Goal: Task Accomplishment & Management: Use online tool/utility

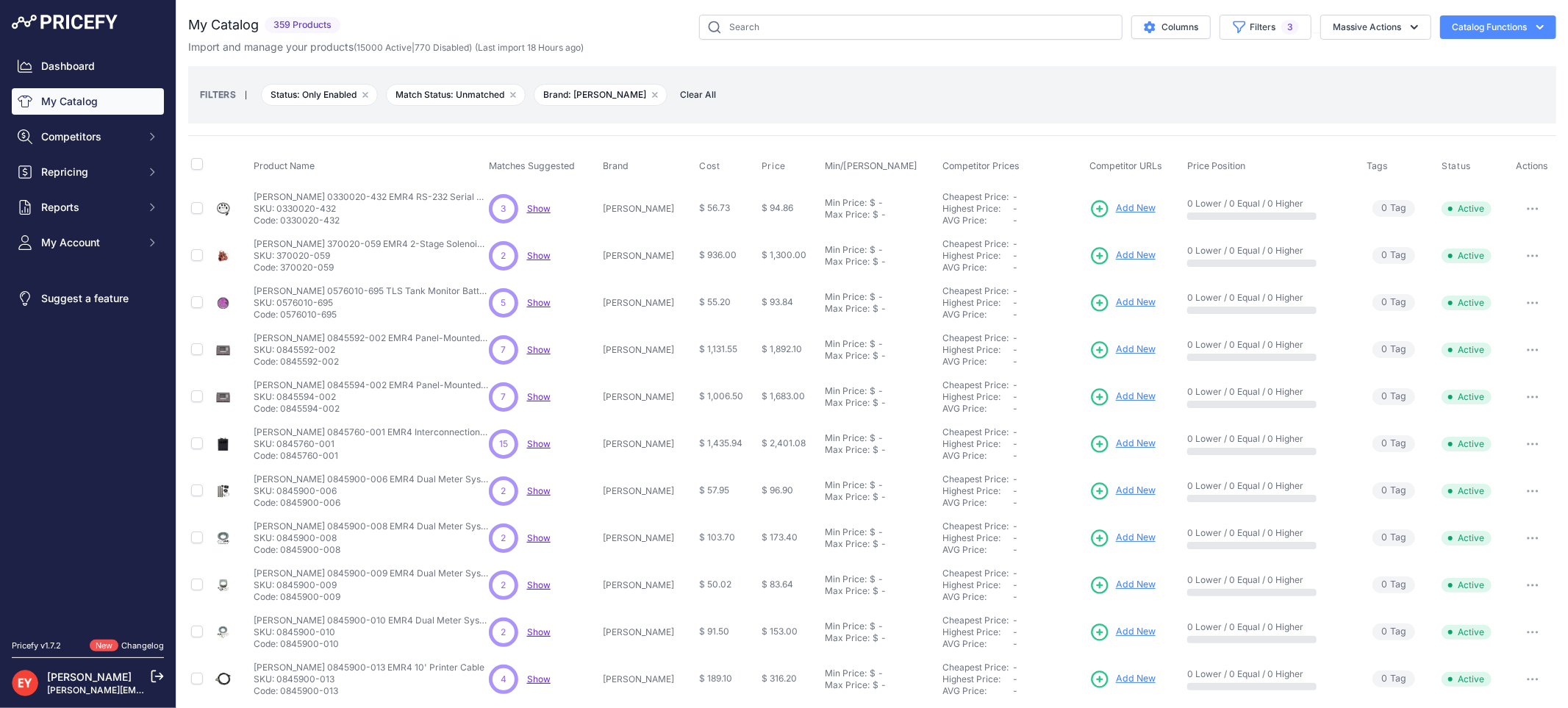
scroll to position [244, 0]
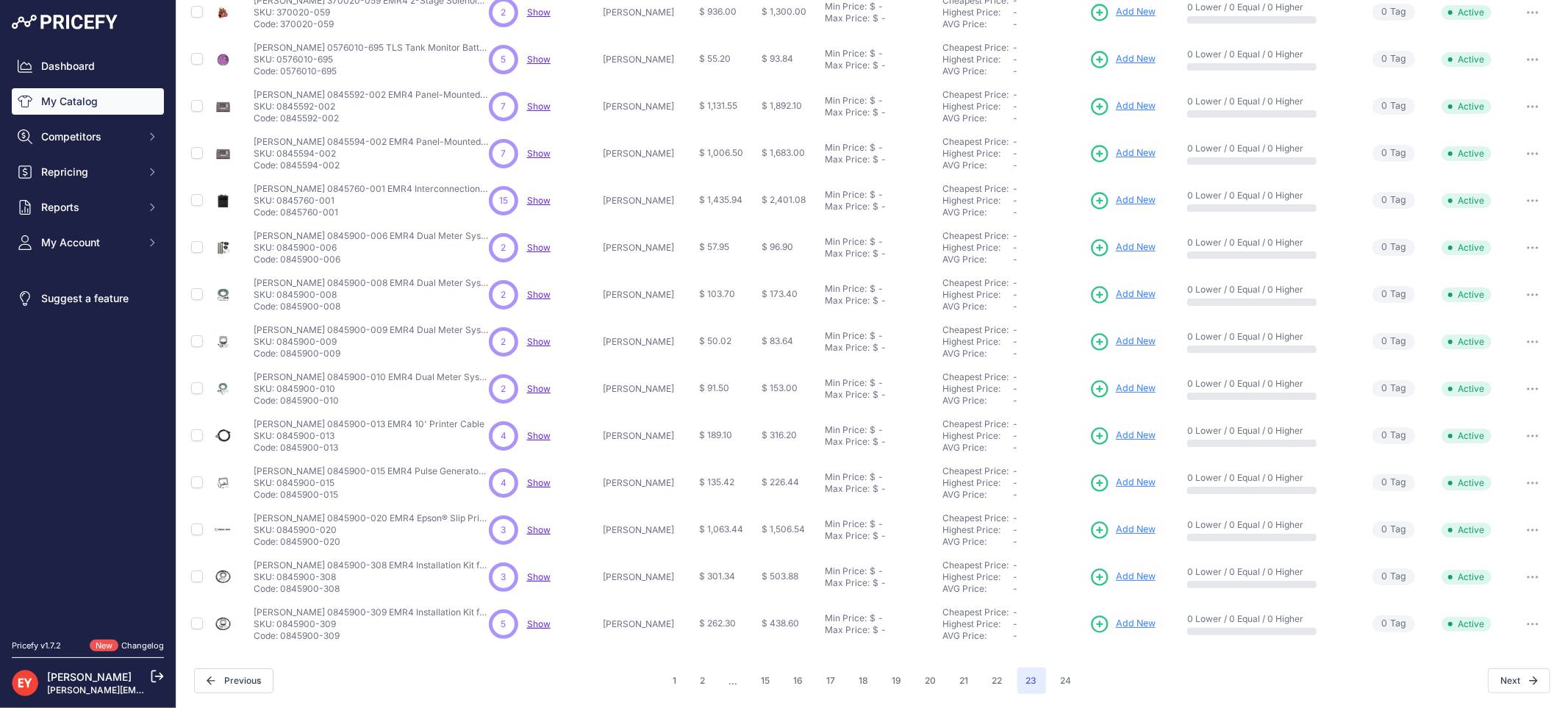
click at [283, 637] on td "Veeder-Root 0845900-309 EMR4 Installation Kit for Meter Veeder-Root 0845900-309…" at bounding box center [368, 625] width 235 height 47
click at [283, 637] on p "Code: 0845900-309" at bounding box center [371, 636] width 235 height 12
copy p "0845900-309"
drag, startPoint x: 283, startPoint y: 637, endPoint x: 349, endPoint y: 634, distance: 66.1
click at [349, 634] on p "Code: 0845900-309" at bounding box center [371, 636] width 235 height 12
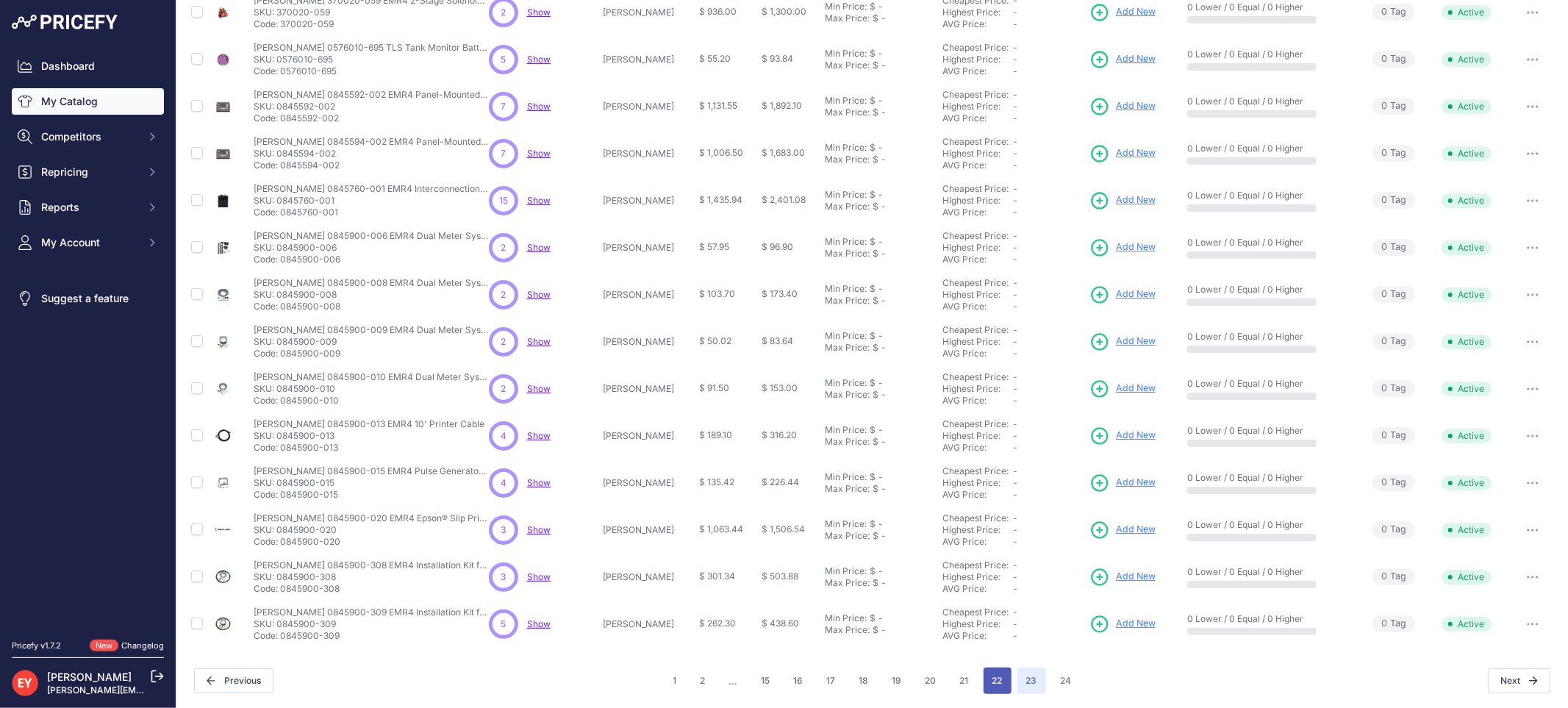
click at [998, 678] on button "22" at bounding box center [997, 680] width 28 height 26
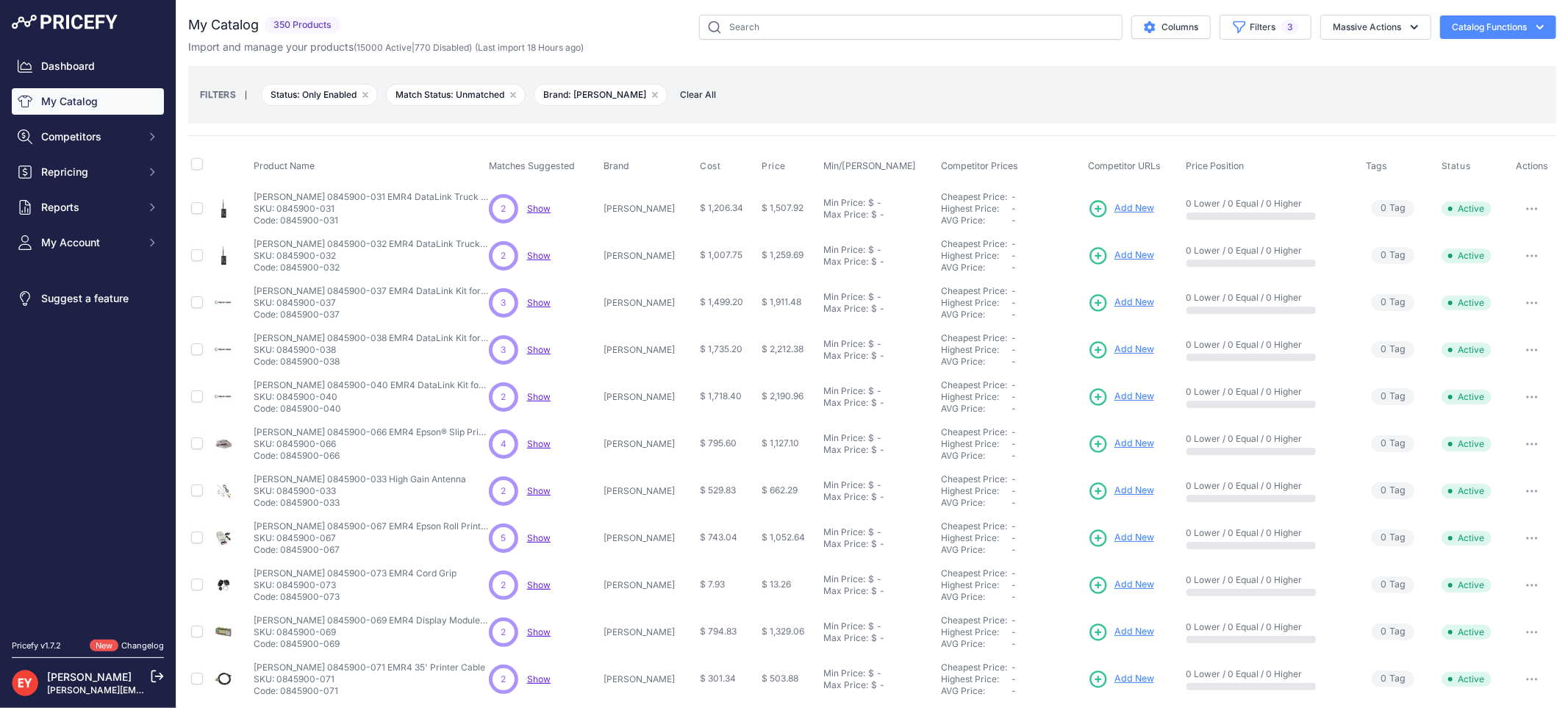
scroll to position [244, 0]
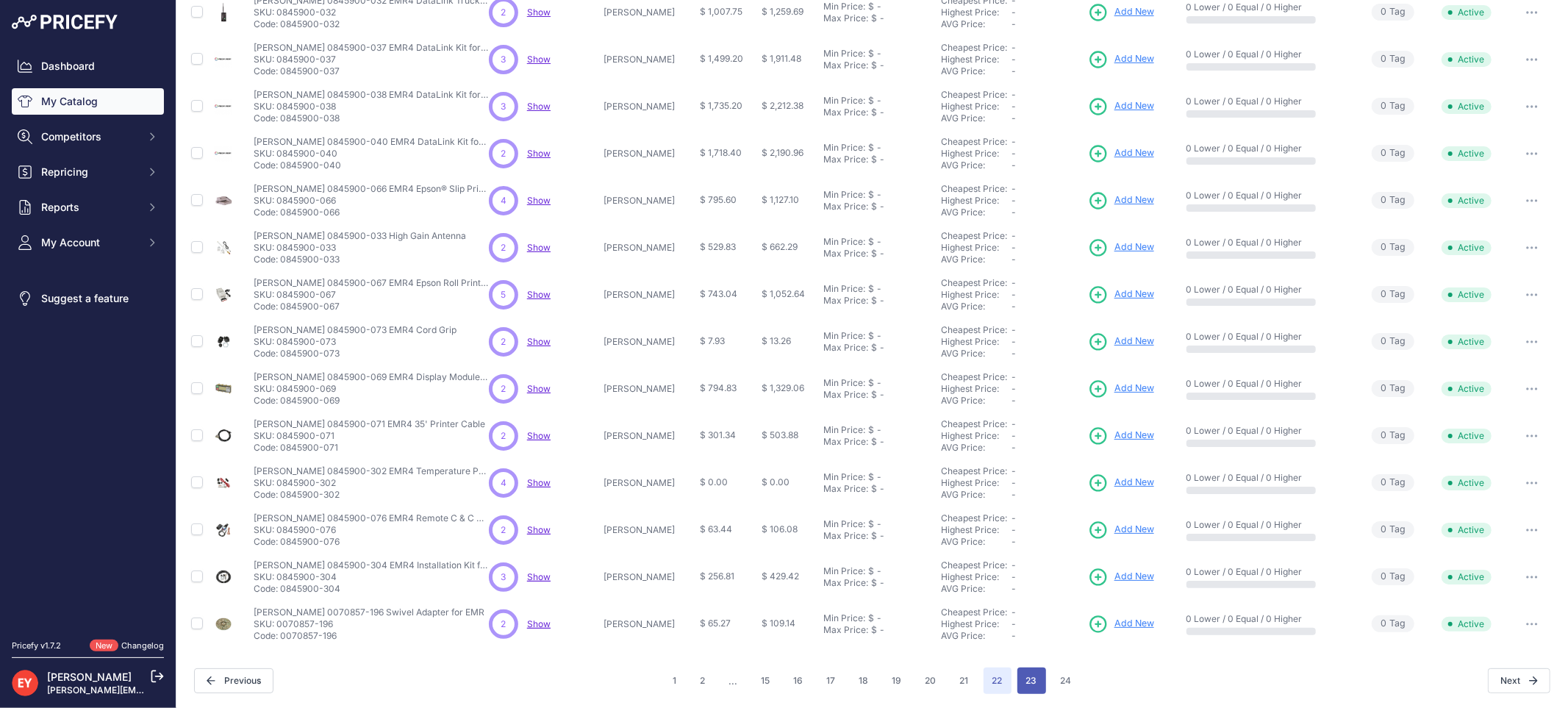
click at [1027, 673] on button "23" at bounding box center [1031, 680] width 29 height 26
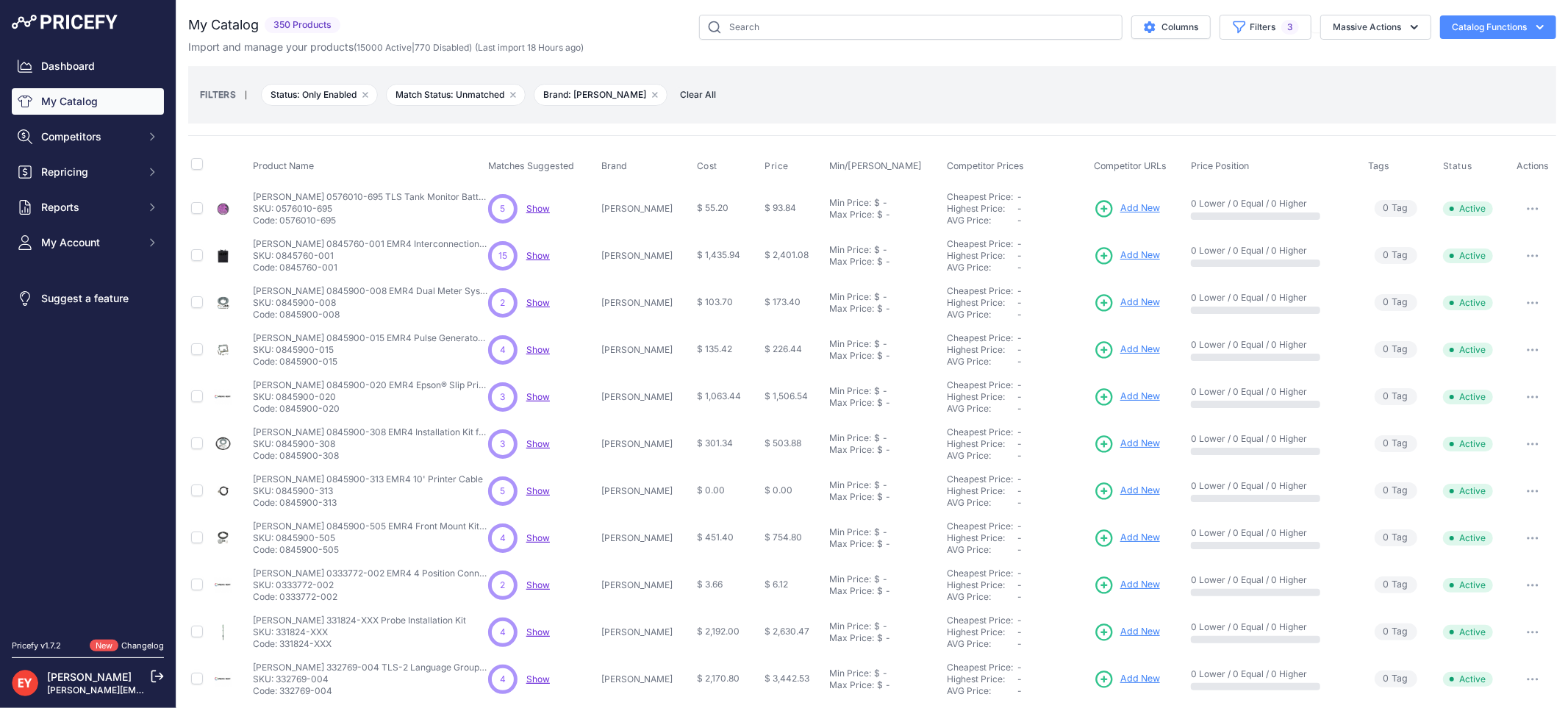
drag, startPoint x: 336, startPoint y: 217, endPoint x: 282, endPoint y: 226, distance: 54.7
click at [282, 226] on p "Code: 0576010-695" at bounding box center [370, 221] width 235 height 12
copy p "0576010-695"
drag, startPoint x: 343, startPoint y: 268, endPoint x: 282, endPoint y: 271, distance: 61.1
click at [282, 271] on p "Code: 0845760-001" at bounding box center [370, 268] width 235 height 12
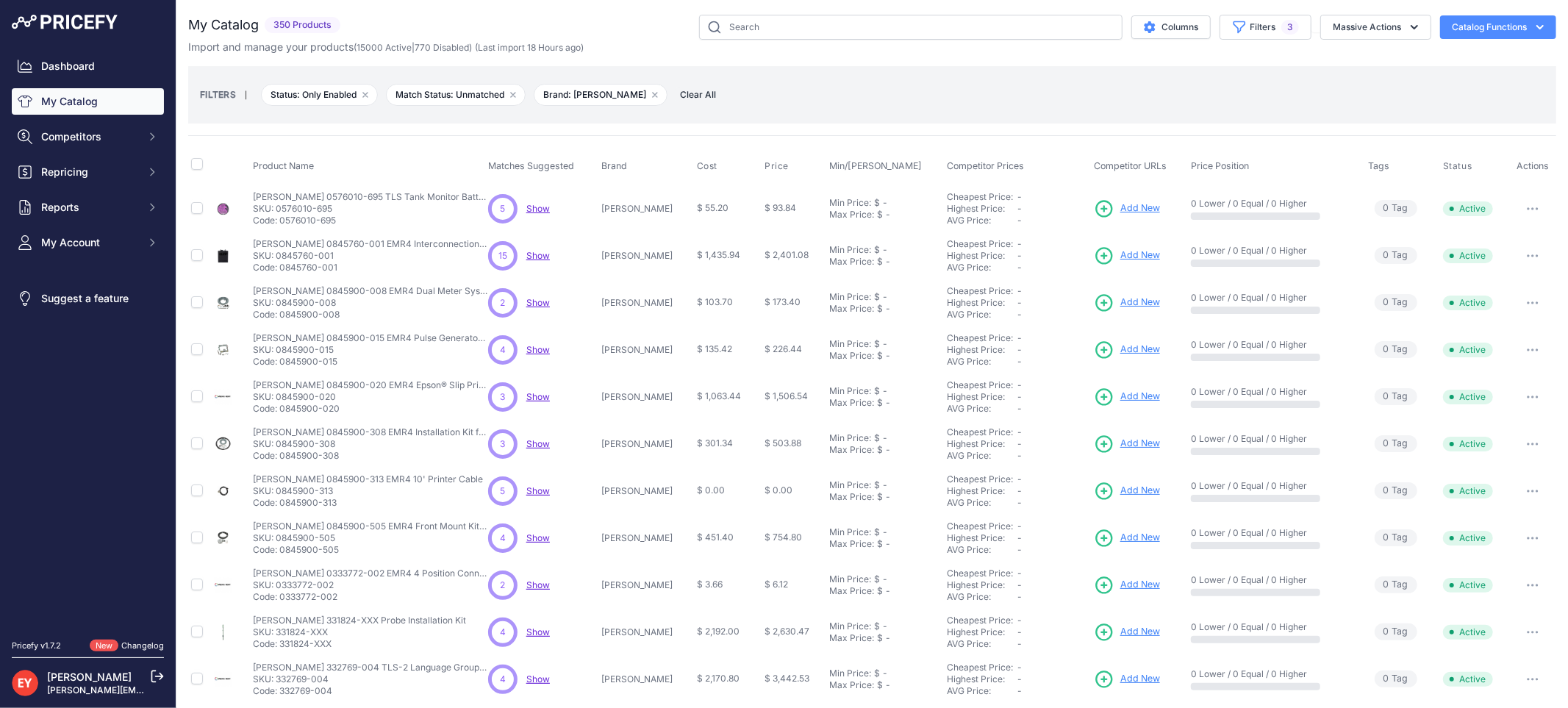
copy p "0845760-001"
drag, startPoint x: 354, startPoint y: 321, endPoint x: 283, endPoint y: 316, distance: 71.2
click at [283, 316] on td "Veeder-Root 0845900-008 EMR4 Dual Meter System Retrofit Kit Veeder-Root 0845900…" at bounding box center [367, 303] width 235 height 47
copy p "0845900-008"
drag, startPoint x: 336, startPoint y: 365, endPoint x: 283, endPoint y: 362, distance: 53.1
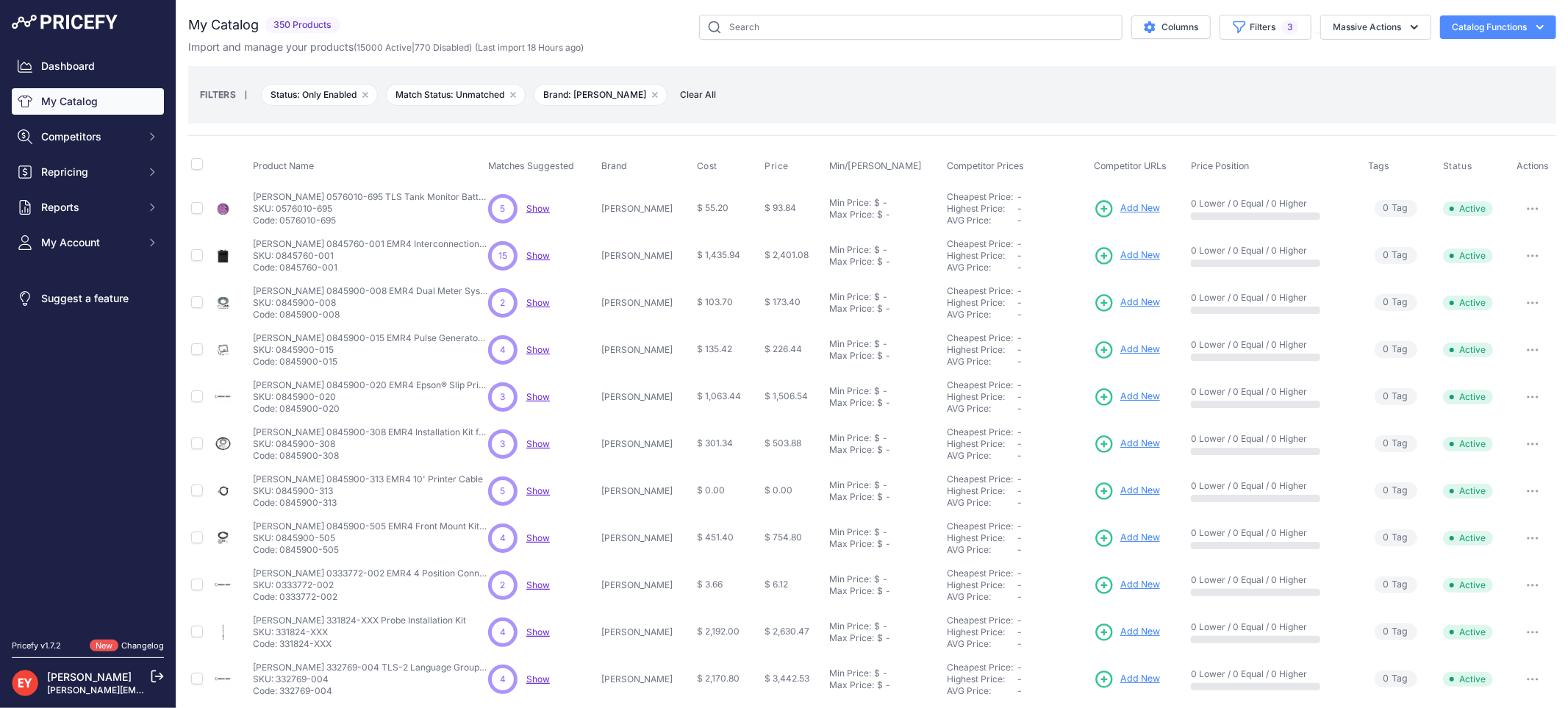
click at [283, 362] on p "Code: 0845900-015" at bounding box center [370, 362] width 235 height 12
copy p "0845900-015"
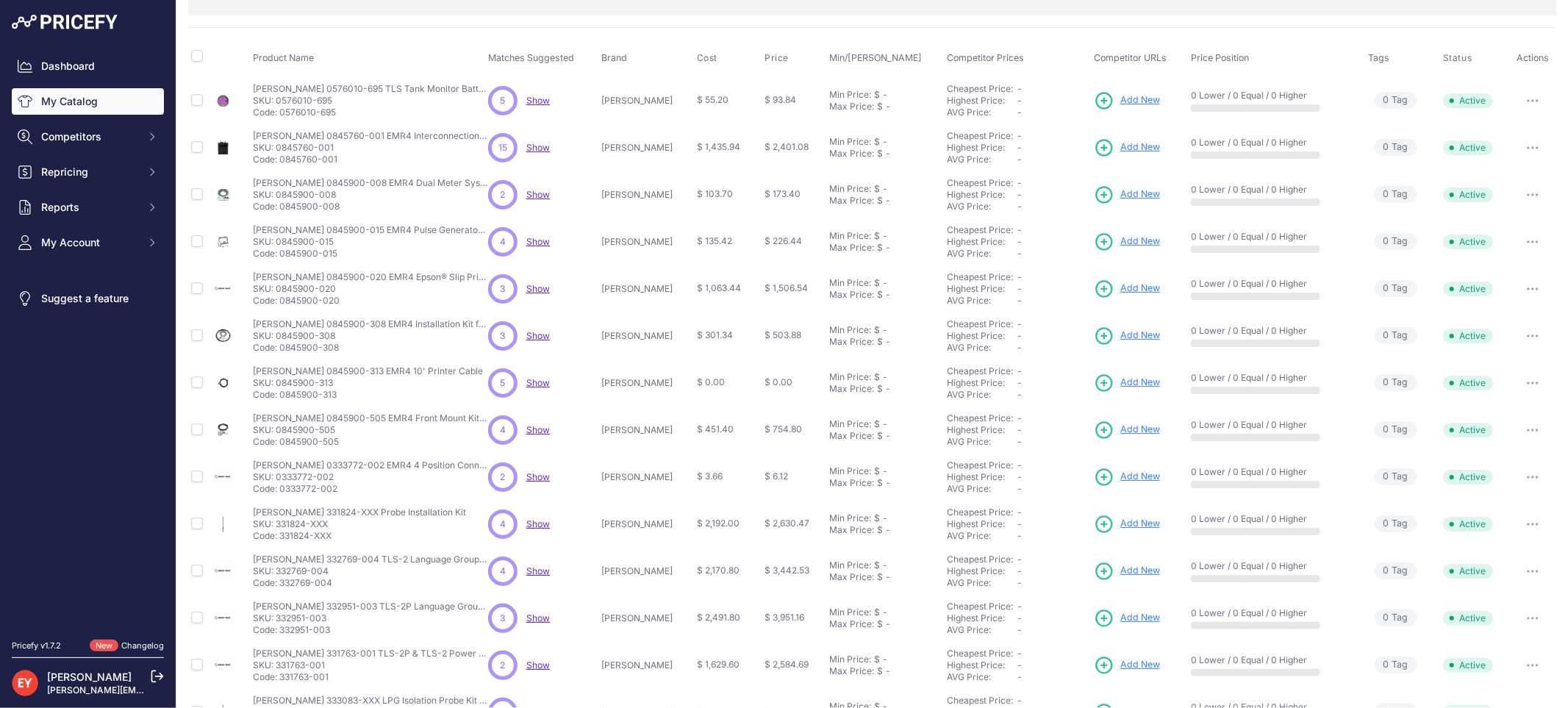
scroll to position [244, 0]
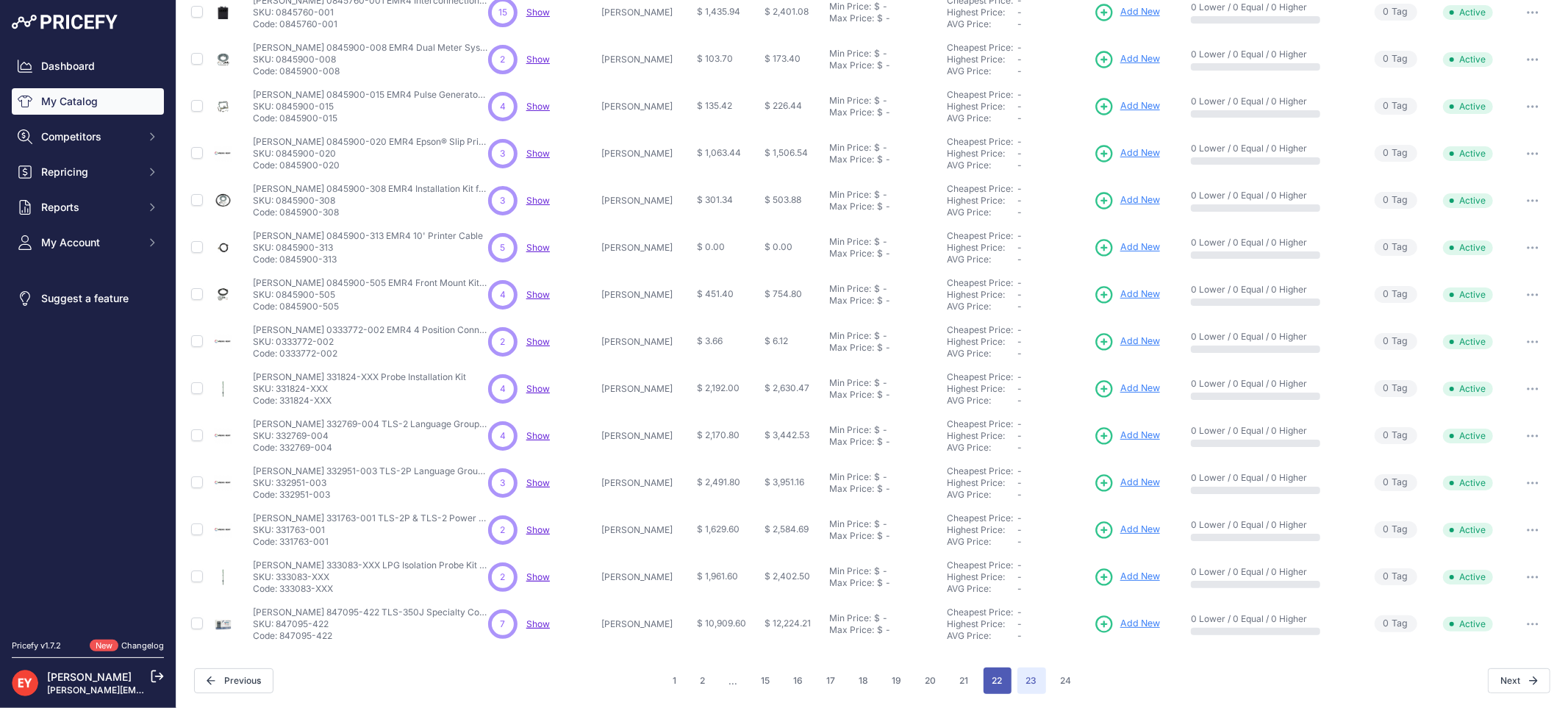
click at [988, 675] on button "22" at bounding box center [997, 680] width 28 height 26
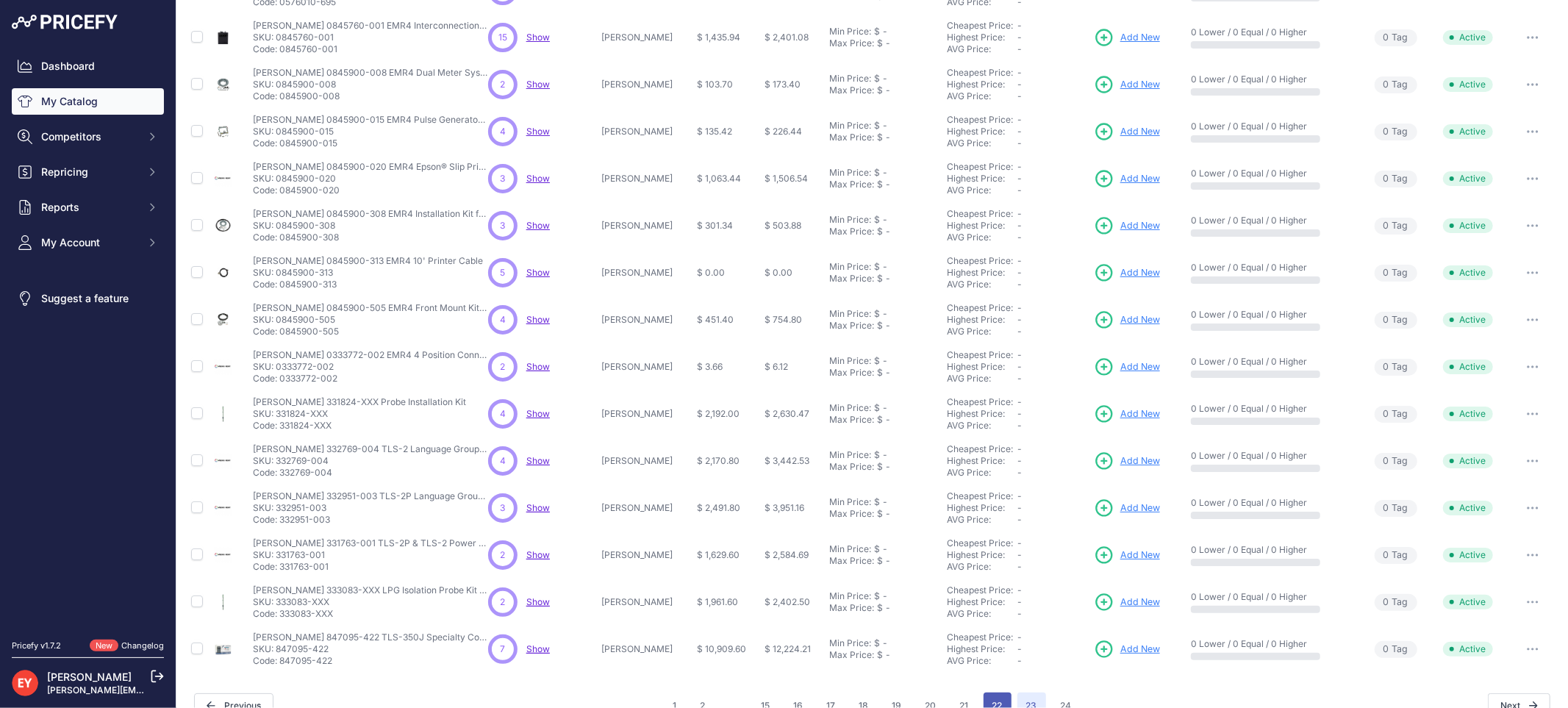
scroll to position [268, 0]
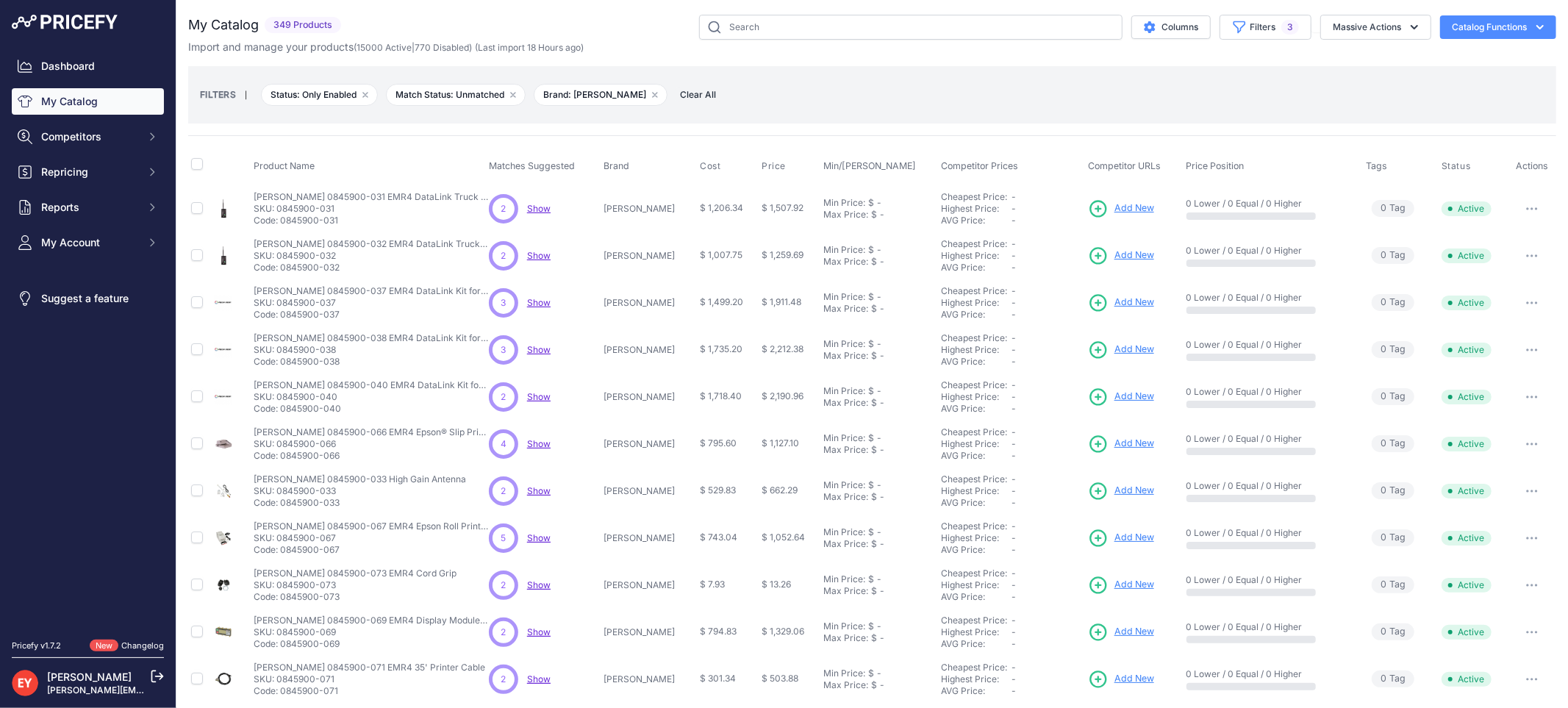
drag, startPoint x: 344, startPoint y: 223, endPoint x: 283, endPoint y: 224, distance: 61.0
click at [283, 224] on p "Code: 0845900-031" at bounding box center [371, 221] width 235 height 12
copy p "0845900-031"
drag, startPoint x: 339, startPoint y: 267, endPoint x: 281, endPoint y: 268, distance: 58.0
click at [281, 268] on p "Code: 0845900-032" at bounding box center [371, 268] width 235 height 12
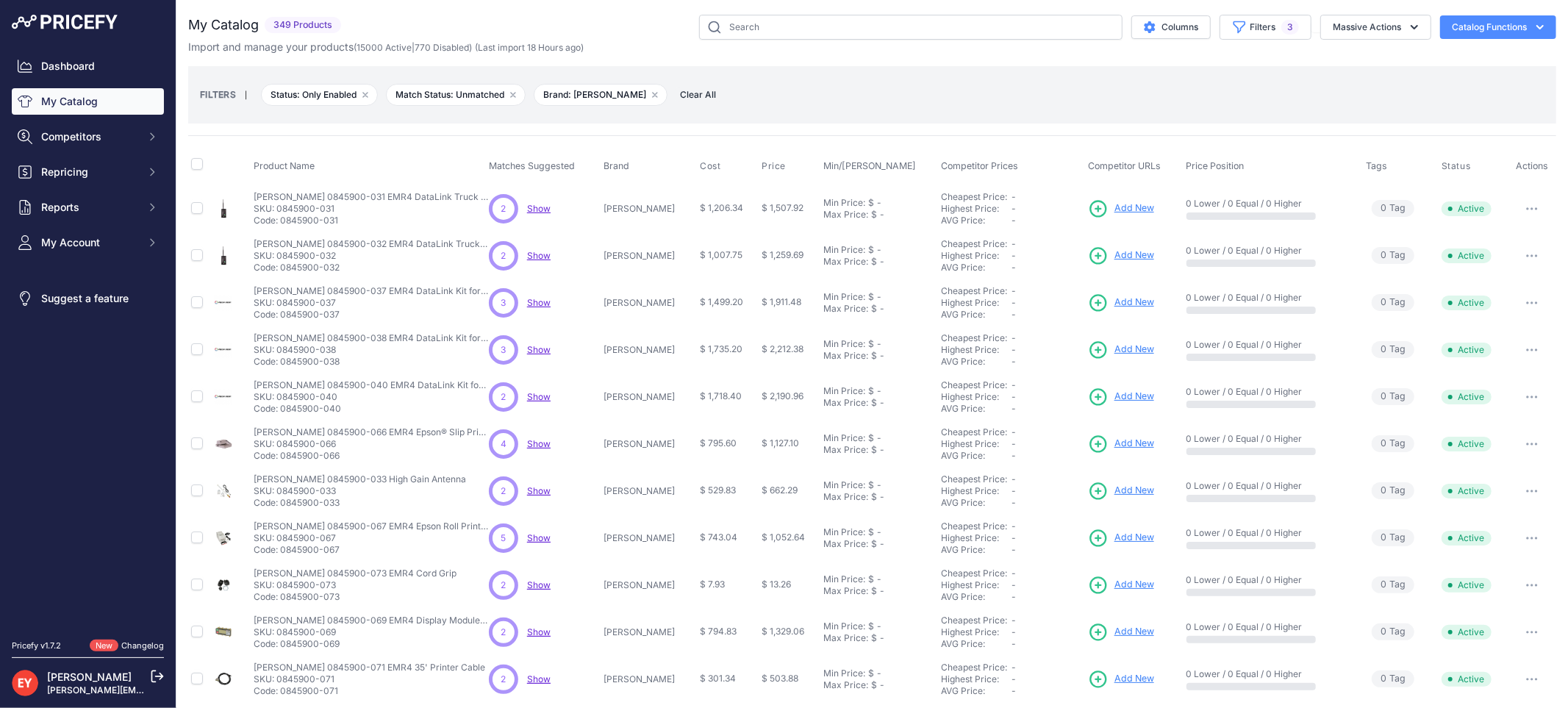
copy p "0845900-032"
drag, startPoint x: 347, startPoint y: 318, endPoint x: 283, endPoint y: 319, distance: 64.0
click at [283, 319] on p "Code: 0845900-037" at bounding box center [371, 314] width 235 height 12
copy p "0845900-037"
drag, startPoint x: 347, startPoint y: 367, endPoint x: 281, endPoint y: 368, distance: 66.0
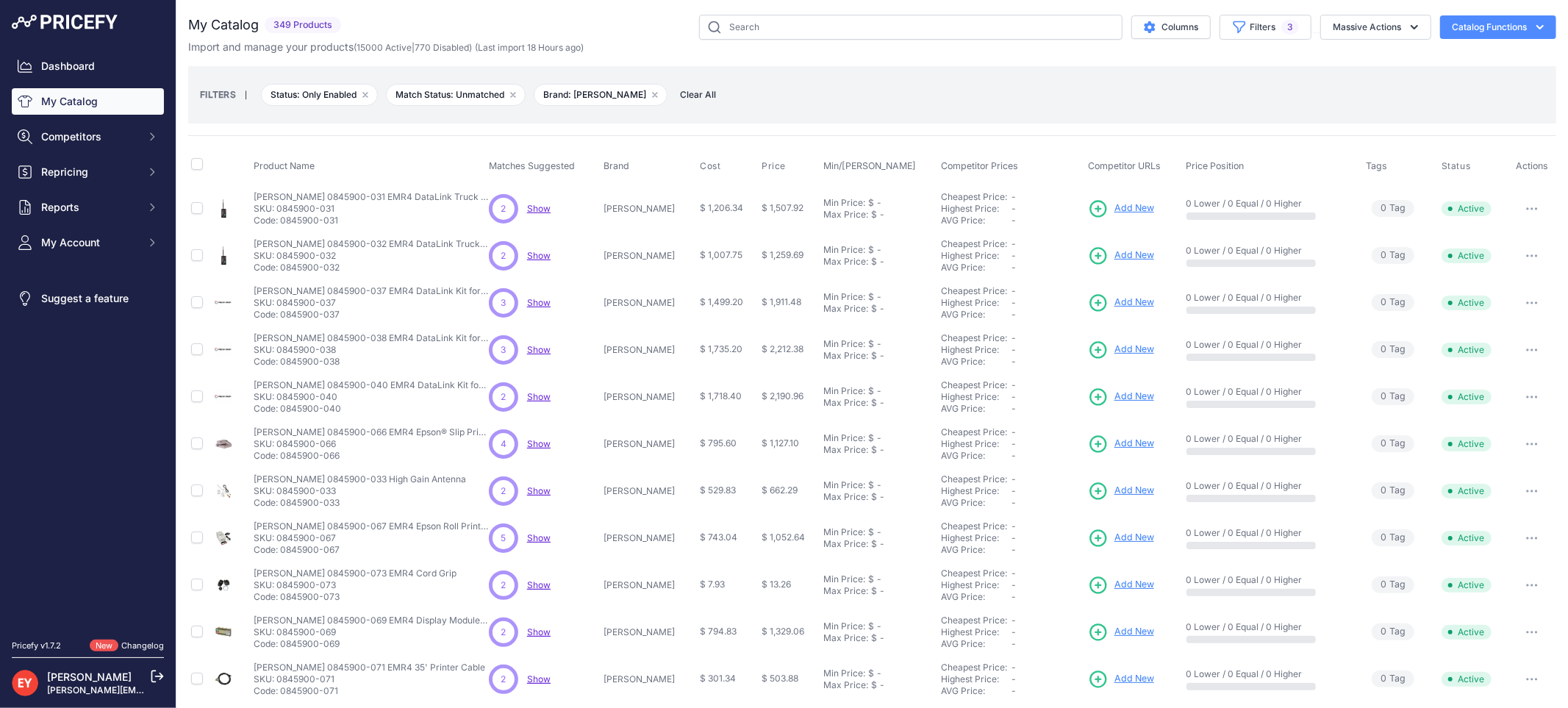
click at [281, 368] on td "Veeder-Root 0845900-038 EMR4 DataLink Kit for Direct Serial Connections Veeder-…" at bounding box center [368, 350] width 235 height 47
copy p "0845900-038"
drag, startPoint x: 343, startPoint y: 413, endPoint x: 281, endPoint y: 410, distance: 62.1
click at [281, 410] on p "Code: 0845900-040" at bounding box center [371, 409] width 235 height 12
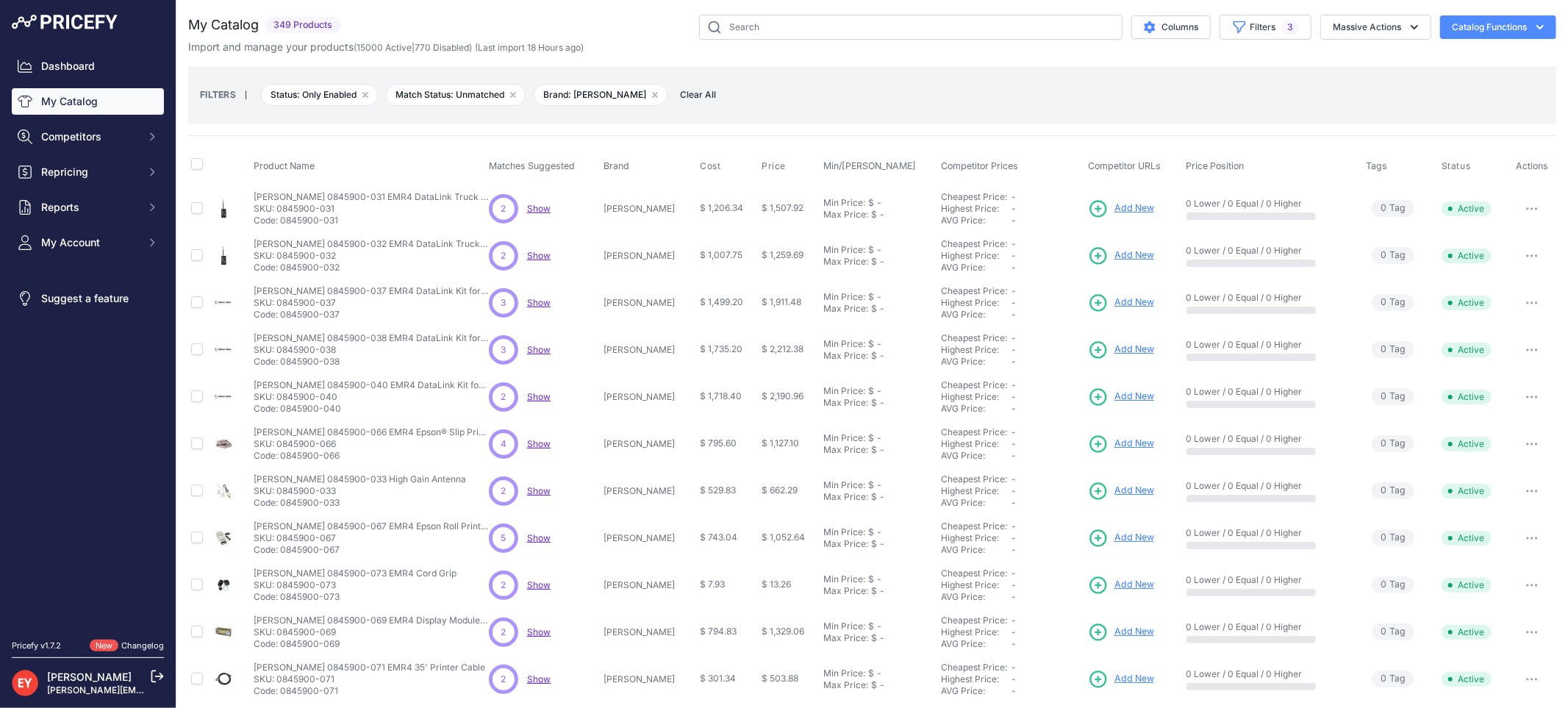
copy p "0845900-040"
drag, startPoint x: 280, startPoint y: 410, endPoint x: 357, endPoint y: 410, distance: 77.0
click at [357, 410] on p "Code: 0845900-040" at bounding box center [371, 409] width 235 height 12
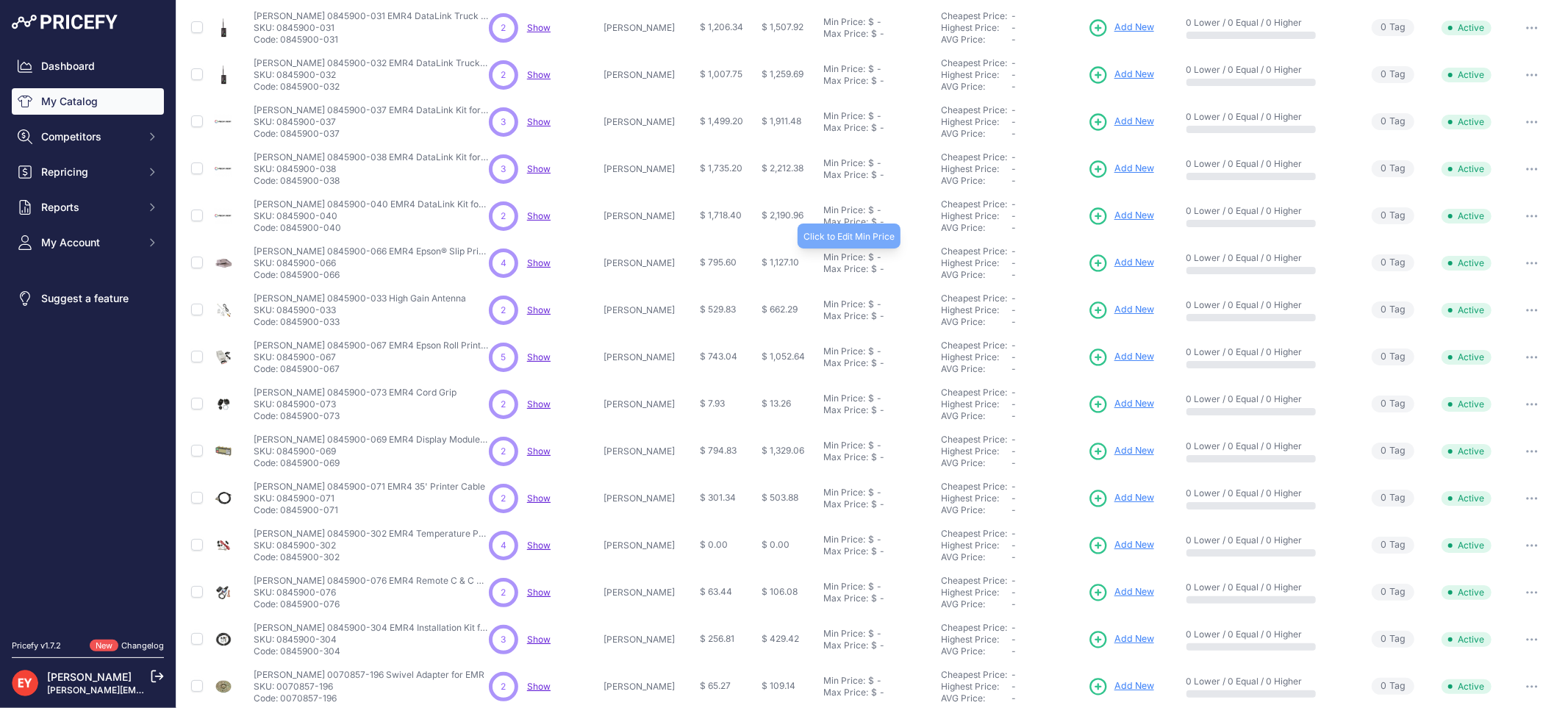
scroll to position [79, 0]
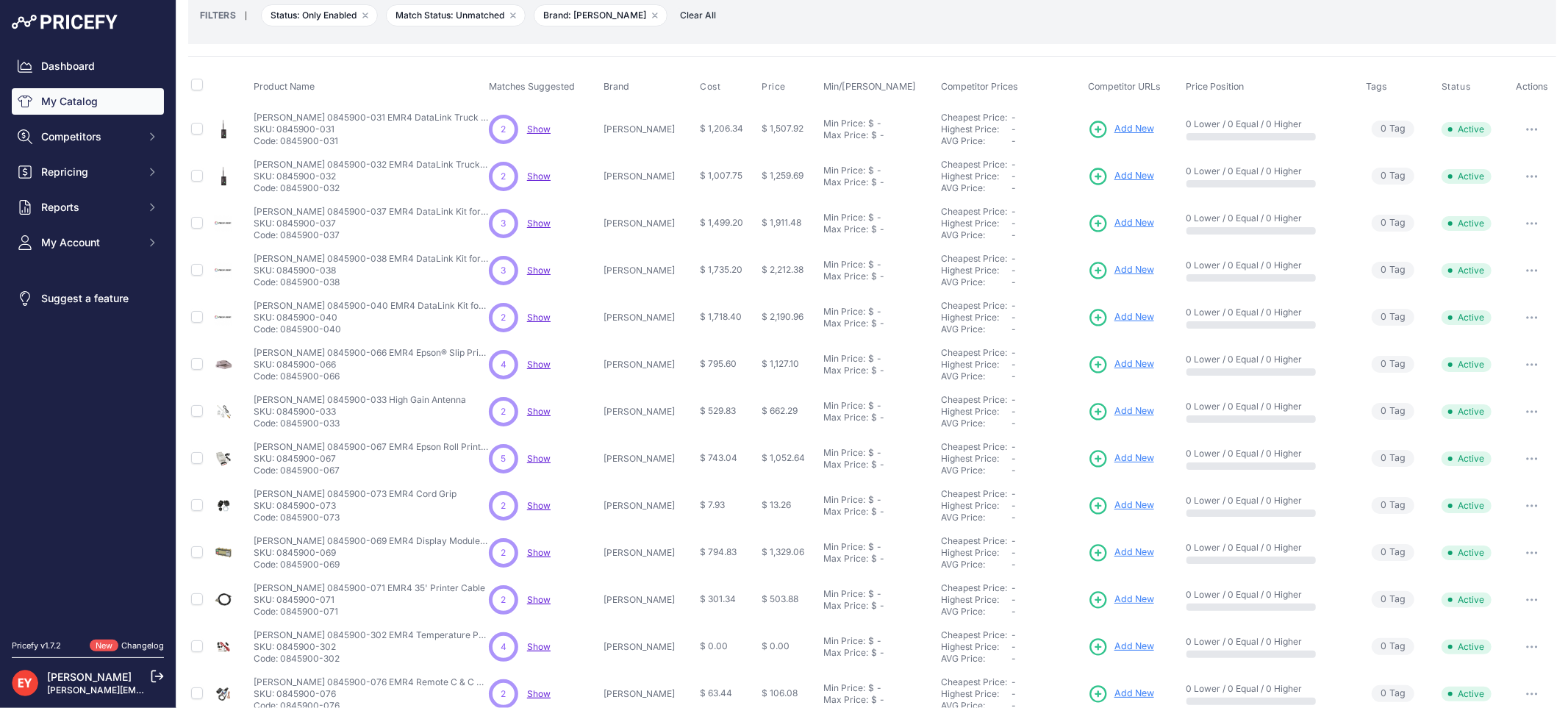
drag, startPoint x: 344, startPoint y: 379, endPoint x: 281, endPoint y: 378, distance: 63.0
click at [281, 378] on p "Code: 0845900-066" at bounding box center [371, 377] width 235 height 12
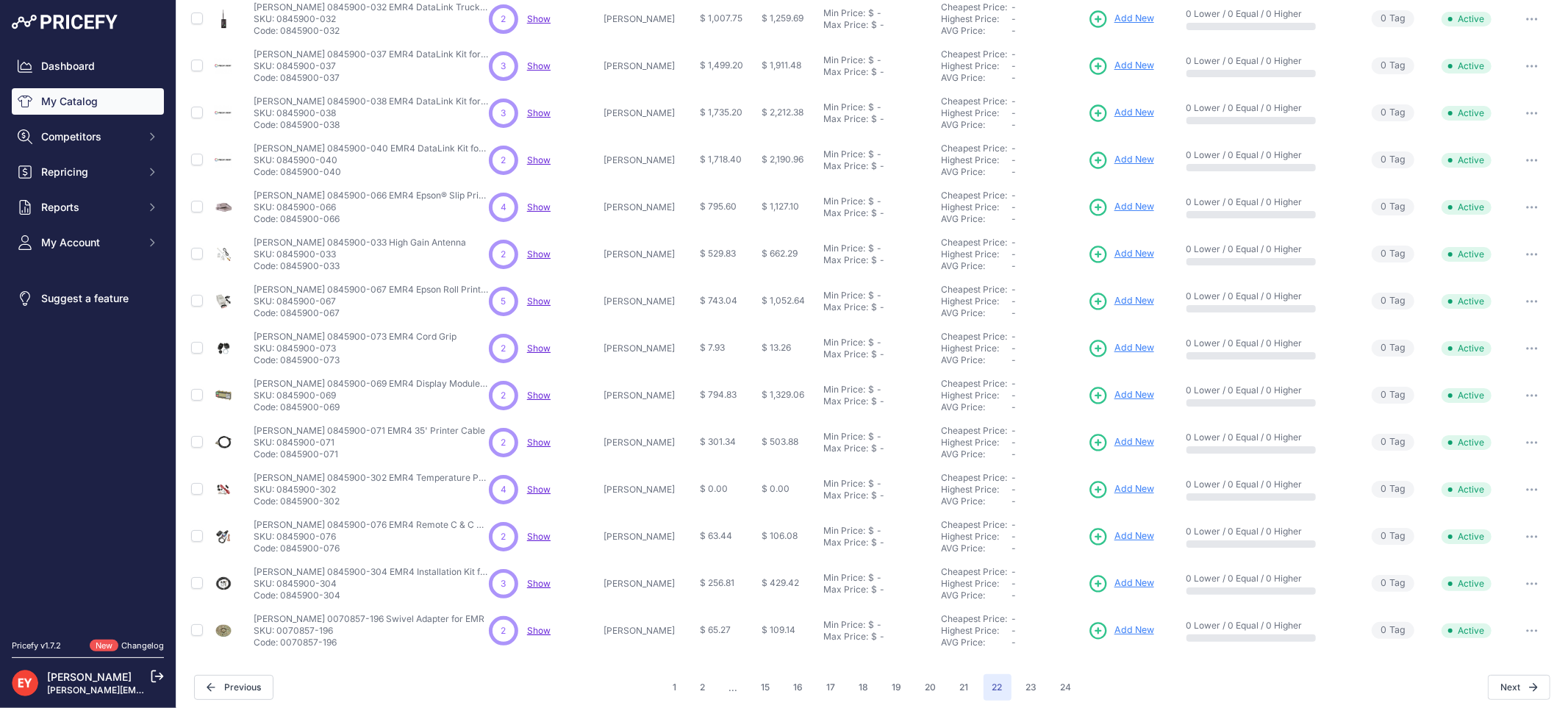
scroll to position [244, 0]
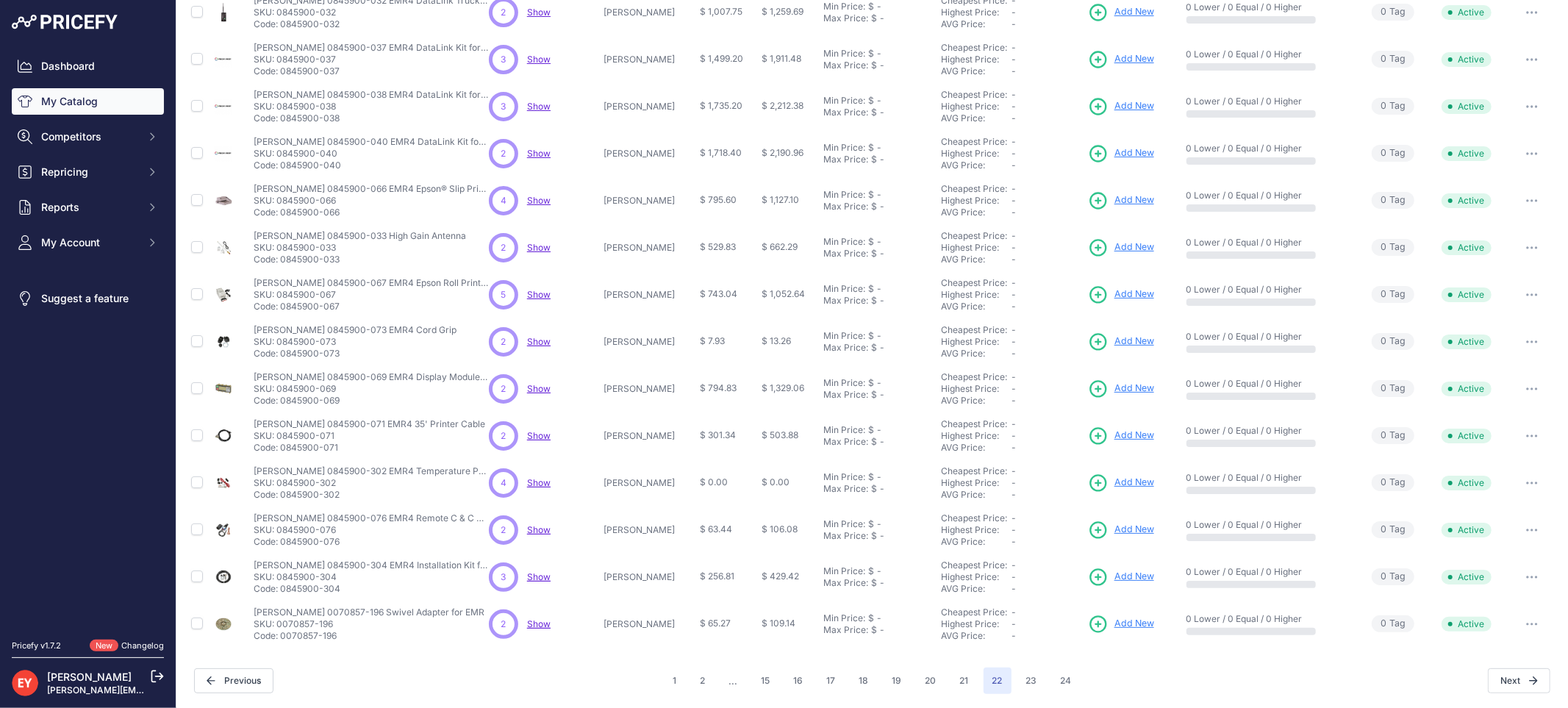
drag, startPoint x: 353, startPoint y: 259, endPoint x: 282, endPoint y: 260, distance: 71.0
click at [282, 260] on p "Code: 0845900-033" at bounding box center [360, 260] width 212 height 12
drag, startPoint x: 342, startPoint y: 302, endPoint x: 282, endPoint y: 310, distance: 60.5
click at [282, 310] on p "Code: 0845900-067" at bounding box center [371, 307] width 235 height 12
drag, startPoint x: 342, startPoint y: 361, endPoint x: 281, endPoint y: 353, distance: 61.5
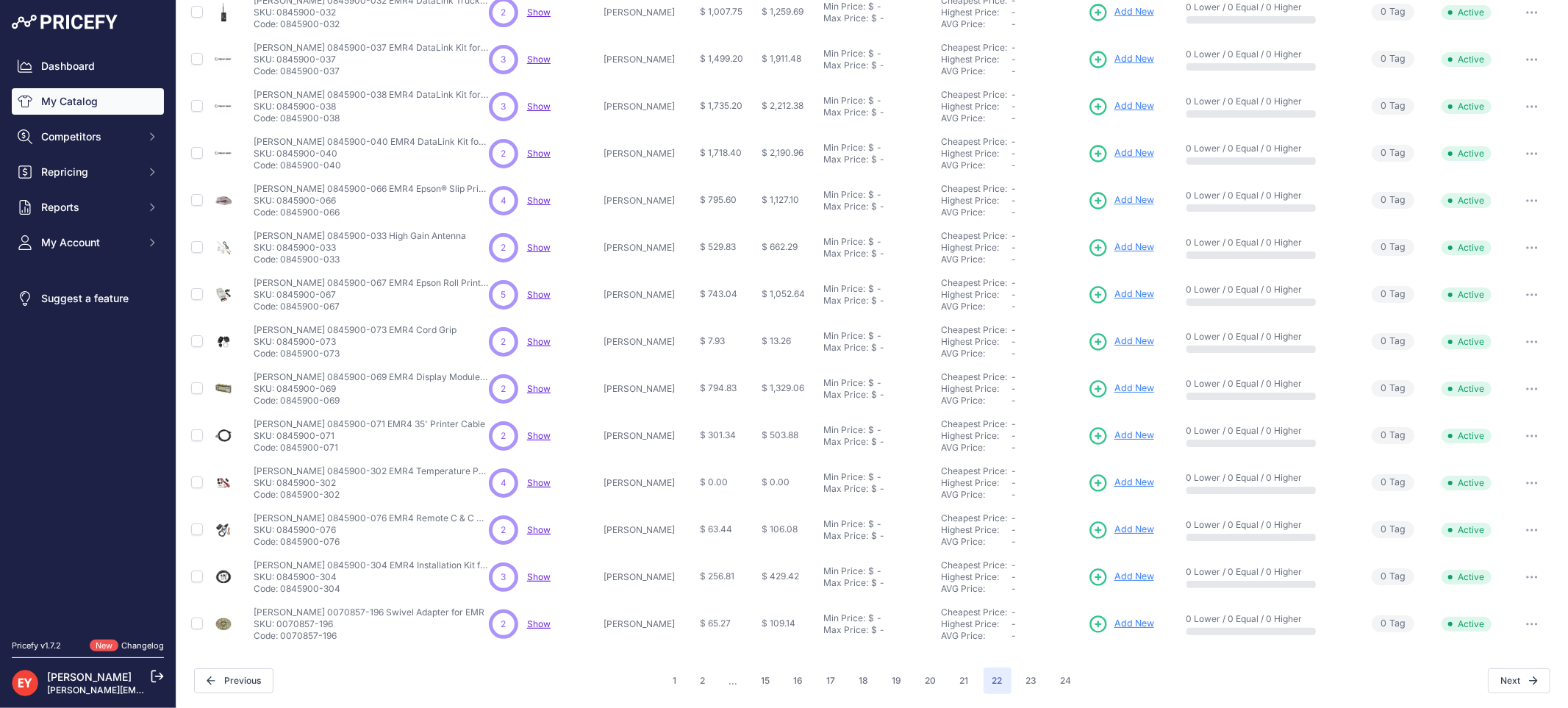
click at [281, 353] on td "Veeder-Root 0845900-073 EMR4 Cord Grip Veeder-Root 0845900-073 EMR4 Cord Grip S…" at bounding box center [368, 342] width 235 height 47
drag, startPoint x: 339, startPoint y: 403, endPoint x: 281, endPoint y: 402, distance: 58.0
click at [281, 402] on p "Code: 0845900-069" at bounding box center [371, 401] width 235 height 12
drag, startPoint x: 253, startPoint y: 373, endPoint x: 366, endPoint y: 368, distance: 113.1
click at [366, 368] on td "Veeder-Root 0845900-069 EMR4 Display Module Only – French Veeder-Root 0845900-0…" at bounding box center [368, 389] width 235 height 47
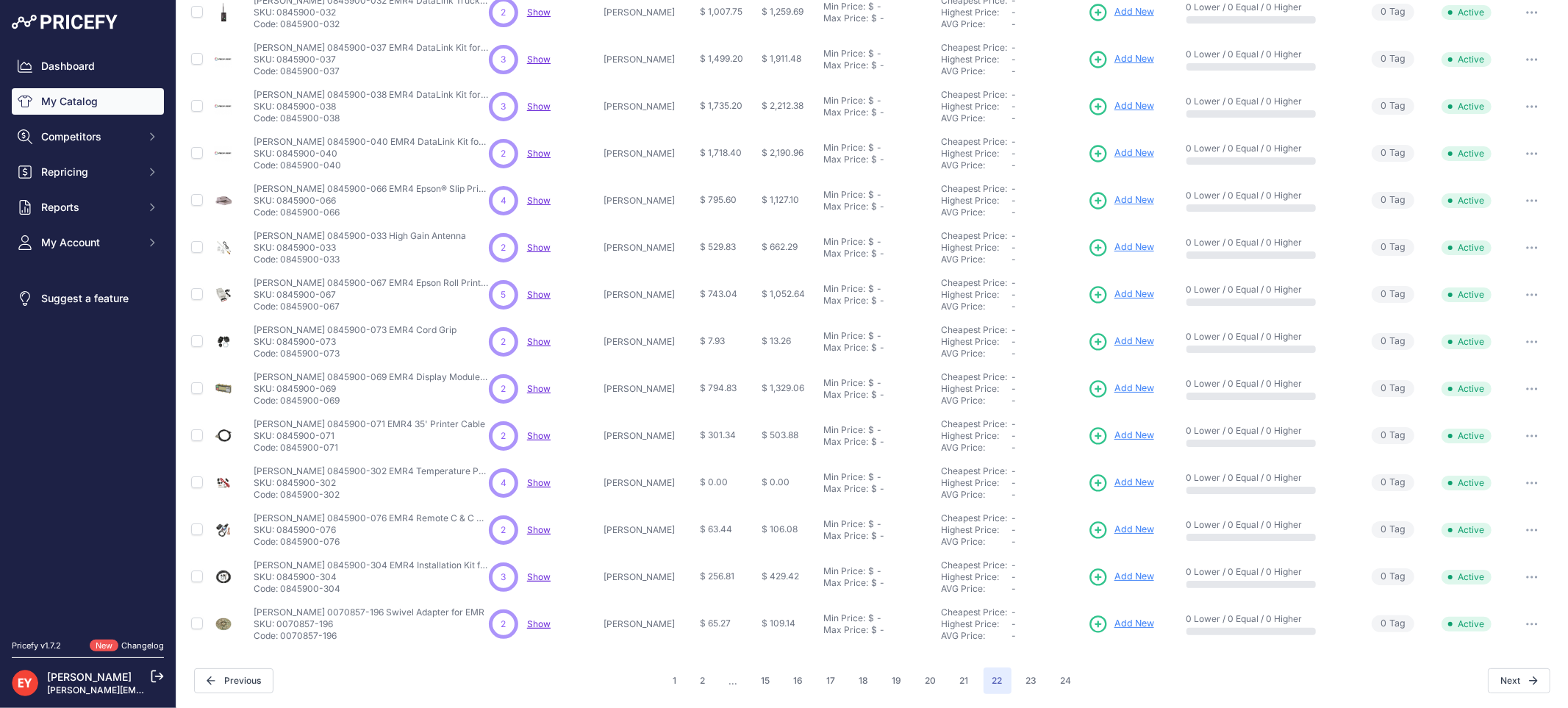
drag, startPoint x: 349, startPoint y: 447, endPoint x: 283, endPoint y: 445, distance: 66.0
click at [283, 445] on p "Code: 0845900-071" at bounding box center [369, 448] width 232 height 12
drag, startPoint x: 348, startPoint y: 496, endPoint x: 283, endPoint y: 498, distance: 65.0
click at [283, 498] on p "Code: 0845900-302" at bounding box center [371, 495] width 235 height 12
drag, startPoint x: 340, startPoint y: 547, endPoint x: 281, endPoint y: 543, distance: 59.1
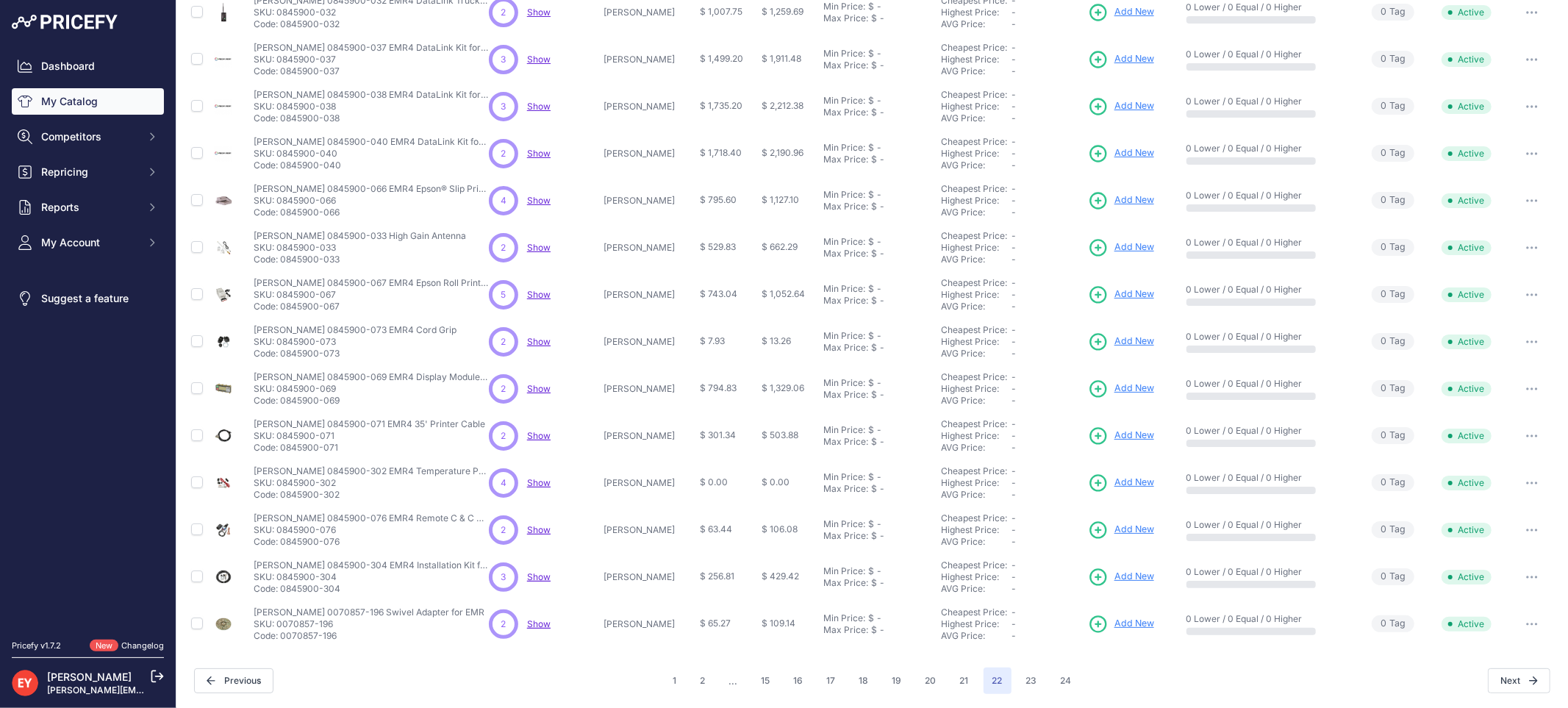
click at [281, 543] on p "Code: 0845900-076" at bounding box center [371, 542] width 235 height 12
drag, startPoint x: 349, startPoint y: 597, endPoint x: 283, endPoint y: 596, distance: 66.0
click at [283, 596] on td "Veeder-Root 0845900-304 EMR4 Installation Kit for Meter Veeder-Root 0845900-304…" at bounding box center [368, 577] width 235 height 47
drag, startPoint x: 343, startPoint y: 643, endPoint x: 284, endPoint y: 641, distance: 59.0
click at [284, 641] on td "Veeder-Root 0070857-196 Swivel Adapter for EMR Veeder-Root 0070857-196 Swivel A…" at bounding box center [368, 625] width 235 height 47
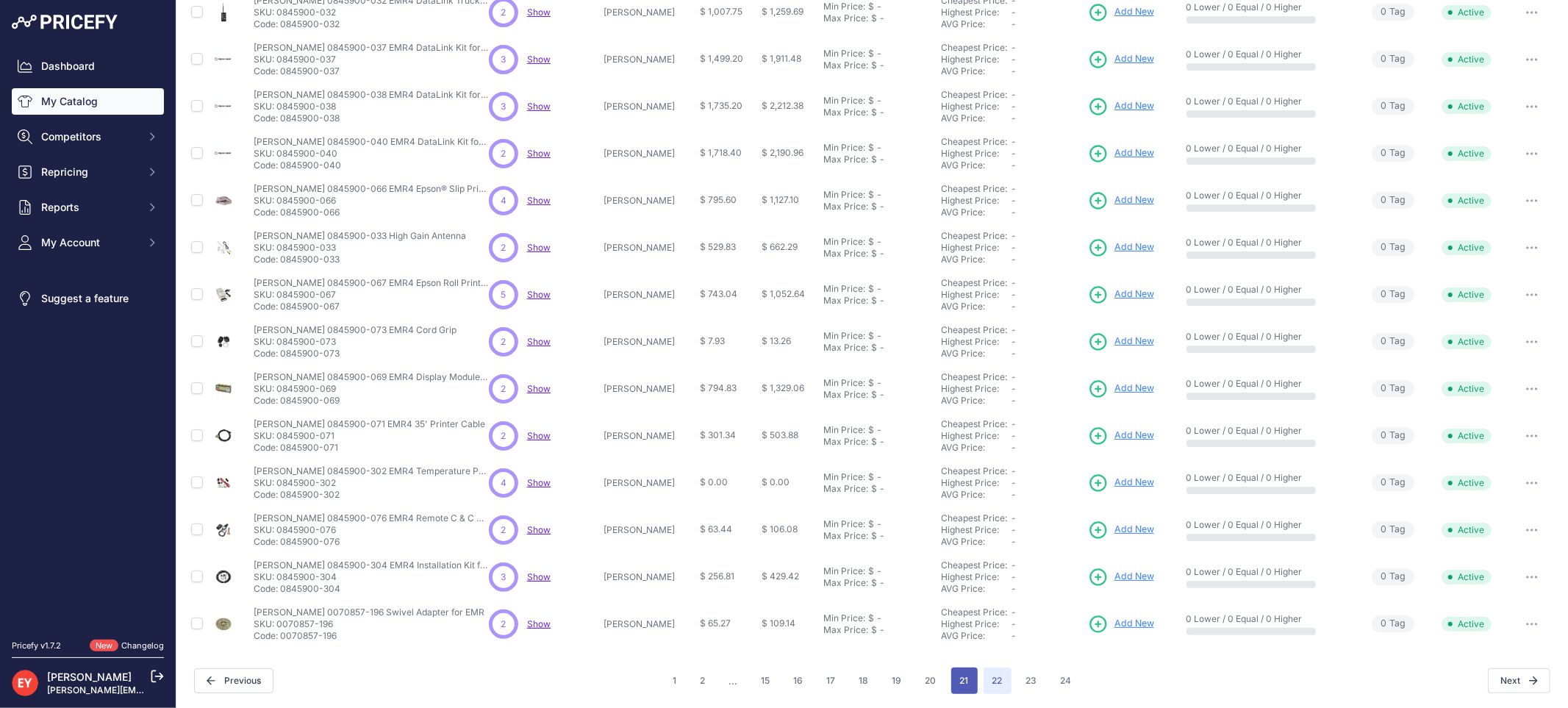
click at [957, 688] on button "21" at bounding box center [964, 680] width 26 height 26
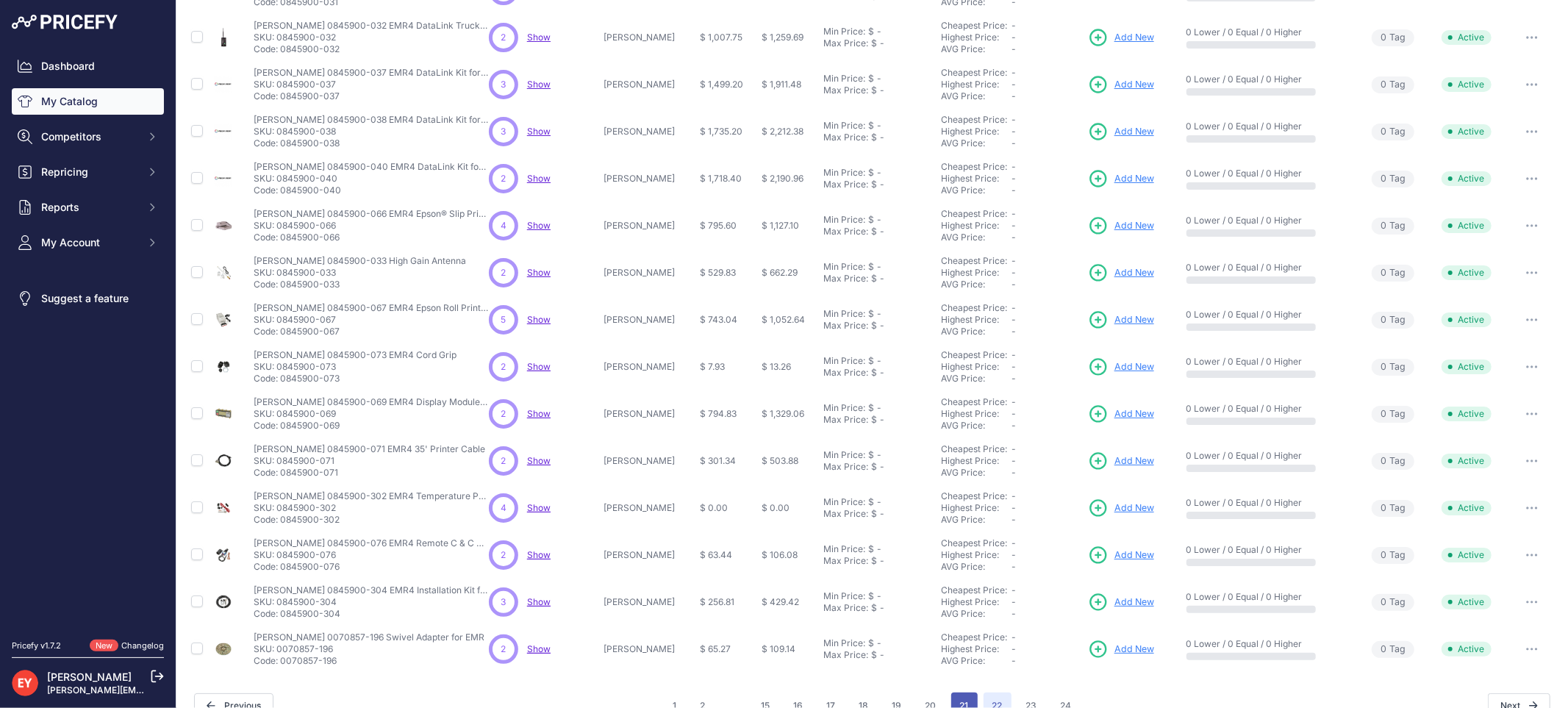
scroll to position [268, 0]
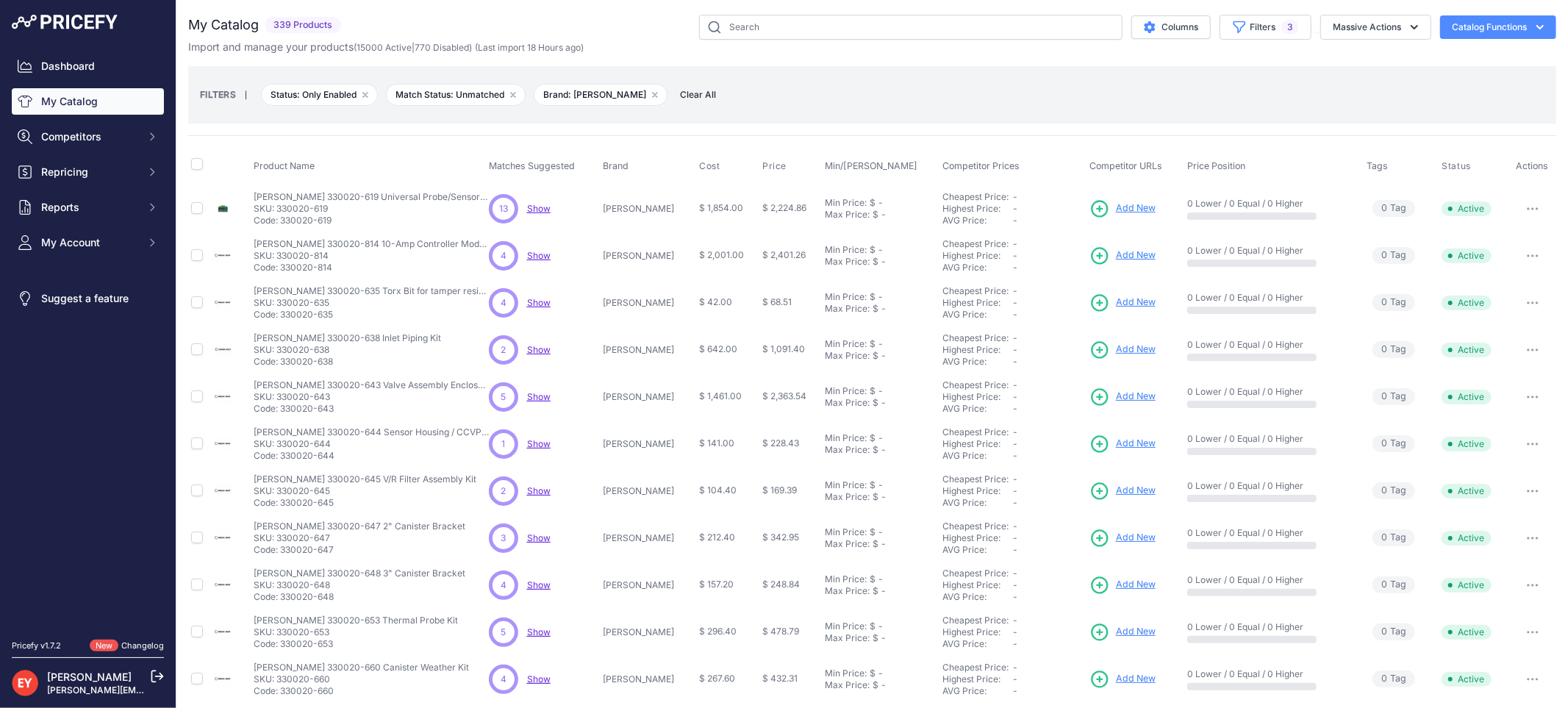
drag, startPoint x: 331, startPoint y: 223, endPoint x: 283, endPoint y: 217, distance: 48.4
click at [283, 217] on p "Code: 330020-619" at bounding box center [371, 221] width 235 height 12
drag, startPoint x: 338, startPoint y: 269, endPoint x: 281, endPoint y: 270, distance: 57.0
click at [281, 270] on p "Code: 330020-814" at bounding box center [371, 268] width 235 height 12
drag, startPoint x: 343, startPoint y: 319, endPoint x: 281, endPoint y: 320, distance: 62.0
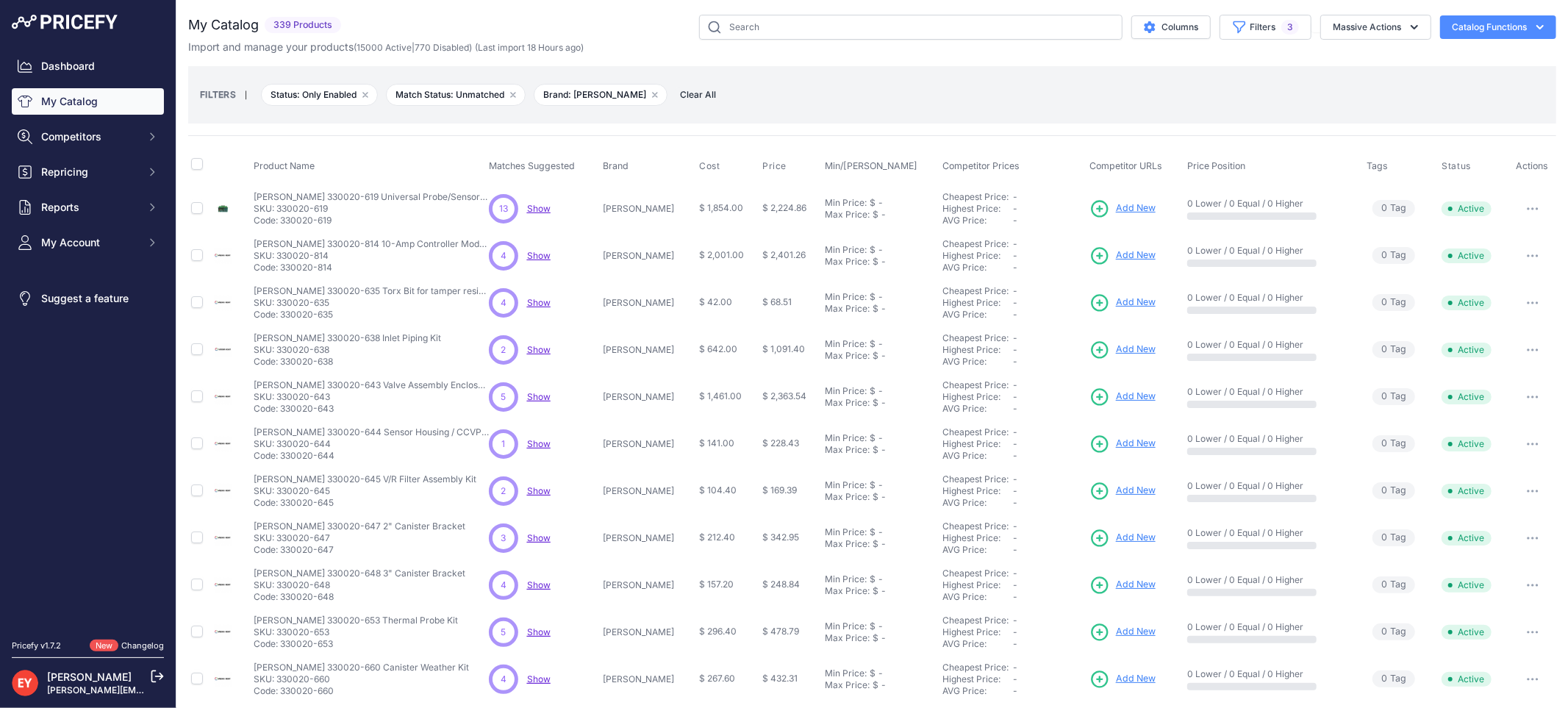
click at [281, 320] on td "Veeder-Root 330020-635 Torx Bit for tamper resistant screws Veeder-Root 330020-…" at bounding box center [368, 303] width 235 height 47
drag, startPoint x: 342, startPoint y: 363, endPoint x: 281, endPoint y: 362, distance: 61.0
click at [281, 362] on p "Code: 330020-638" at bounding box center [347, 362] width 187 height 12
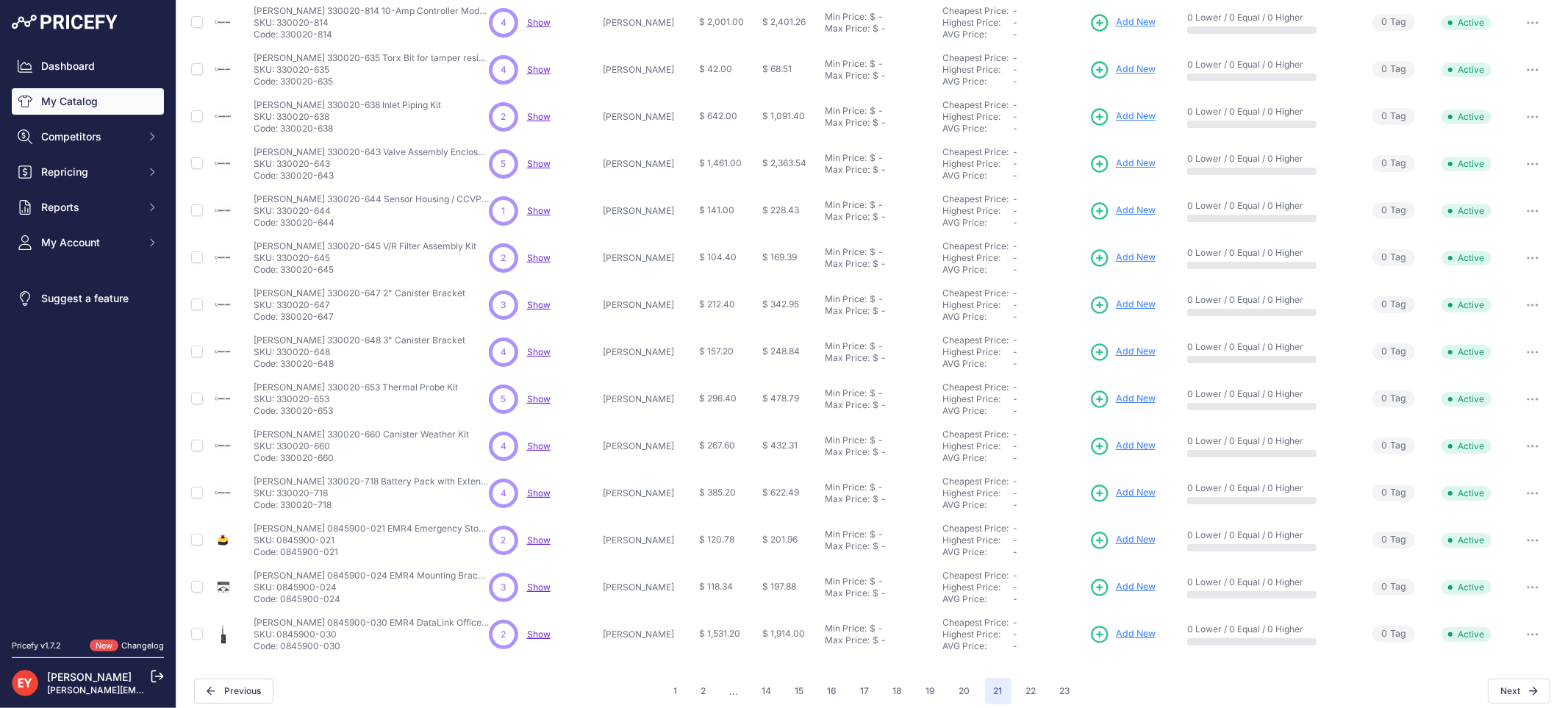
scroll to position [244, 0]
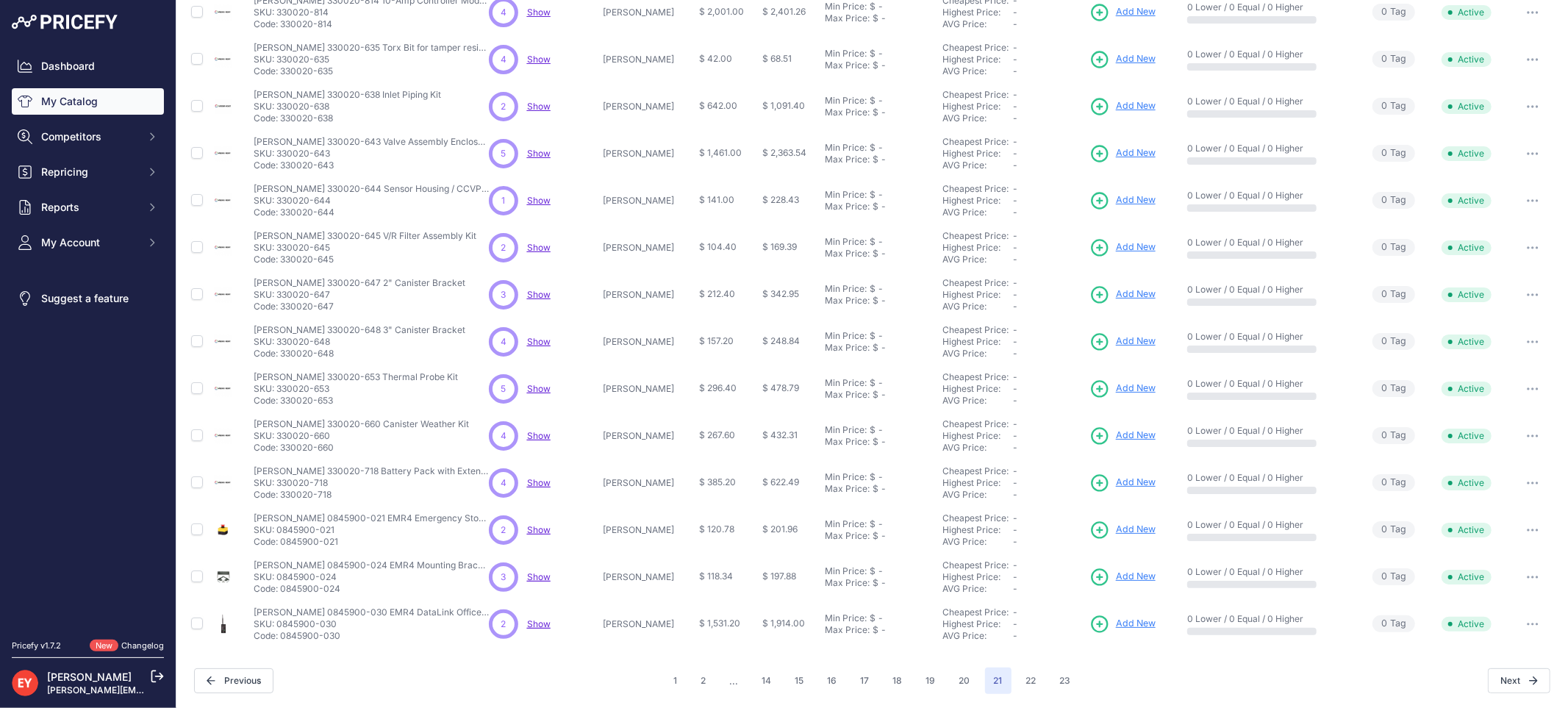
drag, startPoint x: 334, startPoint y: 166, endPoint x: 282, endPoint y: 167, distance: 52.0
click at [282, 167] on p "Code: 330020-643" at bounding box center [371, 165] width 235 height 12
drag, startPoint x: 347, startPoint y: 212, endPoint x: 283, endPoint y: 217, distance: 64.2
click at [283, 217] on p "Code: 330020-644" at bounding box center [371, 212] width 235 height 12
drag, startPoint x: 337, startPoint y: 262, endPoint x: 283, endPoint y: 260, distance: 54.0
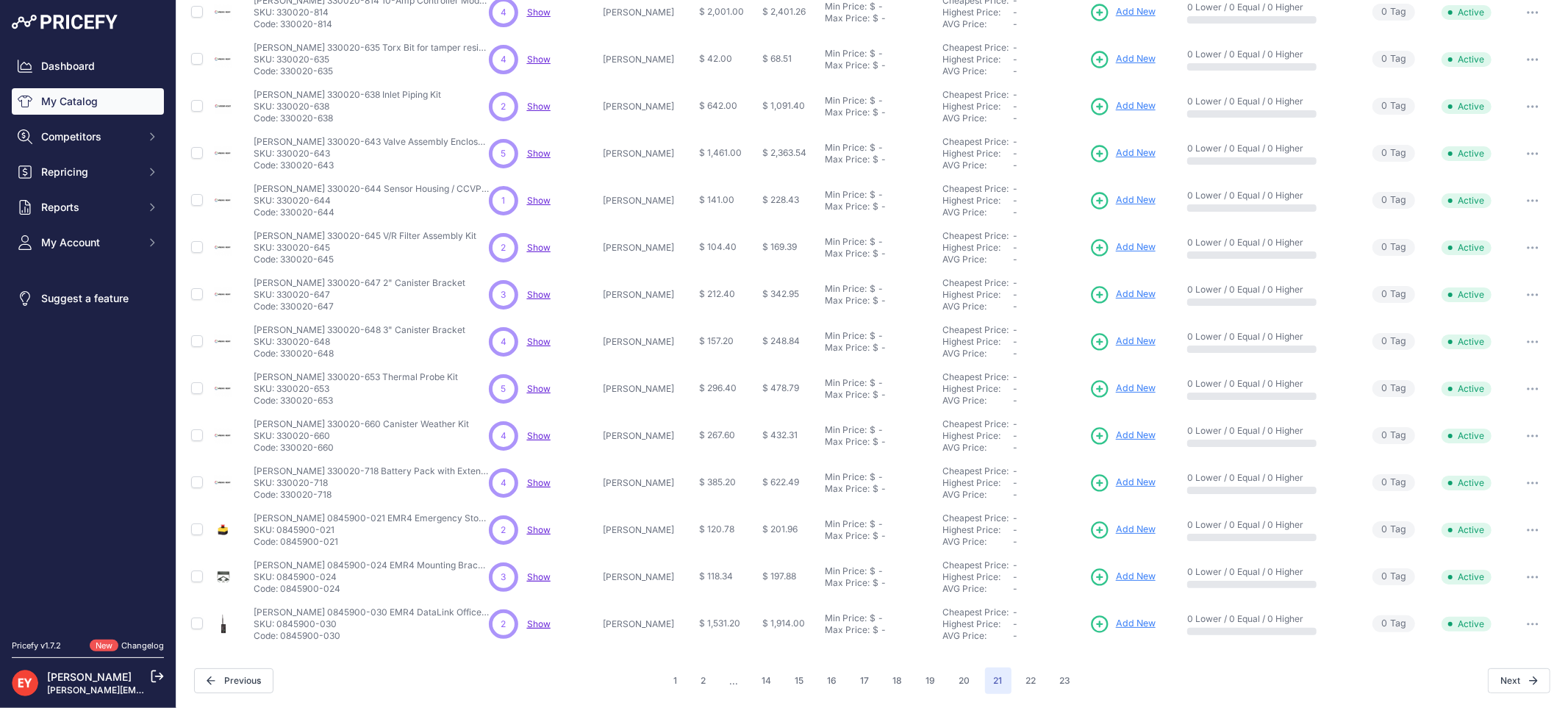
click at [283, 260] on p "Code: 330020-645" at bounding box center [365, 260] width 222 height 12
drag, startPoint x: 340, startPoint y: 312, endPoint x: 283, endPoint y: 308, distance: 57.1
click at [283, 308] on p "Code: 330020-647" at bounding box center [359, 307] width 211 height 12
drag, startPoint x: 344, startPoint y: 357, endPoint x: 282, endPoint y: 356, distance: 62.0
click at [282, 356] on p "Code: 330020-648" at bounding box center [359, 354] width 211 height 12
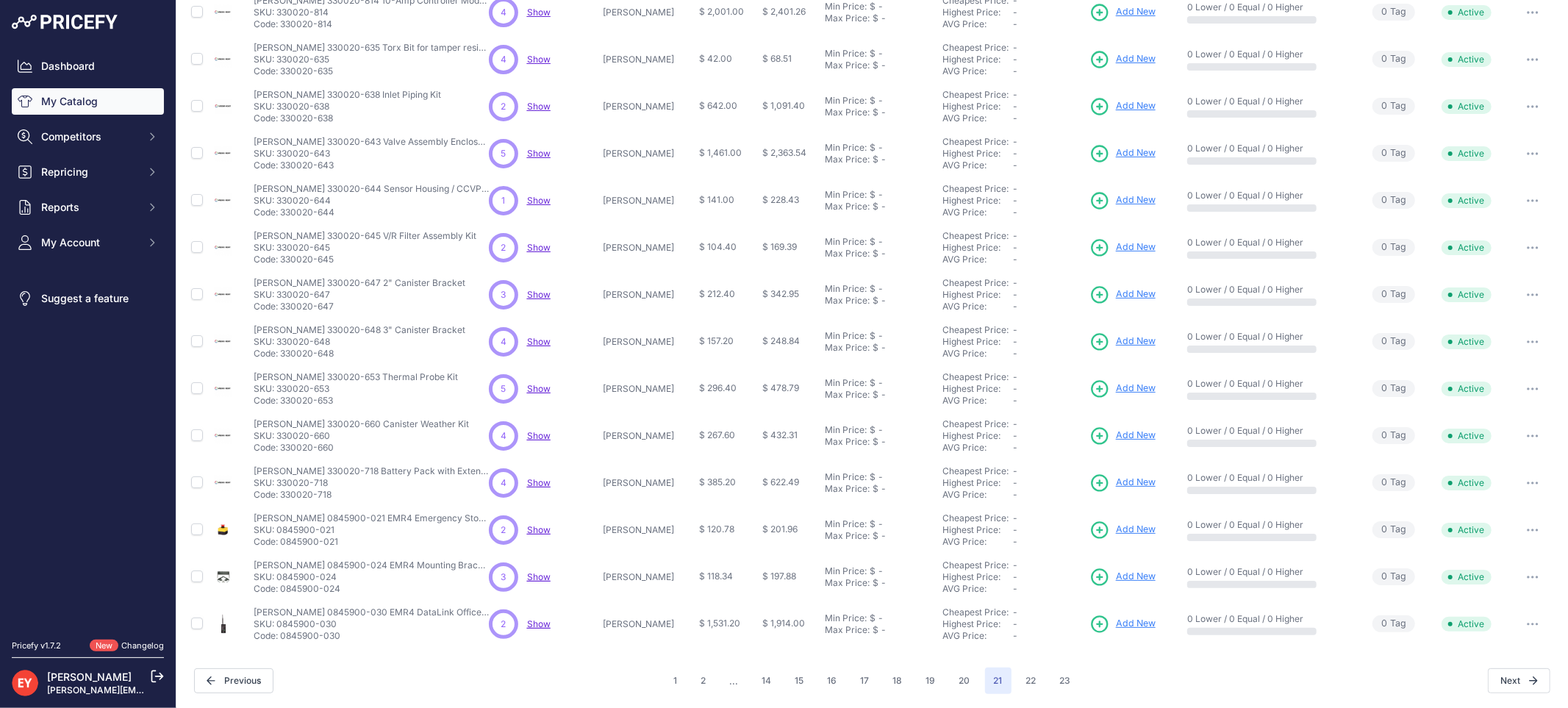
drag, startPoint x: 338, startPoint y: 400, endPoint x: 281, endPoint y: 399, distance: 57.0
click at [281, 399] on p "Code: 330020-653" at bounding box center [356, 401] width 205 height 12
drag, startPoint x: 344, startPoint y: 450, endPoint x: 281, endPoint y: 453, distance: 63.1
click at [281, 453] on p "Code: 330020-660" at bounding box center [361, 448] width 216 height 12
drag, startPoint x: 342, startPoint y: 496, endPoint x: 282, endPoint y: 496, distance: 60.0
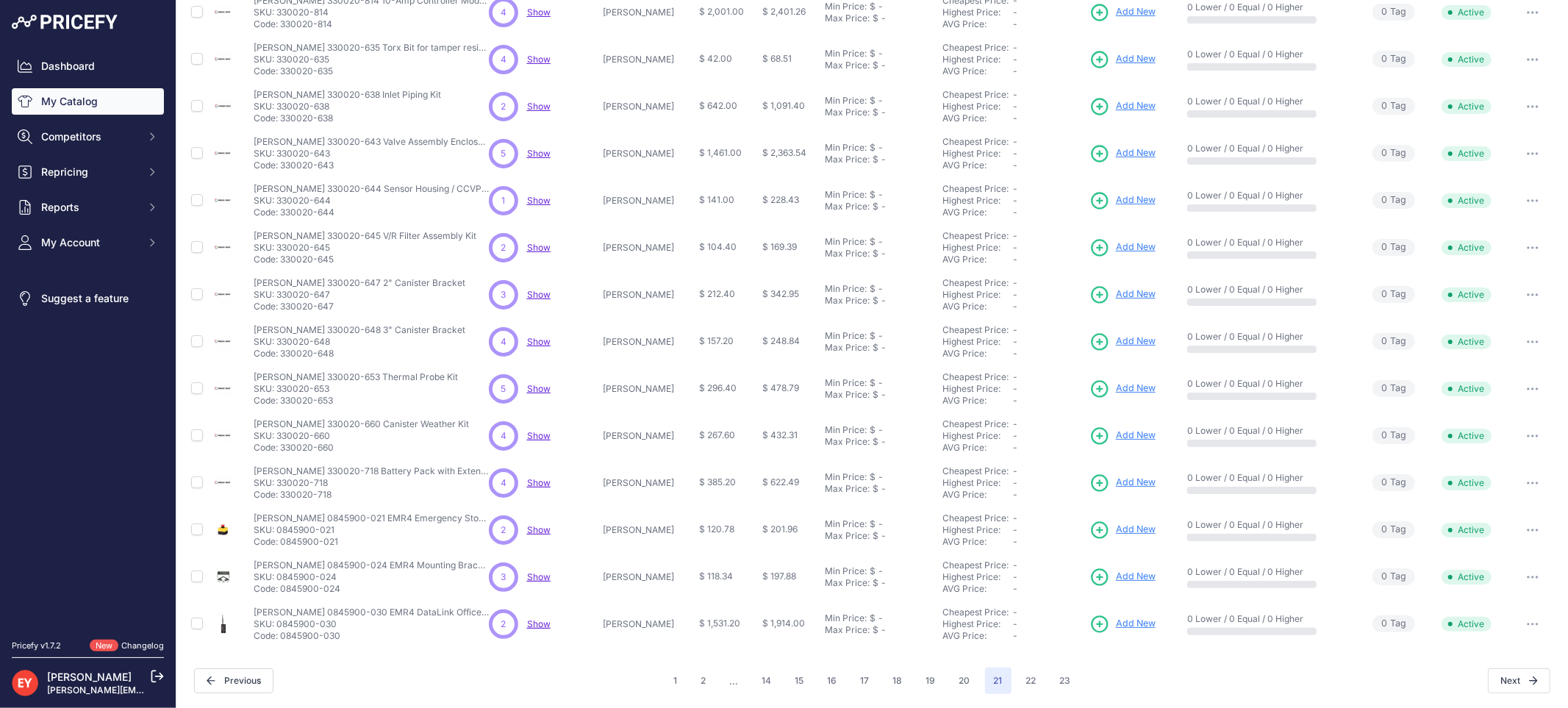
click at [282, 496] on p "Code: 330020-718" at bounding box center [371, 495] width 235 height 12
drag, startPoint x: 281, startPoint y: 493, endPoint x: 337, endPoint y: 498, distance: 56.2
click at [337, 498] on p "Code: 330020-718" at bounding box center [371, 495] width 235 height 12
drag, startPoint x: 338, startPoint y: 540, endPoint x: 282, endPoint y: 550, distance: 56.9
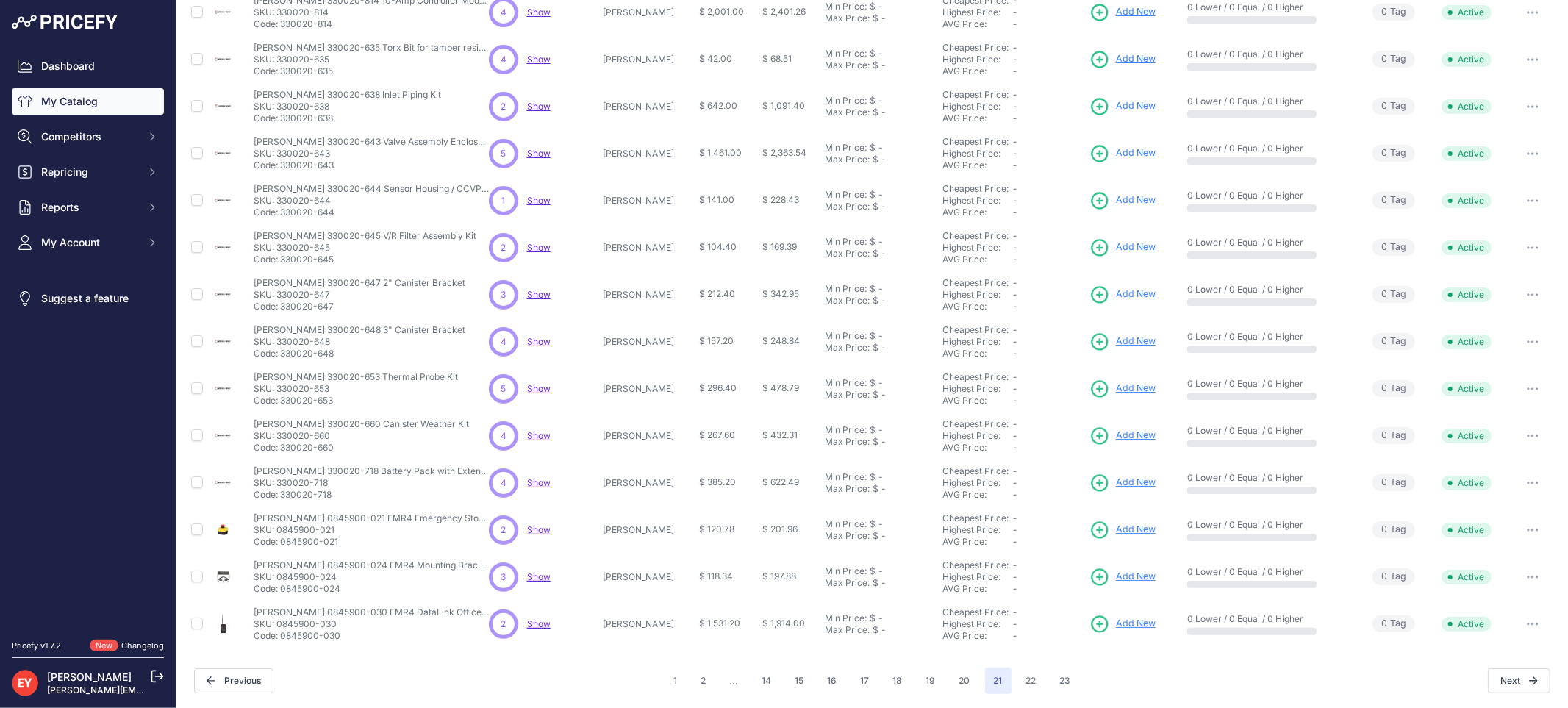
click at [282, 550] on td "Veeder-Root 0845900-021 EMR4 Emergency Stop Switch Veeder-Root 0845900-021 EMR4…" at bounding box center [368, 530] width 235 height 47
drag, startPoint x: 343, startPoint y: 588, endPoint x: 283, endPoint y: 589, distance: 60.0
click at [283, 589] on p "Code: 0845900-024" at bounding box center [371, 589] width 235 height 12
drag, startPoint x: 343, startPoint y: 636, endPoint x: 284, endPoint y: 638, distance: 59.0
click at [284, 638] on p "Code: 0845900-030" at bounding box center [371, 636] width 235 height 12
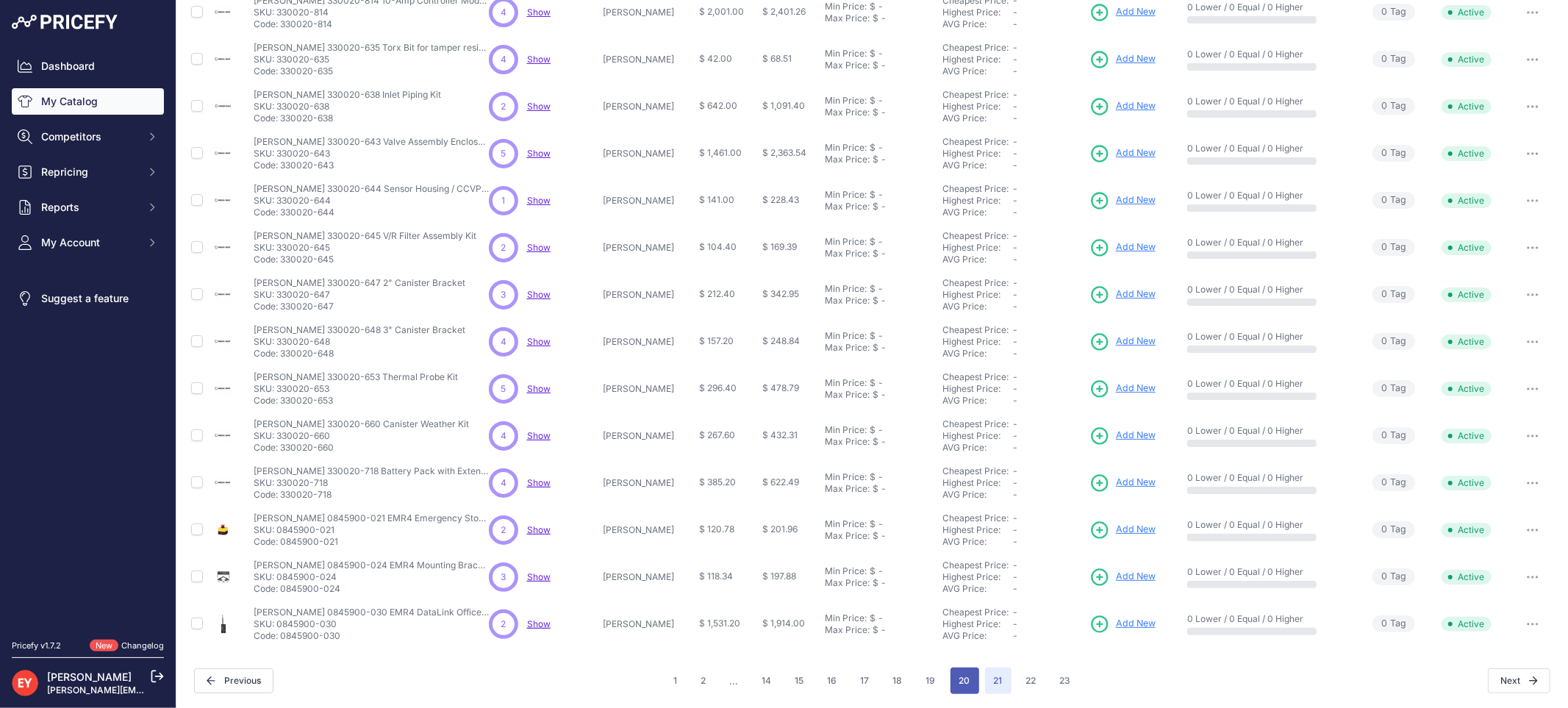
click at [961, 668] on button "20" at bounding box center [965, 680] width 29 height 26
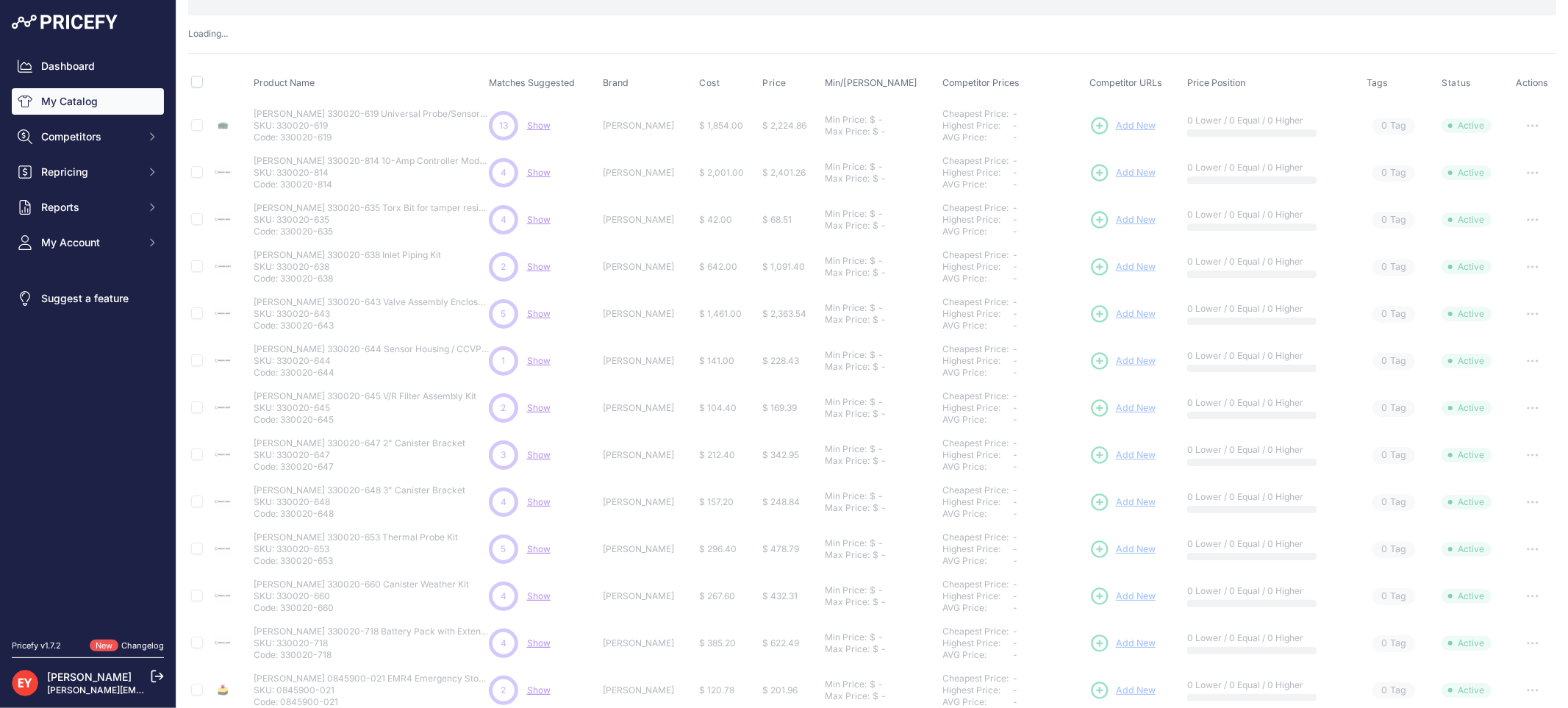
scroll to position [268, 0]
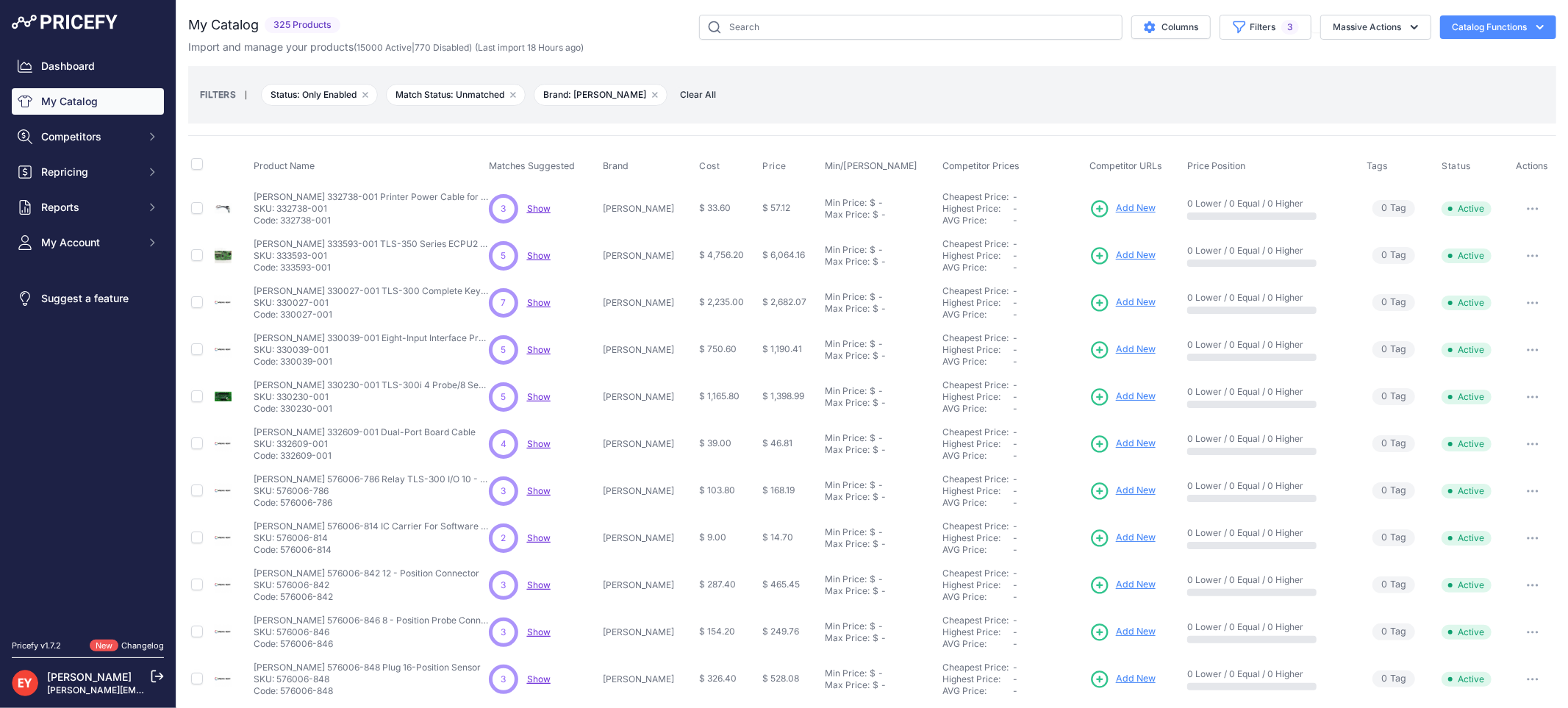
drag, startPoint x: 336, startPoint y: 225, endPoint x: 280, endPoint y: 222, distance: 56.1
click at [280, 222] on p "Code: 332738-001" at bounding box center [371, 221] width 235 height 12
drag, startPoint x: 281, startPoint y: 223, endPoint x: 334, endPoint y: 223, distance: 53.0
click at [334, 223] on p "Code: 332738-001" at bounding box center [371, 221] width 235 height 12
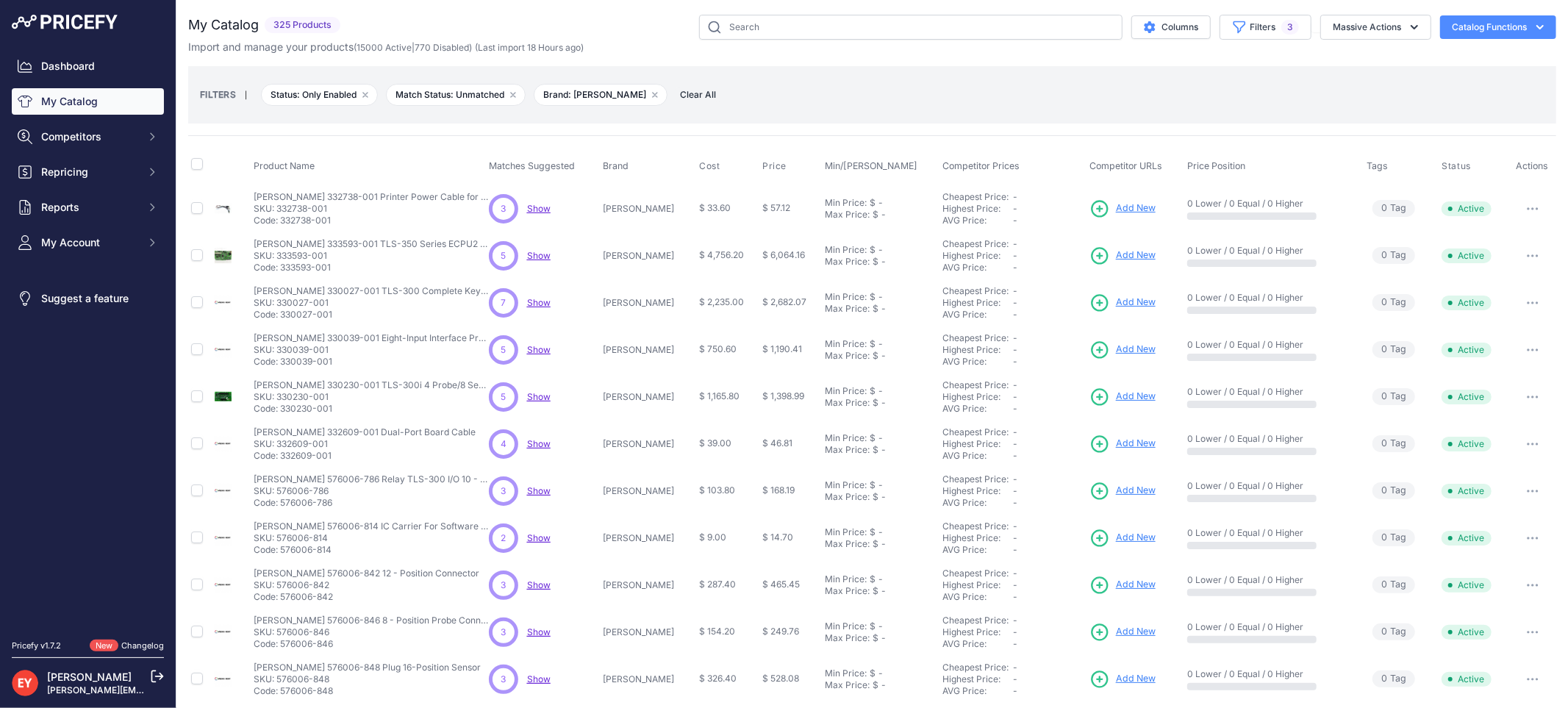
click at [334, 223] on p "Code: 332738-001" at bounding box center [371, 221] width 235 height 12
drag, startPoint x: 338, startPoint y: 271, endPoint x: 282, endPoint y: 270, distance: 56.0
click at [282, 270] on p "Code: 333593-001" at bounding box center [371, 268] width 235 height 12
drag, startPoint x: 331, startPoint y: 314, endPoint x: 282, endPoint y: 316, distance: 49.0
click at [282, 316] on p "Code: 330027-001" at bounding box center [371, 314] width 235 height 12
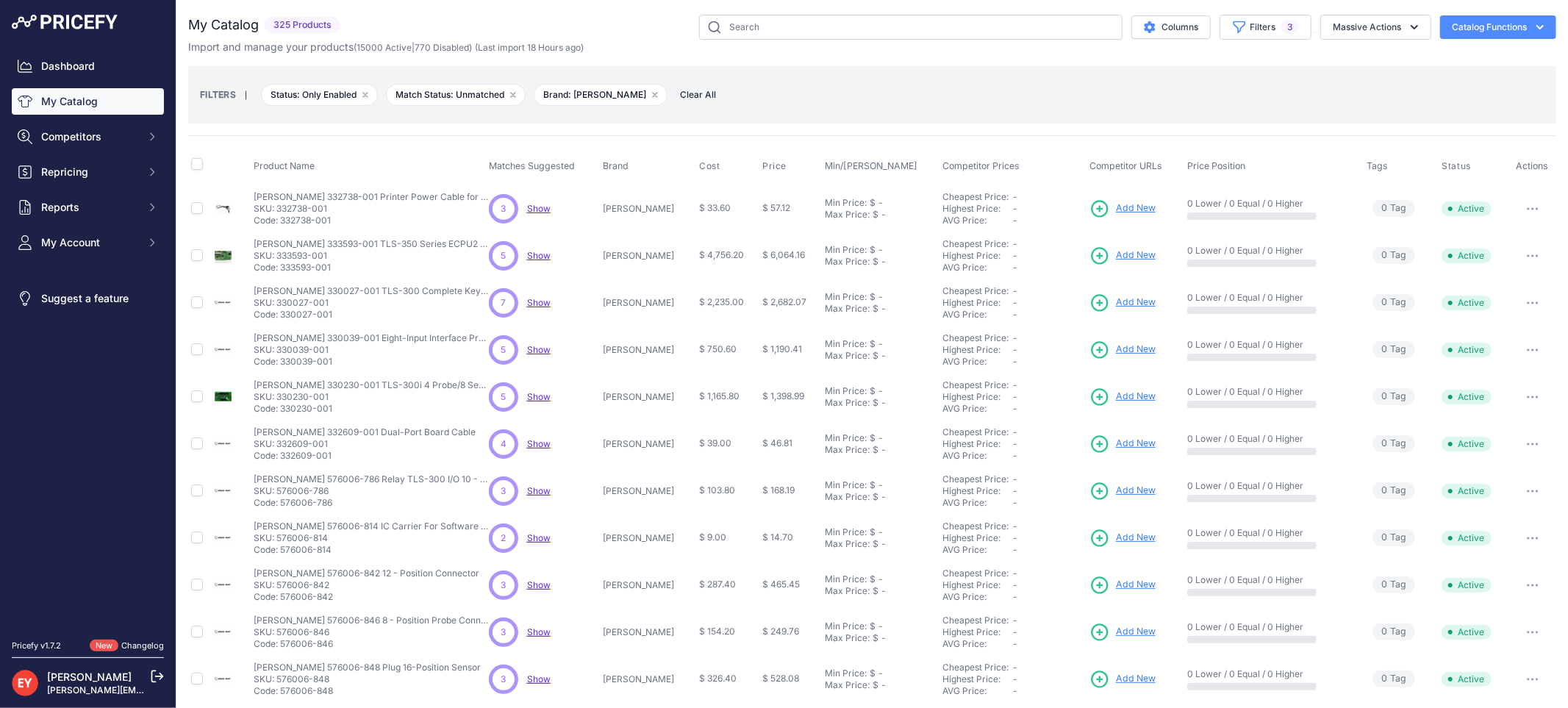
drag, startPoint x: 340, startPoint y: 363, endPoint x: 282, endPoint y: 364, distance: 58.0
click at [282, 364] on p "Code: 330039-001" at bounding box center [371, 362] width 235 height 12
drag, startPoint x: 335, startPoint y: 410, endPoint x: 282, endPoint y: 408, distance: 53.0
click at [282, 408] on p "Code: 330230-001" at bounding box center [371, 409] width 235 height 12
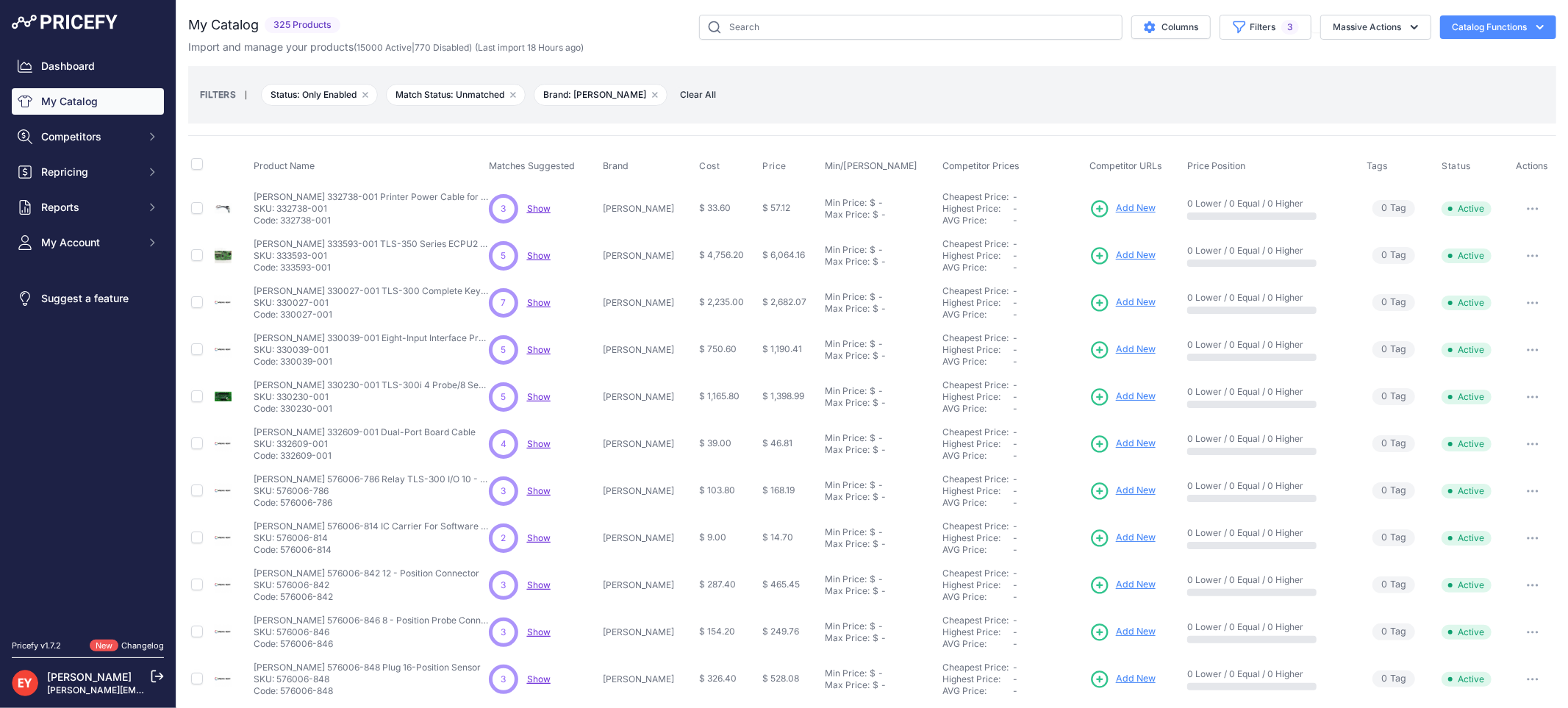
drag, startPoint x: 283, startPoint y: 409, endPoint x: 344, endPoint y: 409, distance: 61.0
click at [344, 409] on p "Code: 330230-001" at bounding box center [371, 409] width 235 height 12
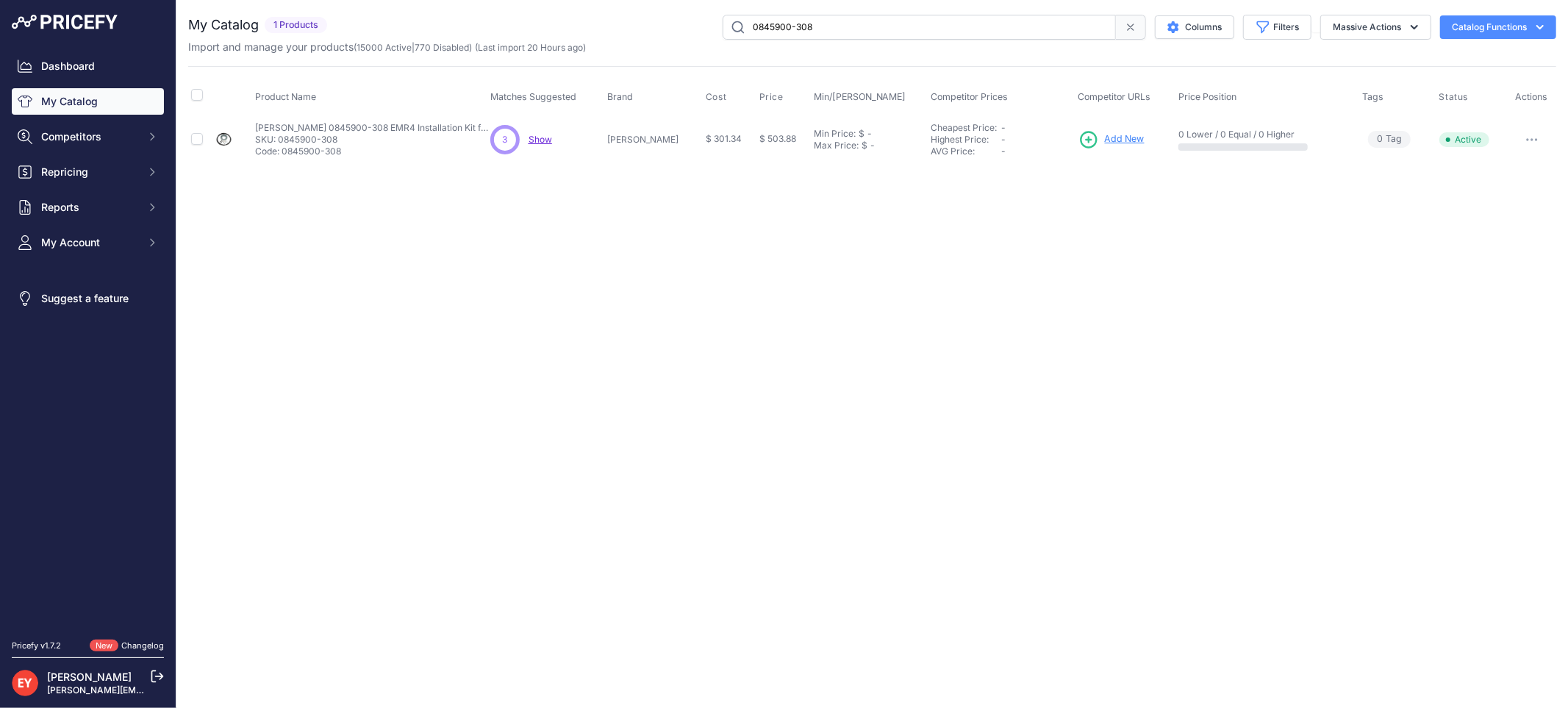
drag, startPoint x: 0, startPoint y: 0, endPoint x: 563, endPoint y: 32, distance: 563.9
click at [563, 32] on div "0845900-308 Columns Filters Status All Status Only Enabled Only Disabled" at bounding box center [945, 27] width 1223 height 25
type input "0845900-309"
drag, startPoint x: 1105, startPoint y: 140, endPoint x: 958, endPoint y: 137, distance: 147.0
click at [1105, 138] on span "Add New" at bounding box center [1125, 139] width 40 height 14
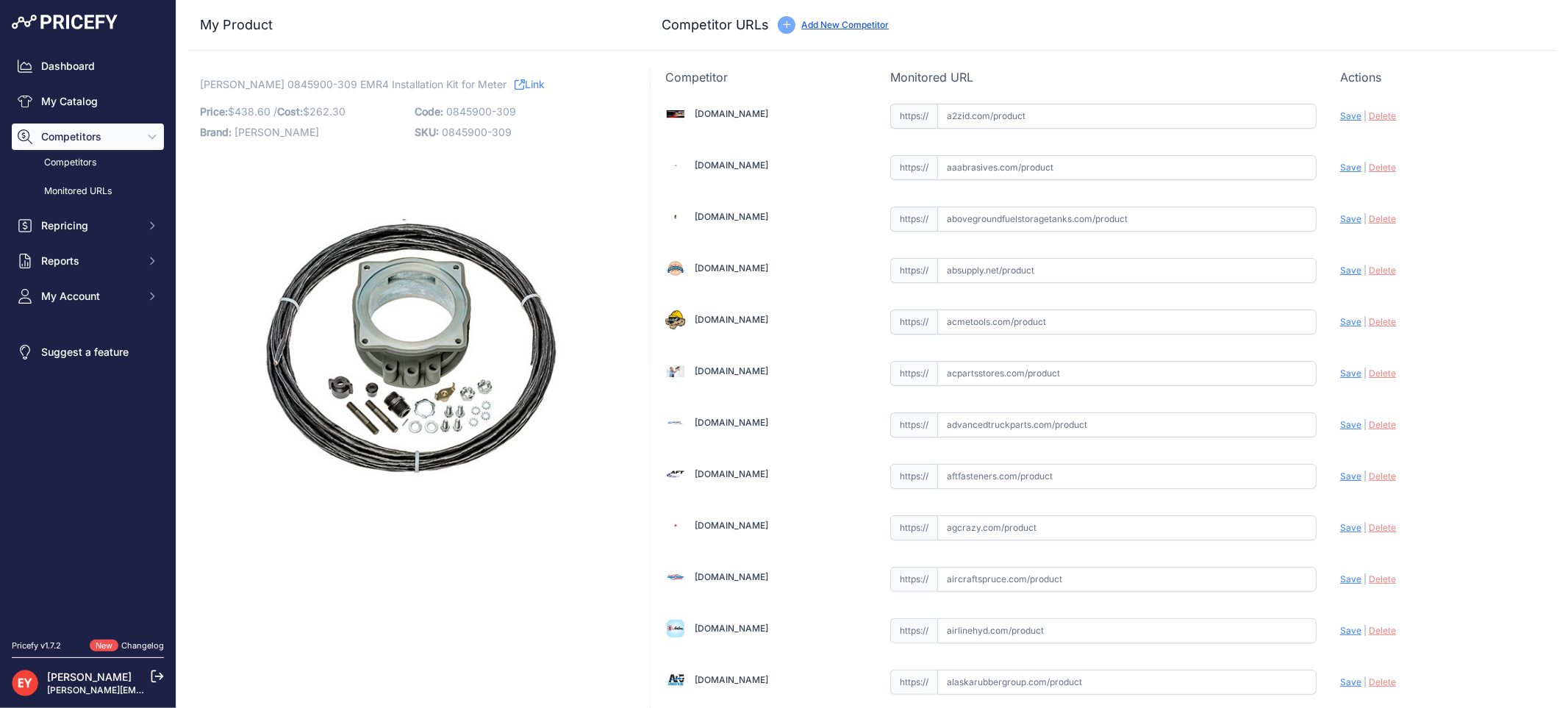
scroll to position [10329, 0]
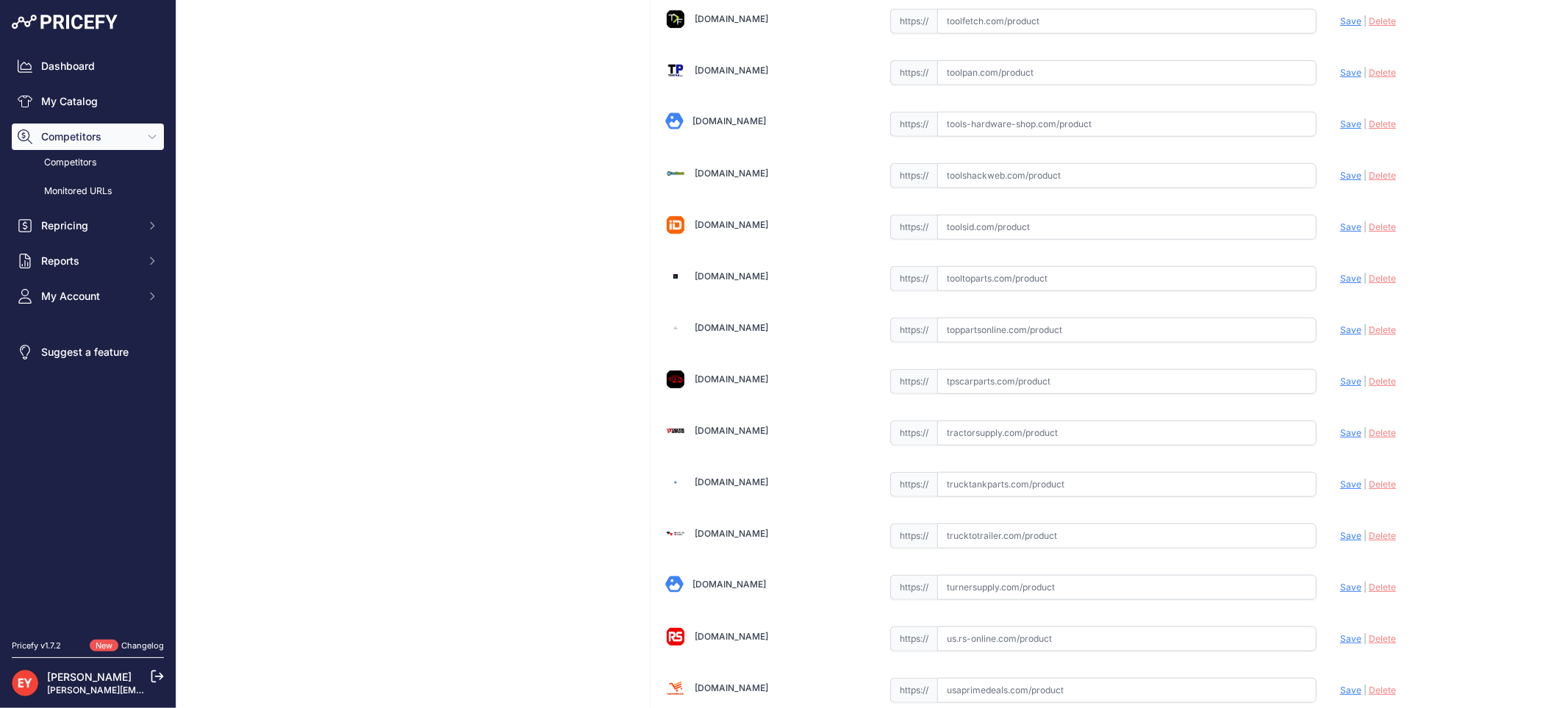
click at [961, 343] on input "text" at bounding box center [1126, 330] width 379 height 25
paste input "https://www.toppartsonline.com/product/veeder-root-0845900-309-emr4-installatio…"
click at [1340, 335] on span "Save" at bounding box center [1350, 330] width 21 height 11
type input "https://www.toppartsonline.com/product/veeder-root-0845900-309-emr4-installatio…"
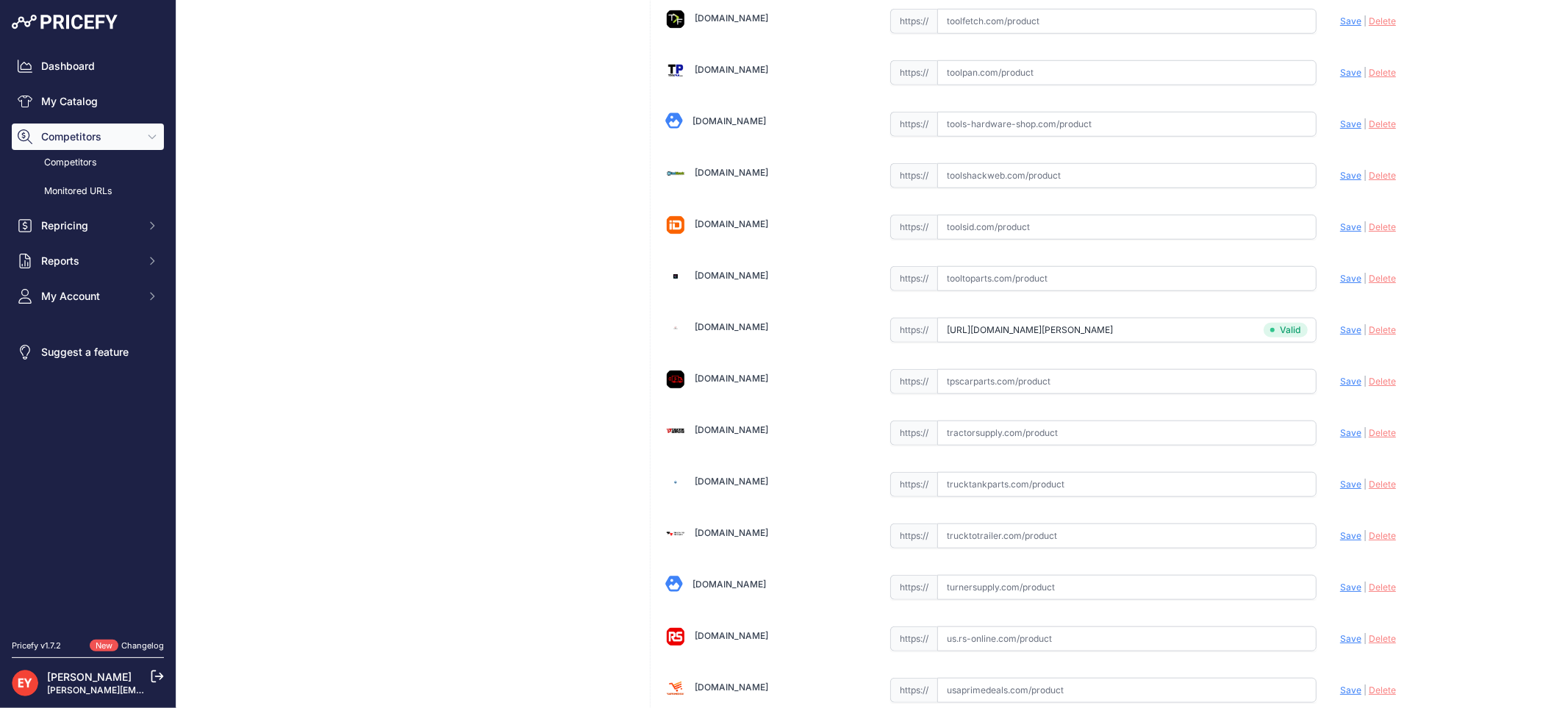
scroll to position [11114, 0]
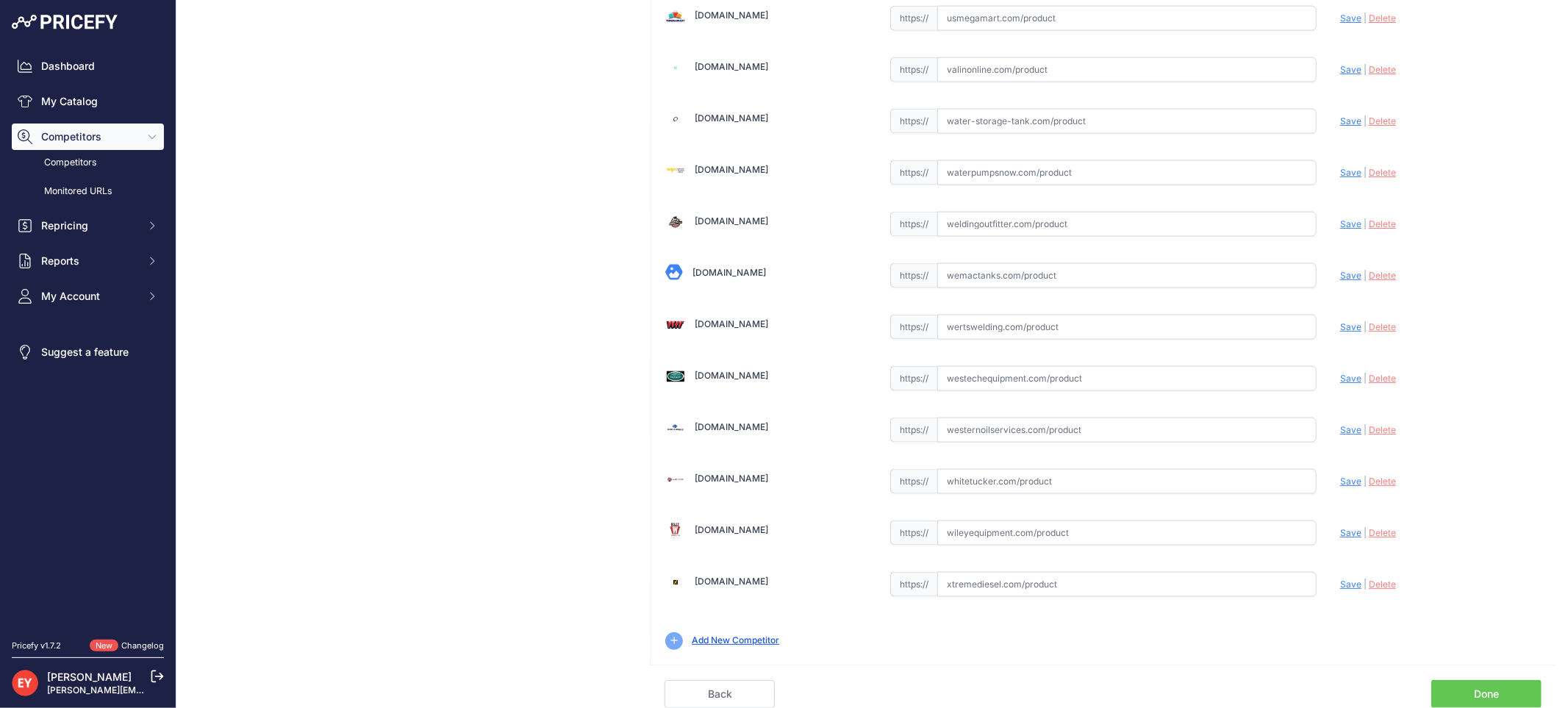
click at [1500, 691] on link "Done" at bounding box center [1486, 694] width 110 height 28
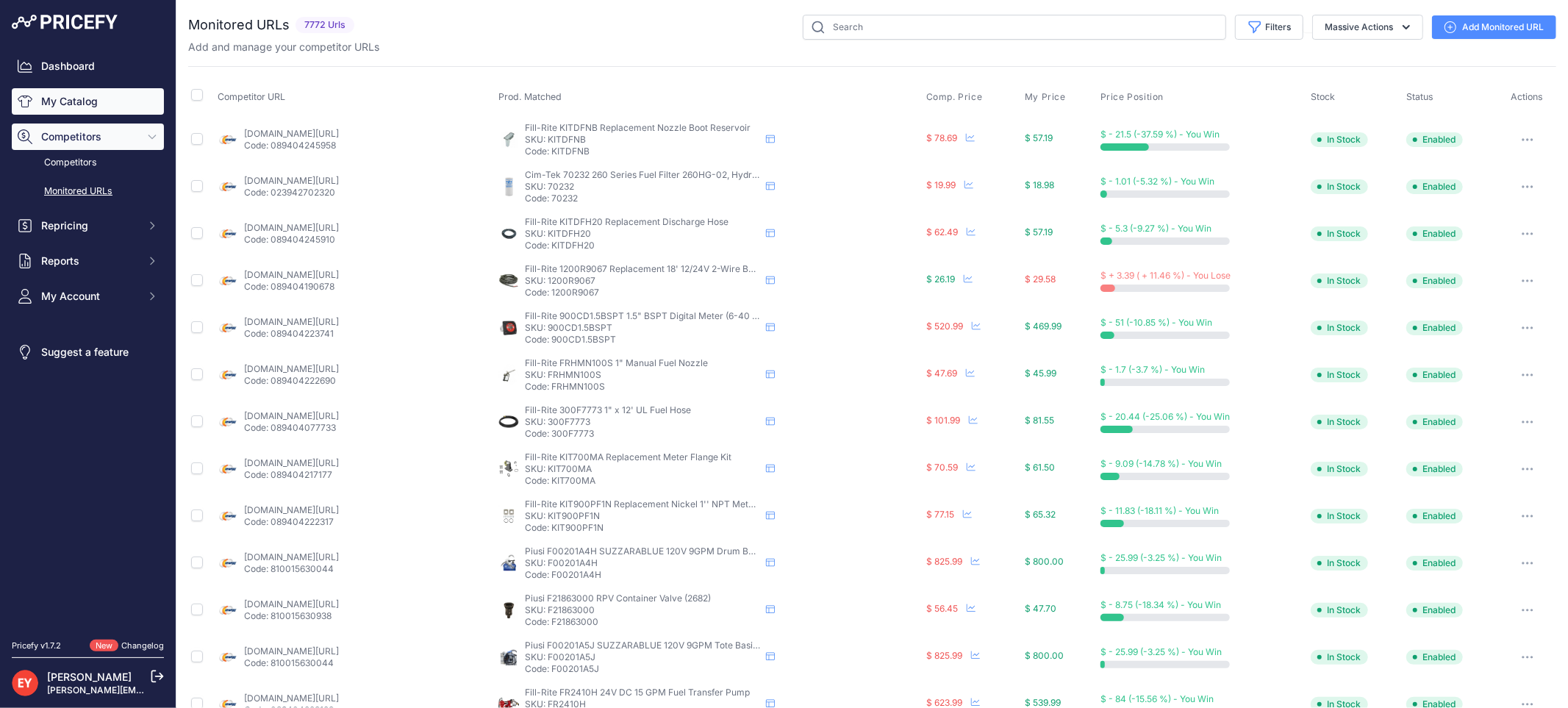
click at [85, 93] on link "My Catalog" at bounding box center [88, 101] width 153 height 26
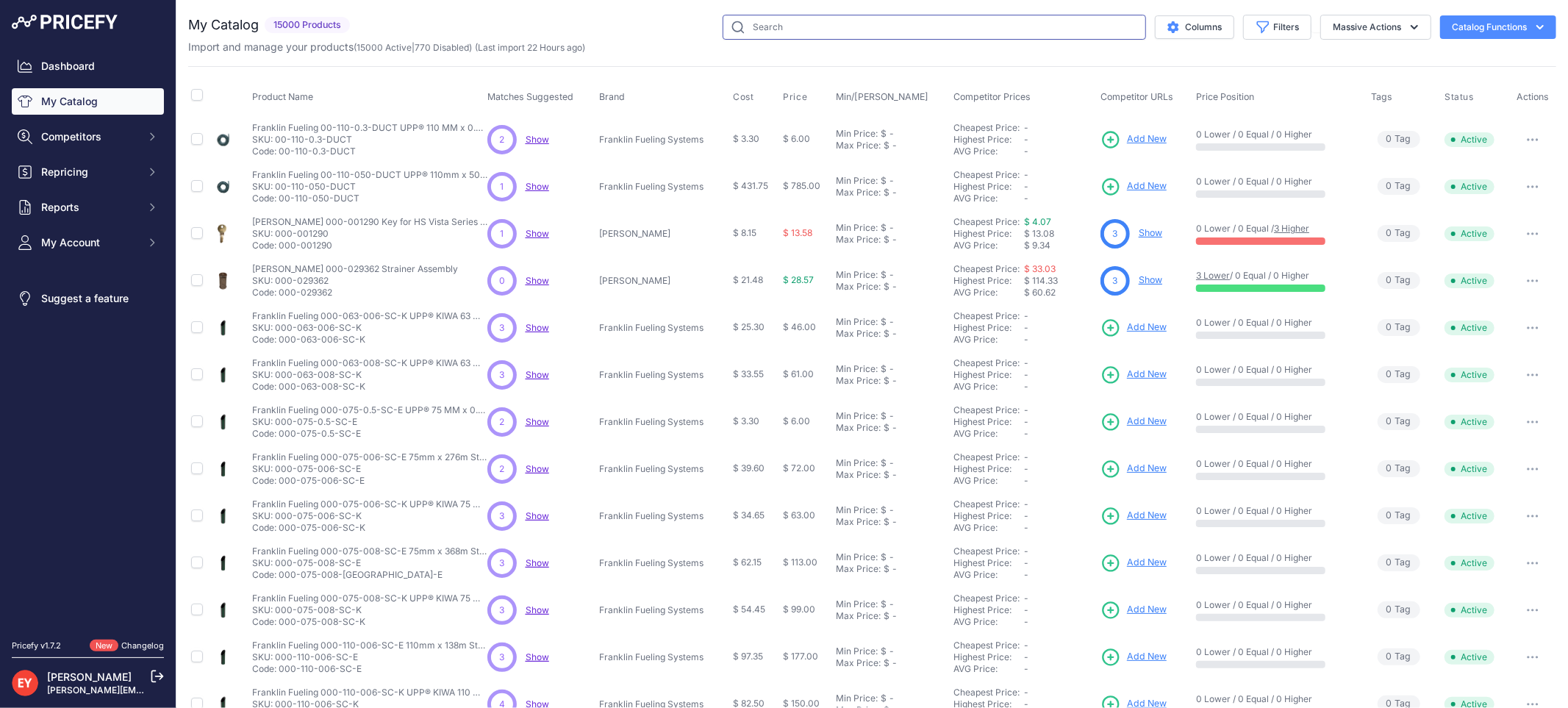
click at [785, 32] on input "text" at bounding box center [934, 27] width 424 height 25
click at [788, 26] on input "text" at bounding box center [934, 27] width 424 height 25
paste input "0845760-001"
type input "0845760-001"
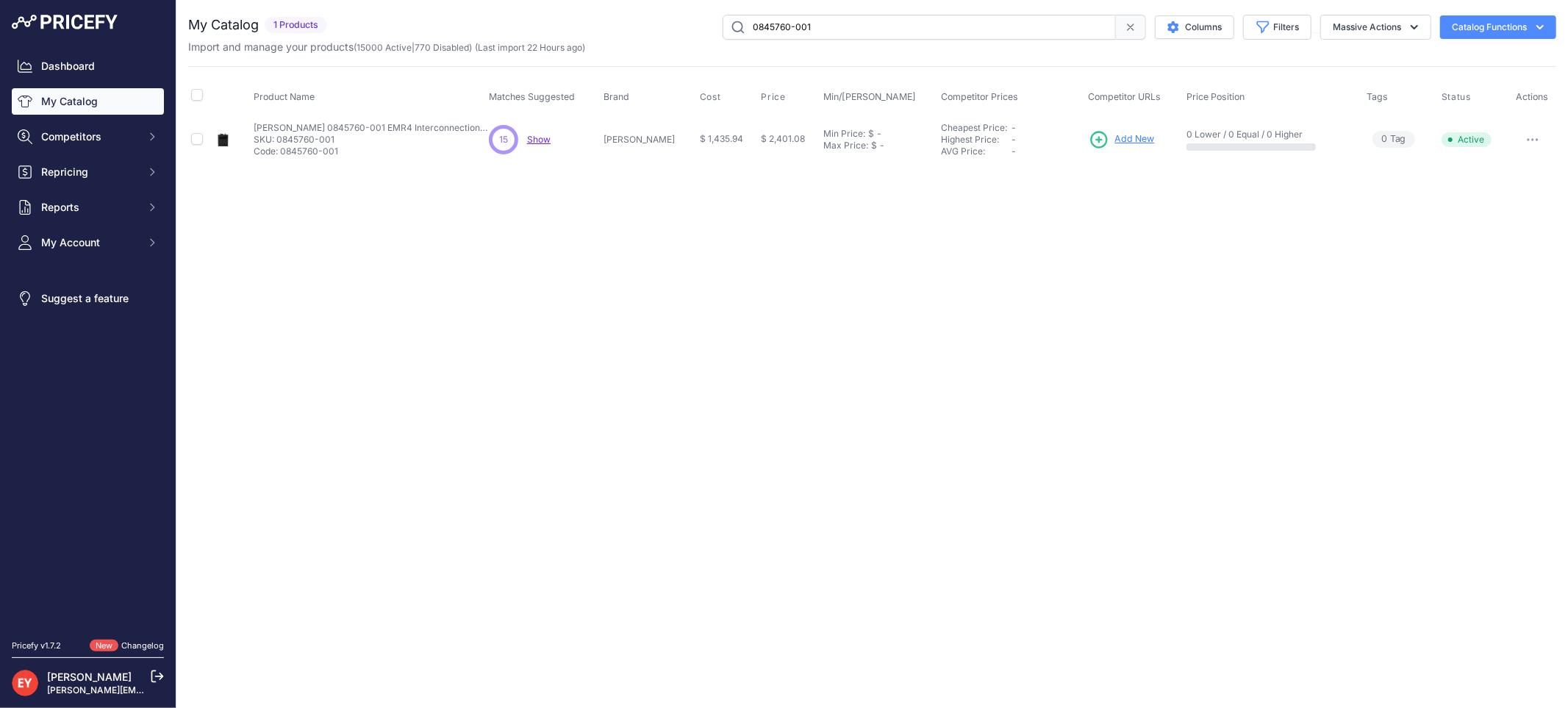
click at [1126, 140] on span "Add New" at bounding box center [1135, 139] width 40 height 14
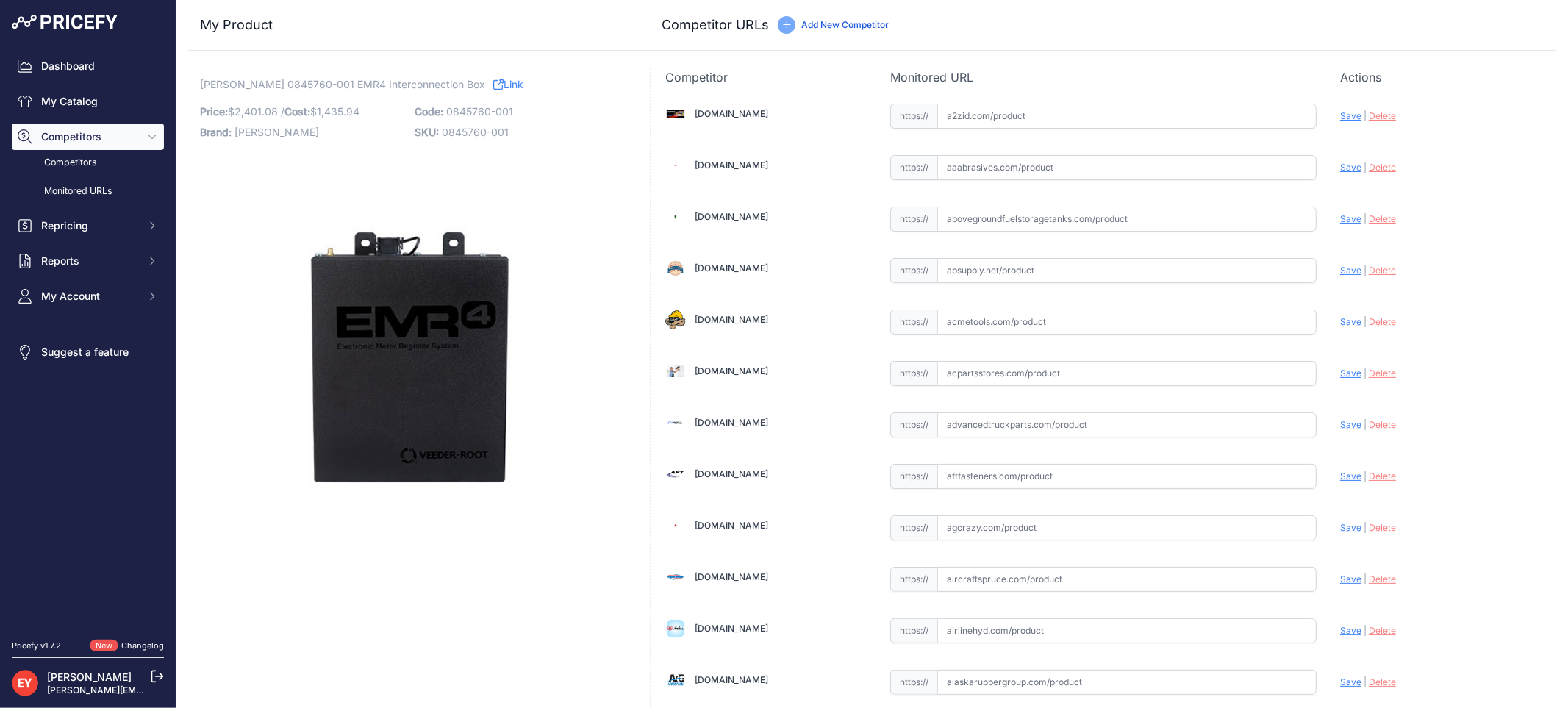
scroll to position [11082, 0]
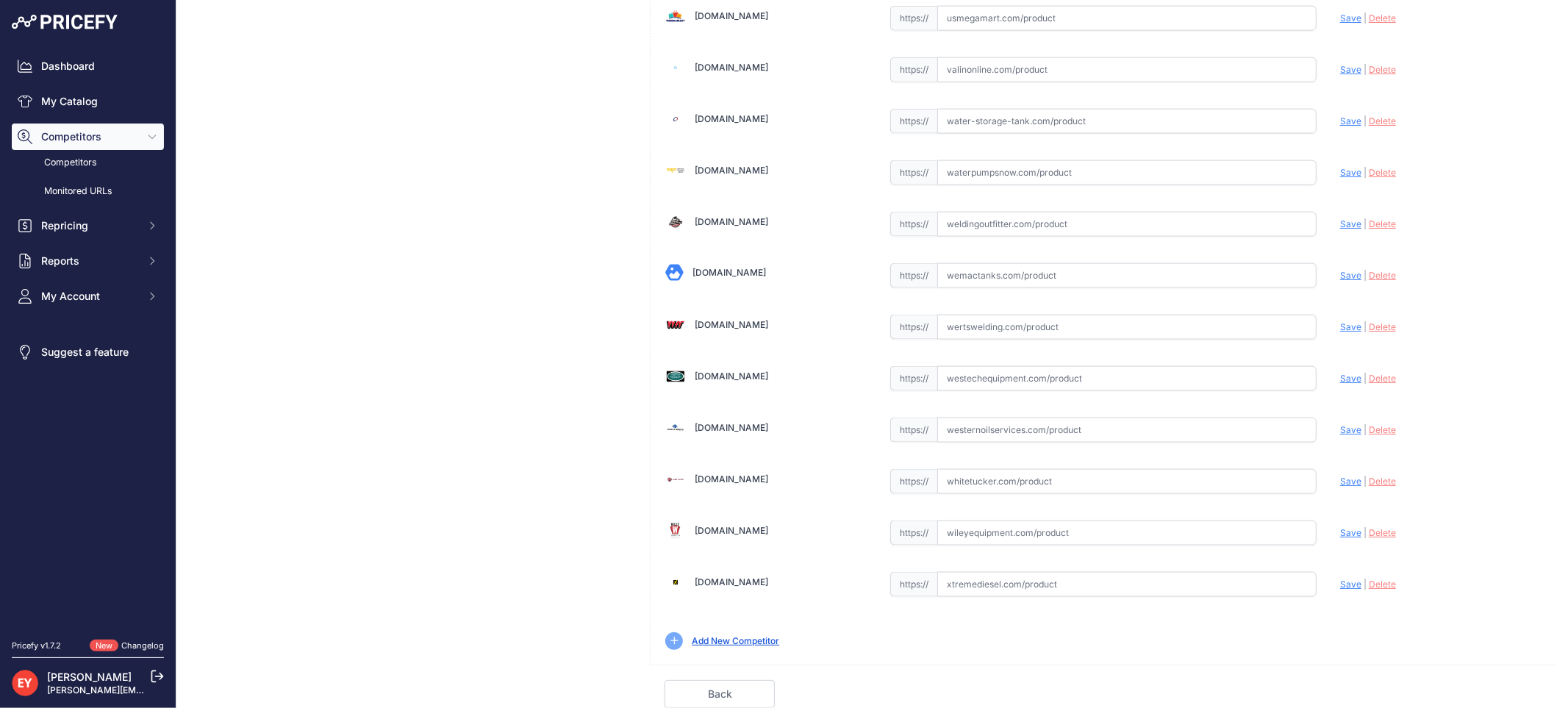
click at [979, 375] on input "text" at bounding box center [1126, 378] width 379 height 25
paste input "https://westechequipment.com/index.php?main_page=product_info&products_id=77370…"
click at [1340, 379] on span "Save" at bounding box center [1350, 378] width 21 height 11
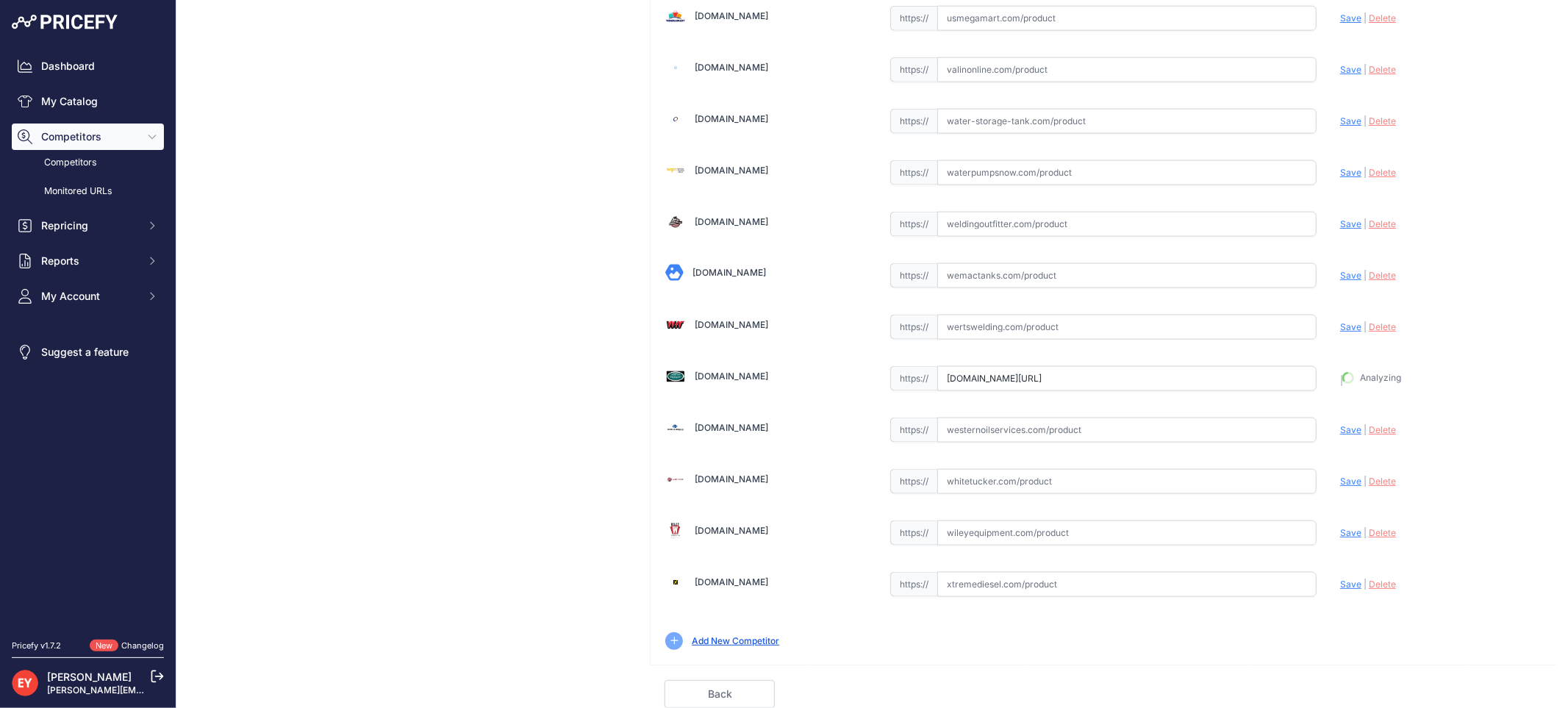
type input "https://westechequipment.com/index.php?main_page=product_info&products_id=77370…"
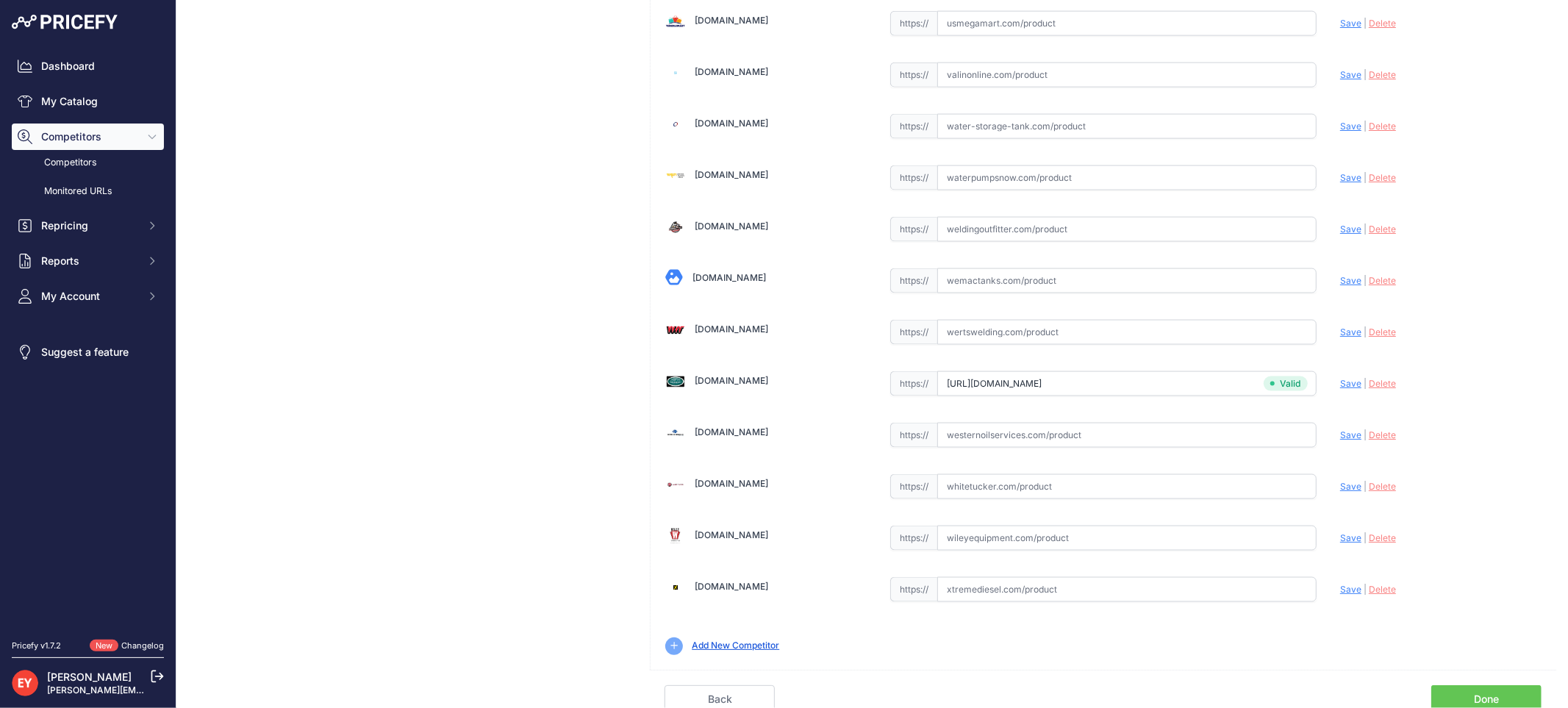
scroll to position [11114, 0]
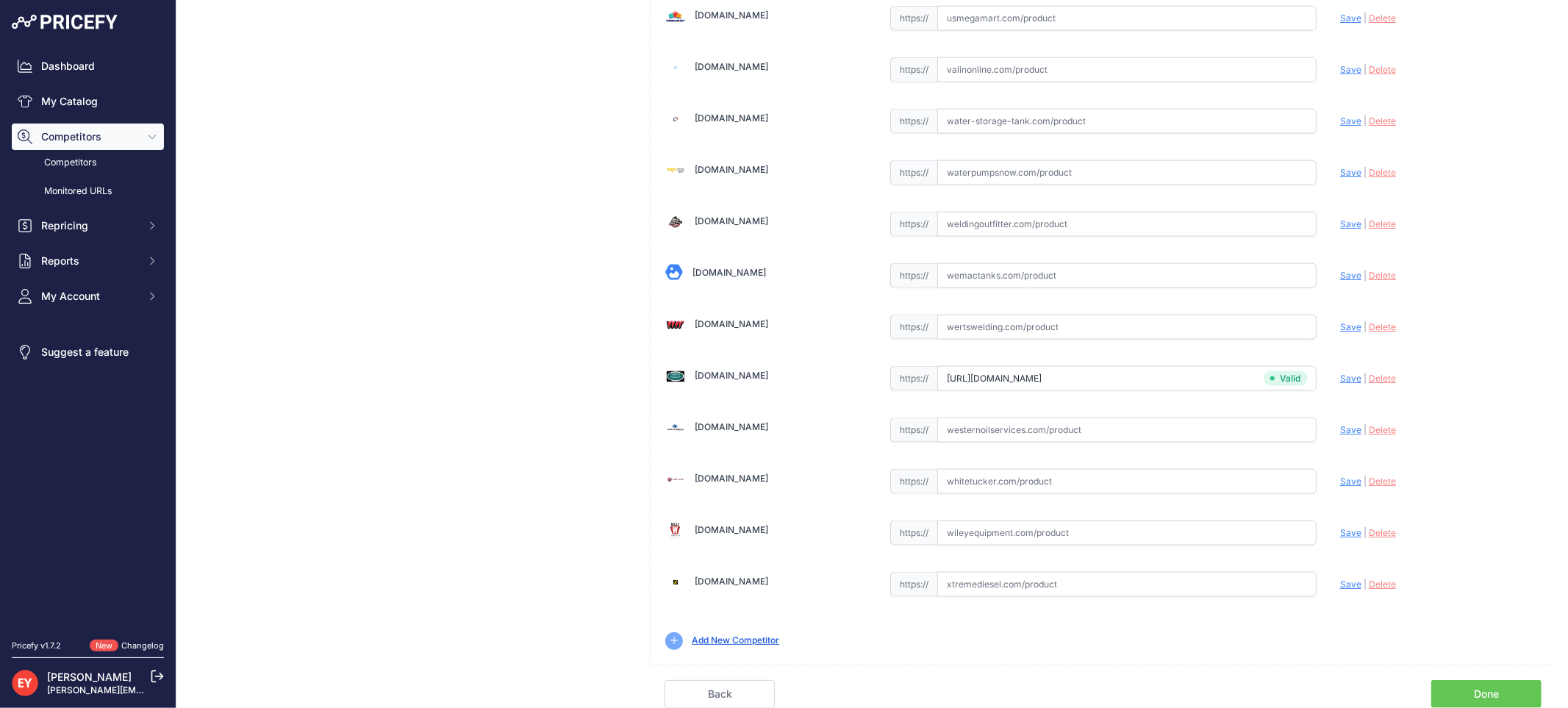
drag, startPoint x: 1456, startPoint y: 689, endPoint x: 1346, endPoint y: 608, distance: 136.6
click at [1455, 689] on link "Done" at bounding box center [1486, 694] width 110 height 28
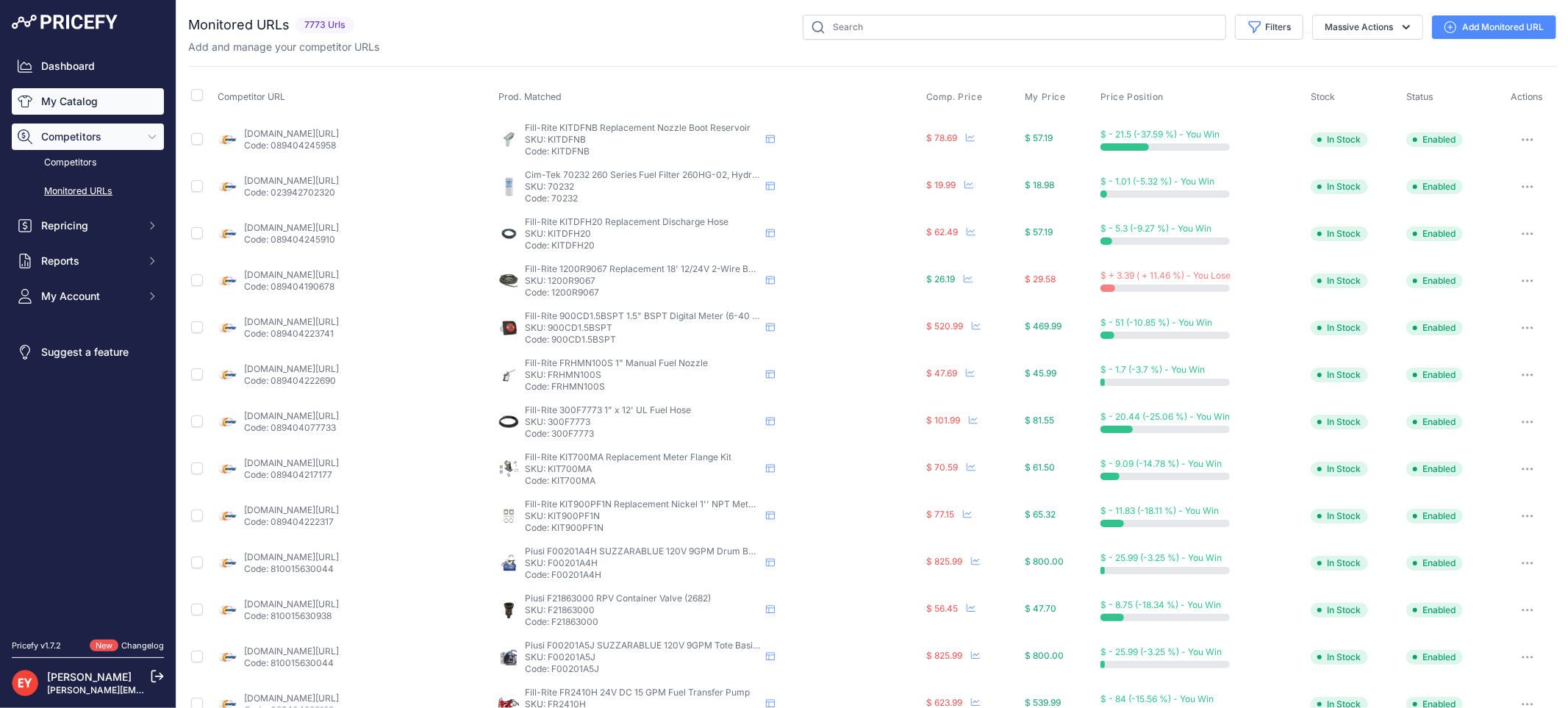
click at [74, 105] on link "My Catalog" at bounding box center [88, 101] width 153 height 26
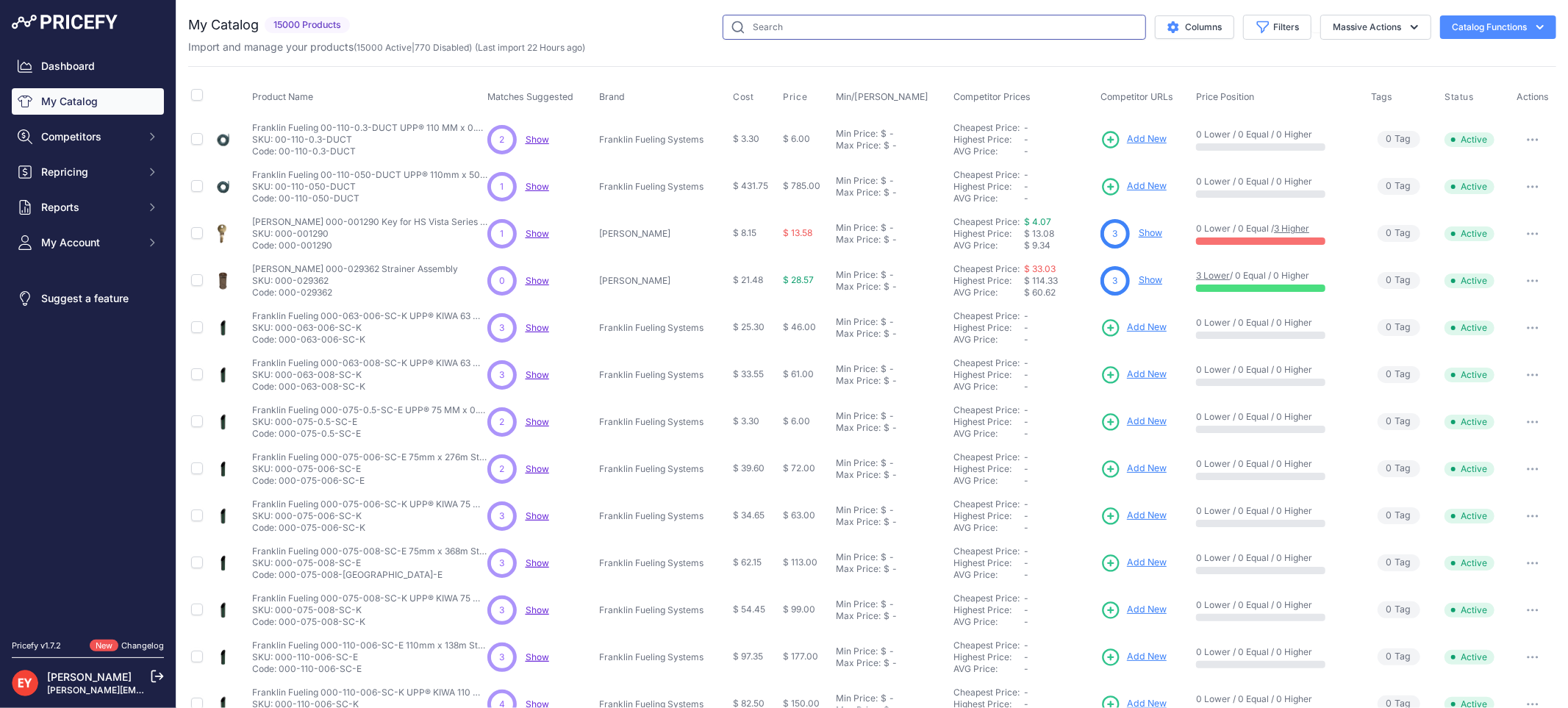
click at [789, 20] on input "text" at bounding box center [934, 27] width 424 height 25
paste input "0845900-031"
type input "0845900-031"
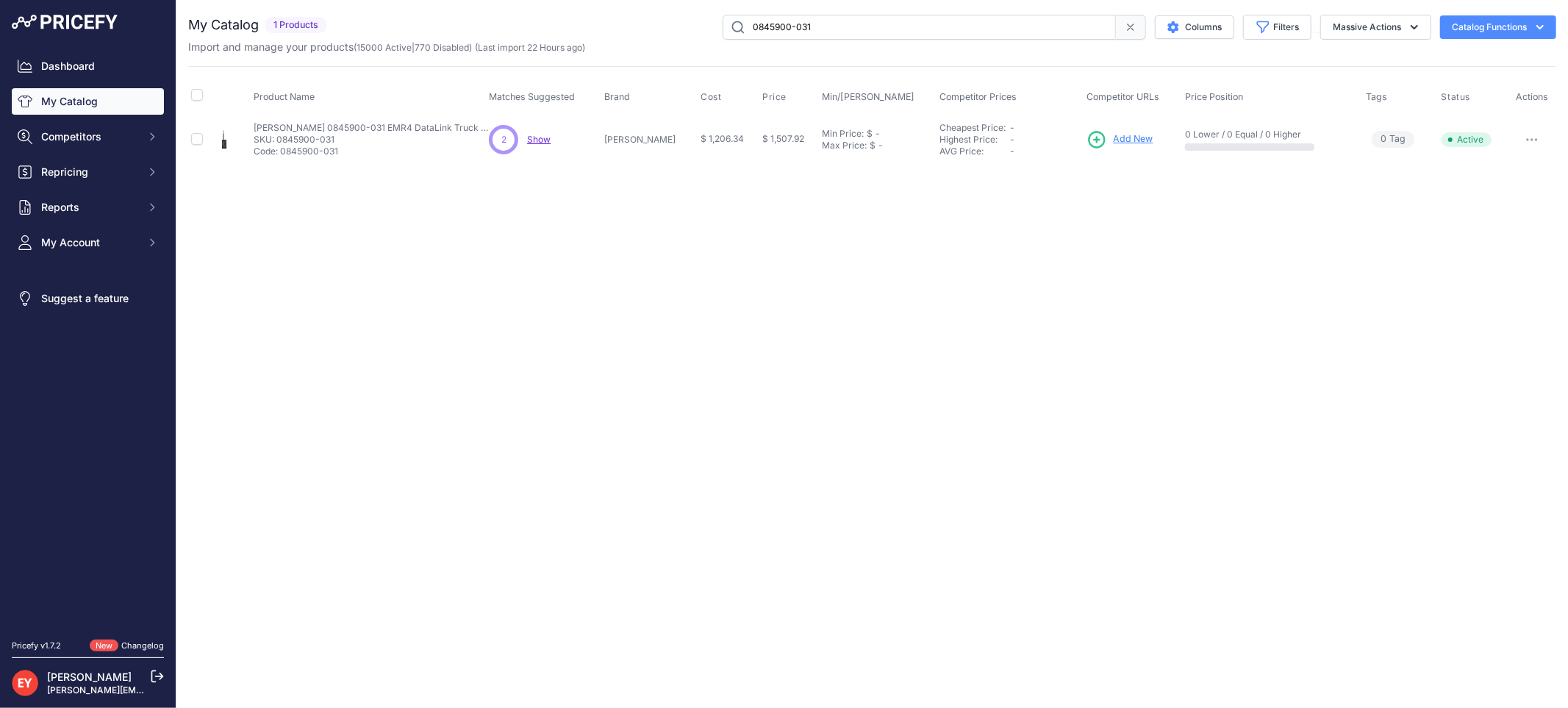
click at [1537, 138] on icon "button" at bounding box center [1532, 139] width 12 height 3
click at [1513, 170] on button "Disable" at bounding box center [1506, 170] width 94 height 24
paste input "2"
drag, startPoint x: 866, startPoint y: 28, endPoint x: 626, endPoint y: 35, distance: 240.1
click at [626, 35] on div "0845900-031 Columns Filters Status All Status Only Enabled Only Disabled" at bounding box center [945, 27] width 1223 height 25
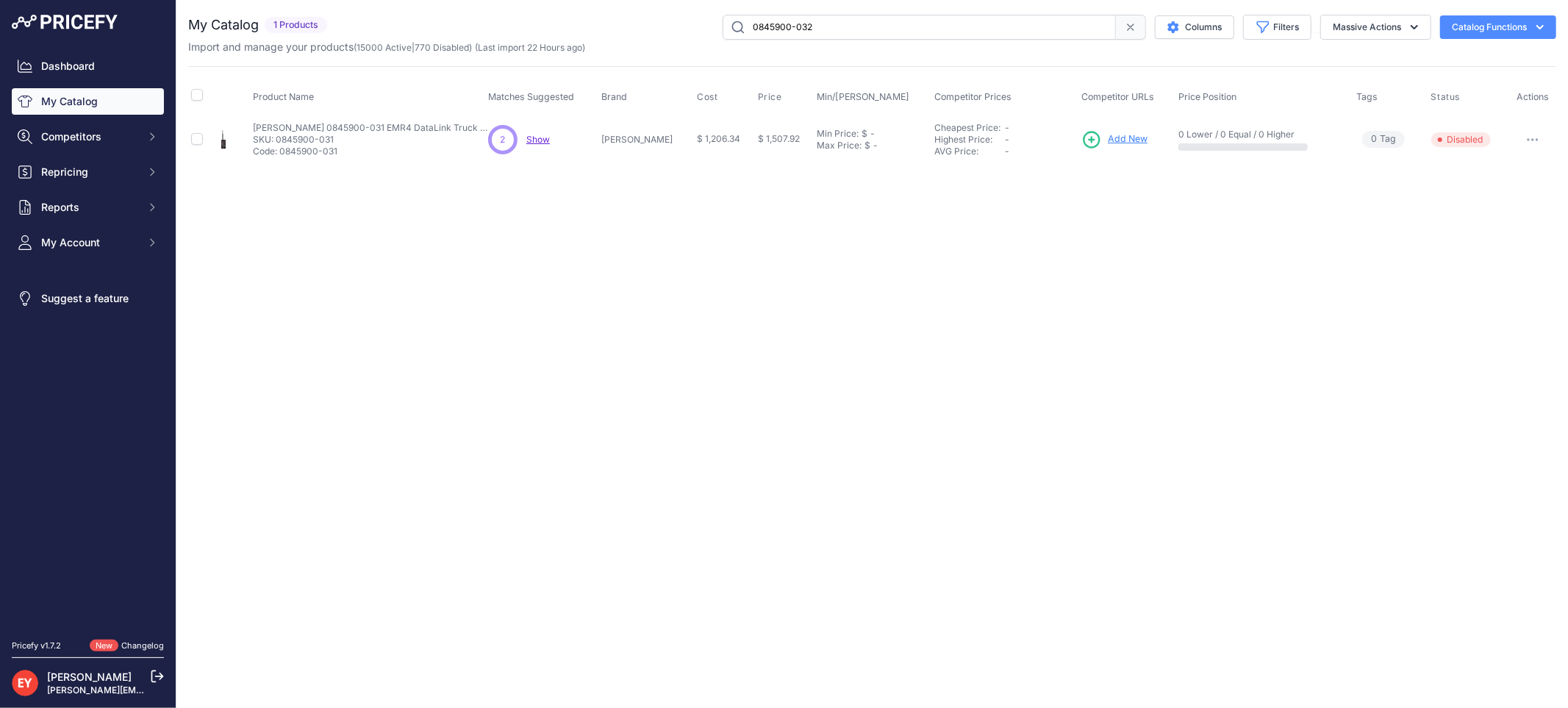
type input "0845900-032"
click at [1524, 142] on button "button" at bounding box center [1532, 140] width 29 height 20
click at [1516, 164] on button "Disable" at bounding box center [1506, 170] width 94 height 24
paste input "7"
drag, startPoint x: 856, startPoint y: 37, endPoint x: 698, endPoint y: 37, distance: 158.0
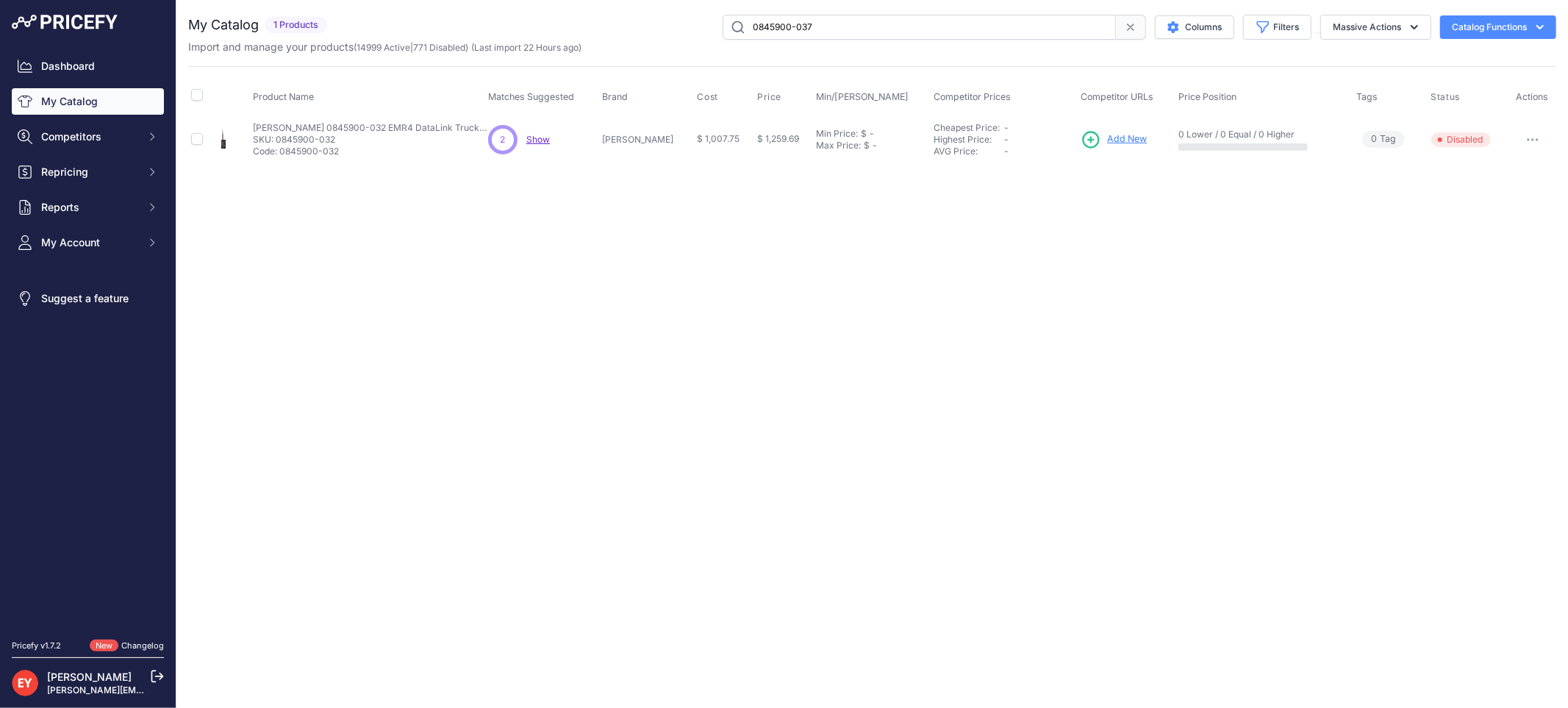
click at [698, 37] on div "0845900-037 Columns Filters Status All Status Only Enabled Only Disabled" at bounding box center [945, 27] width 1223 height 25
type input "0845900-037"
click at [1121, 142] on span "Add New" at bounding box center [1131, 139] width 40 height 14
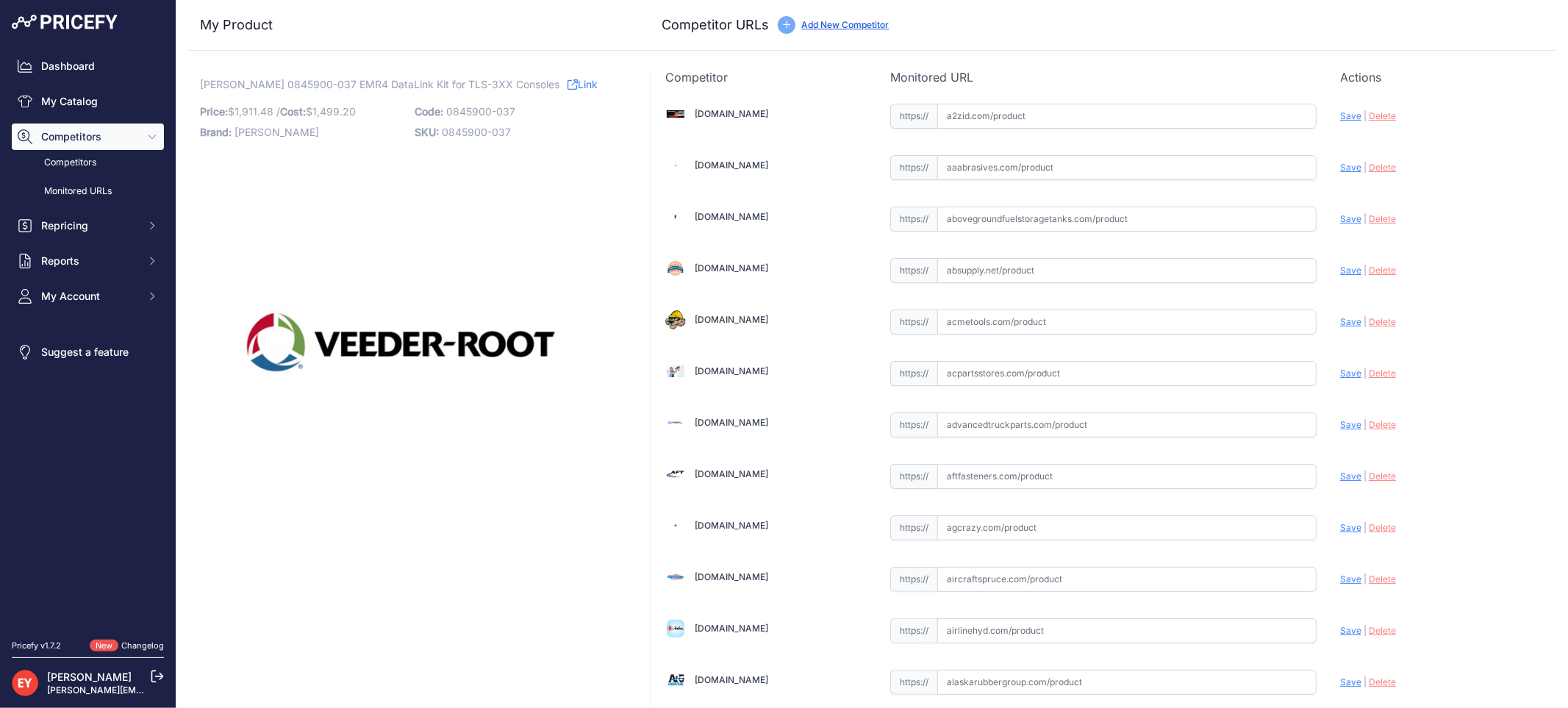
scroll to position [1360, 0]
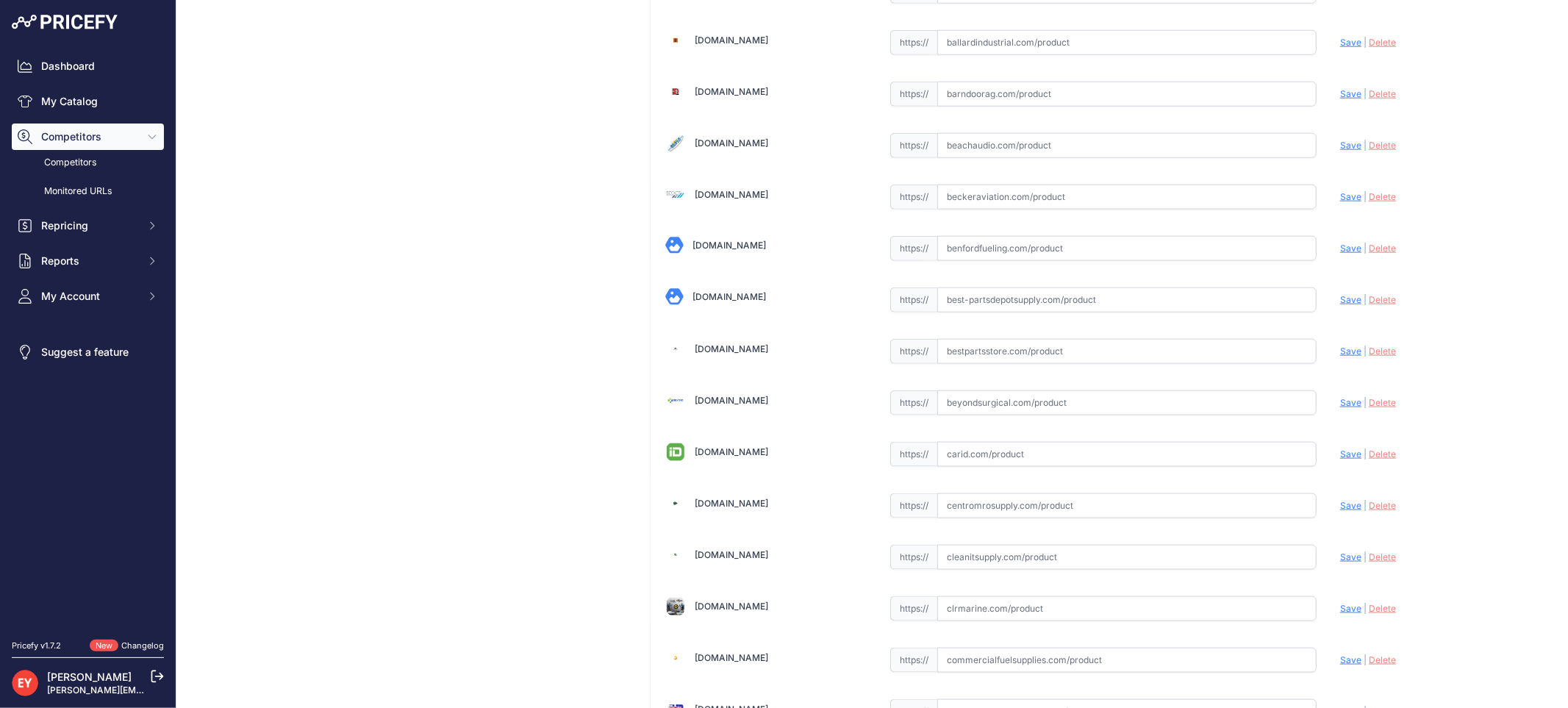
click at [986, 364] on input "text" at bounding box center [1126, 351] width 379 height 25
paste input "https://www.bestpartsstore.com/product/veeder-root-0845900-037-emr4-datalink-ki…"
click at [1340, 357] on span "Save" at bounding box center [1350, 351] width 21 height 11
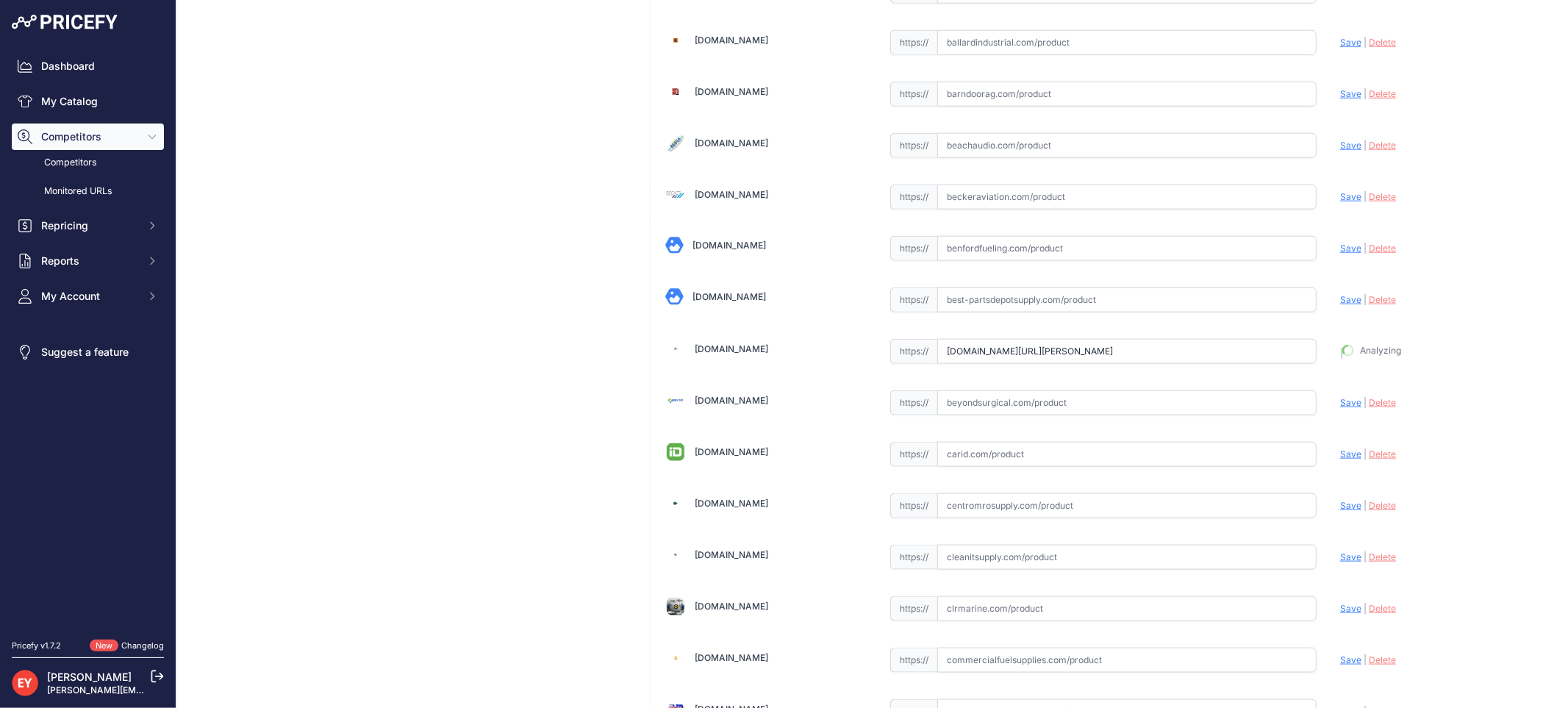
type input "https://www.bestpartsstore.com/product/veeder-root-0845900-037-emr4-datalink-ki…"
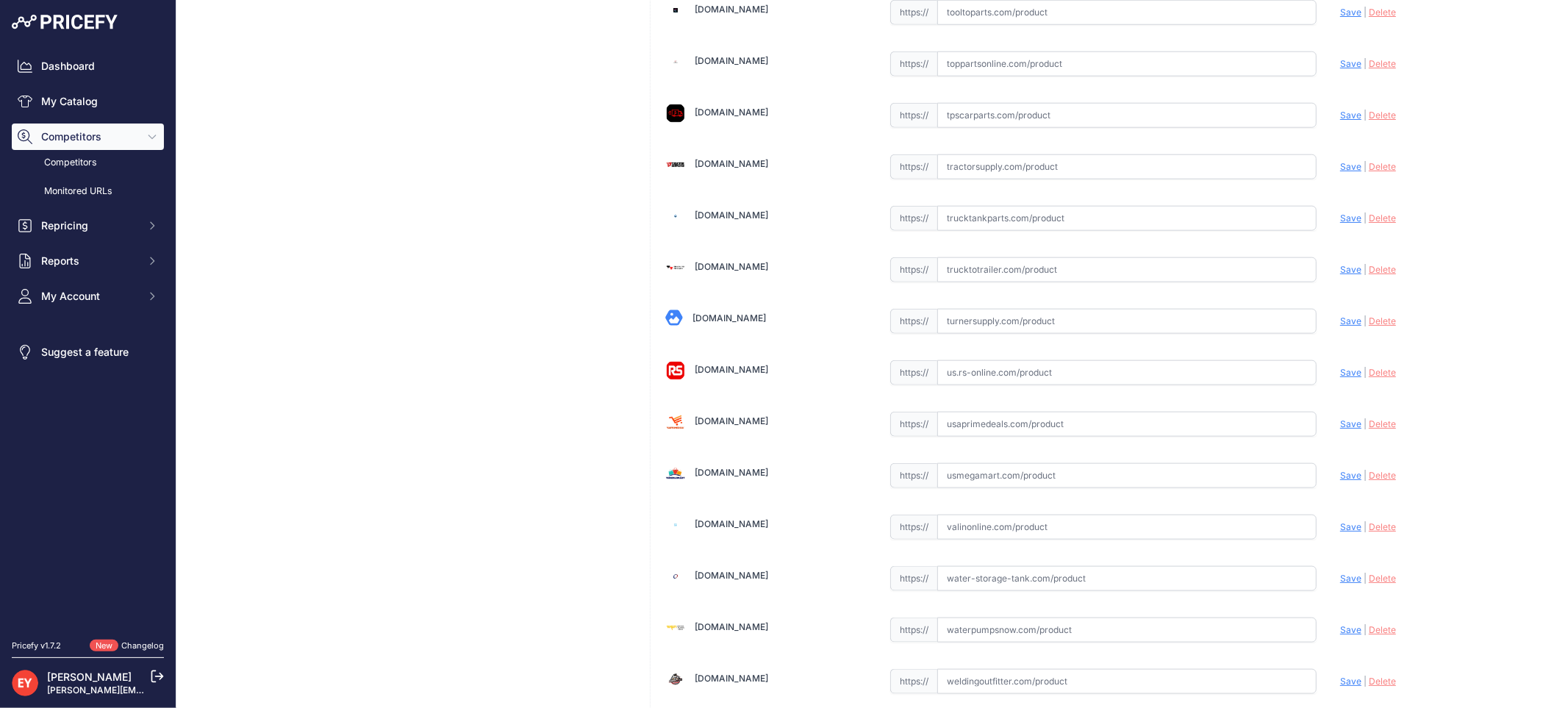
scroll to position [11114, 0]
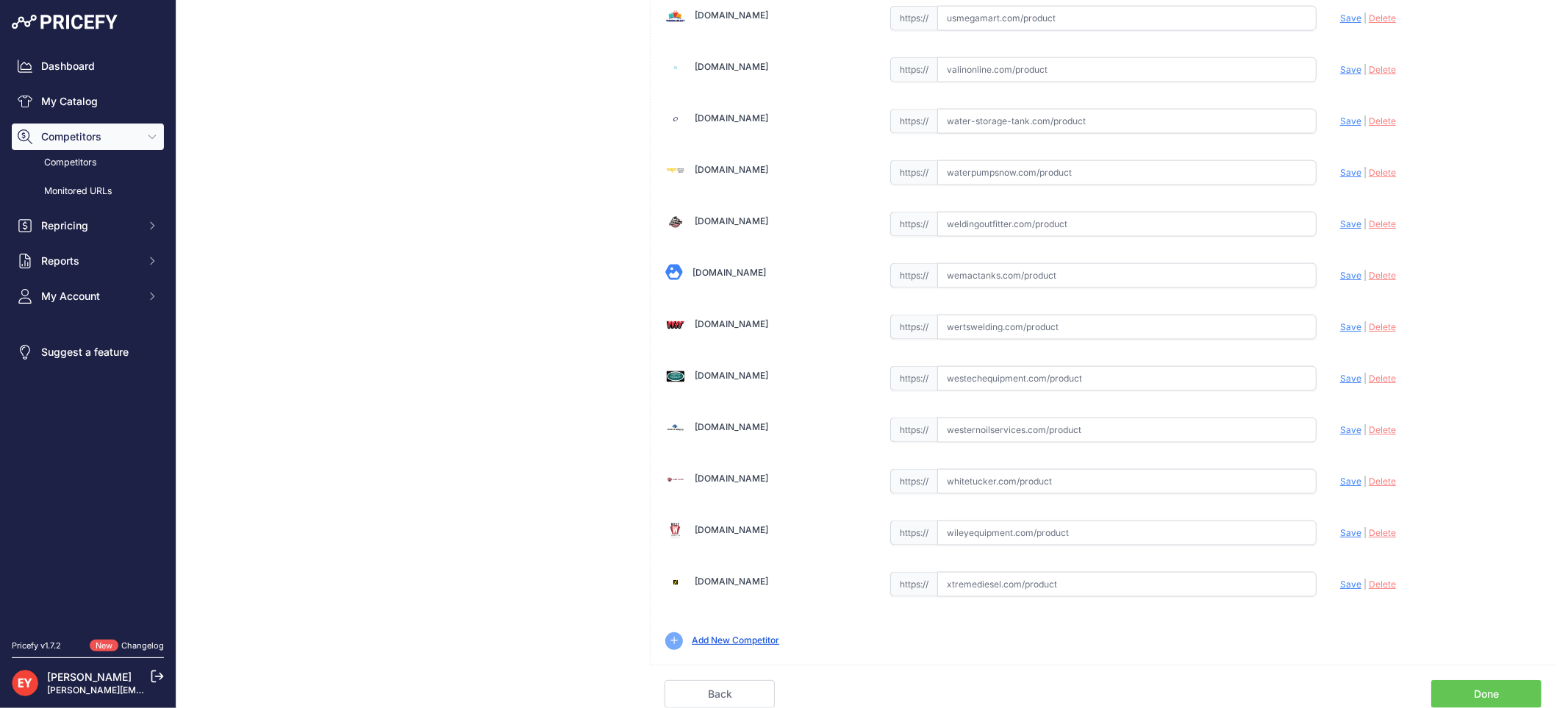
click at [1492, 689] on link "Done" at bounding box center [1486, 694] width 110 height 28
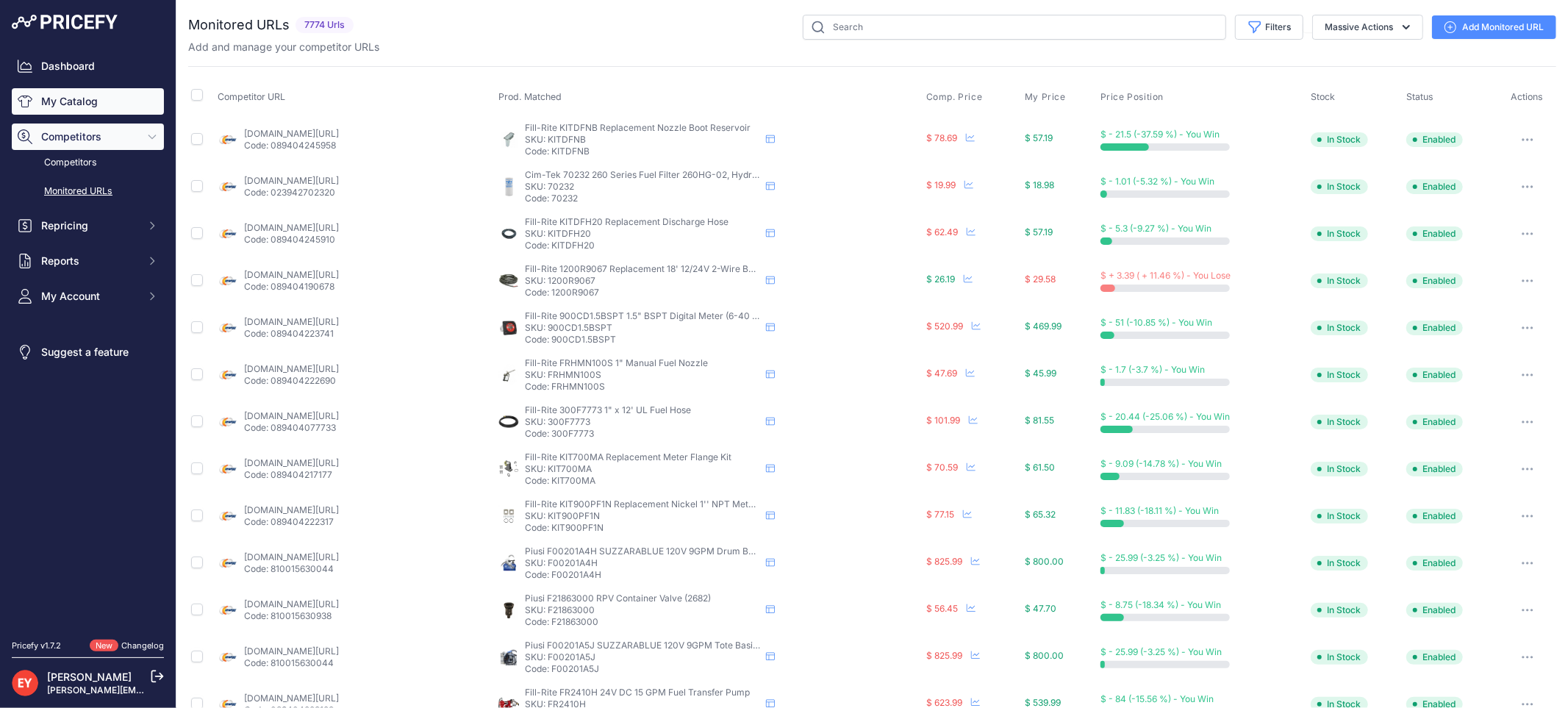
click at [126, 94] on link "My Catalog" at bounding box center [88, 101] width 153 height 26
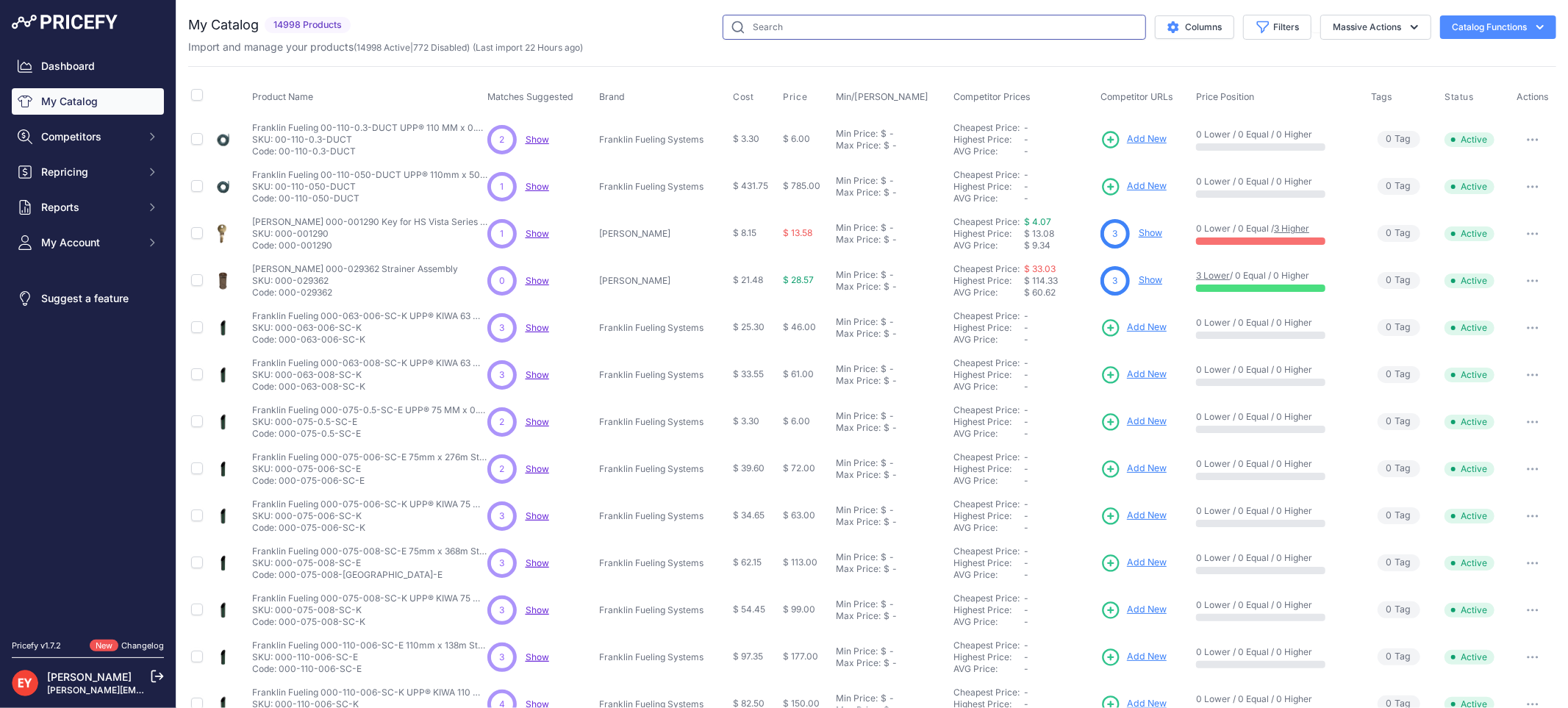
click at [850, 25] on input "text" at bounding box center [934, 27] width 424 height 25
paste input "0845900-038"
type input "0845900-038"
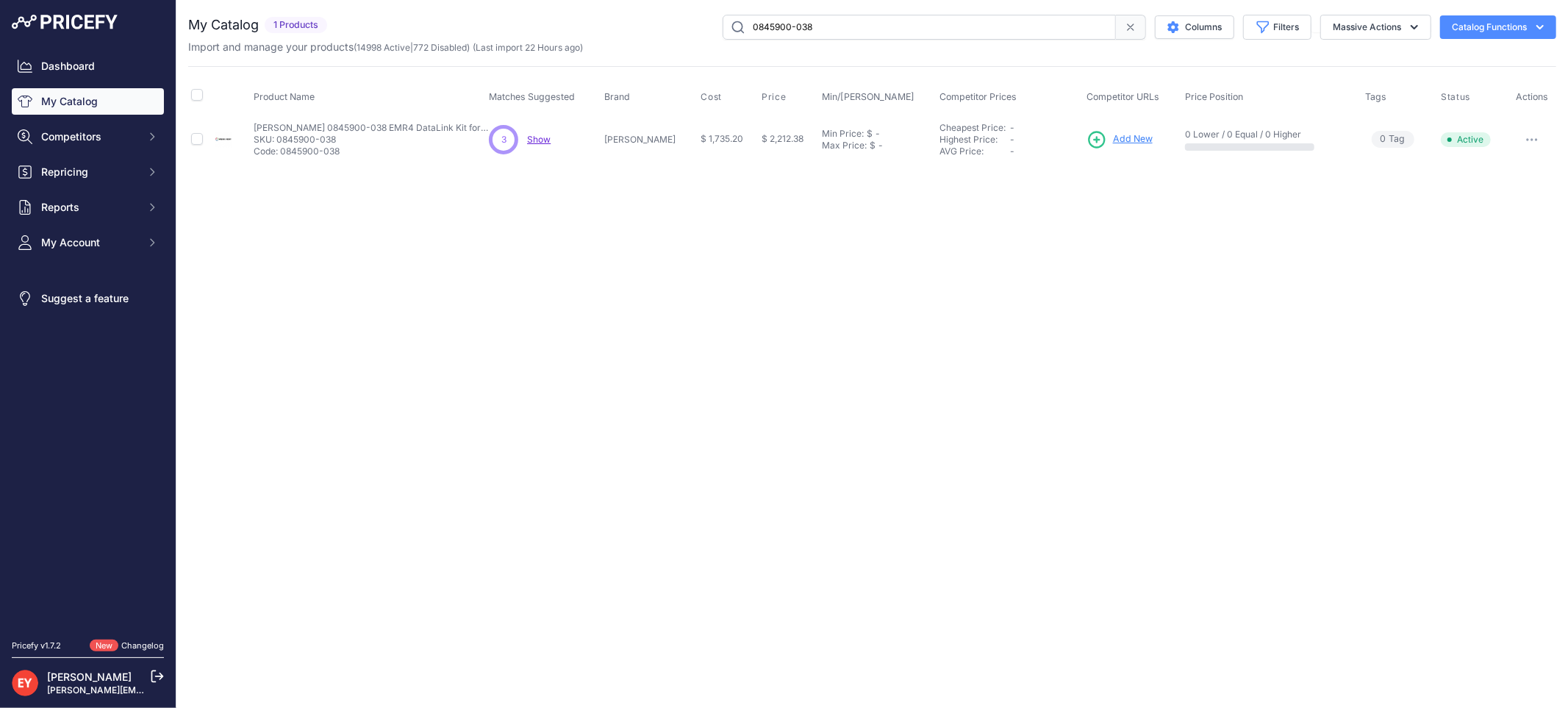
drag, startPoint x: 832, startPoint y: 27, endPoint x: 693, endPoint y: 30, distance: 139.0
click at [693, 30] on div "0845900-038 Columns Filters Status All Status Only Enabled Only Disabled" at bounding box center [945, 27] width 1223 height 25
click at [1126, 141] on span "Add New" at bounding box center [1132, 139] width 40 height 14
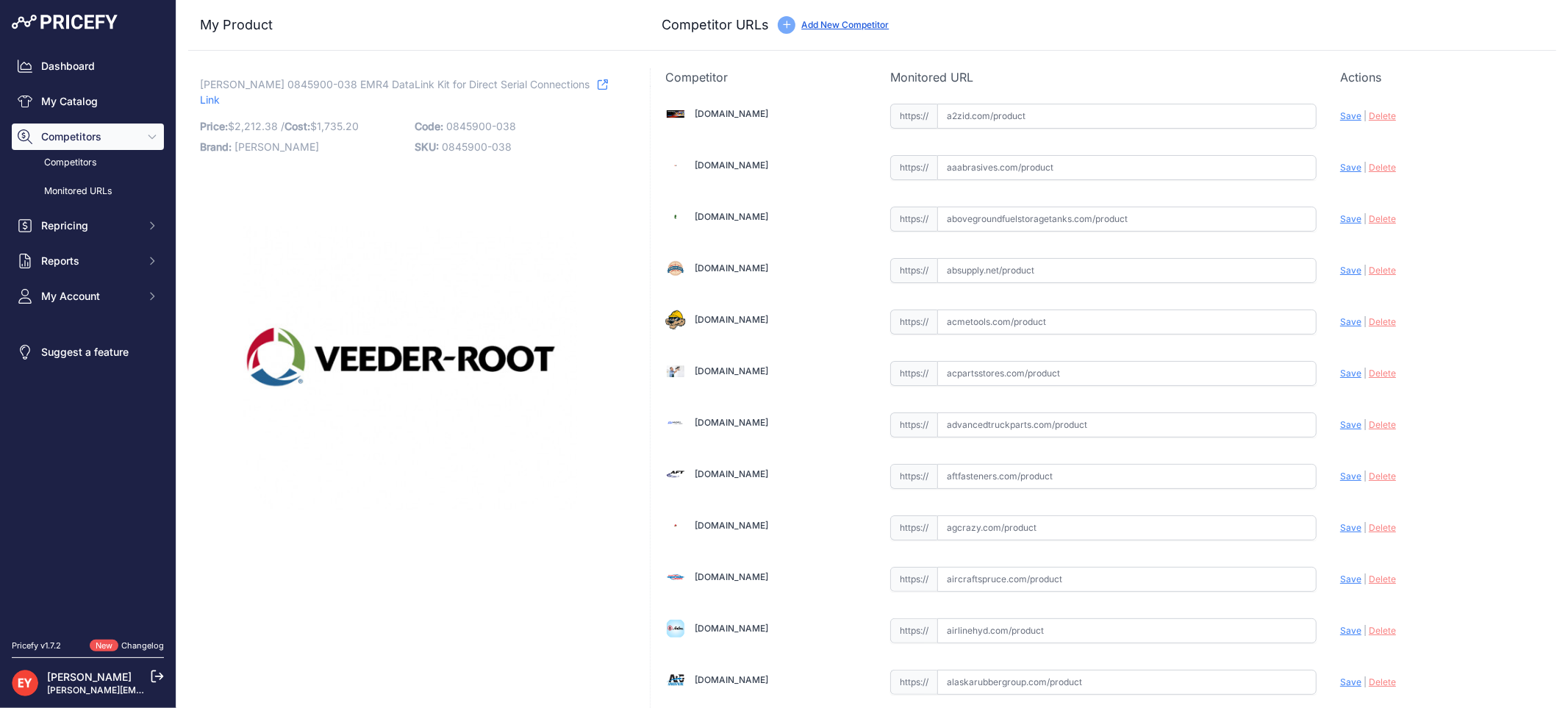
scroll to position [10277, 0]
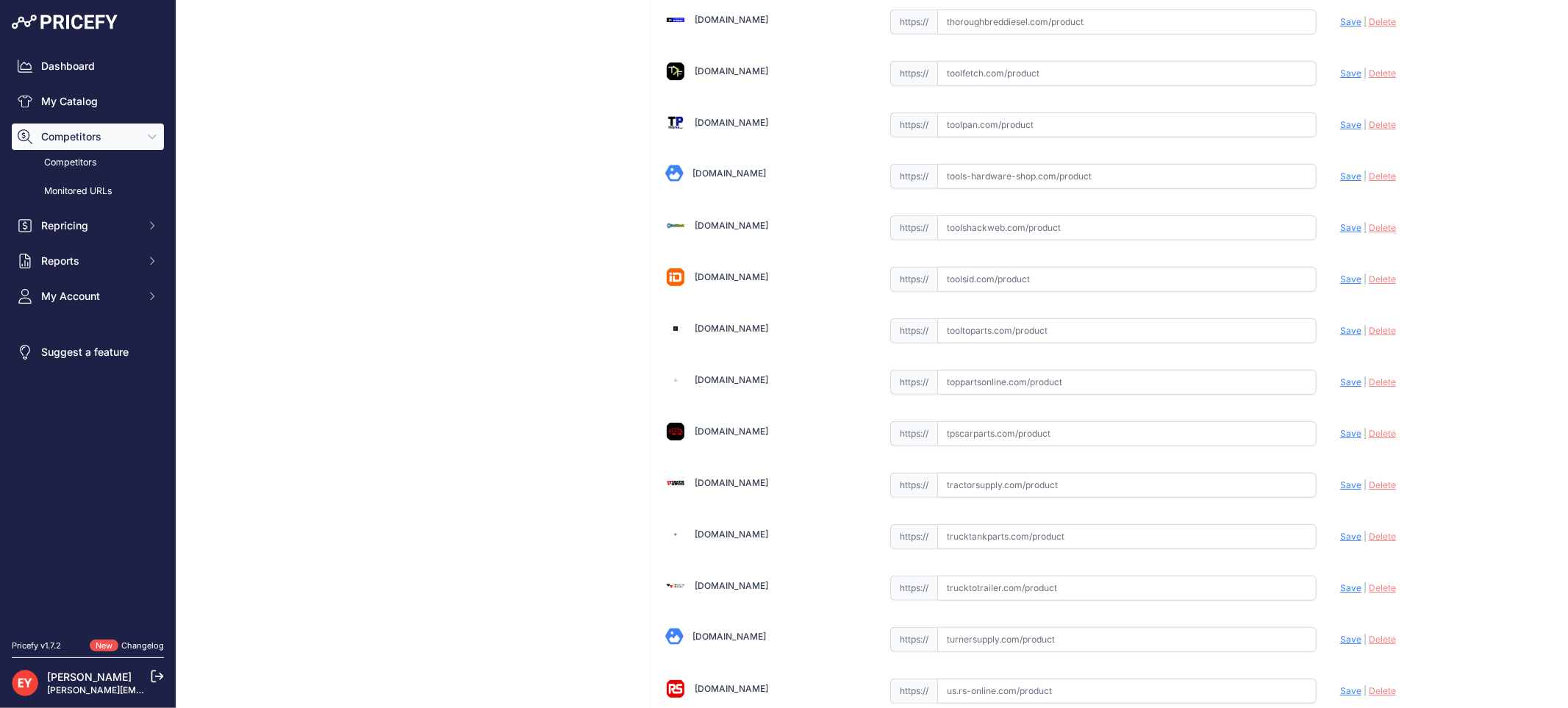
click at [960, 343] on input "text" at bounding box center [1126, 331] width 379 height 25
paste input "[URL][DOMAIN_NAME][PERSON_NAME]"
click at [1340, 336] on span "Save" at bounding box center [1350, 330] width 21 height 11
type input "[URL][DOMAIN_NAME][PERSON_NAME]"
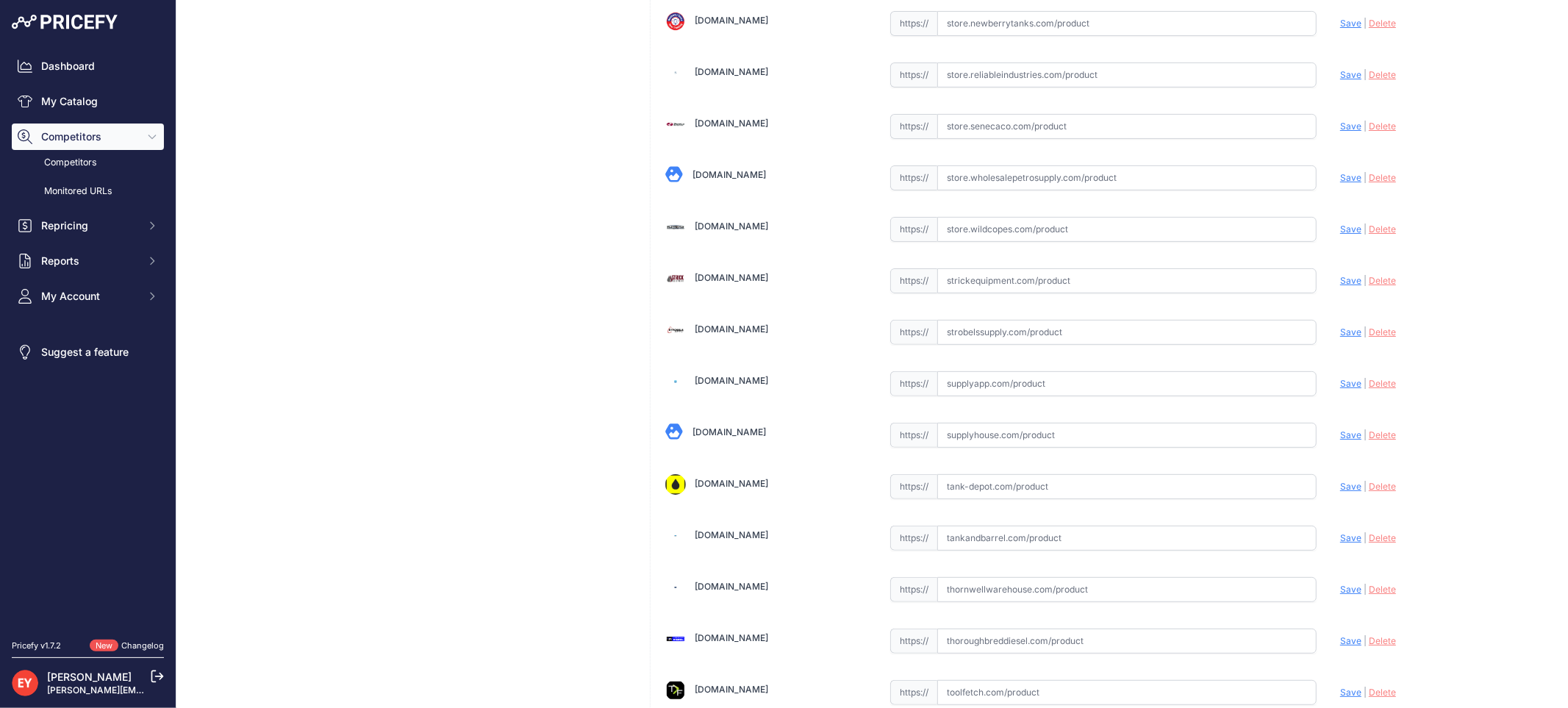
scroll to position [11114, 0]
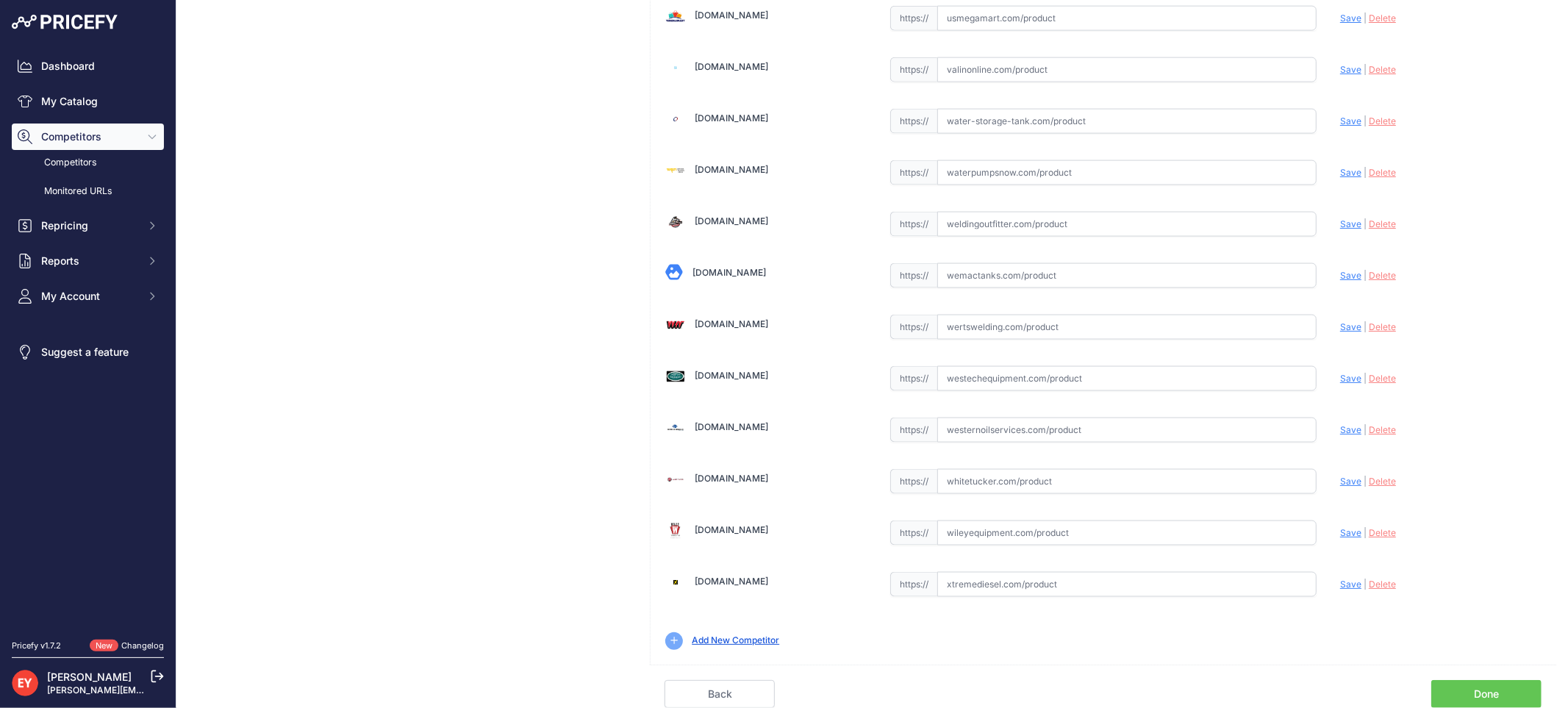
click at [1472, 688] on link "Done" at bounding box center [1486, 694] width 110 height 28
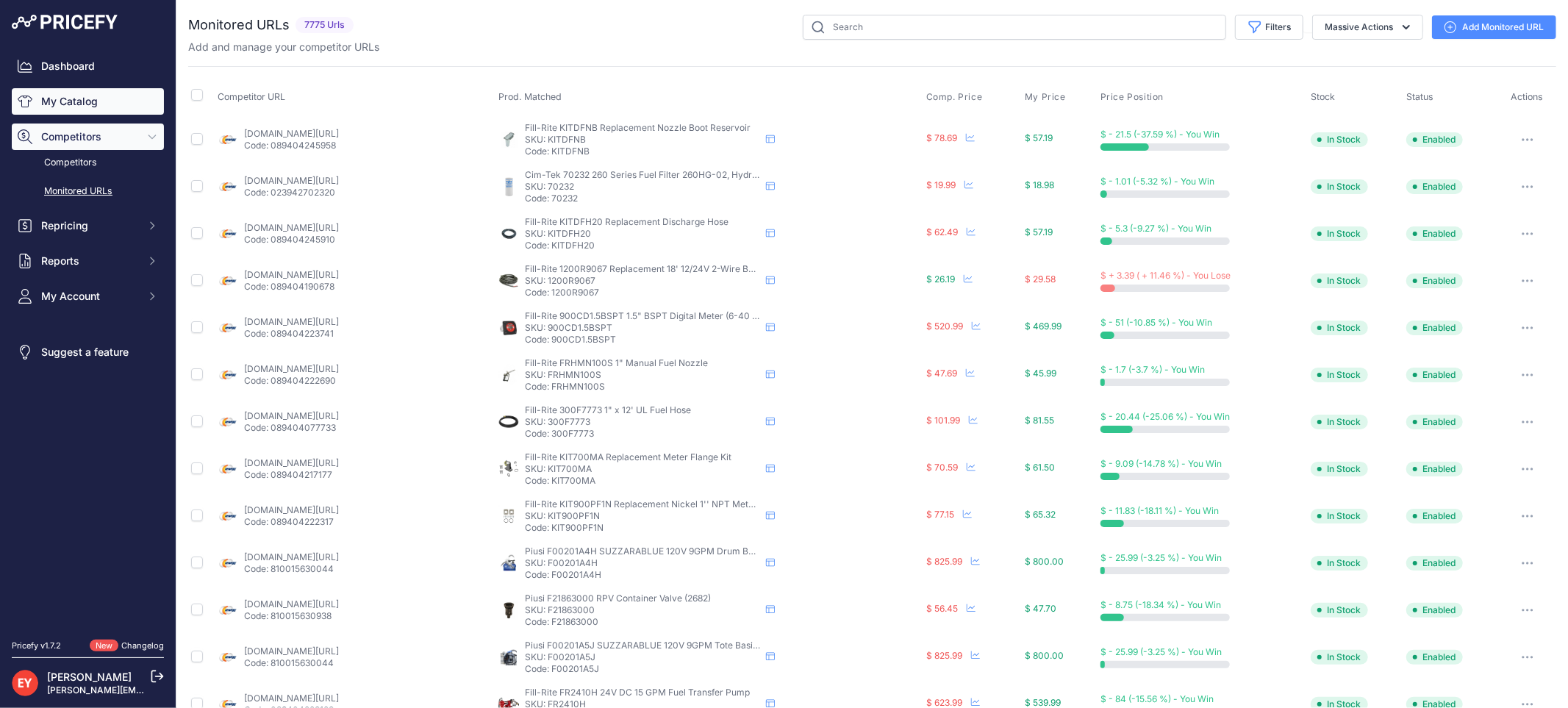
click at [70, 106] on link "My Catalog" at bounding box center [88, 101] width 153 height 26
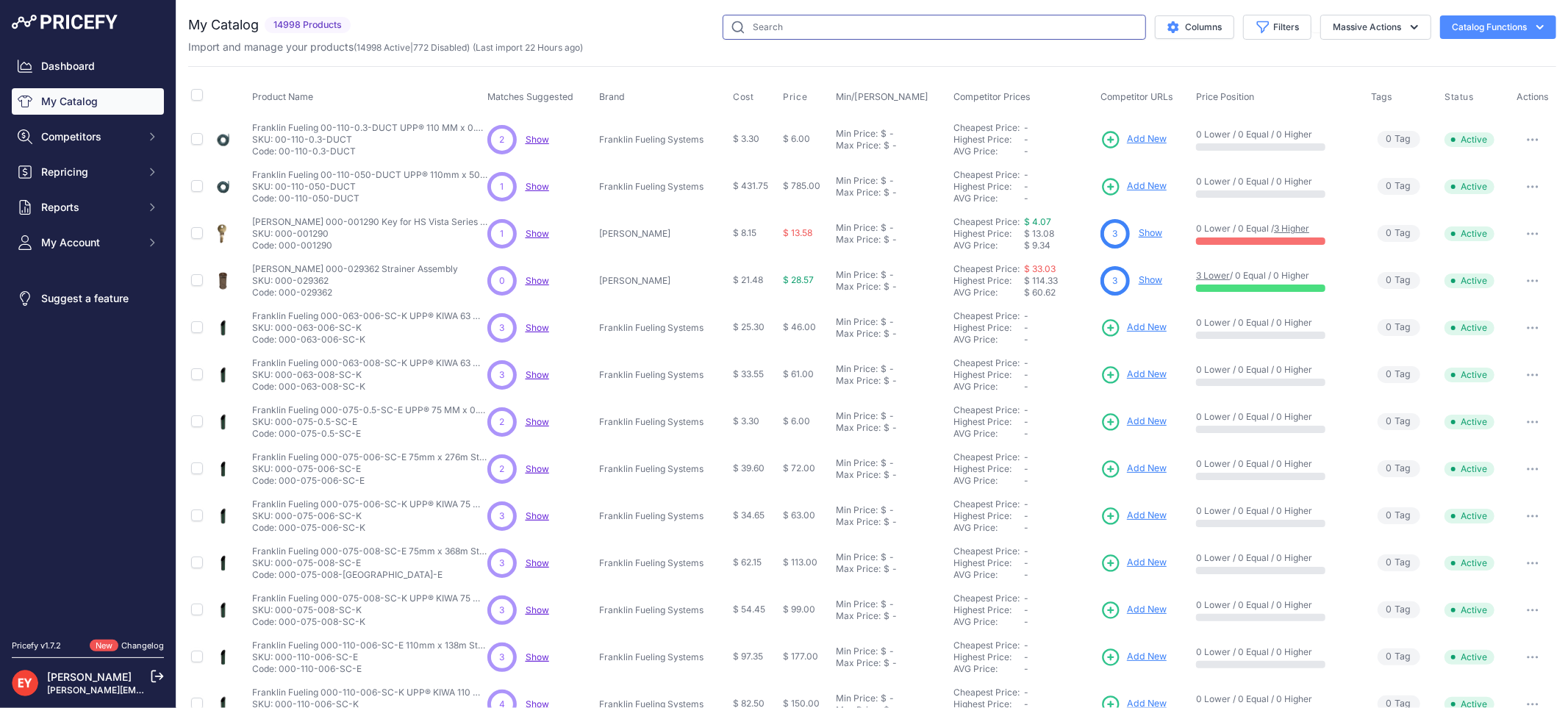
click at [780, 22] on input "text" at bounding box center [934, 27] width 424 height 25
paste input "0845900-066"
type input "0845900-066"
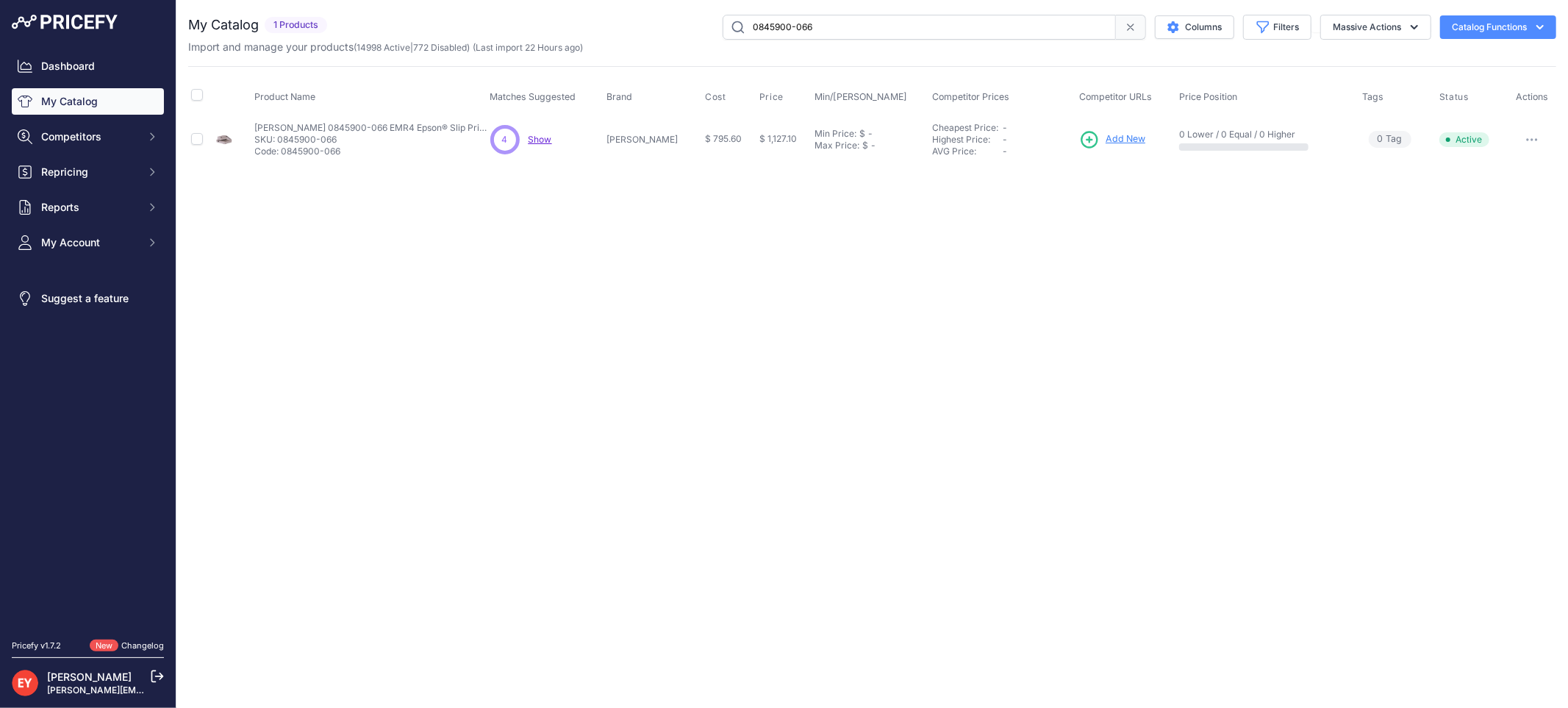
click at [1105, 136] on span "Add New" at bounding box center [1125, 139] width 40 height 14
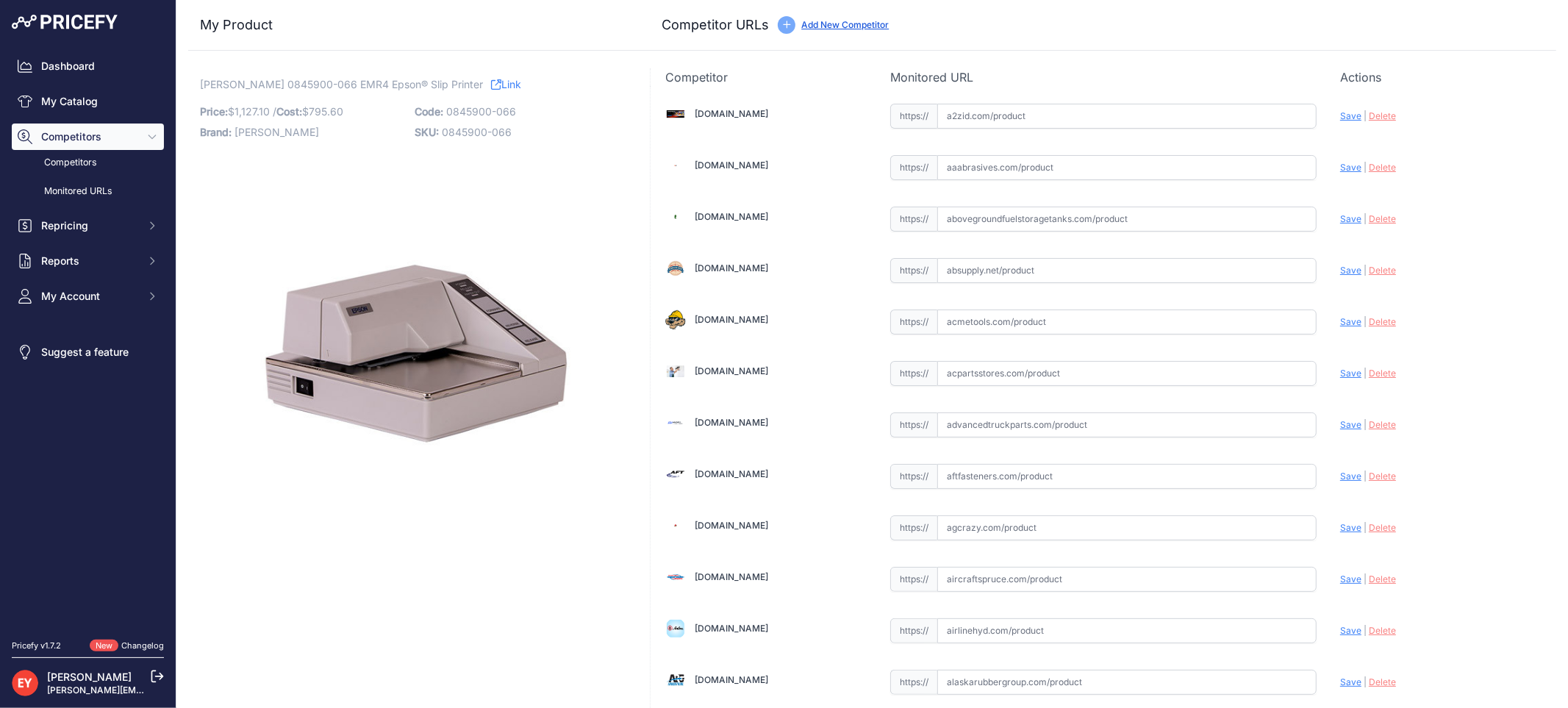
scroll to position [11082, 0]
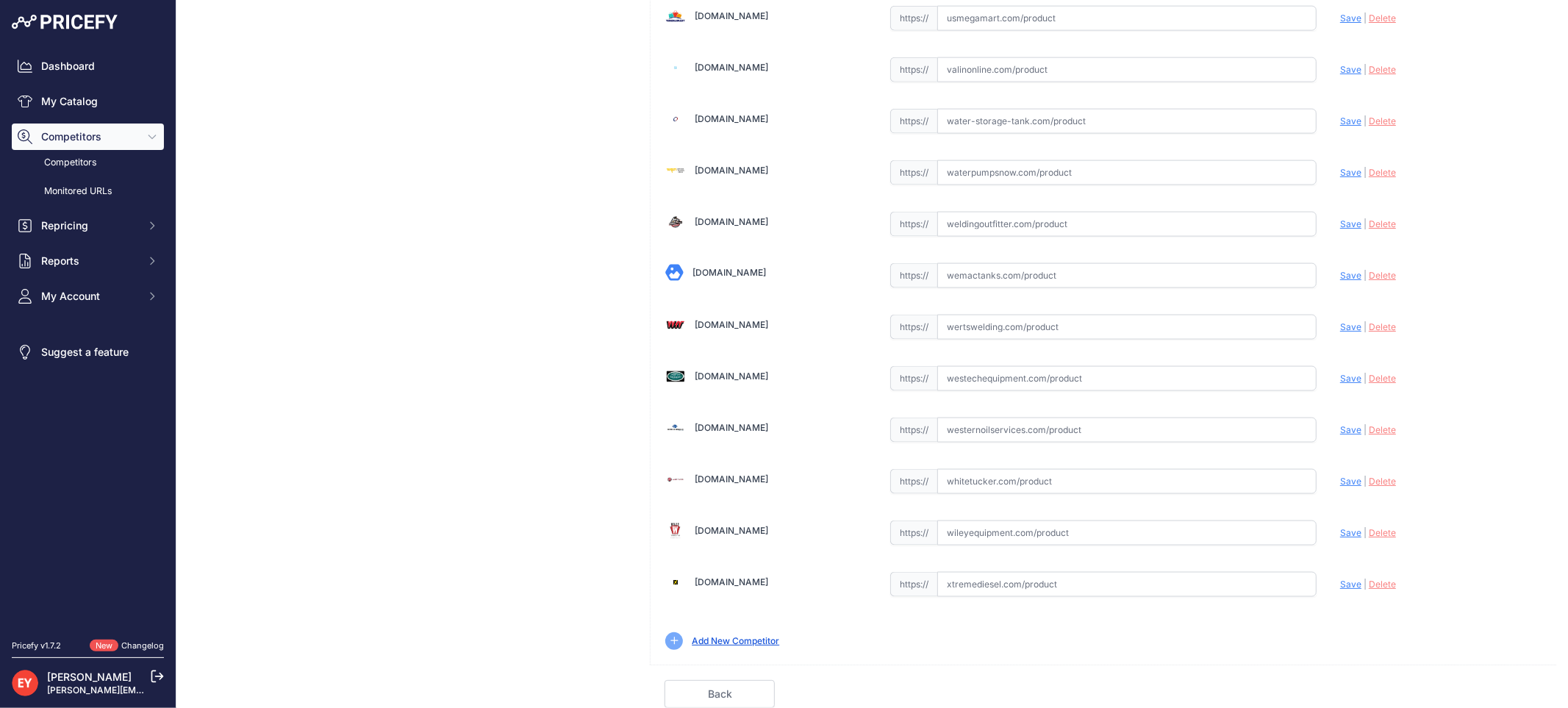
click at [971, 370] on input "text" at bounding box center [1126, 378] width 379 height 25
paste input "[URL][DOMAIN_NAME]"
click at [1340, 383] on span "Save" at bounding box center [1350, 378] width 21 height 11
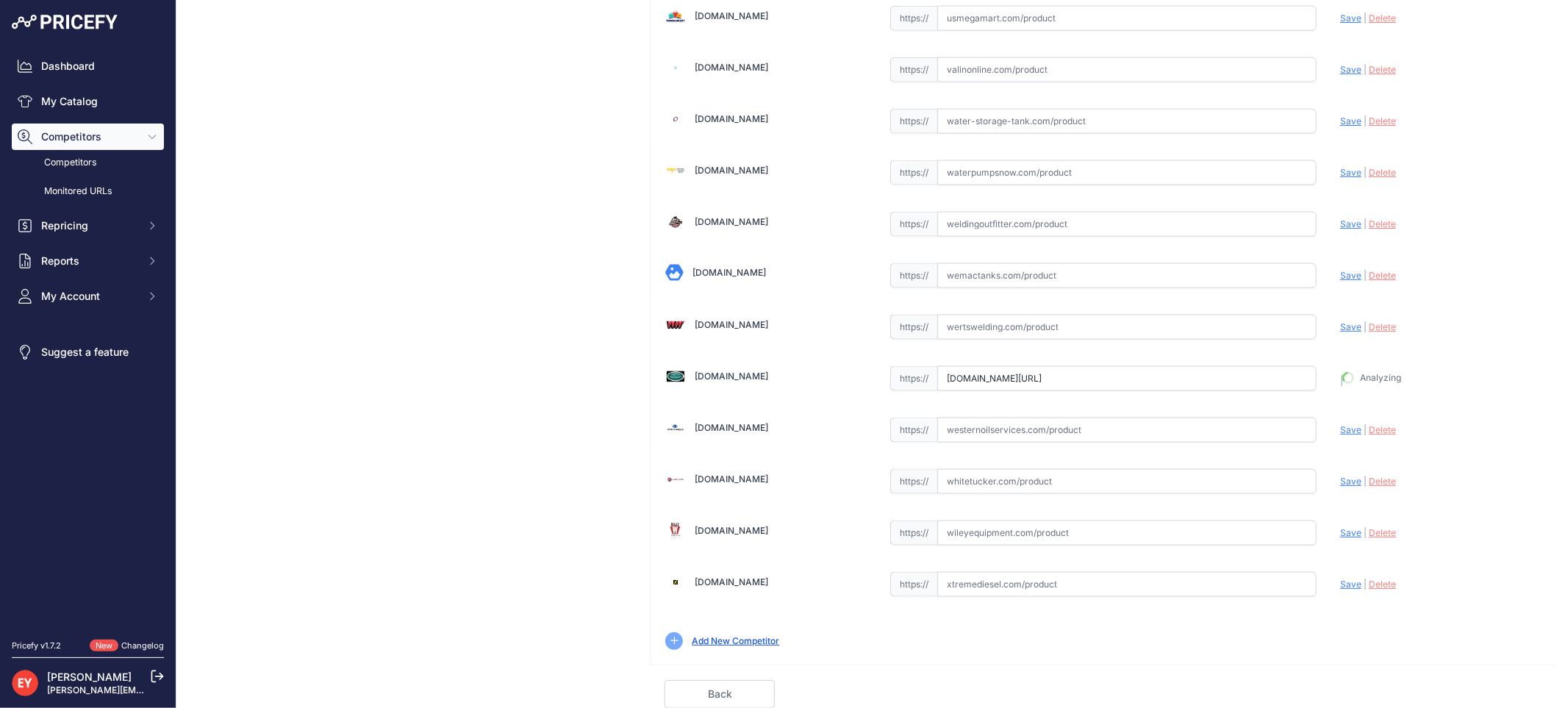
type input "[URL][DOMAIN_NAME]"
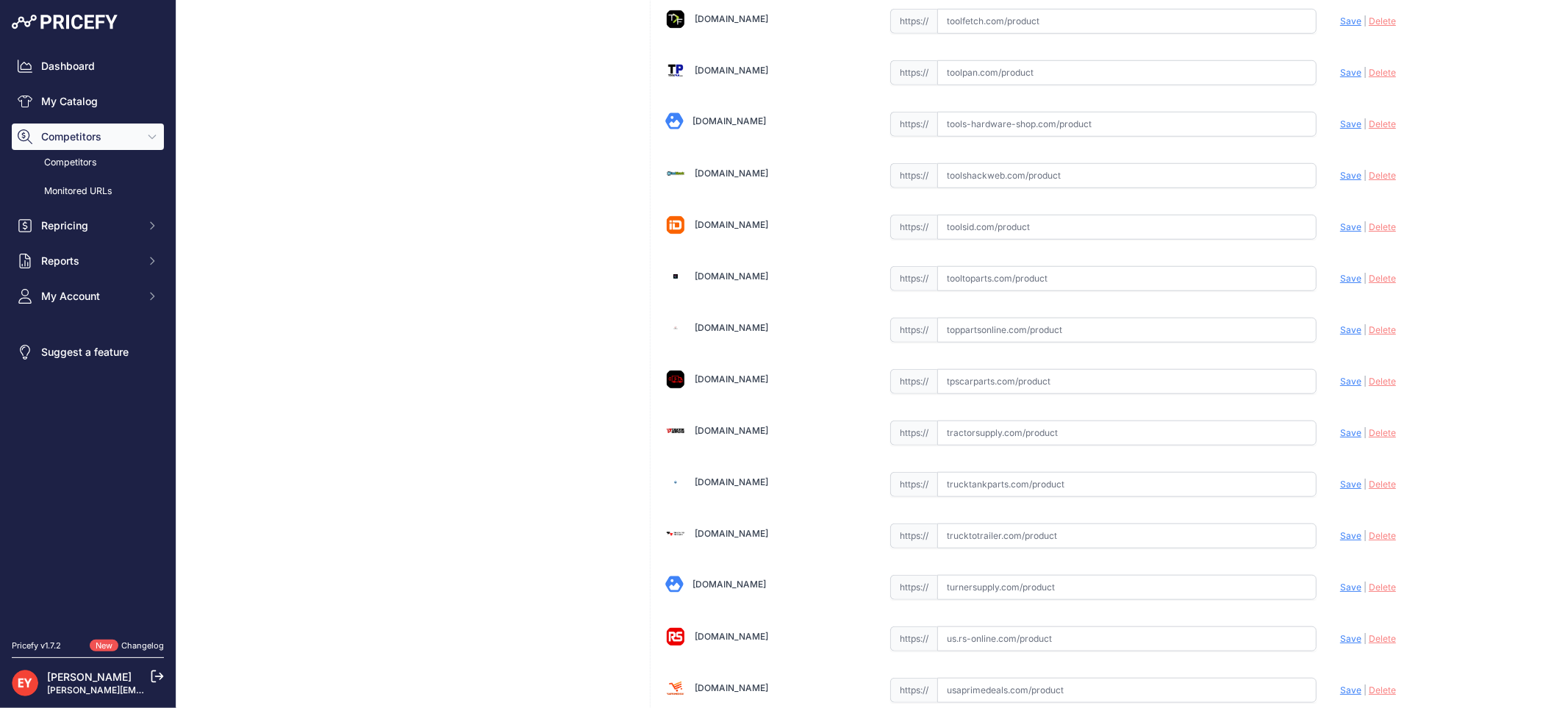
click at [937, 343] on input "text" at bounding box center [1126, 330] width 379 height 25
paste input "https://www.toppartsonline.com/product/veeder-root-0845900-066-emr4-epson-slip-…"
click at [1341, 335] on span "Save" at bounding box center [1350, 330] width 21 height 11
type input "https://www.toppartsonline.com/product/veeder-root-0845900-066-emr4-epson-slip-…"
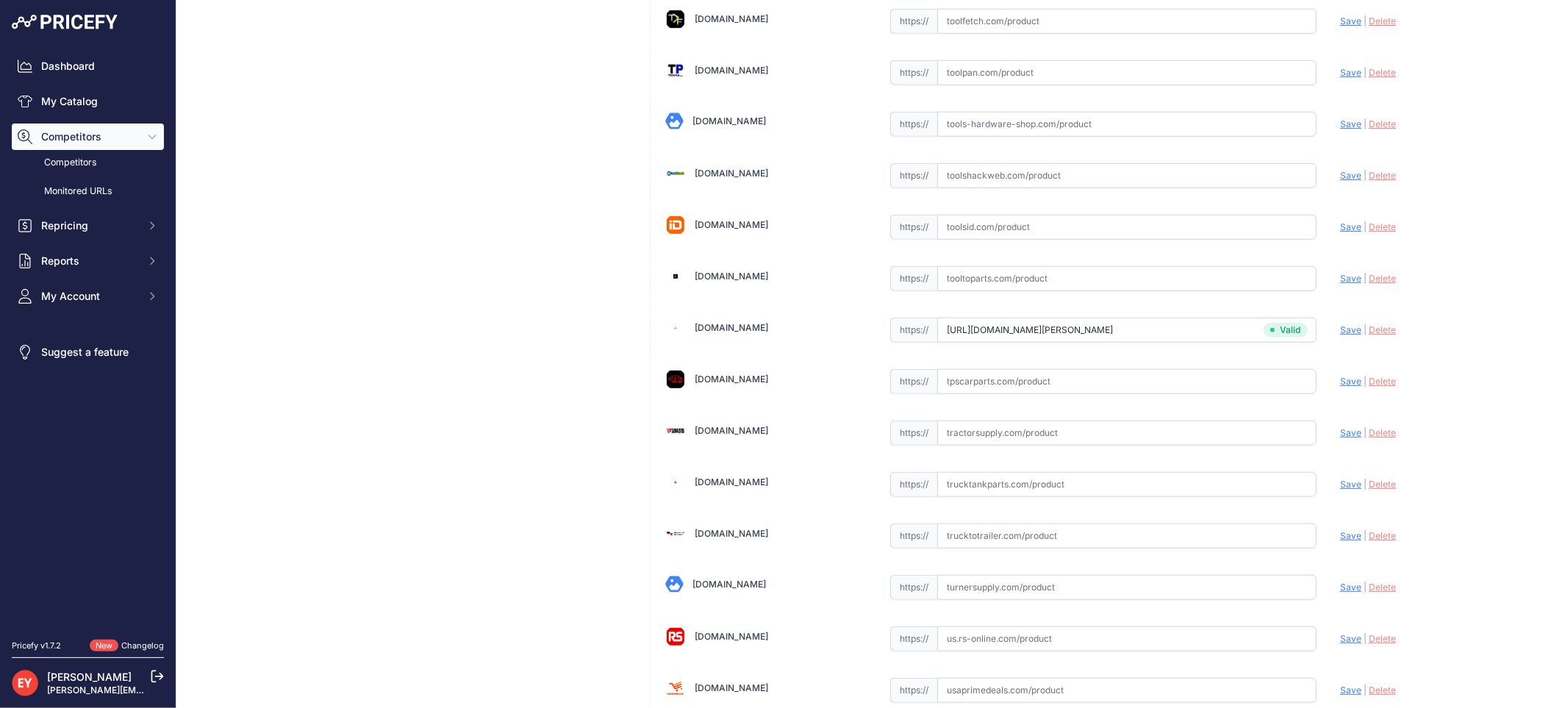
scroll to position [5076, 0]
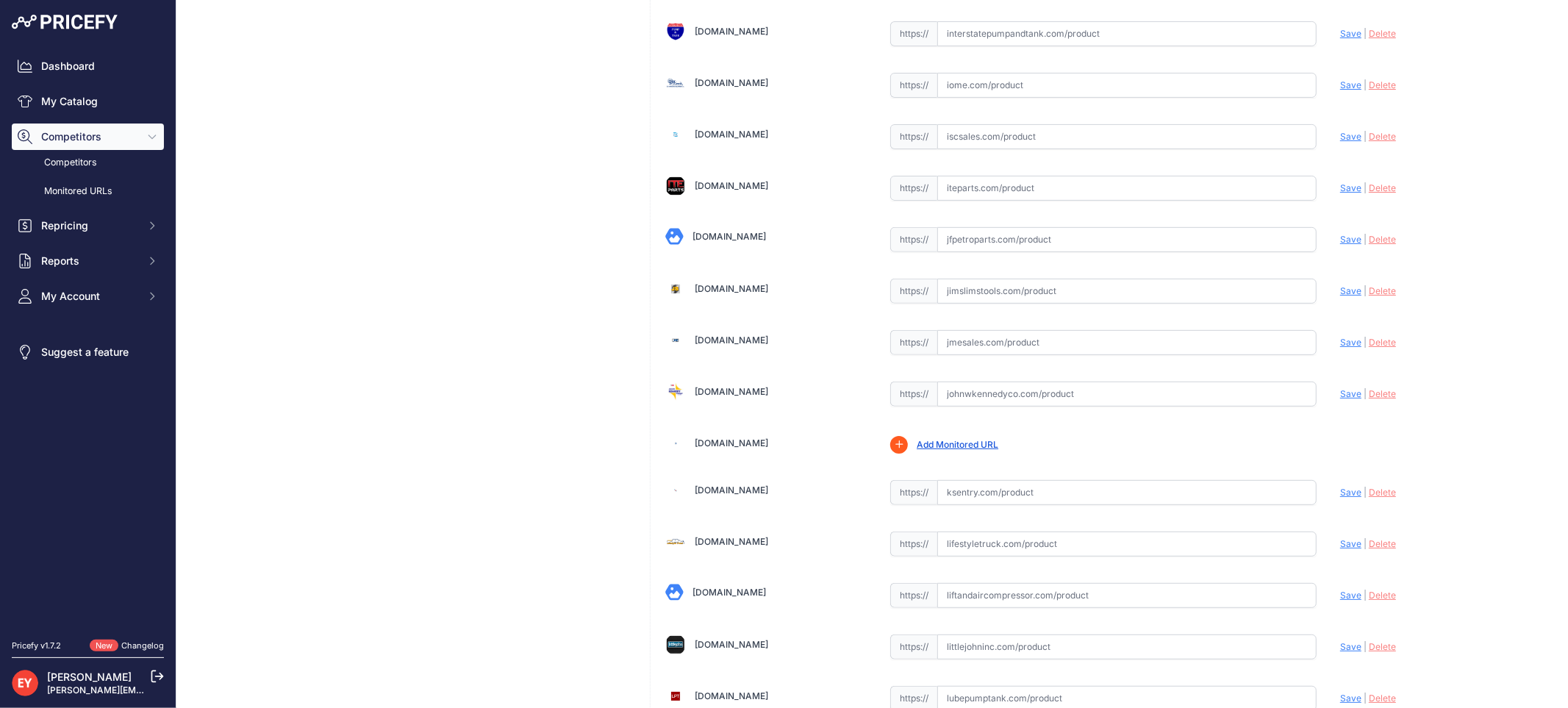
drag, startPoint x: 994, startPoint y: 349, endPoint x: 968, endPoint y: 310, distance: 46.9
click at [994, 349] on input "text" at bounding box center [1126, 343] width 379 height 25
paste input "https://www.jmesales.com/veeder-root-tm-u295-epson-slip-printer/"
click at [1342, 348] on span "Save" at bounding box center [1350, 342] width 21 height 11
type input "https://www.jmesales.com/veeder-root-tm-u295-epson-slip-printer/?prirule_jdsnik…"
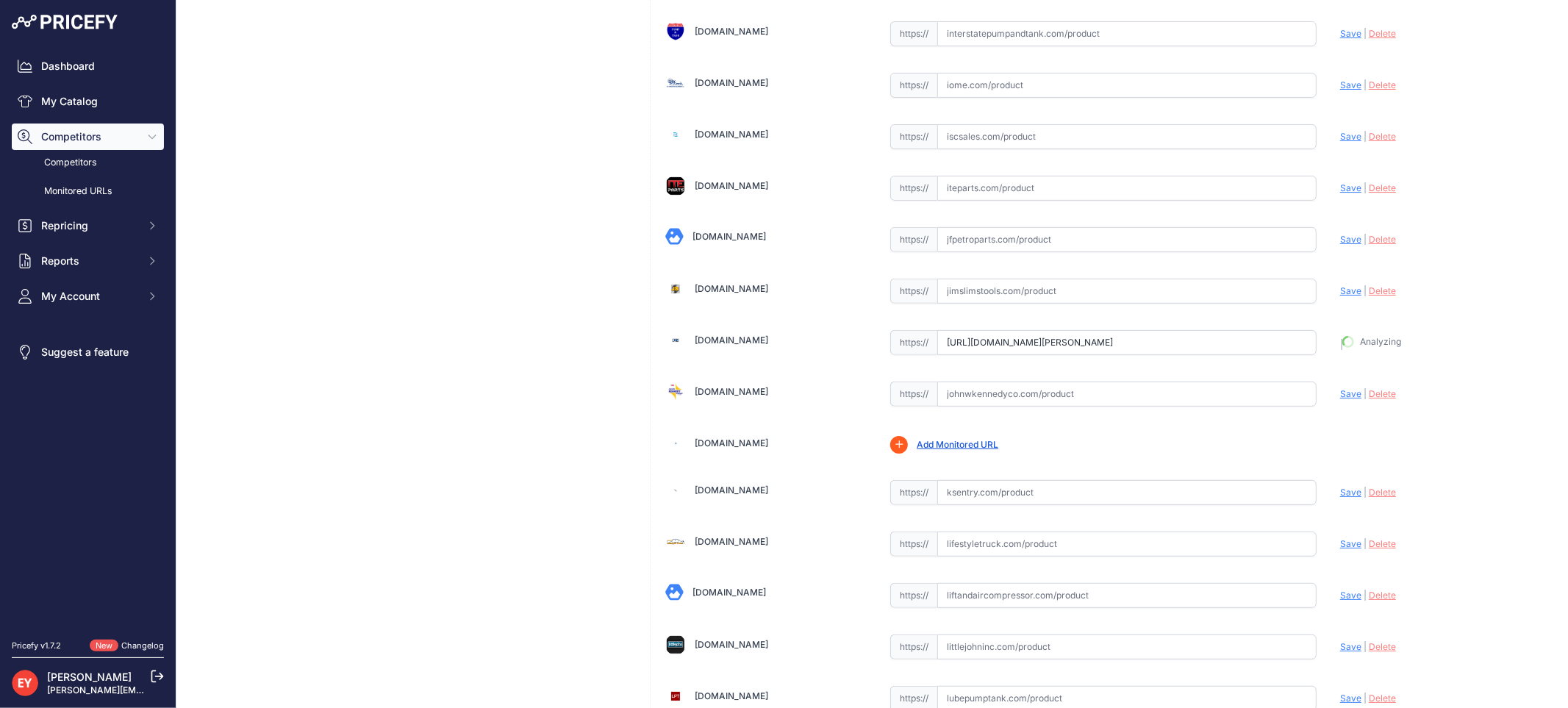
scroll to position [5109, 0]
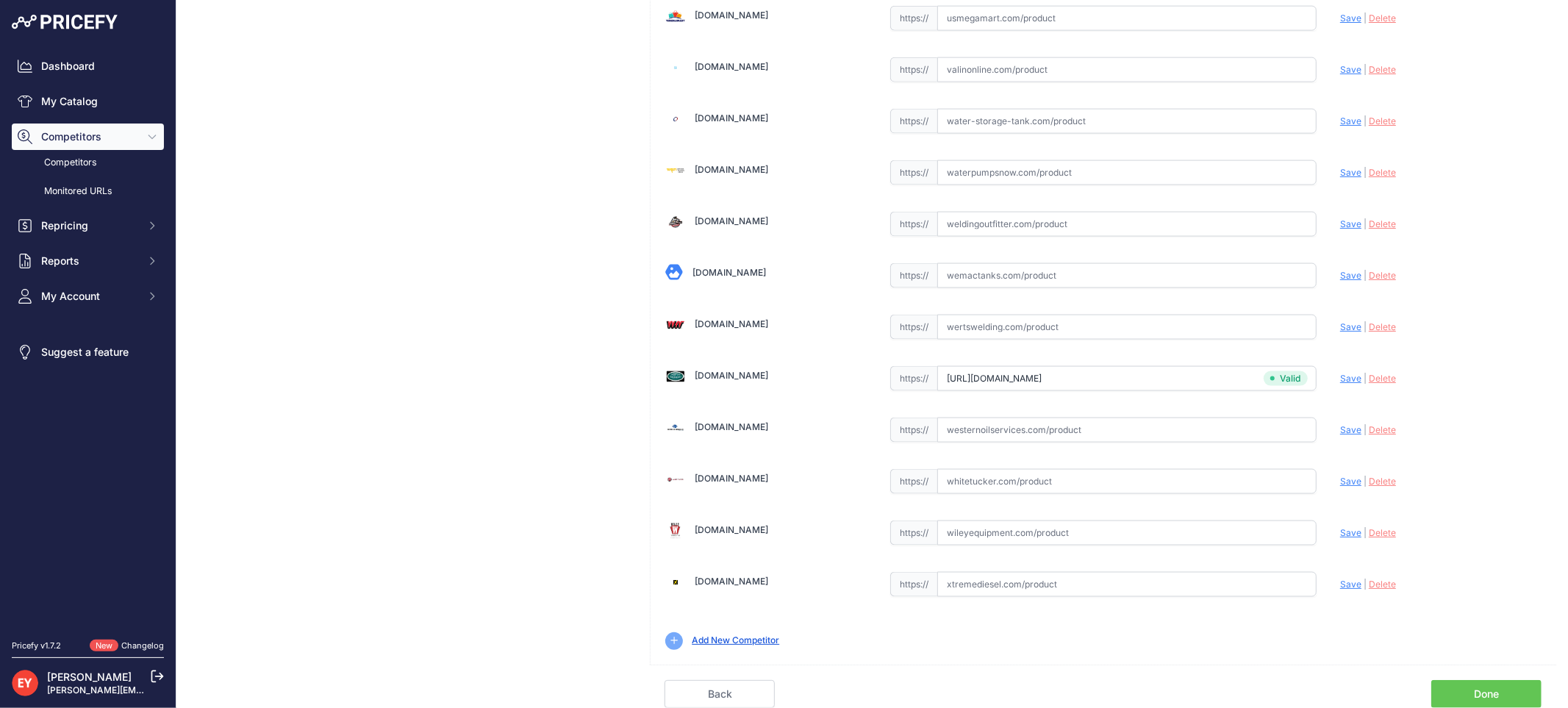
click at [1509, 680] on link "Done" at bounding box center [1486, 694] width 110 height 28
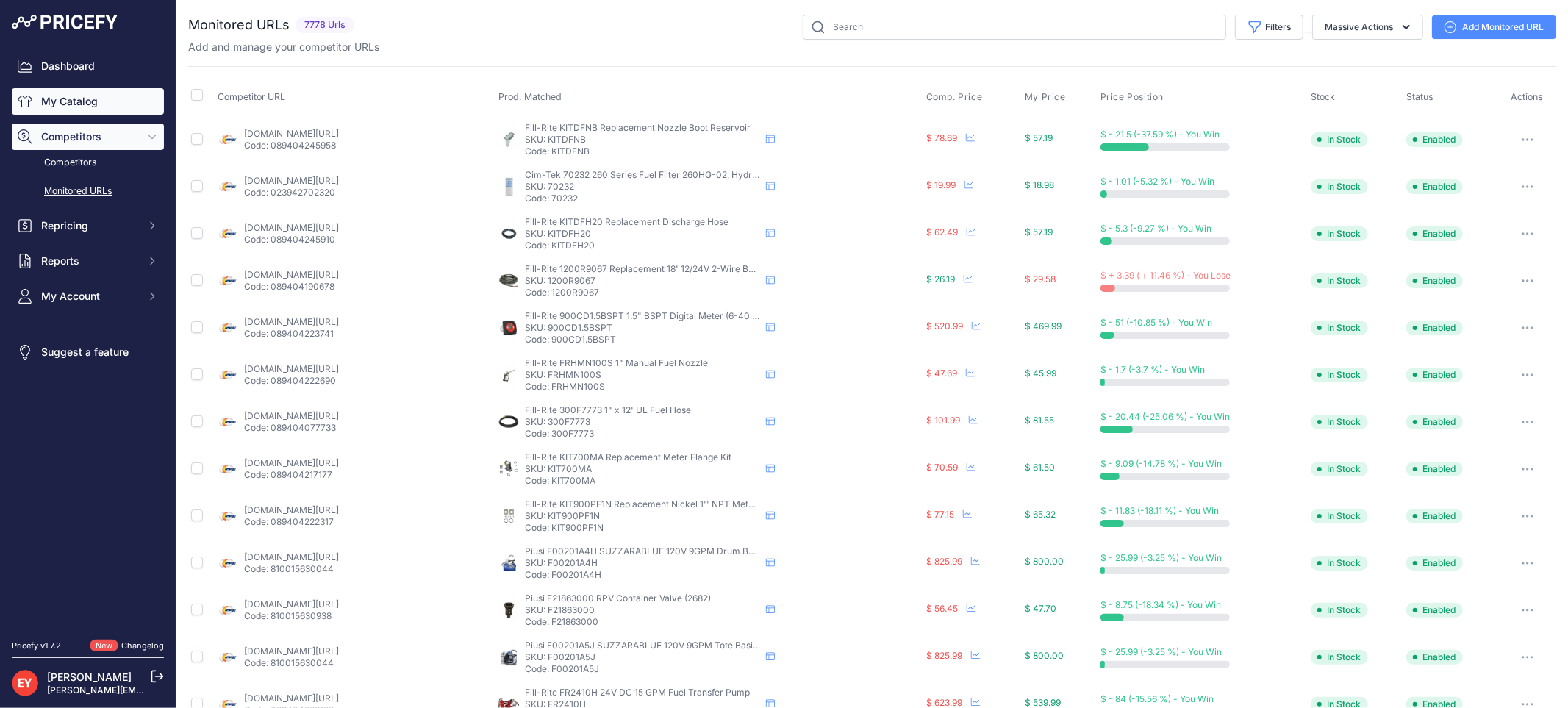
click at [108, 96] on link "My Catalog" at bounding box center [88, 101] width 153 height 26
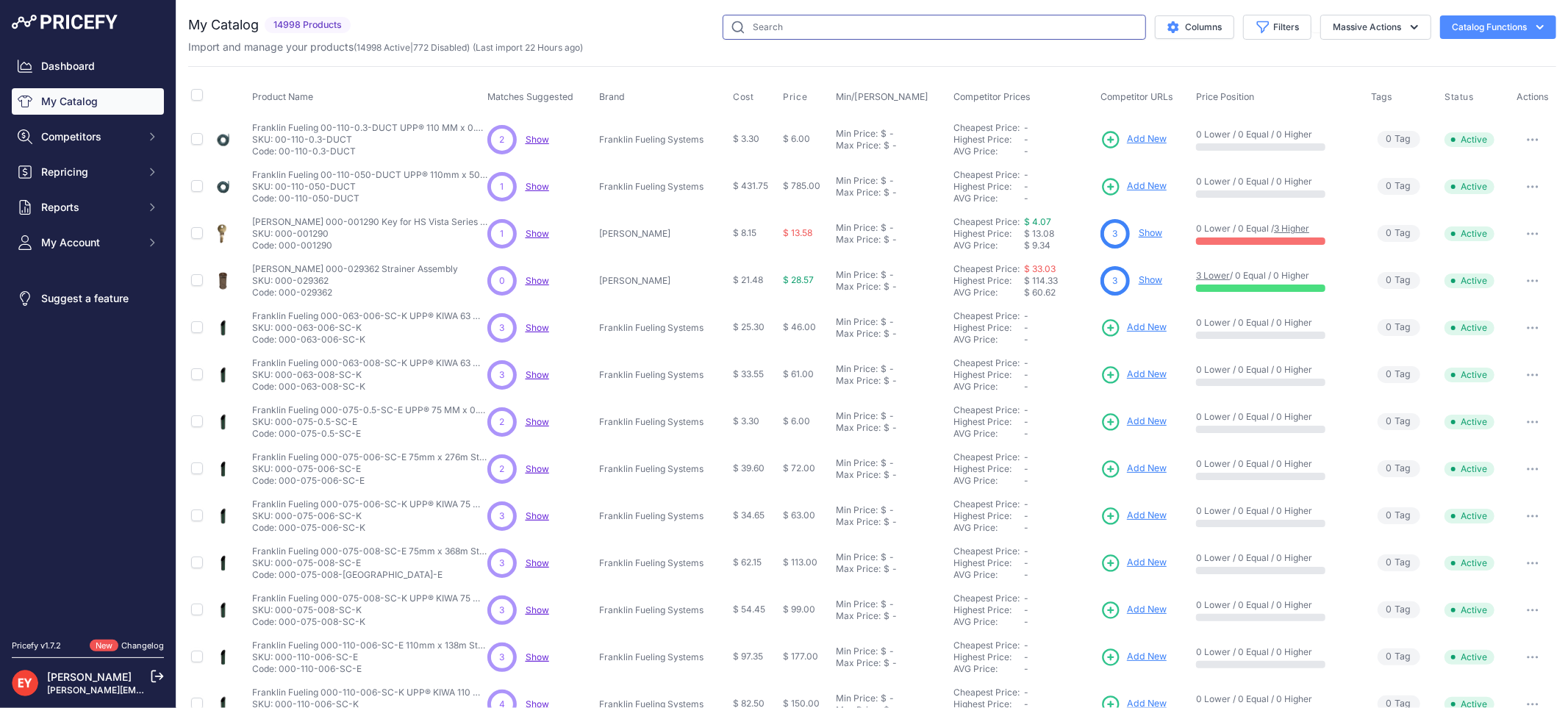
click at [945, 27] on input "text" at bounding box center [934, 27] width 424 height 25
paste input "0845900-033"
type input "0845900-033"
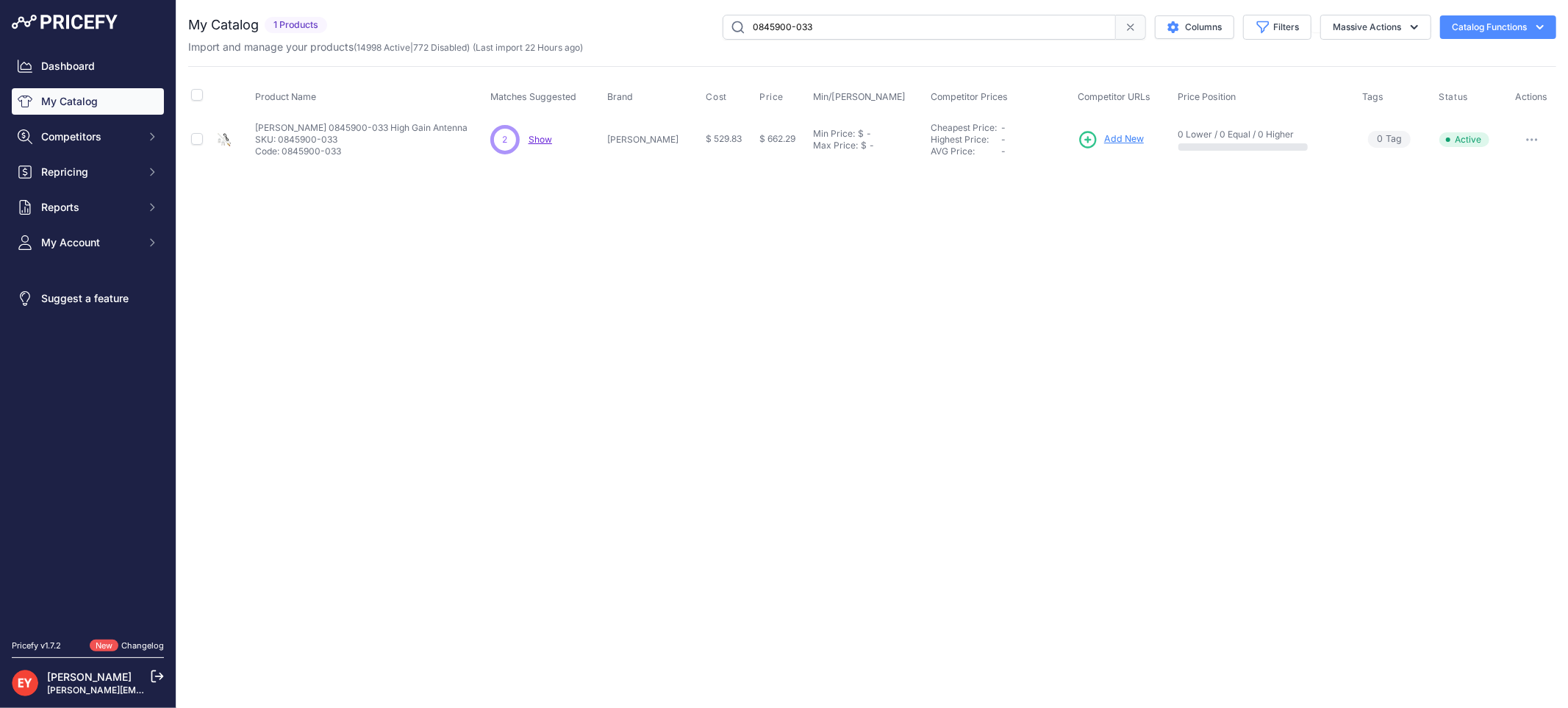
click at [1104, 134] on span "Add New" at bounding box center [1123, 139] width 40 height 14
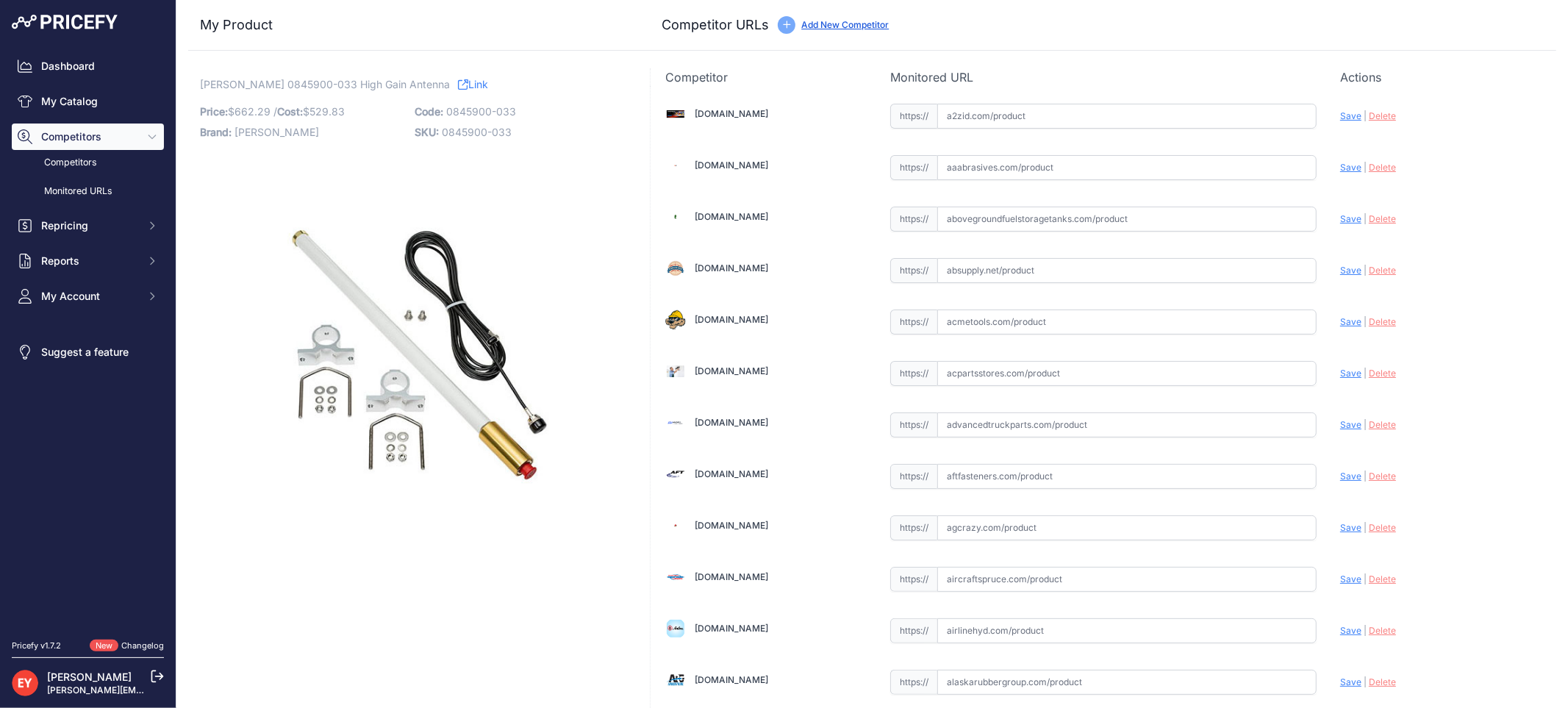
scroll to position [1360, 0]
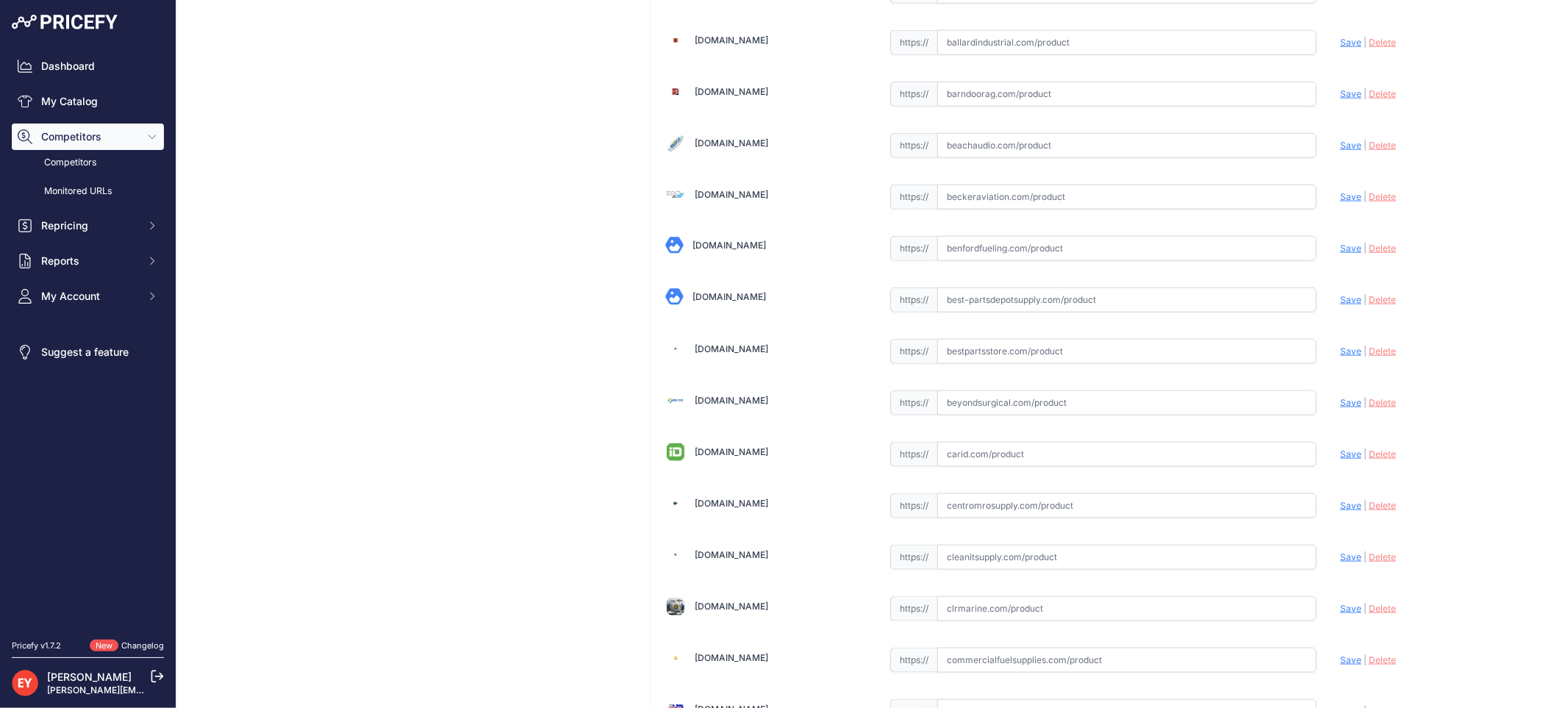
click at [1009, 349] on input "text" at bounding box center [1126, 351] width 379 height 25
paste input "https://www.bestpartsstore.com/product/veeder-root-0845900-033-high-gain-antenn…"
click at [1340, 355] on span "Save" at bounding box center [1350, 351] width 21 height 11
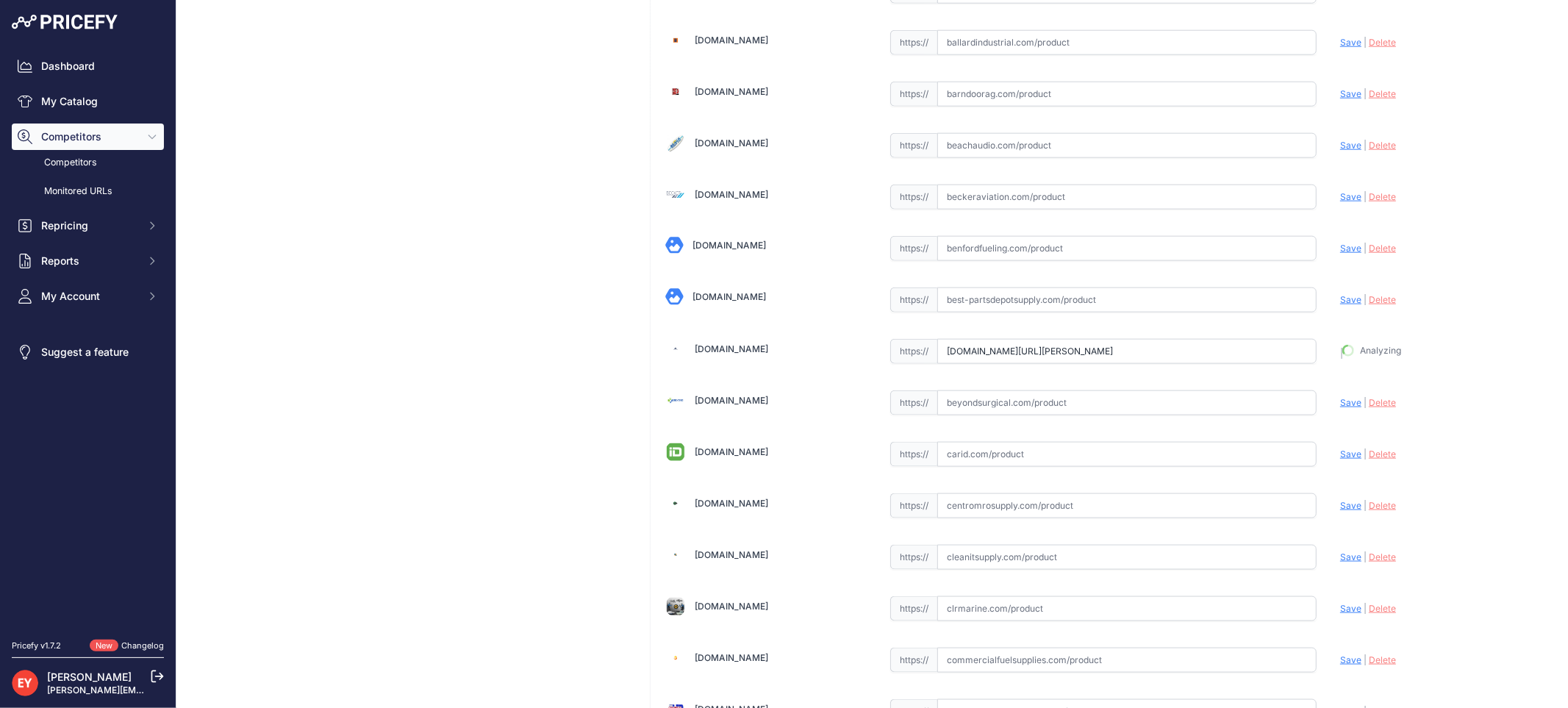
type input "https://www.bestpartsstore.com/product/veeder-root-0845900-033-high-gain-antenn…"
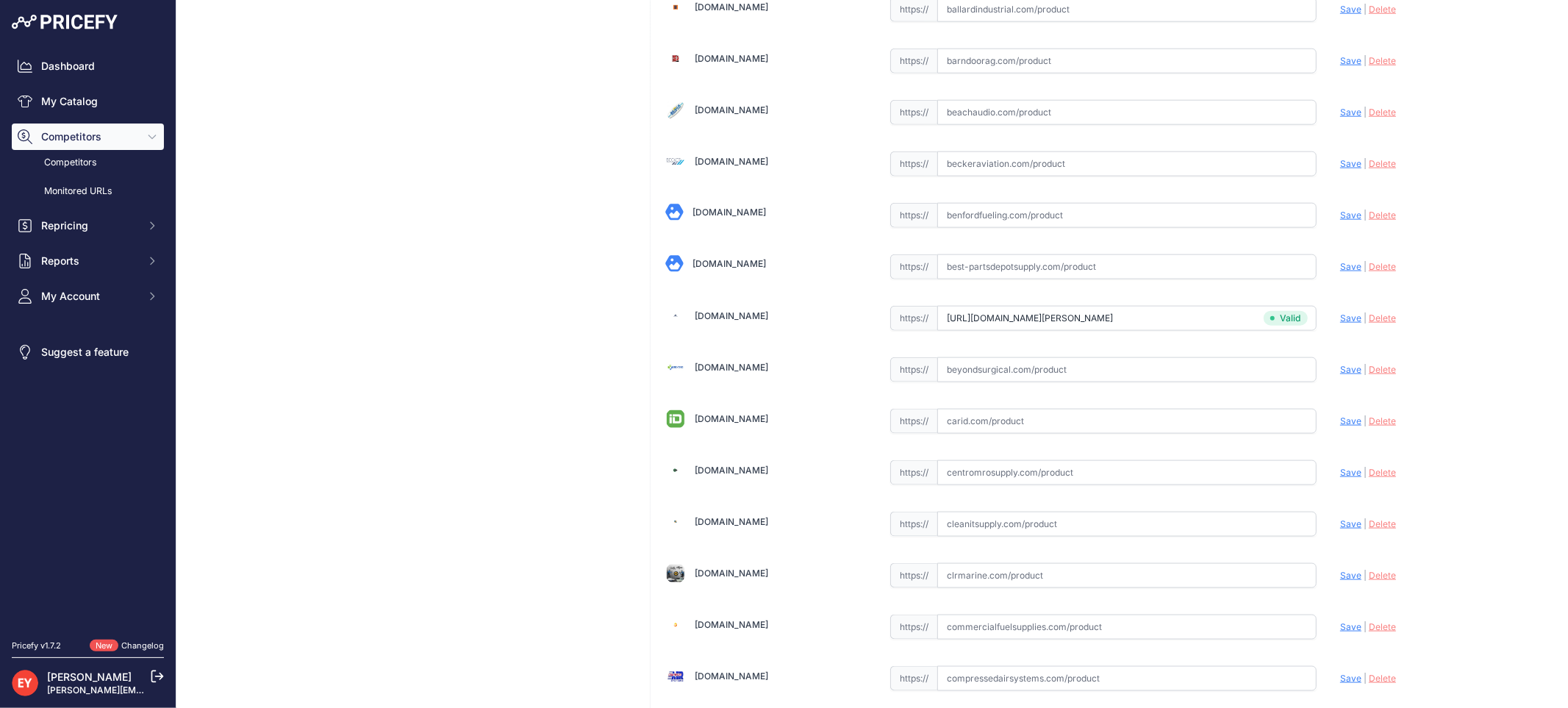
scroll to position [1360, 0]
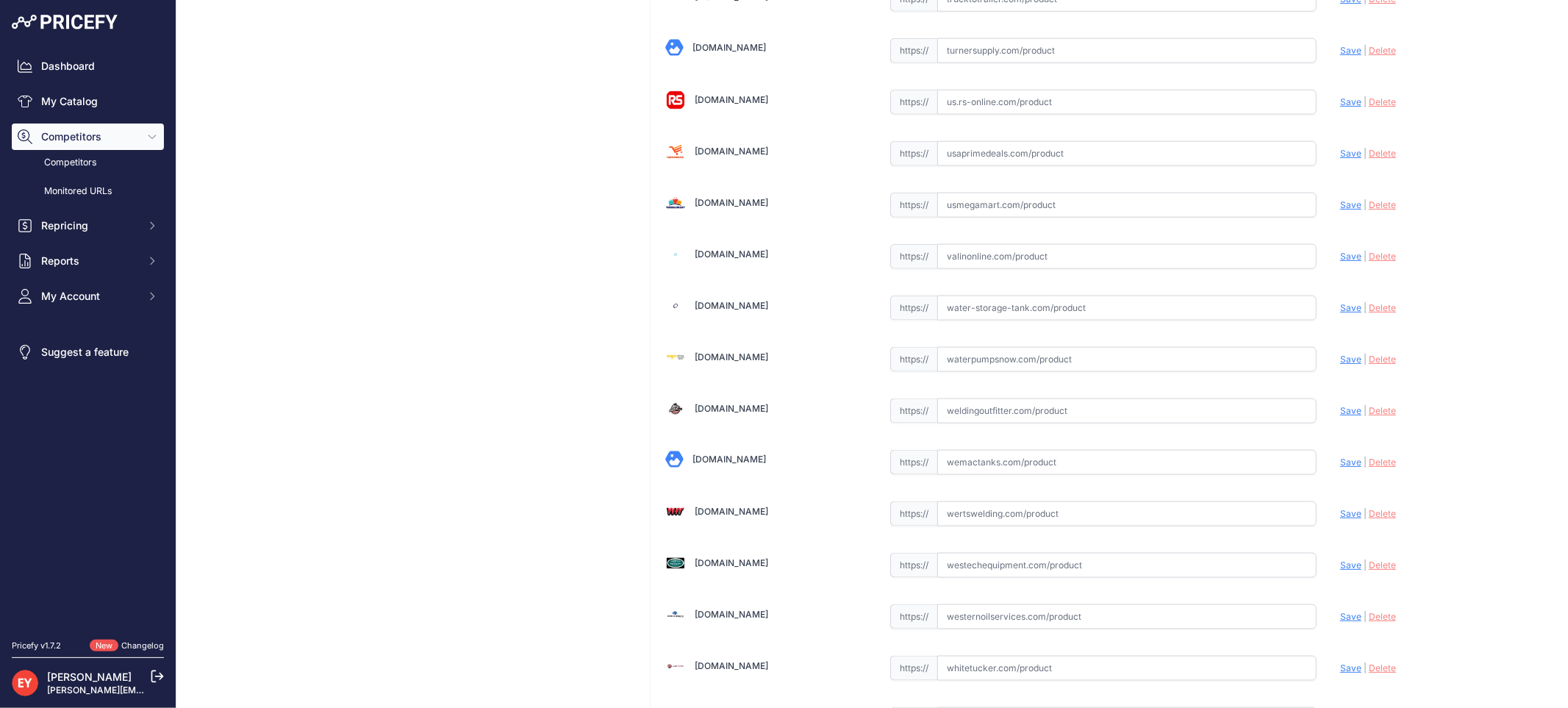
scroll to position [11082, 0]
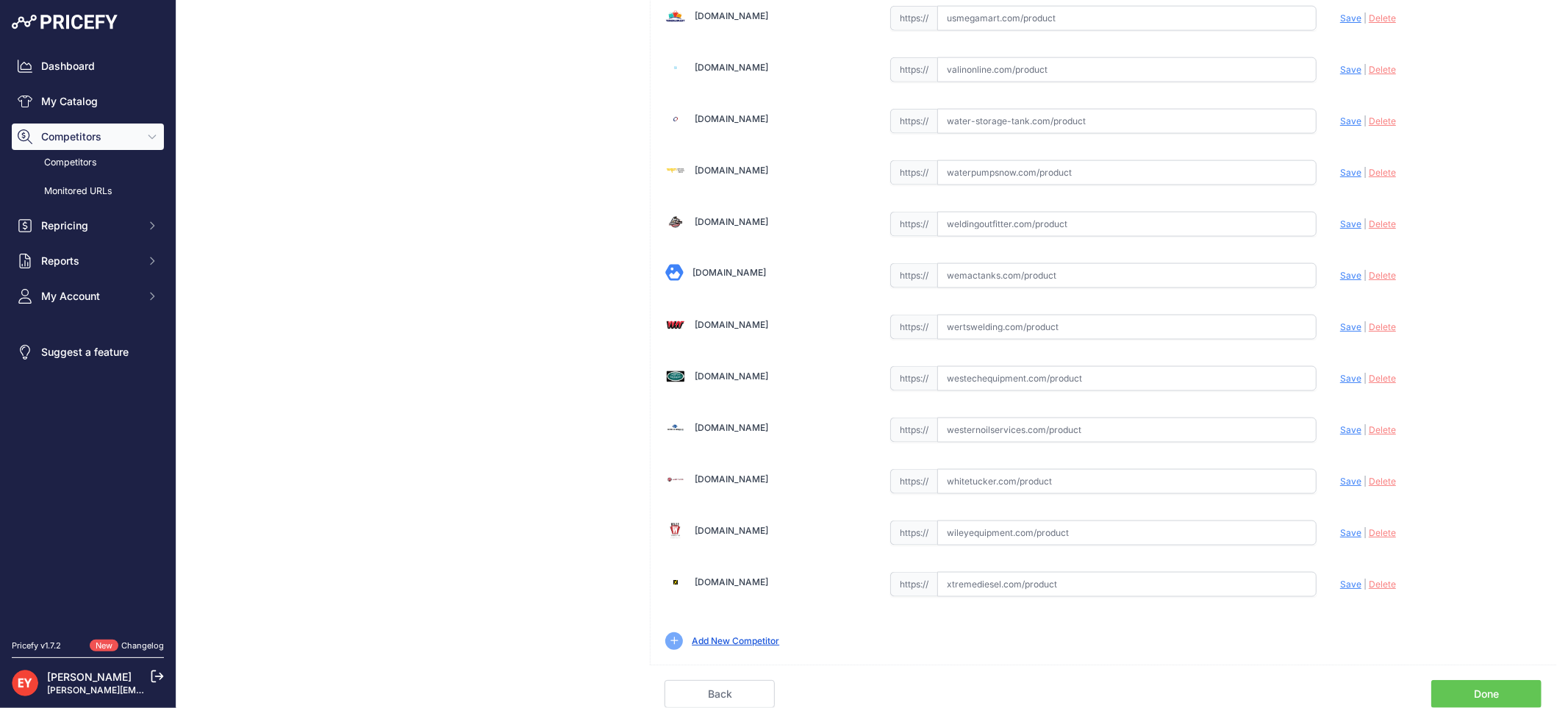
click at [1523, 686] on link "Done" at bounding box center [1486, 694] width 110 height 28
drag, startPoint x: 1523, startPoint y: 686, endPoint x: 1490, endPoint y: 675, distance: 34.8
click at [1523, 686] on link "Done" at bounding box center [1486, 694] width 110 height 28
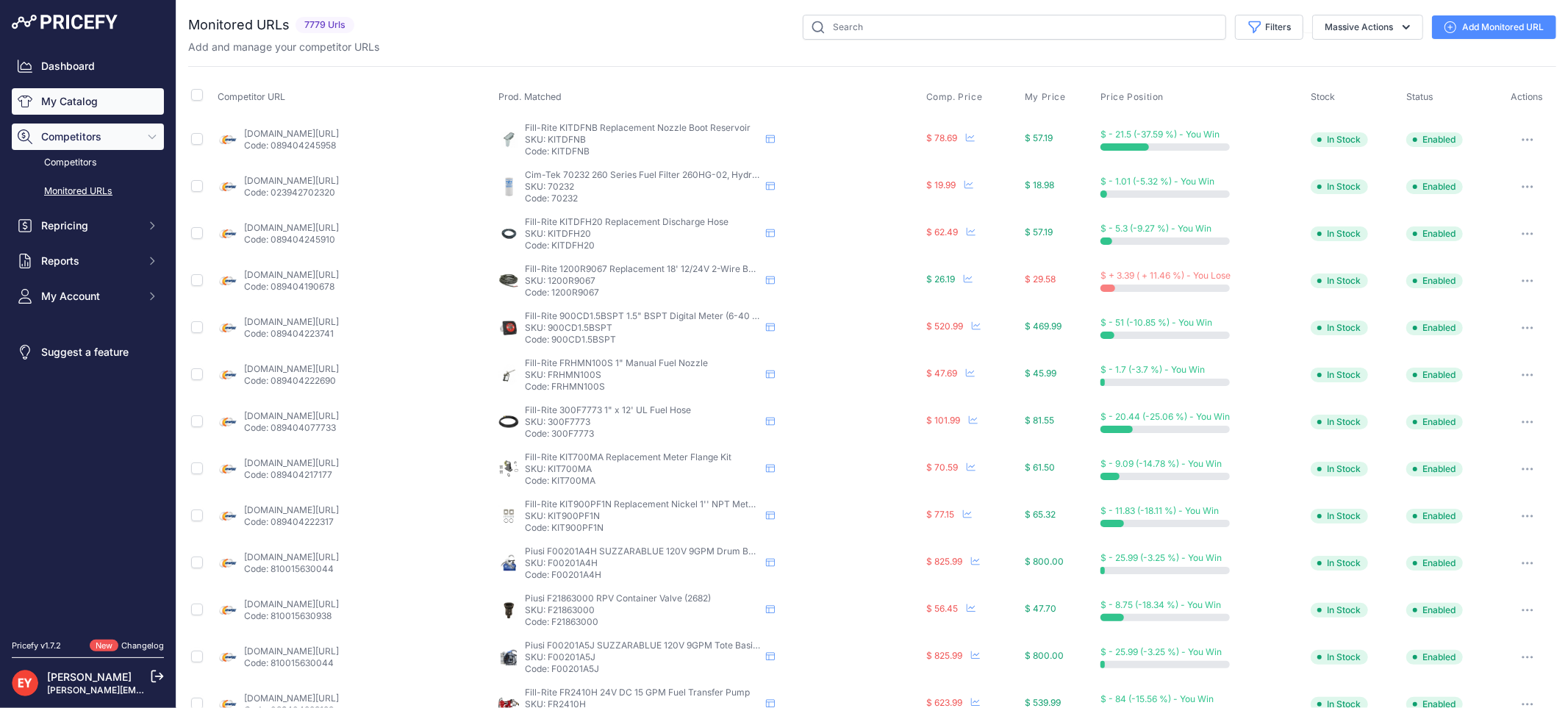
click at [35, 99] on link "My Catalog" at bounding box center [88, 101] width 153 height 26
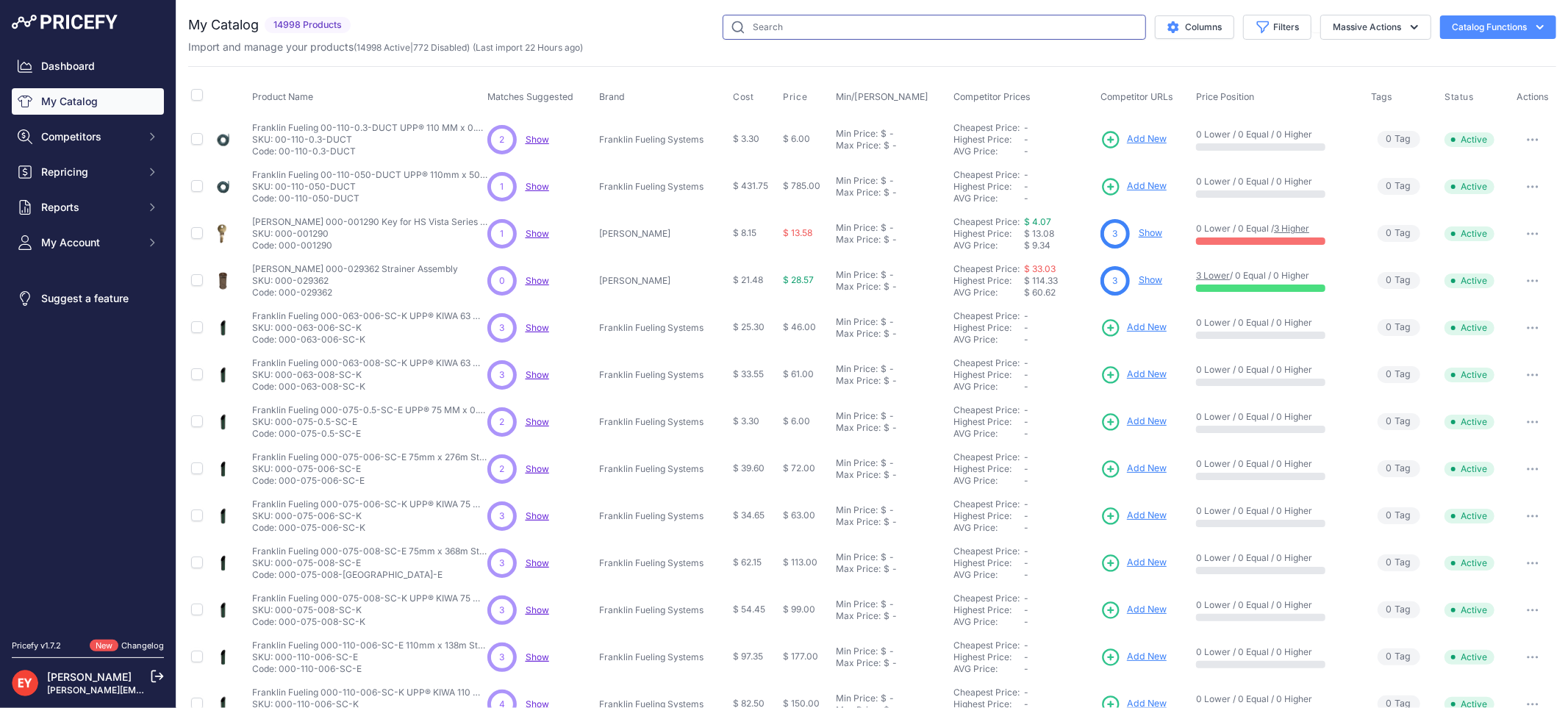
click at [781, 19] on input "text" at bounding box center [934, 27] width 424 height 25
paste input "0845900-067"
type input "0845900-067"
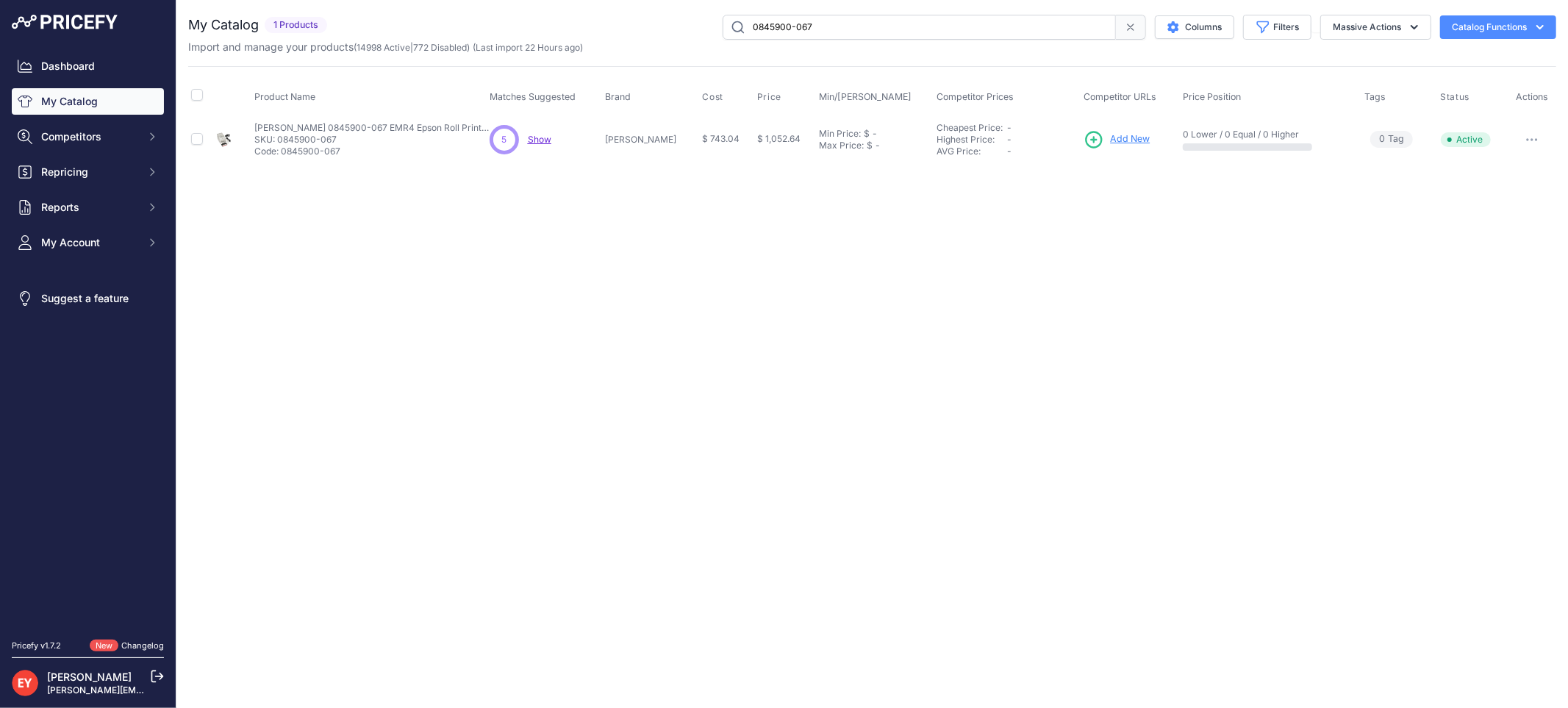
click at [1116, 142] on span "Add New" at bounding box center [1129, 139] width 40 height 14
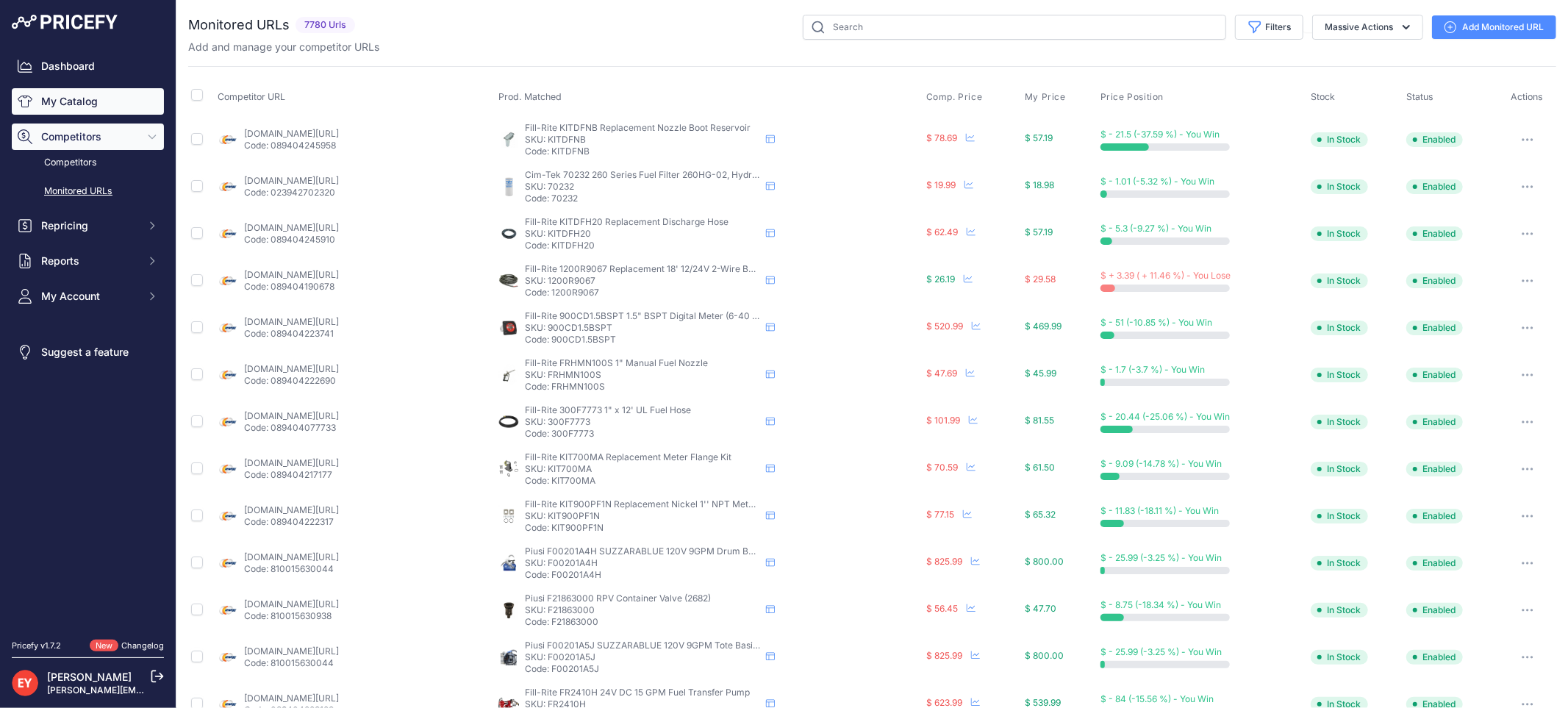
click at [114, 104] on link "My Catalog" at bounding box center [88, 101] width 153 height 26
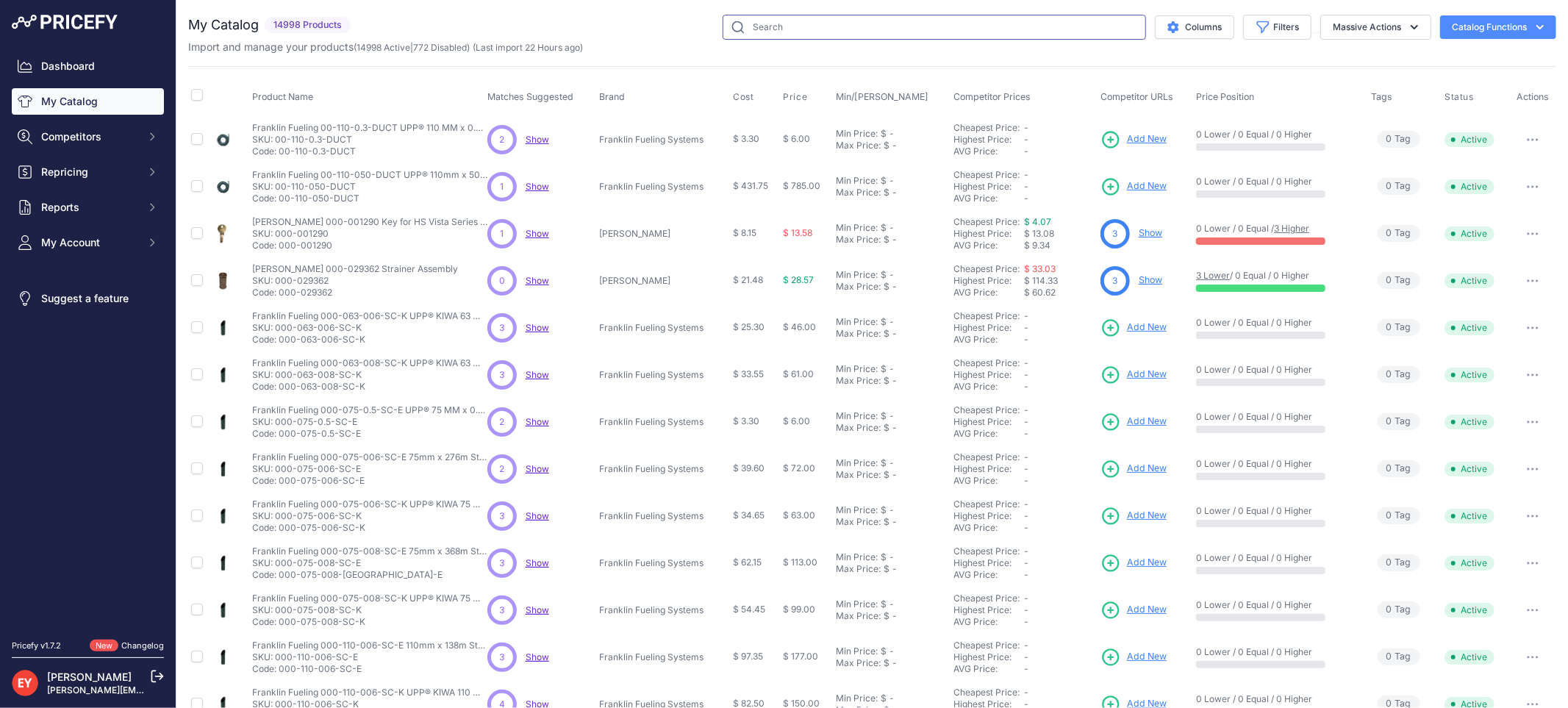
click at [845, 32] on input "text" at bounding box center [934, 27] width 424 height 25
paste input "0845900-073"
type input "0845900-073"
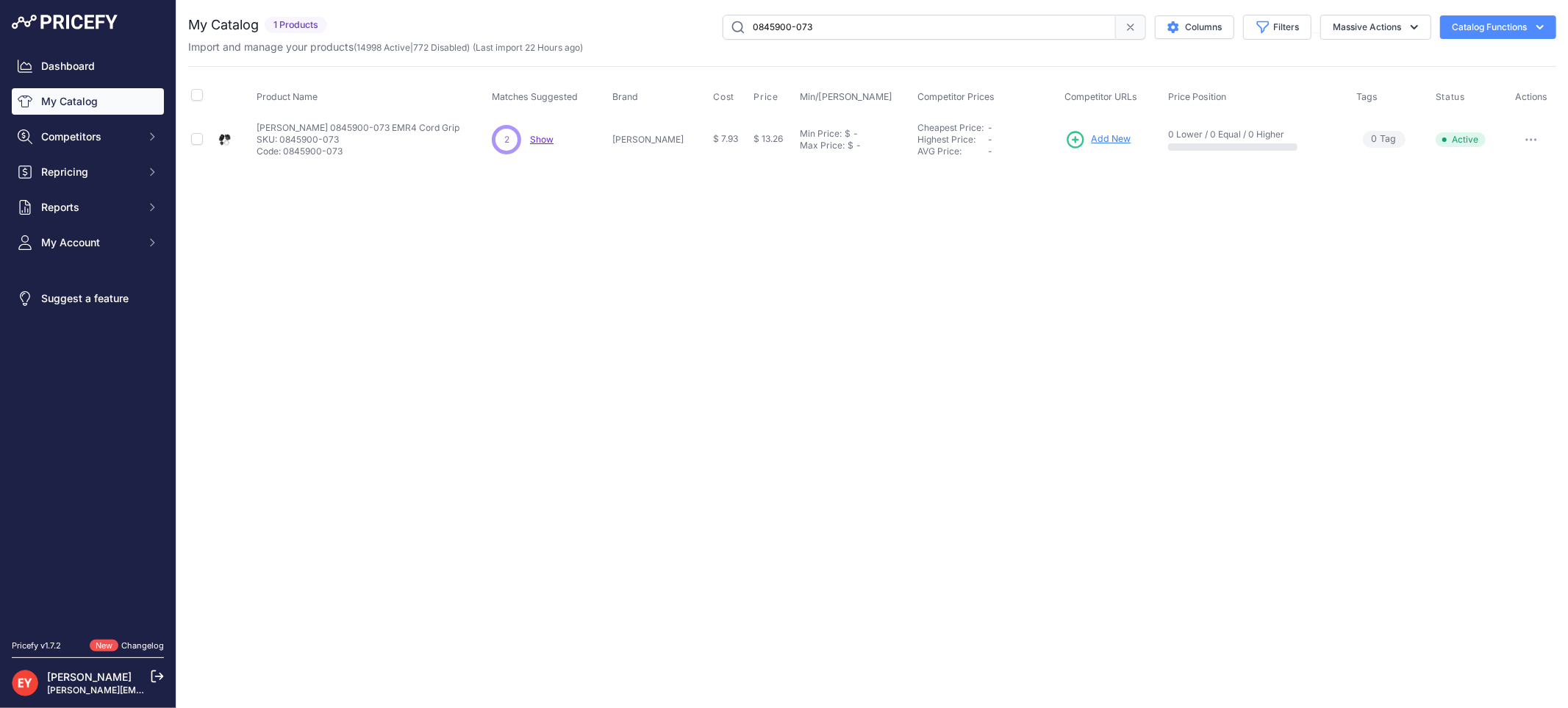
click at [1104, 135] on span "Add New" at bounding box center [1111, 139] width 40 height 14
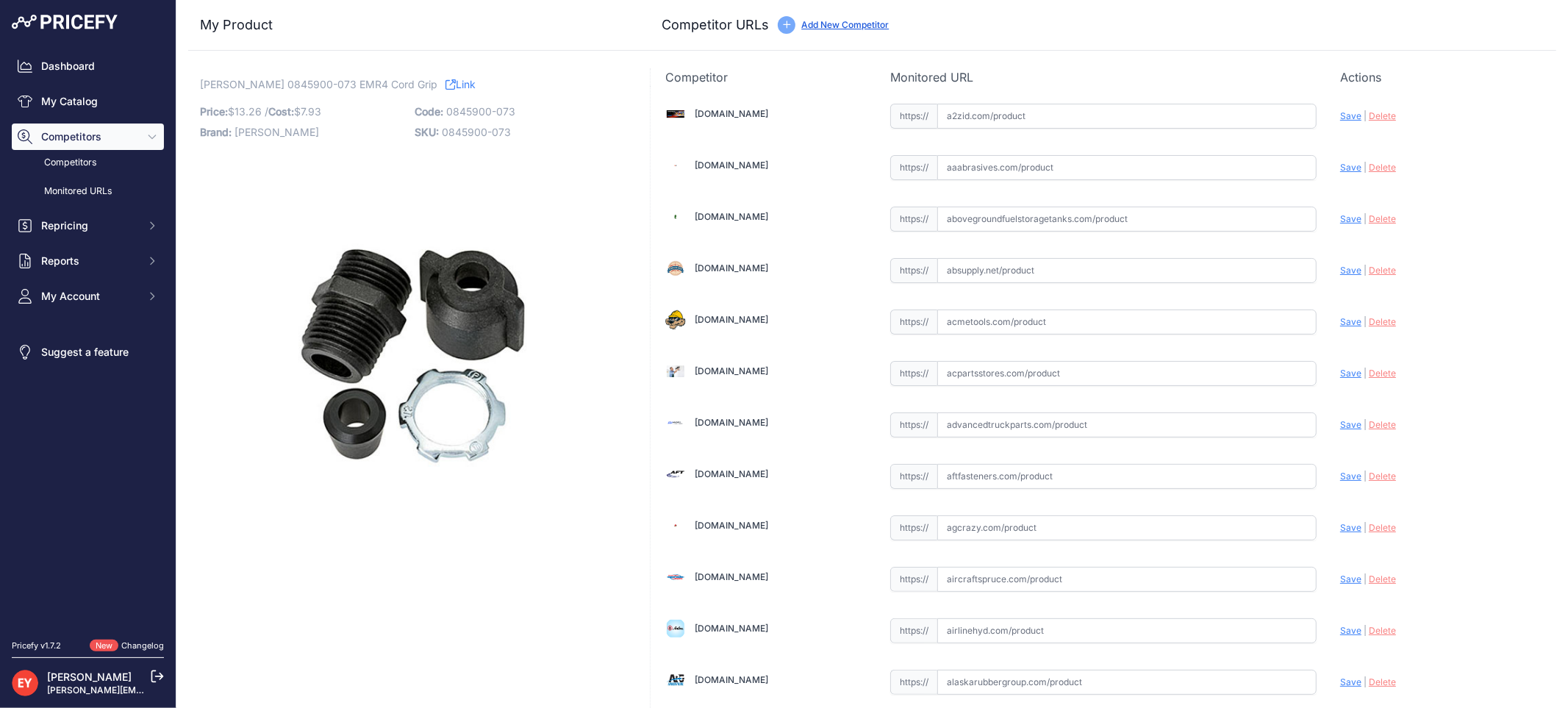
scroll to position [1360, 0]
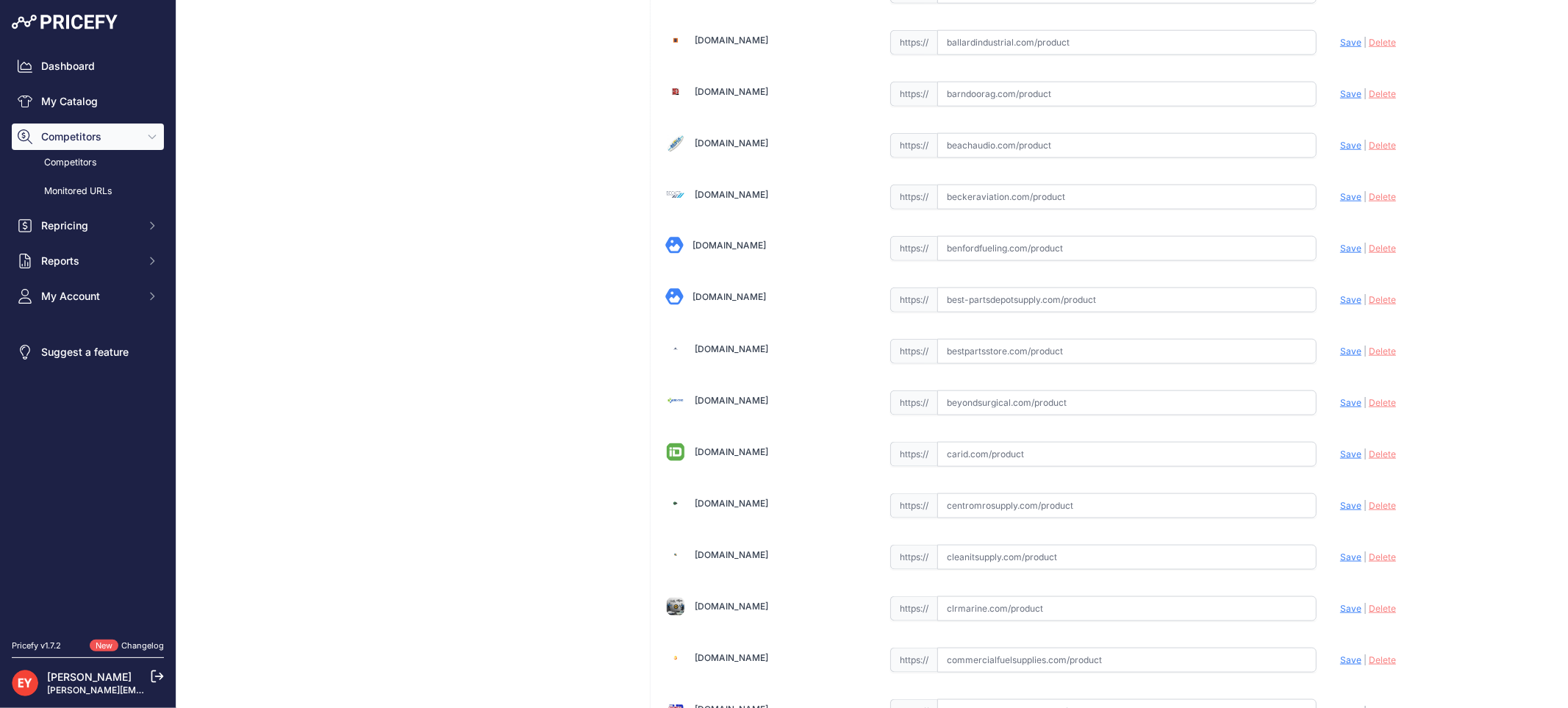
drag, startPoint x: 961, startPoint y: 358, endPoint x: 963, endPoint y: 346, distance: 12.2
click at [964, 355] on input "text" at bounding box center [1126, 351] width 379 height 25
paste input "https://www.bestpartsstore.com/product/veeder-root-0845900-073-emr4-cord-grip/"
click at [1344, 355] on span "Save" at bounding box center [1350, 351] width 21 height 11
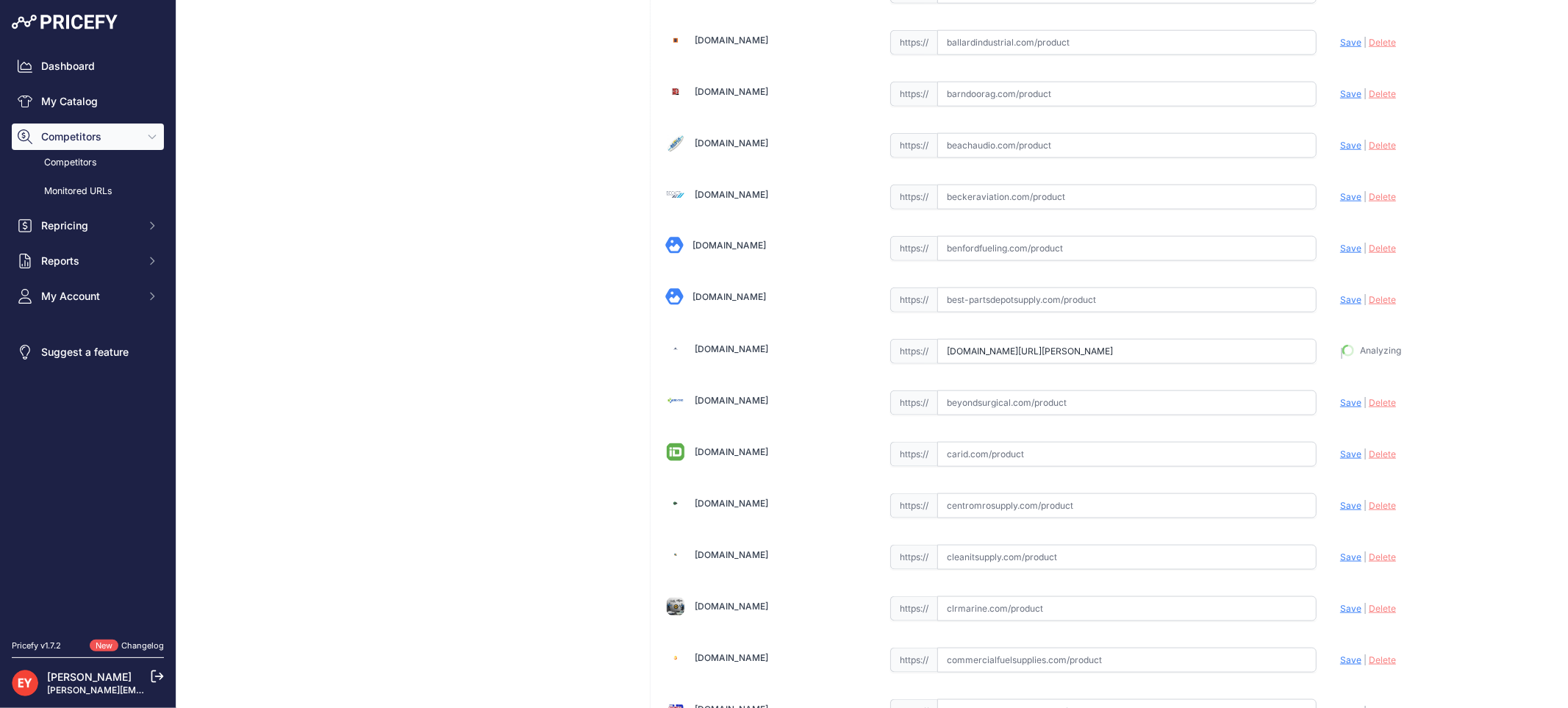
type input "https://www.bestpartsstore.com/product/veeder-root-0845900-073-emr4-cord-grip/?…"
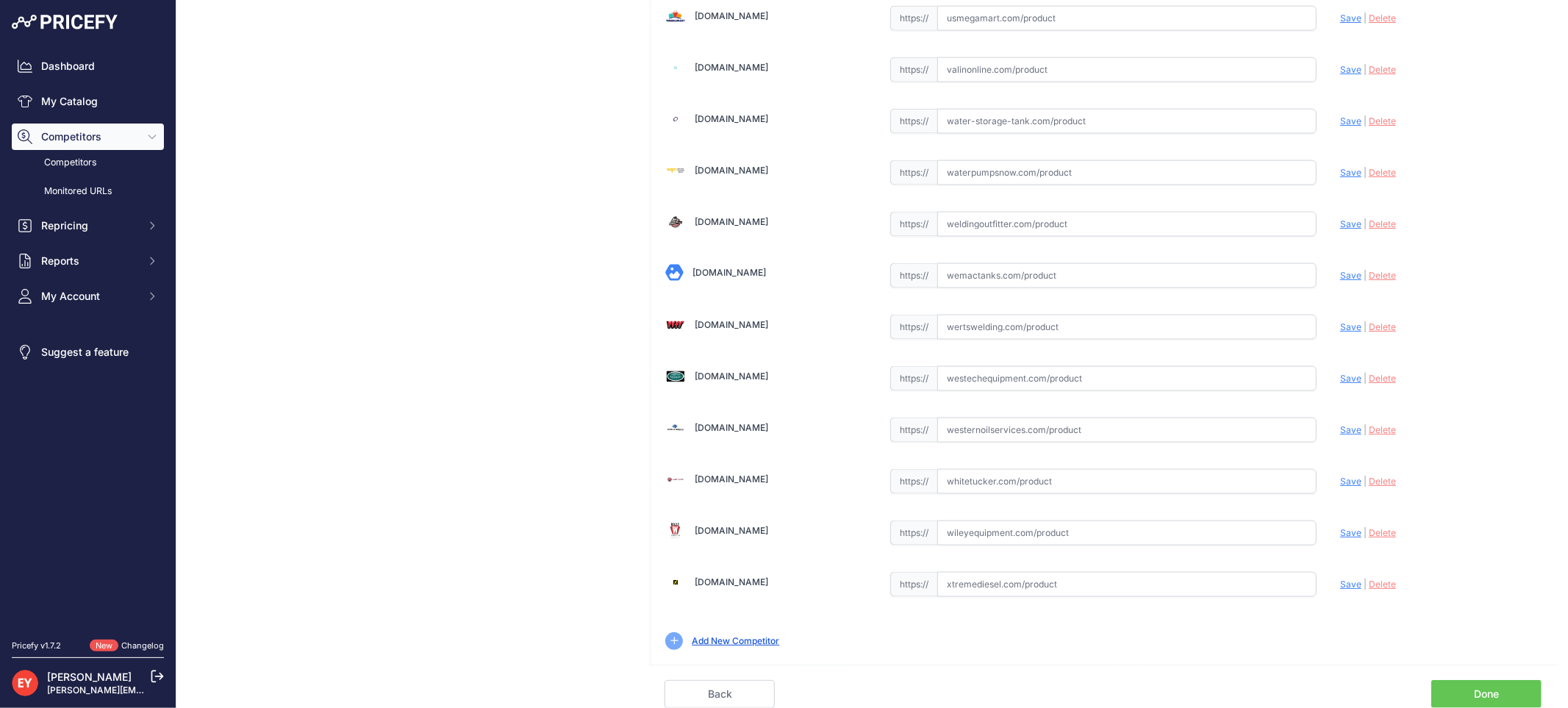
scroll to position [11080, 0]
click at [1456, 695] on link "Done" at bounding box center [1486, 694] width 110 height 28
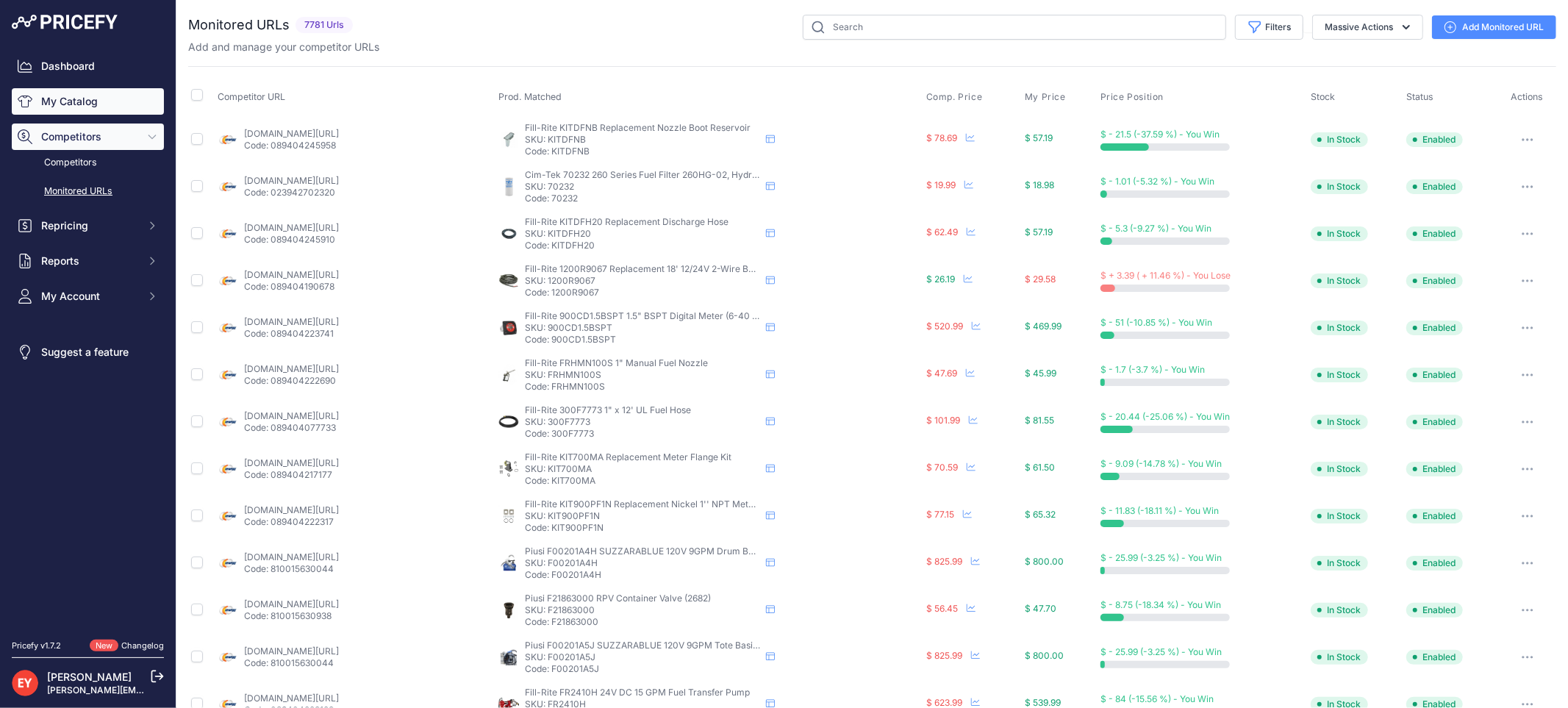
click at [72, 108] on link "My Catalog" at bounding box center [88, 101] width 153 height 26
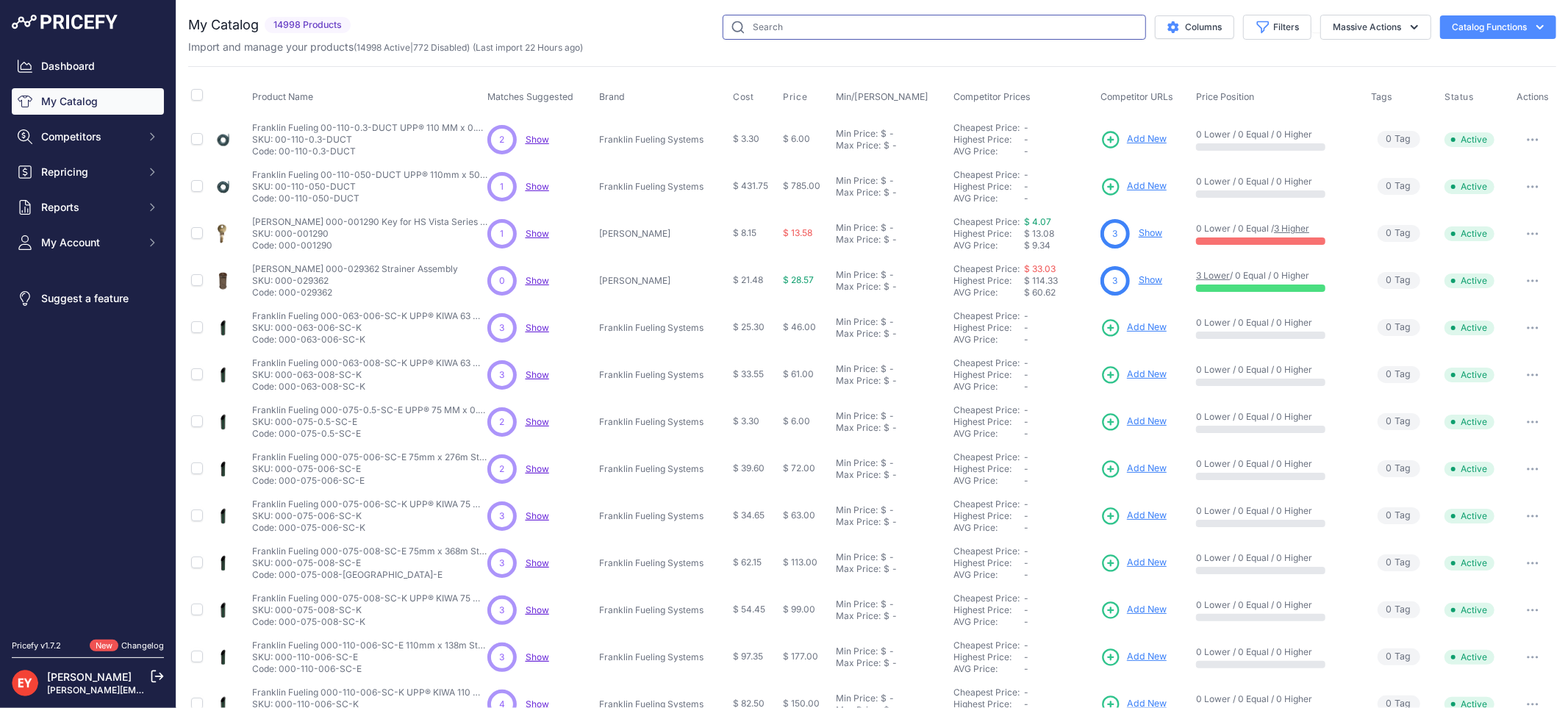
click at [768, 30] on input "text" at bounding box center [934, 27] width 424 height 25
paste input "0845900-071"
type input "0845900-071"
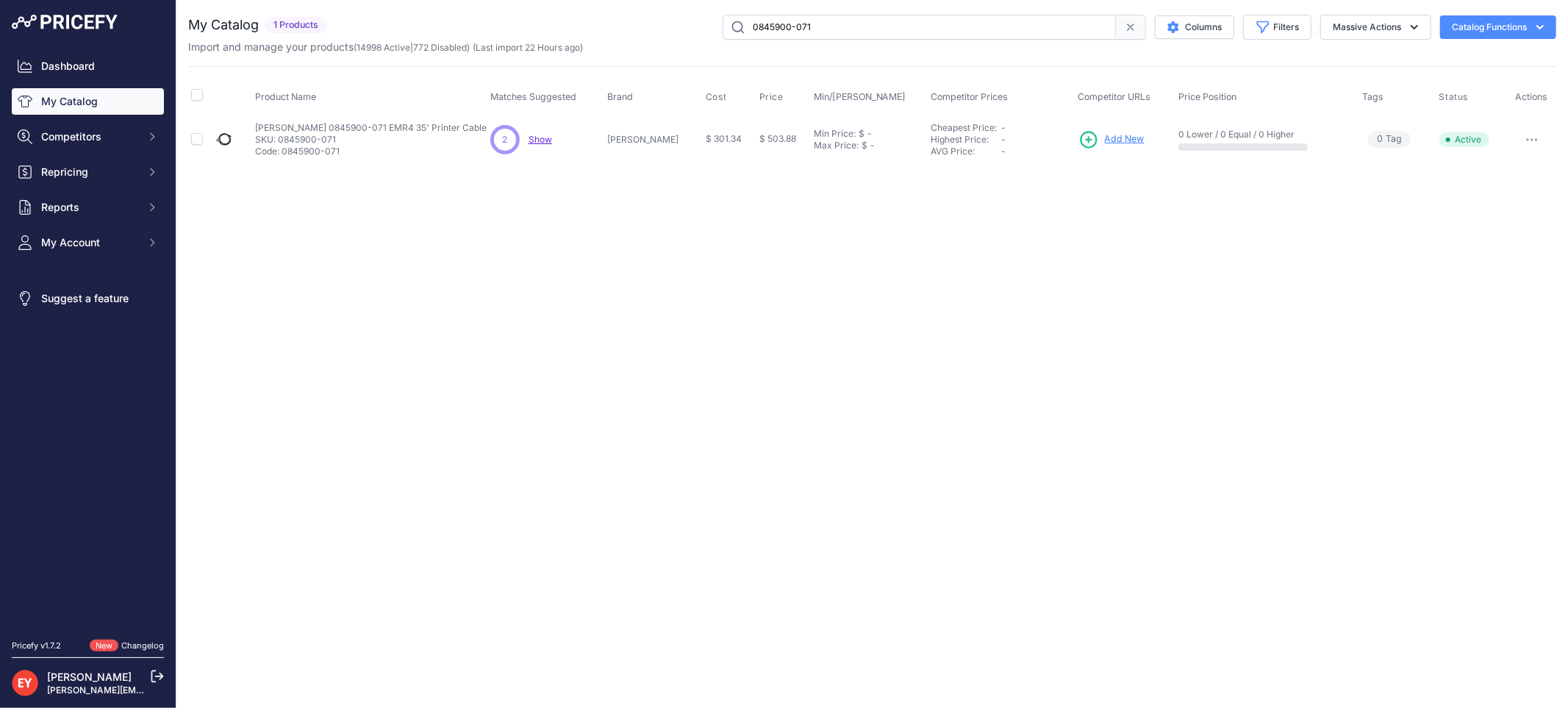
click at [1116, 140] on span "Add New" at bounding box center [1124, 139] width 40 height 14
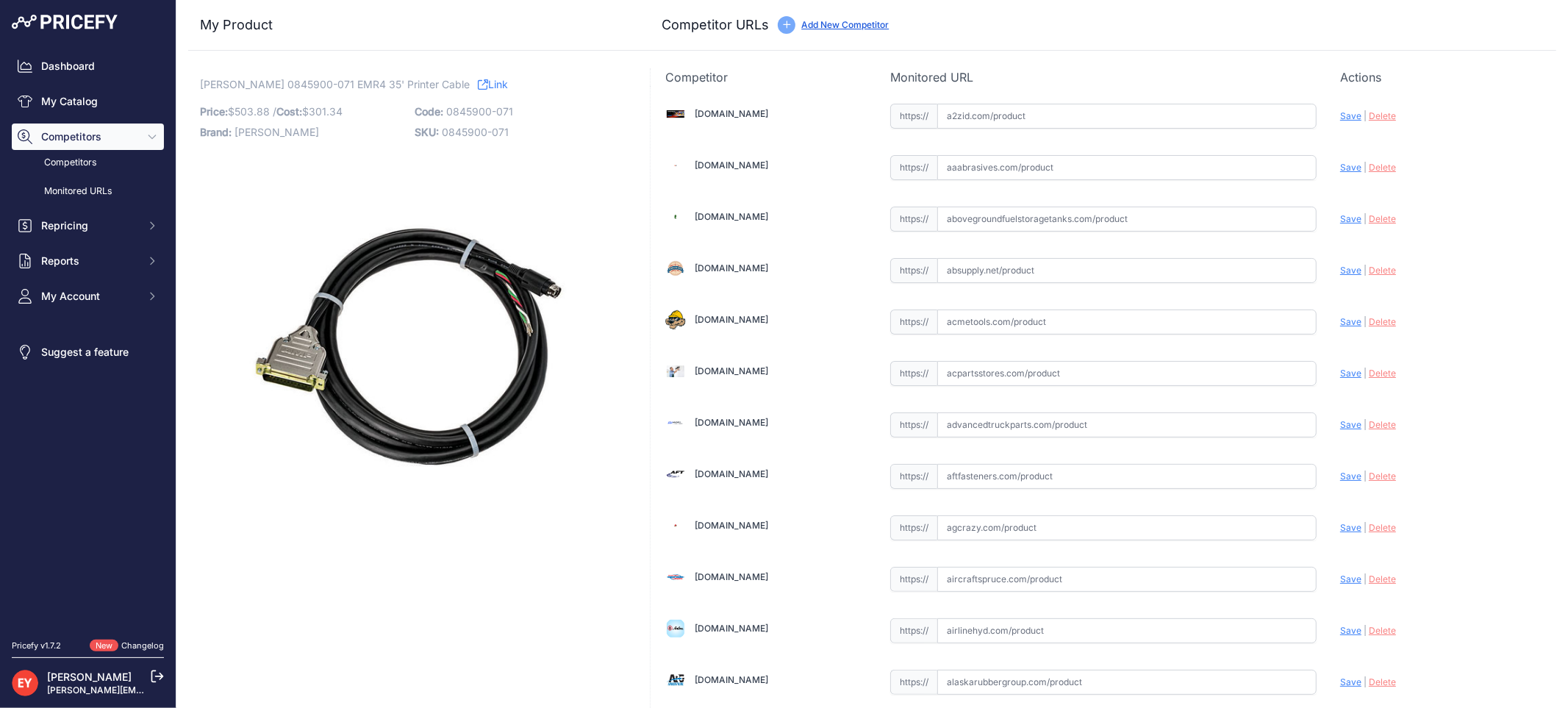
scroll to position [1360, 0]
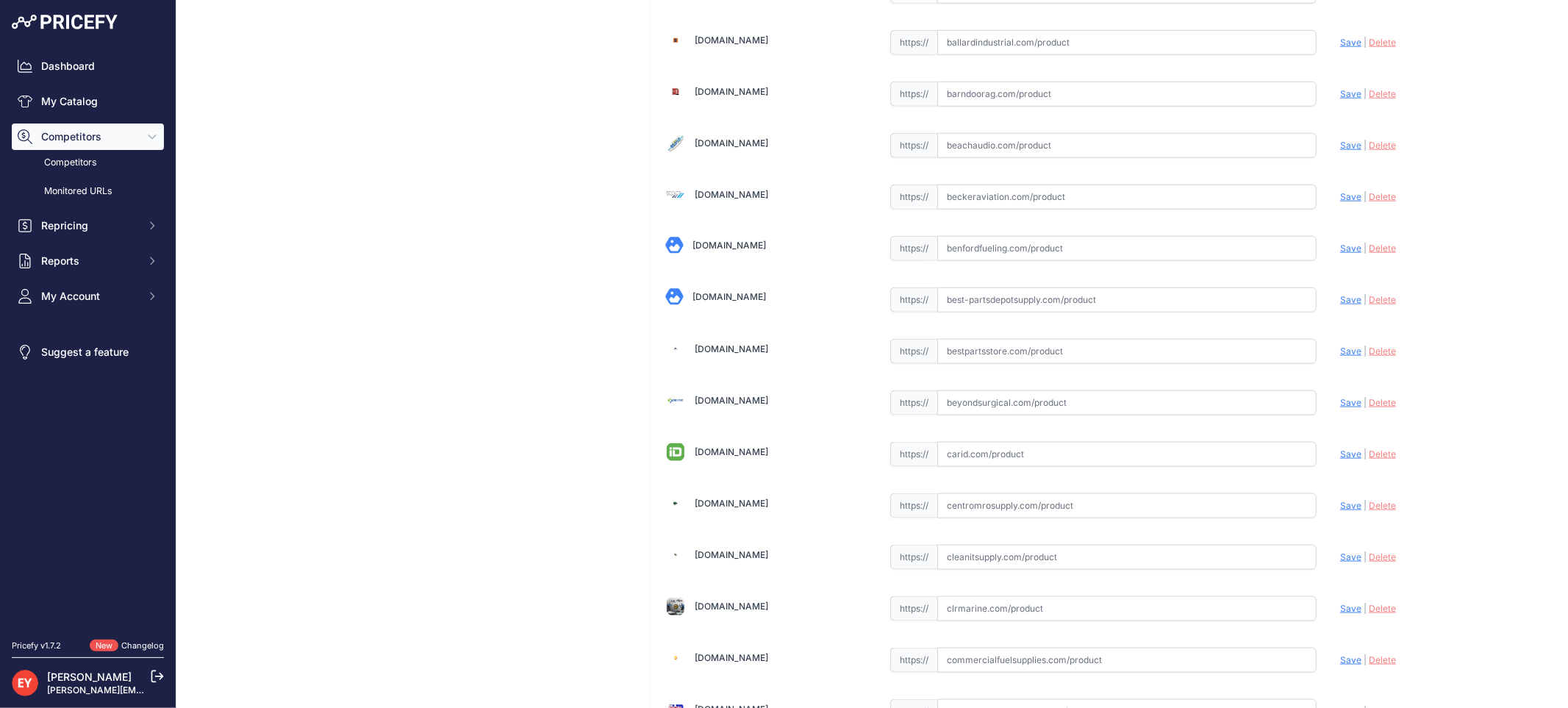
click at [966, 353] on input "text" at bounding box center [1126, 351] width 379 height 25
paste input "https://www.bestpartsstore.com/product/veeder-root-0845900-071-emr4-35-printer-…"
click at [1340, 356] on span "Save" at bounding box center [1350, 351] width 21 height 11
type input "https://www.bestpartsstore.com/product/veeder-root-0845900-071-emr4-35-printer-…"
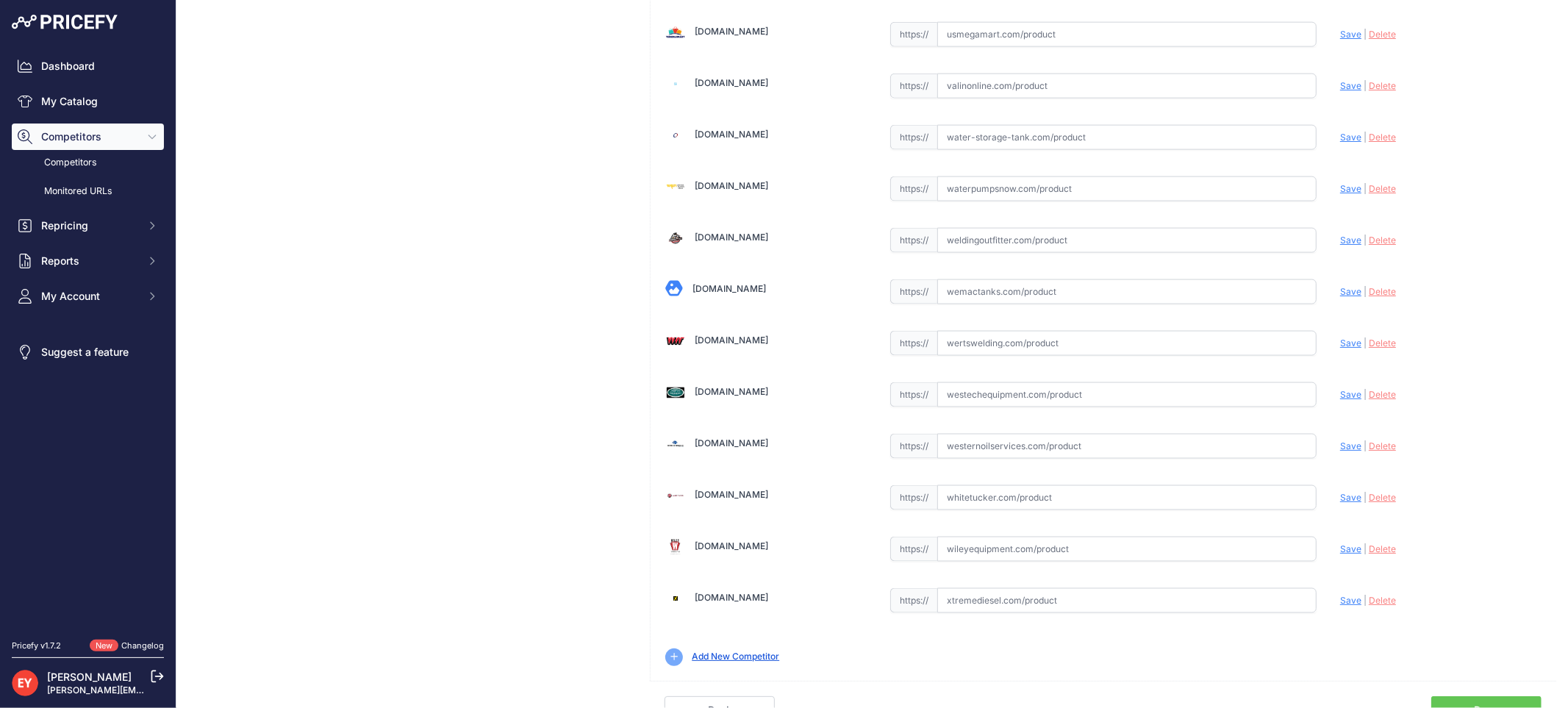
scroll to position [11114, 0]
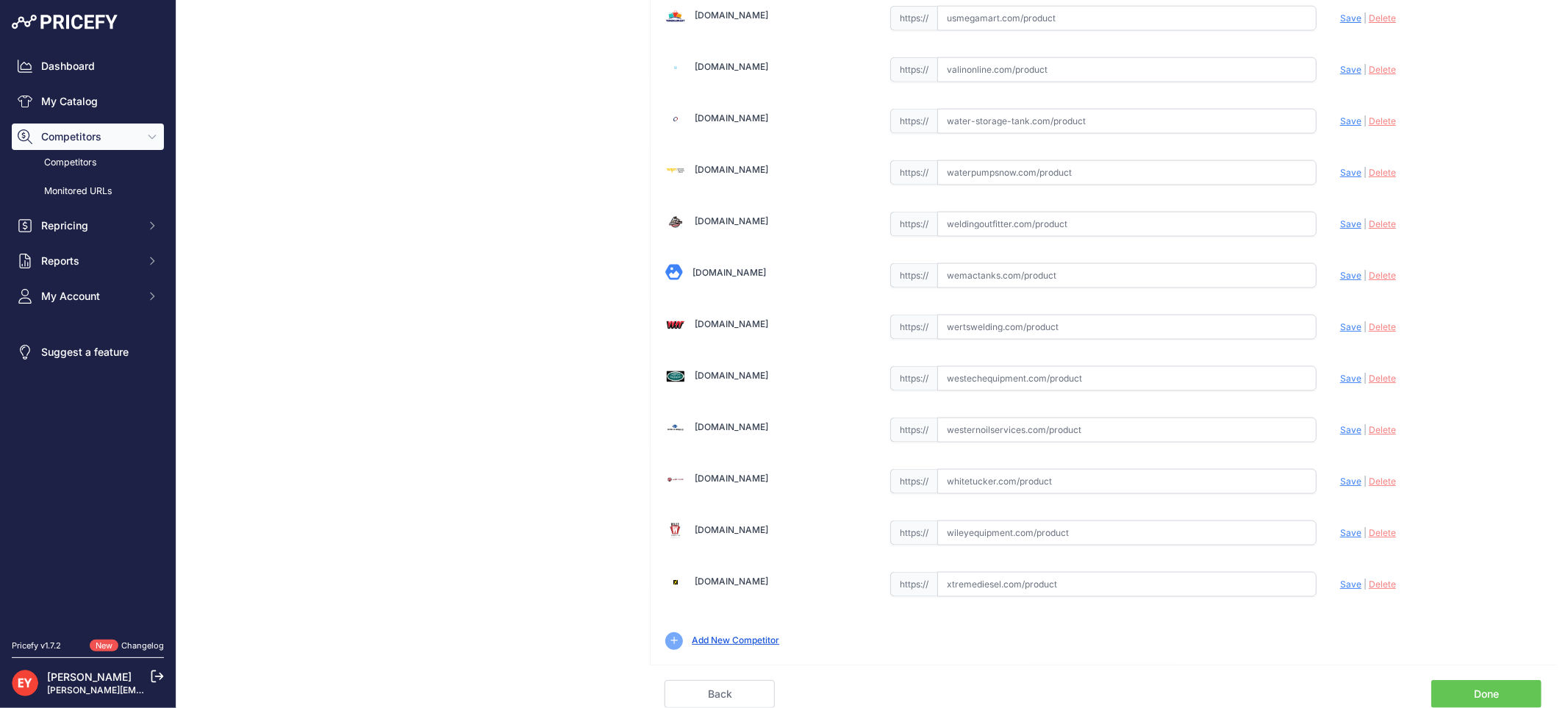
drag, startPoint x: 1474, startPoint y: 696, endPoint x: 1357, endPoint y: 584, distance: 162.0
click at [1473, 696] on link "Done" at bounding box center [1486, 694] width 110 height 28
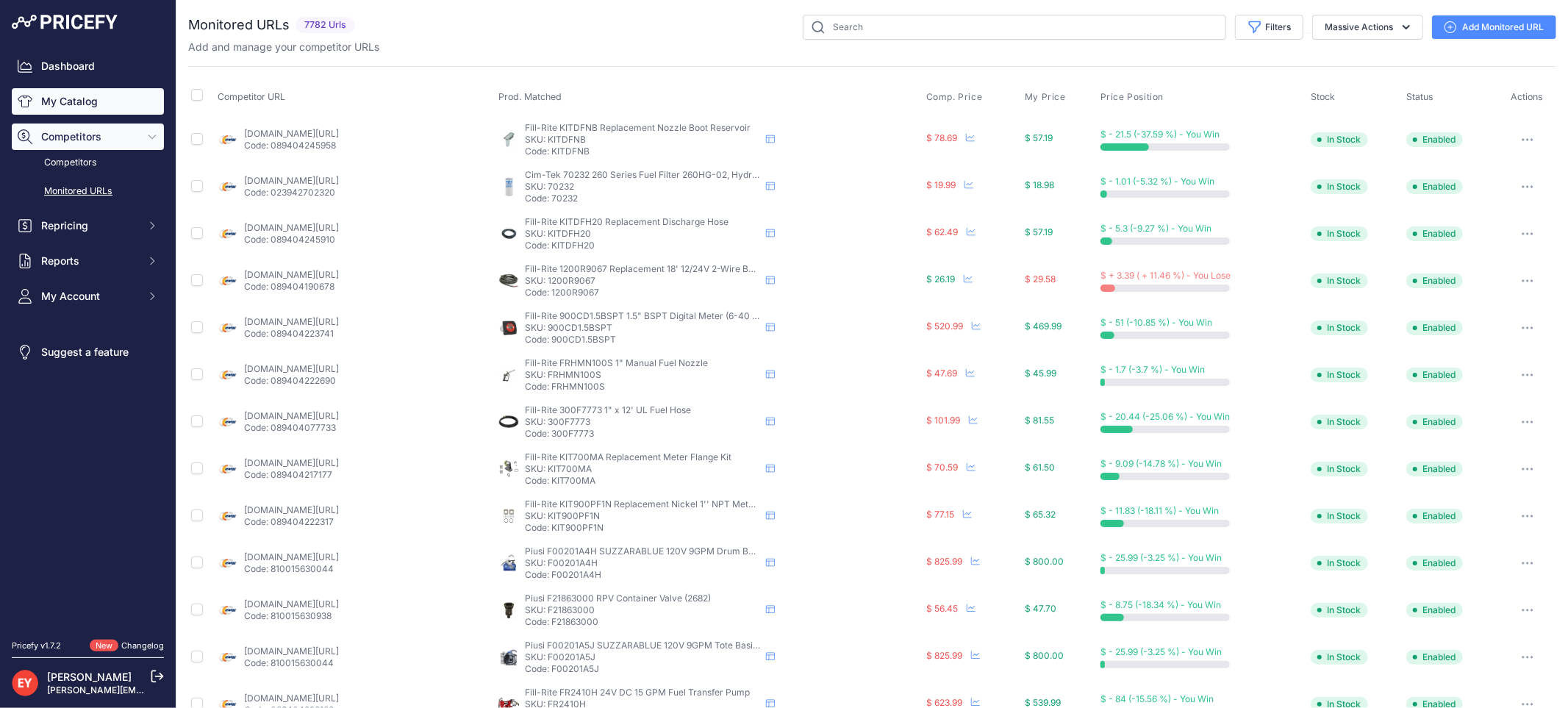
click at [114, 105] on link "My Catalog" at bounding box center [88, 101] width 153 height 26
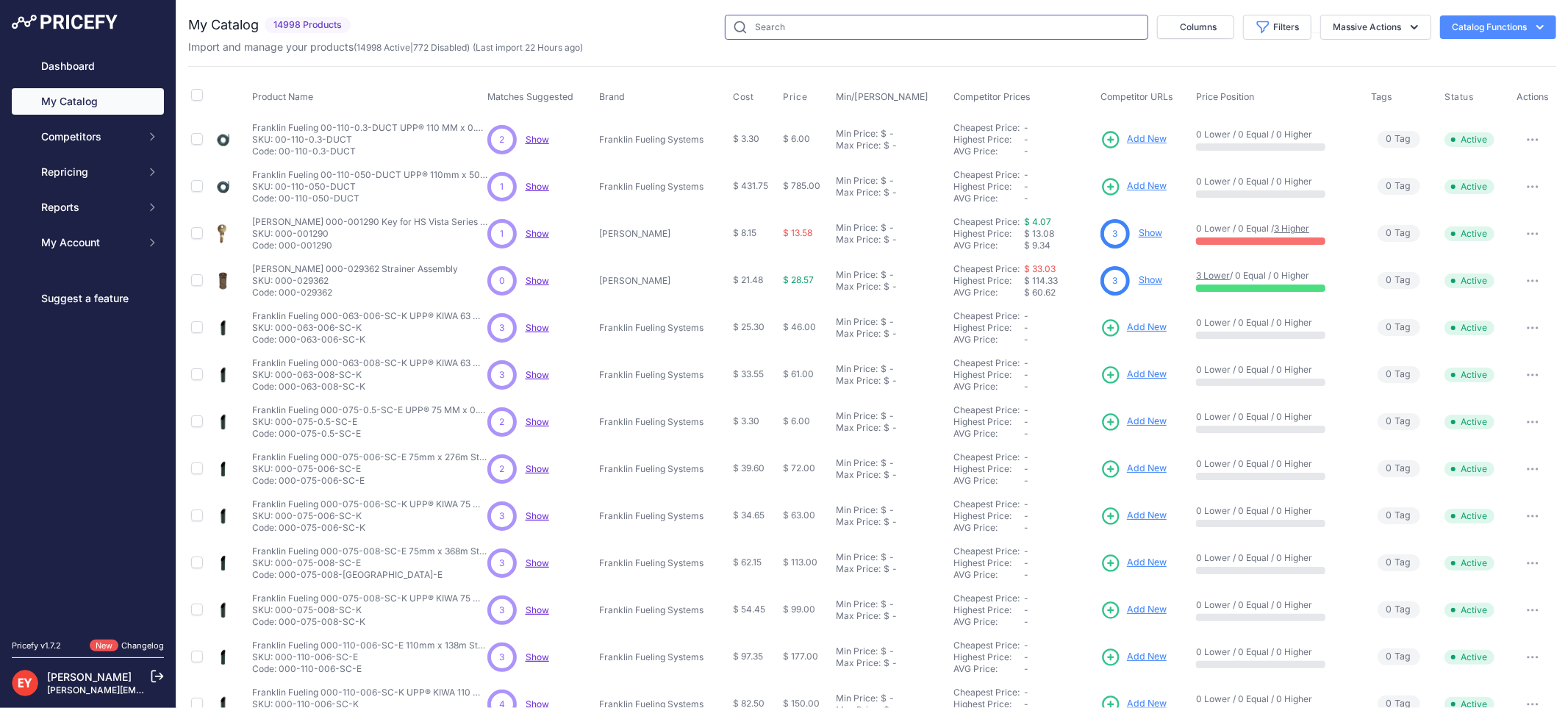
drag, startPoint x: 0, startPoint y: 0, endPoint x: 1006, endPoint y: 26, distance: 1006.3
click at [1006, 26] on input "text" at bounding box center [936, 27] width 424 height 25
paste input "0845900-302"
type input "0845900-302"
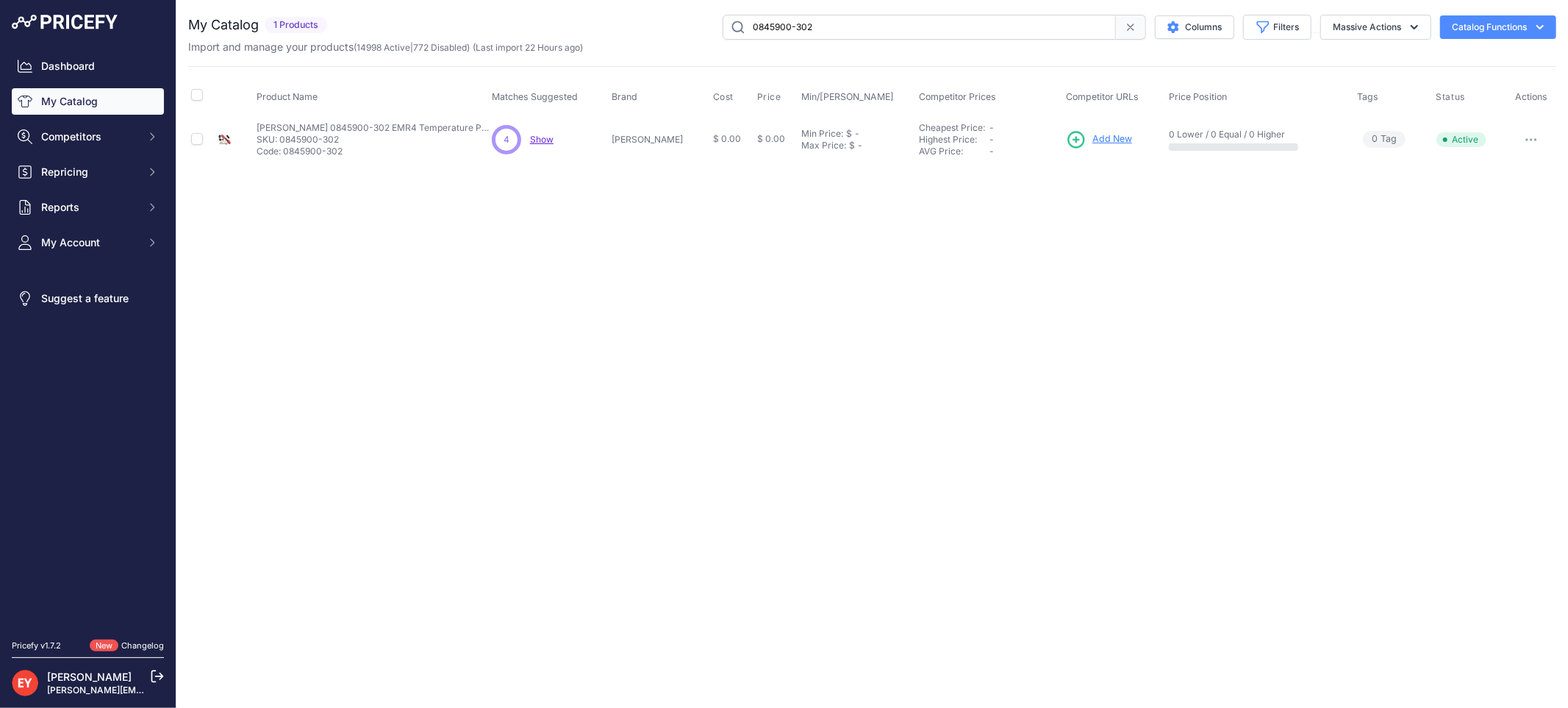
click at [1108, 140] on span "Add New" at bounding box center [1111, 139] width 40 height 14
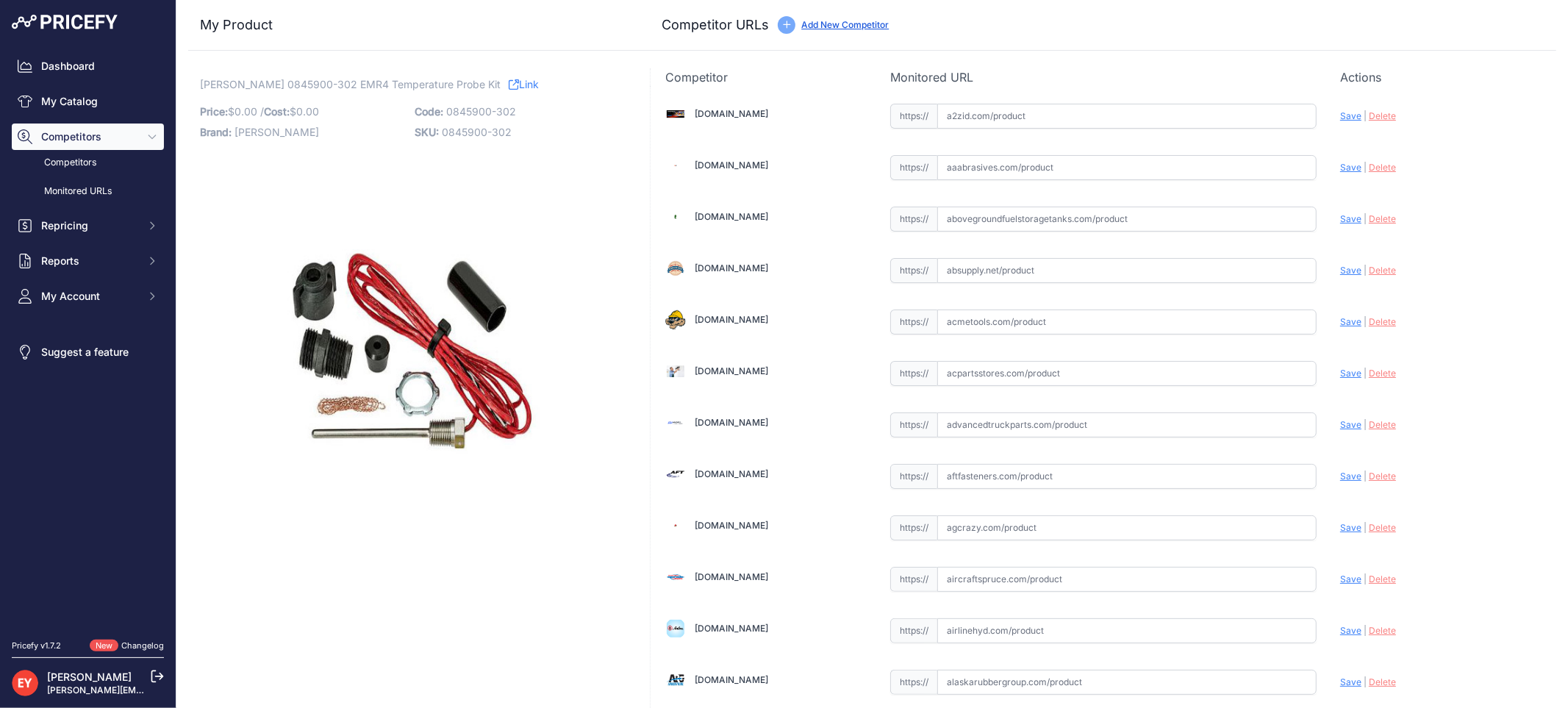
scroll to position [2908, 0]
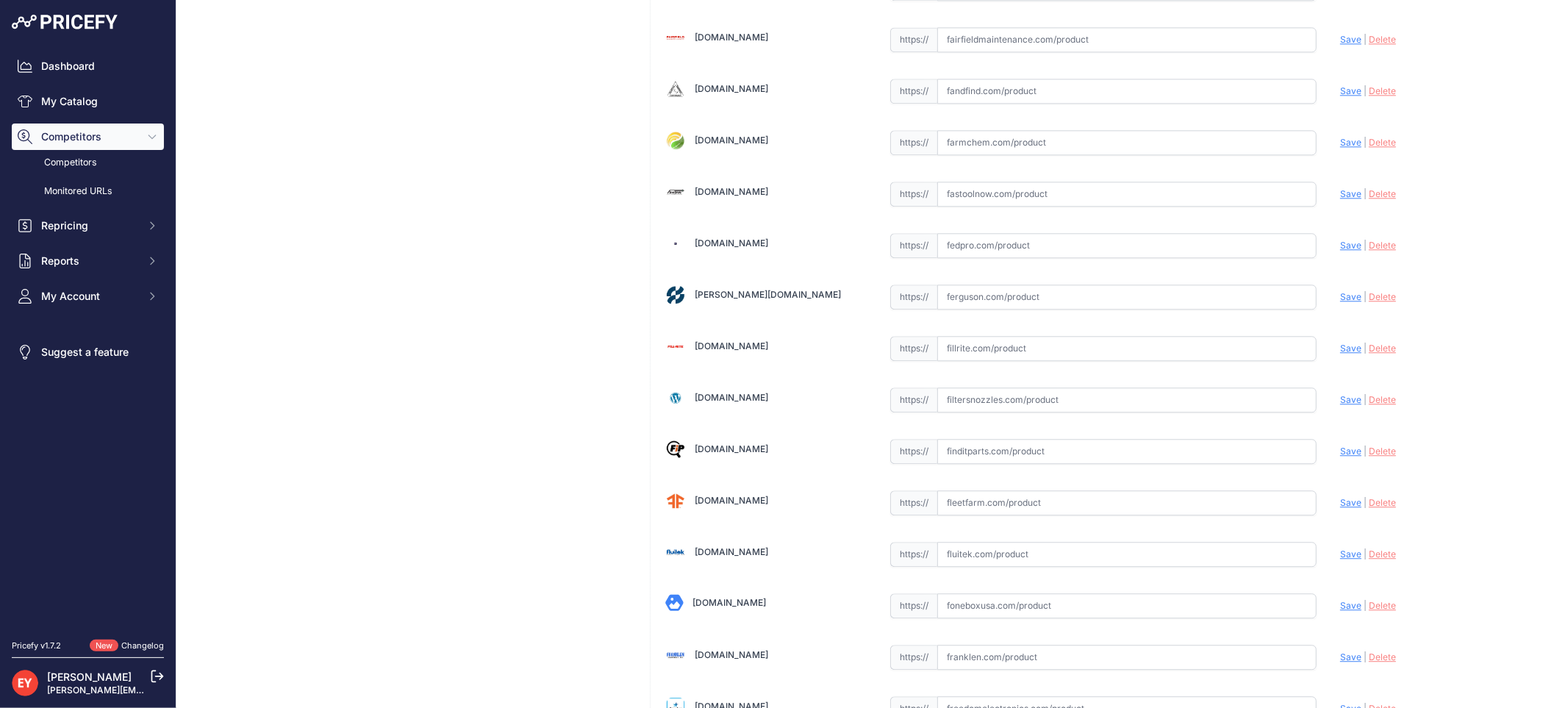
click at [960, 344] on input "text" at bounding box center [1126, 349] width 379 height 25
paste input "https://www.fillrite.com/veeder-root-temperature-probe-kit?srsltid=AfmBOoqf6rIi…"
click at [1340, 354] on span "Save" at bounding box center [1350, 348] width 21 height 11
type input "https://www.fillrite.com/veeder-root-temperature-probe-kit?prirule_jdsnikfkfjsd…"
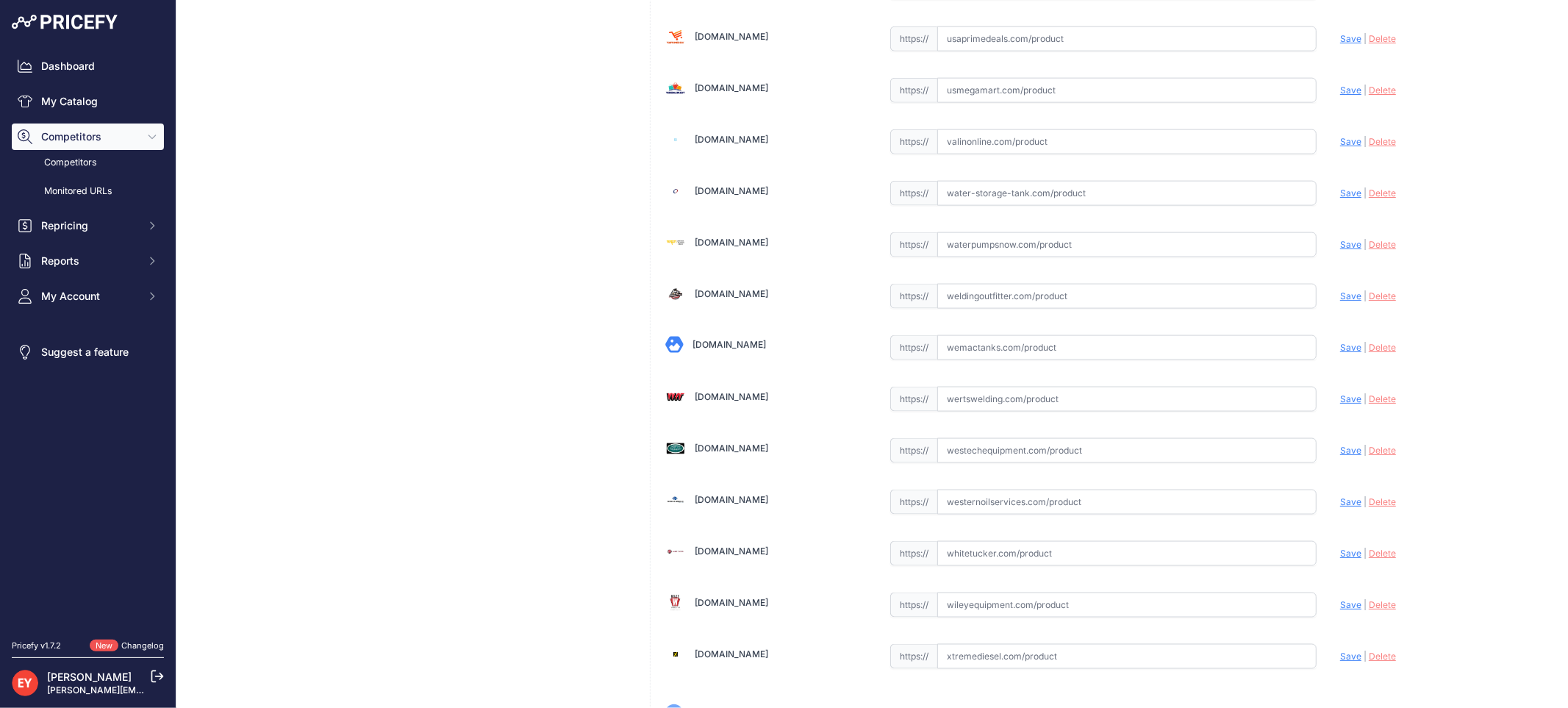
scroll to position [11082, 0]
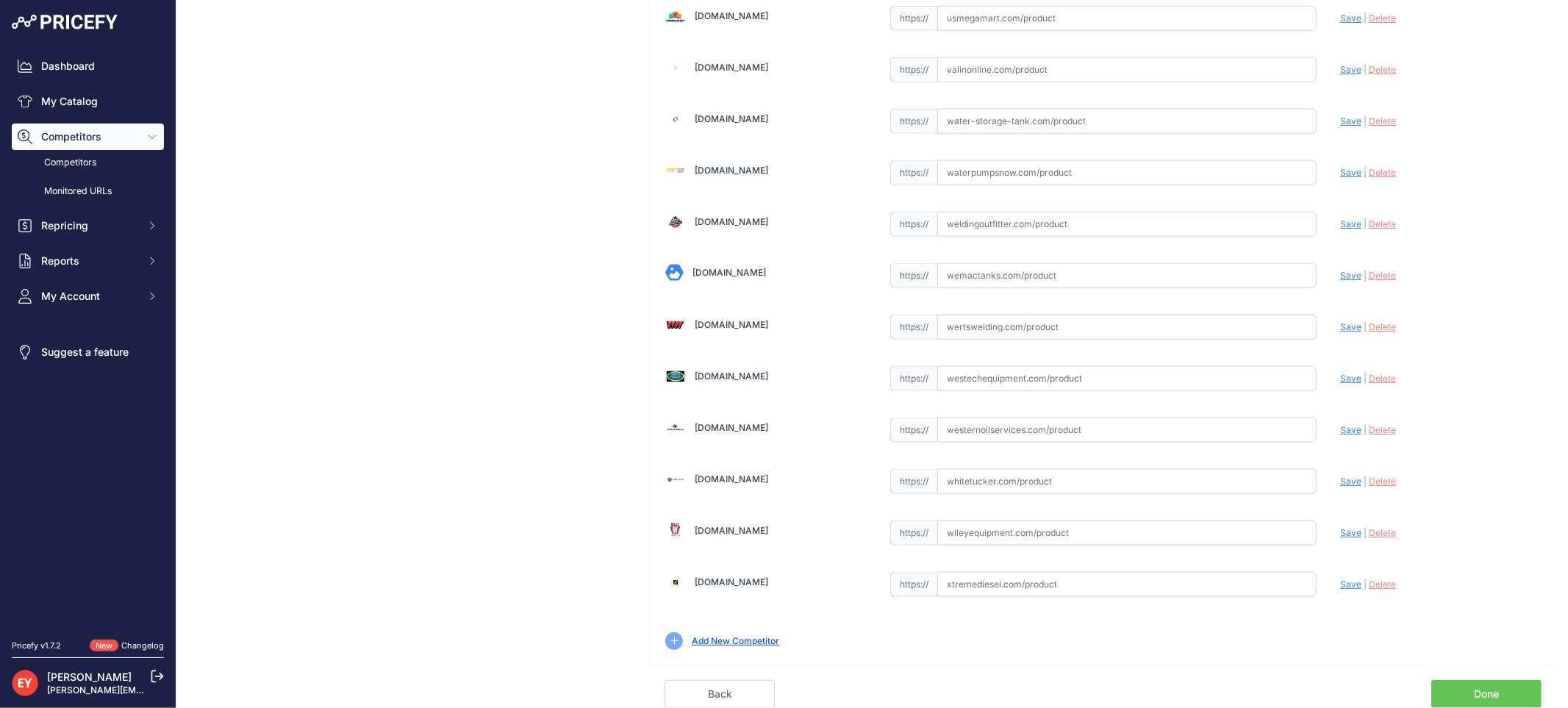
click at [1494, 682] on link "Done" at bounding box center [1486, 694] width 110 height 28
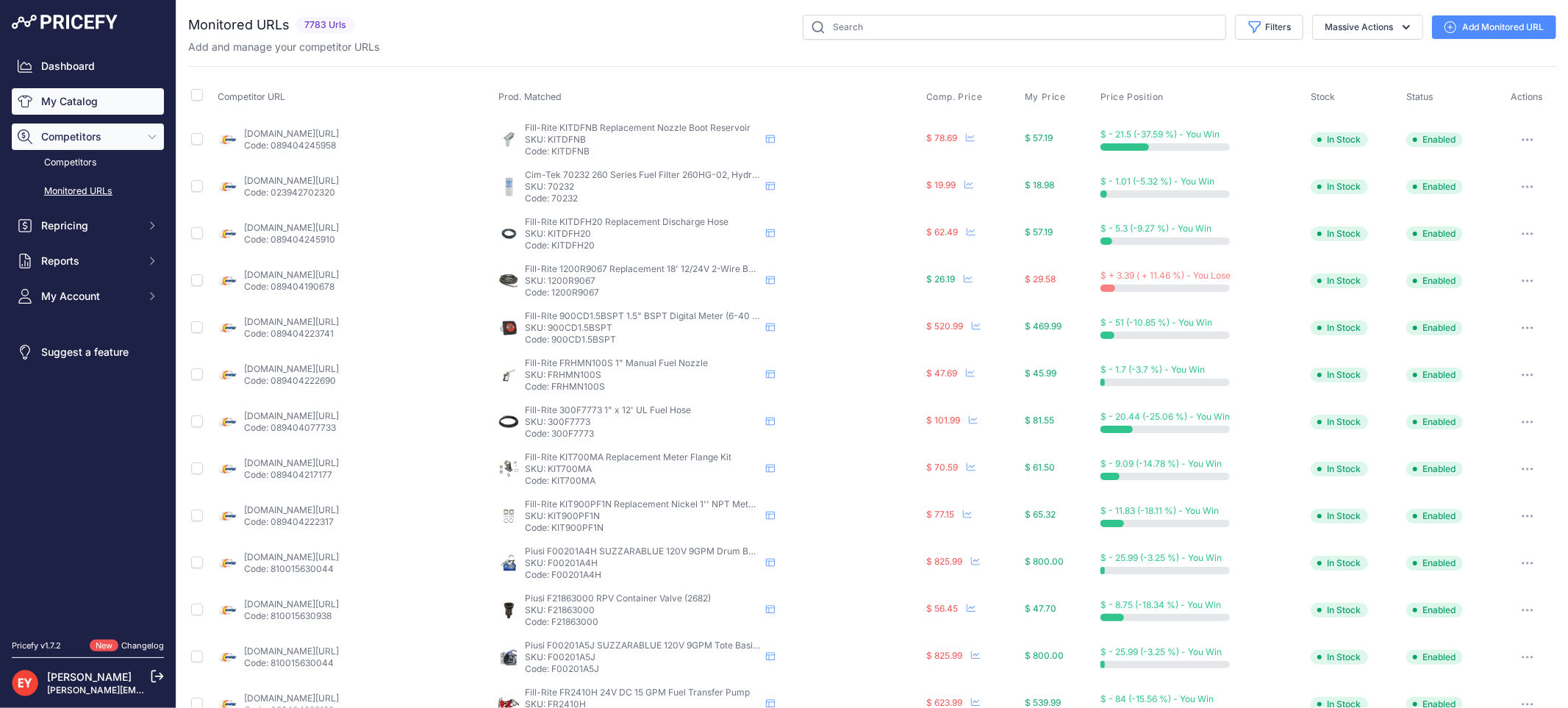
click at [108, 101] on link "My Catalog" at bounding box center [88, 101] width 153 height 26
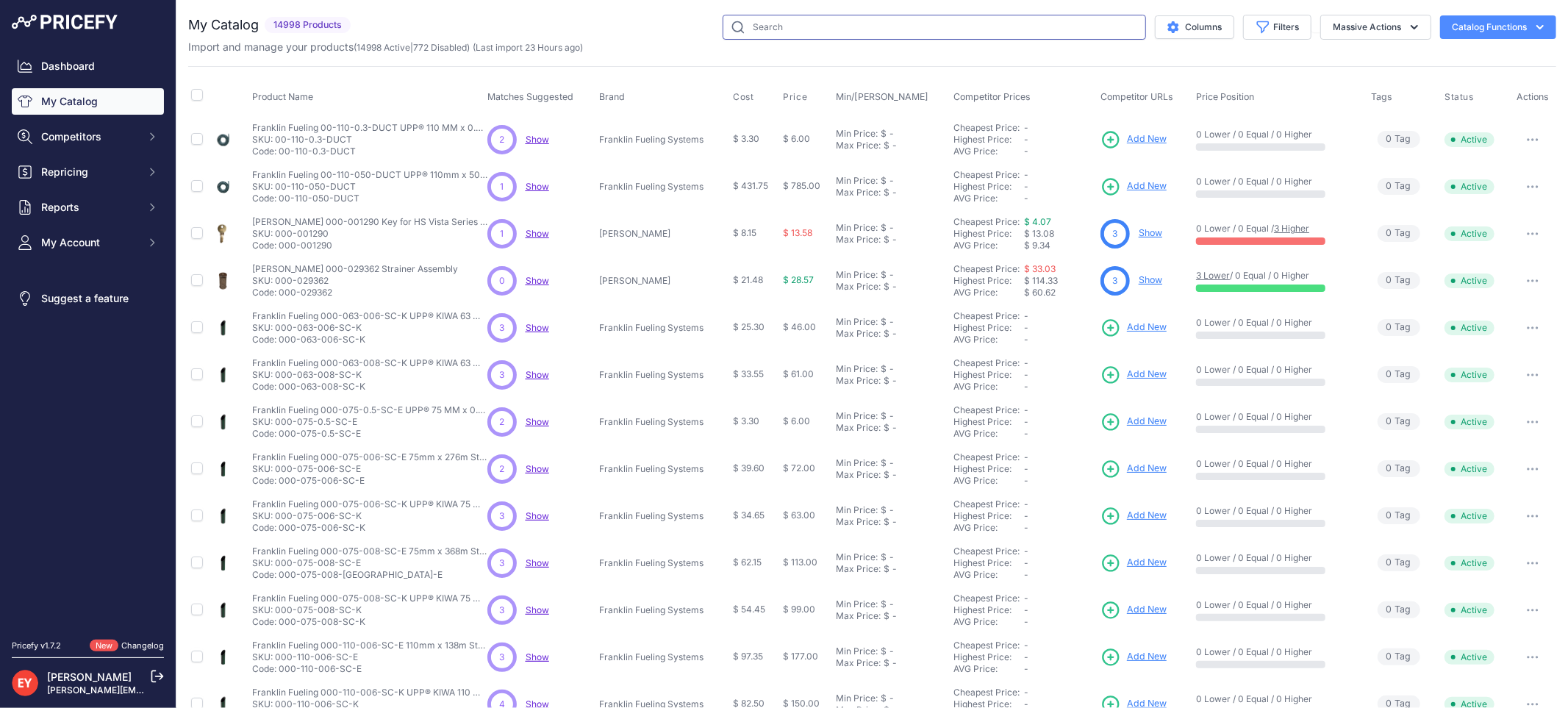
click at [754, 22] on input "text" at bounding box center [934, 27] width 424 height 25
paste input "0845900-304"
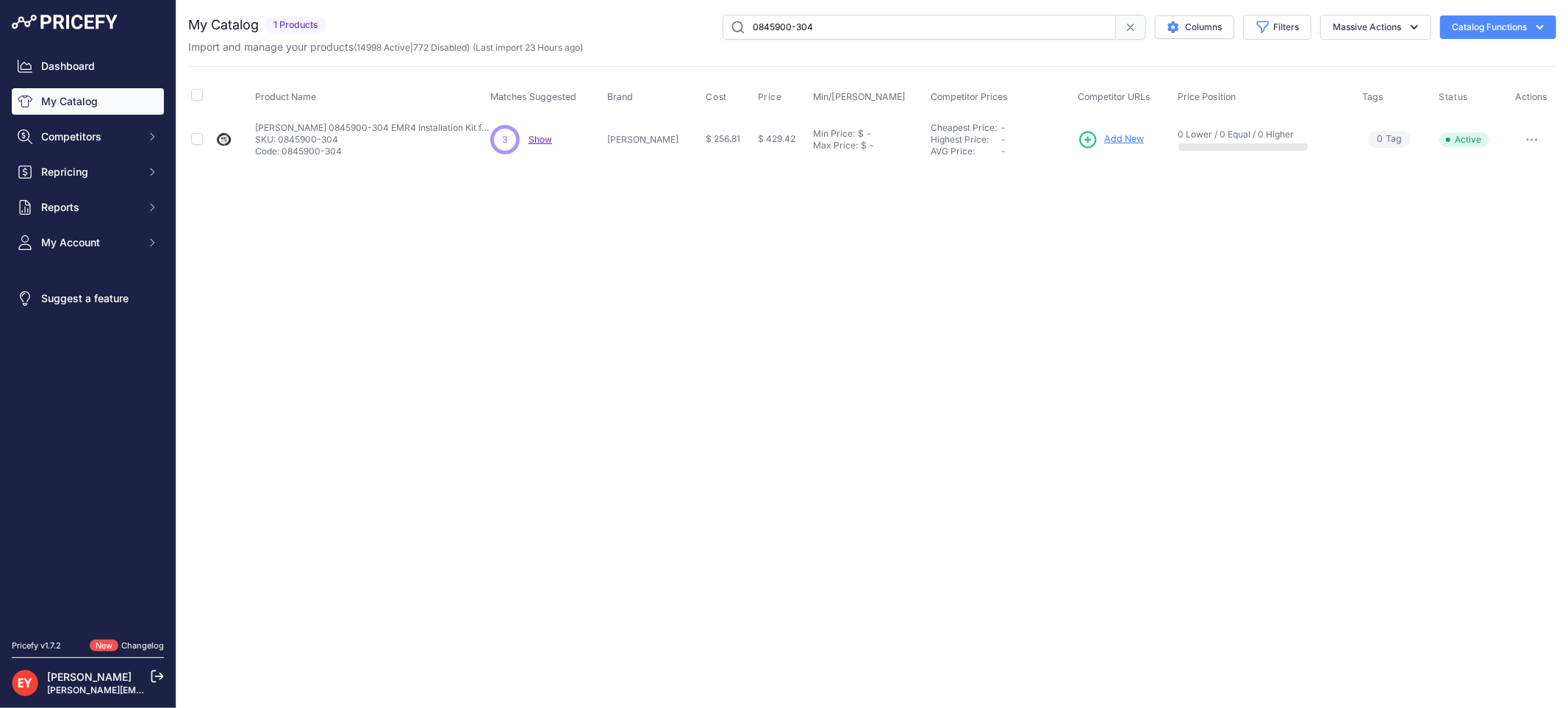
drag, startPoint x: 845, startPoint y: 28, endPoint x: 704, endPoint y: 26, distance: 141.0
click at [704, 26] on div "0845900-304 Columns Filters Status All Status Only Enabled Only Disabled" at bounding box center [945, 27] width 1223 height 25
paste input "330020-619"
type input "330020-619"
click at [1116, 136] on span "Add New" at bounding box center [1135, 139] width 40 height 14
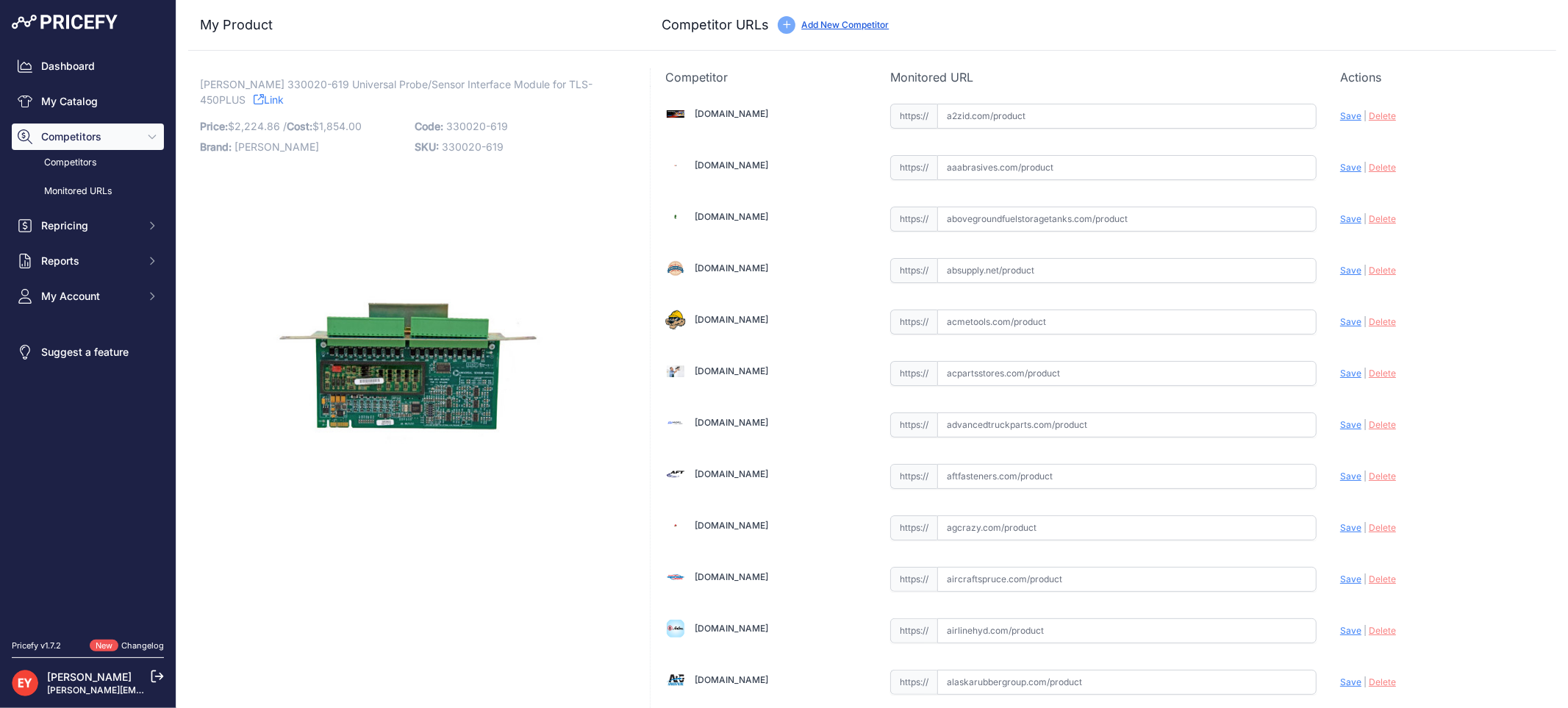
scroll to position [1360, 0]
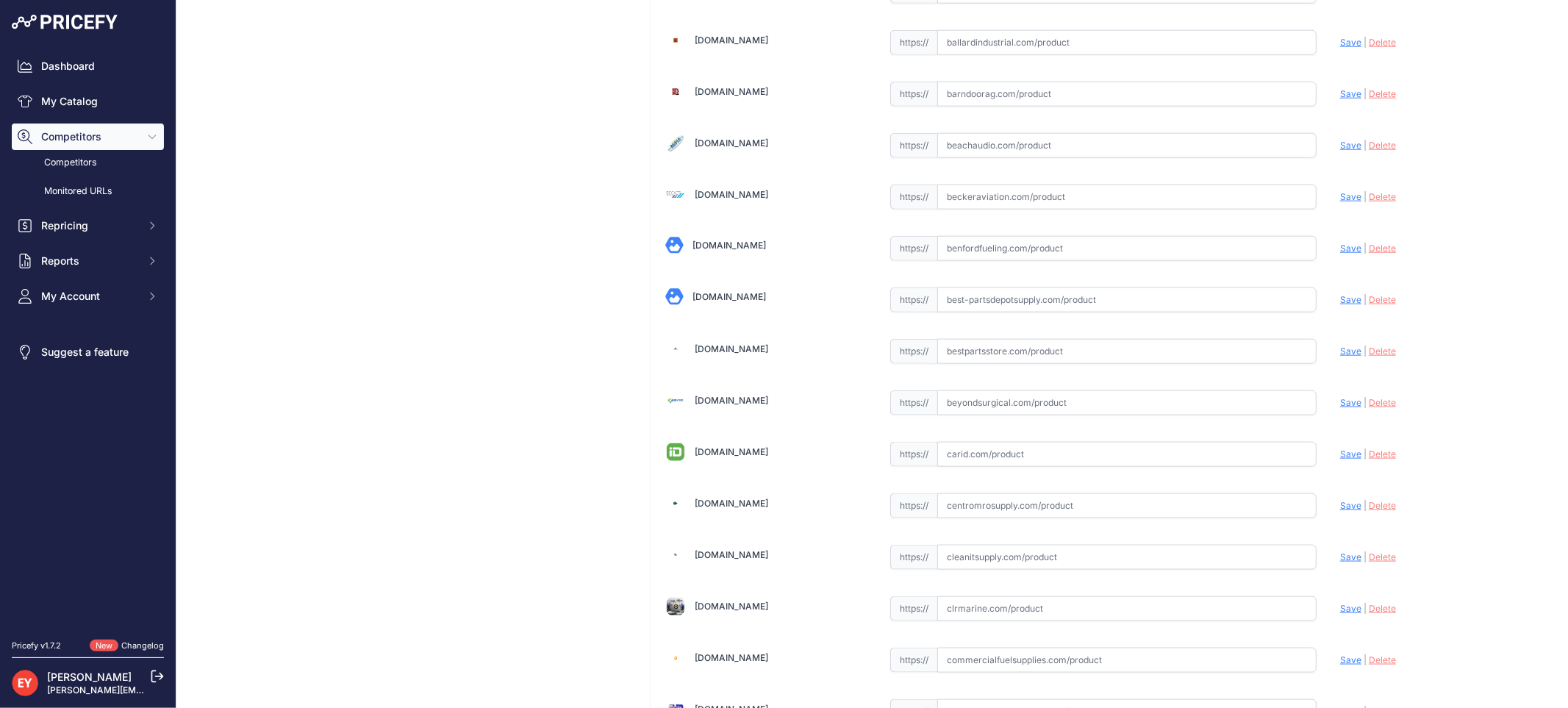
click at [969, 349] on input "text" at bounding box center [1126, 351] width 379 height 25
paste input "https://www.bestpartsstore.com/product/veeder-root-330020-619-universal-probe-s…"
click at [1340, 354] on span "Save" at bounding box center [1350, 351] width 21 height 11
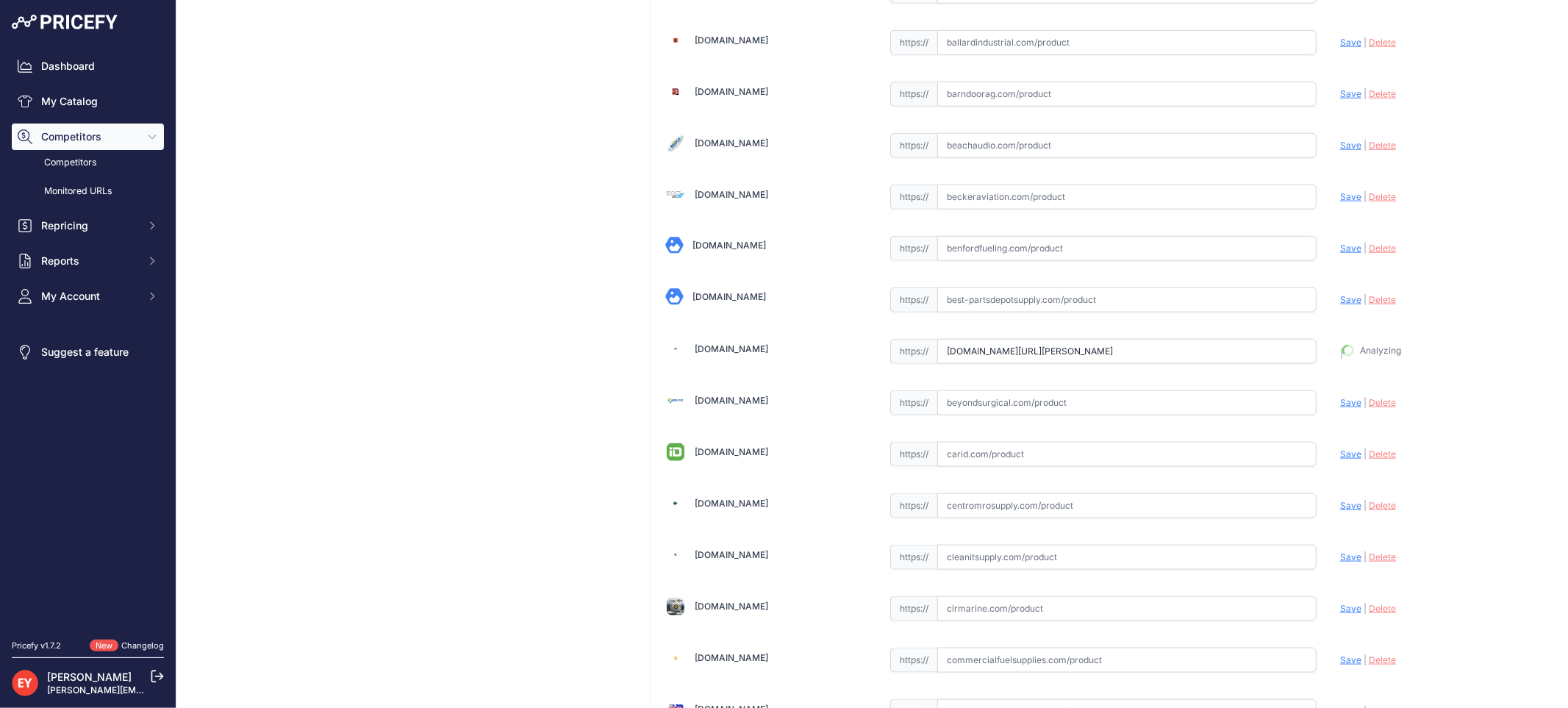
type input "https://www.bestpartsstore.com/product/veeder-root-330020-619-universal-probe-s…"
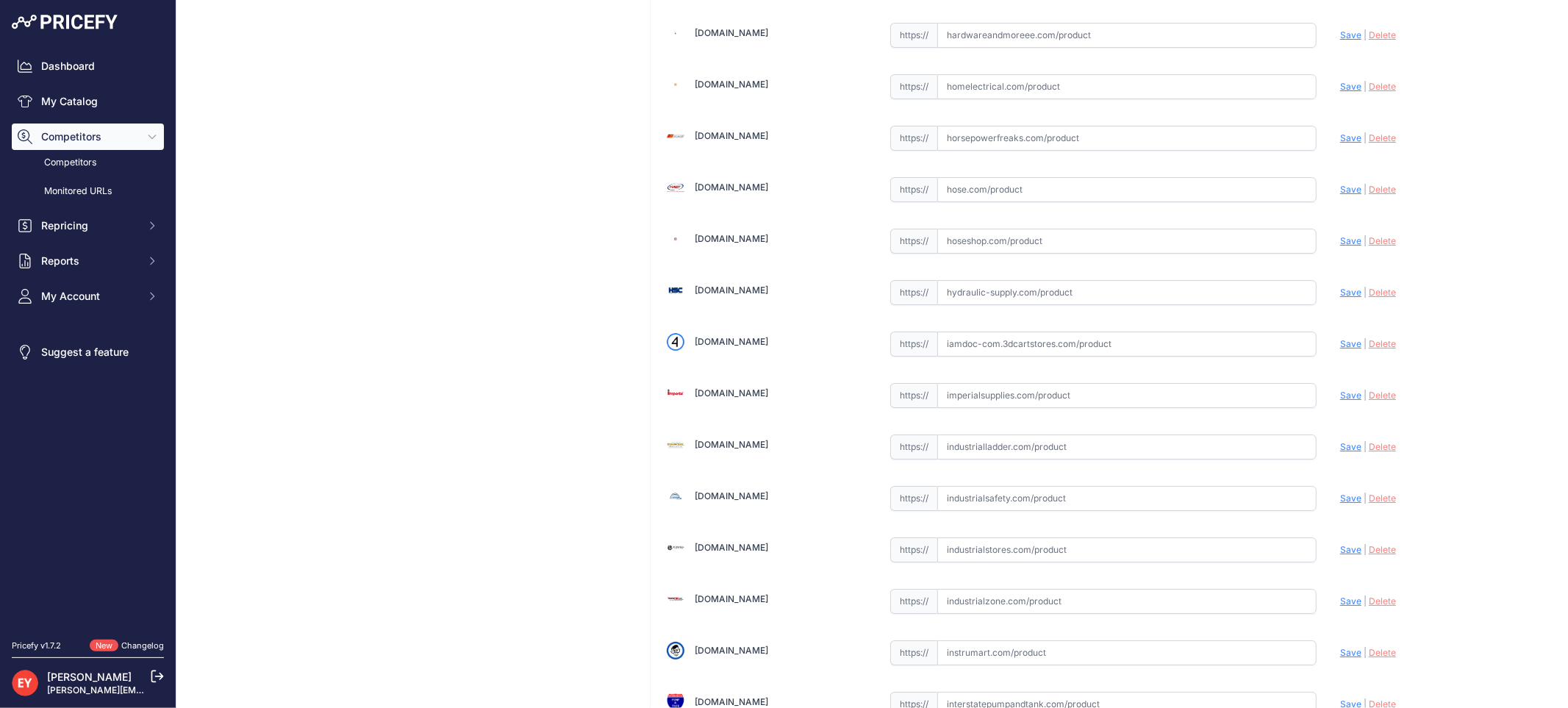
click at [991, 357] on input "text" at bounding box center [1126, 344] width 379 height 25
paste input "https://iamdoc-com.3dcartstores.com/Universal-Sensor-Probe-Interface-Module-332…"
click at [1340, 349] on span "Save" at bounding box center [1350, 343] width 21 height 11
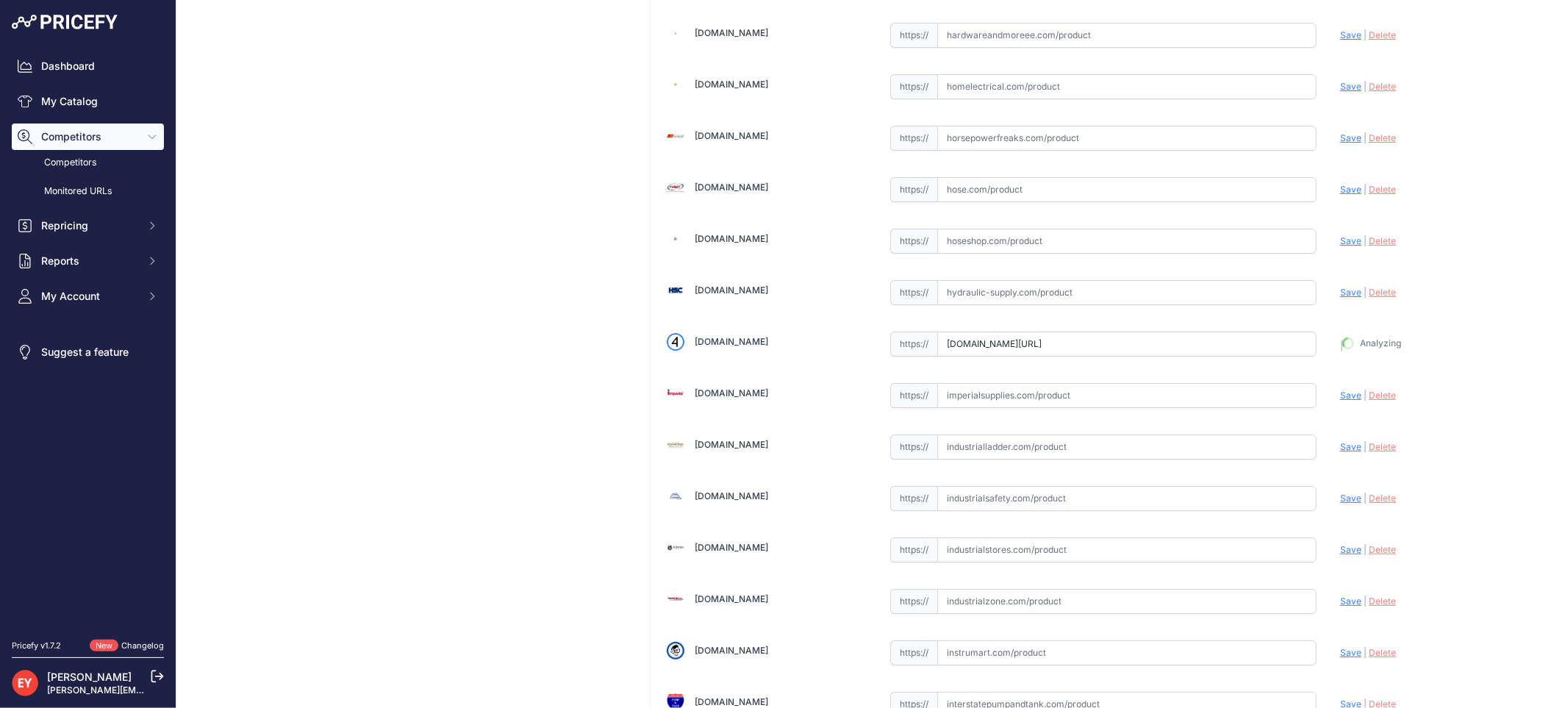
type input "https://iamdoc-com.3dcartstores.com/Universal-Sensor-Probe-Interface-Module-332…"
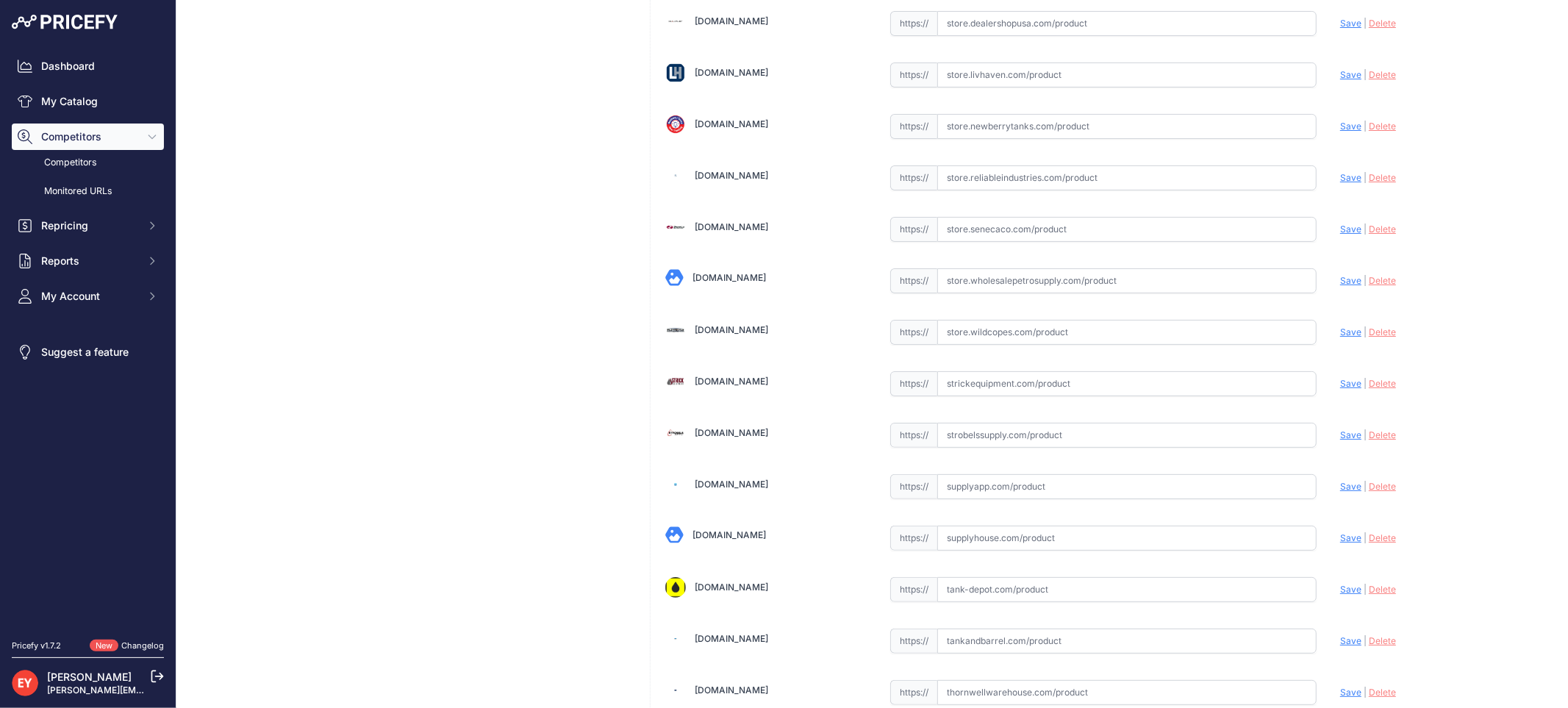
click at [990, 345] on input "text" at bounding box center [1126, 333] width 379 height 25
paste input "https://store.wildcopes.com/searchm.htm"
click at [1340, 337] on span "Save" at bounding box center [1350, 331] width 21 height 11
type input "https://store.wildcopes.com/searchm.htm?prirule_jdsnikfkfjsd=3888"
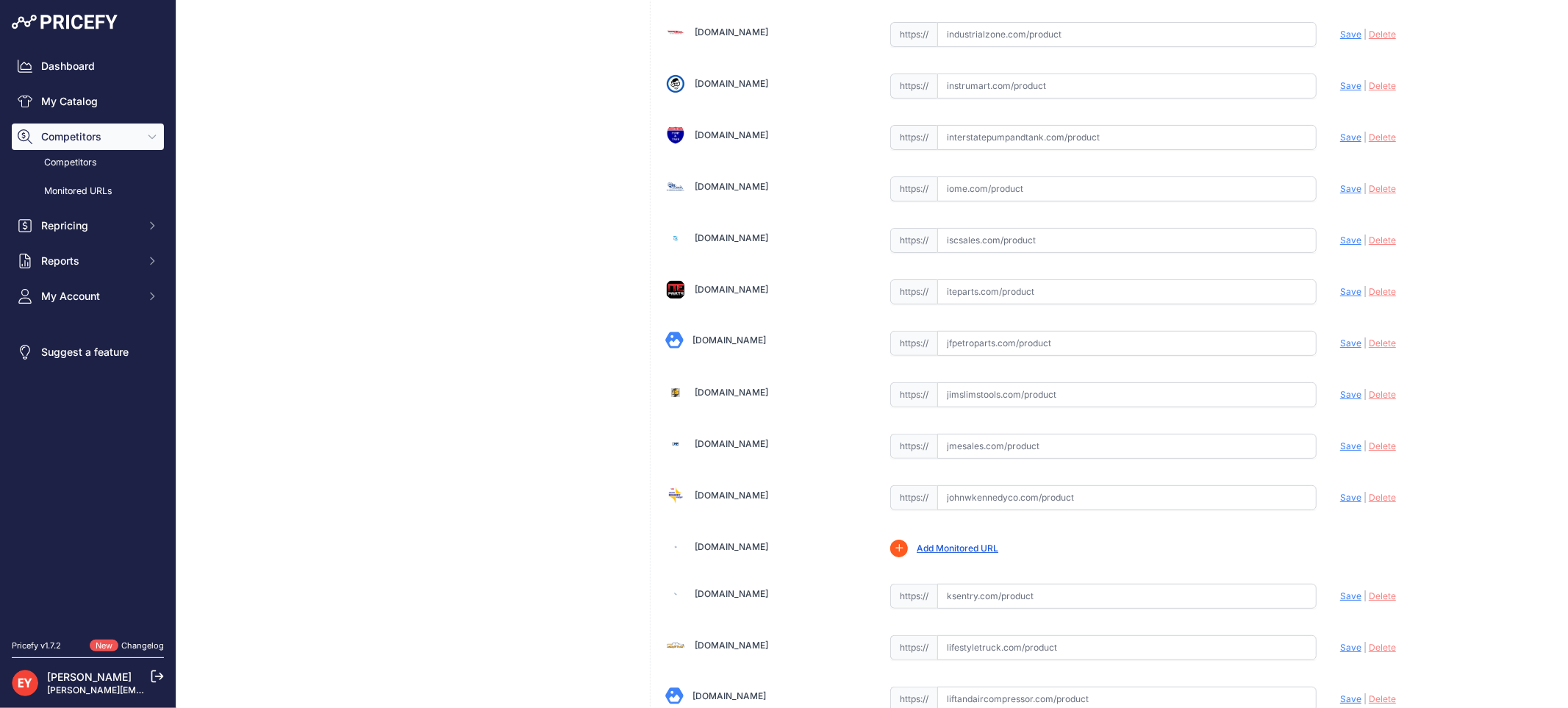
click at [1003, 356] on input "text" at bounding box center [1126, 344] width 379 height 25
paste input "https://www.jfpetroparts.com/products/monitoring-systems/module-sensor-probe-in…"
click at [1340, 349] on span "Save" at bounding box center [1350, 342] width 21 height 11
type input "https://www.jfpetroparts.com/products/monitoring-systems/module-sensor-probe-in…"
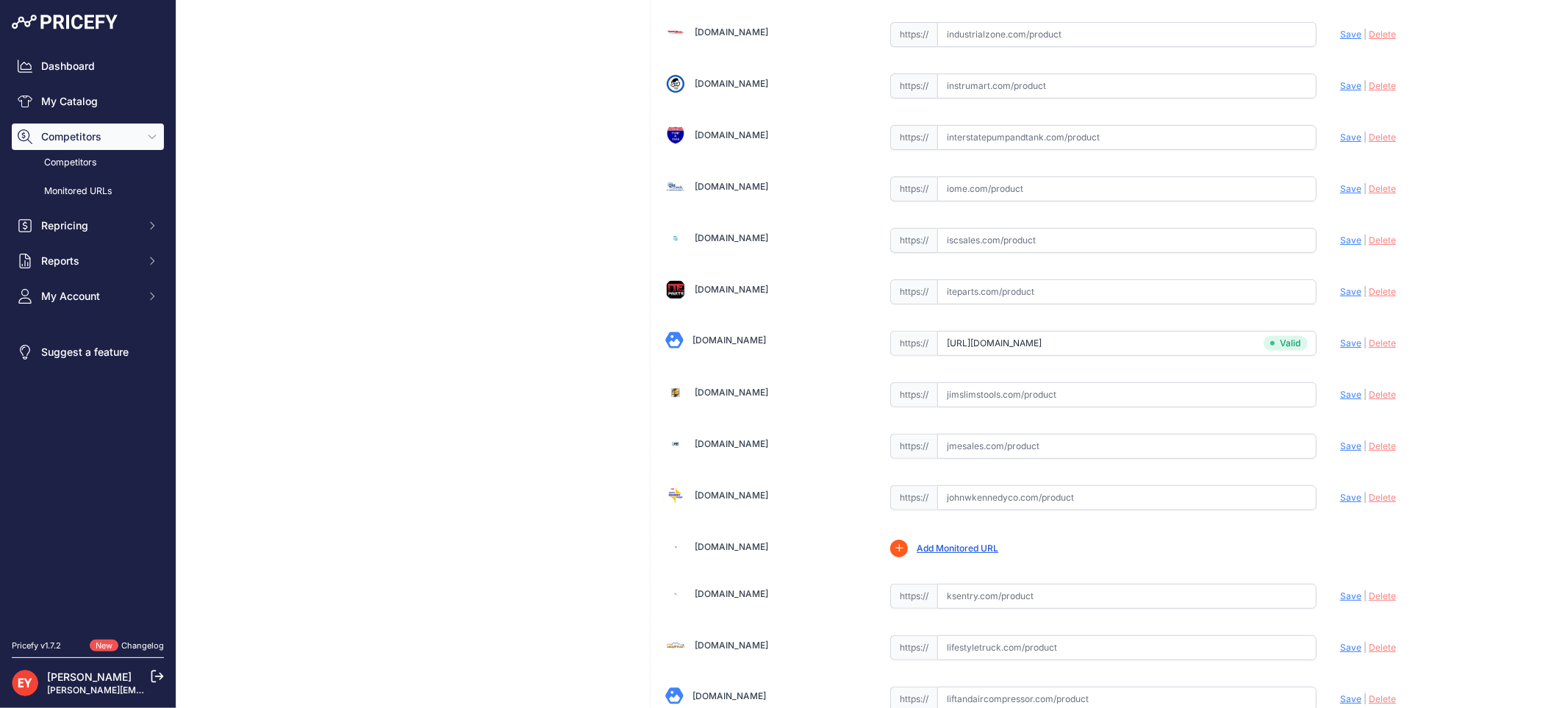
scroll to position [379, 0]
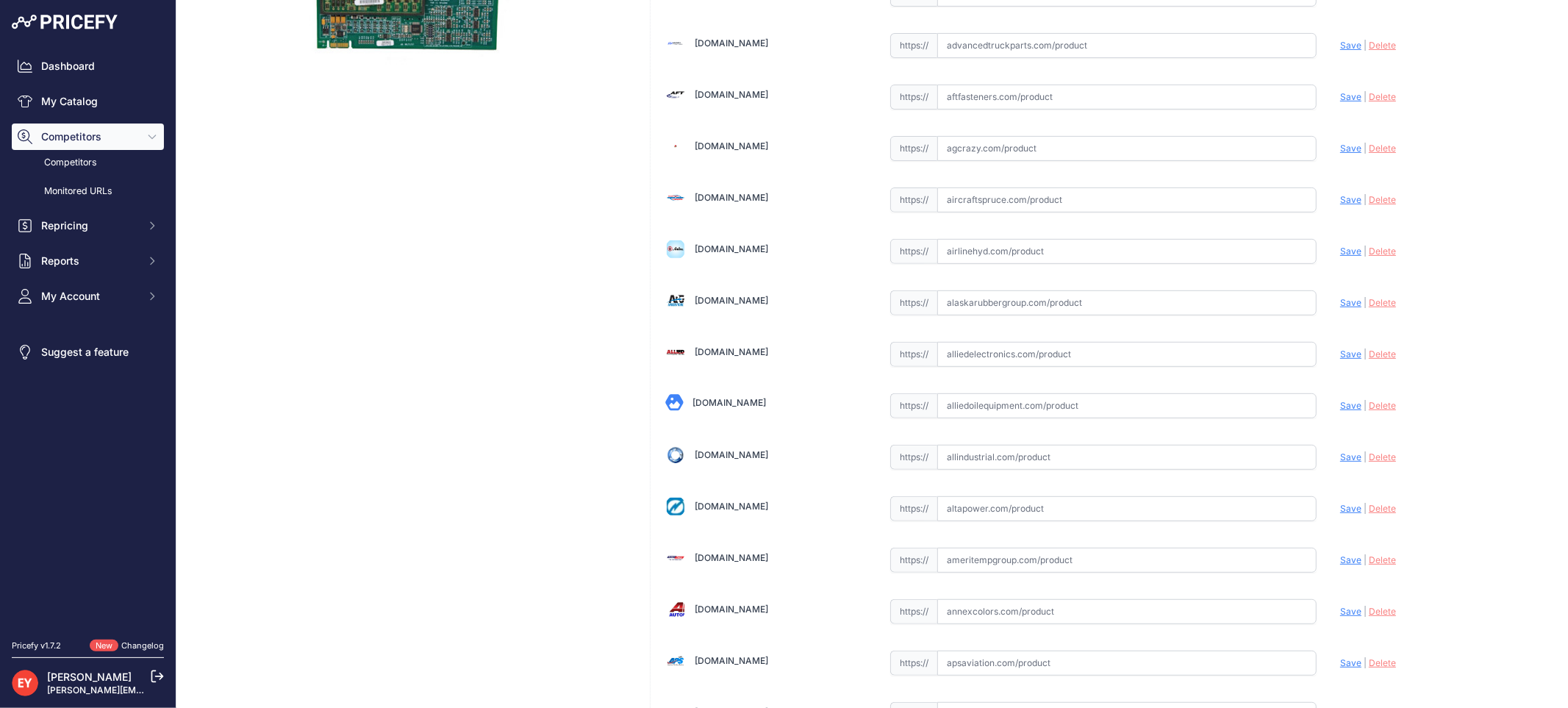
click at [946, 362] on input "text" at bounding box center [1126, 355] width 379 height 25
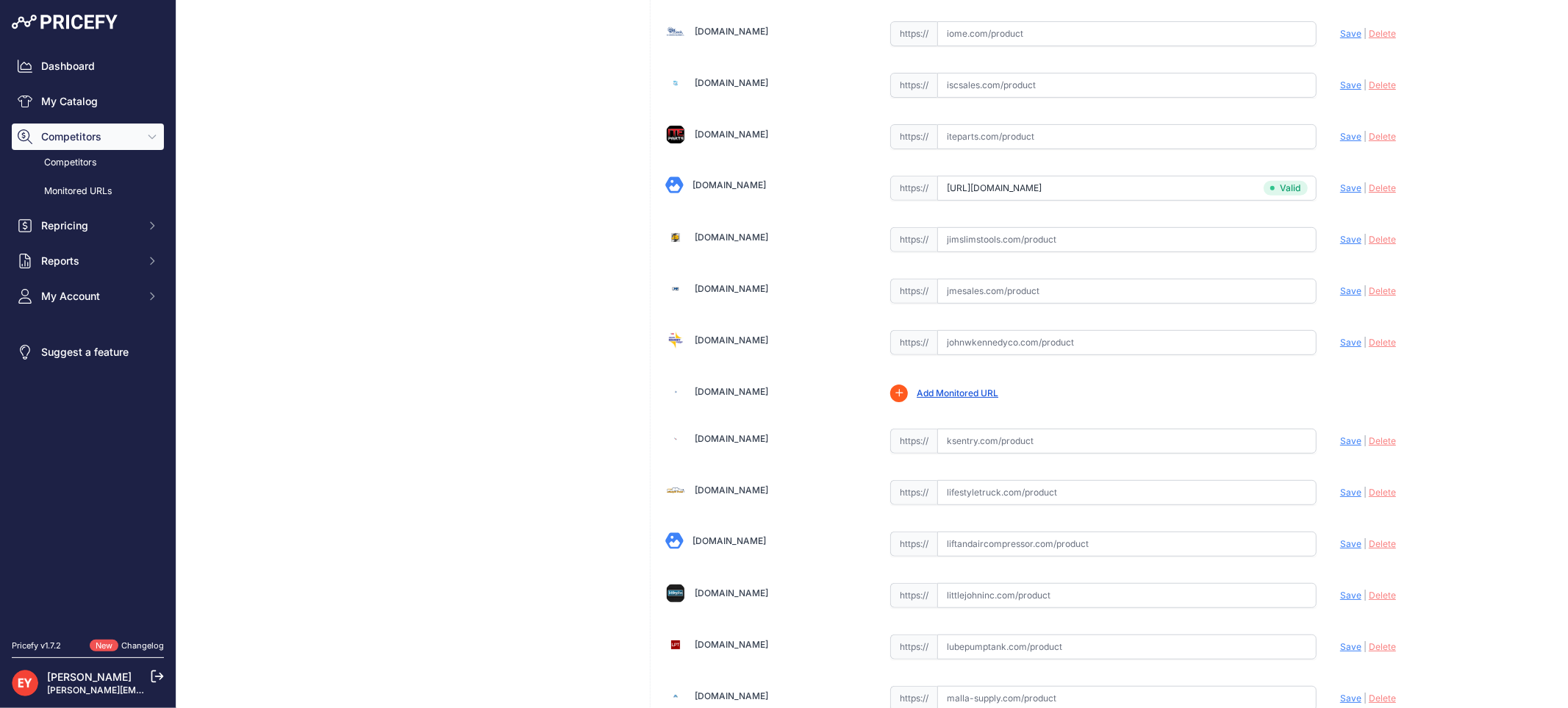
click at [967, 355] on input "text" at bounding box center [1126, 343] width 379 height 25
paste input "https://www.johnwkennedyco.com/buy/product/330020-619-Veeder/65054?ID=/Submersi…"
click at [1340, 348] on span "Save" at bounding box center [1350, 342] width 21 height 11
type input "https://www.johnwkennedyco.com/buy/product/330020-619-Veeder/65054?ID=%2FSubmer…"
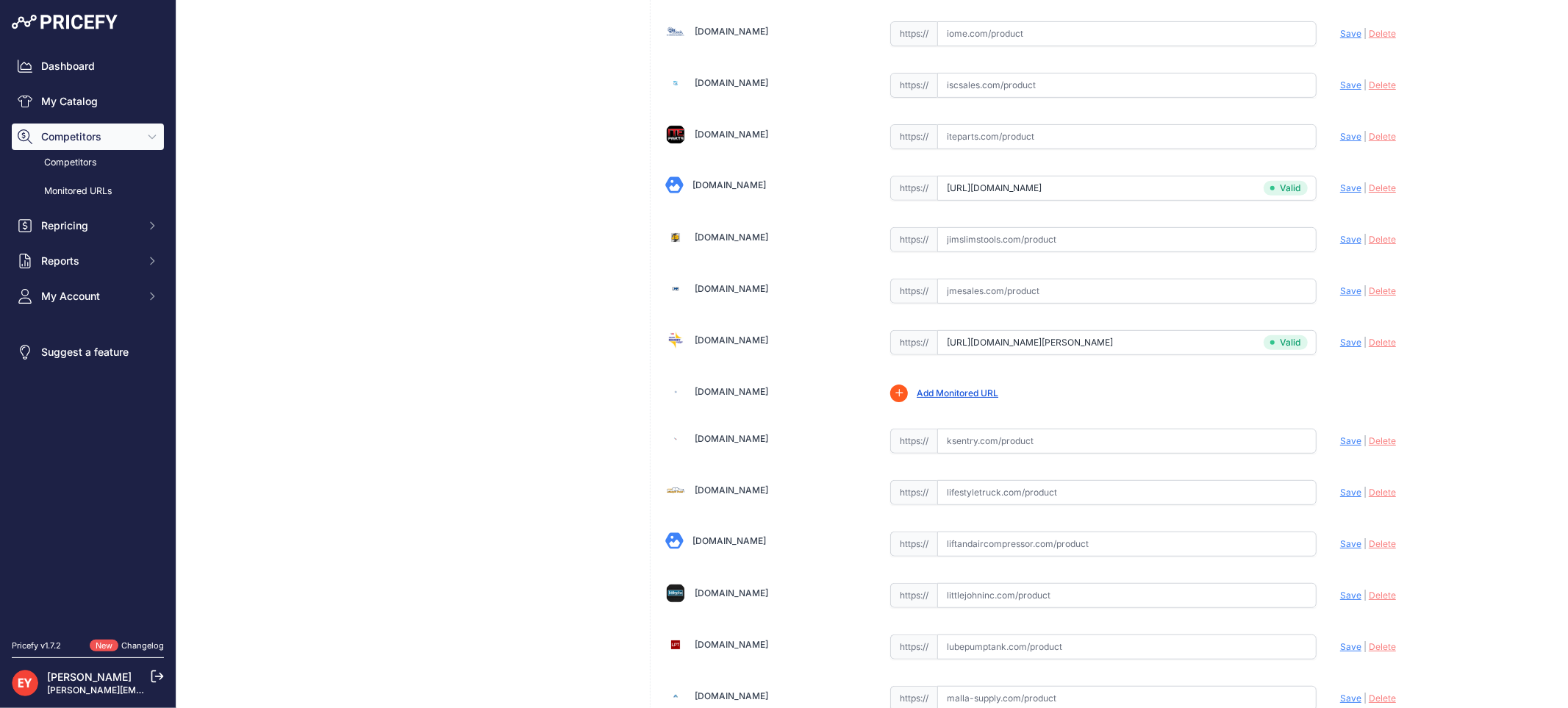
scroll to position [2495, 0]
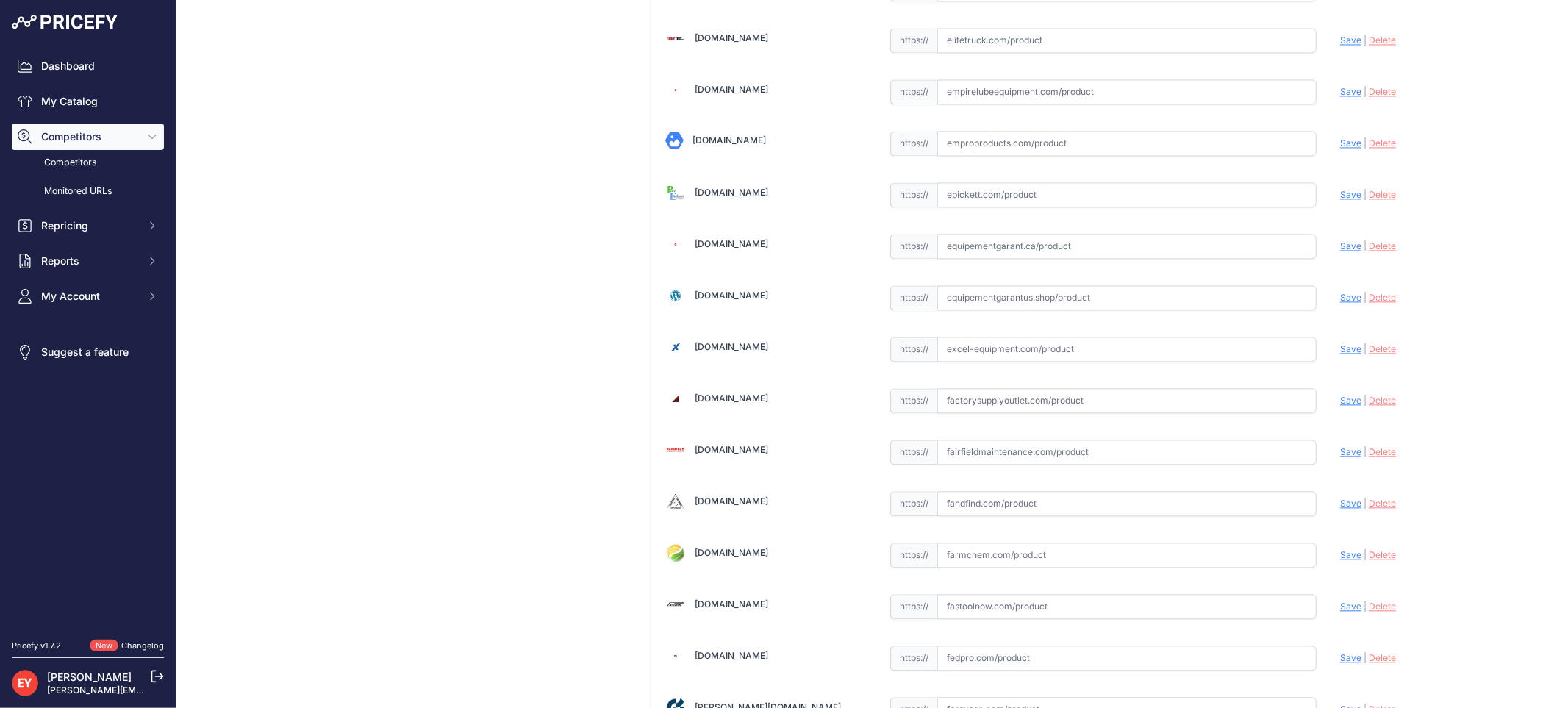
click at [1019, 350] on input "text" at bounding box center [1126, 350] width 379 height 25
paste input "https://excel-equipment.com/veeder-root-330020-619-tls-450-universal-sensor-pro…"
click at [1342, 349] on div "Update Profile Save | Delete Analyzing" at bounding box center [1440, 345] width 201 height 23
click at [1340, 355] on span "Save" at bounding box center [1350, 348] width 21 height 11
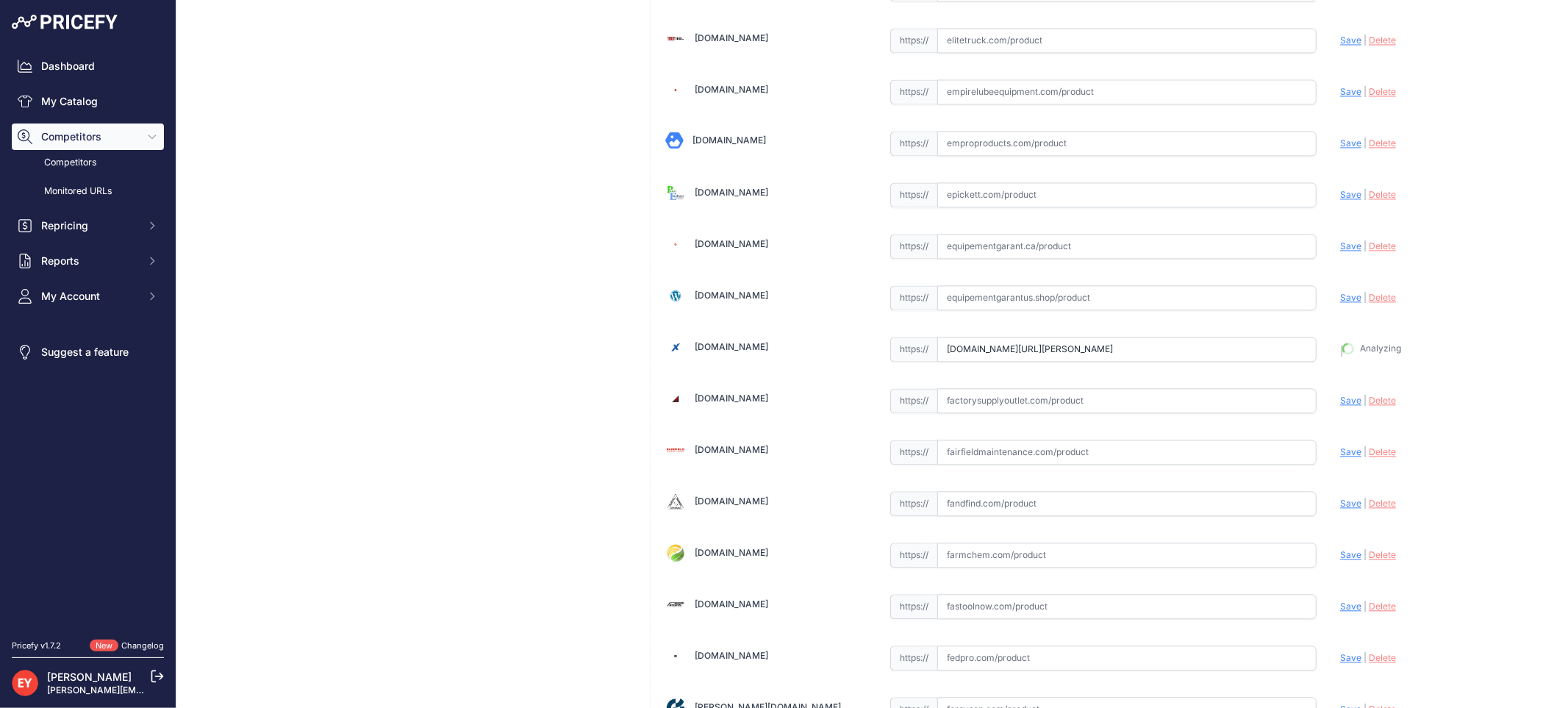
type input "https://excel-equipment.com/veeder-root-330020-619-tls-450-universal-sensor-pro…"
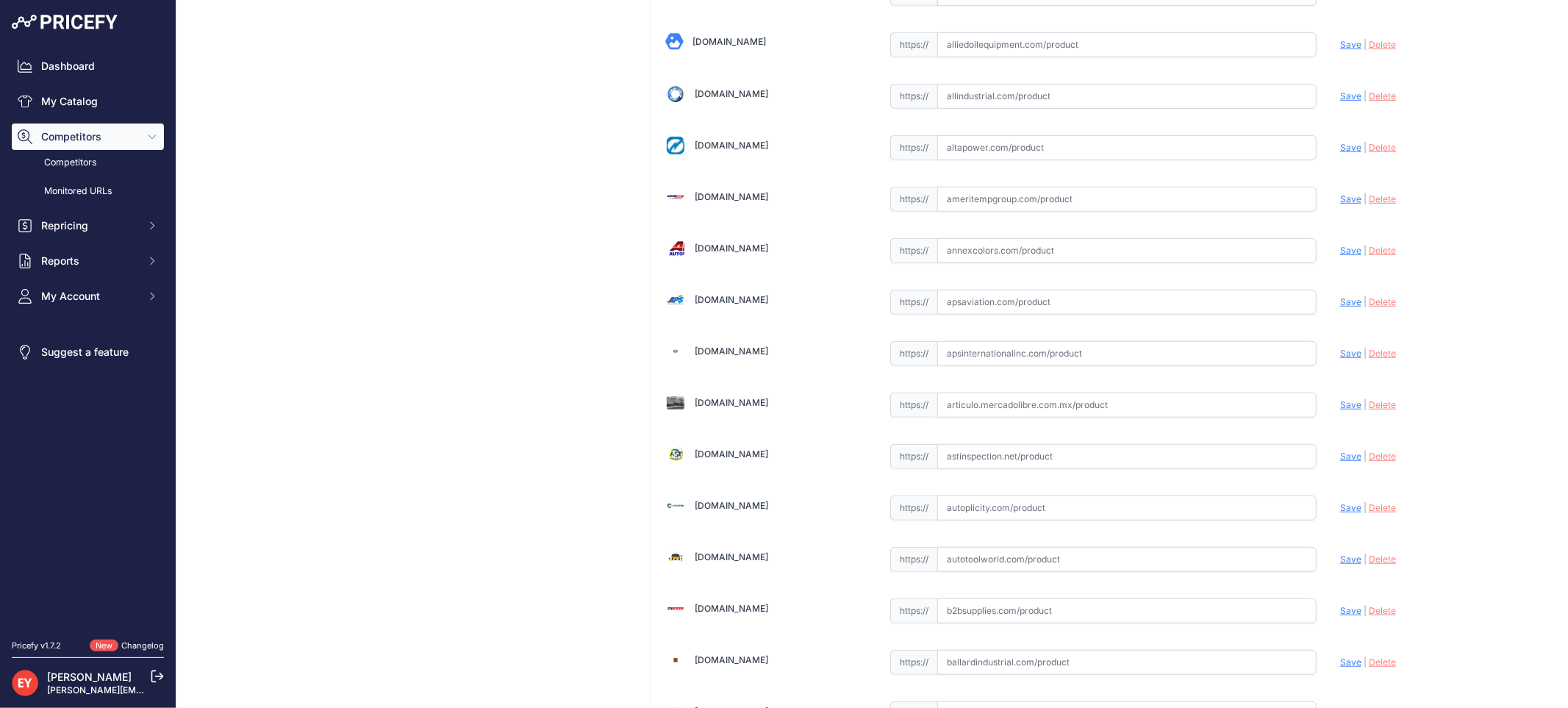
click at [1046, 357] on input "text" at bounding box center [1126, 354] width 379 height 25
paste input "https://apsinternationalinc.com/universal-sensorprobe-interface-module.html?srs…"
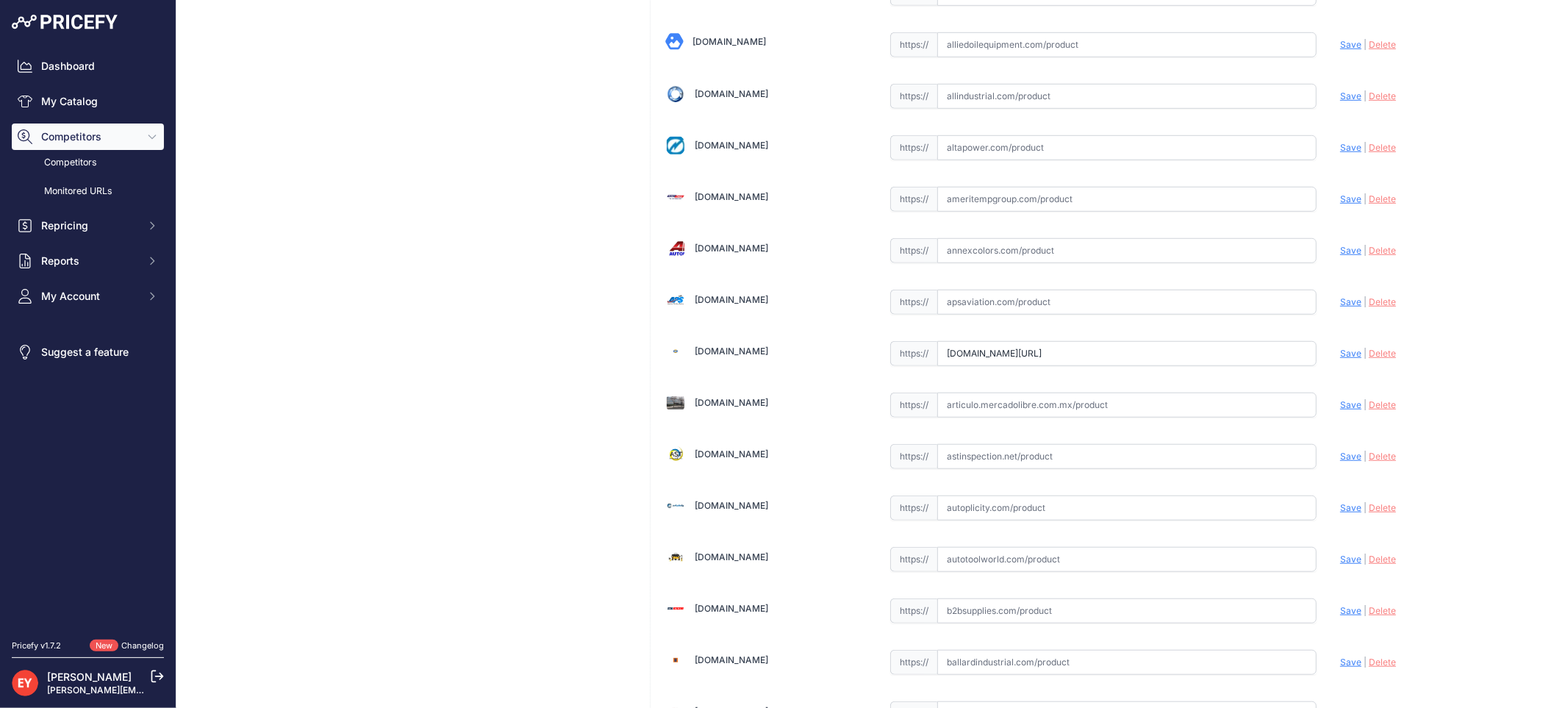
scroll to position [0, 0]
click at [1340, 359] on span "Save" at bounding box center [1350, 353] width 21 height 11
type input "https://apsinternationalinc.com/universal-sensorprobe-interface-module.html?pri…"
drag, startPoint x: 1004, startPoint y: 356, endPoint x: 1118, endPoint y: 143, distance: 241.6
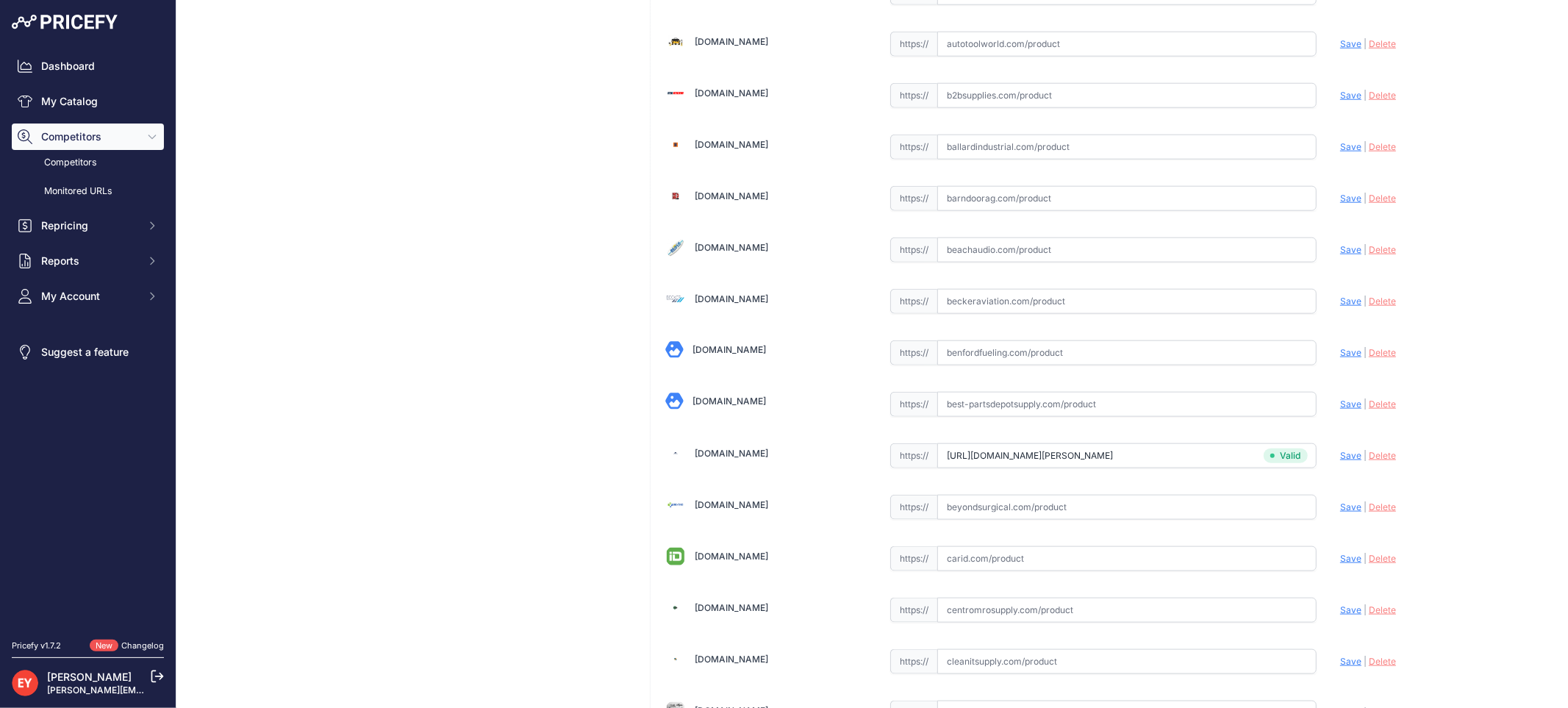
click at [1003, 356] on input "text" at bounding box center [1126, 353] width 379 height 25
paste input "https://www.benfordfueling.com/shop/product6620.html"
click at [1340, 354] on span "Save" at bounding box center [1350, 352] width 21 height 11
type input "https://www.benfordfueling.com/shop/product6620.html?prirule_jdsnikfkfjsd=3888"
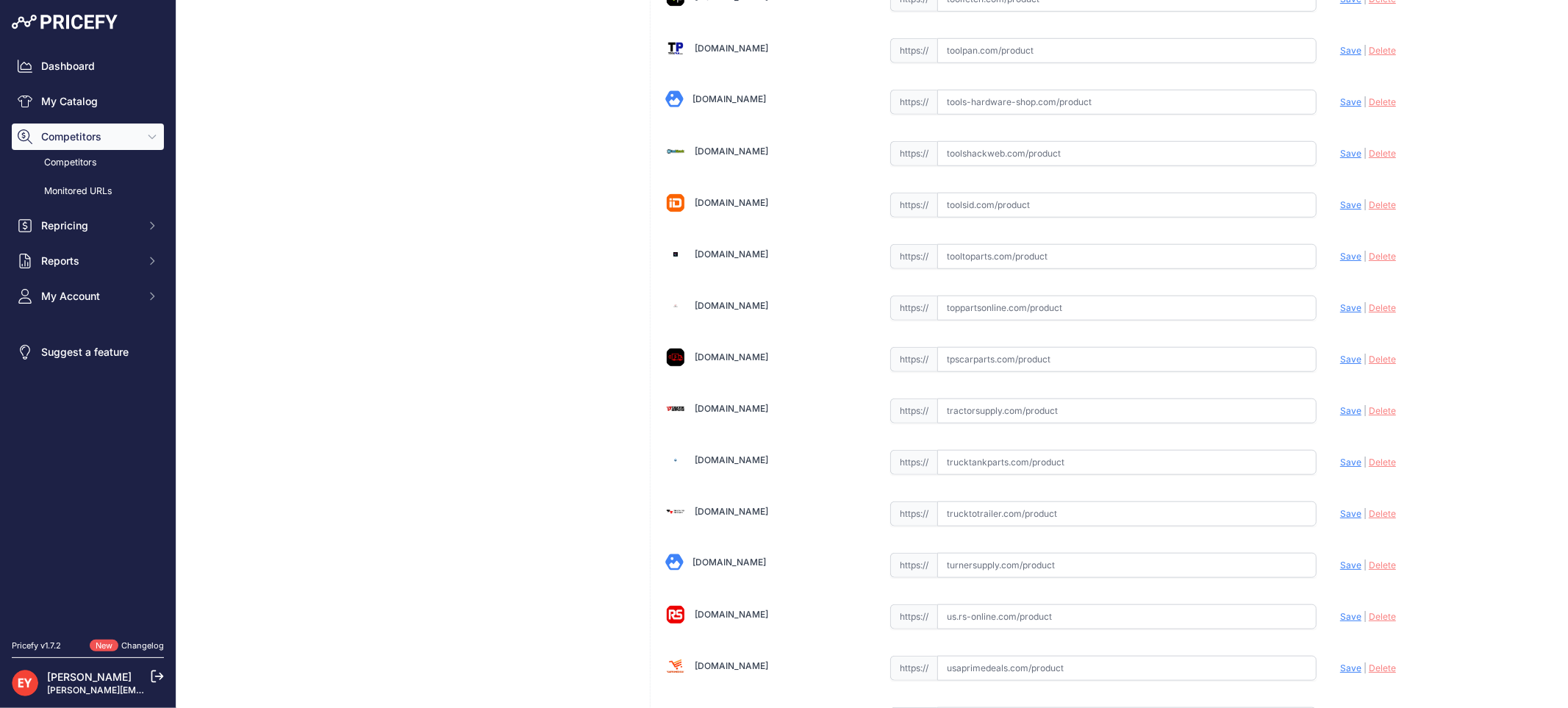
scroll to position [11082, 0]
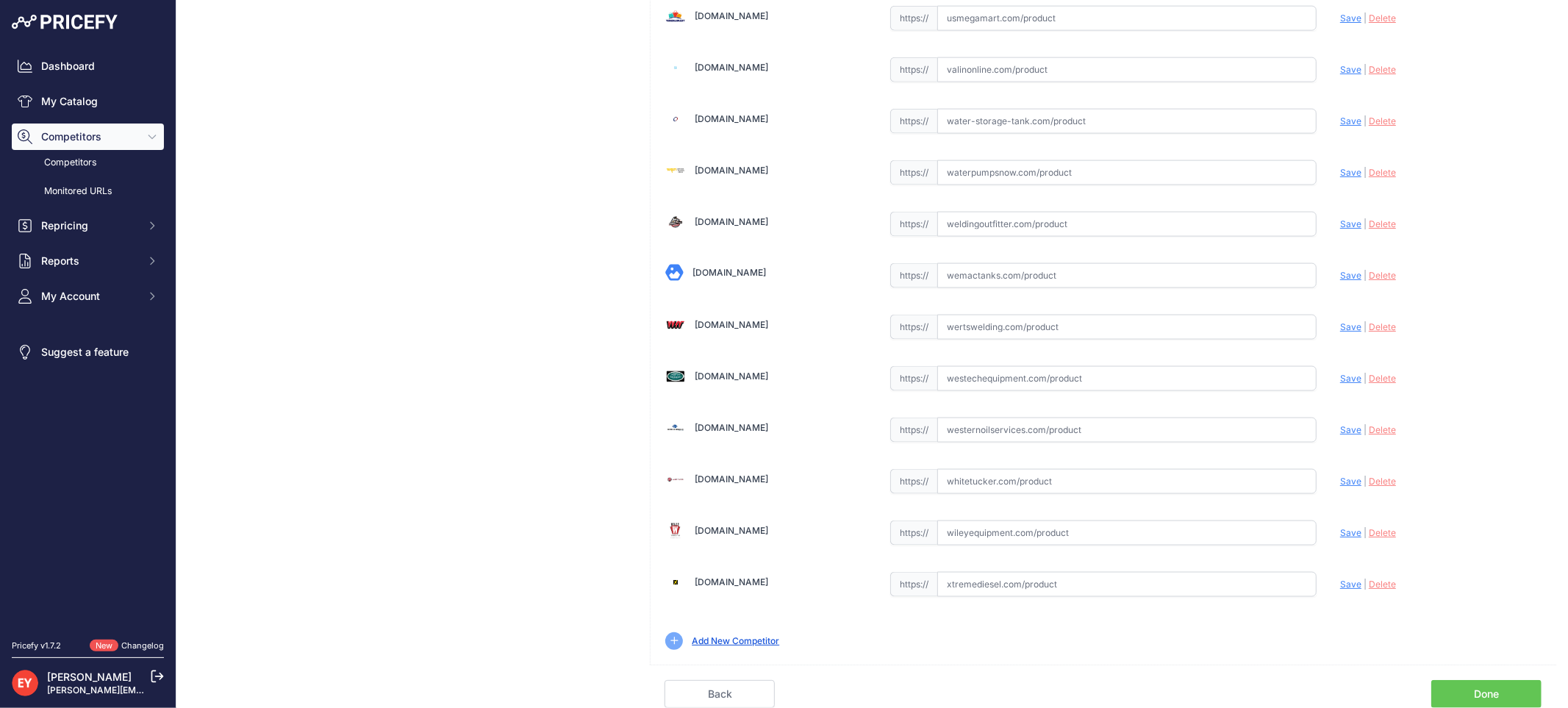
click at [1490, 684] on link "Done" at bounding box center [1486, 694] width 110 height 28
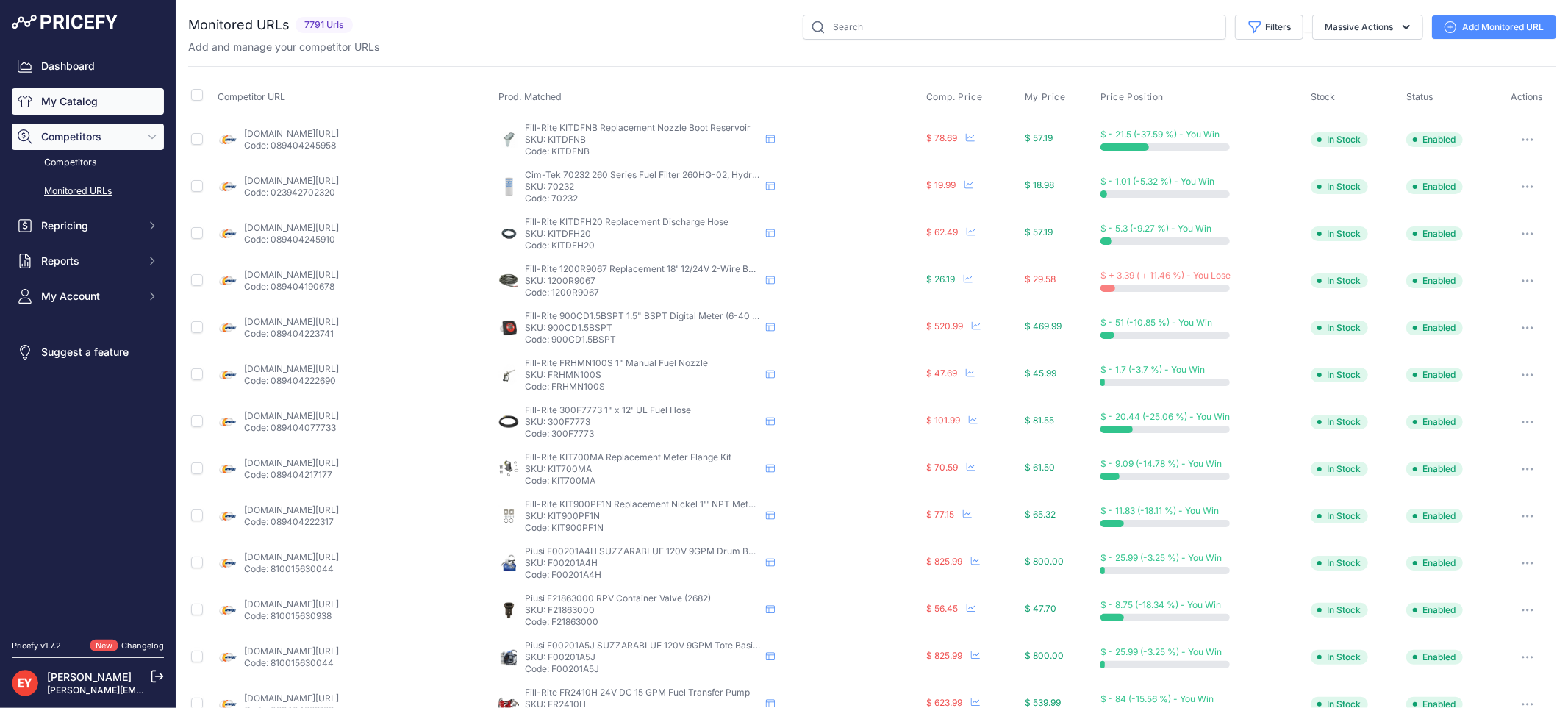
click at [60, 105] on link "My Catalog" at bounding box center [88, 101] width 153 height 26
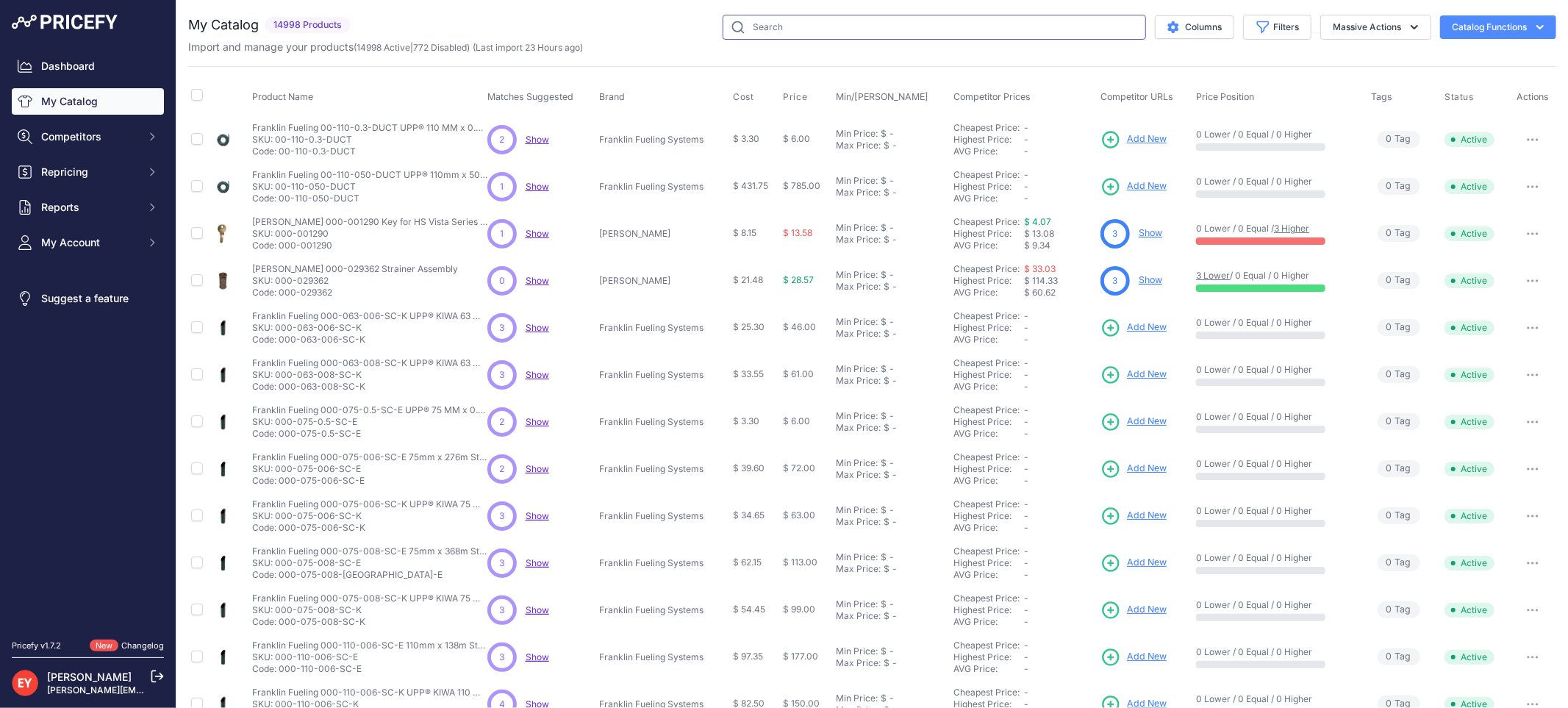
click at [795, 27] on input "text" at bounding box center [934, 27] width 424 height 25
paste input "330020-814"
type input "330020-814"
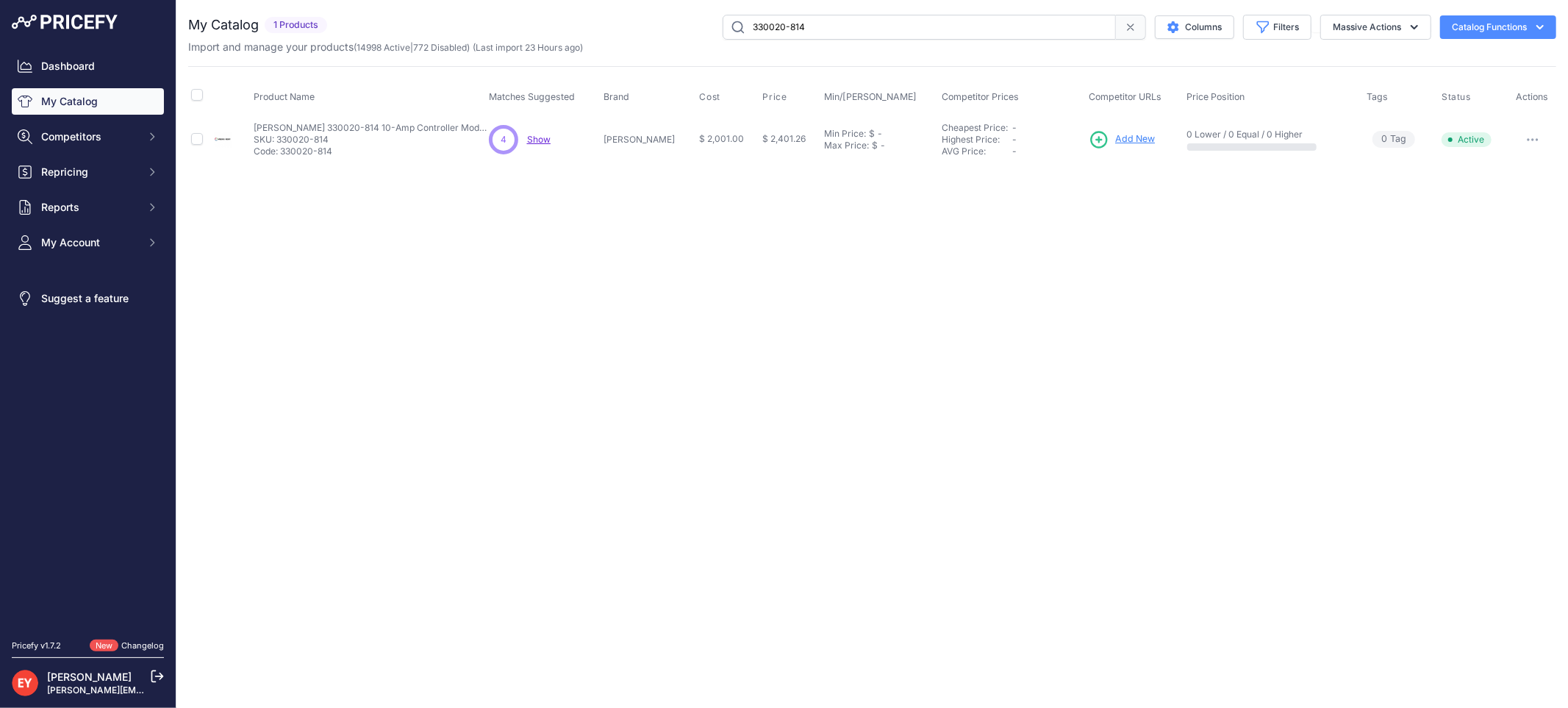
click at [1116, 143] on span "Add New" at bounding box center [1135, 139] width 40 height 14
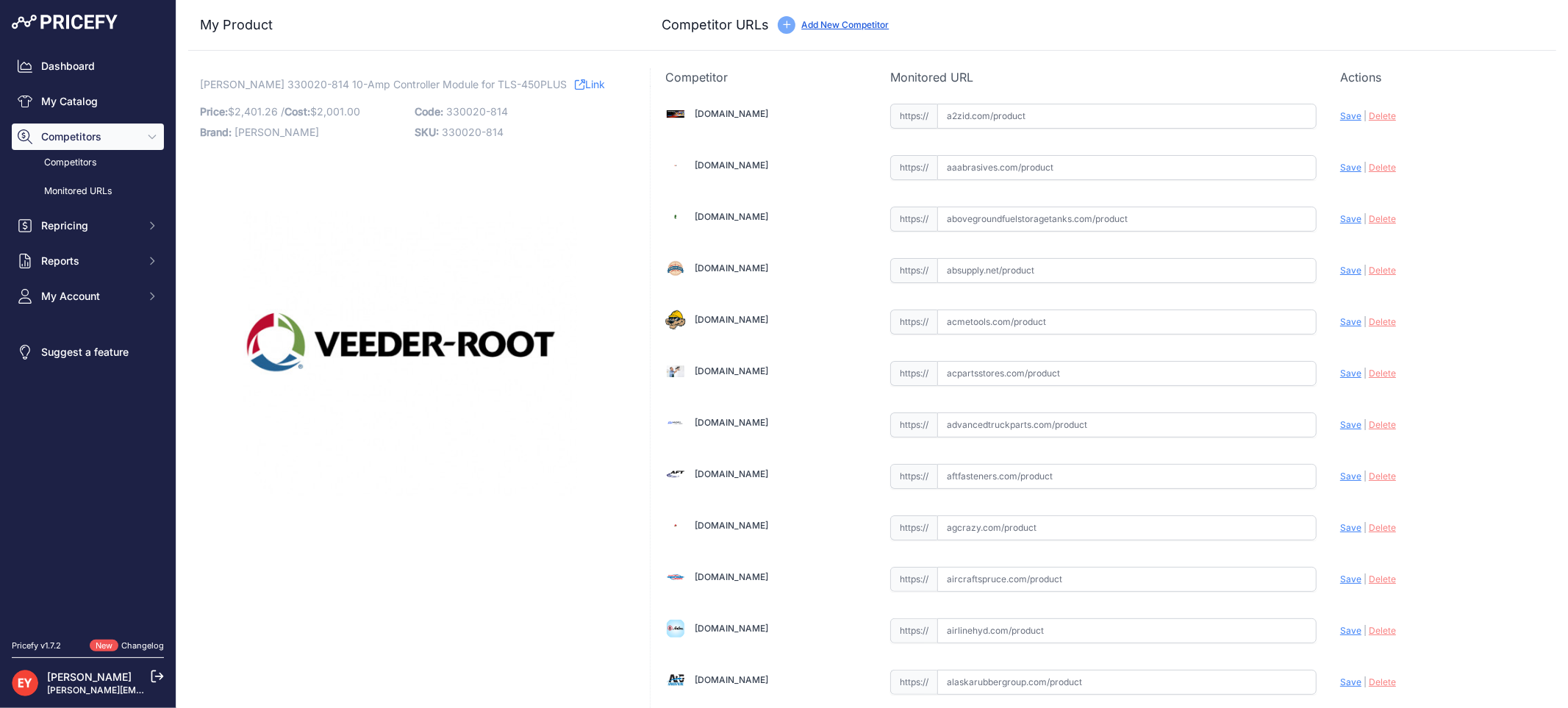
scroll to position [5127, 0]
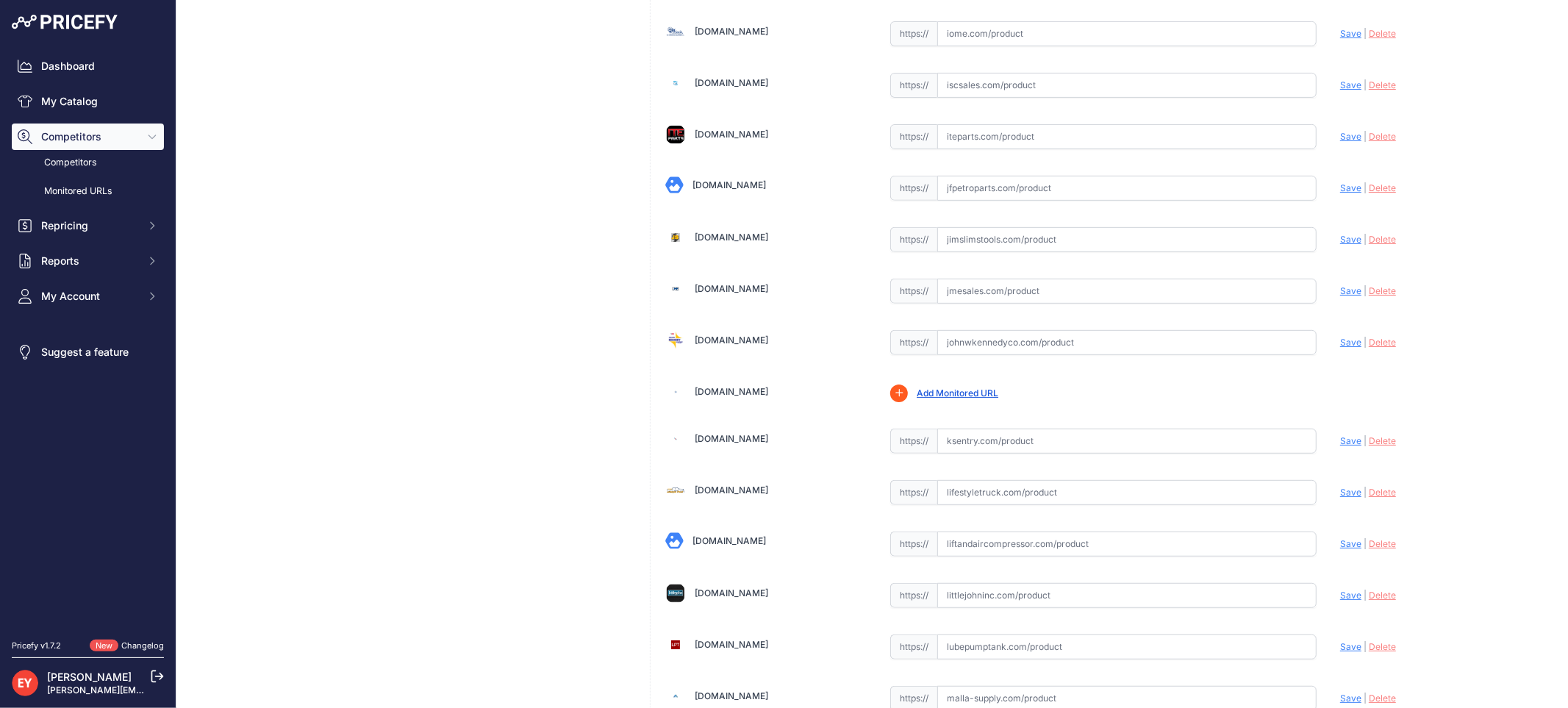
drag, startPoint x: 966, startPoint y: 356, endPoint x: 1106, endPoint y: 125, distance: 270.1
click at [966, 355] on input "text" at bounding box center [1126, 343] width 379 height 25
paste input "[URL][DOMAIN_NAME][PERSON_NAME][PERSON_NAME]"
click at [1340, 348] on span "Save" at bounding box center [1350, 342] width 21 height 11
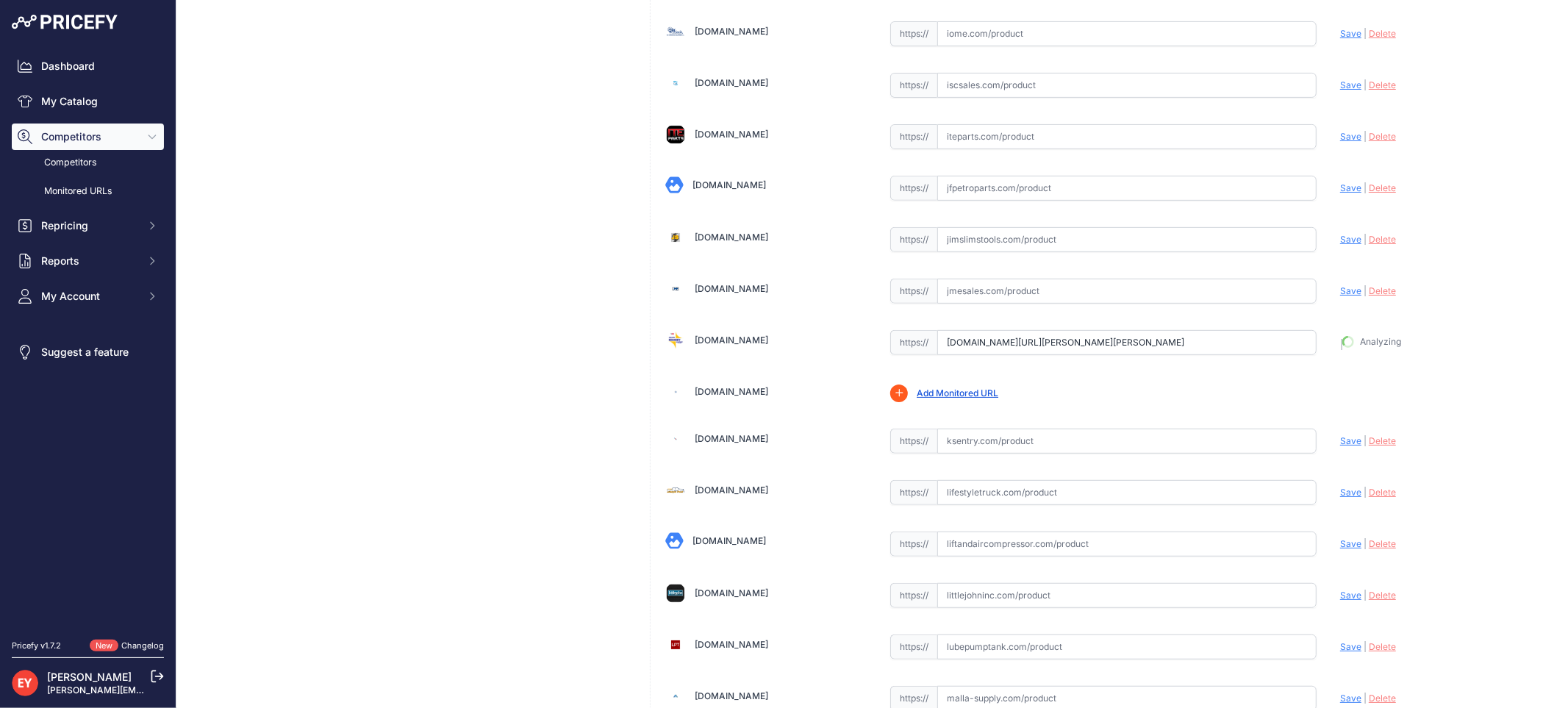
type input "[URL][DOMAIN_NAME][PERSON_NAME][PERSON_NAME]"
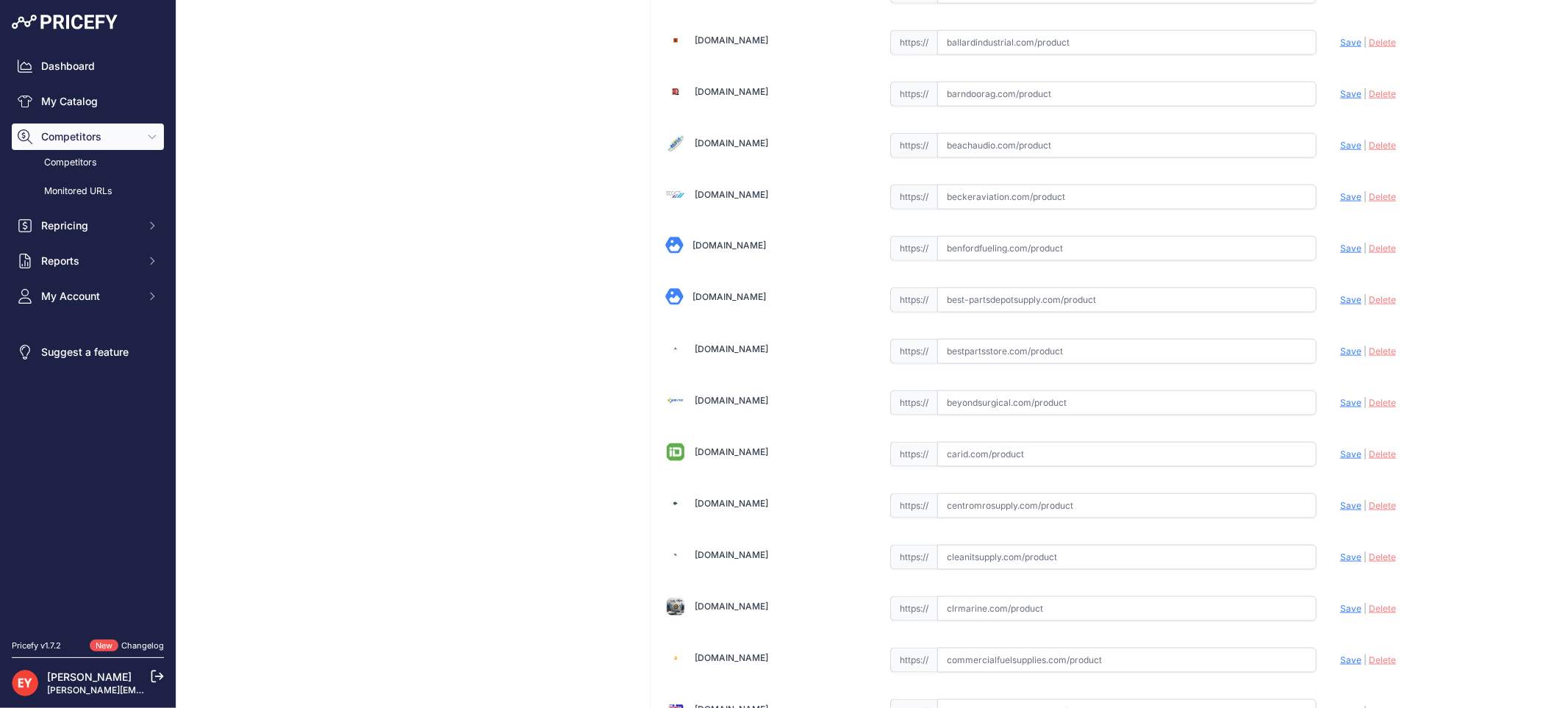
click at [977, 355] on input "text" at bounding box center [1126, 351] width 379 height 25
paste input "[URL][DOMAIN_NAME][PERSON_NAME]"
click at [1340, 355] on span "Save" at bounding box center [1350, 351] width 21 height 11
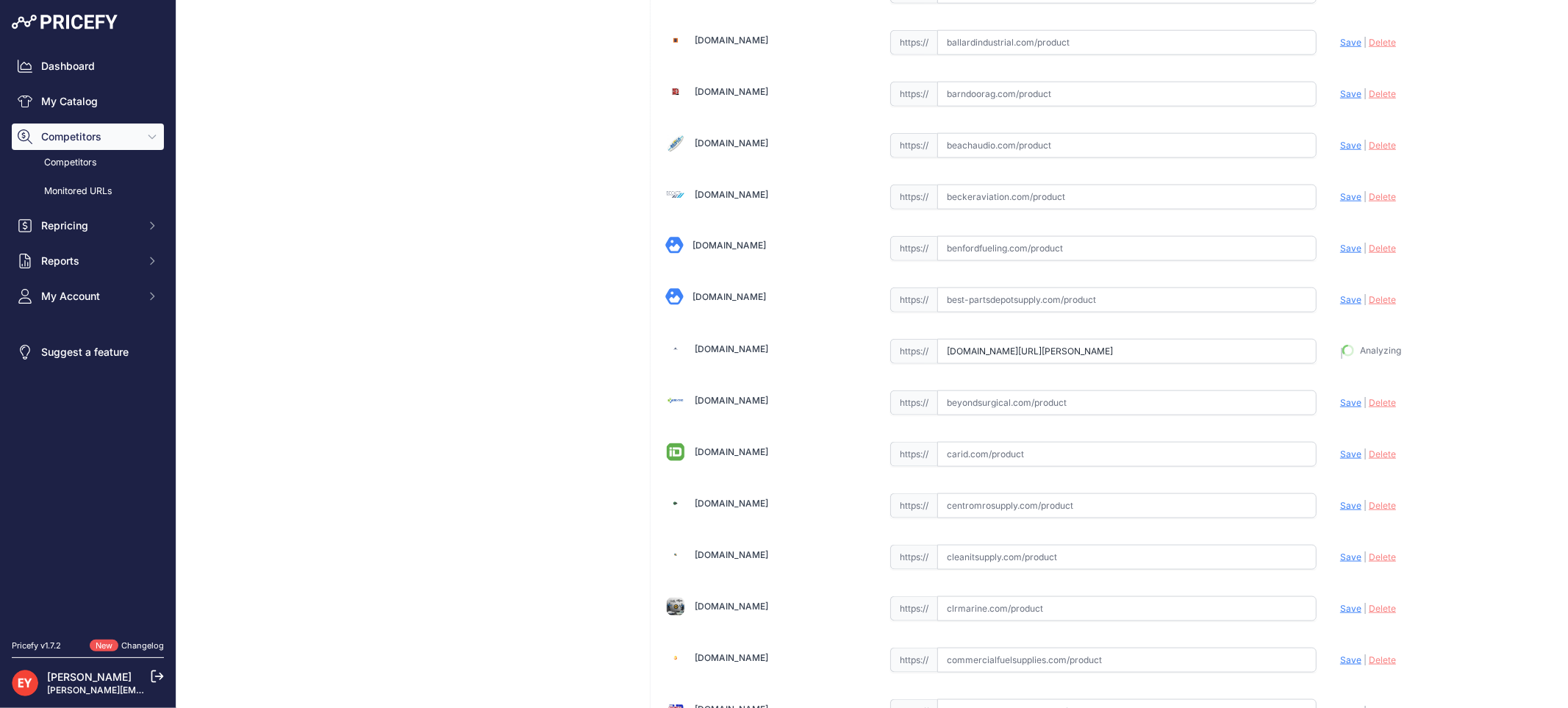
type input "[URL][DOMAIN_NAME][PERSON_NAME]"
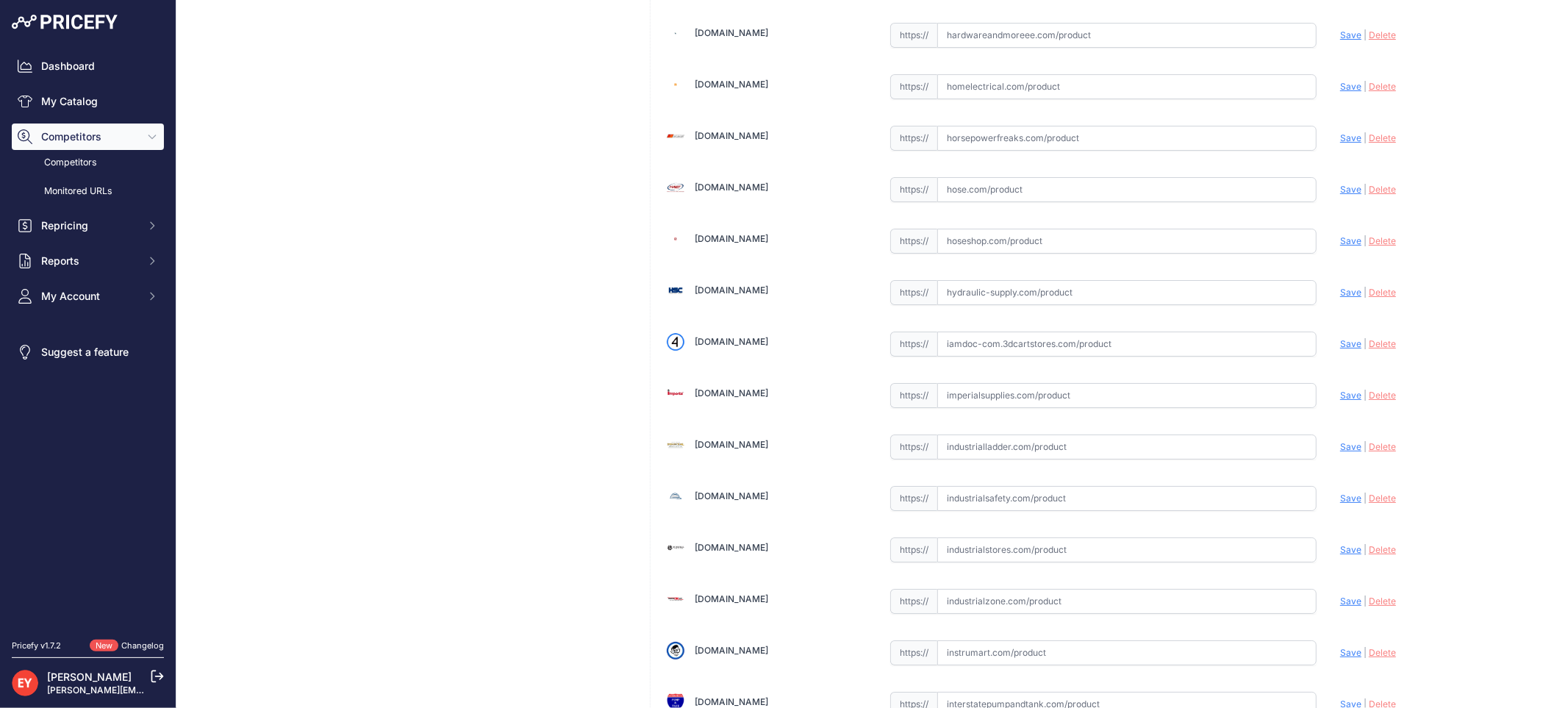
click at [1025, 357] on input "text" at bounding box center [1126, 344] width 379 height 25
paste input "https://iamdoc-com.3dcartstores.com/Kit-10-Amp-Relay-Module-For-TLS-450Plus_p_1…"
click at [1340, 349] on span "Save" at bounding box center [1350, 343] width 21 height 11
type input "https://iamdoc-com.3dcartstores.com/Kit-10-Amp-Relay-Module-For-TLS-450Plus_p_1…"
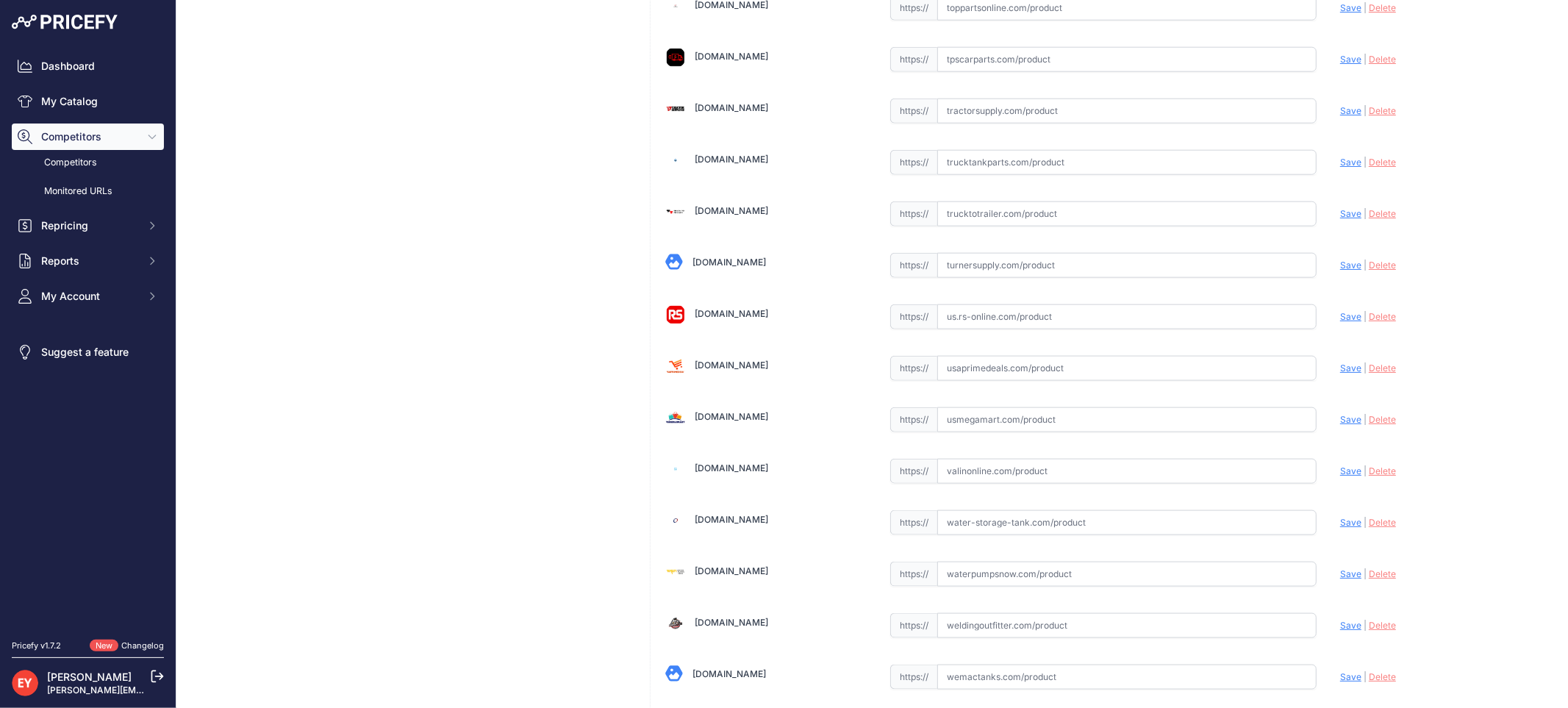
scroll to position [11114, 0]
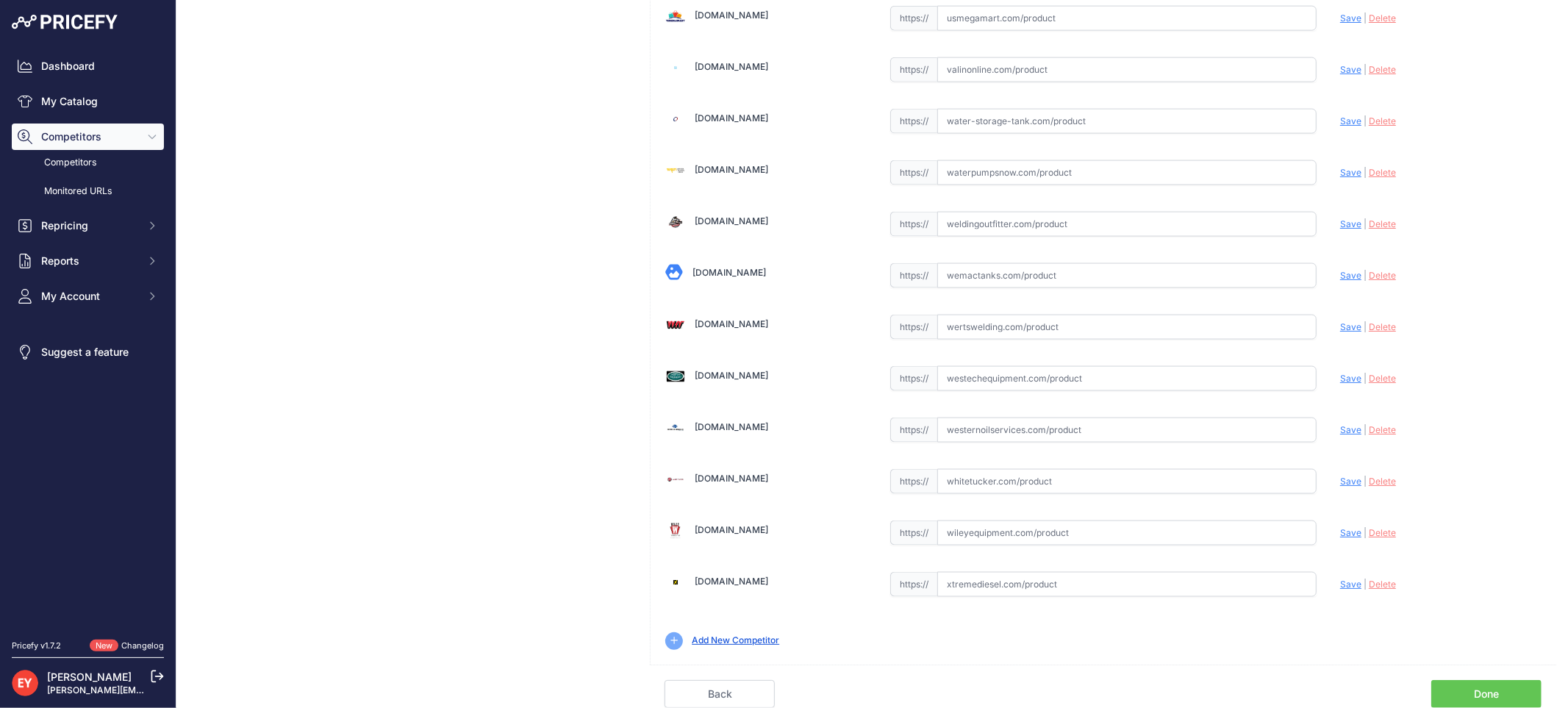
click at [1496, 689] on link "Done" at bounding box center [1486, 694] width 110 height 28
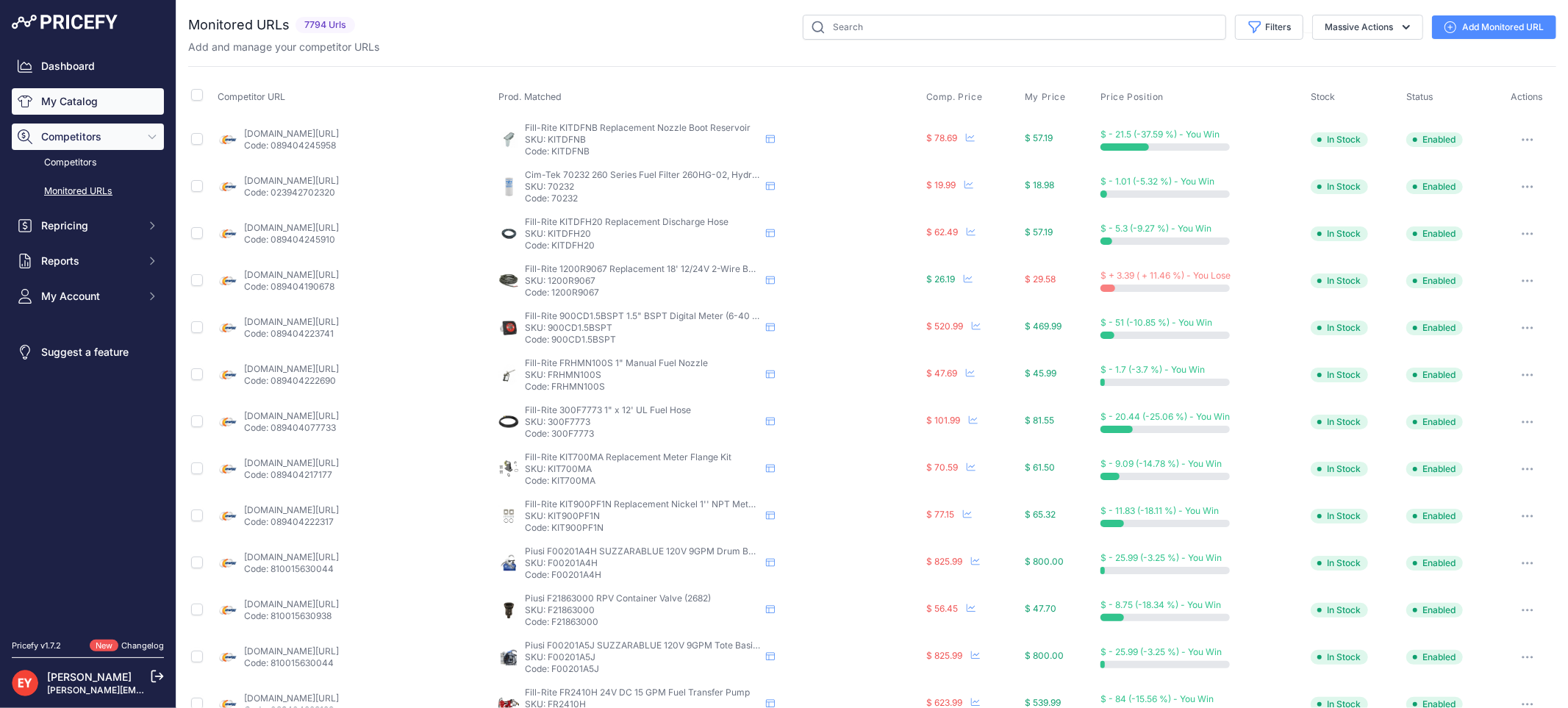
click at [95, 103] on link "My Catalog" at bounding box center [88, 101] width 153 height 26
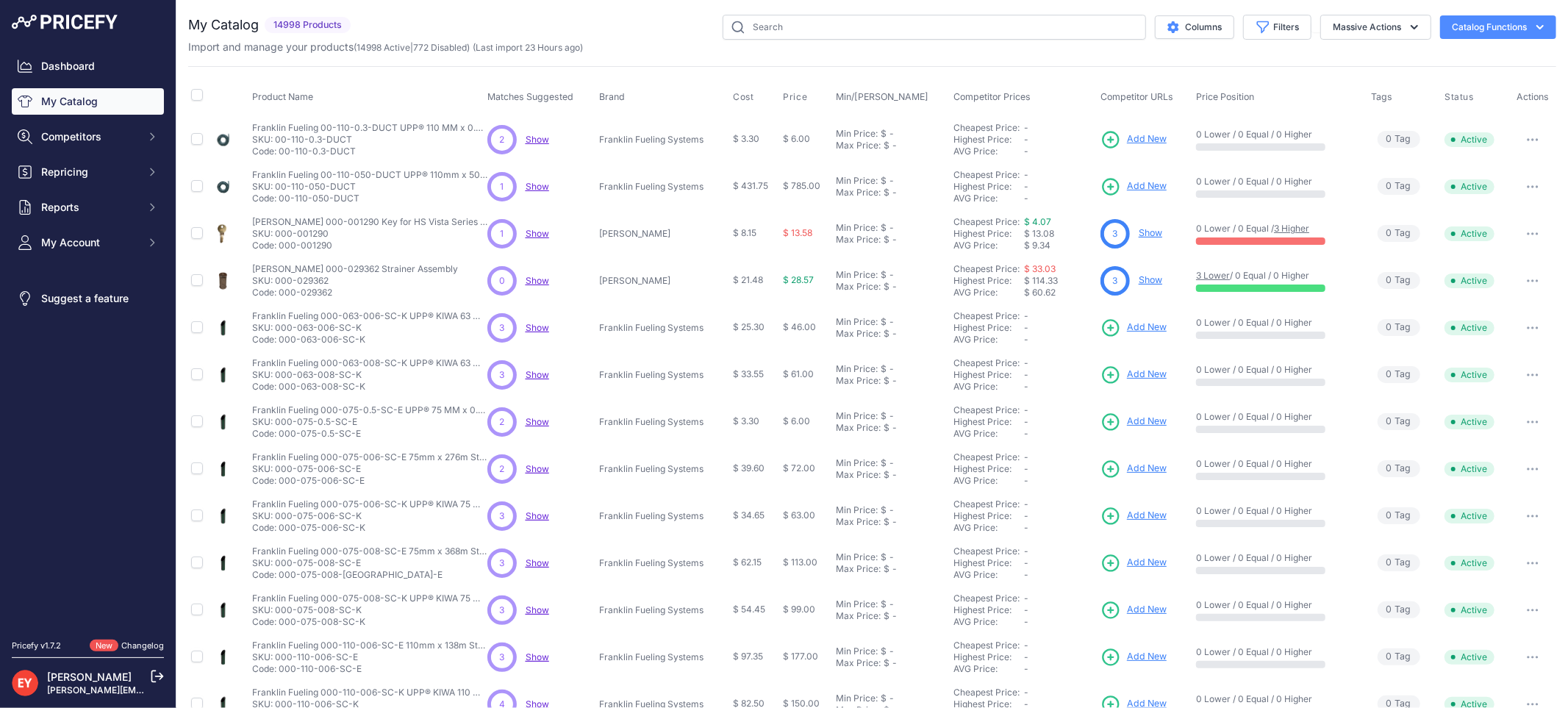
click at [746, 13] on div "You are not connected to the internet. My Catalog" at bounding box center [872, 442] width 1368 height 883
click at [744, 24] on input "text" at bounding box center [934, 27] width 424 height 25
paste input "330020-635"
type input "330020-635"
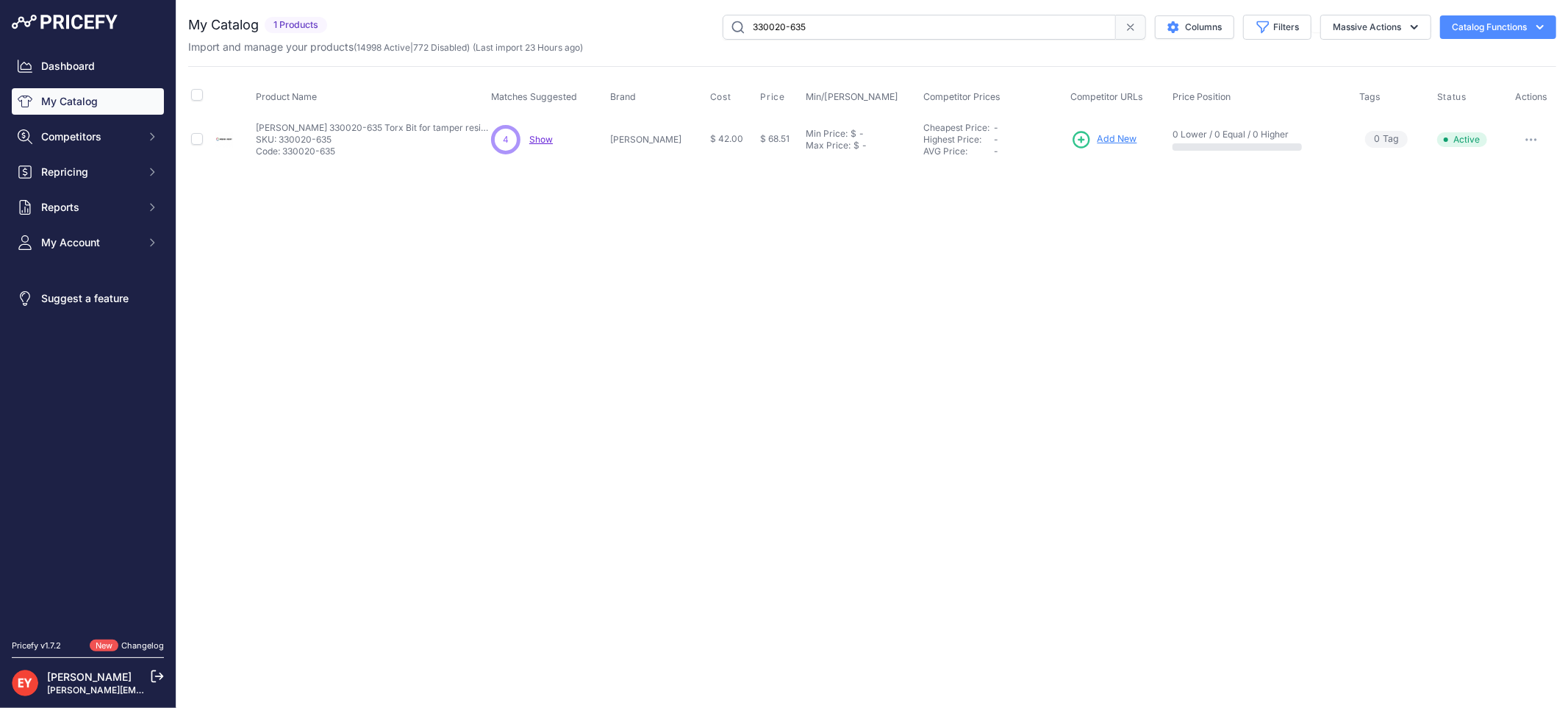
click at [1098, 146] on span "Add New" at bounding box center [1117, 139] width 40 height 14
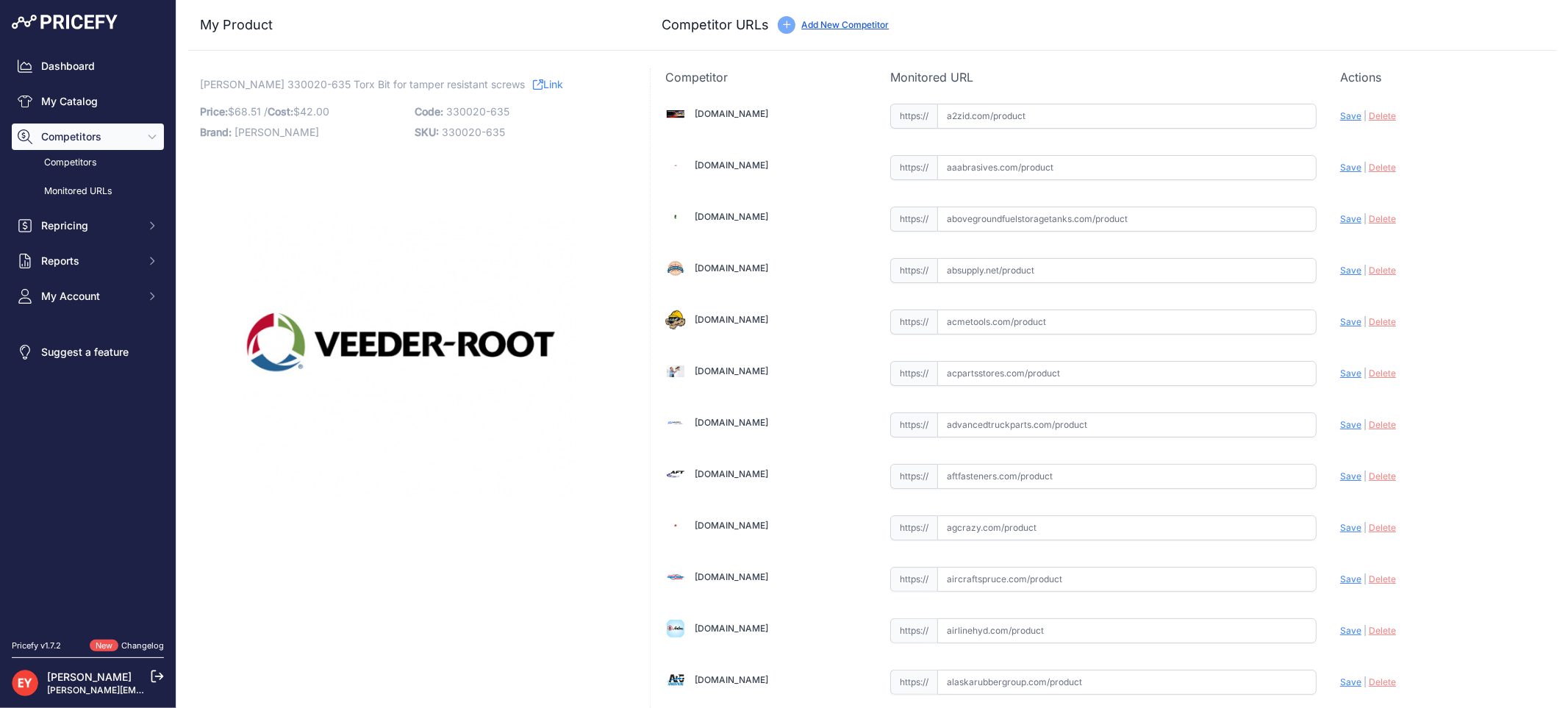
scroll to position [10329, 0]
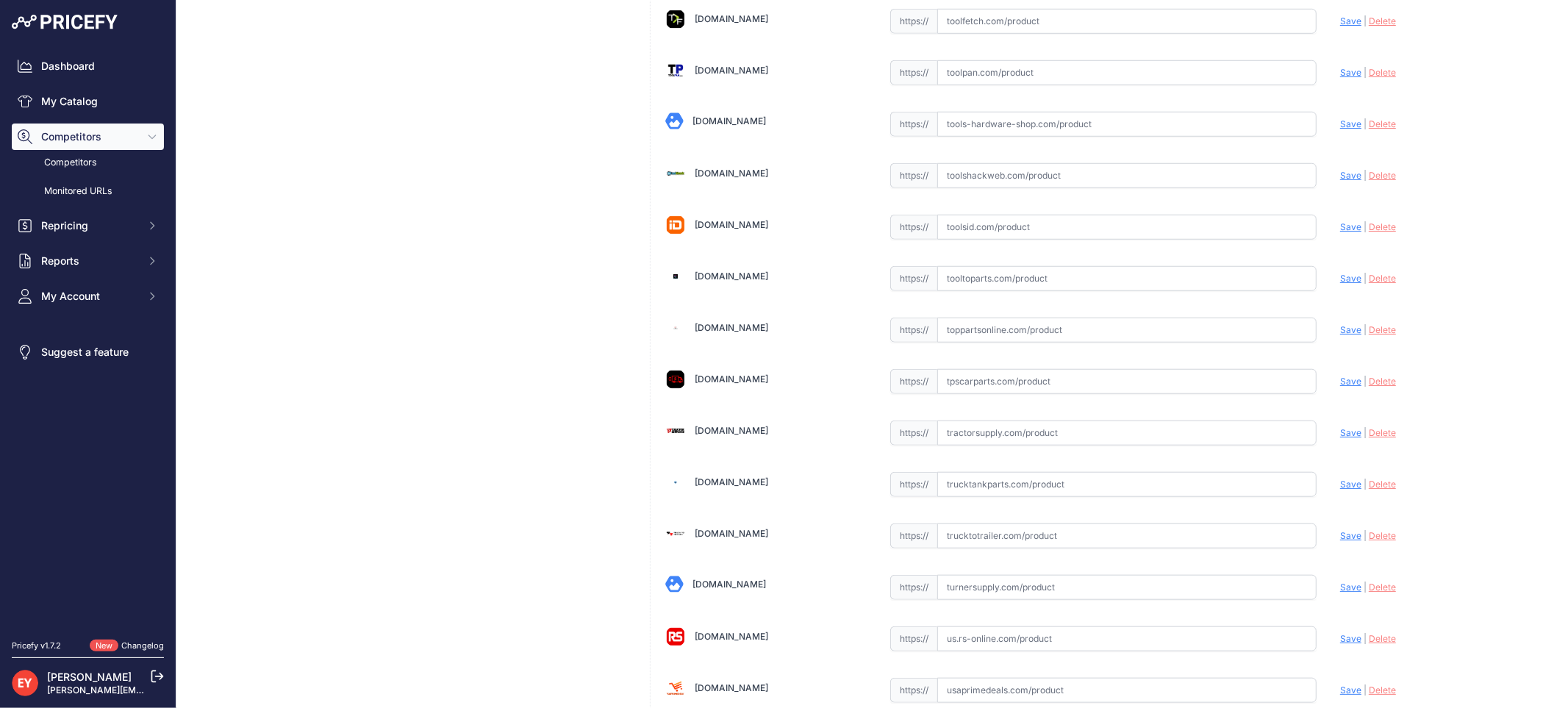
drag, startPoint x: 951, startPoint y: 361, endPoint x: 894, endPoint y: 266, distance: 110.8
click at [951, 343] on input "text" at bounding box center [1126, 330] width 379 height 25
paste input "https://www.toppartsonline.com/product/veeder-root-330020-635-torx-bit-for-tamp…"
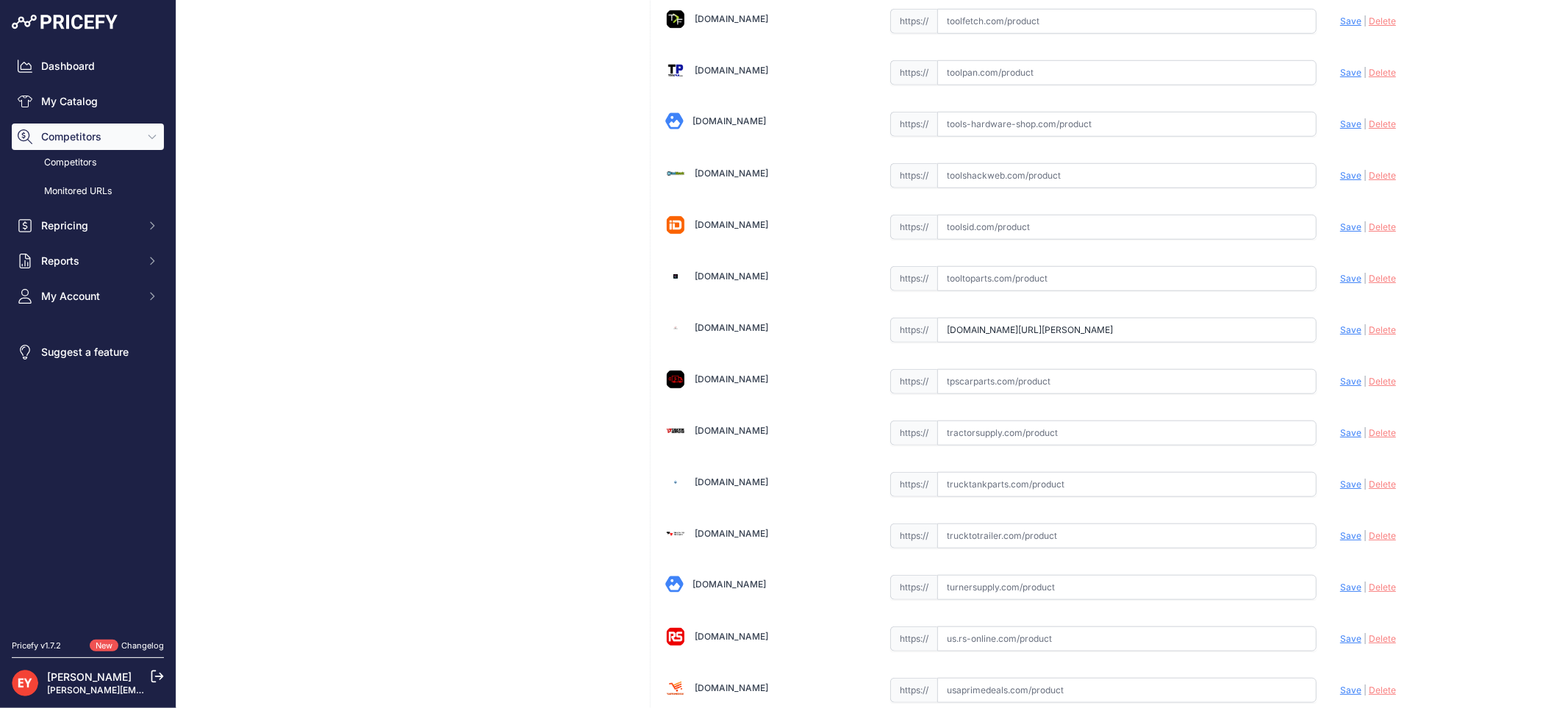
click at [1341, 335] on span "Save" at bounding box center [1350, 330] width 21 height 11
type input "https://www.toppartsonline.com/product/veeder-root-330020-635-torx-bit-for-tamp…"
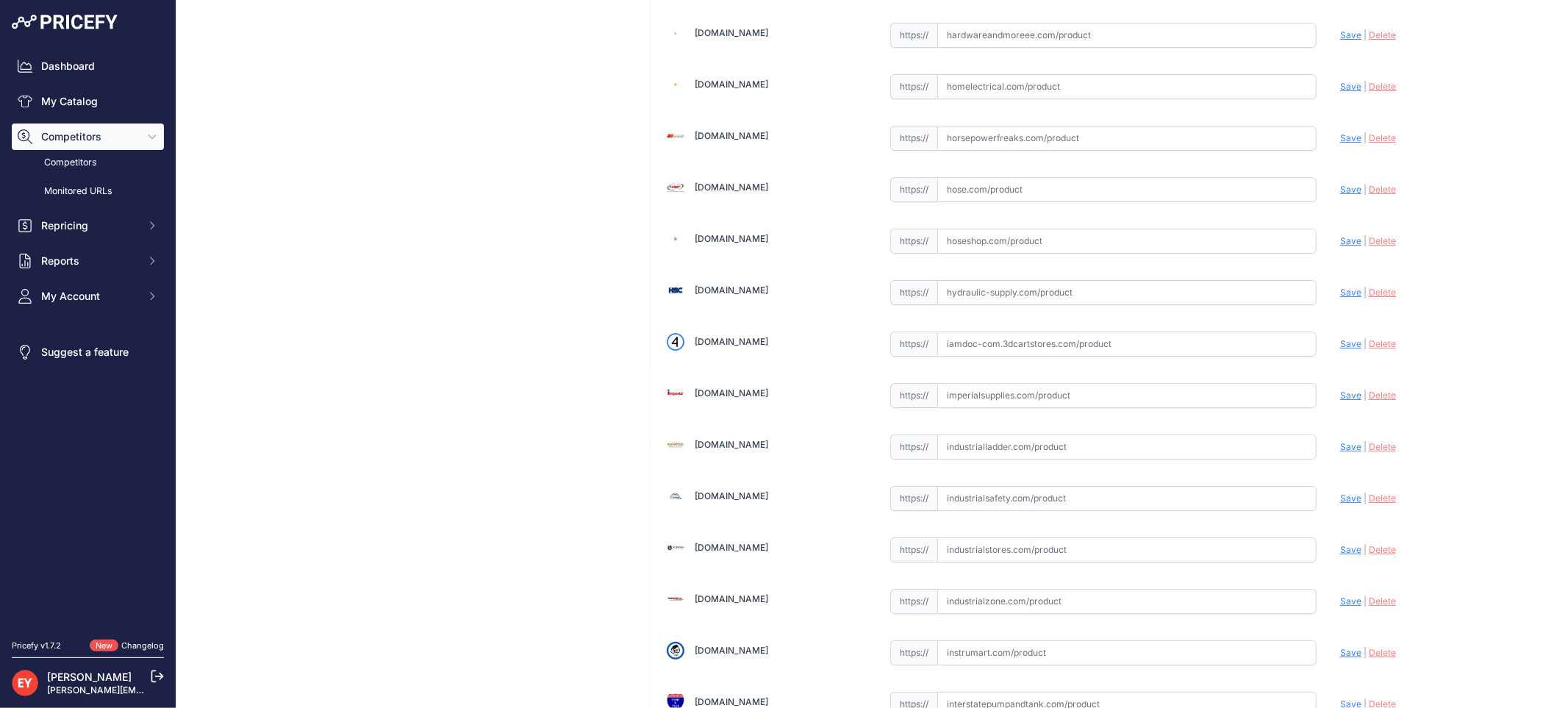
click at [977, 351] on input "text" at bounding box center [1126, 344] width 379 height 25
paste input "https://iamdoc-com.3dcartstores.com/Torx-Bit-For-Tamper-Resistant-Screws_p_1057…"
click at [1340, 349] on span "Save" at bounding box center [1350, 343] width 21 height 11
type input "https://iamdoc-com.3dcartstores.com/Torx-Bit-For-Tamper-Resistant-Screws_p_1057…"
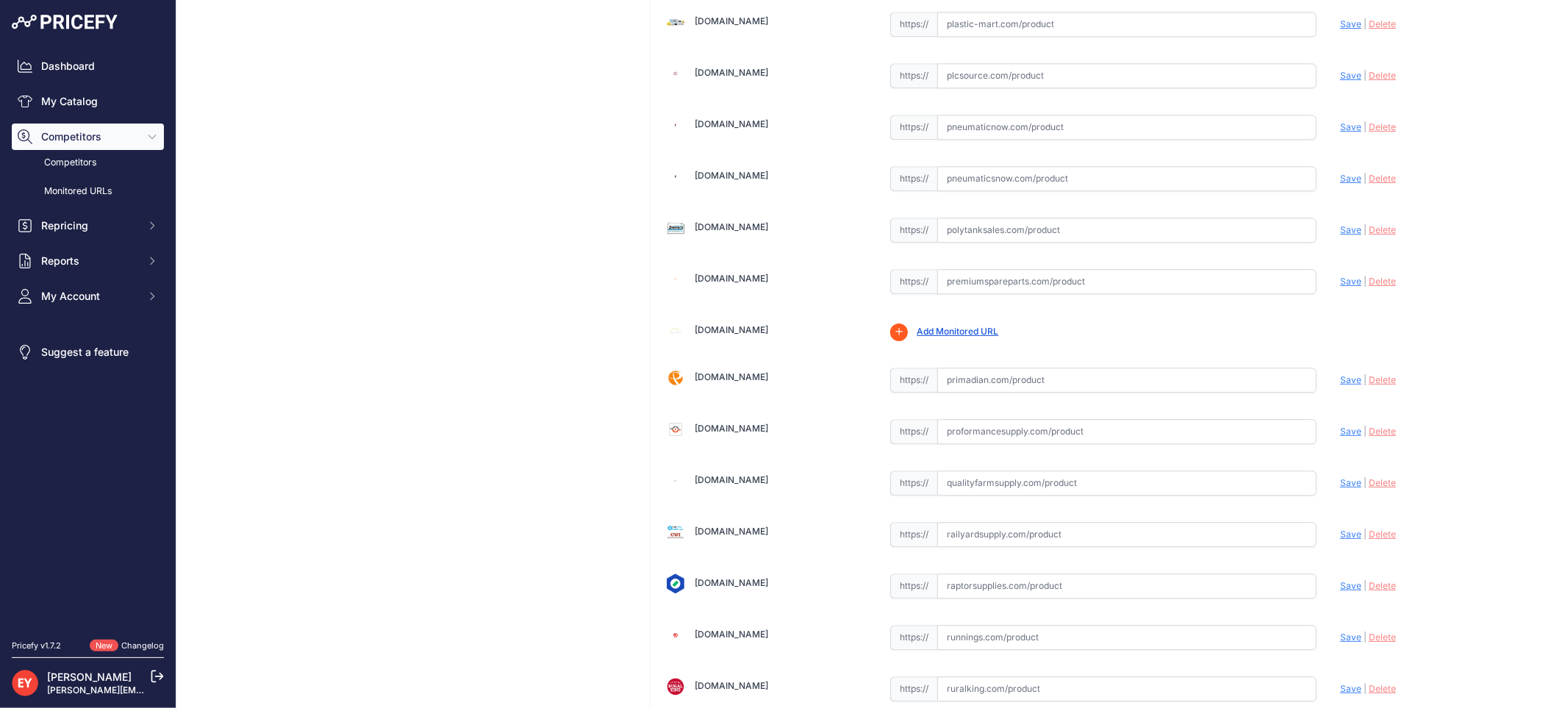
scroll to position [11114, 0]
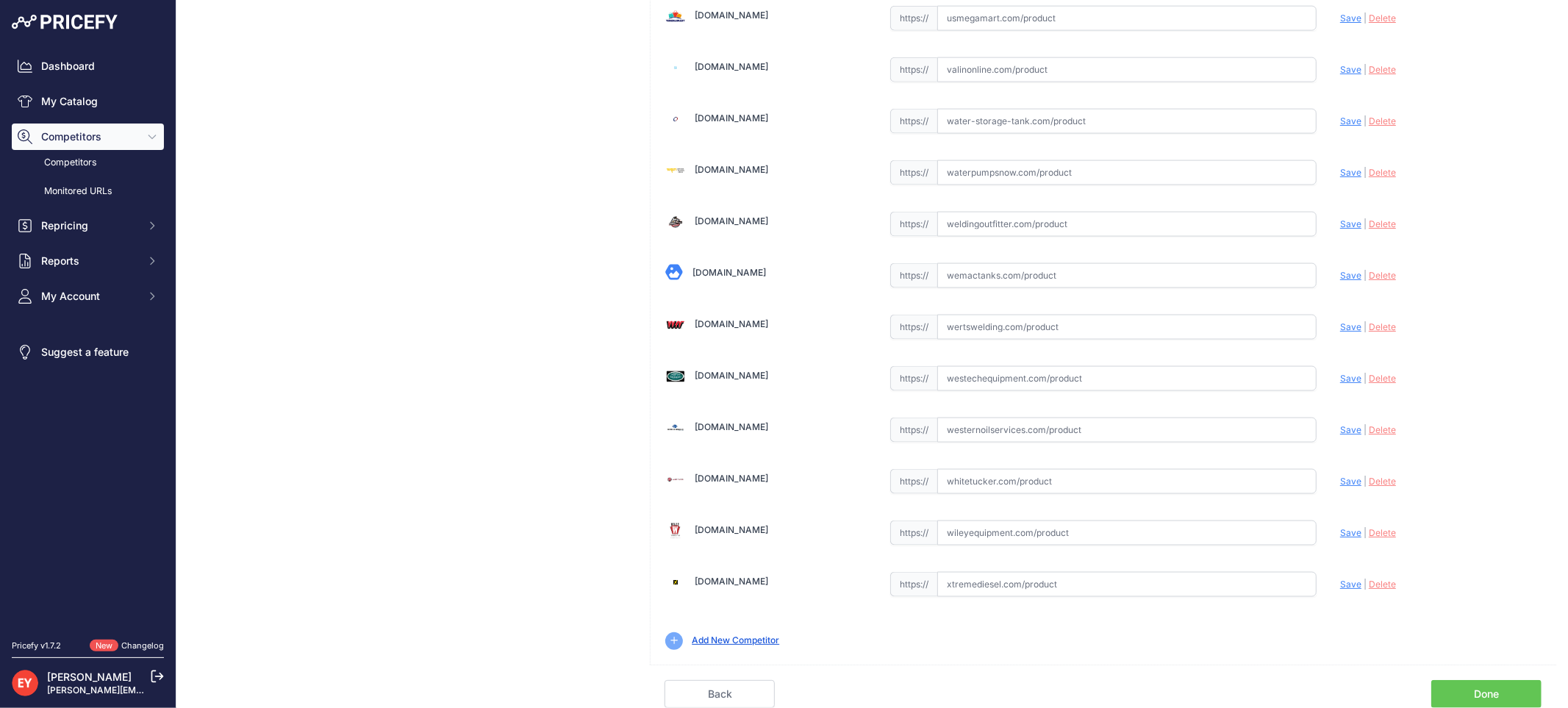
click at [1461, 688] on link "Done" at bounding box center [1486, 694] width 110 height 28
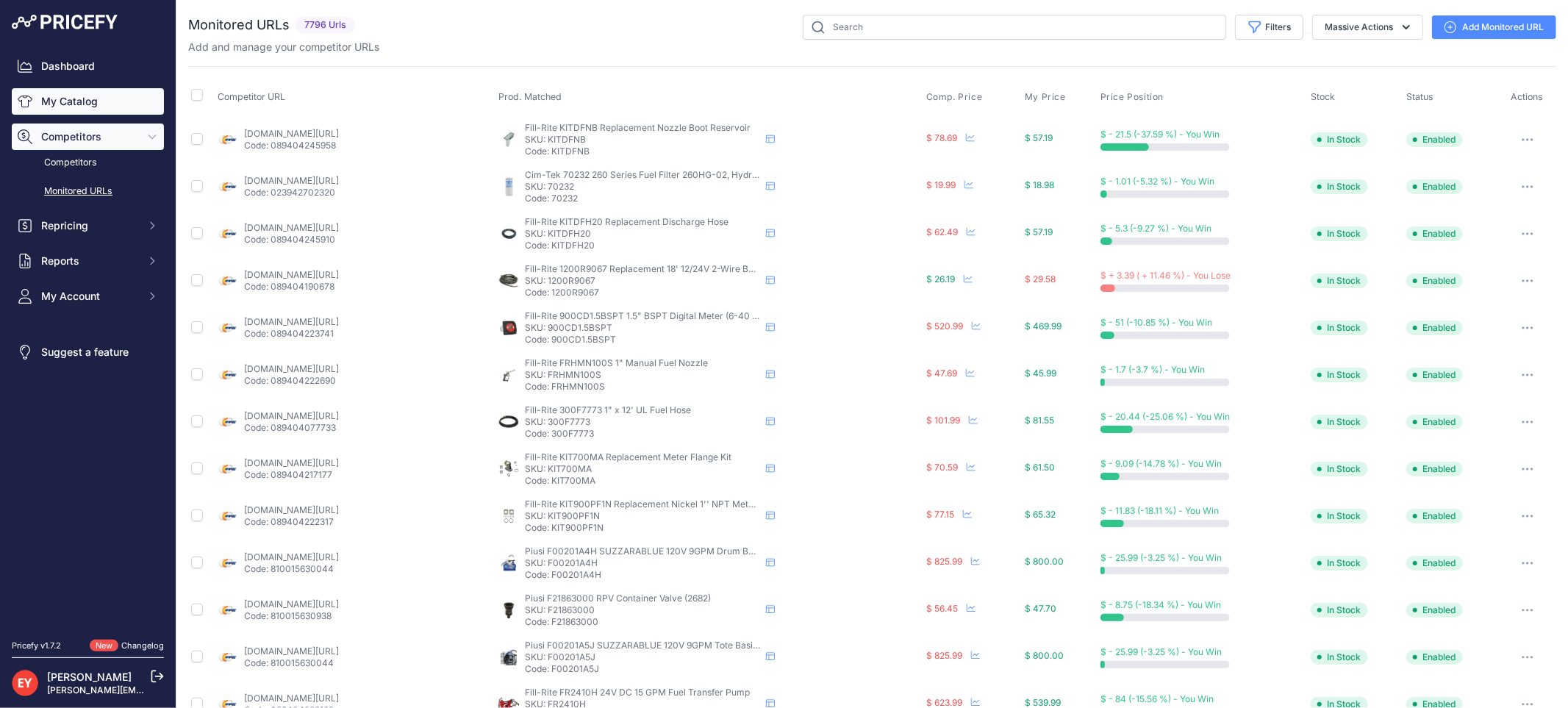
click at [46, 98] on link "My Catalog" at bounding box center [88, 101] width 153 height 26
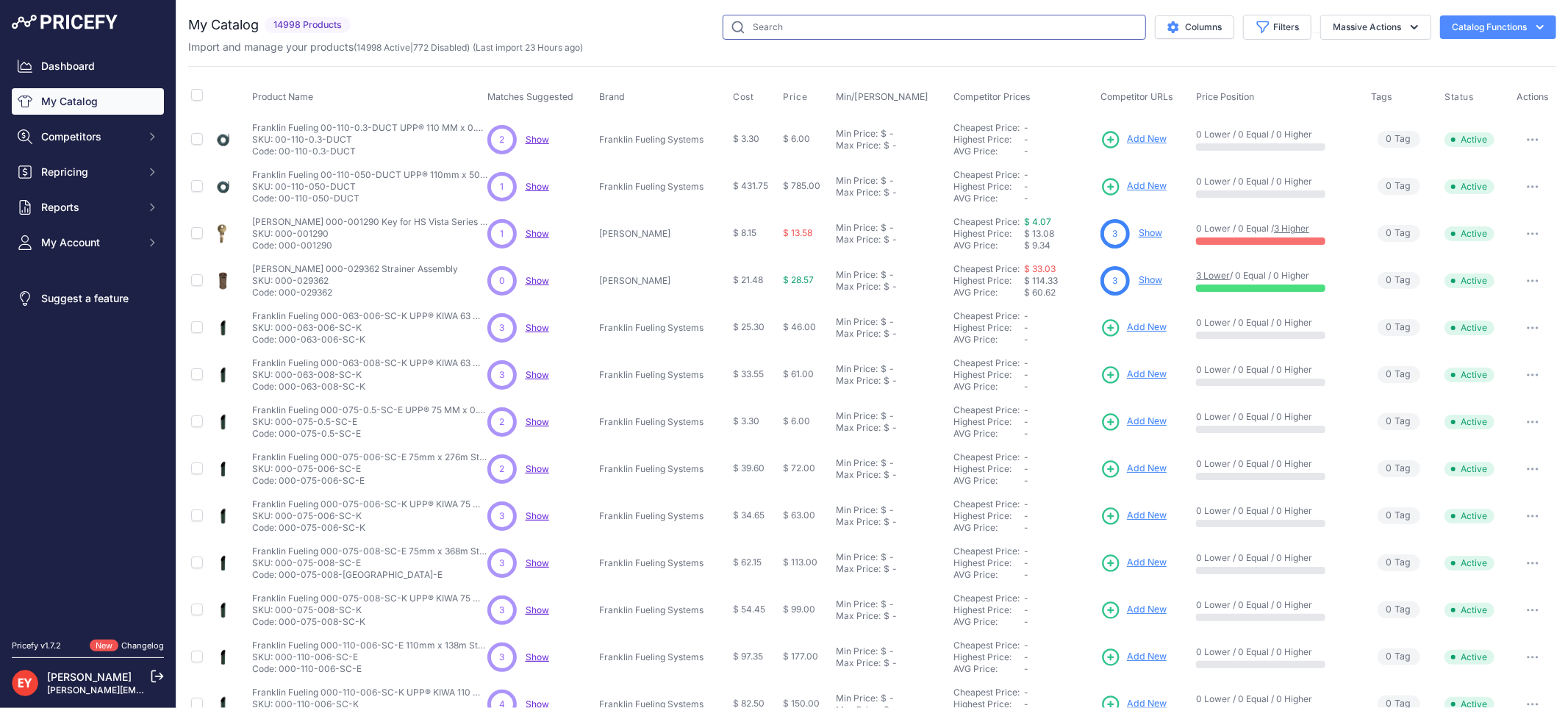
click at [785, 33] on input "text" at bounding box center [934, 27] width 424 height 25
paste input "330020-638"
type input "330020-638"
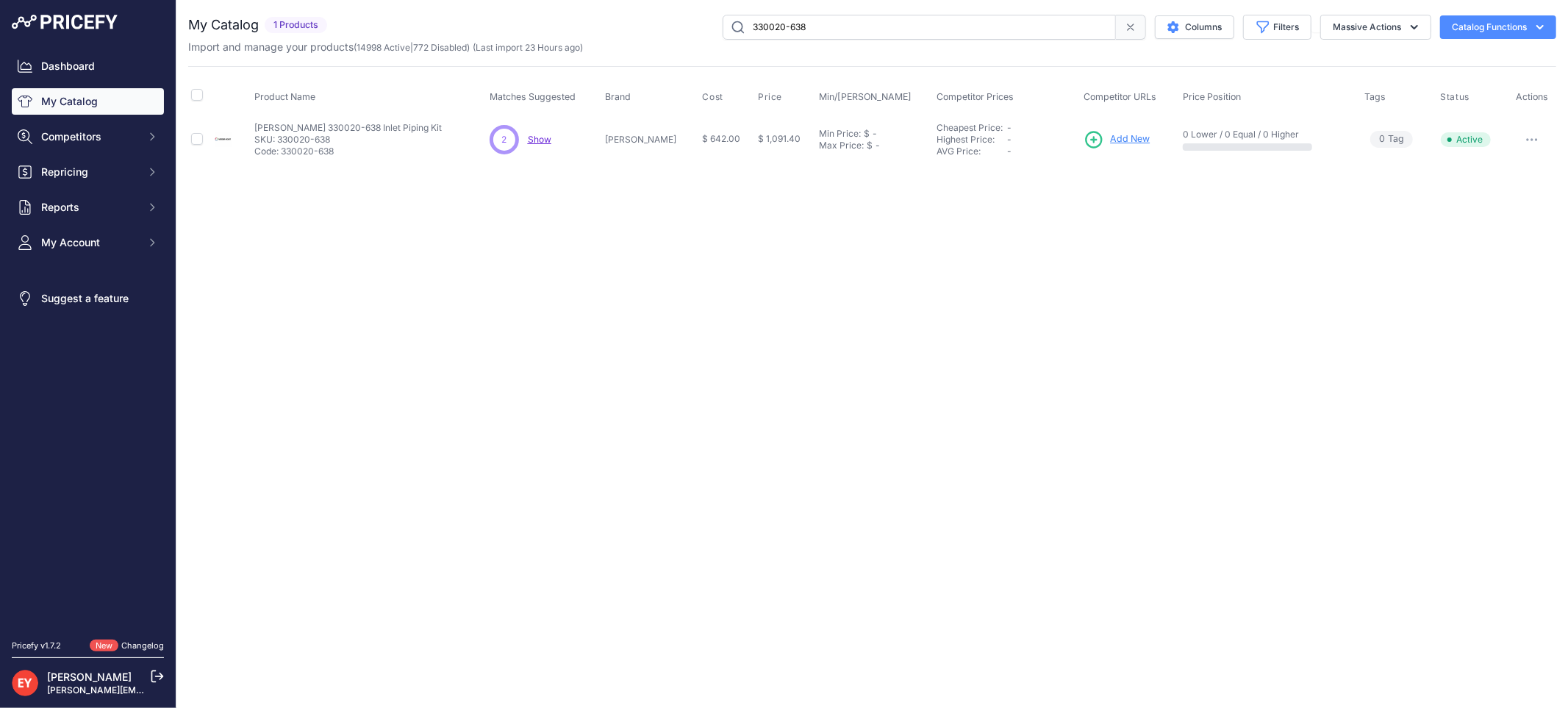
click at [1118, 142] on span "Add New" at bounding box center [1129, 139] width 40 height 14
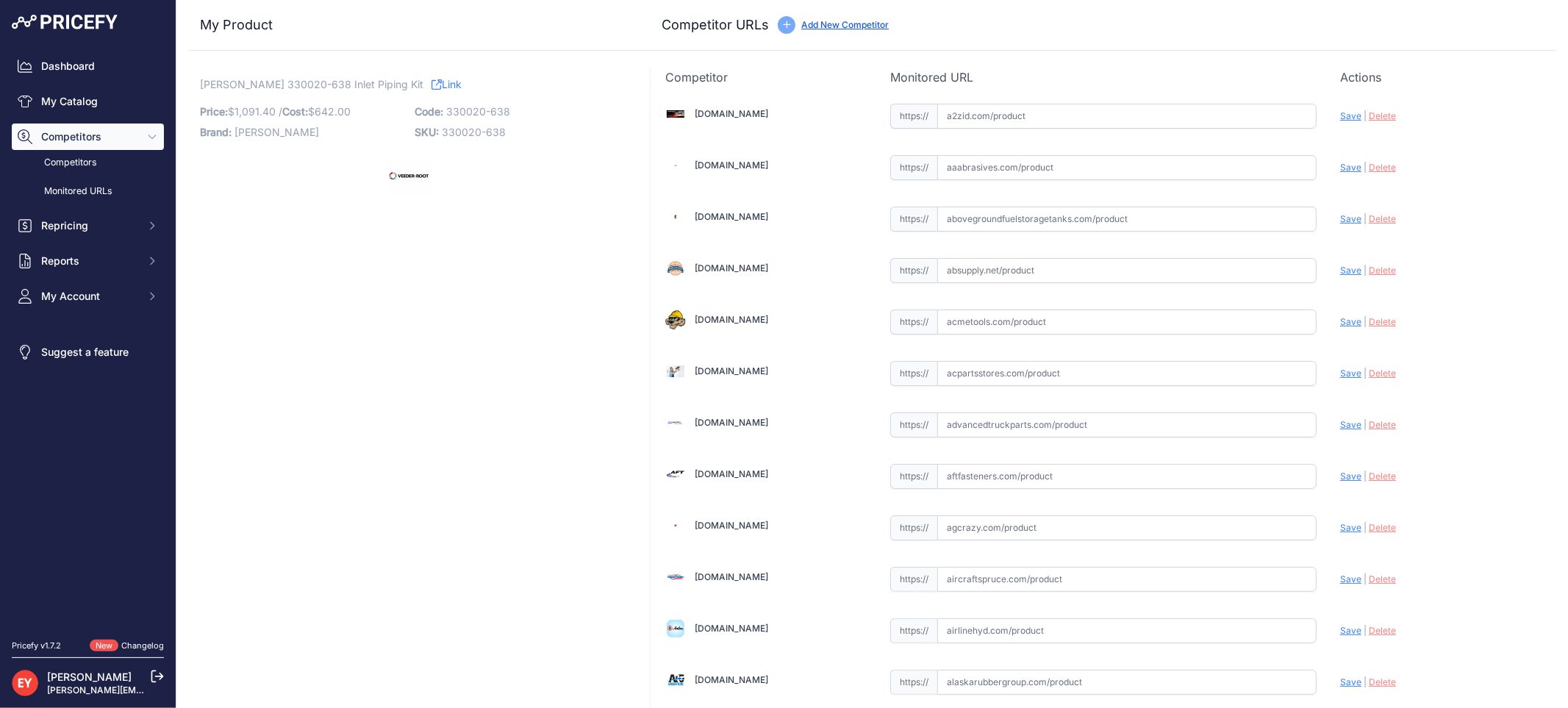
scroll to position [4405, 0]
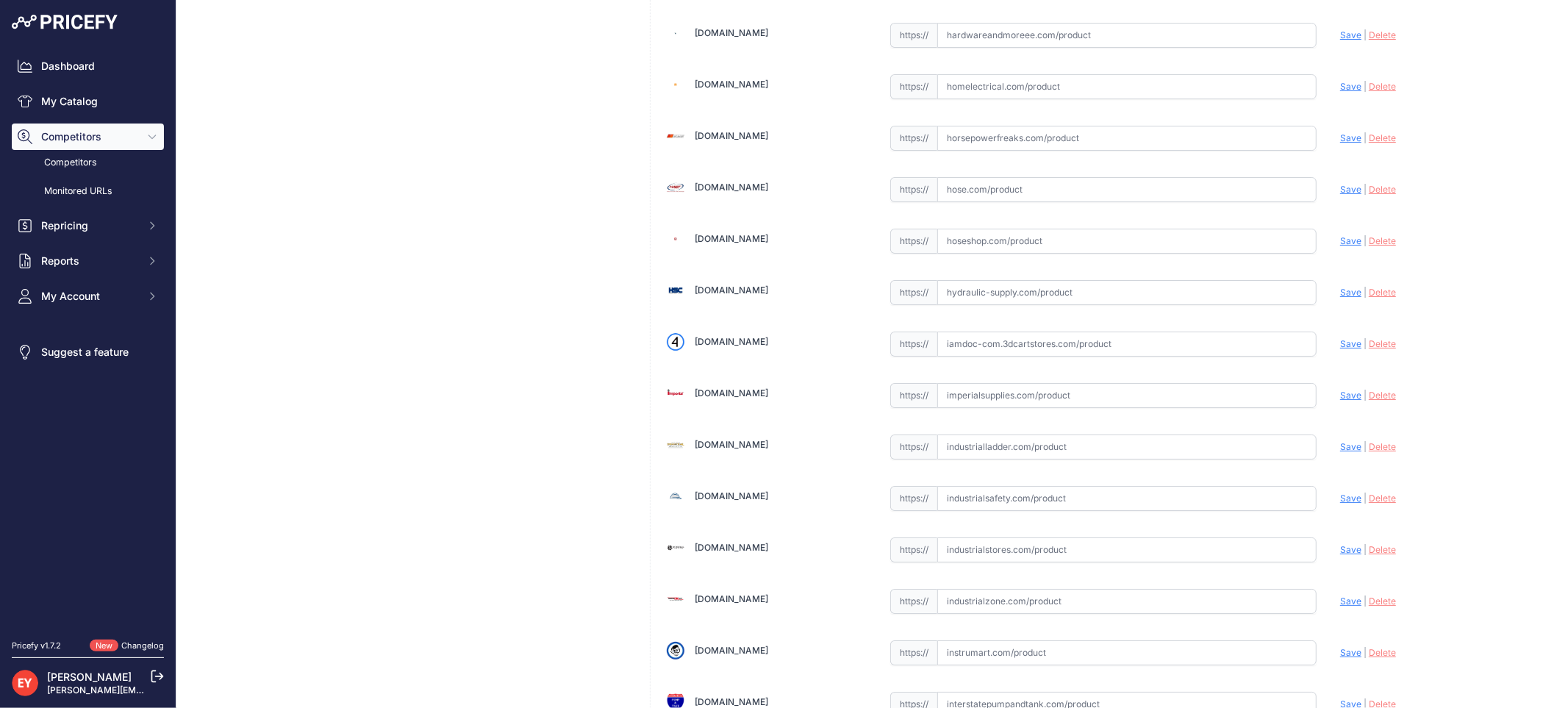
click at [986, 349] on input "text" at bounding box center [1126, 344] width 379 height 25
paste input "https://iamdoc-com.3dcartstores.com/Inlet-Piping-Kit_p_10576620.html"
click at [1340, 349] on span "Save" at bounding box center [1350, 343] width 21 height 11
type input "https://iamdoc-com.3dcartstores.com/Inlet-Piping-Kit_p_10576620.html?prirule_jd…"
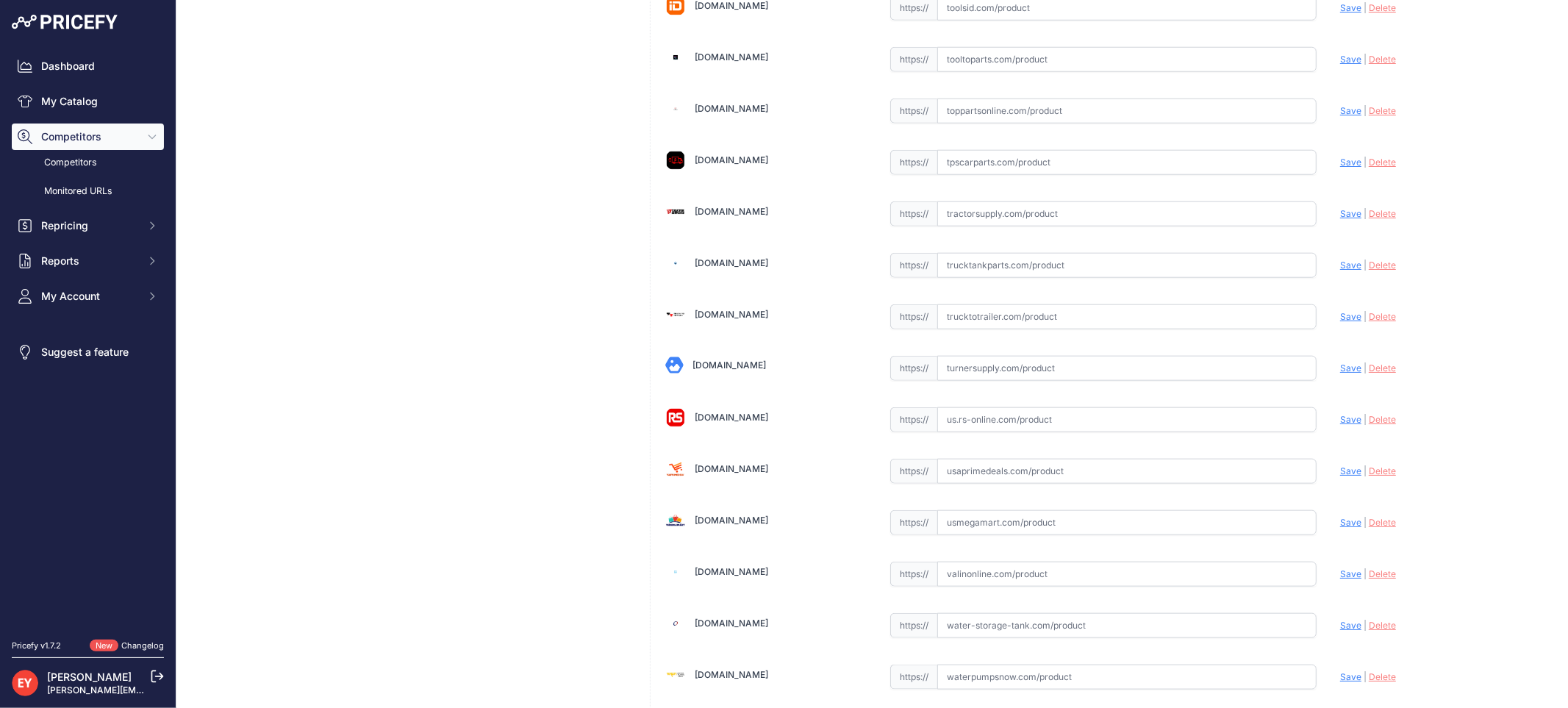
scroll to position [11082, 0]
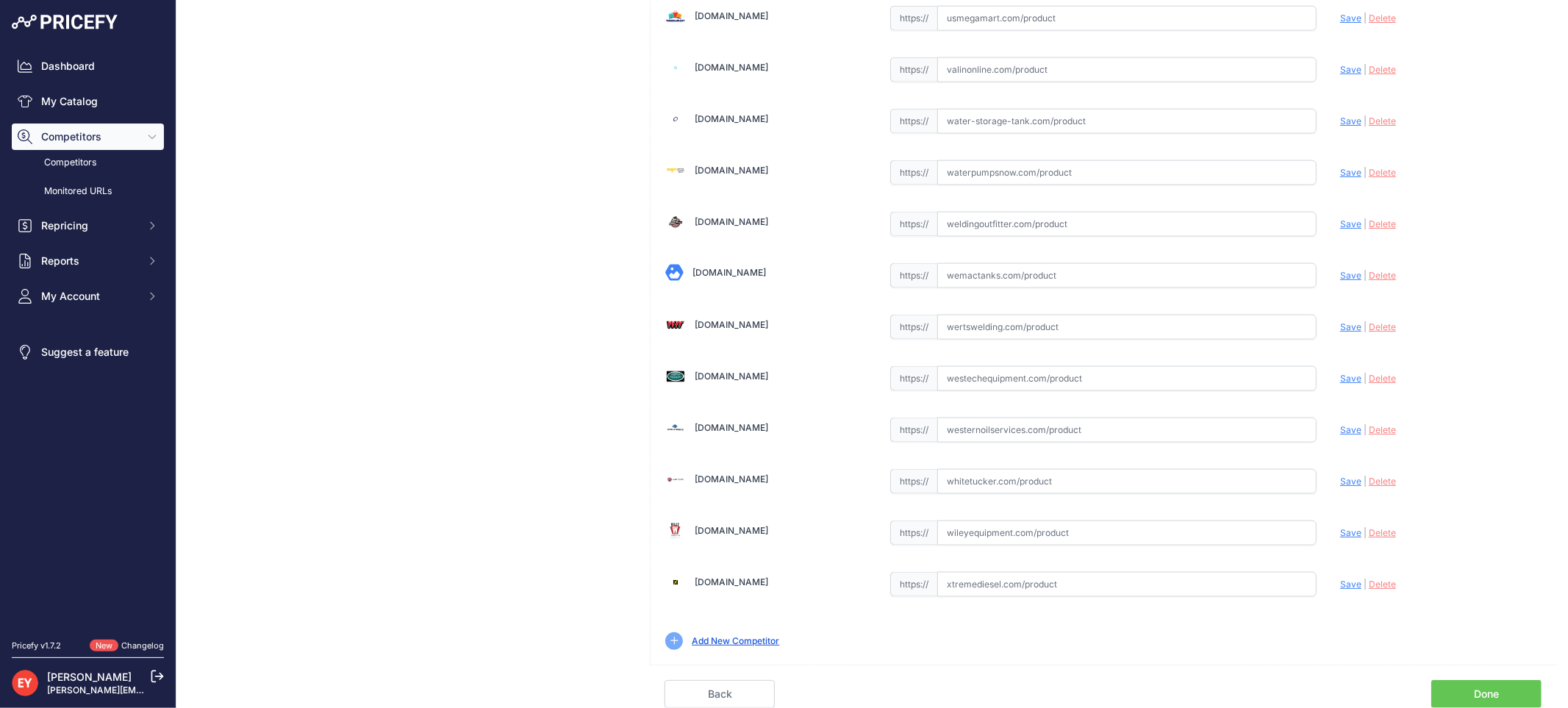
drag, startPoint x: 1464, startPoint y: 678, endPoint x: 1433, endPoint y: 672, distance: 31.6
click at [1463, 678] on div "Back Done" at bounding box center [1103, 686] width 907 height 43
click at [1468, 695] on link "Done" at bounding box center [1486, 694] width 110 height 28
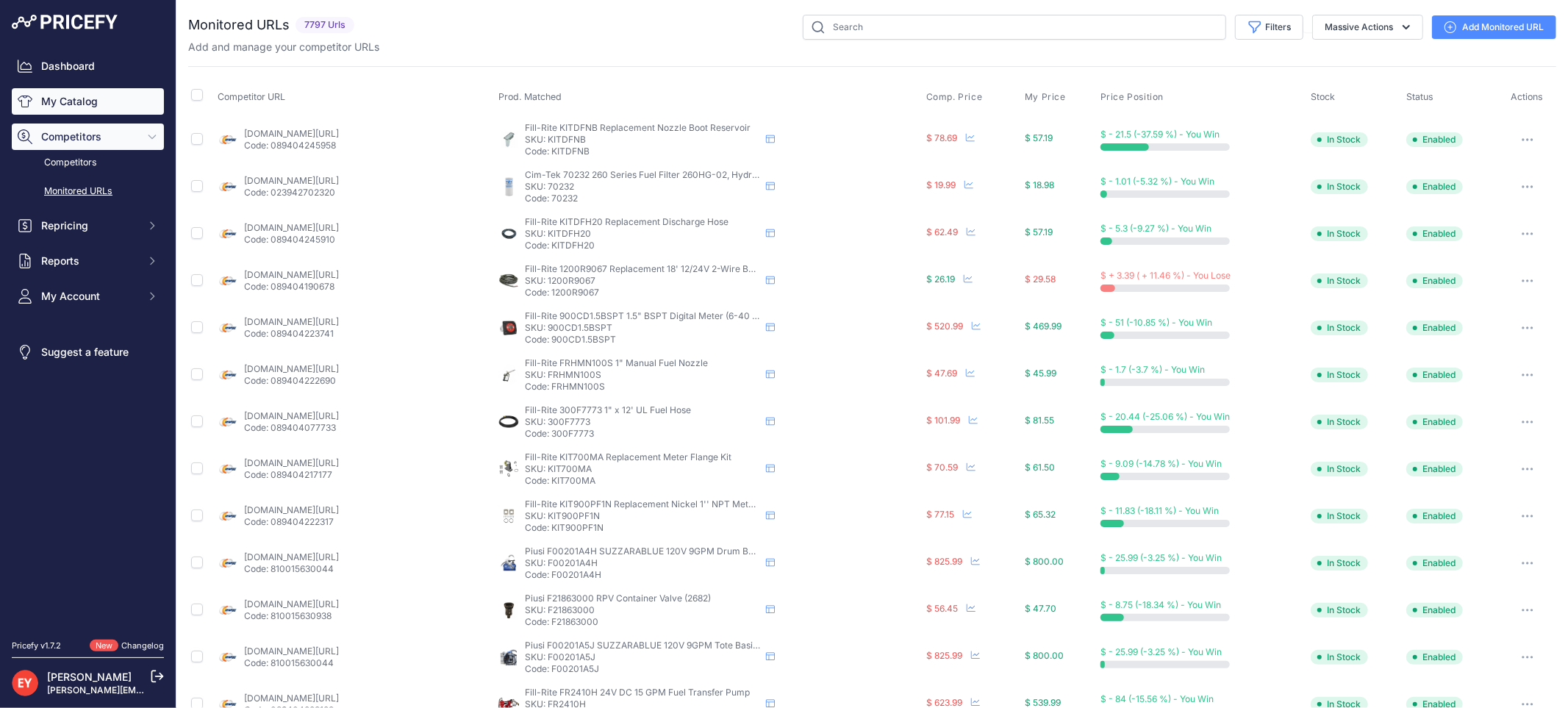
click at [89, 108] on link "My Catalog" at bounding box center [88, 101] width 153 height 26
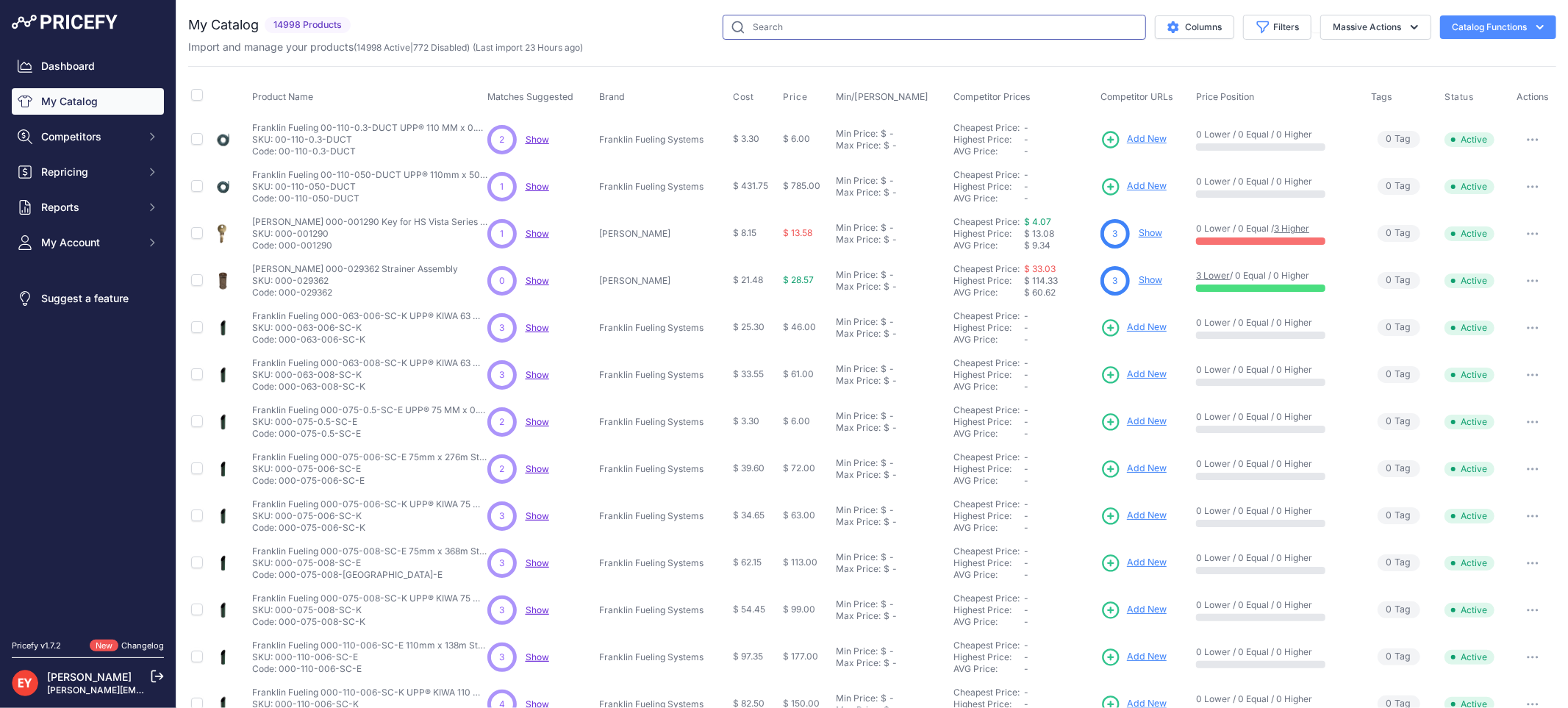
click at [752, 25] on input "text" at bounding box center [934, 27] width 424 height 25
paste input "330020-643"
type input "330020-643"
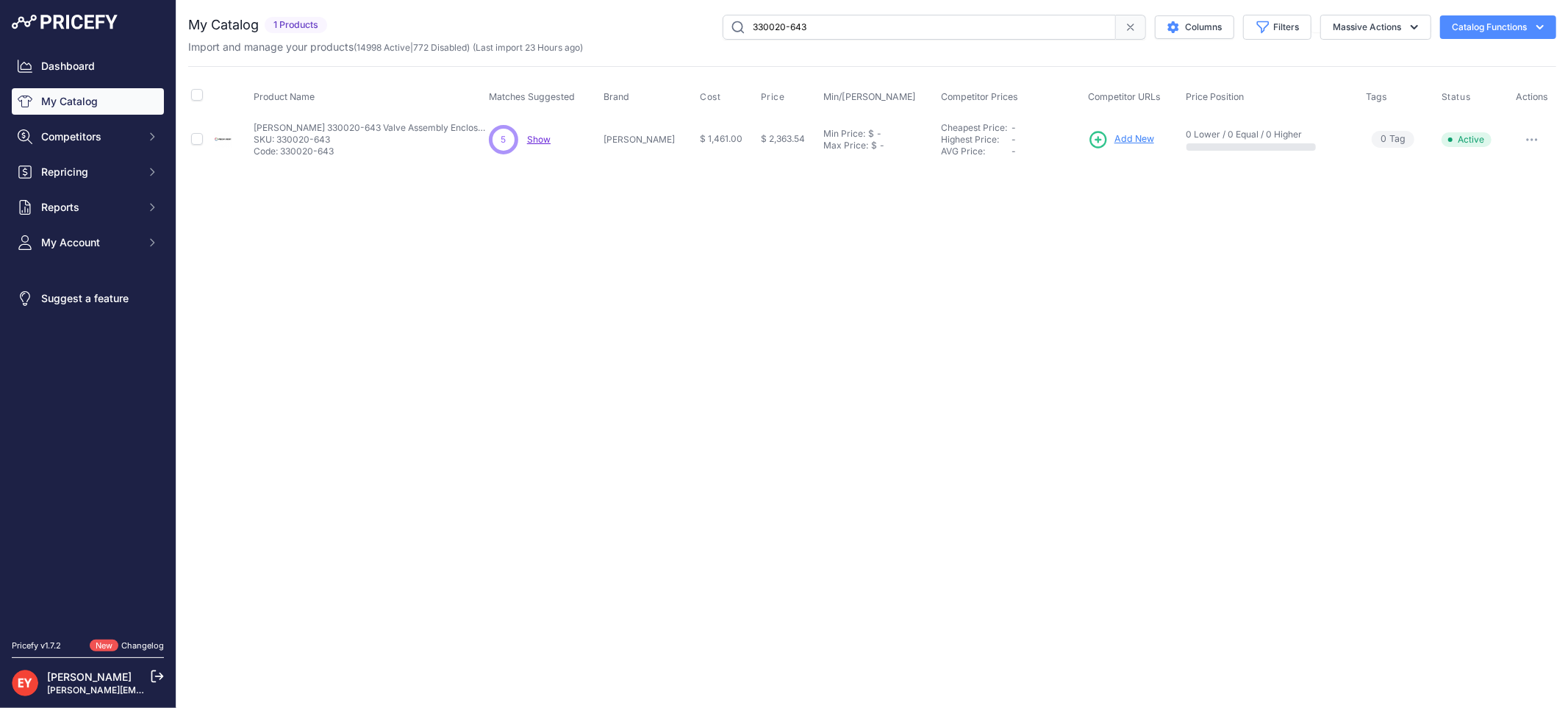
drag, startPoint x: 860, startPoint y: 32, endPoint x: 672, endPoint y: 30, distance: 188.0
click at [672, 30] on div "330020-643 Columns Filters Status All Status Only Enabled Only Disabled" at bounding box center [945, 27] width 1223 height 25
click at [1115, 135] on span "Add New" at bounding box center [1134, 139] width 40 height 14
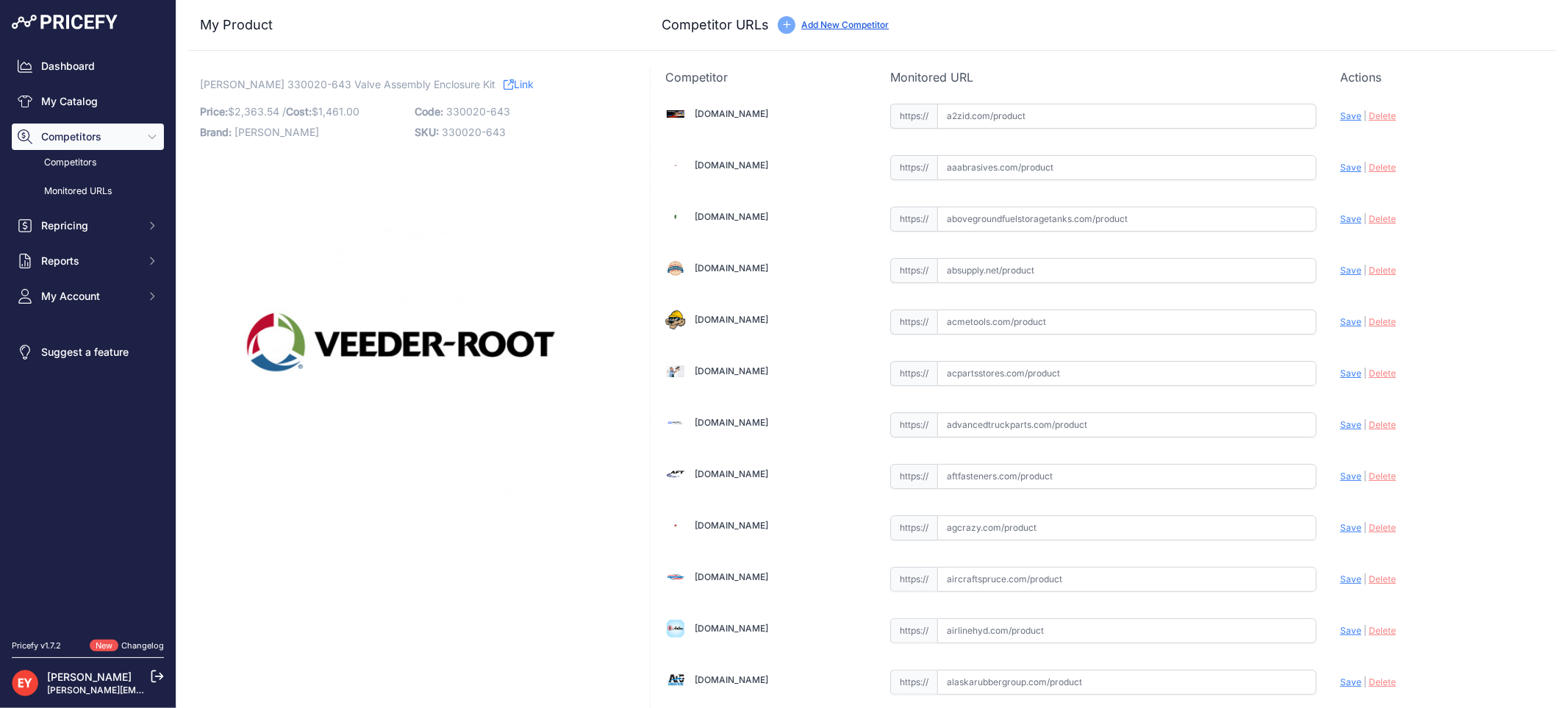
scroll to position [8575, 0]
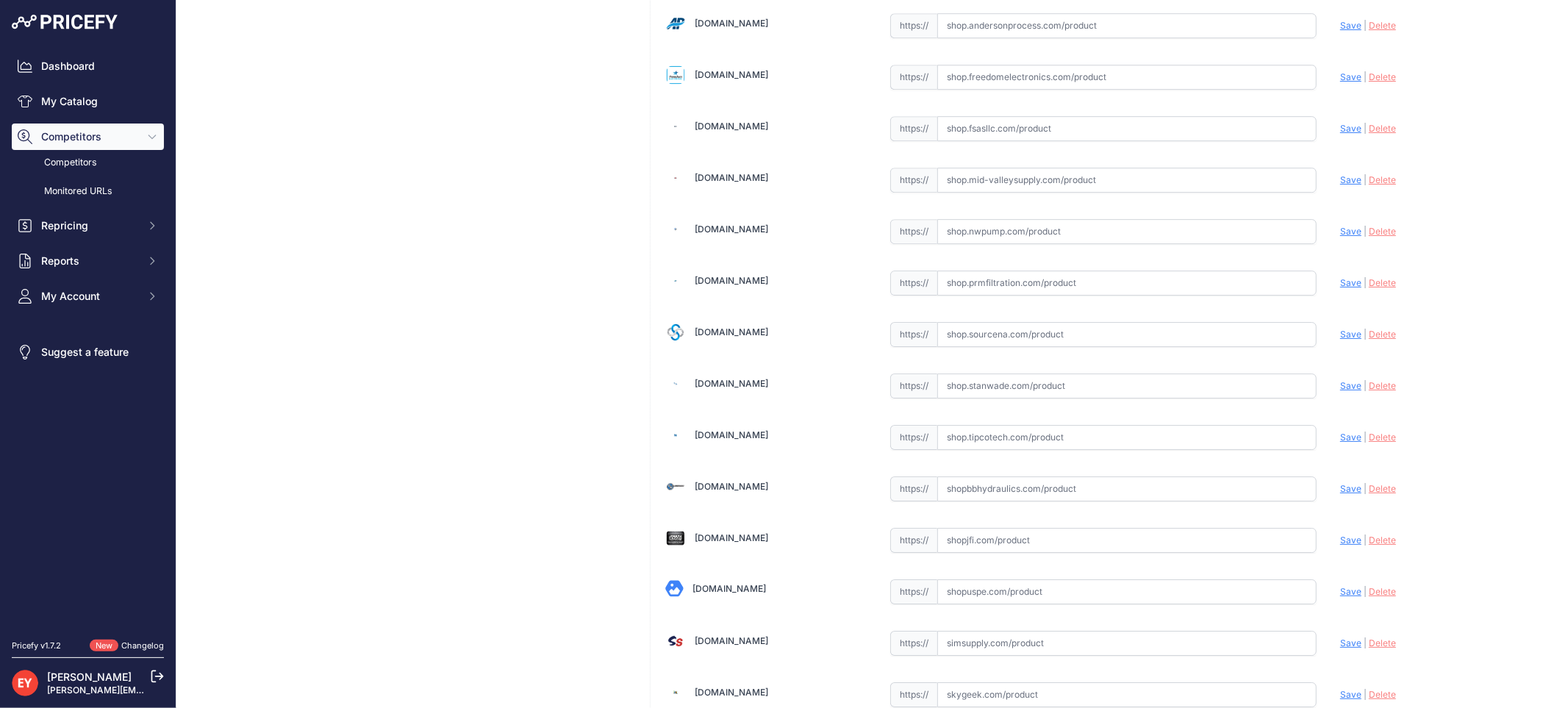
click at [991, 347] on input "text" at bounding box center [1126, 335] width 379 height 25
paste input "[URL][DOMAIN_NAME][PERSON_NAME][PERSON_NAME]"
click at [1340, 340] on span "Save" at bounding box center [1350, 334] width 21 height 11
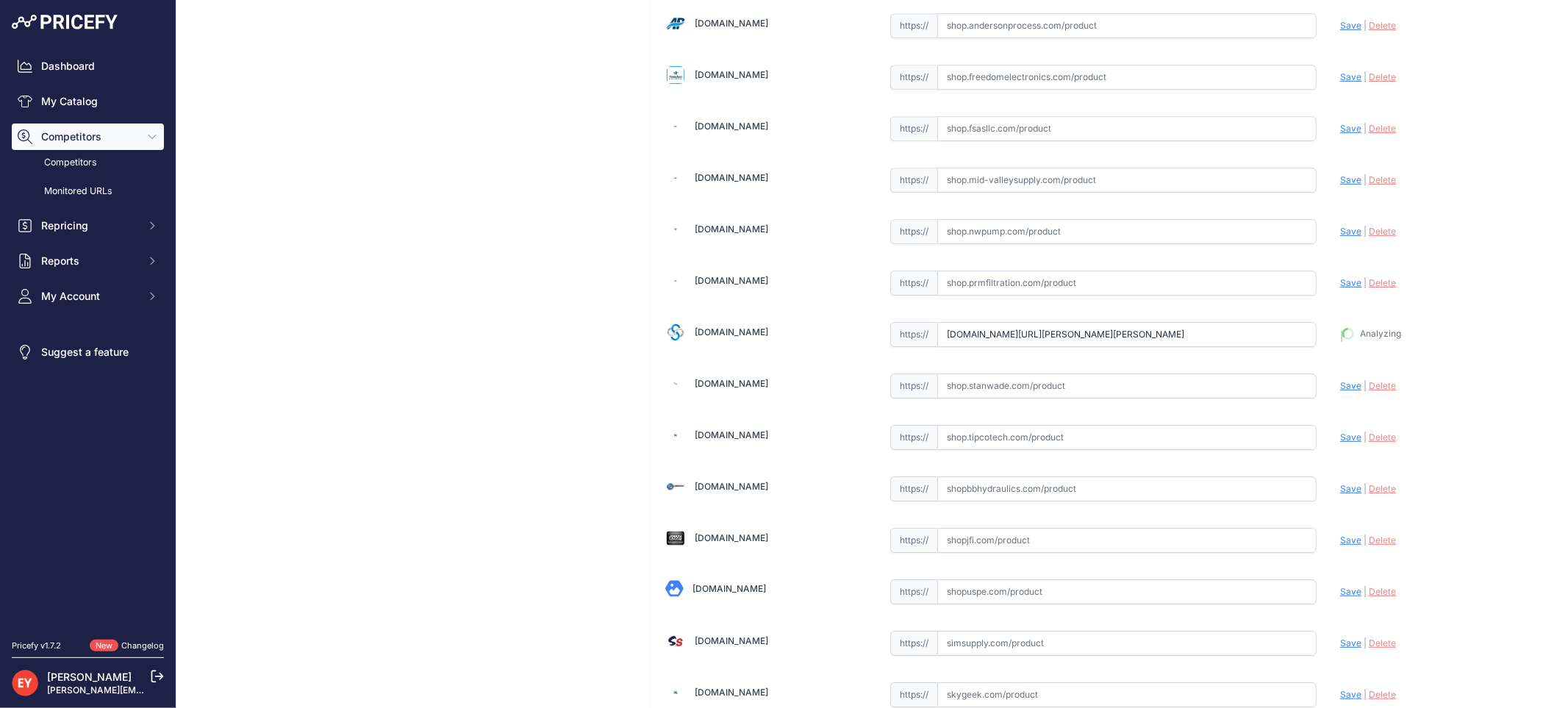
type input "[URL][DOMAIN_NAME][PERSON_NAME][PERSON_NAME]"
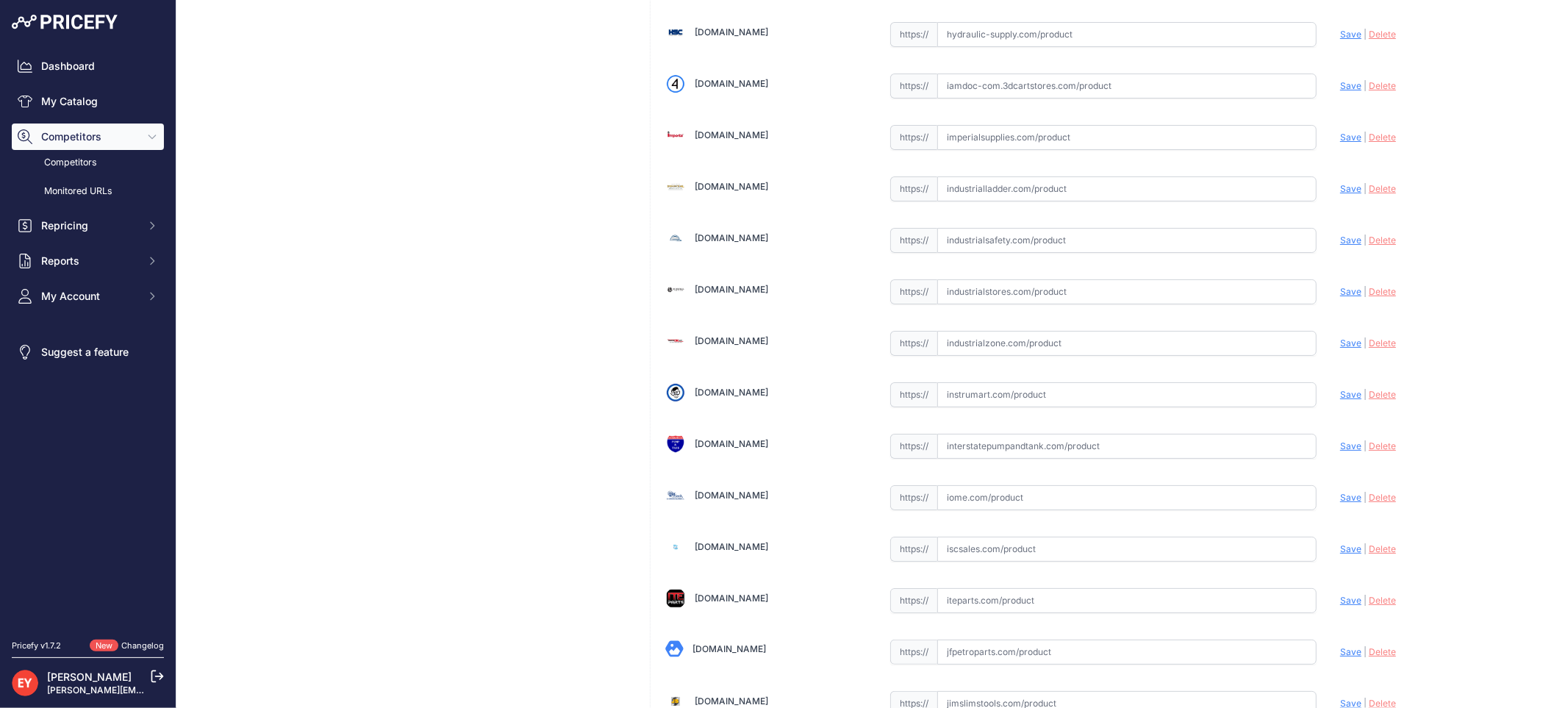
click at [988, 356] on input "text" at bounding box center [1126, 344] width 379 height 25
click at [975, 351] on input "text" at bounding box center [1126, 344] width 379 height 25
paste input "[URL][DOMAIN_NAME][PERSON_NAME]"
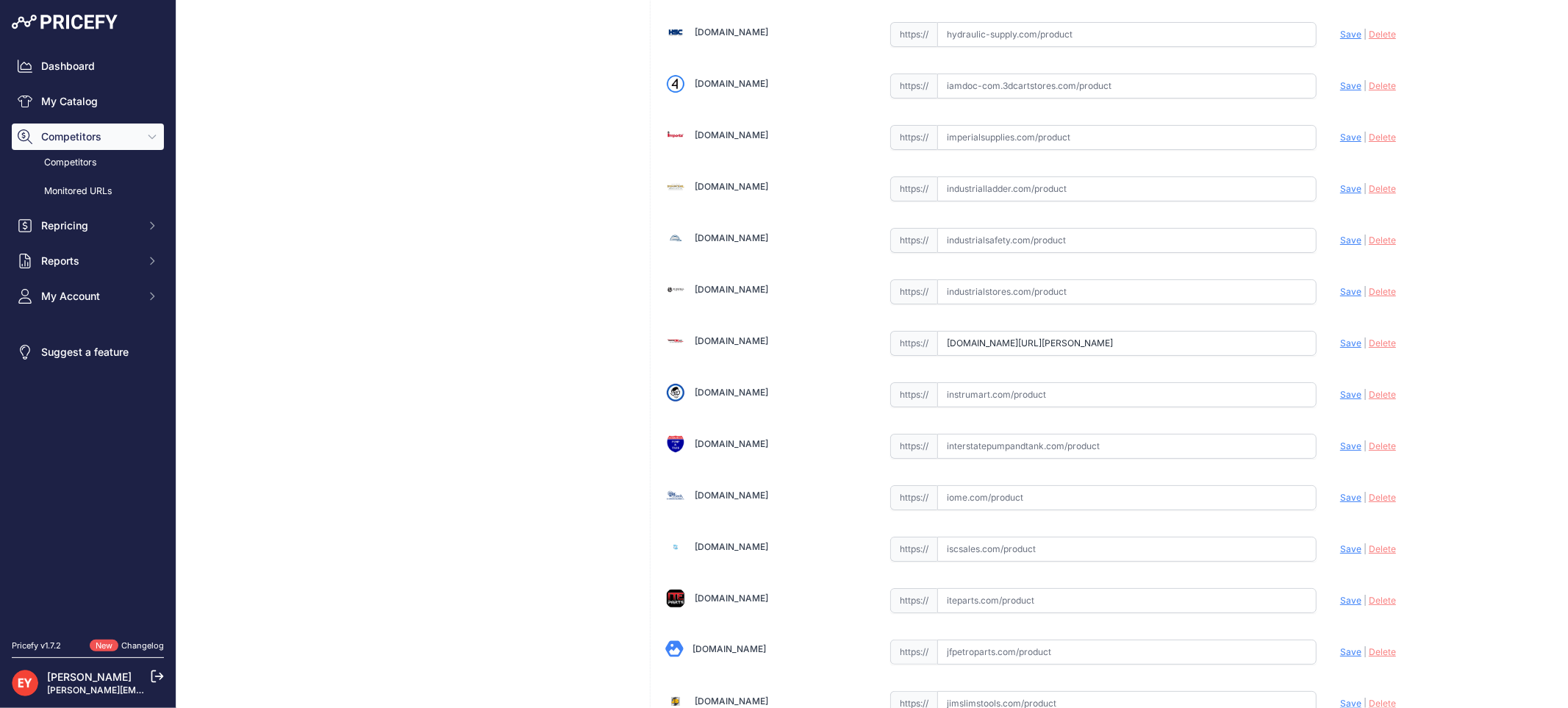
click at [1340, 349] on span "Save" at bounding box center [1350, 342] width 21 height 11
type input "[URL][DOMAIN_NAME][PERSON_NAME]"
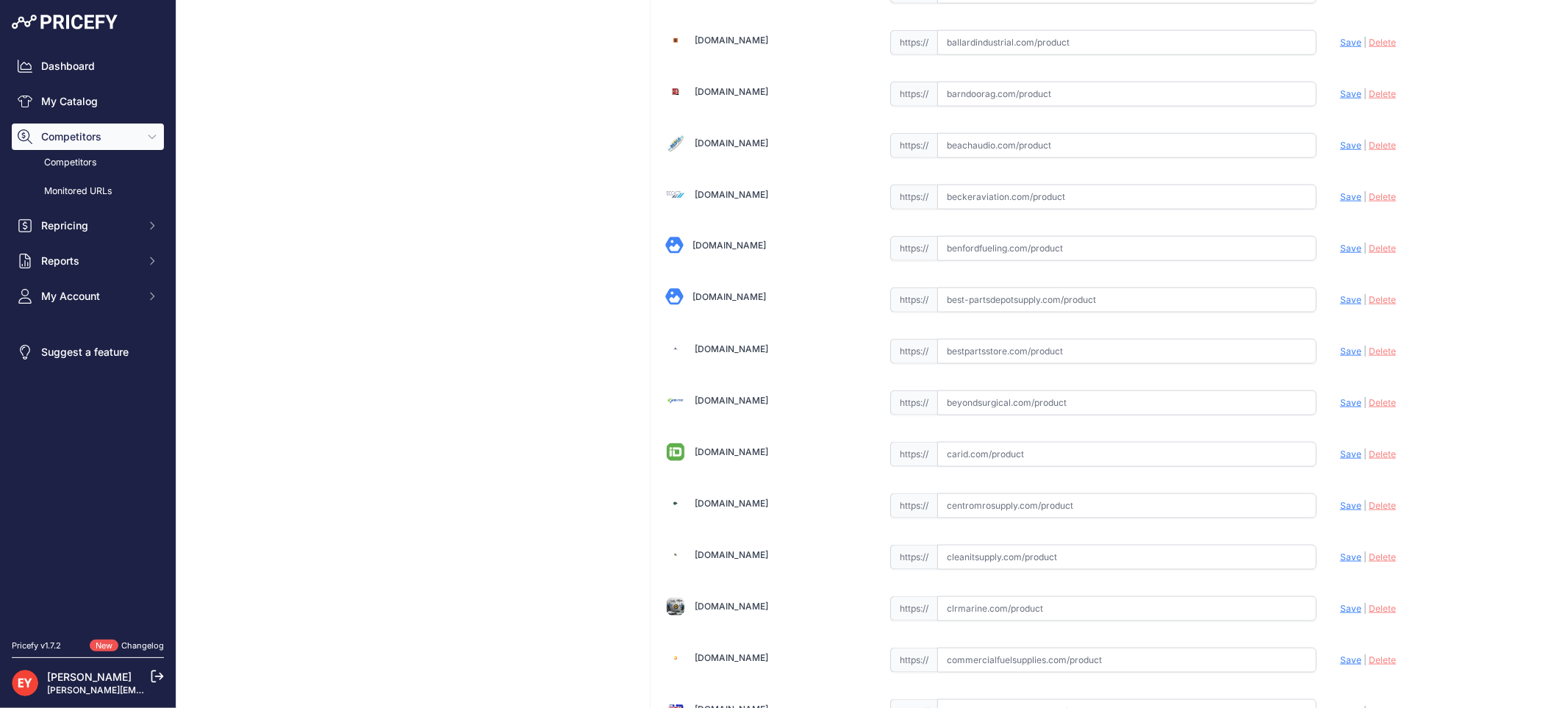
click at [971, 356] on input "text" at bounding box center [1126, 351] width 379 height 25
paste input "[URL][DOMAIN_NAME][PERSON_NAME]"
click at [1340, 354] on span "Save" at bounding box center [1350, 351] width 21 height 11
type input "[URL][DOMAIN_NAME][PERSON_NAME]"
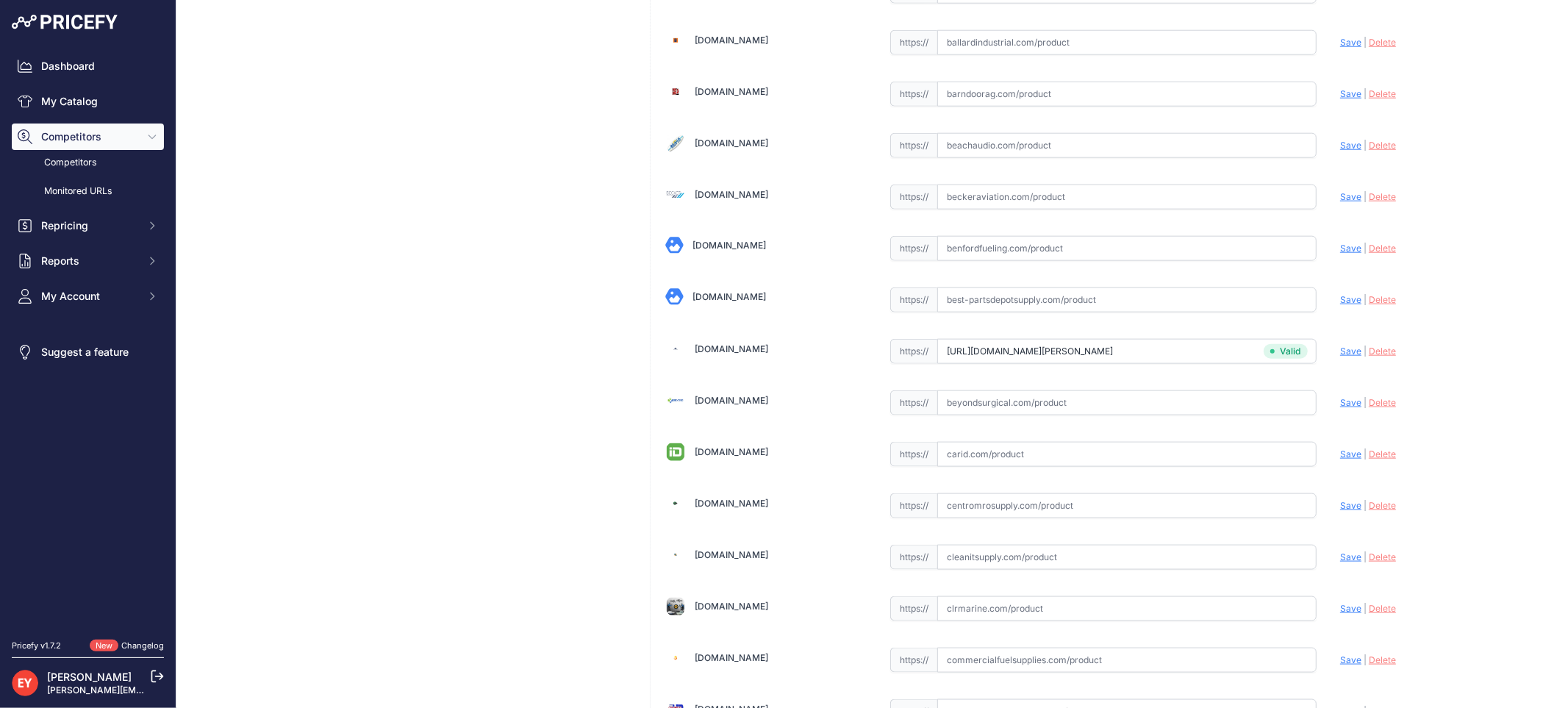
scroll to position [4405, 0]
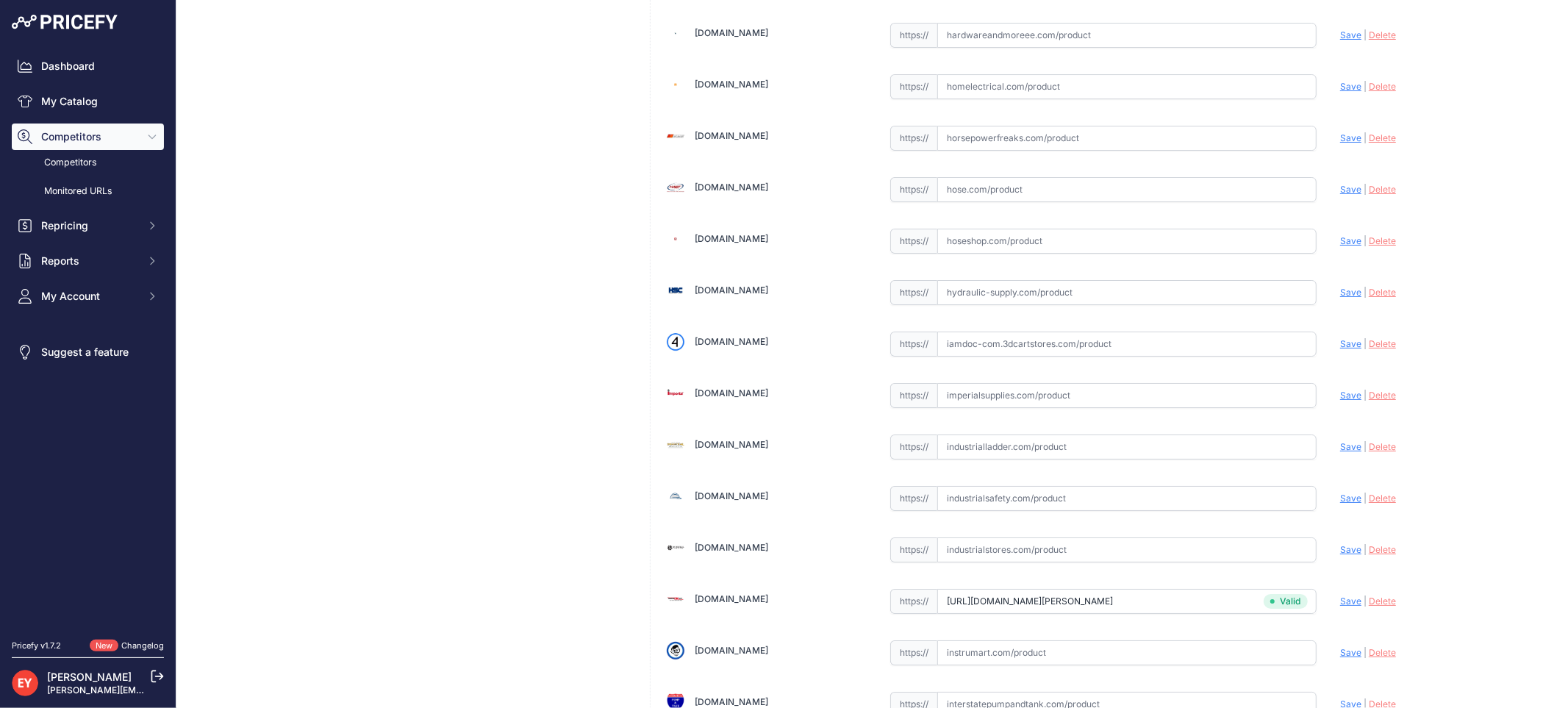
click at [1015, 357] on input "text" at bounding box center [1126, 344] width 379 height 25
paste input "https://iamdoc-com.3dcartstores.com/Valve-Assy-Enclosure-Kit_p_10576623.html"
click at [1346, 349] on span "Save" at bounding box center [1350, 343] width 21 height 11
type input "https://iamdoc-com.3dcartstores.com/Valve-Assy-Enclosure-Kit_p_10576623.html?pr…"
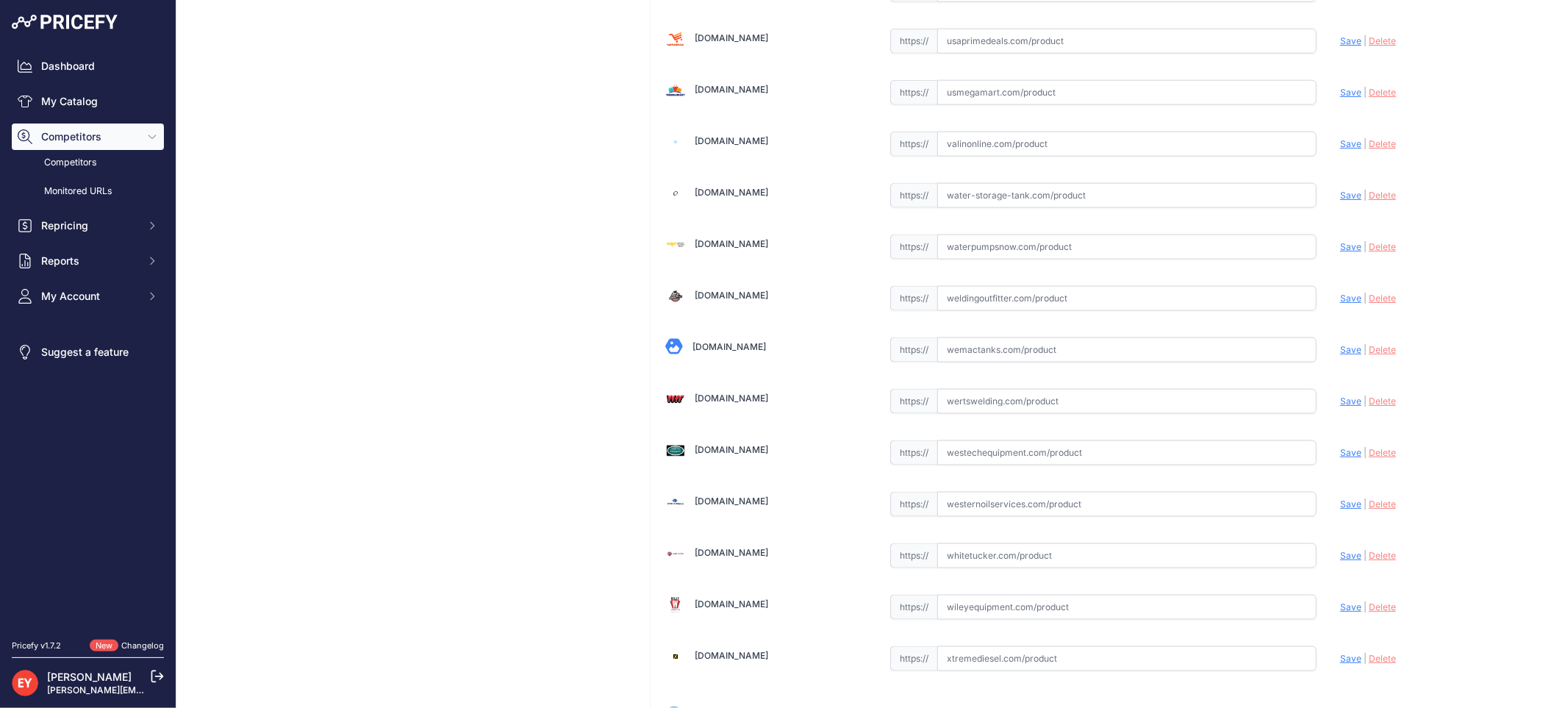
scroll to position [11114, 0]
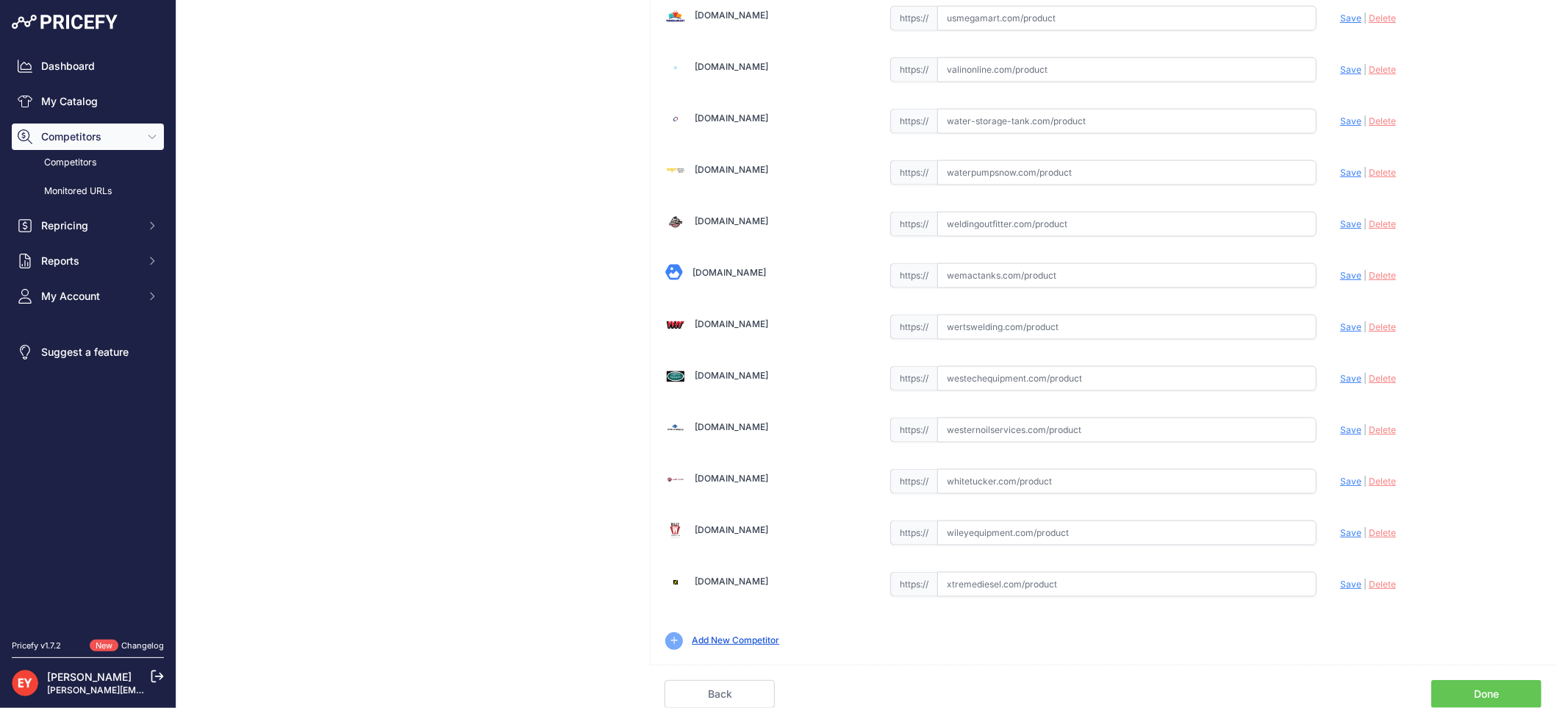
click at [1469, 684] on link "Done" at bounding box center [1486, 694] width 110 height 28
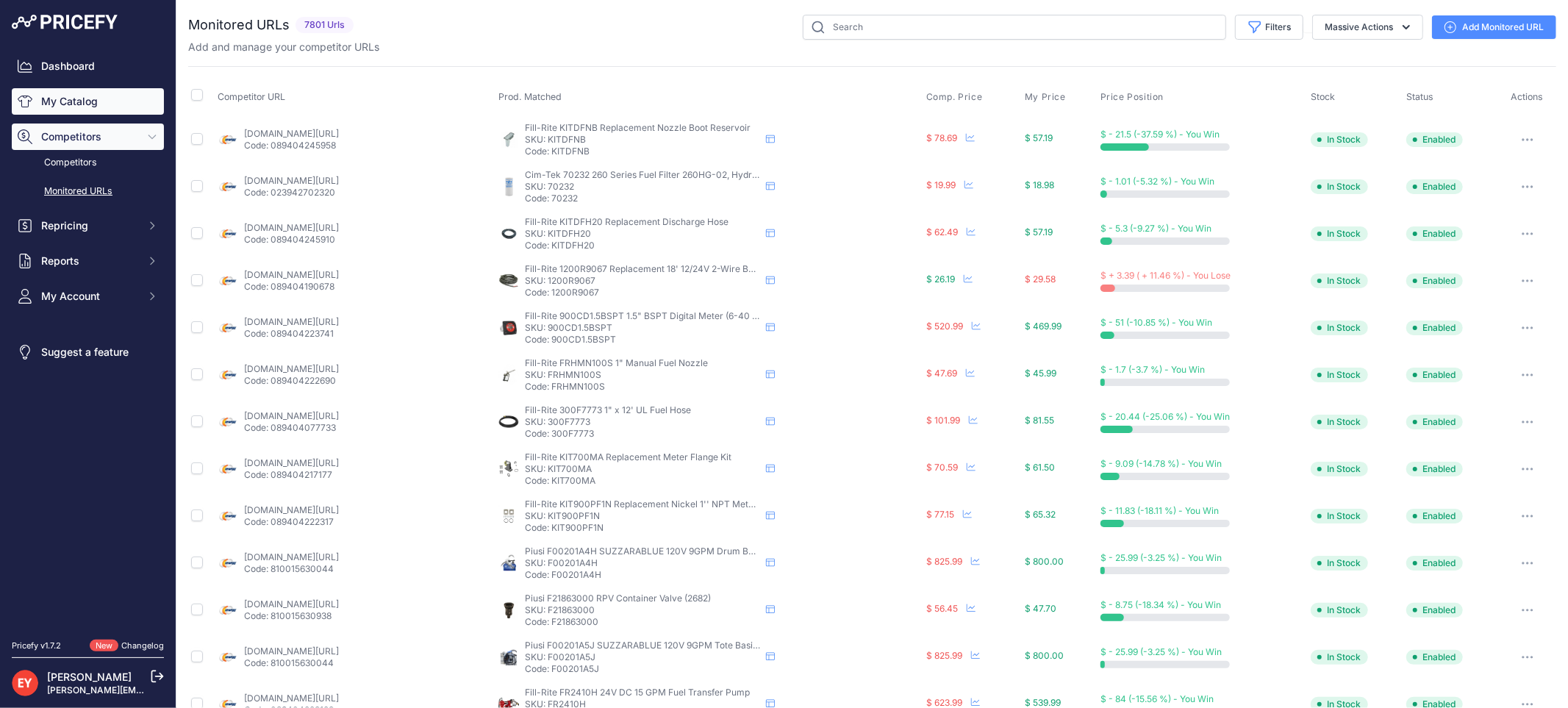
drag, startPoint x: 73, startPoint y: 103, endPoint x: 85, endPoint y: 101, distance: 12.2
click at [72, 104] on link "My Catalog" at bounding box center [88, 101] width 153 height 26
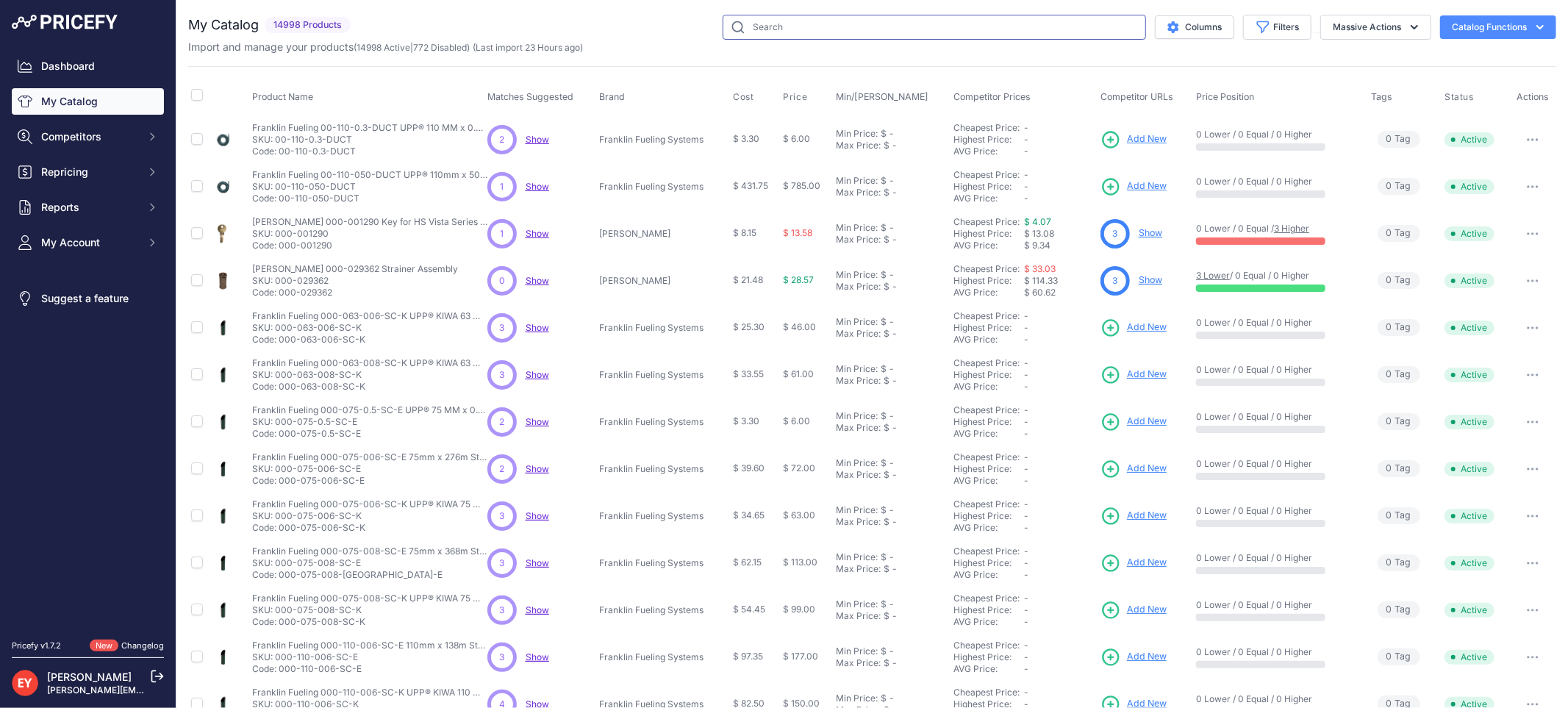
click at [761, 33] on input "text" at bounding box center [934, 27] width 424 height 25
paste input "330020-644"
type input "330020-644"
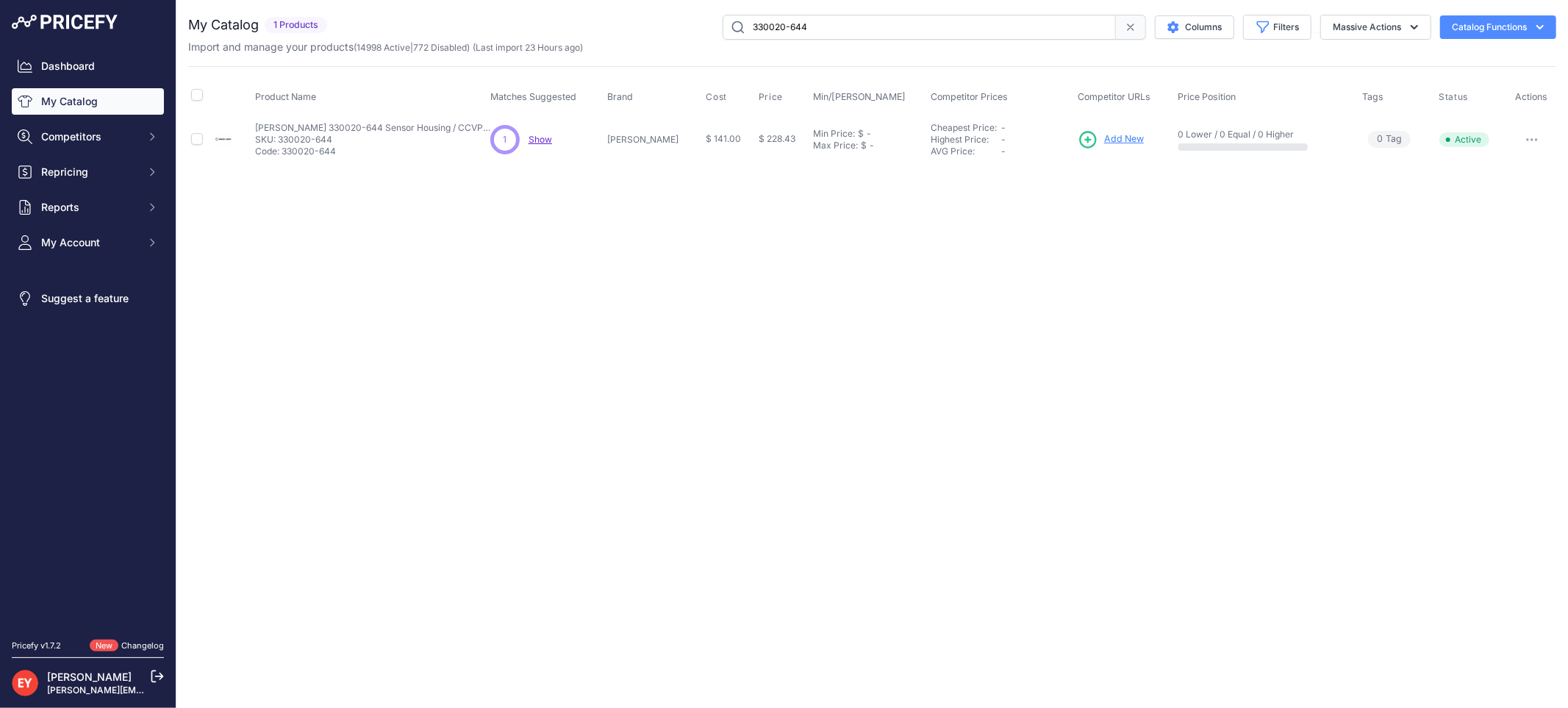
drag, startPoint x: 1101, startPoint y: 128, endPoint x: 1098, endPoint y: 136, distance: 8.5
click at [1100, 130] on td "Add New" at bounding box center [1126, 139] width 101 height 48
click at [1104, 136] on span "Add New" at bounding box center [1123, 139] width 40 height 14
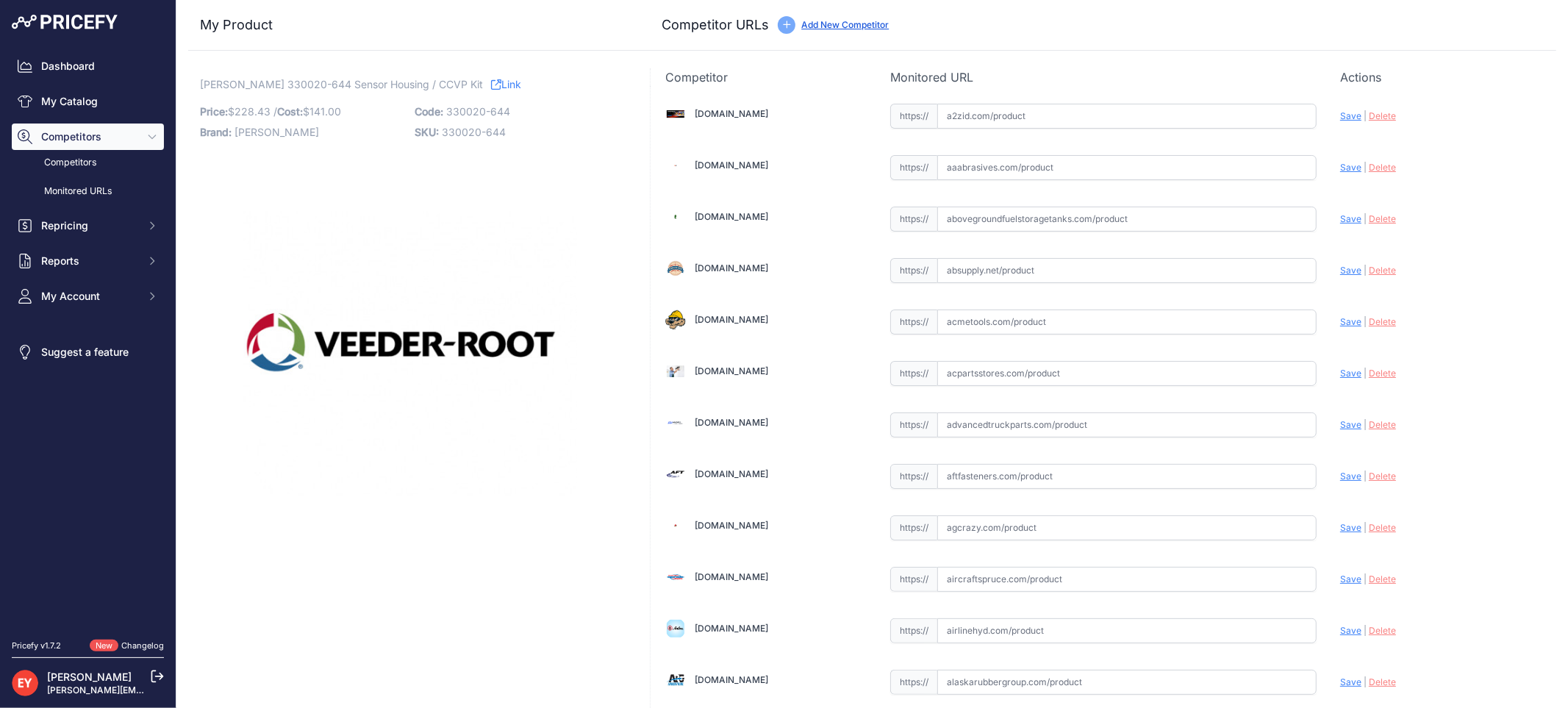
scroll to position [4405, 0]
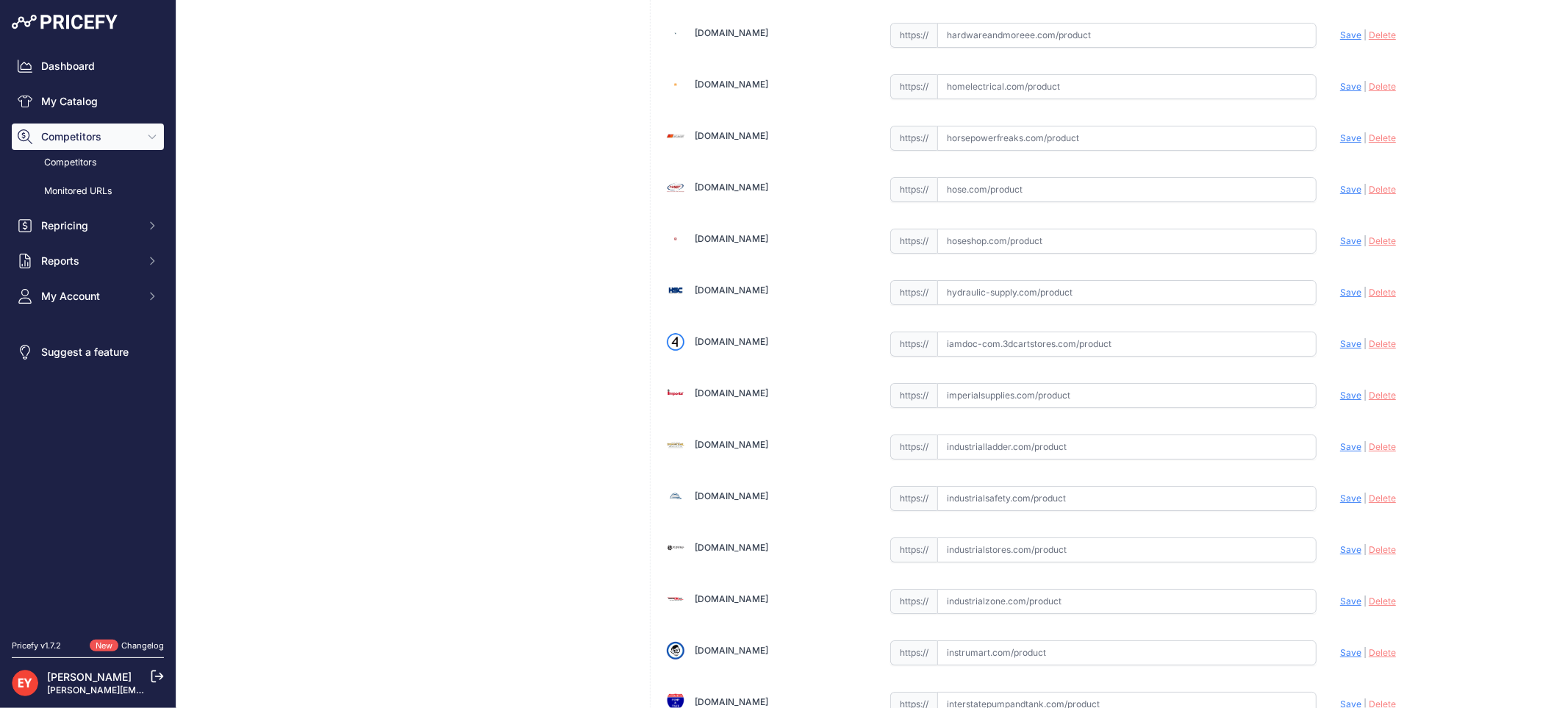
drag, startPoint x: 965, startPoint y: 358, endPoint x: 867, endPoint y: 251, distance: 145.1
click at [965, 357] on input "text" at bounding box center [1126, 344] width 379 height 25
paste input "https://iamdoc-com.3dcartstores.com/Sensor-Housing-Ccvp_p_10576624.html"
click at [1341, 349] on span "Save" at bounding box center [1350, 343] width 21 height 11
type input "https://iamdoc-com.3dcartstores.com/Sensor-Housing-Ccvp_p_10576624.html?prirule…"
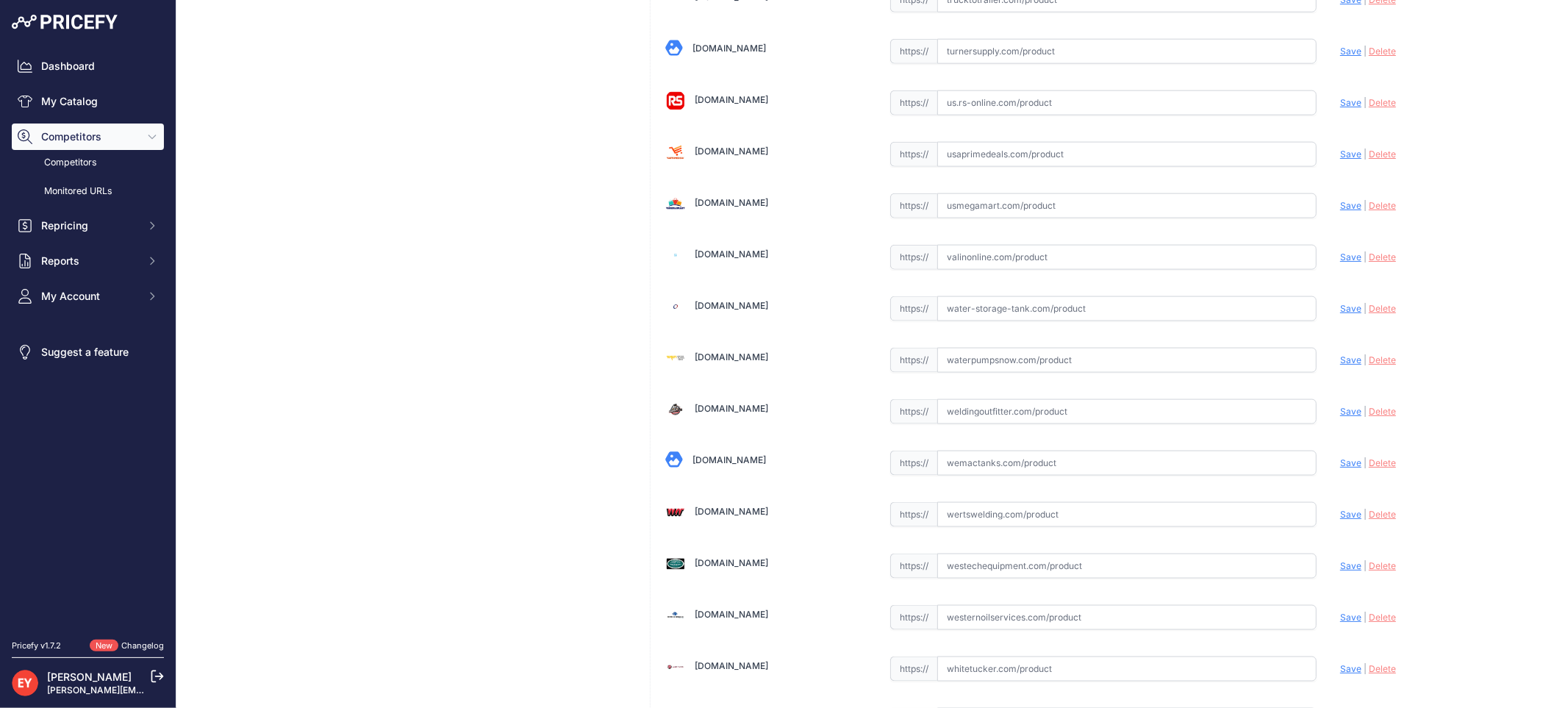
scroll to position [11114, 0]
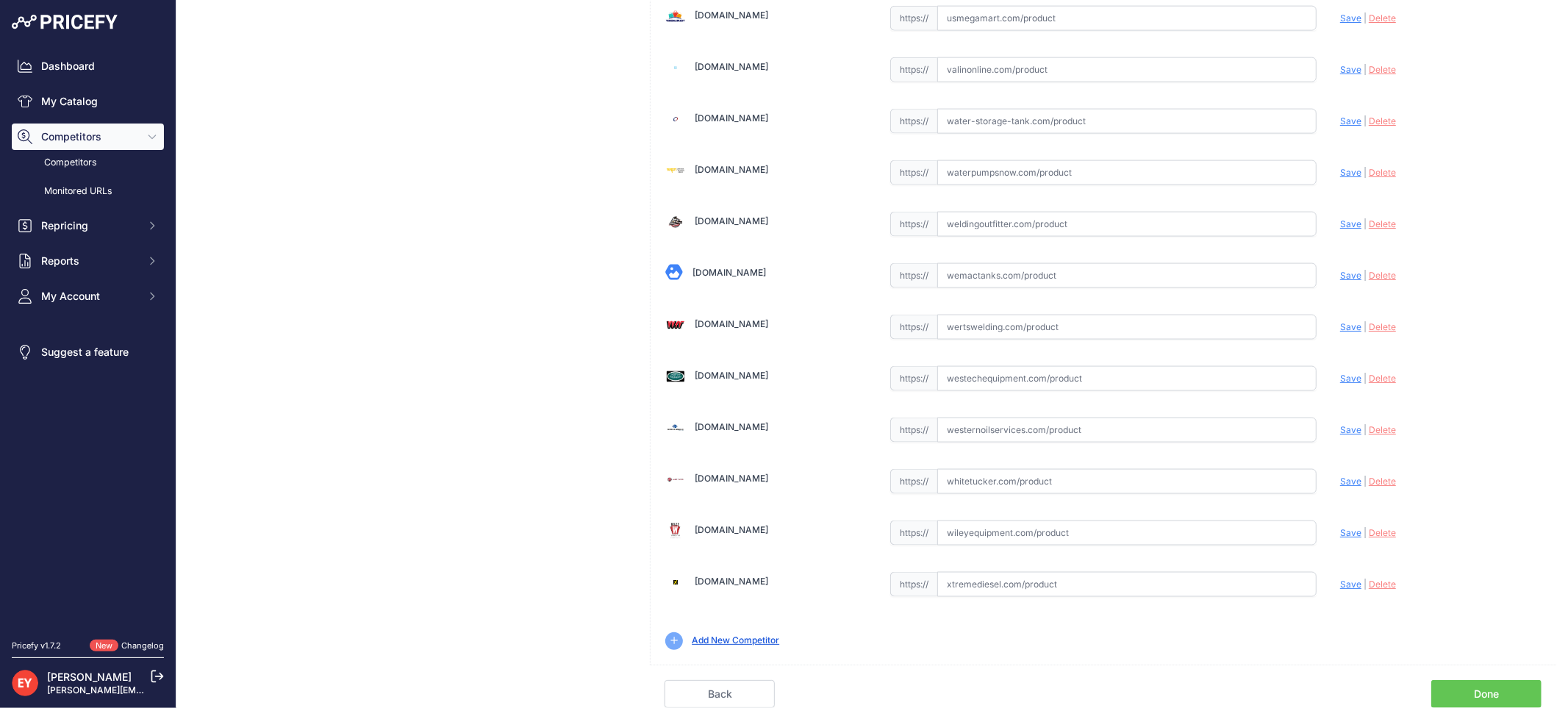
click at [1522, 687] on link "Done" at bounding box center [1486, 694] width 110 height 28
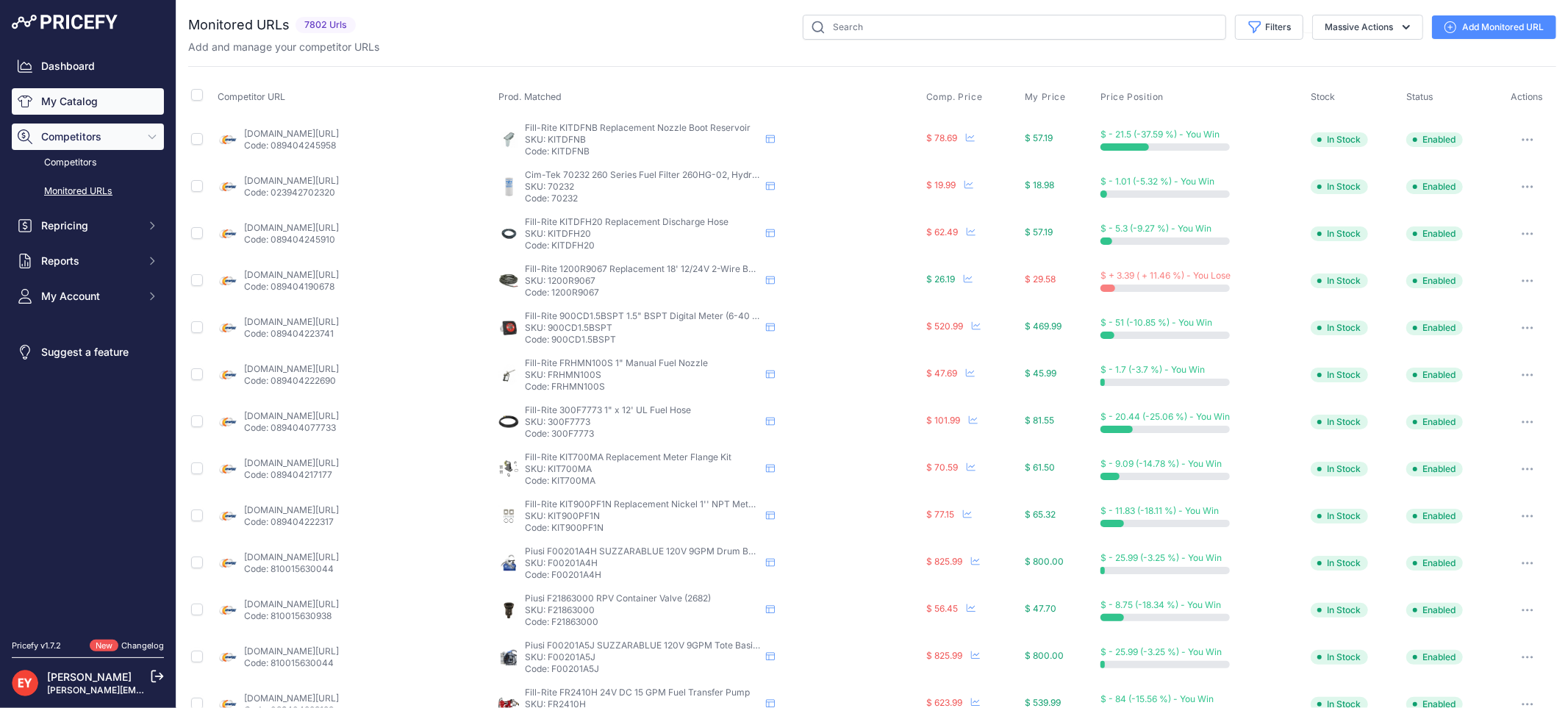
click at [46, 96] on link "My Catalog" at bounding box center [88, 101] width 153 height 26
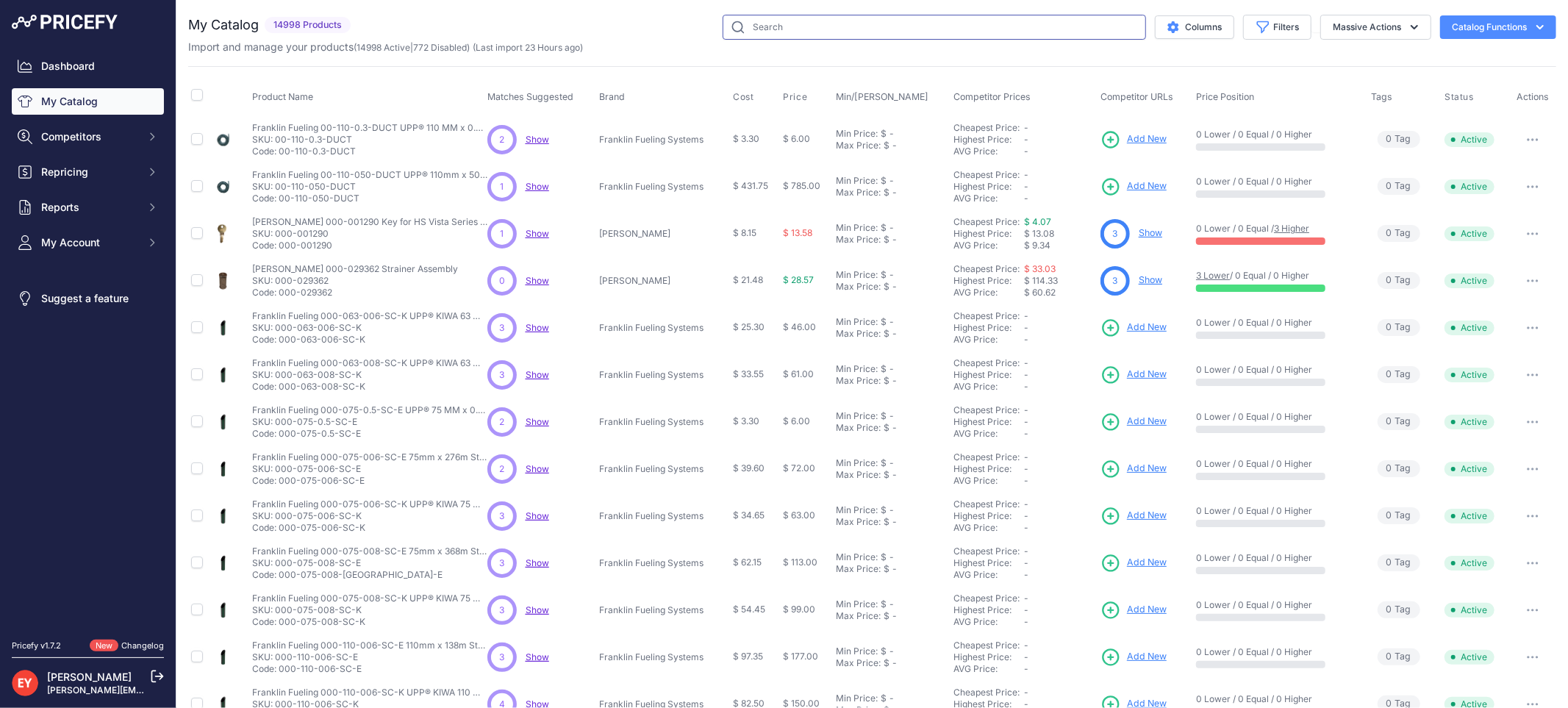
click at [747, 24] on input "text" at bounding box center [934, 27] width 424 height 25
paste input "330020-644"
type input "330020-644"
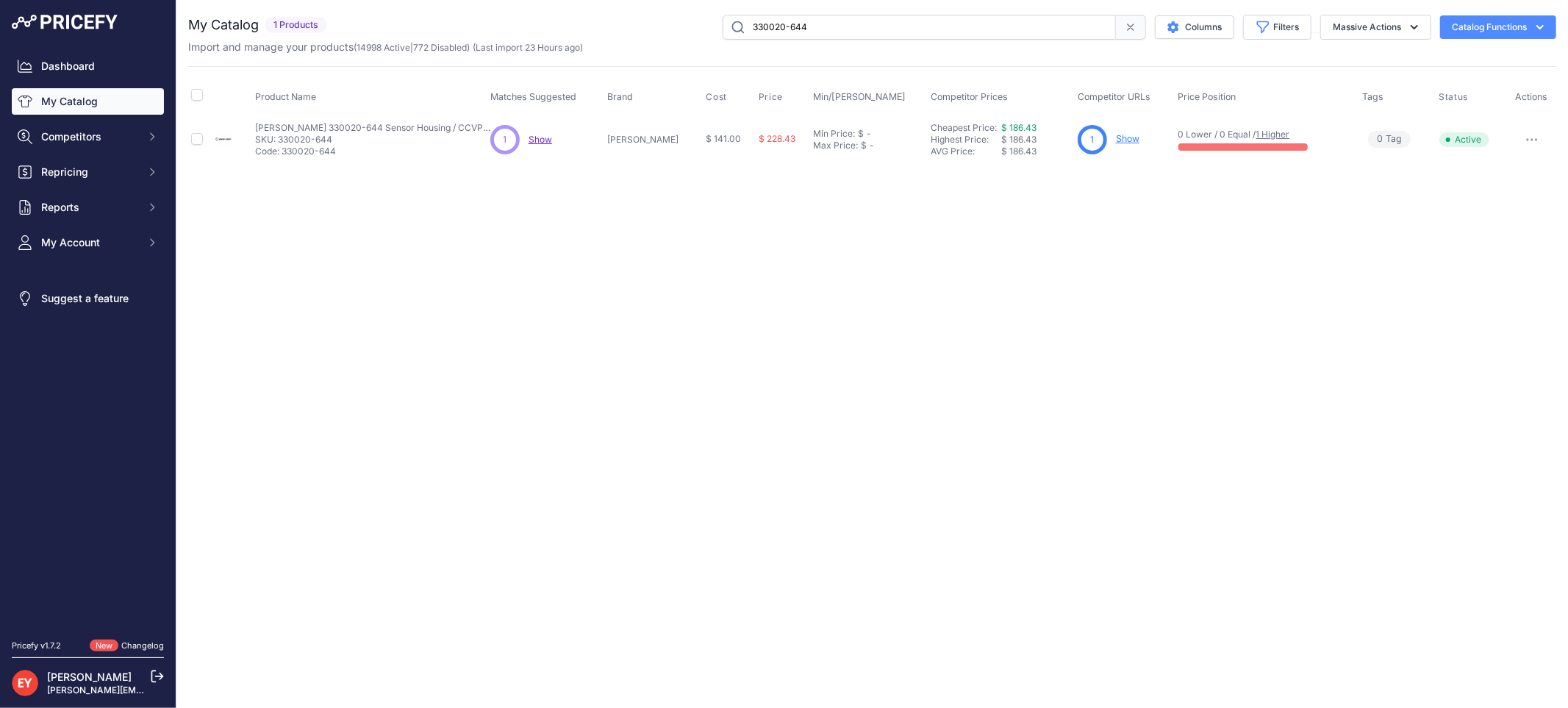
click at [1116, 137] on link "Show" at bounding box center [1127, 138] width 24 height 11
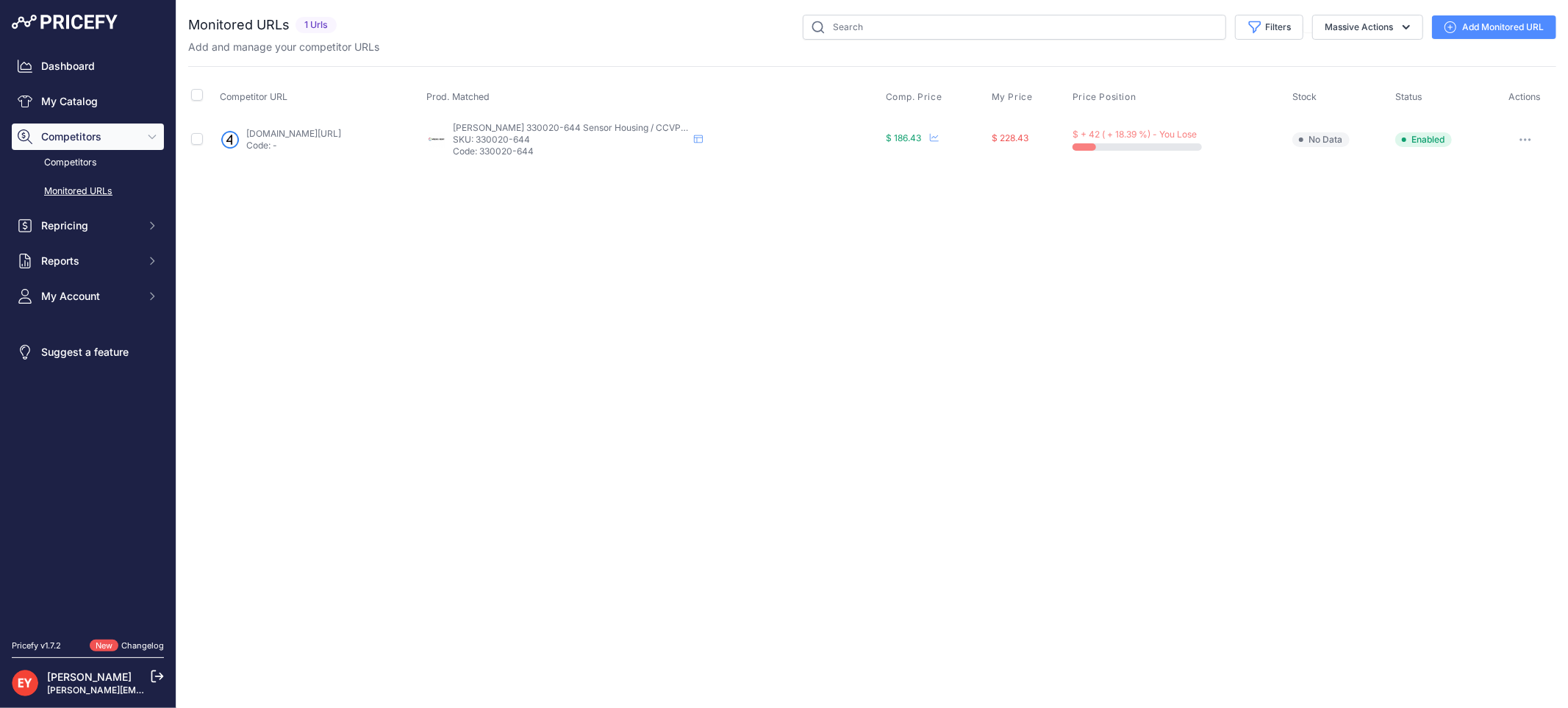
click at [1476, 33] on link "Add Monitored URL" at bounding box center [1494, 27] width 124 height 24
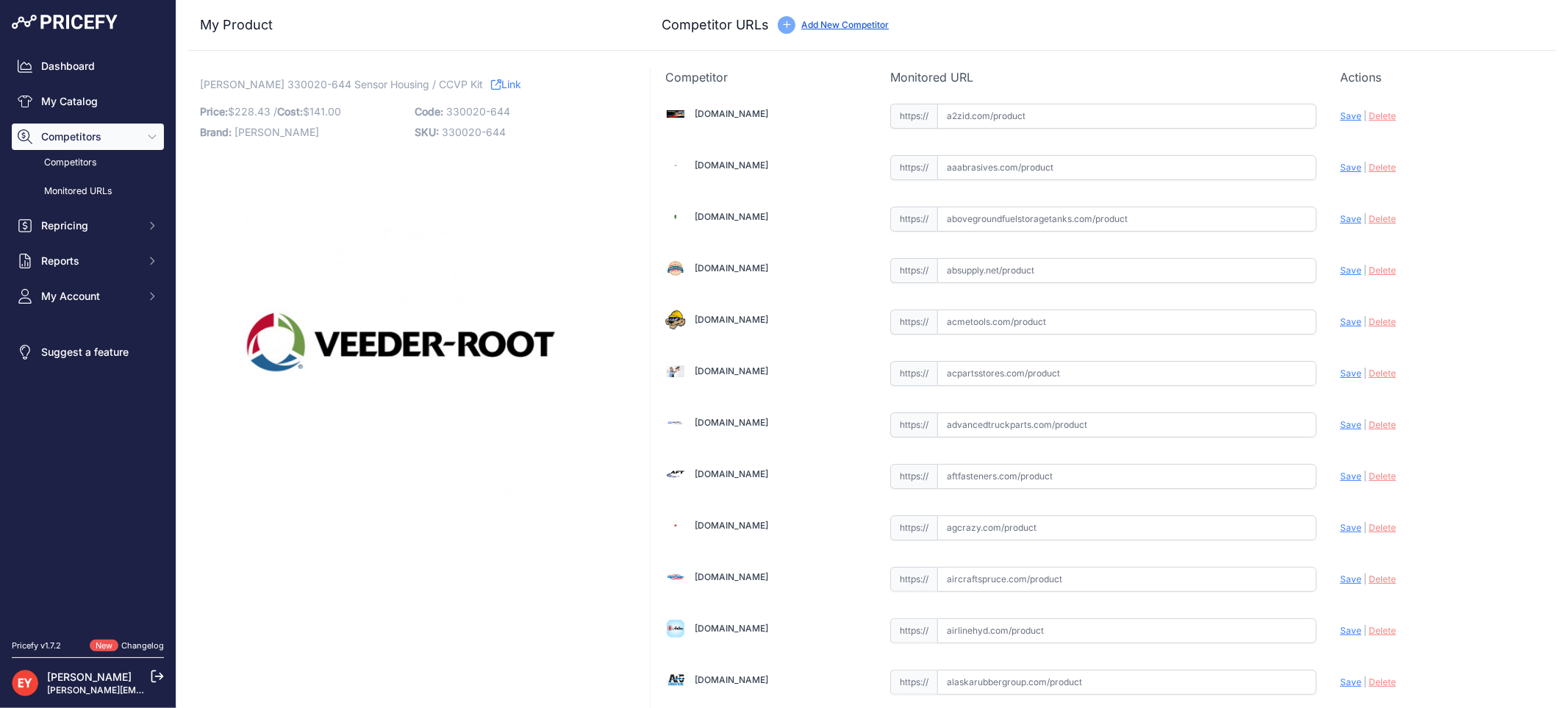
scroll to position [4405, 0]
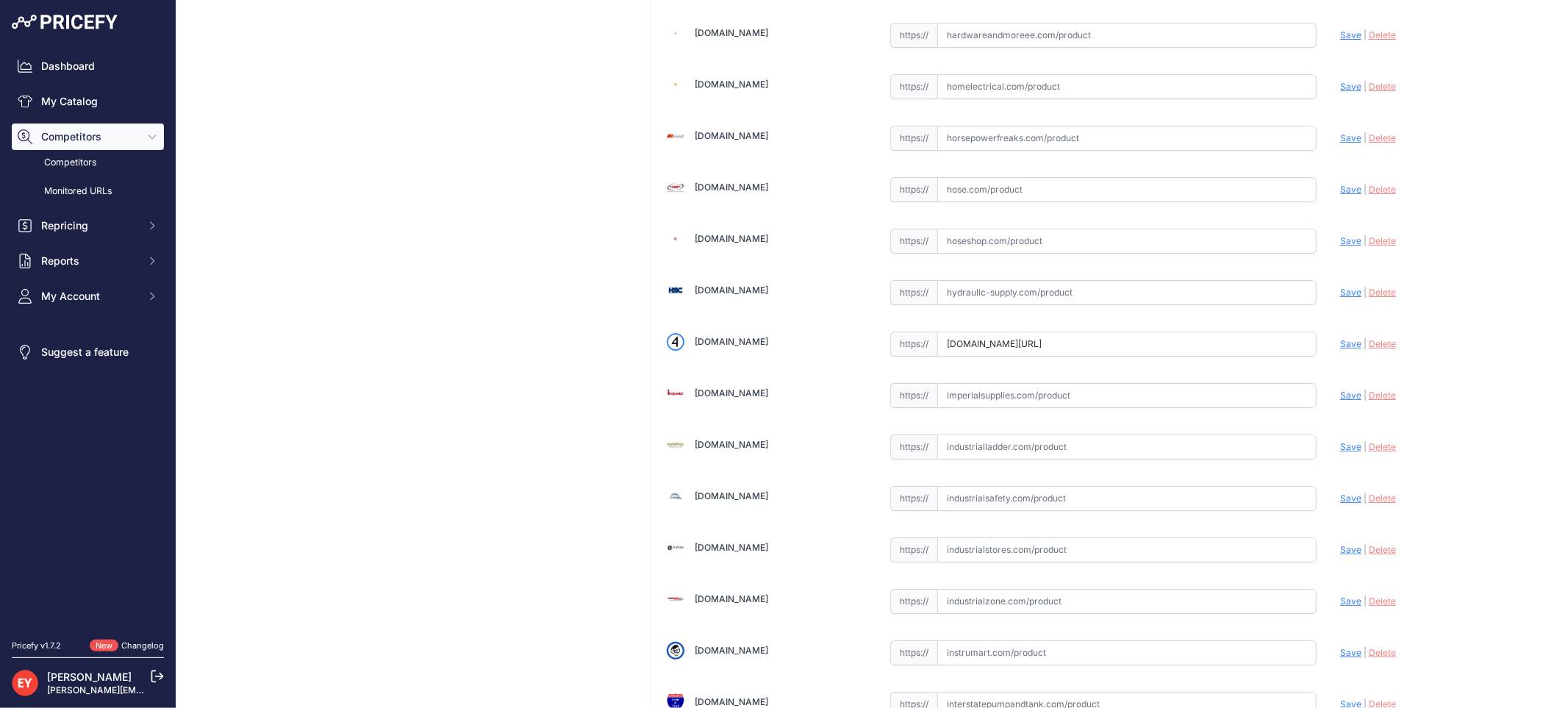
click at [997, 357] on input "[DOMAIN_NAME][URL]" at bounding box center [1126, 344] width 379 height 25
click at [945, 351] on input "iamdoc-com.3dcartstores.com/Sensor-Housing-Ccvp_p_10576624.html?prirule_jdsnikf…" at bounding box center [1126, 344] width 379 height 25
drag, startPoint x: 939, startPoint y: 358, endPoint x: 1351, endPoint y: 365, distance: 412.1
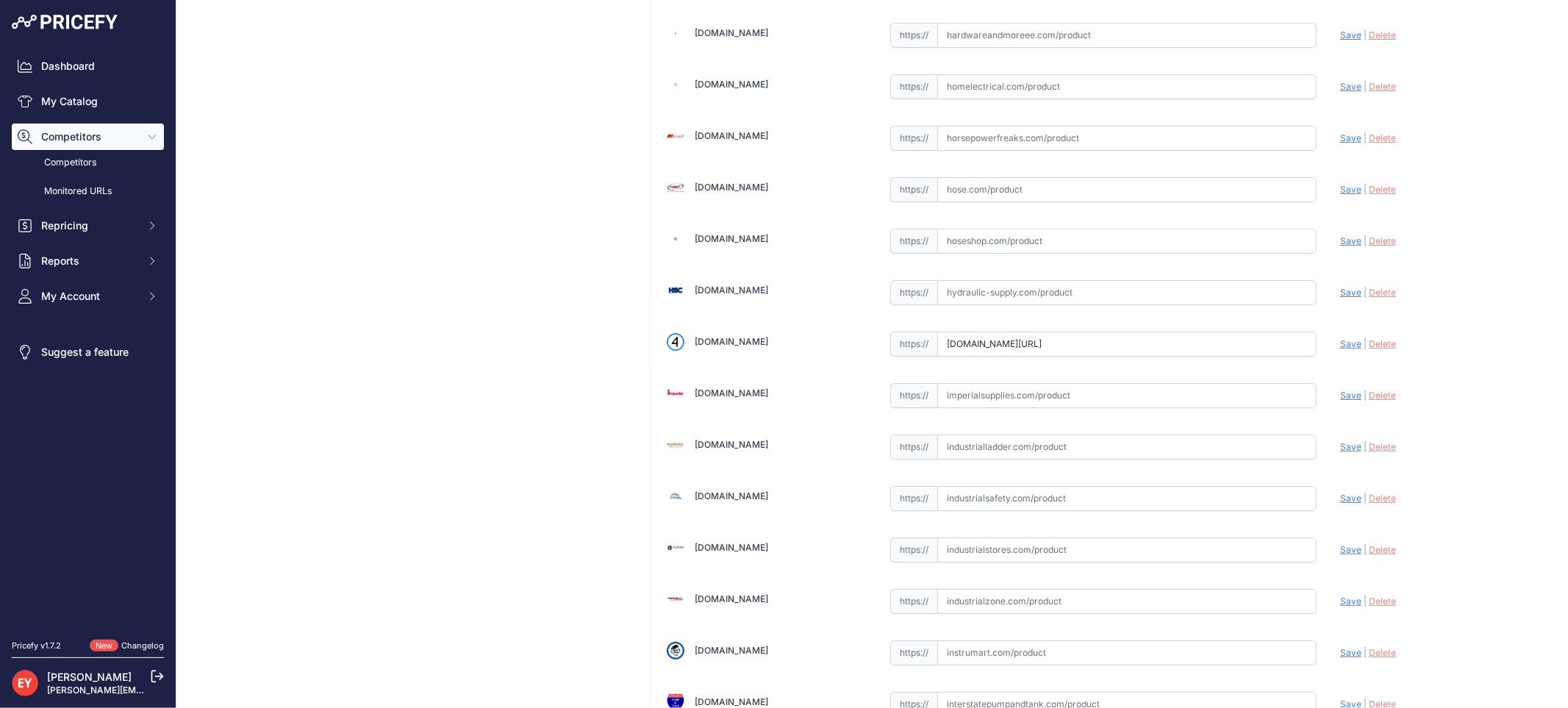
paste input "https://iamdoc-com.3dcartstores.com/V-R-Filter-Assy-Kit_p_10576625.html"
click at [1340, 349] on span "Save" at bounding box center [1350, 343] width 21 height 11
type input "https://iamdoc-com.3dcartstores.com/V-R-Filter-Assy-Kit_p_10576625.html?prirule…"
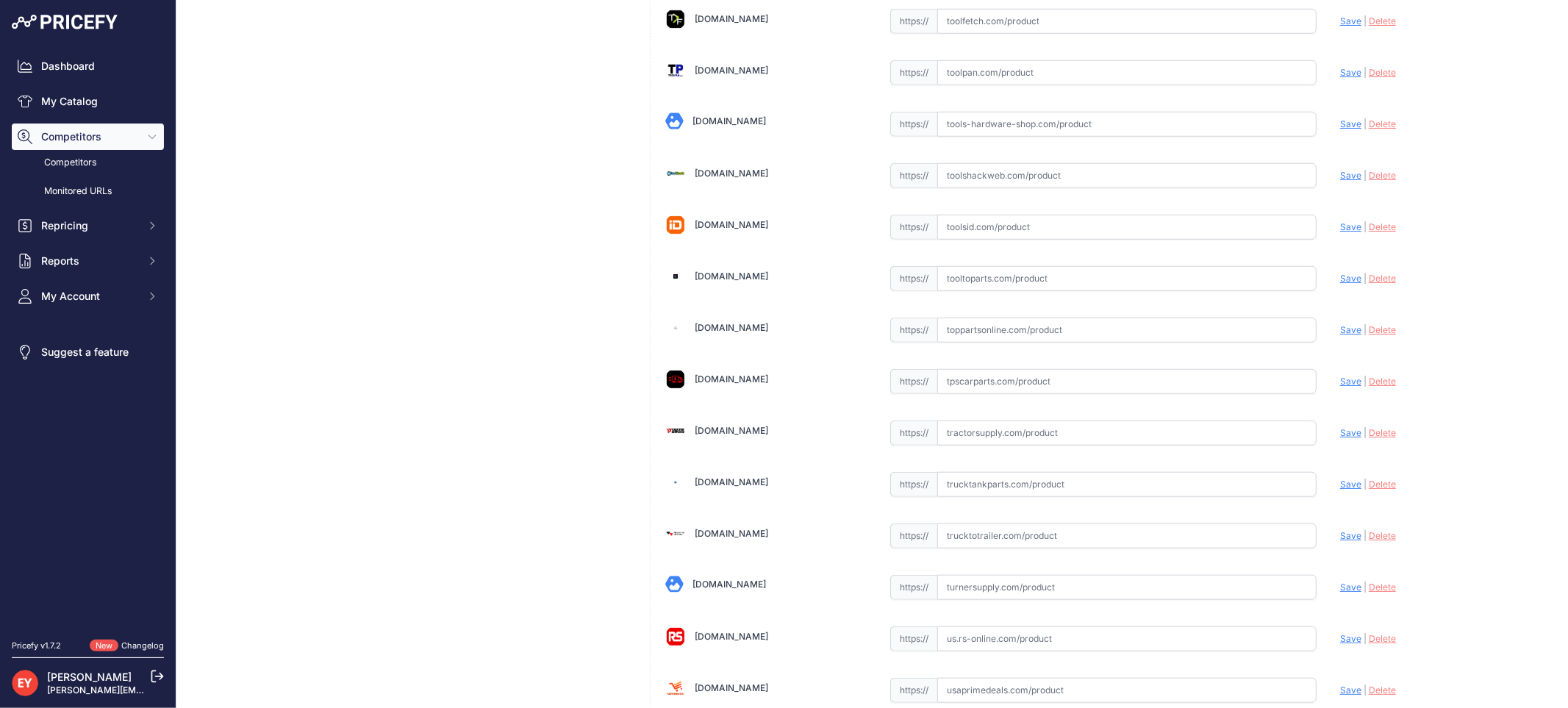
drag, startPoint x: 951, startPoint y: 357, endPoint x: 931, endPoint y: 311, distance: 50.2
click at [951, 343] on input "text" at bounding box center [1126, 330] width 379 height 25
paste input "https://www.toppartsonline.com/product/veeder-root-330020-645-v-r-filter-assemb…"
click at [1340, 335] on span "Save" at bounding box center [1350, 330] width 21 height 11
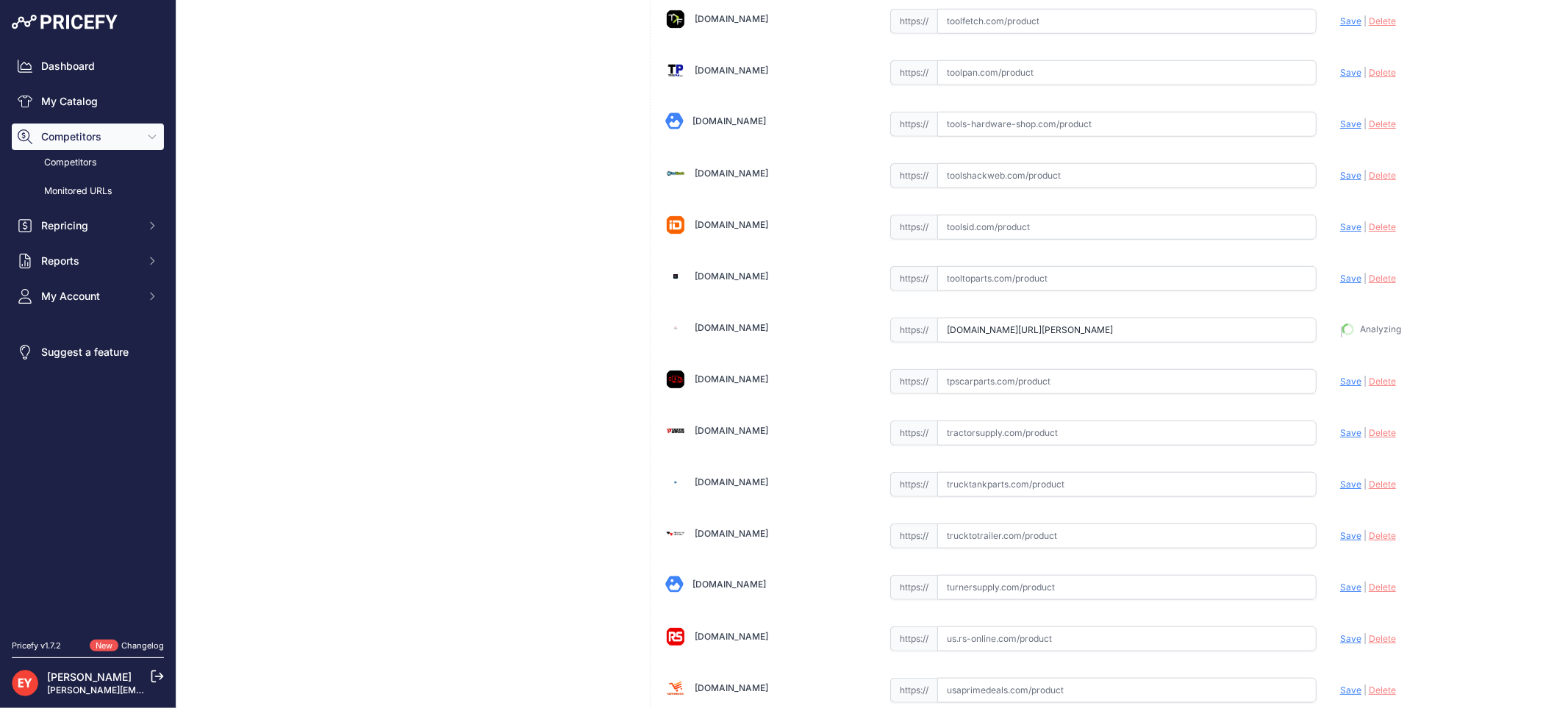
type input "https://www.toppartsonline.com/product/veeder-root-330020-645-v-r-filter-assemb…"
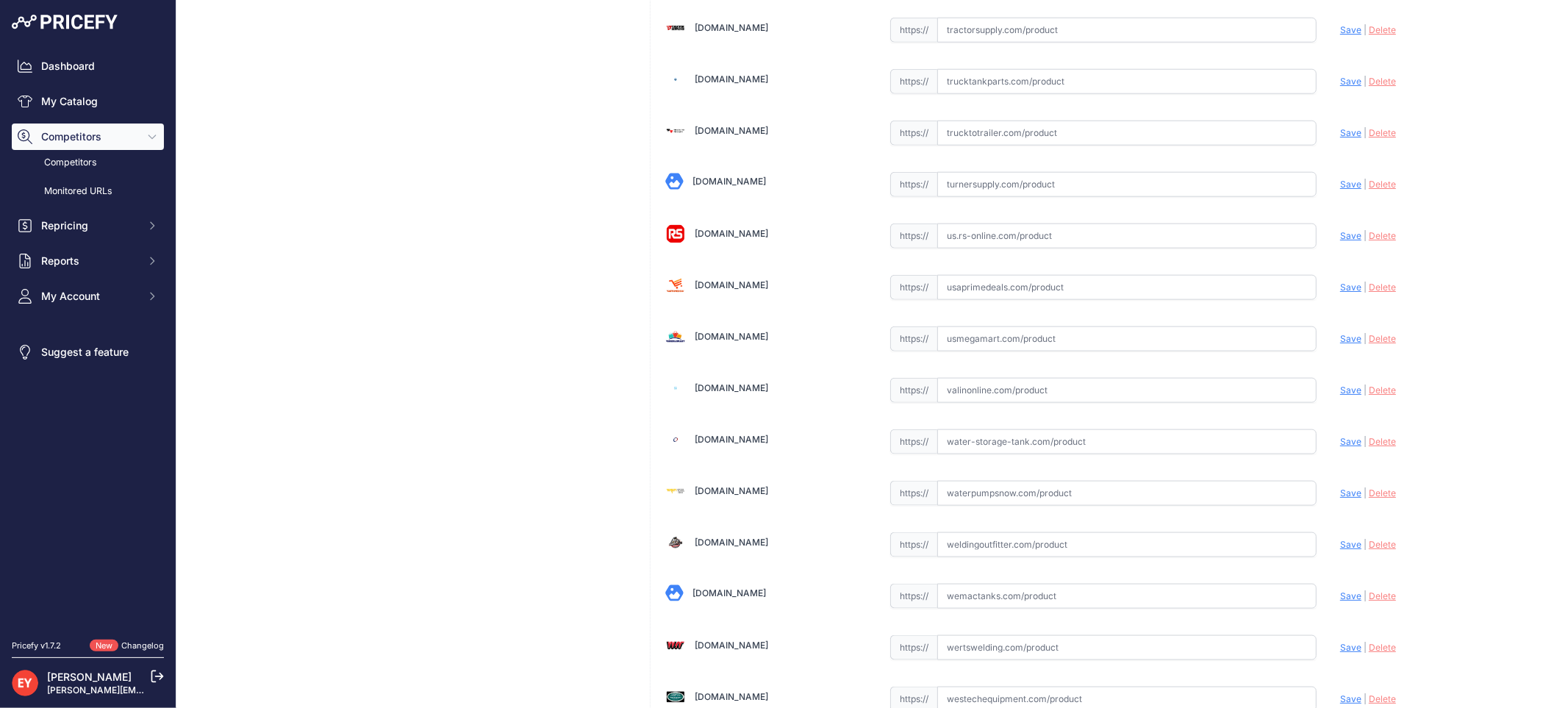
scroll to position [11082, 0]
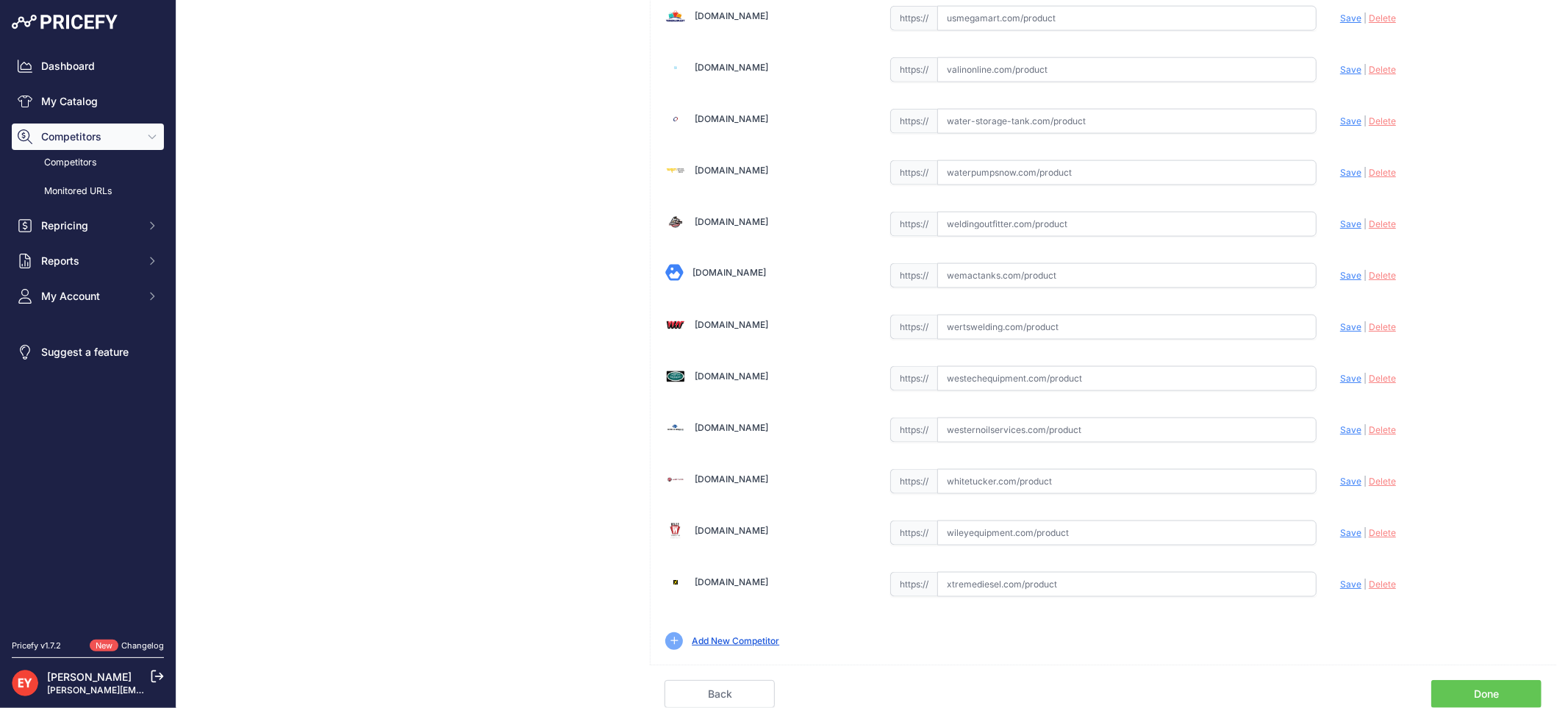
click at [1510, 685] on link "Done" at bounding box center [1486, 694] width 110 height 28
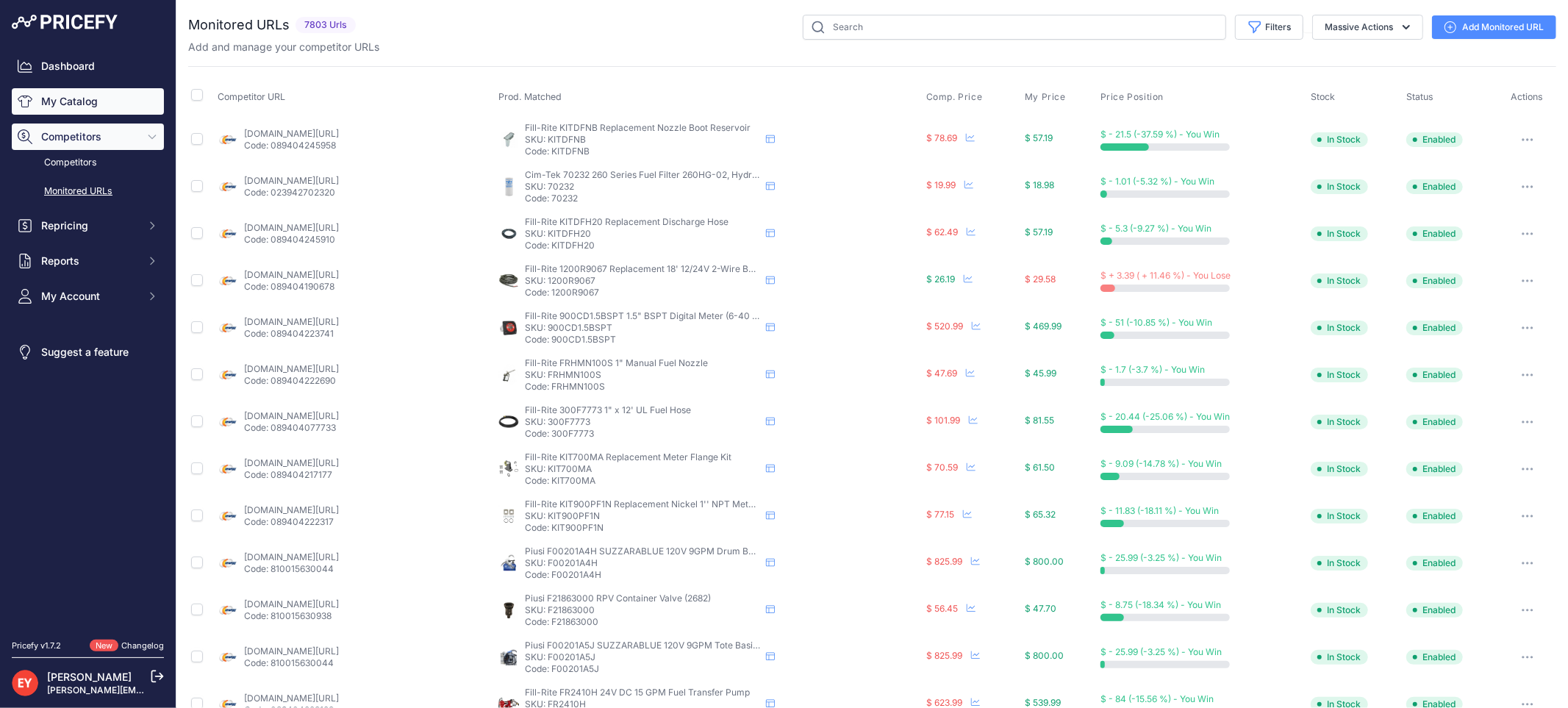
click at [64, 113] on link "My Catalog" at bounding box center [88, 101] width 153 height 26
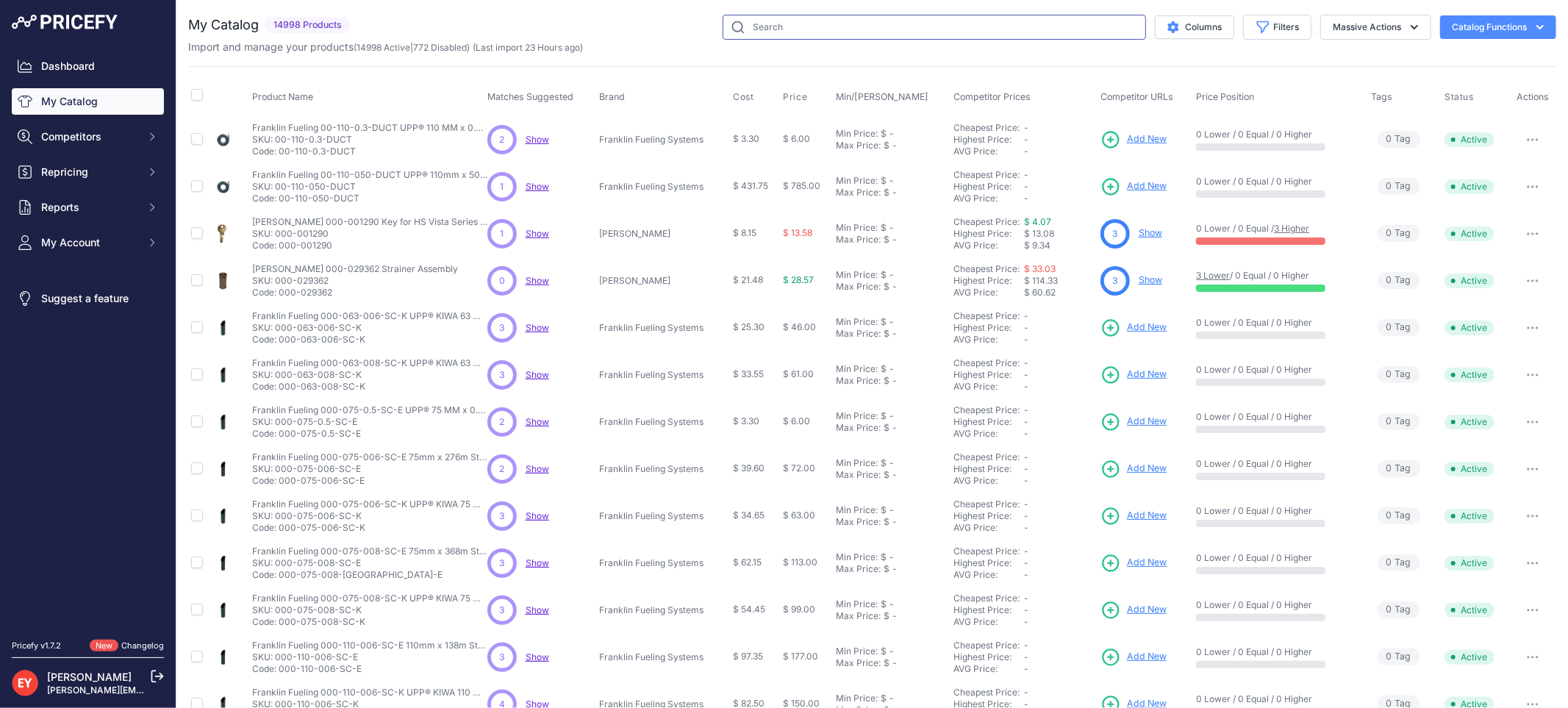
click at [752, 27] on input "text" at bounding box center [934, 27] width 424 height 25
paste input "330020-647"
type input "330020-647"
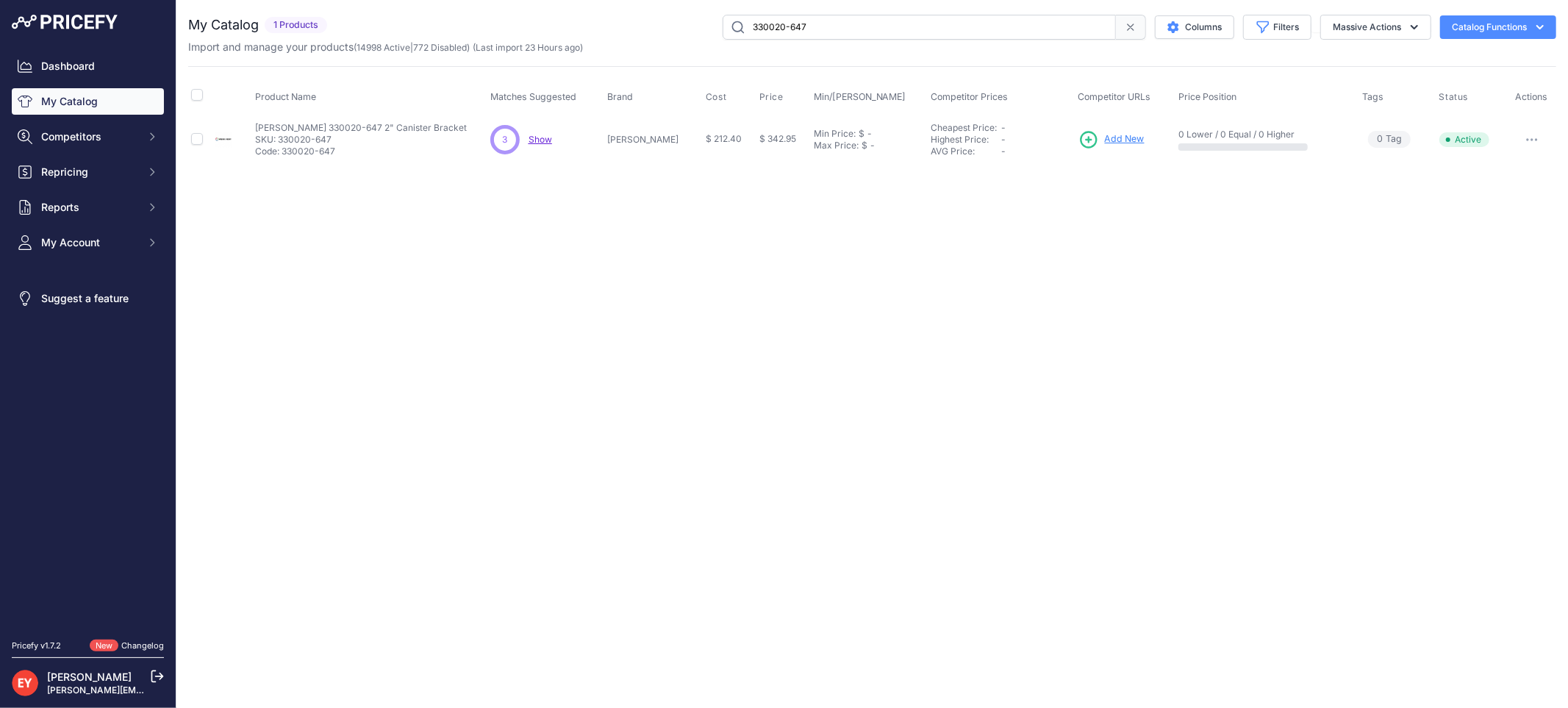
click at [1111, 132] on span "Add New" at bounding box center [1124, 139] width 40 height 14
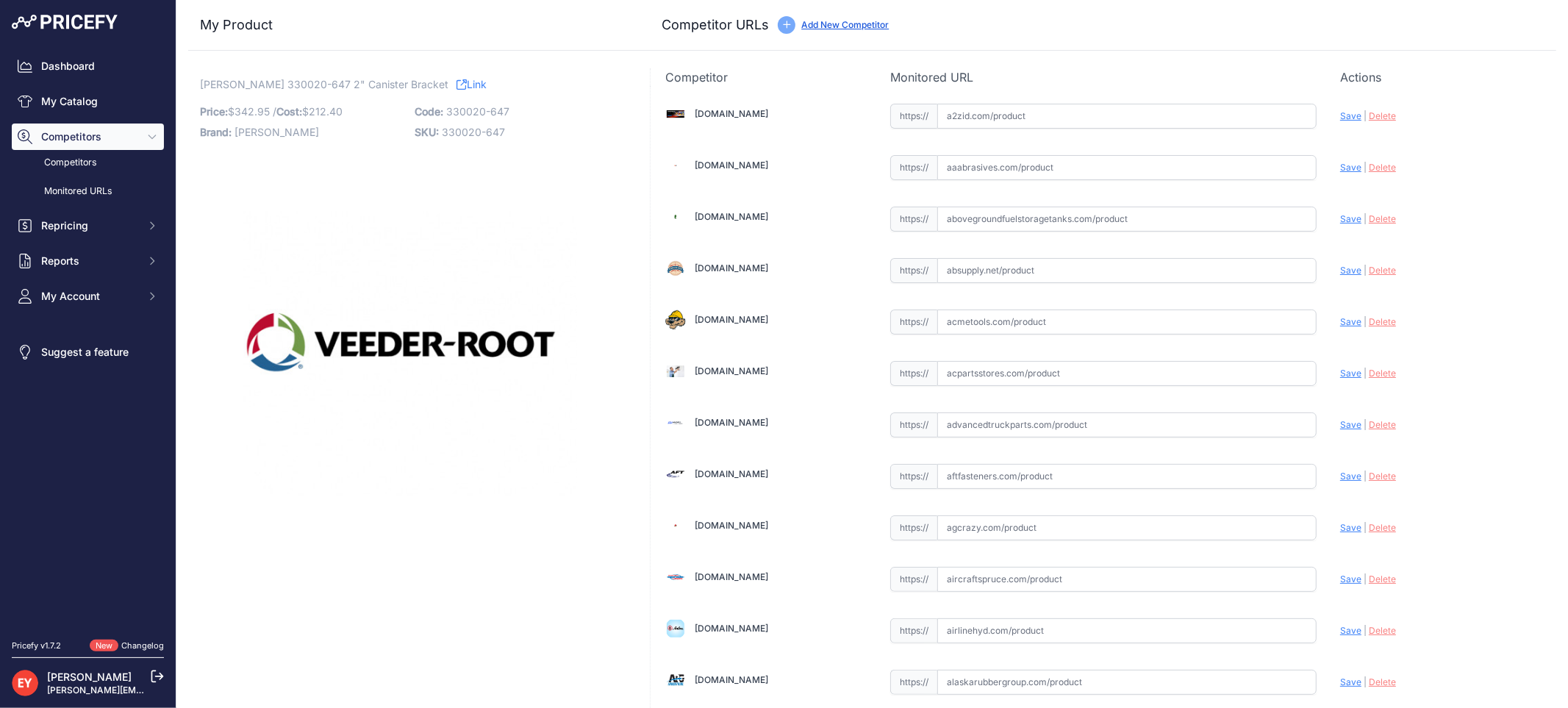
scroll to position [1360, 0]
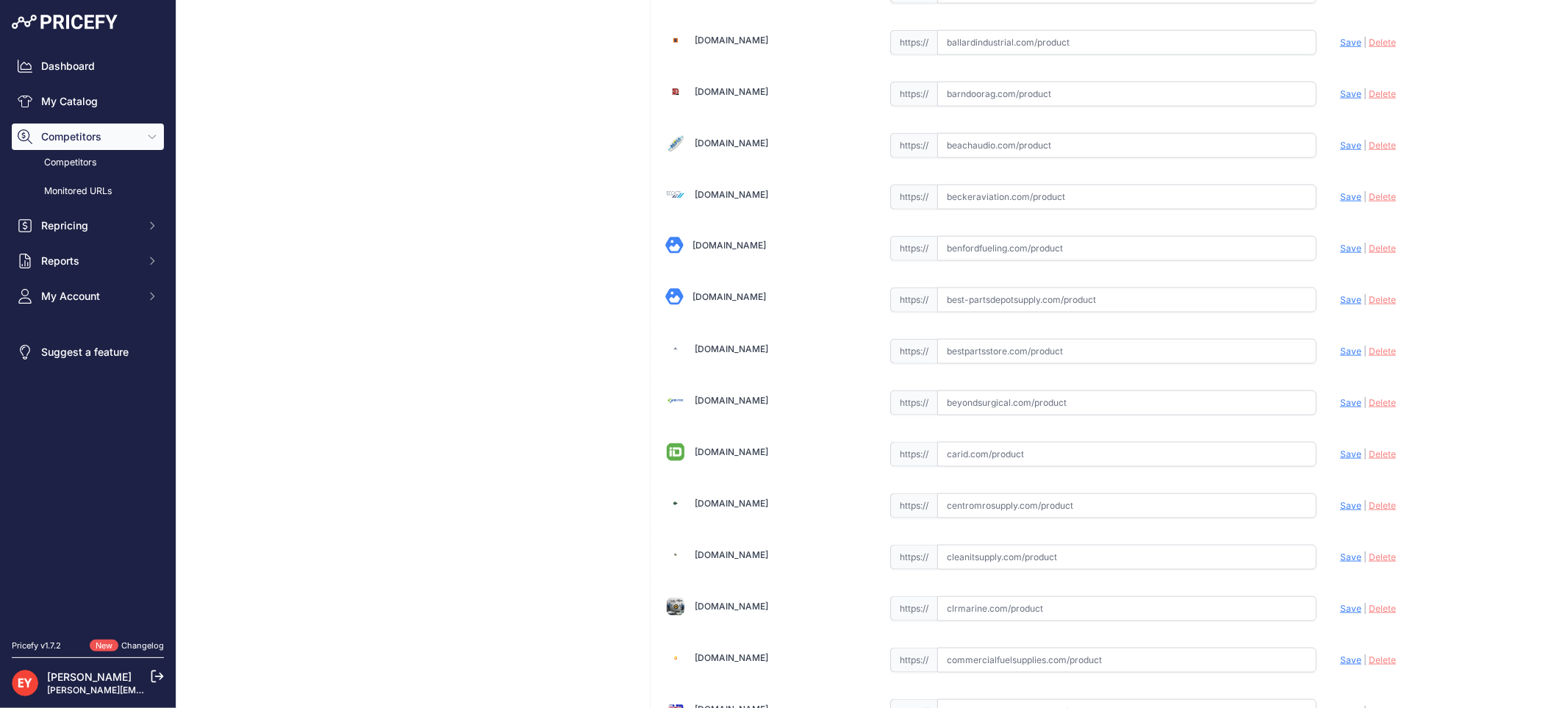
click at [971, 364] on input "text" at bounding box center [1126, 351] width 379 height 25
paste input "[URL][DOMAIN_NAME][PERSON_NAME]"
drag, startPoint x: 1333, startPoint y: 350, endPoint x: 1321, endPoint y: 351, distance: 12.0
click at [1340, 351] on span "Save" at bounding box center [1350, 351] width 21 height 11
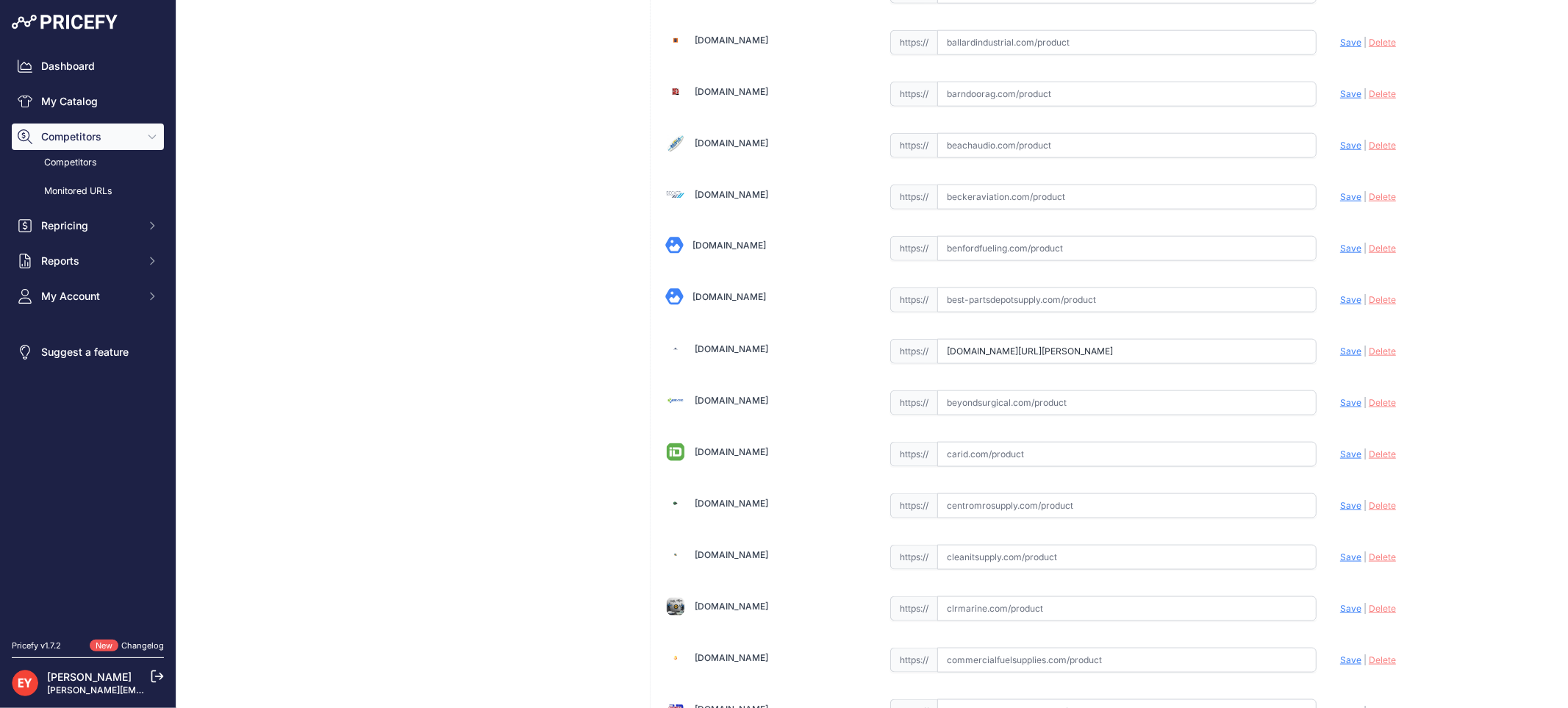
scroll to position [0, 0]
type input "https://www.bestpartsstore.com/product/veeder-root-330020-647-2-canister-bracke…"
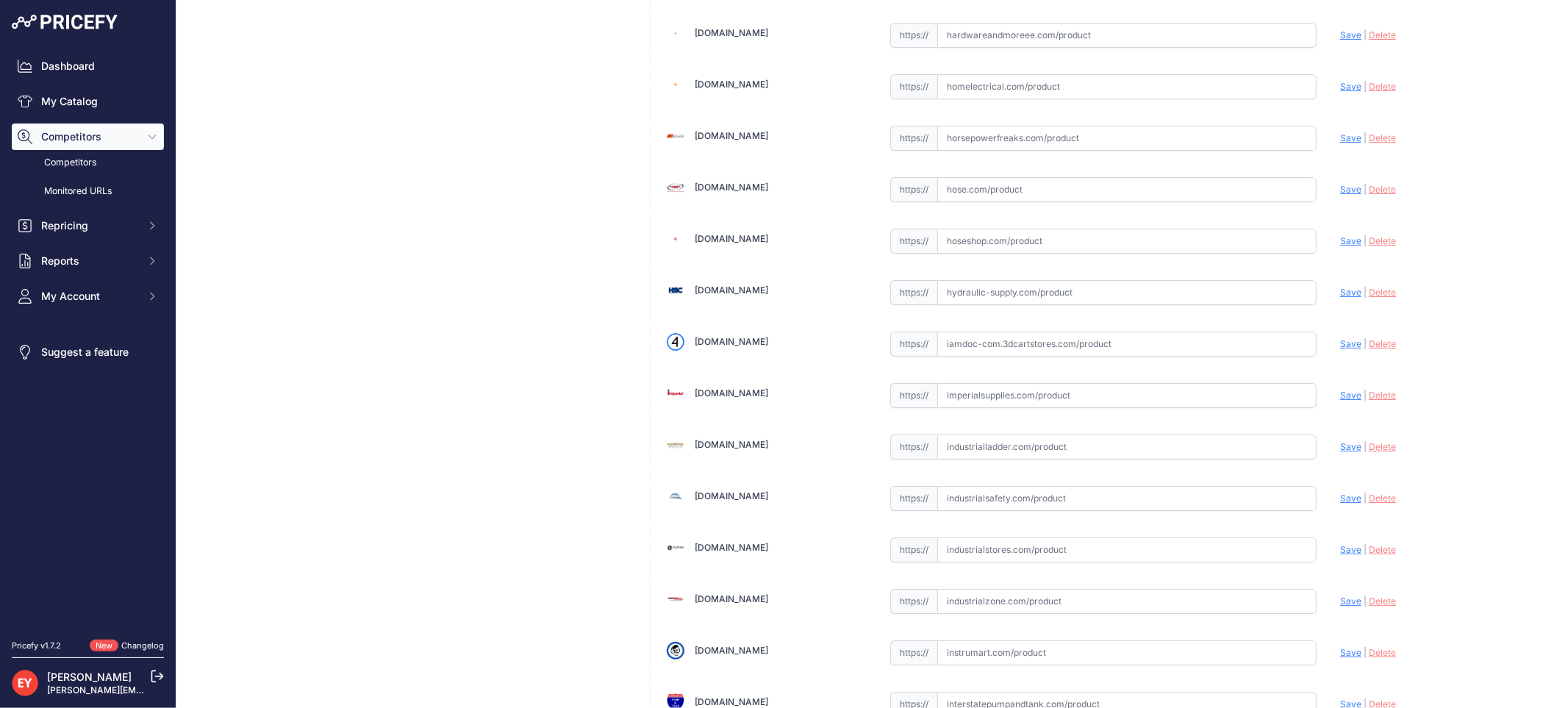
click at [993, 353] on input "text" at bounding box center [1126, 344] width 379 height 25
paste input "https://iamdoc-com.3dcartstores.com/2-Canister-Bracket_p_10576626.html"
click at [1340, 349] on span "Save" at bounding box center [1350, 343] width 21 height 11
type input "https://iamdoc-com.3dcartstores.com/2-Canister-Bracket_p_10576626.html?prirule_…"
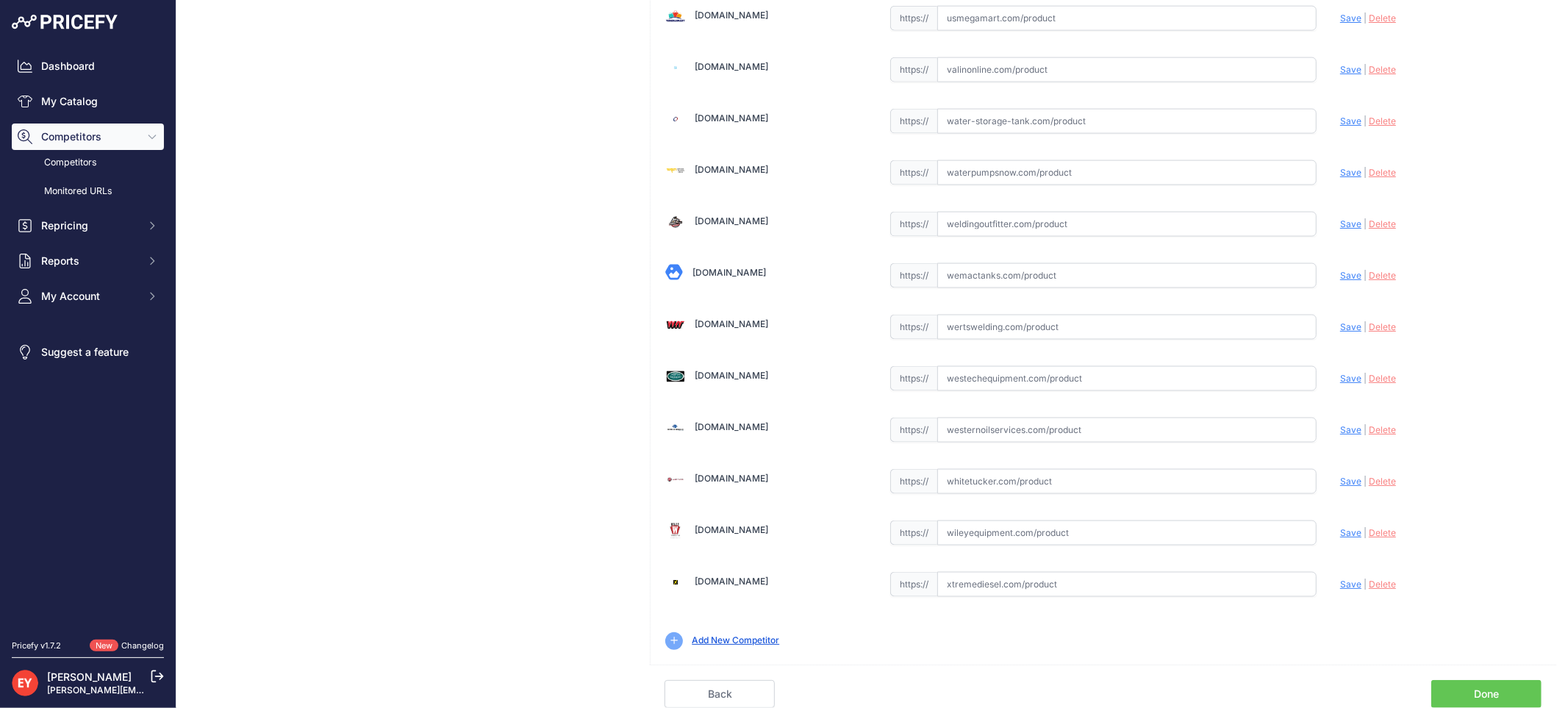
scroll to position [11080, 0]
click at [1504, 684] on link "Done" at bounding box center [1486, 694] width 110 height 28
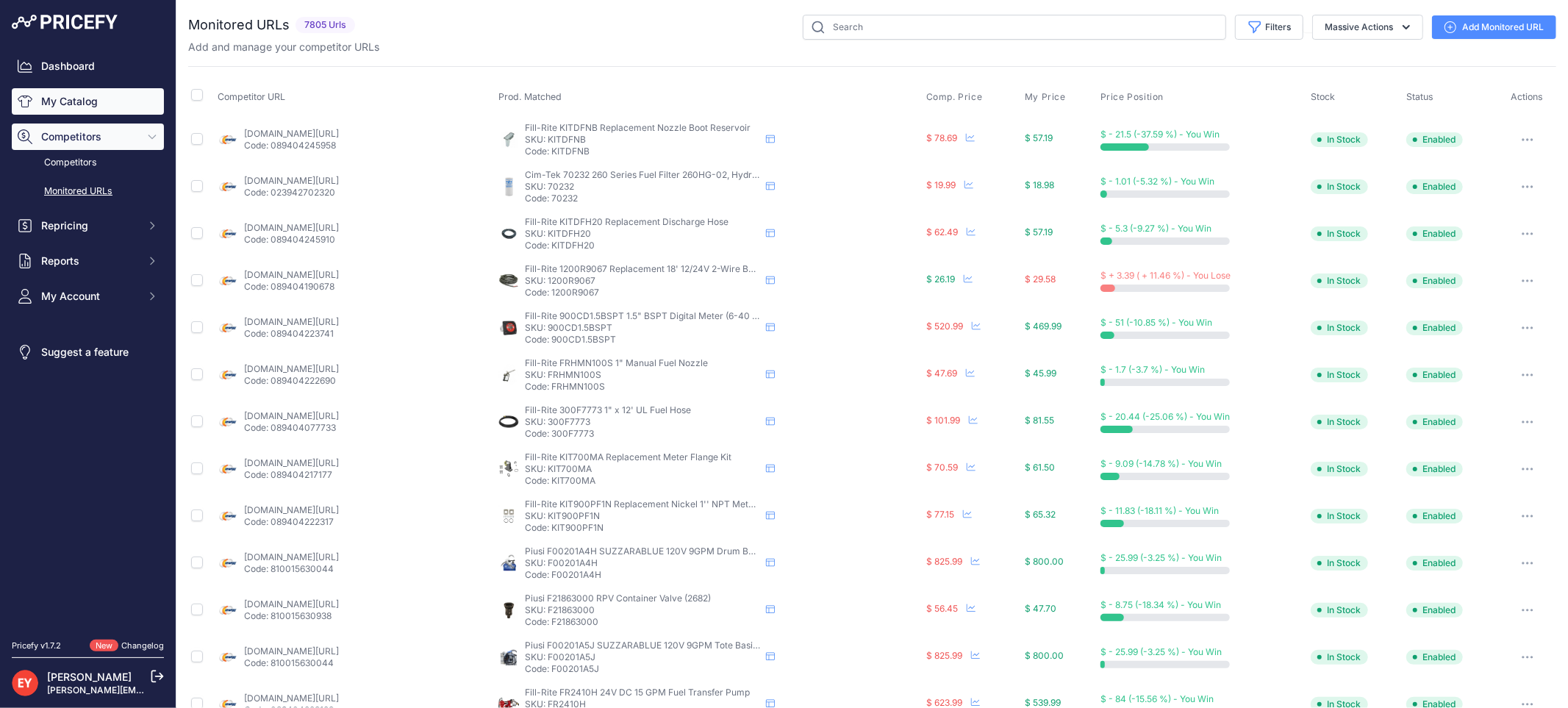
click at [29, 104] on icon "Sidebar" at bounding box center [24, 101] width 14 height 14
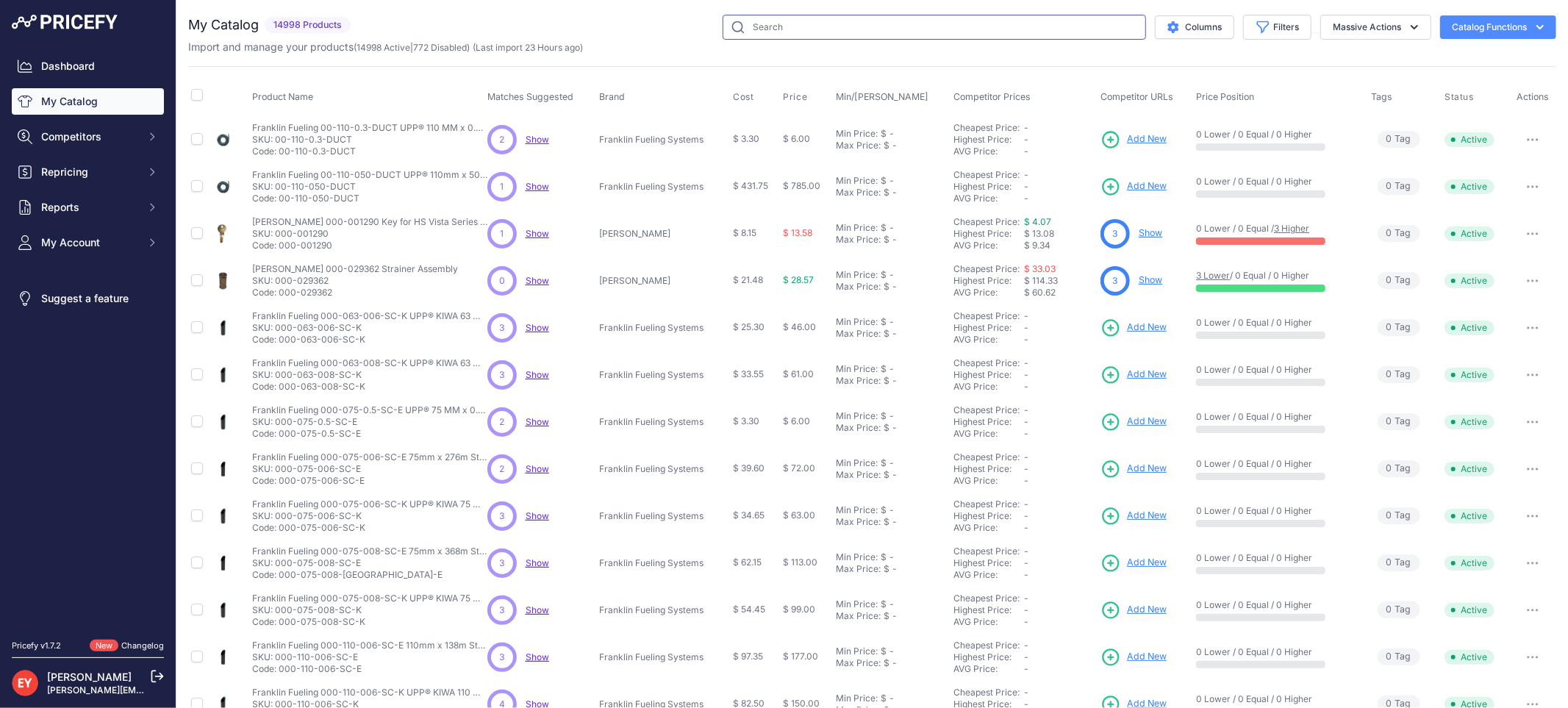
click at [796, 24] on input "text" at bounding box center [934, 27] width 424 height 25
paste input "330020-648"
type input "330020-648"
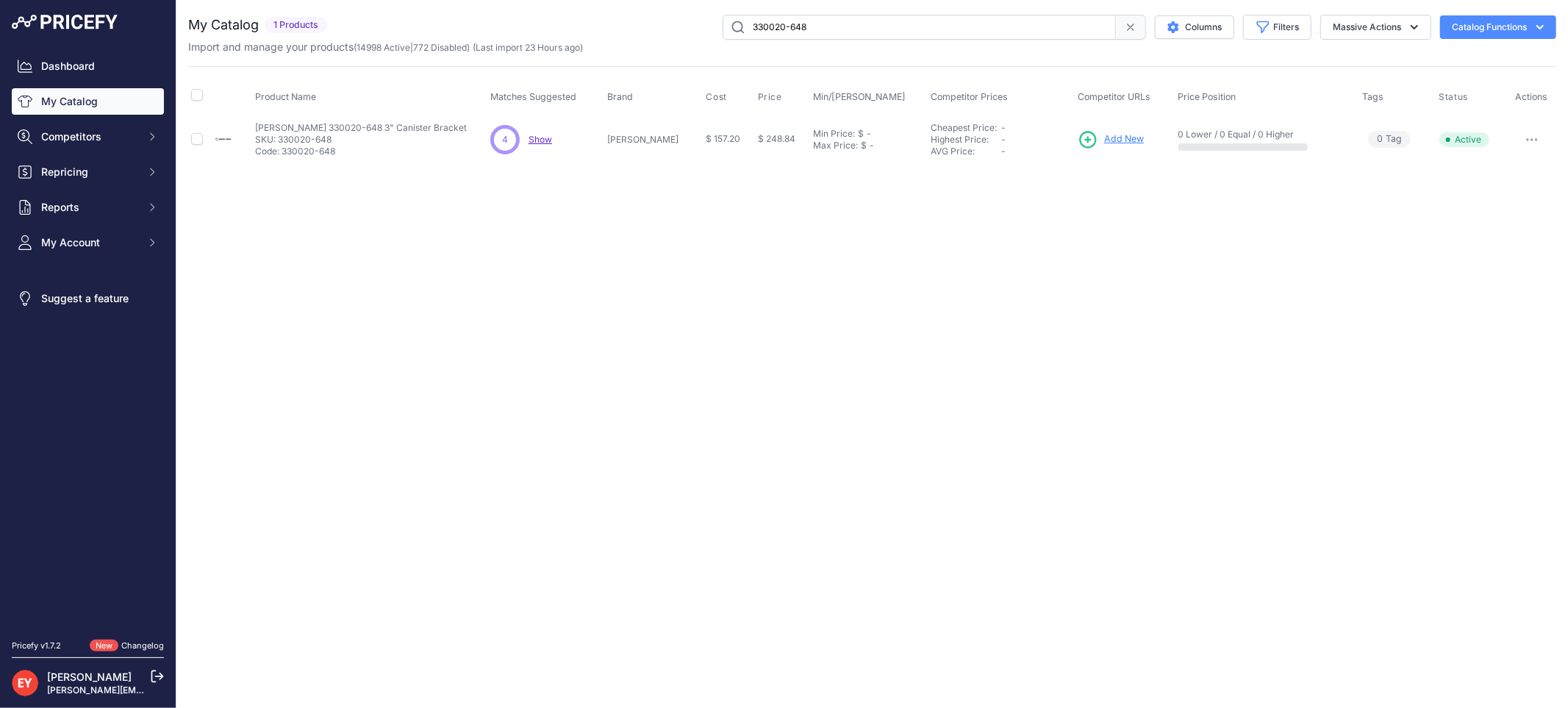
click at [1122, 136] on span "Add New" at bounding box center [1123, 139] width 40 height 14
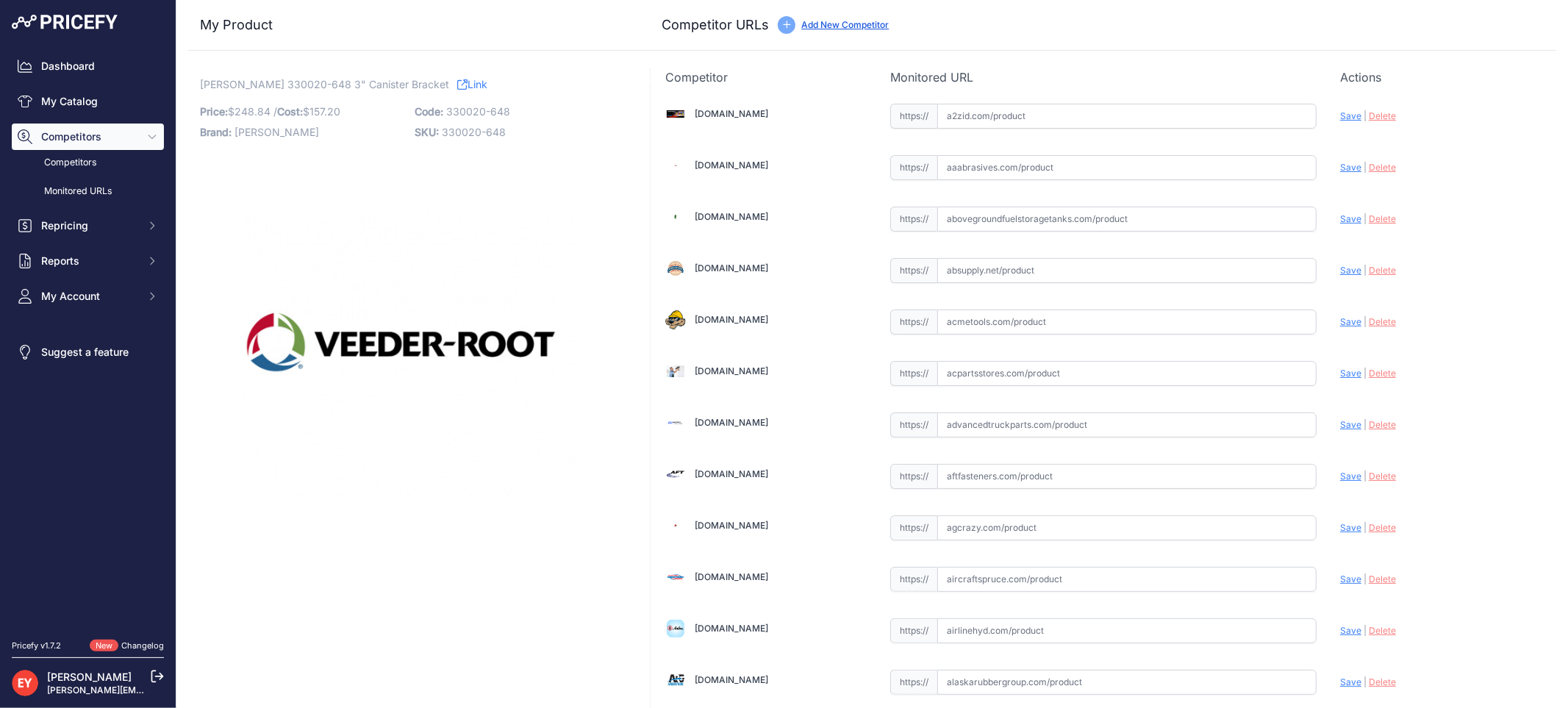
scroll to position [1360, 0]
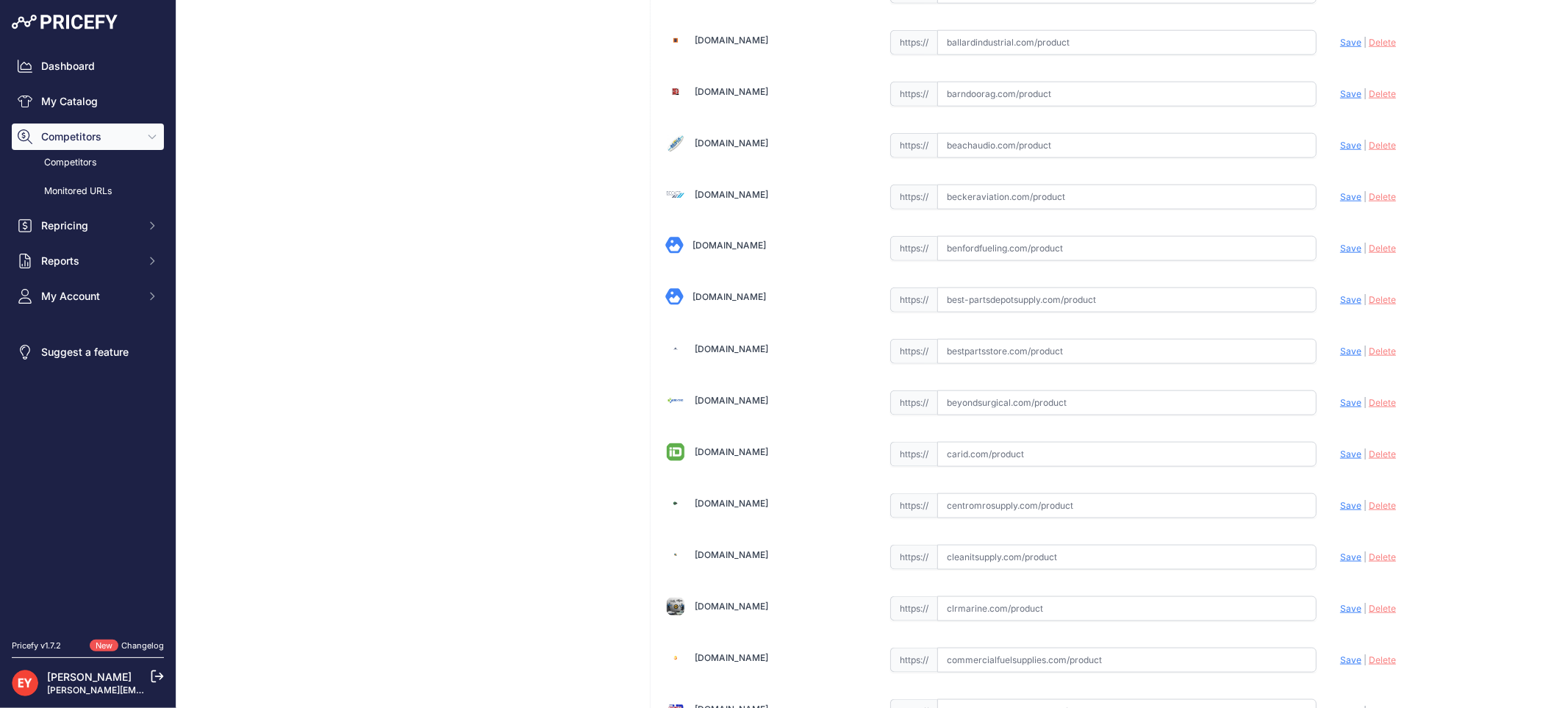
drag, startPoint x: 986, startPoint y: 356, endPoint x: 781, endPoint y: 169, distance: 277.5
click at [983, 355] on input "text" at bounding box center [1126, 351] width 379 height 25
paste input "https://www.bestpartsstore.com/product/veeder-root-330020-648-3-canister-bracke…"
click at [1344, 356] on span "Save" at bounding box center [1350, 351] width 21 height 11
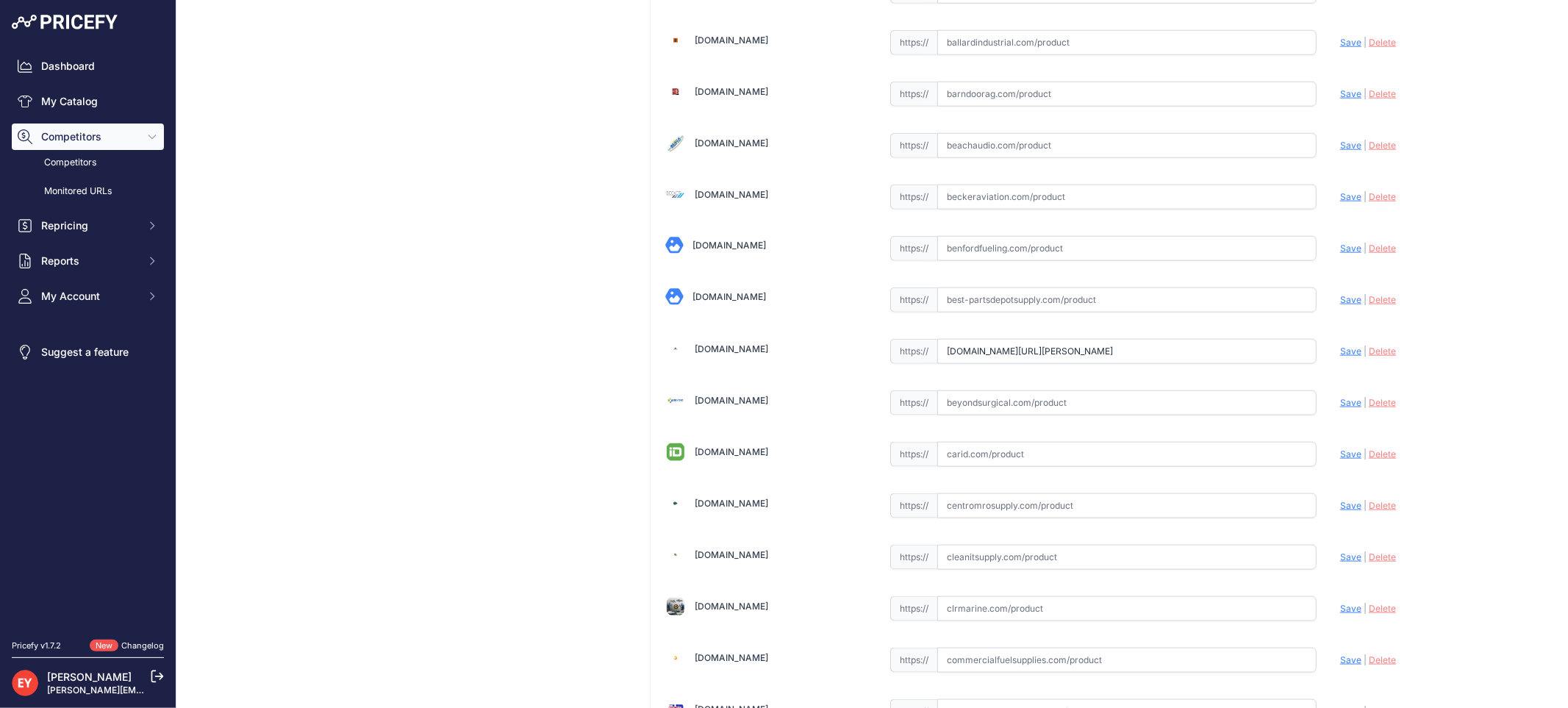
scroll to position [0, 0]
type input "https://www.bestpartsstore.com/product/veeder-root-330020-648-3-canister-bracke…"
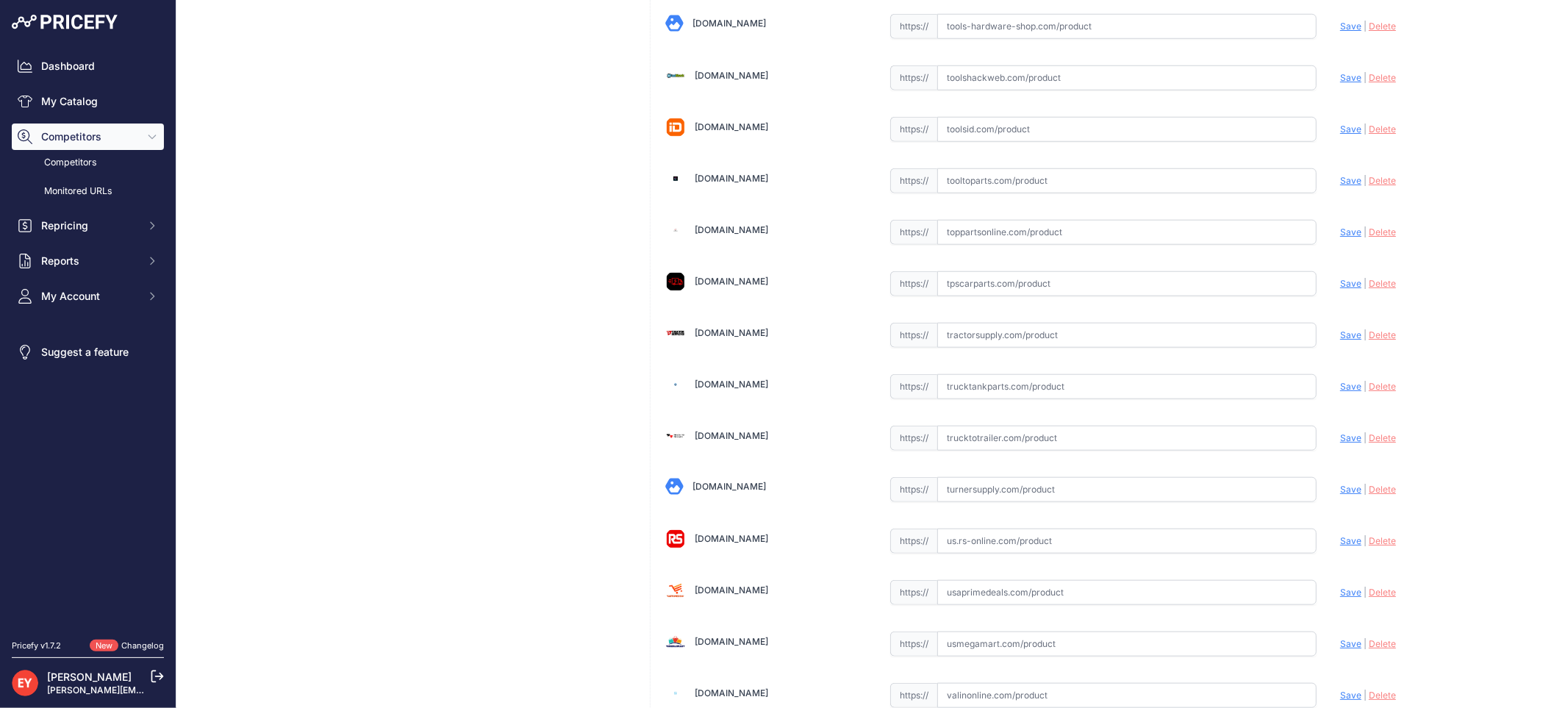
scroll to position [11082, 0]
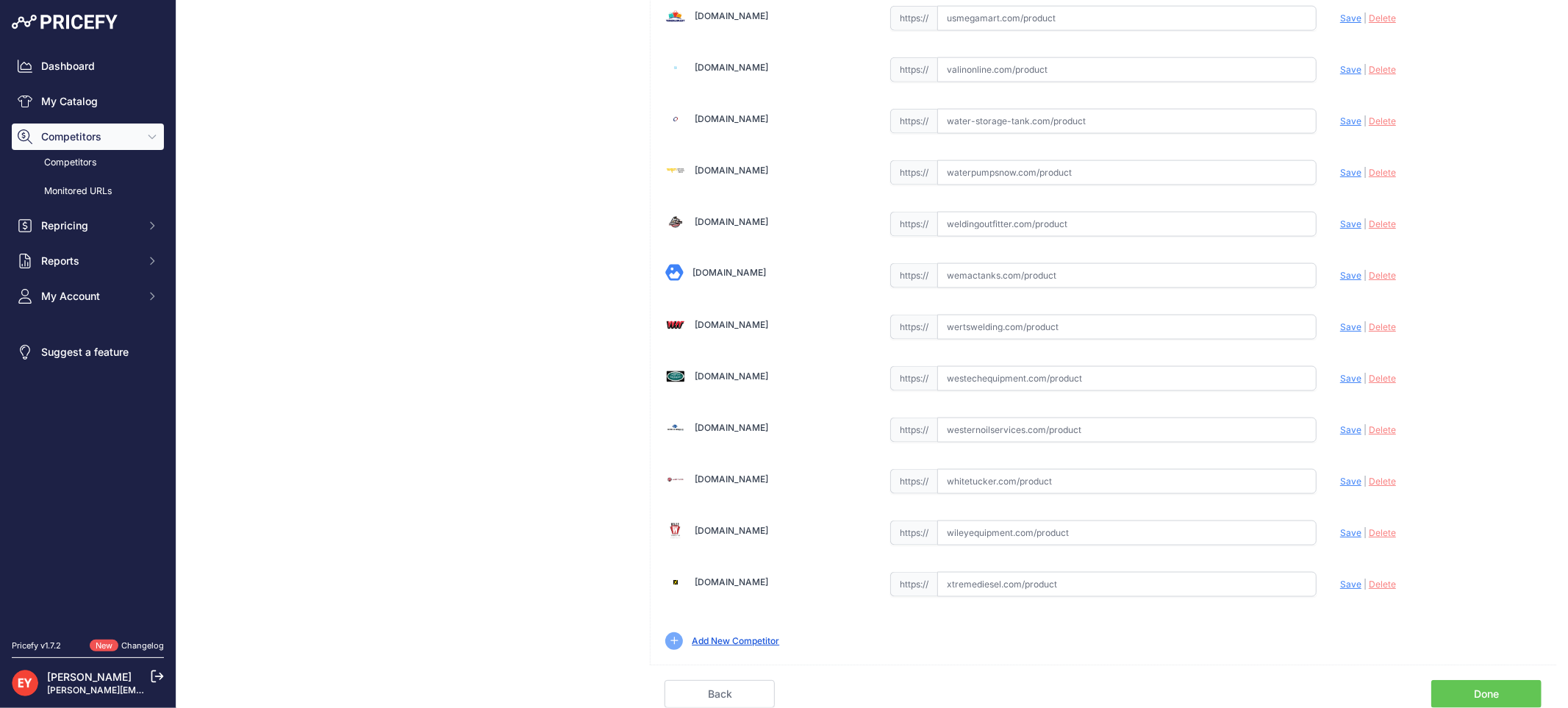
drag, startPoint x: 1490, startPoint y: 691, endPoint x: 1395, endPoint y: 657, distance: 100.9
click at [1488, 691] on link "Done" at bounding box center [1486, 694] width 110 height 28
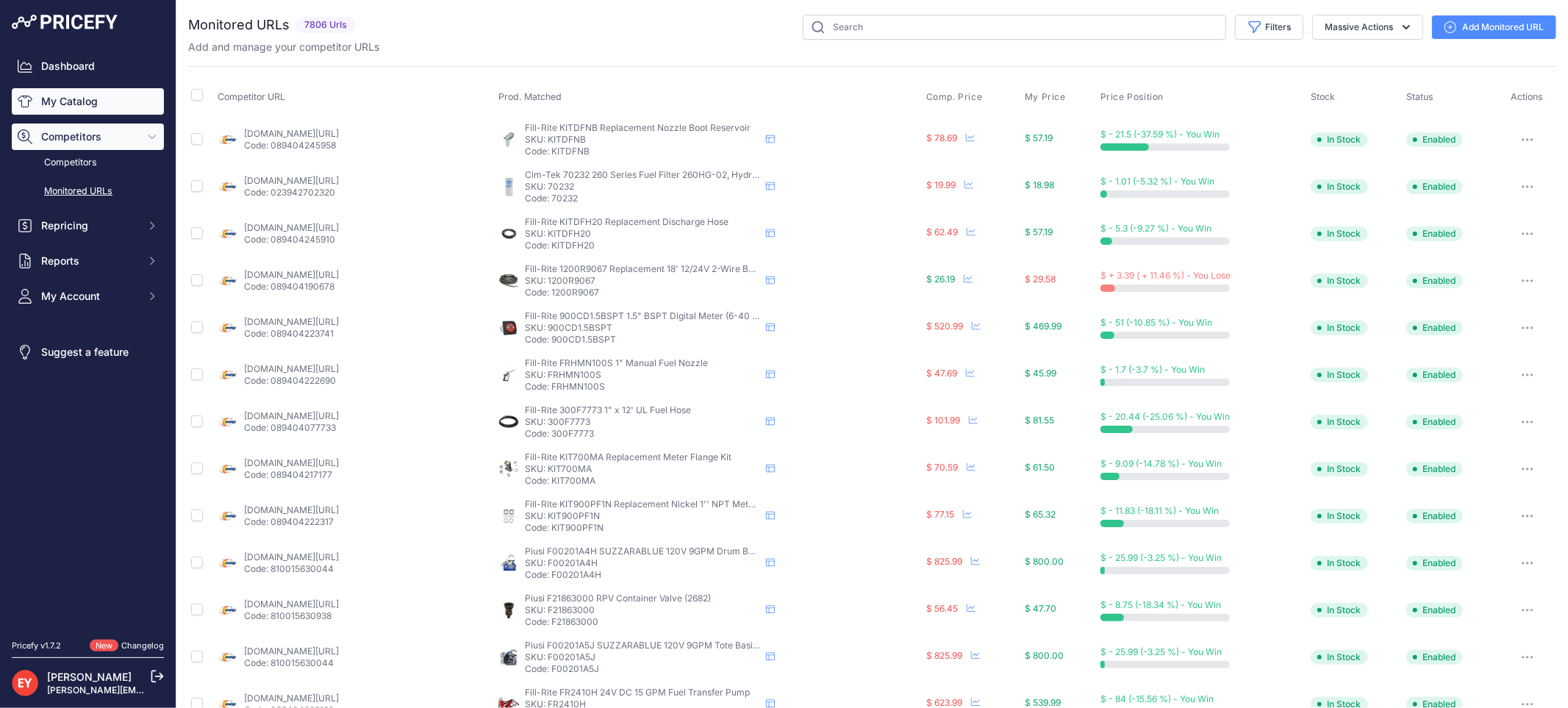
click at [72, 98] on link "My Catalog" at bounding box center [88, 101] width 153 height 26
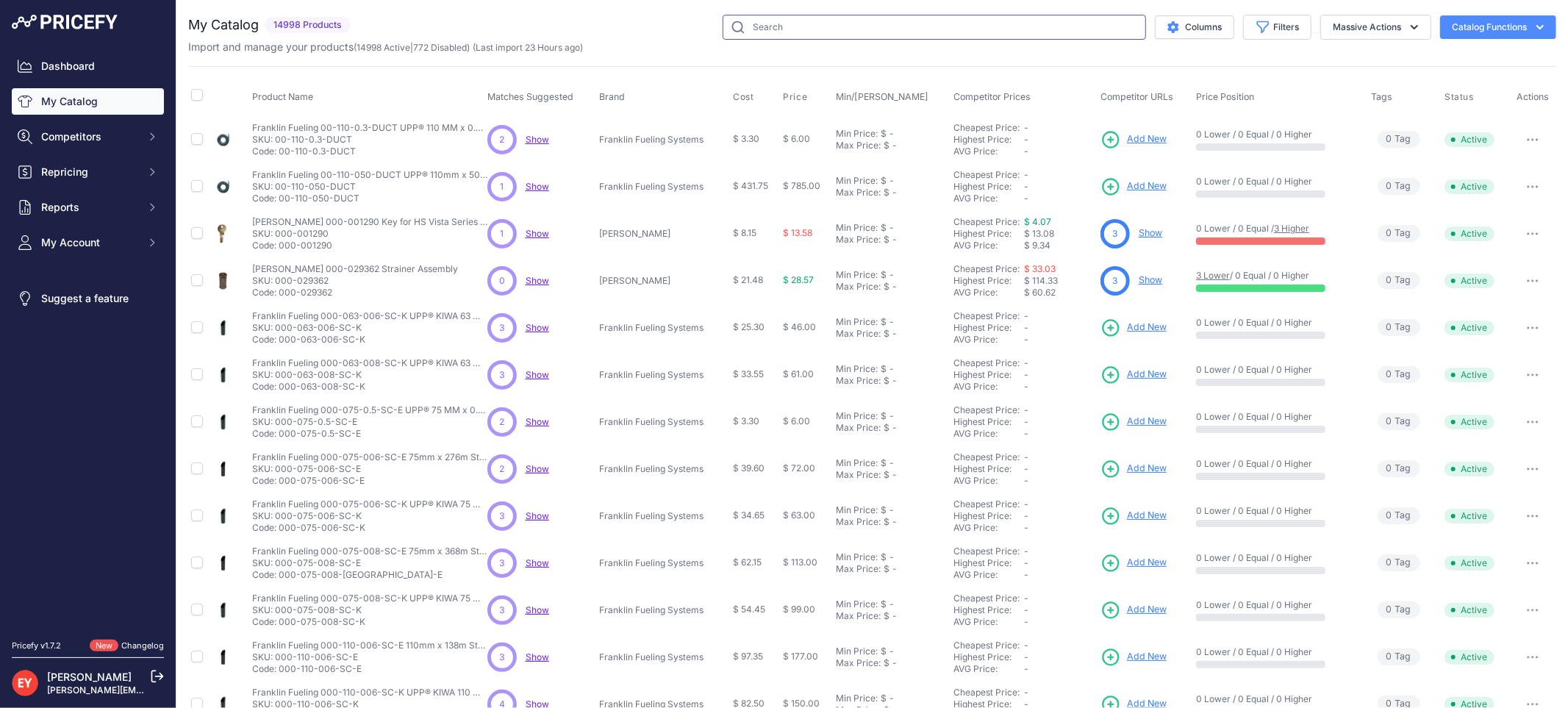
click at [775, 25] on input "text" at bounding box center [934, 27] width 424 height 25
paste input "330020-653"
type input "330020-653"
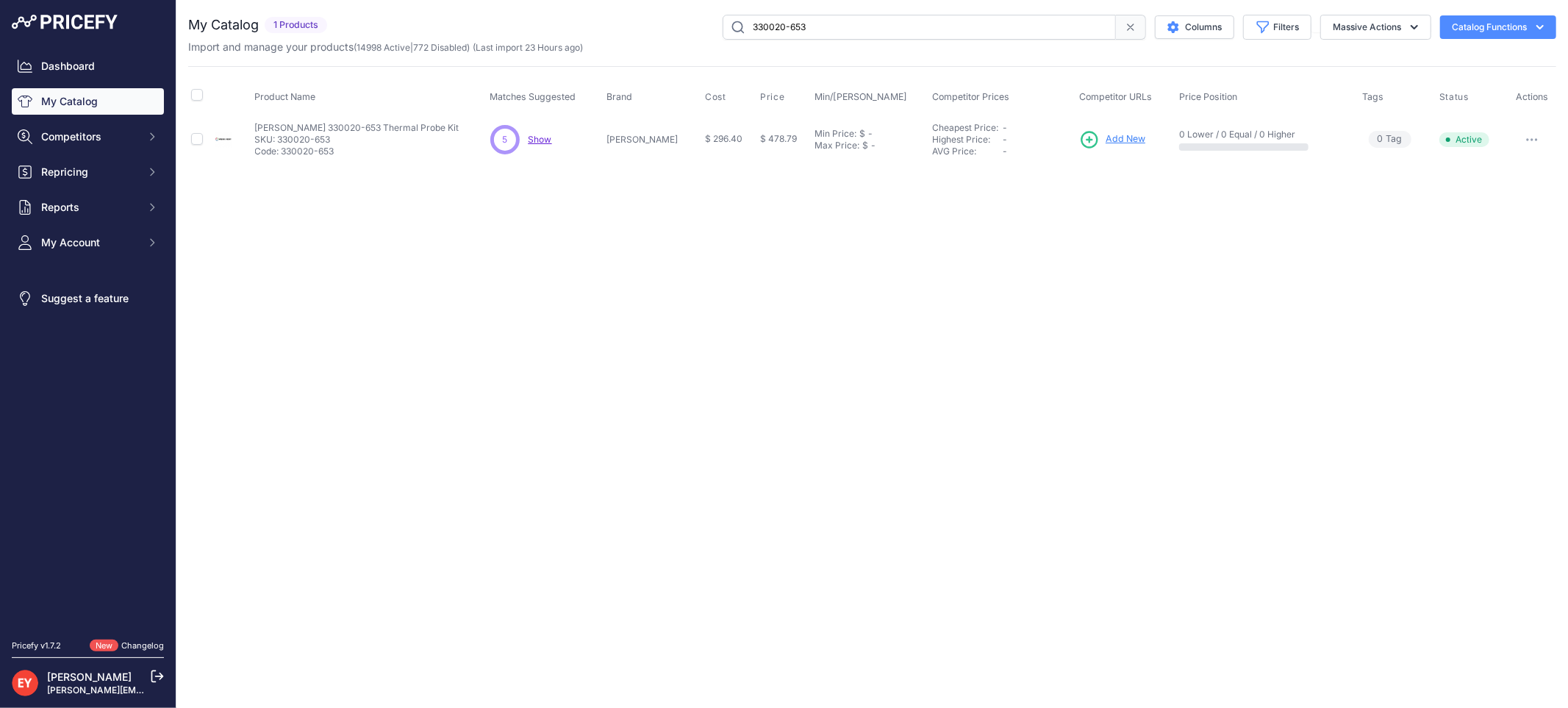
click at [1105, 135] on span "Add New" at bounding box center [1125, 139] width 40 height 14
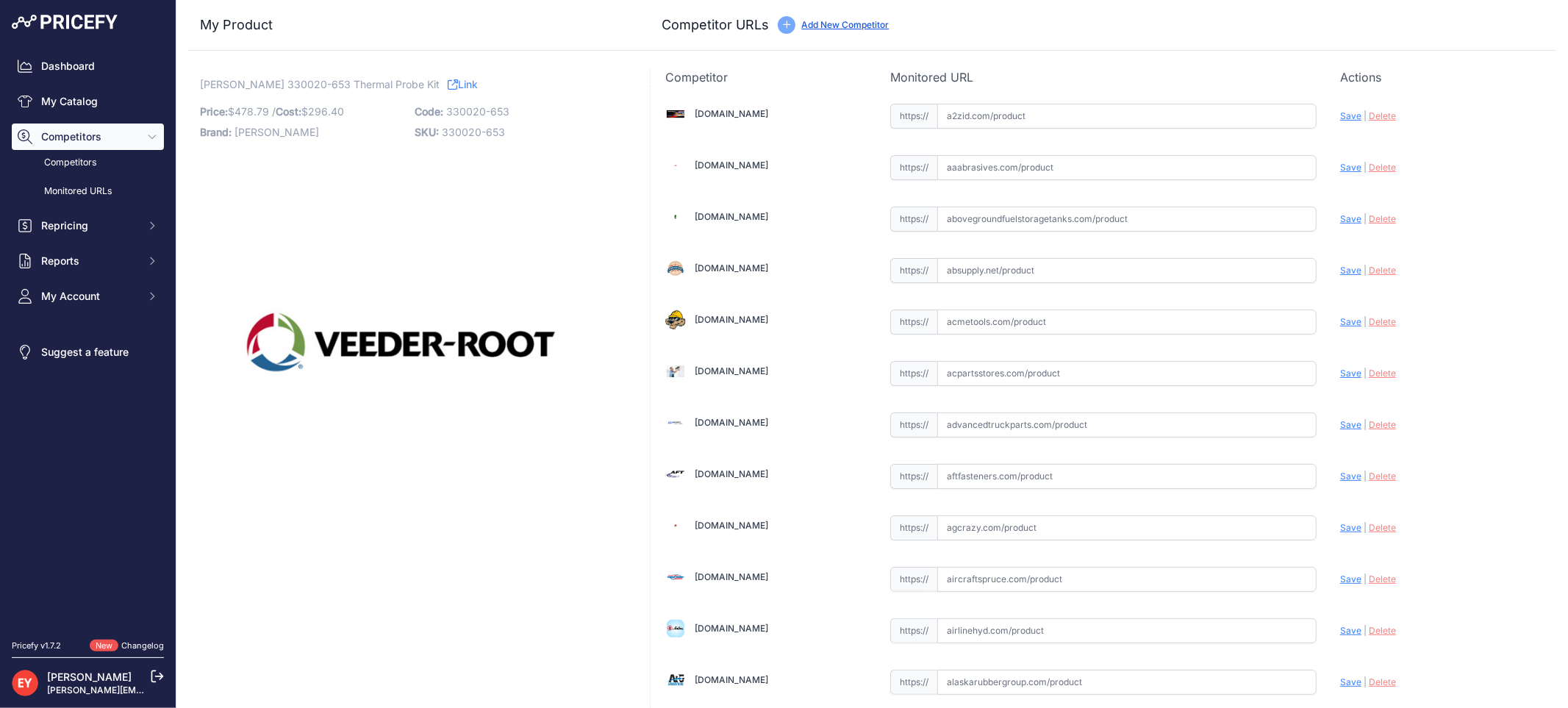
scroll to position [1360, 0]
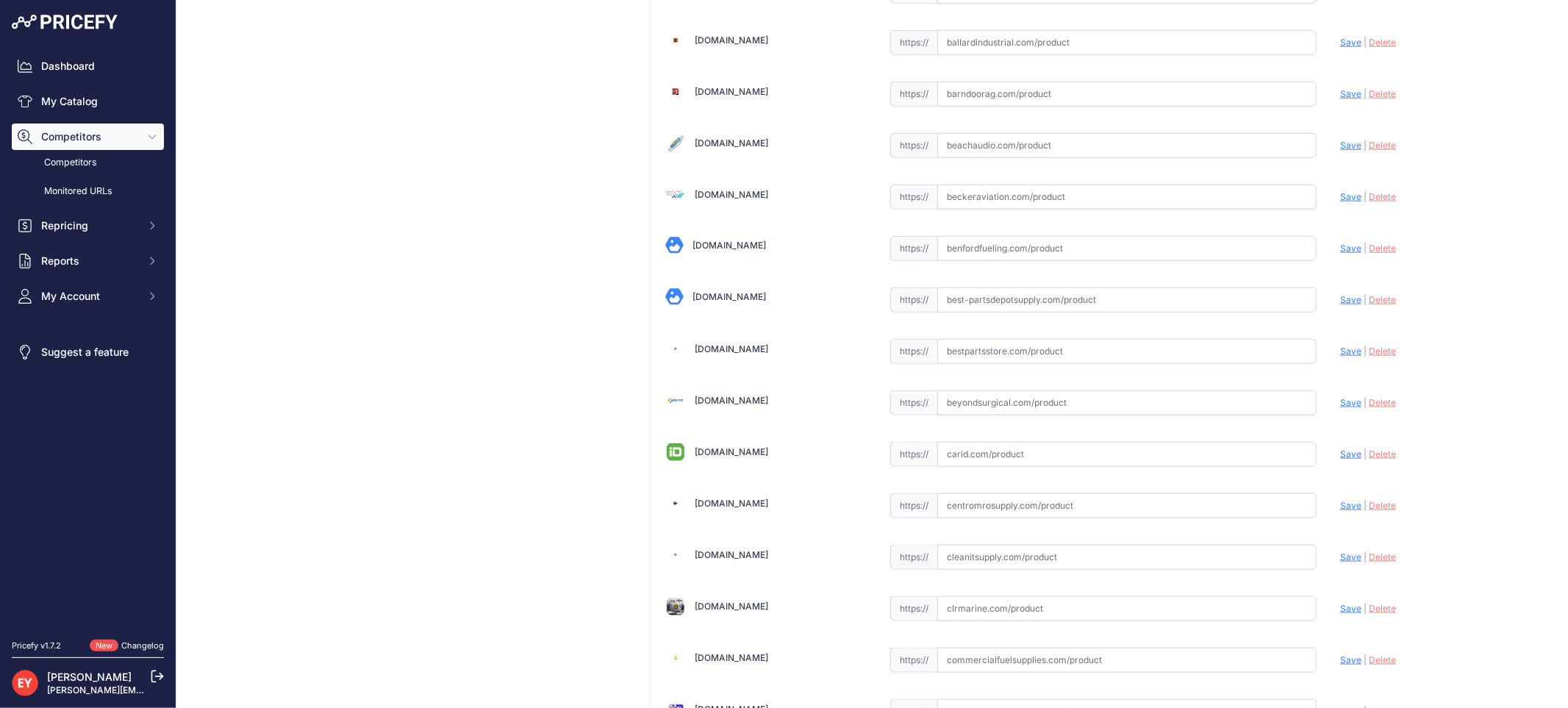
click at [982, 343] on input "text" at bounding box center [1126, 351] width 379 height 25
paste input "https://www.bestpartsstore.com/product/veeder-root-330020-653-thermal-probe-kit/"
click at [1340, 357] on span "Save" at bounding box center [1350, 351] width 21 height 11
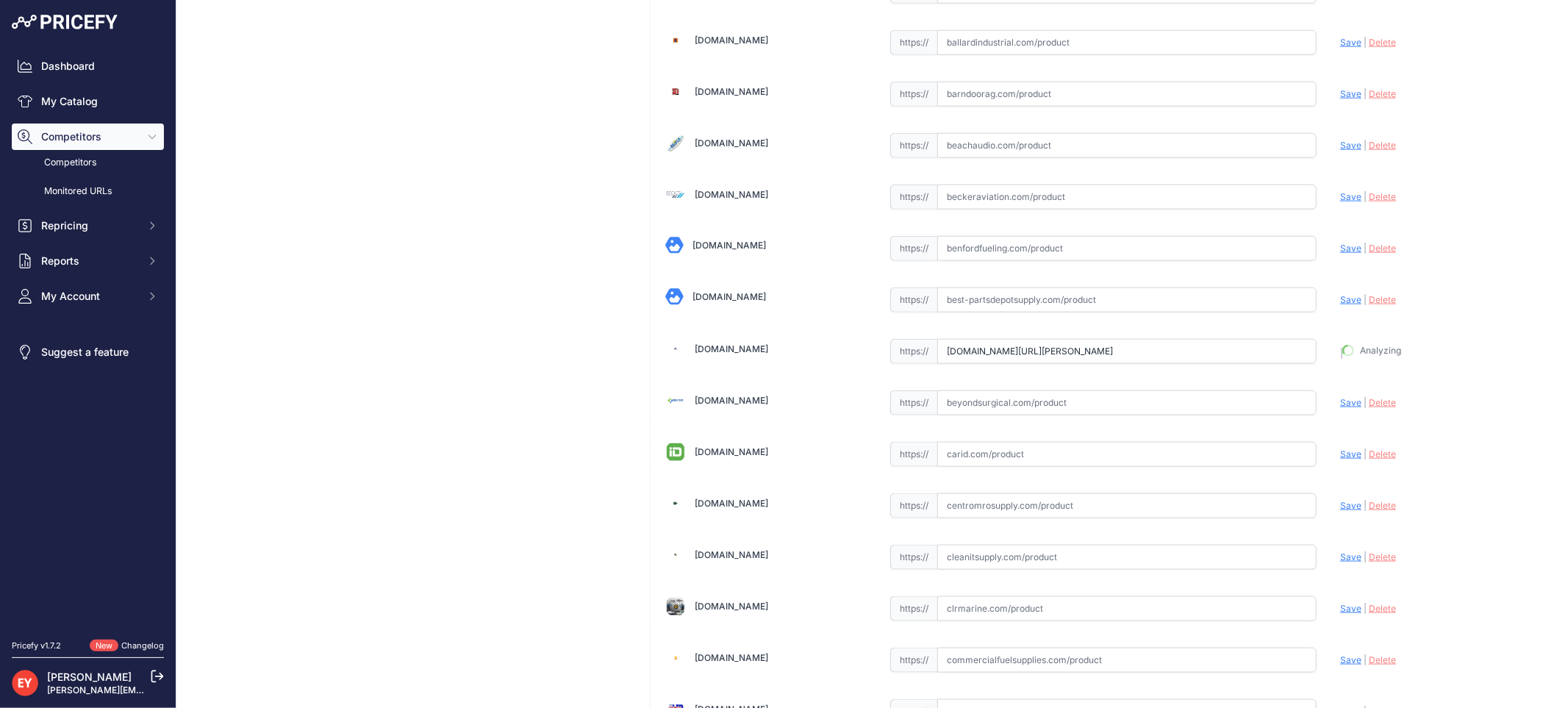
type input "https://www.bestpartsstore.com/product/veeder-root-330020-653-thermal-probe-kit…"
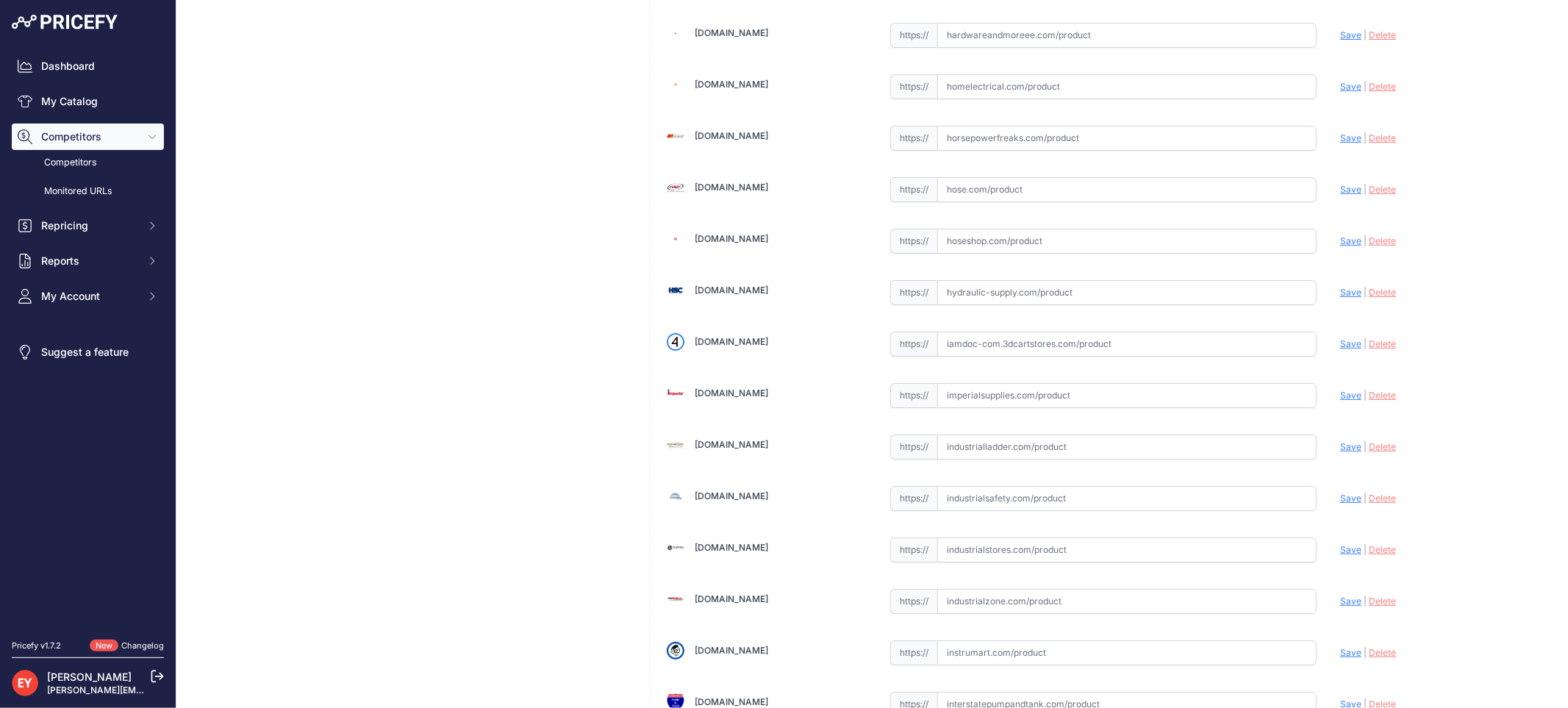
click at [1001, 351] on input "text" at bounding box center [1126, 344] width 379 height 25
paste input "https://iamdoc-com.3dcartstores.com/Thermal-Probe-Kit_p_10576627.html"
click at [1340, 349] on span "Save" at bounding box center [1350, 343] width 21 height 11
type input "https://iamdoc-com.3dcartstores.com/Thermal-Probe-Kit_p_10576627.html?prirule_j…"
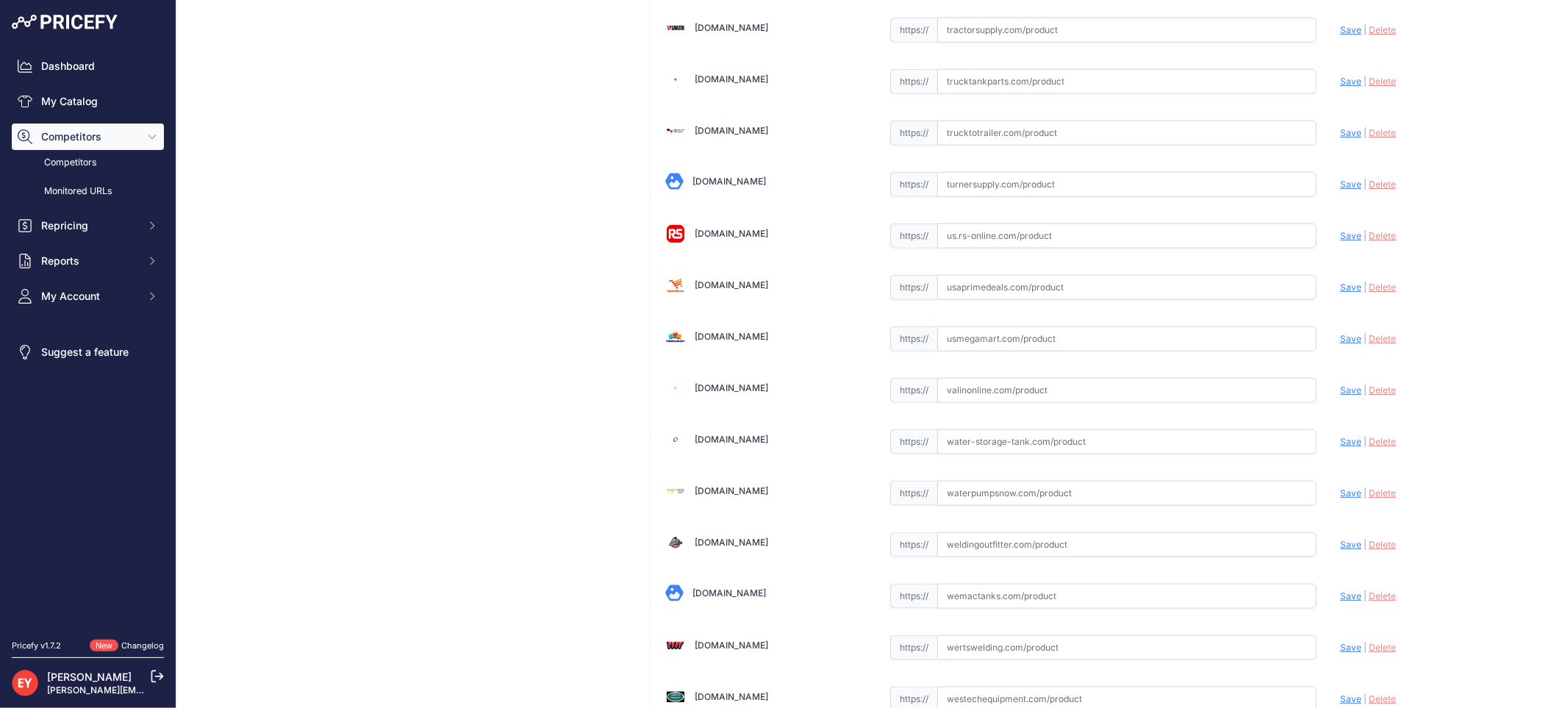
scroll to position [11082, 0]
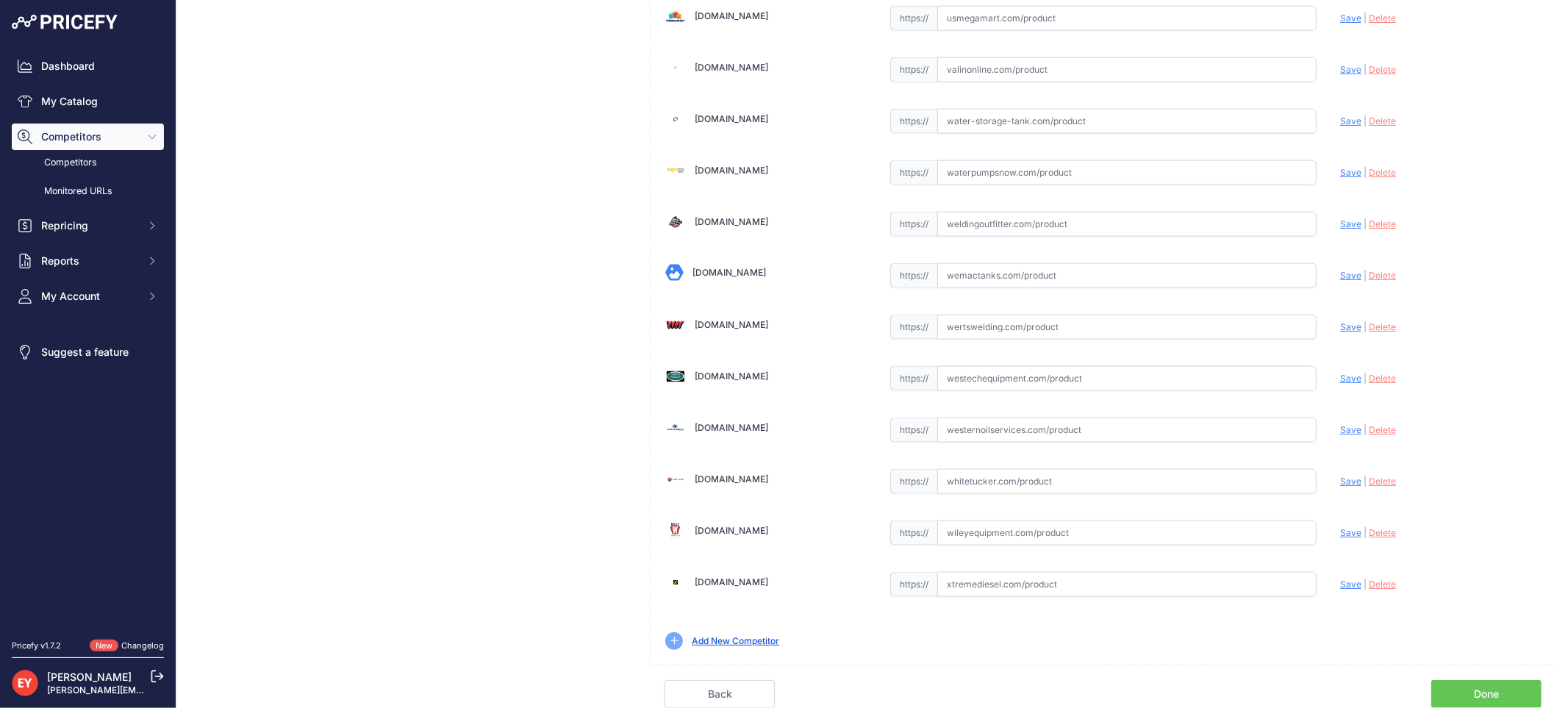
click at [1454, 693] on link "Done" at bounding box center [1486, 694] width 110 height 28
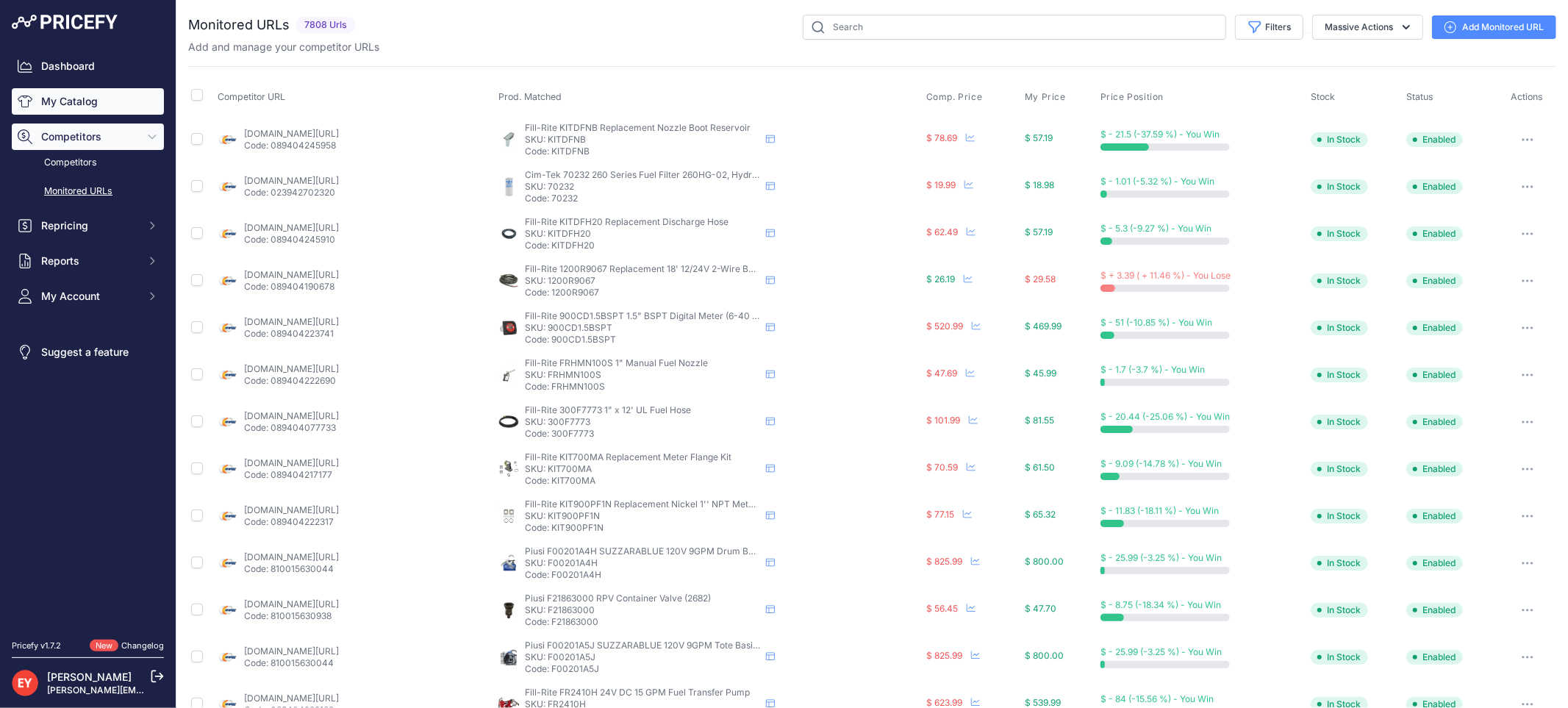
click at [85, 101] on link "My Catalog" at bounding box center [88, 101] width 153 height 26
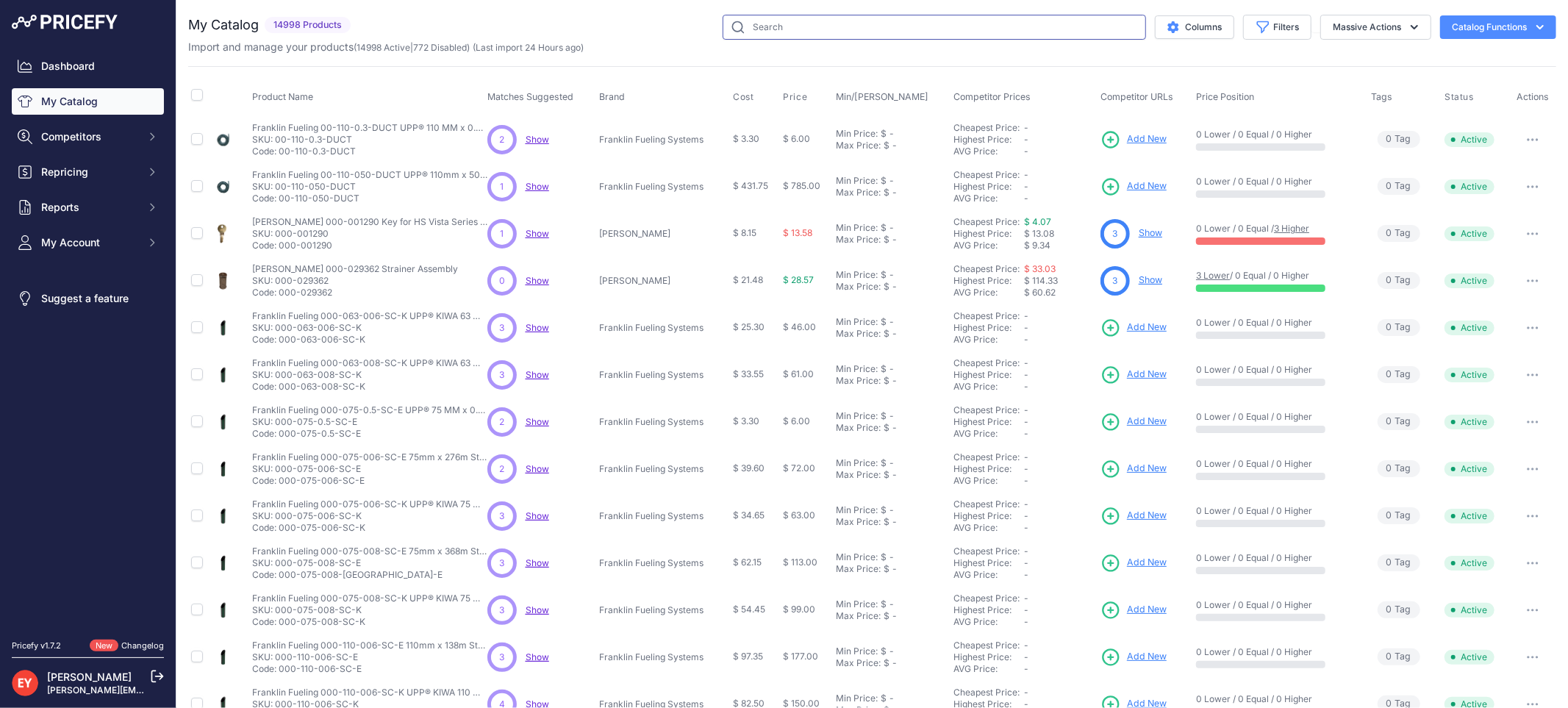
click at [754, 33] on input "text" at bounding box center [934, 27] width 424 height 25
click at [762, 30] on input "text" at bounding box center [934, 27] width 424 height 25
paste input "330020-660"
type input "330020-660"
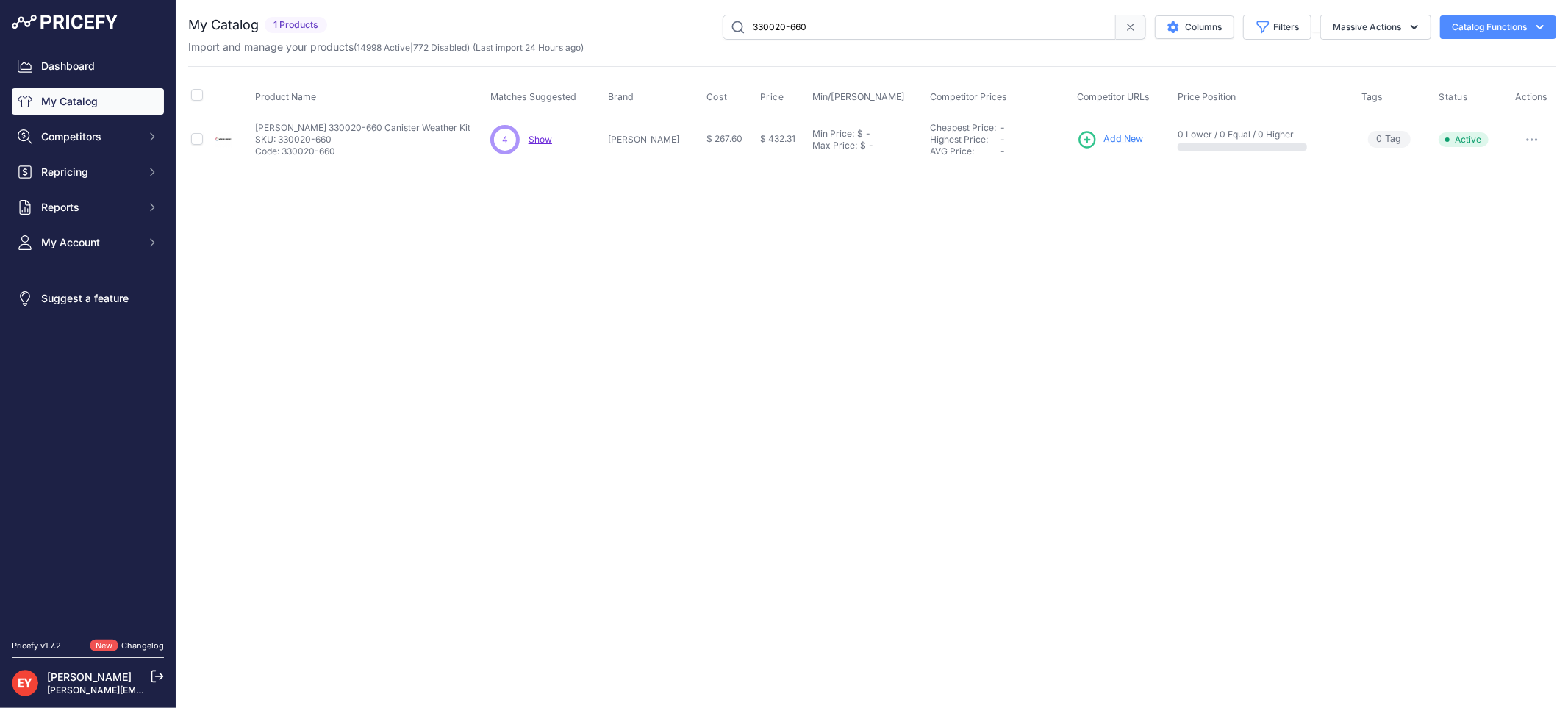
click at [1104, 142] on span "Add New" at bounding box center [1123, 139] width 40 height 14
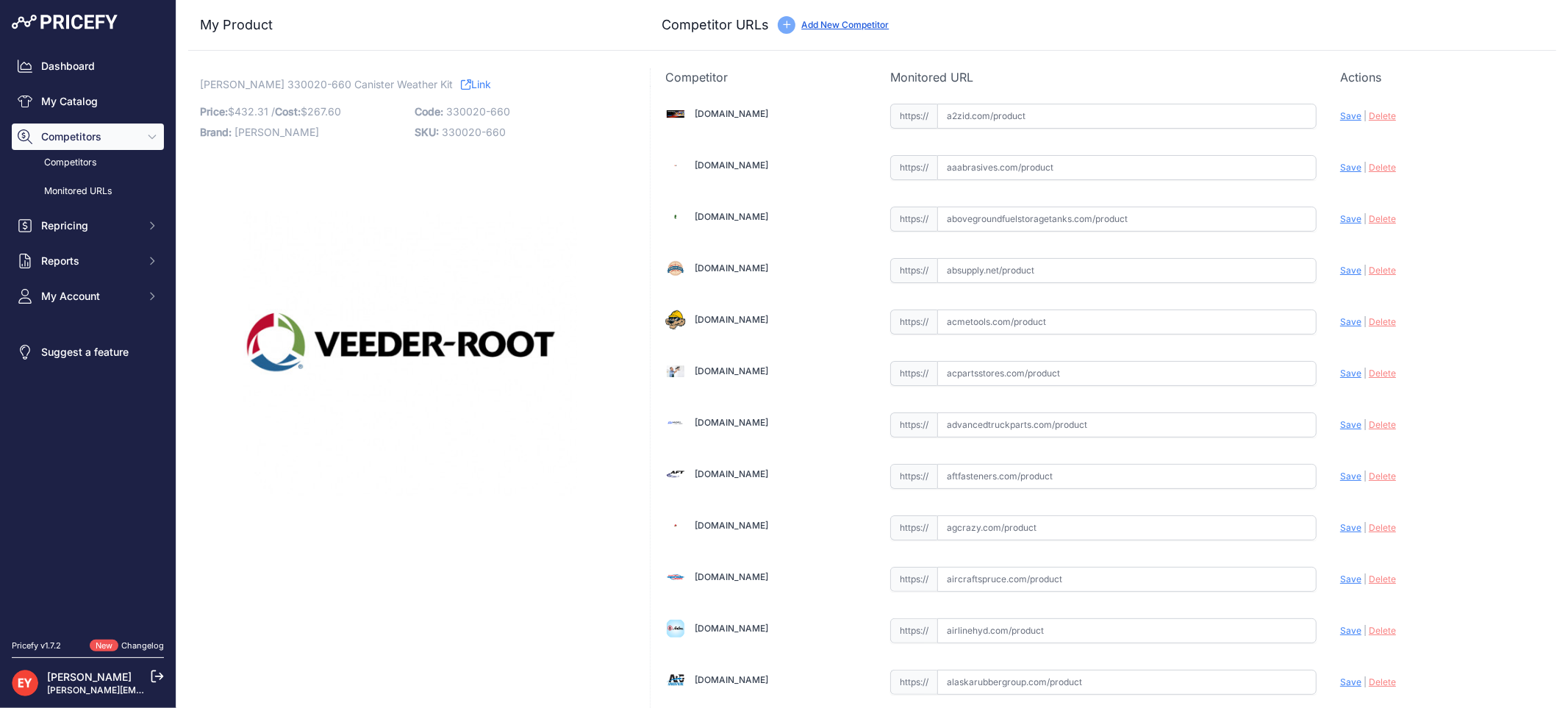
scroll to position [10329, 0]
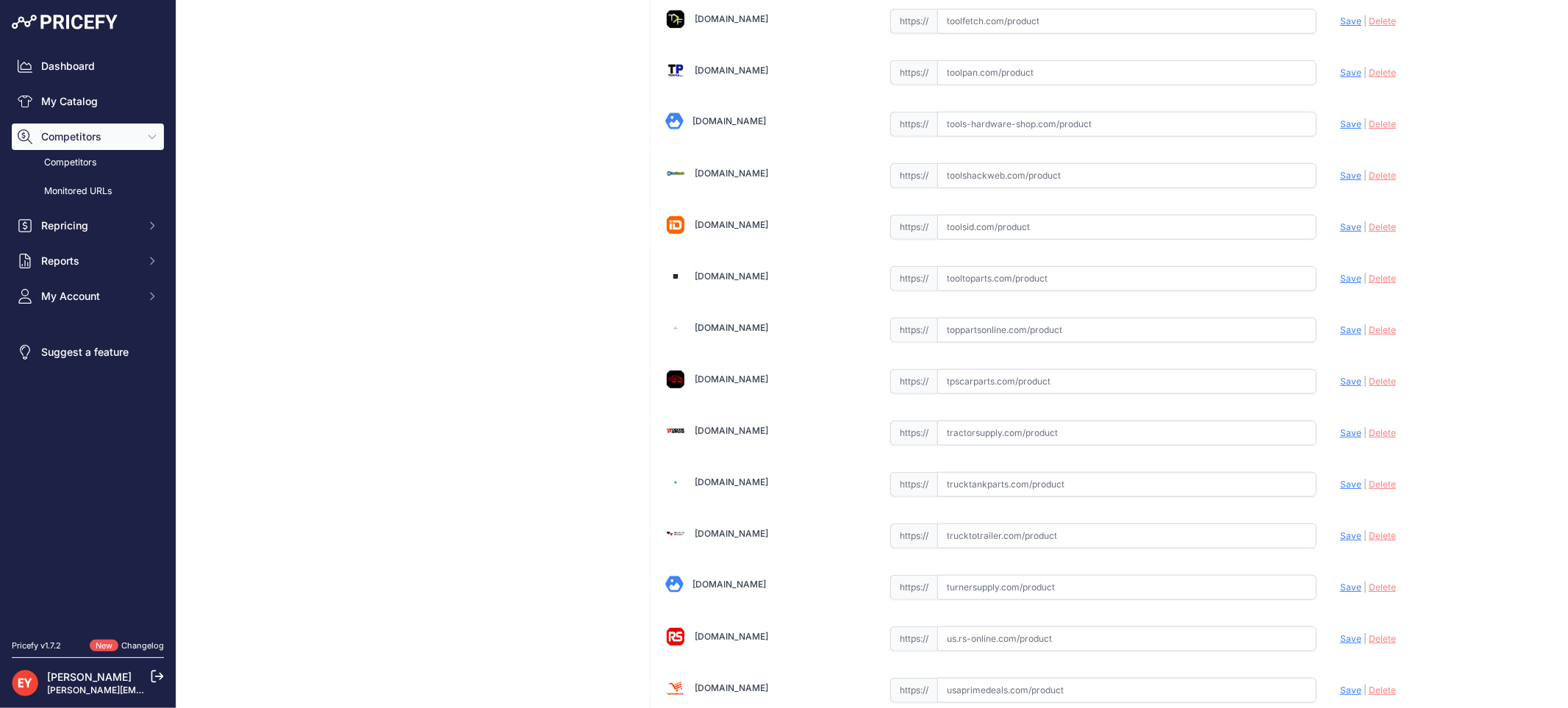
click at [996, 343] on input "text" at bounding box center [1126, 330] width 379 height 25
paste input "https://www.toppartsonline.com/product/veeder-root-330020-660-canister-weather-…"
click at [1347, 335] on span "Save" at bounding box center [1350, 330] width 21 height 11
type input "https://www.toppartsonline.com/product/veeder-root-330020-660-canister-weather-…"
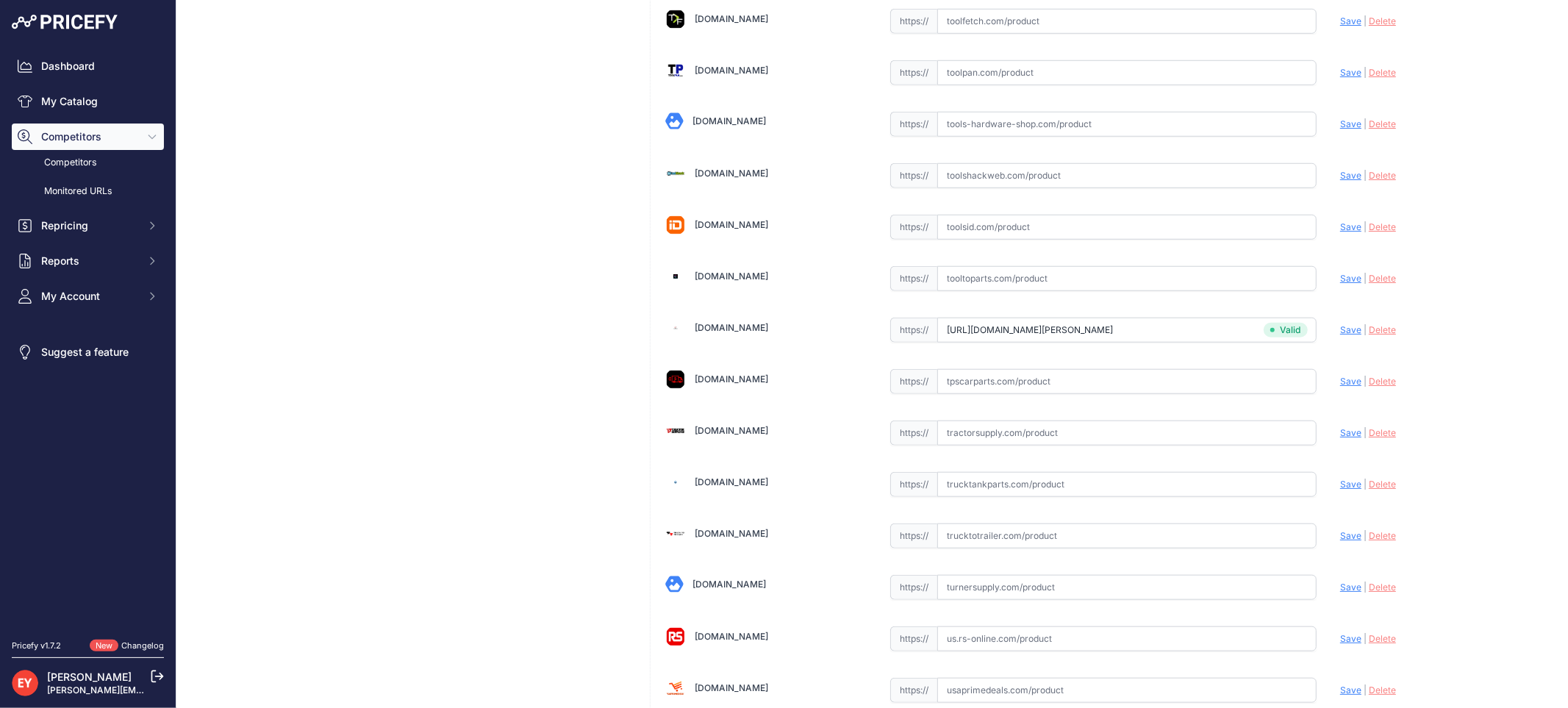
scroll to position [4405, 0]
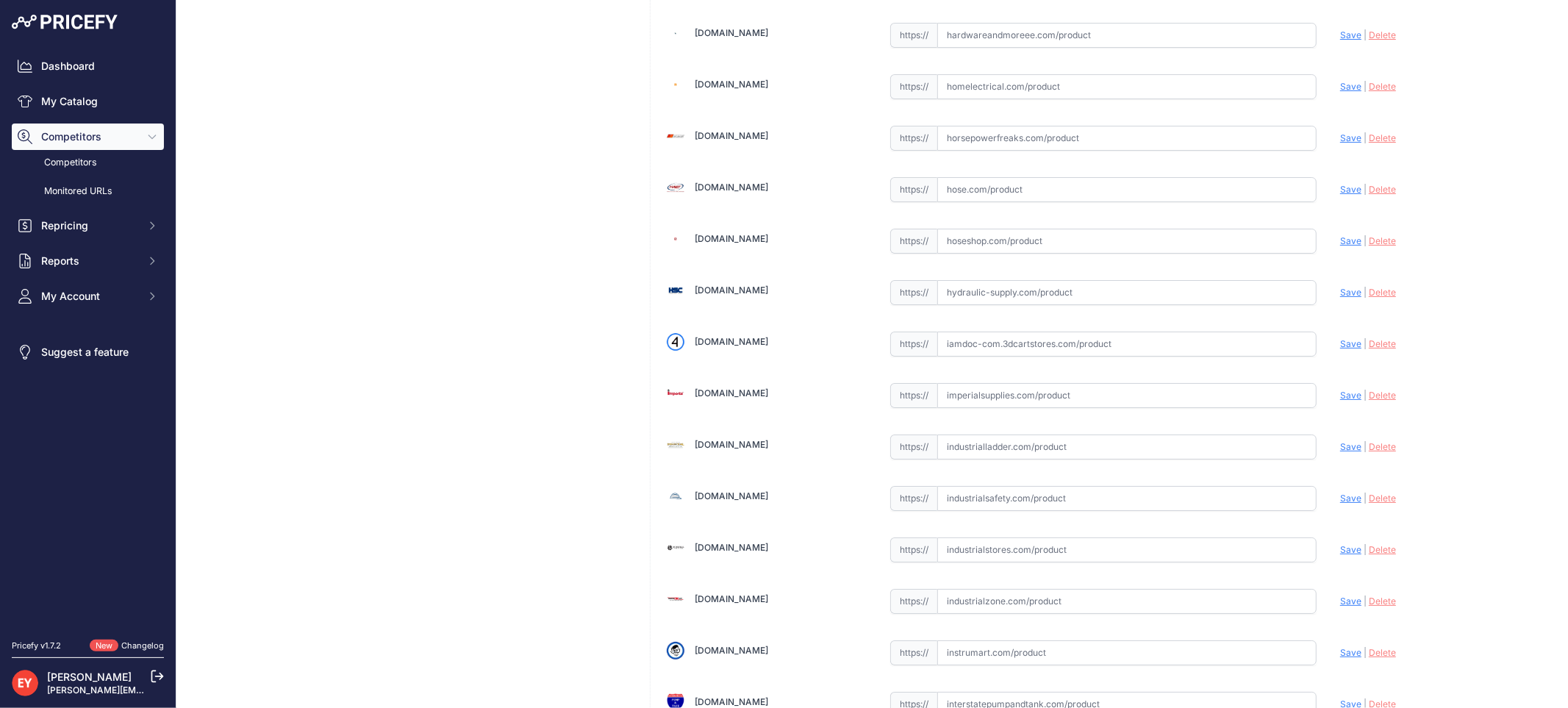
click at [997, 355] on input "text" at bounding box center [1126, 344] width 379 height 25
paste input "https://iamdoc-com.3dcartstores.com/Canister-Weather-Kit_p_10576628.html"
click at [1340, 349] on span "Save" at bounding box center [1350, 343] width 21 height 11
type input "https://iamdoc-com.3dcartstores.com/Canister-Weather-Kit_p_10576628.html?prirul…"
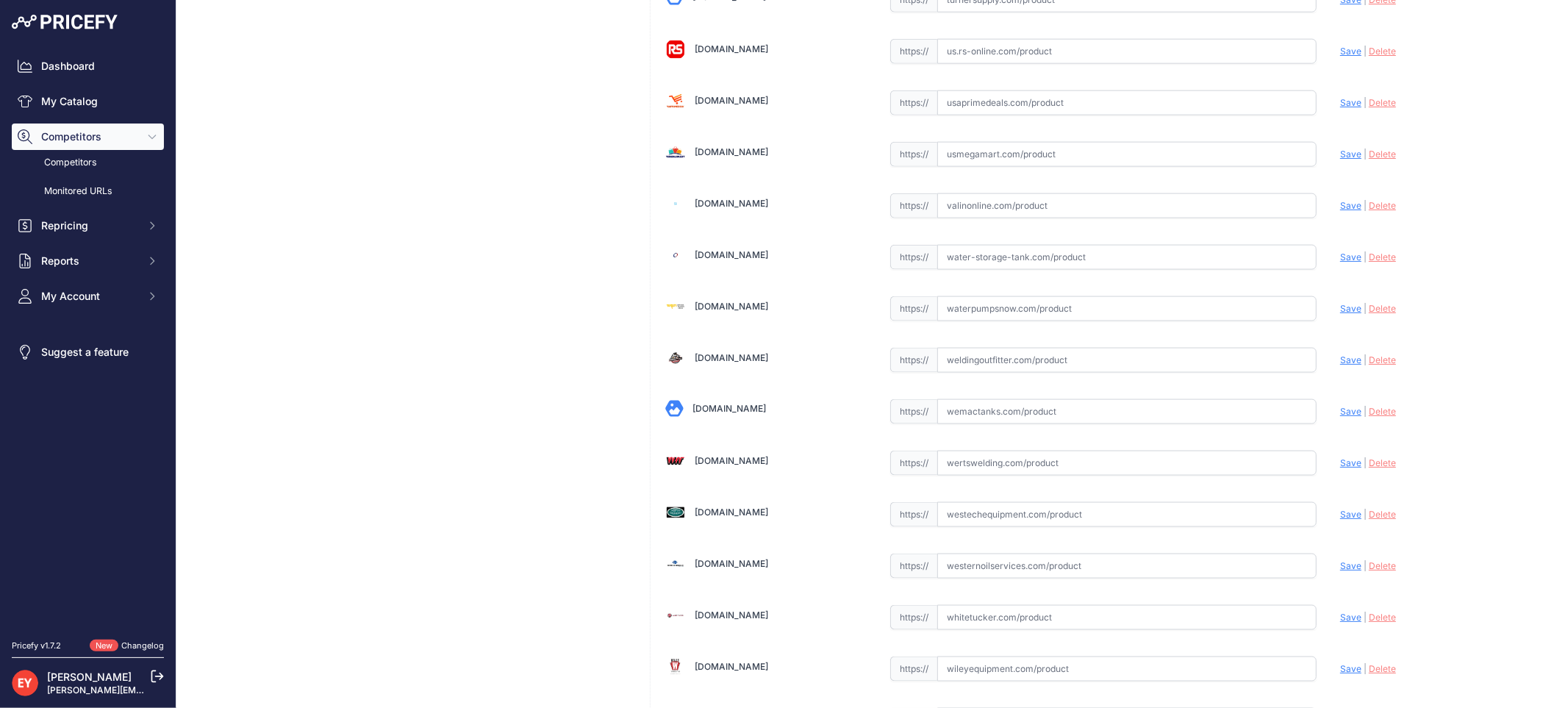
scroll to position [11082, 0]
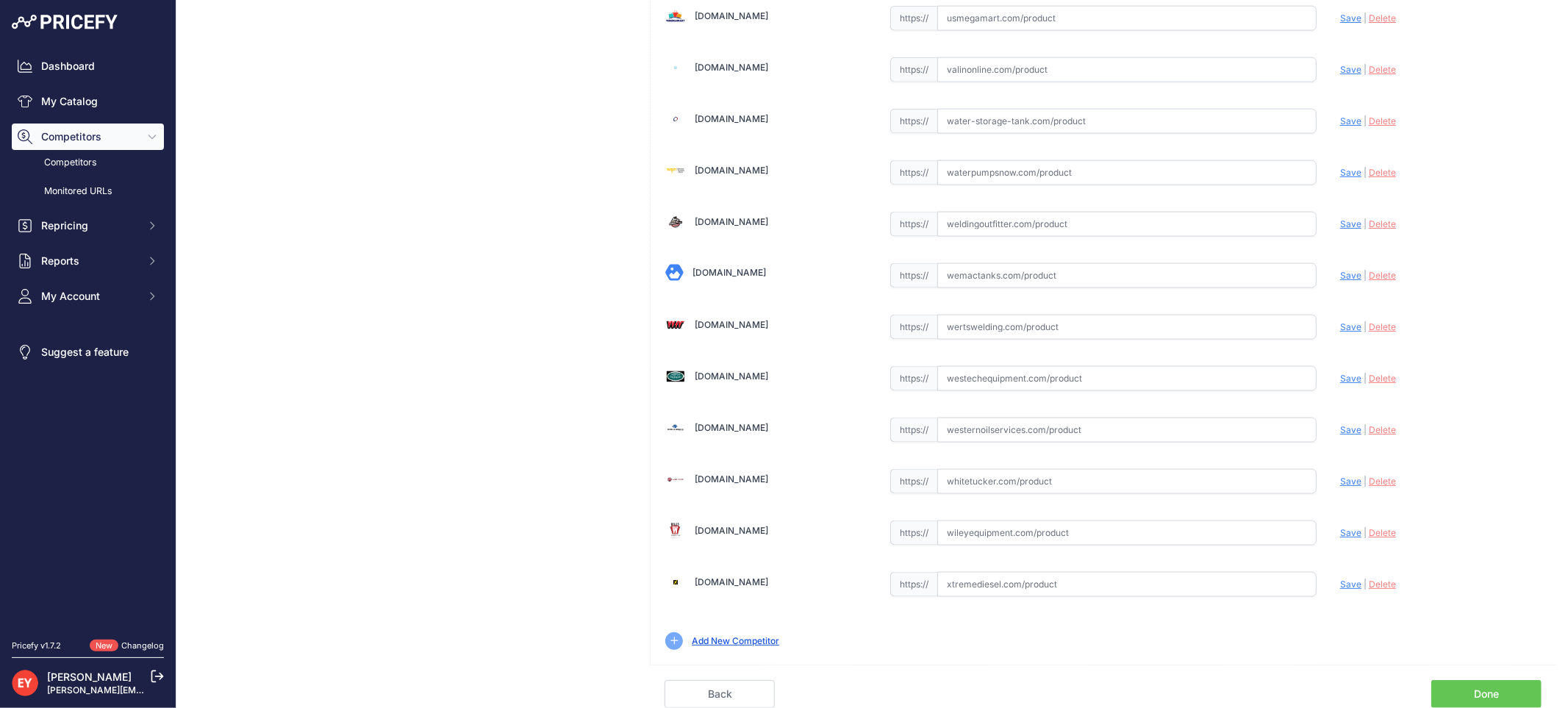
click at [1486, 692] on link "Done" at bounding box center [1486, 694] width 110 height 28
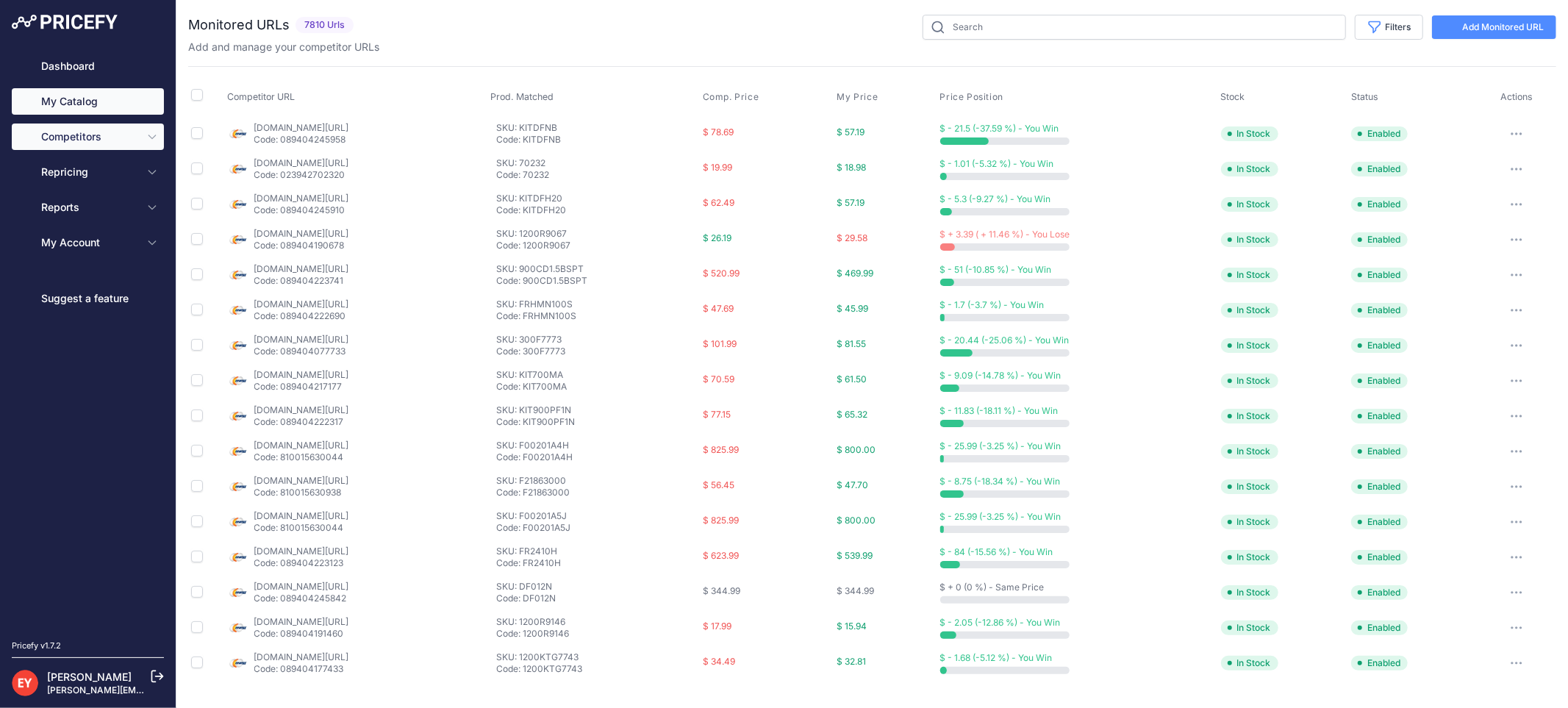
click at [72, 94] on link "My Catalog" at bounding box center [88, 101] width 153 height 26
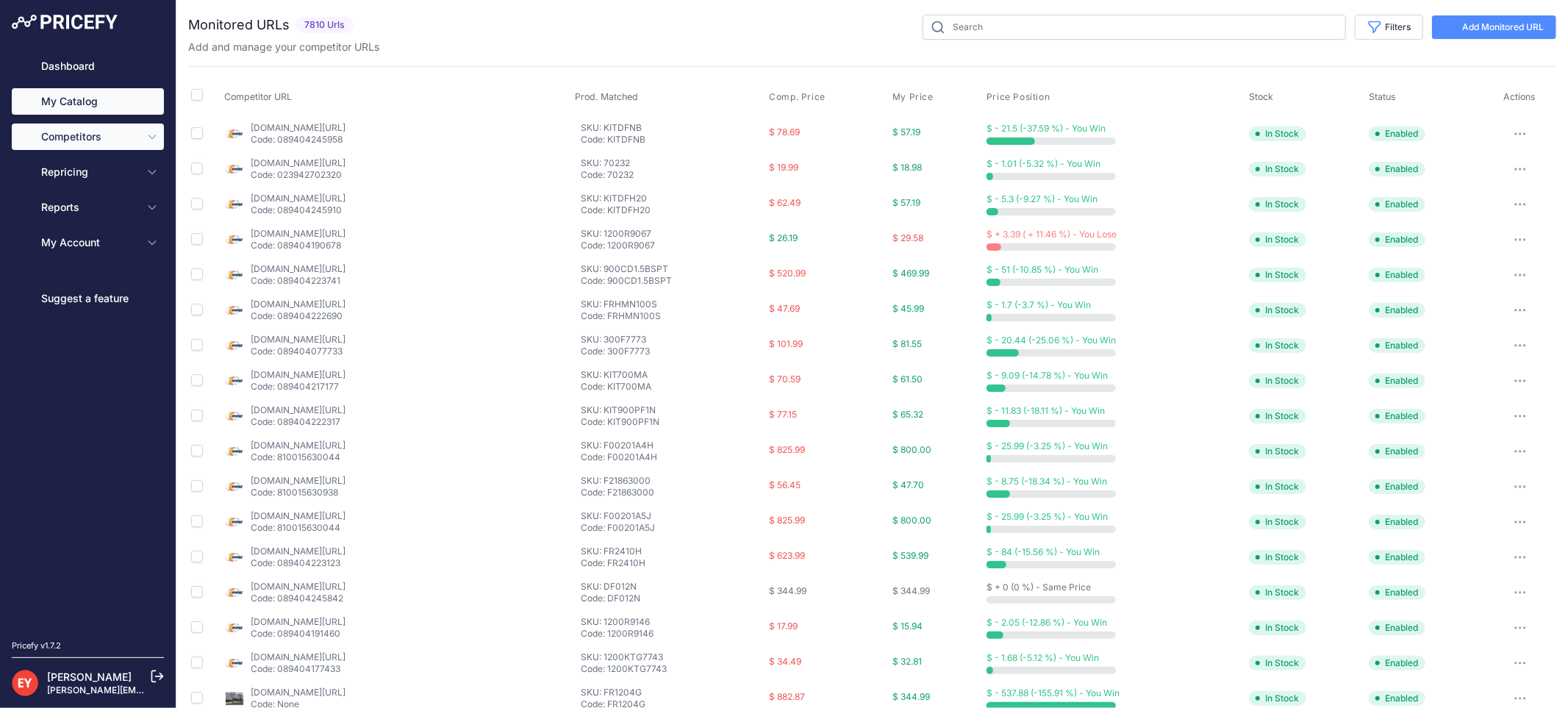
click at [72, 94] on link "My Catalog" at bounding box center [88, 101] width 153 height 26
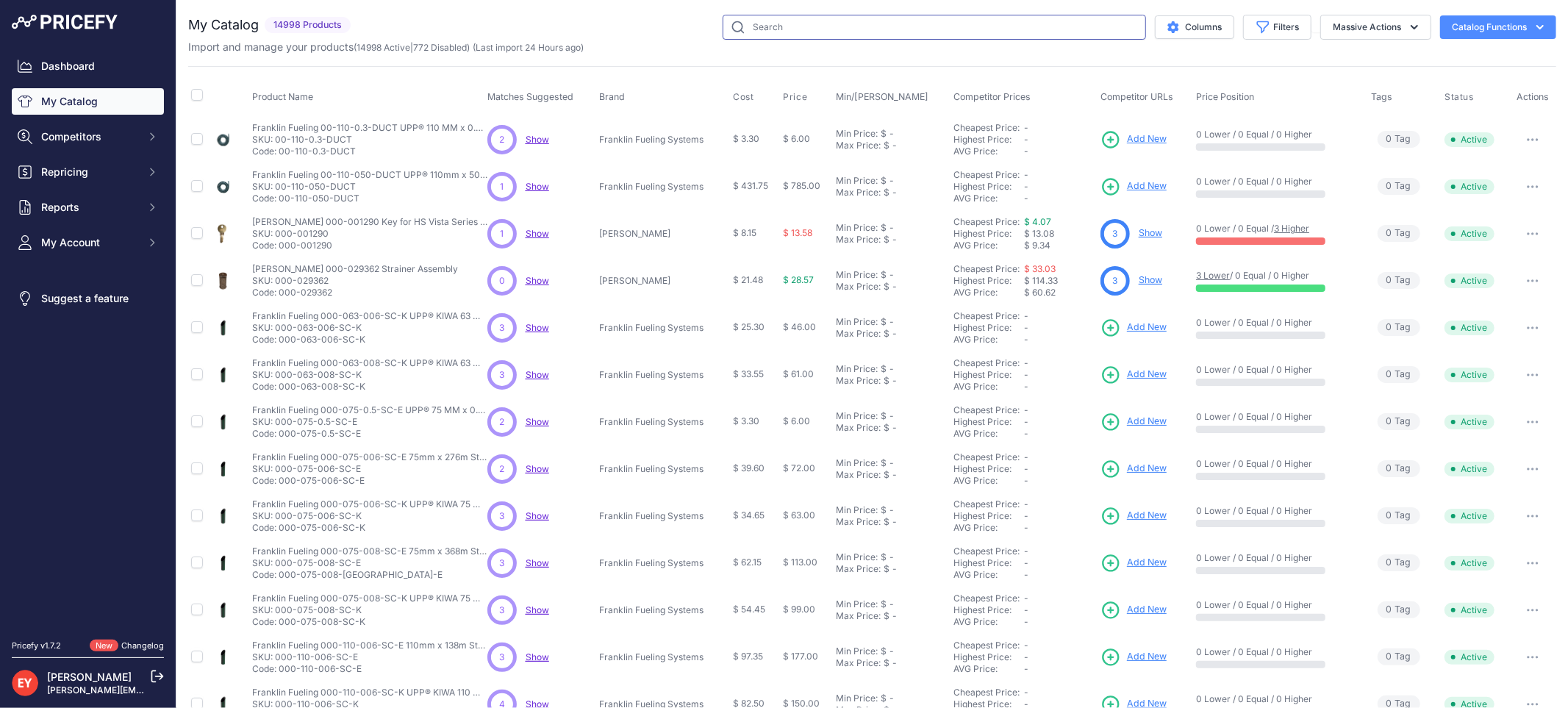
click at [805, 23] on input "text" at bounding box center [934, 27] width 424 height 25
paste input "330020-718"
type input "330020-718"
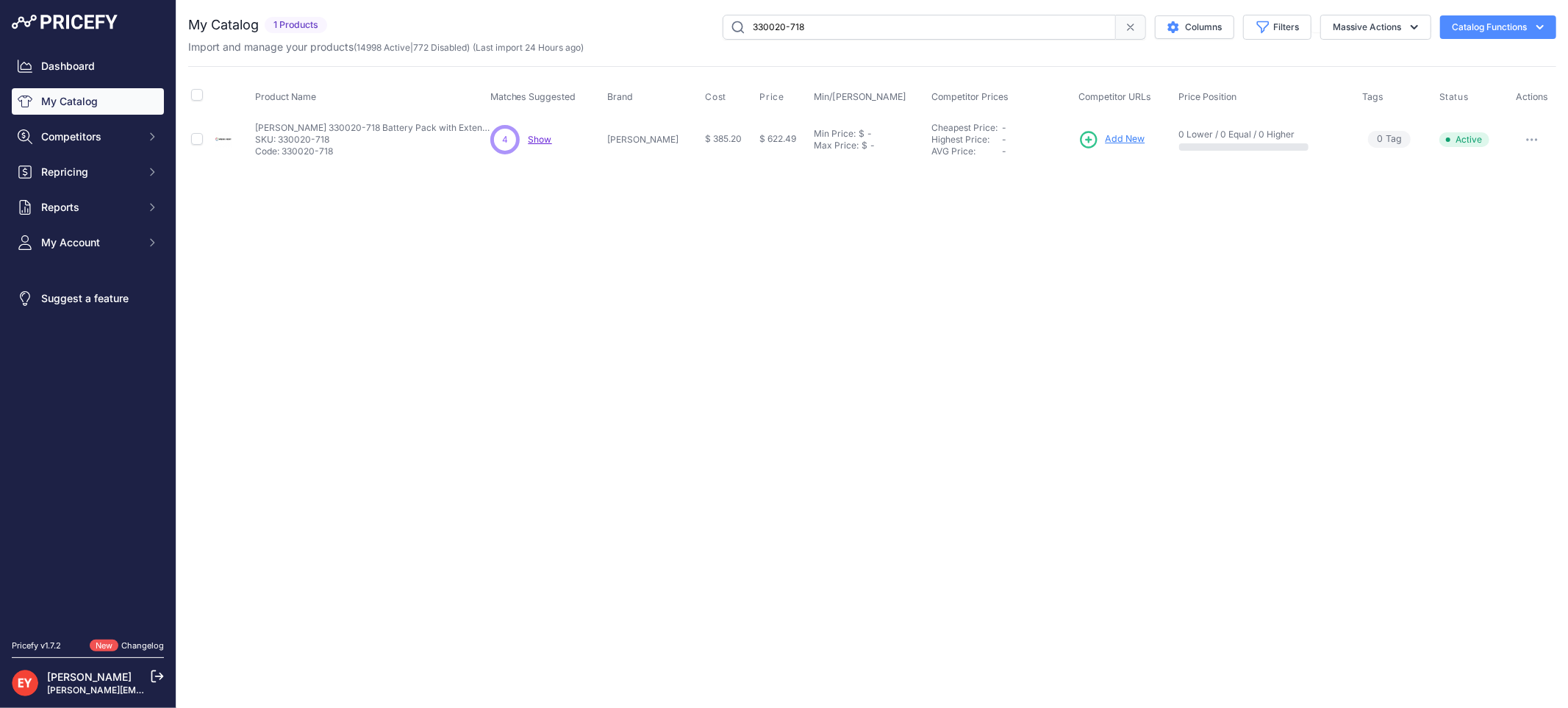
click at [1106, 142] on span "Add New" at bounding box center [1124, 139] width 40 height 14
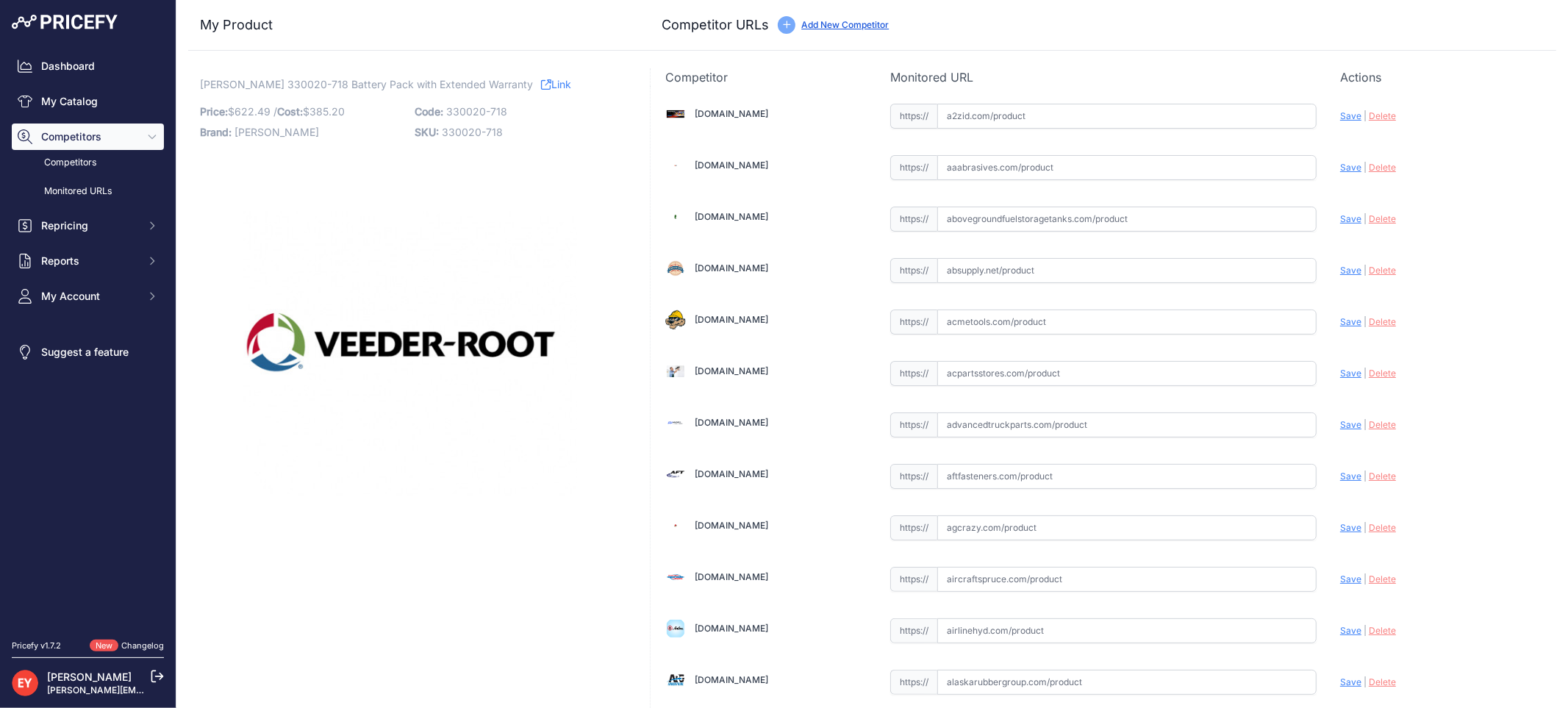
scroll to position [4405, 0]
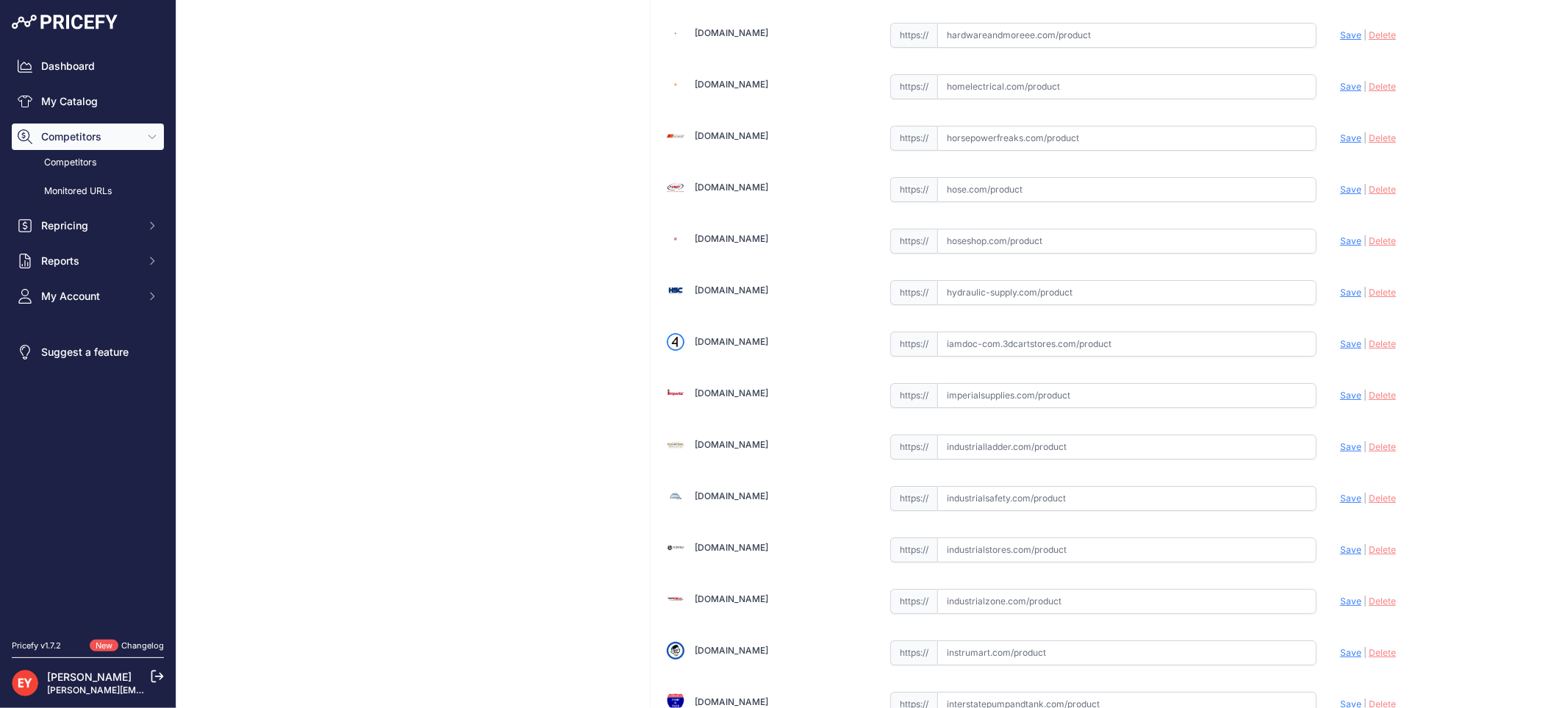
click at [1004, 356] on input "text" at bounding box center [1126, 344] width 379 height 25
paste input "https://iamdoc-com.3dcartstores.com/Battery-Pack-Replacement-With-Extended-Warr…"
click at [1340, 349] on span "Save" at bounding box center [1350, 343] width 21 height 11
type input "https://iamdoc-com.3dcartstores.com/Battery-Pack-Replacement-With-Extended-Warr…"
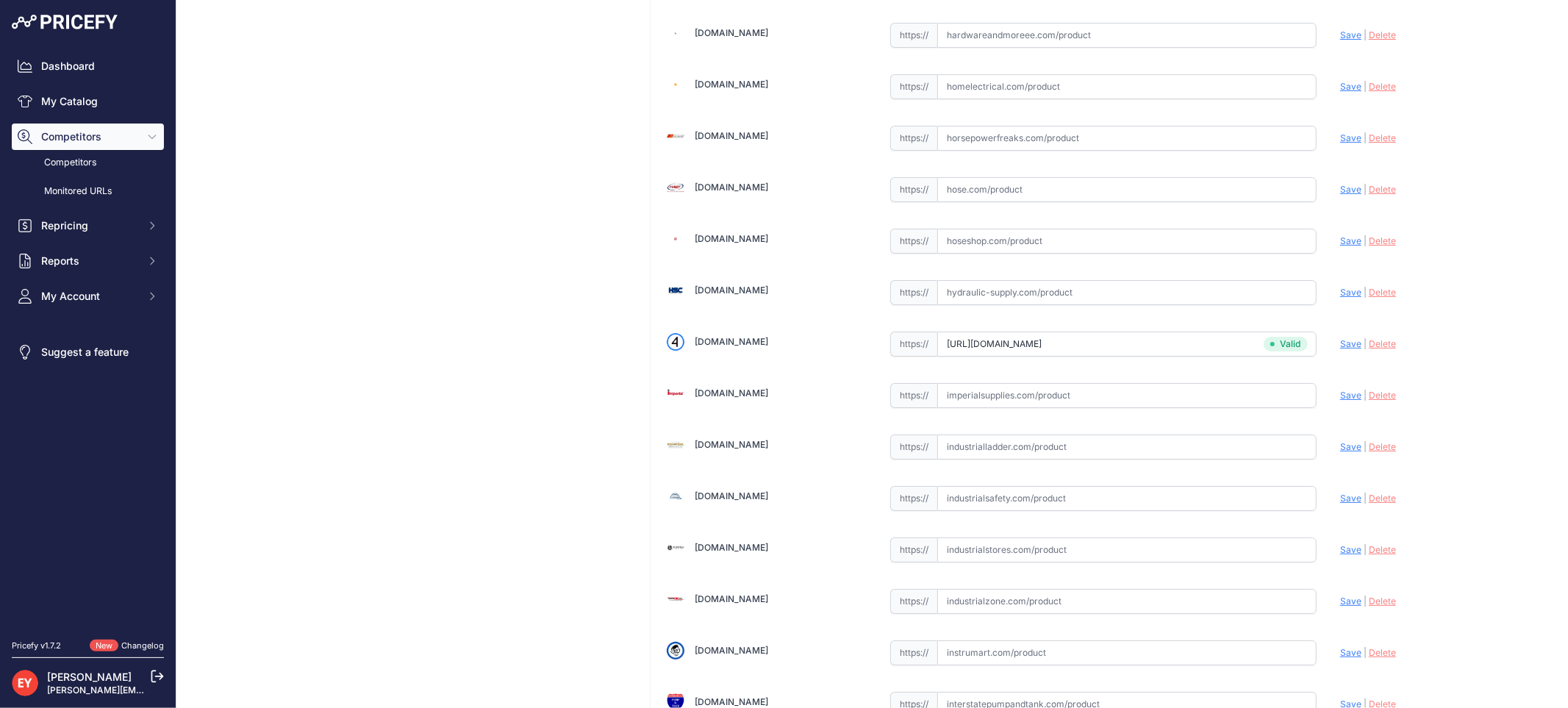
scroll to position [1360, 0]
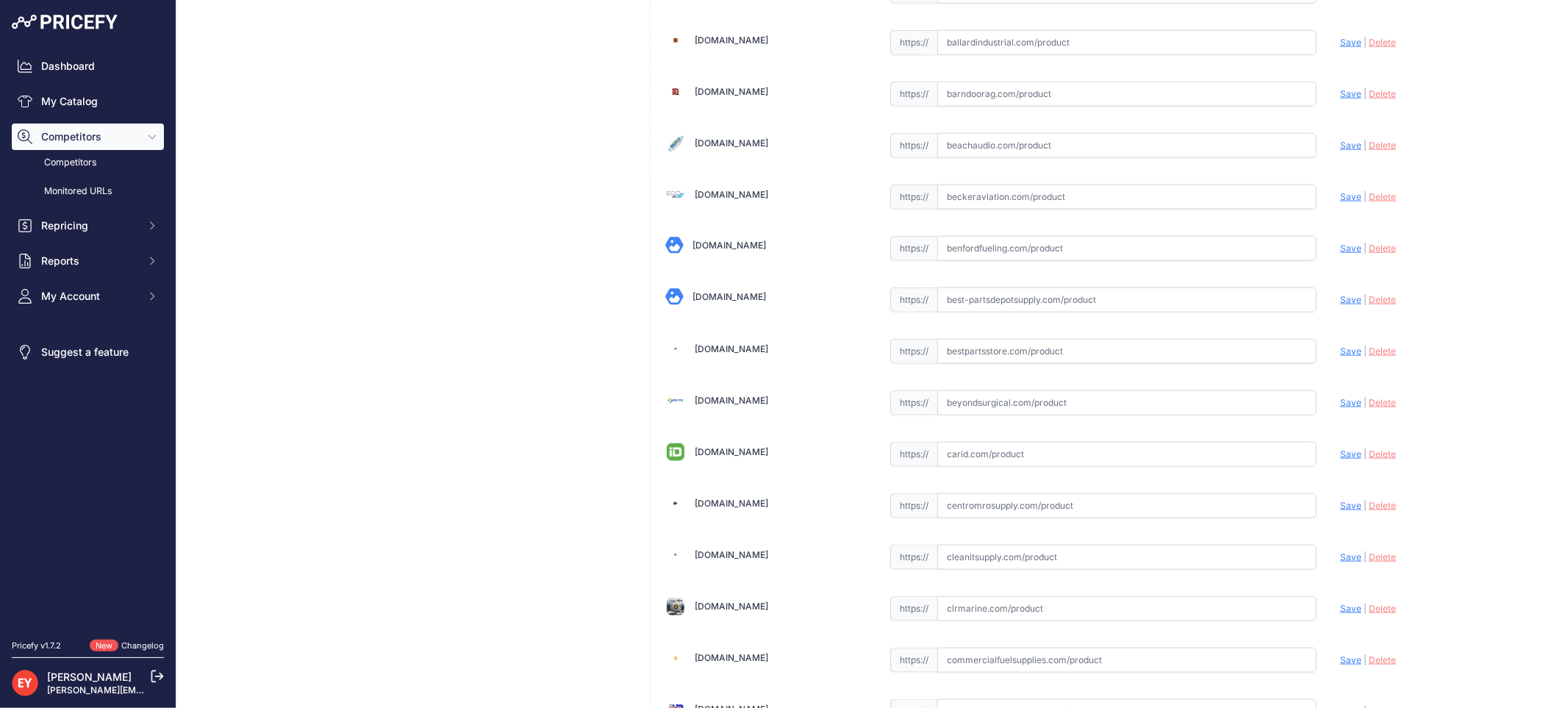
click at [981, 355] on input "text" at bounding box center [1126, 351] width 379 height 25
paste input "https://www.bestpartsstore.com/product/veeder-root-330020-718-battery-pack-with…"
click at [1343, 354] on span "Save" at bounding box center [1350, 351] width 21 height 11
type input "https://www.bestpartsstore.com/product/veeder-root-330020-718-battery-pack-with…"
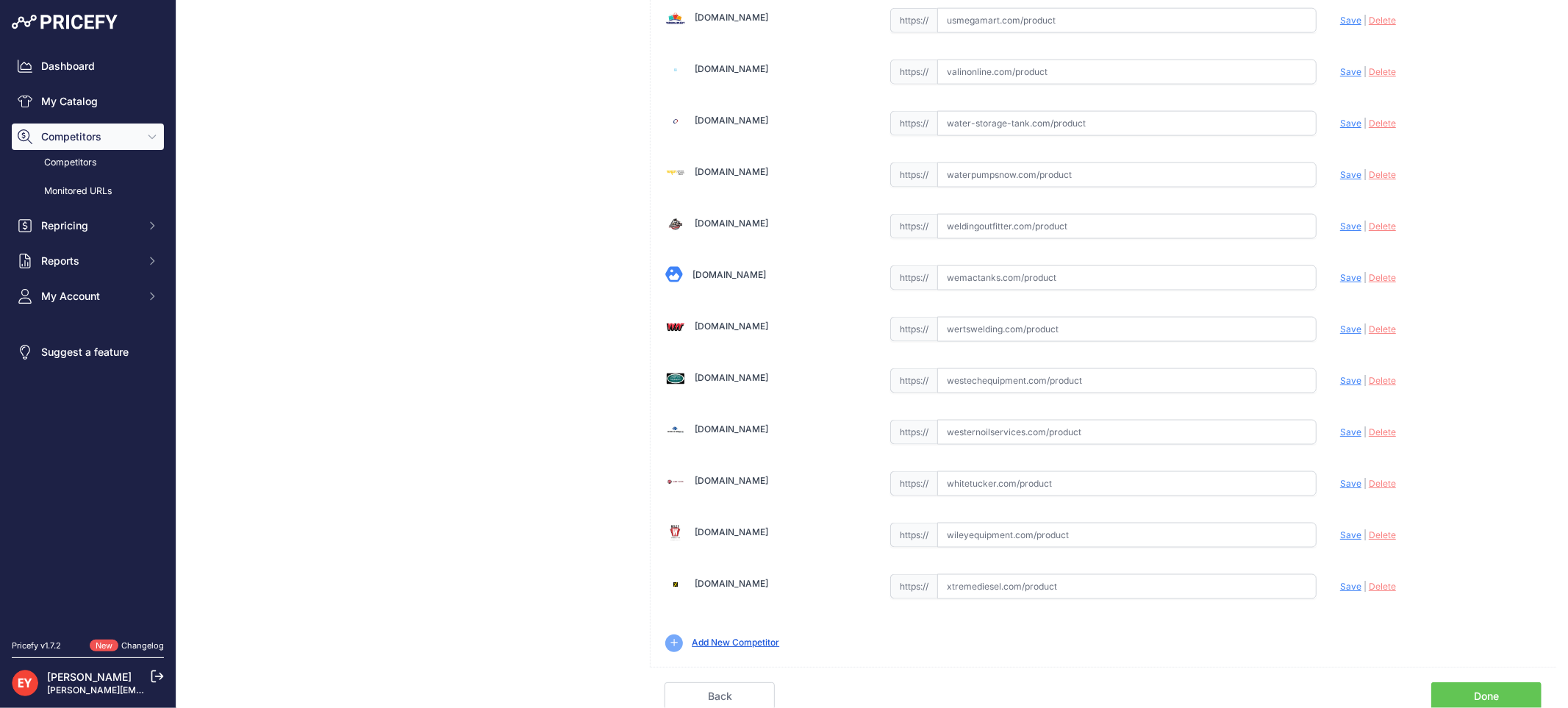
scroll to position [11114, 0]
click at [1490, 689] on link "Done" at bounding box center [1486, 694] width 110 height 28
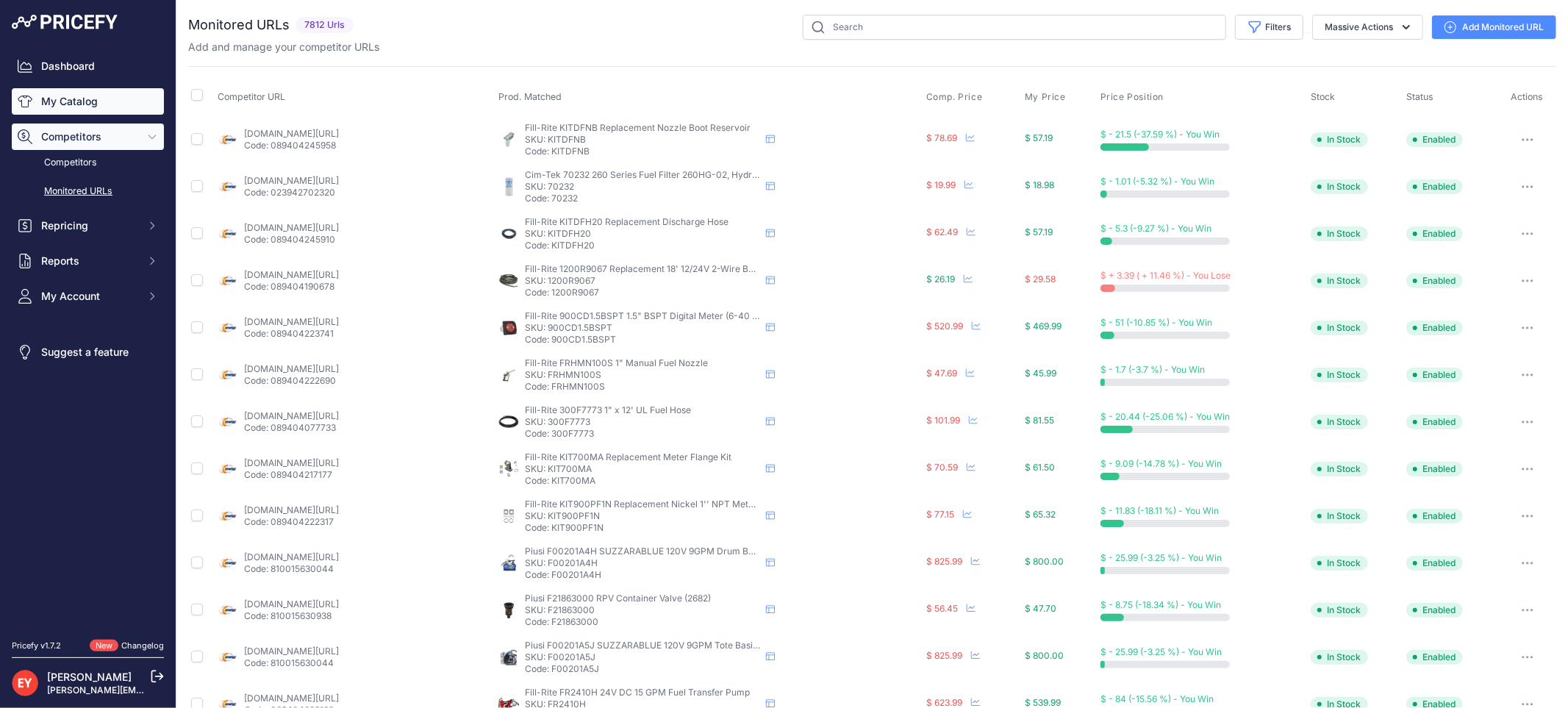
click at [72, 109] on link "My Catalog" at bounding box center [88, 101] width 153 height 26
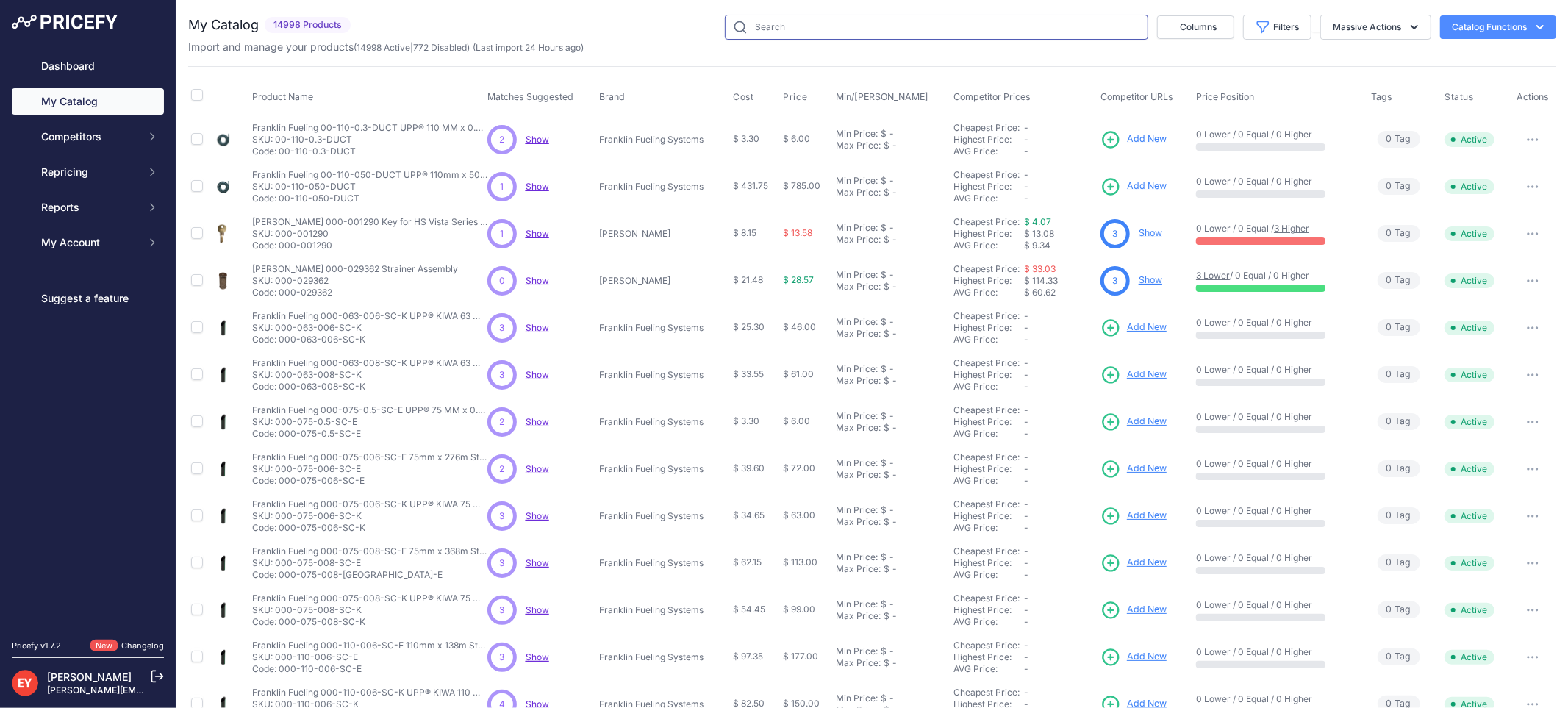
click at [907, 28] on input "text" at bounding box center [936, 27] width 424 height 25
paste input "0845900-021"
type input "0845900-021"
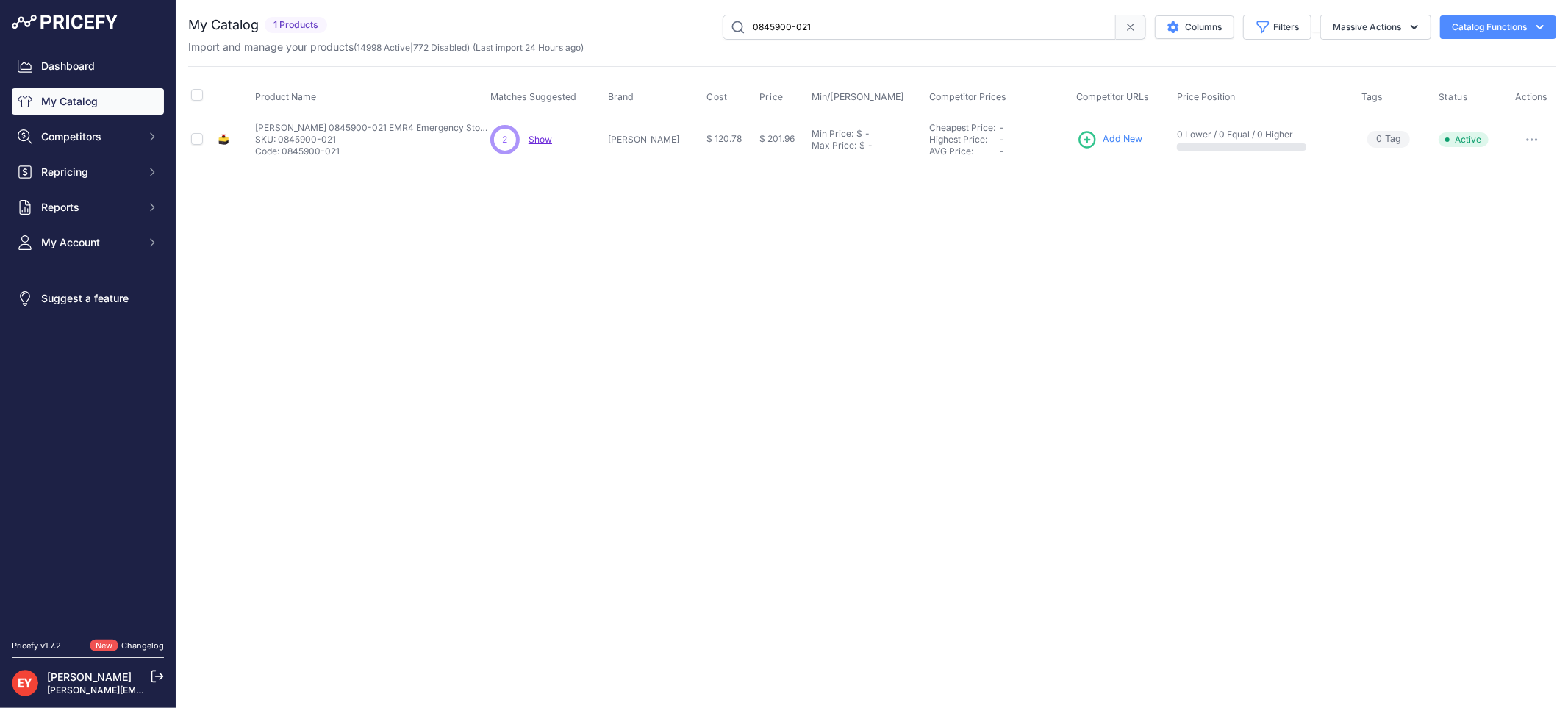
click at [1084, 143] on link "Add New" at bounding box center [1110, 140] width 67 height 20
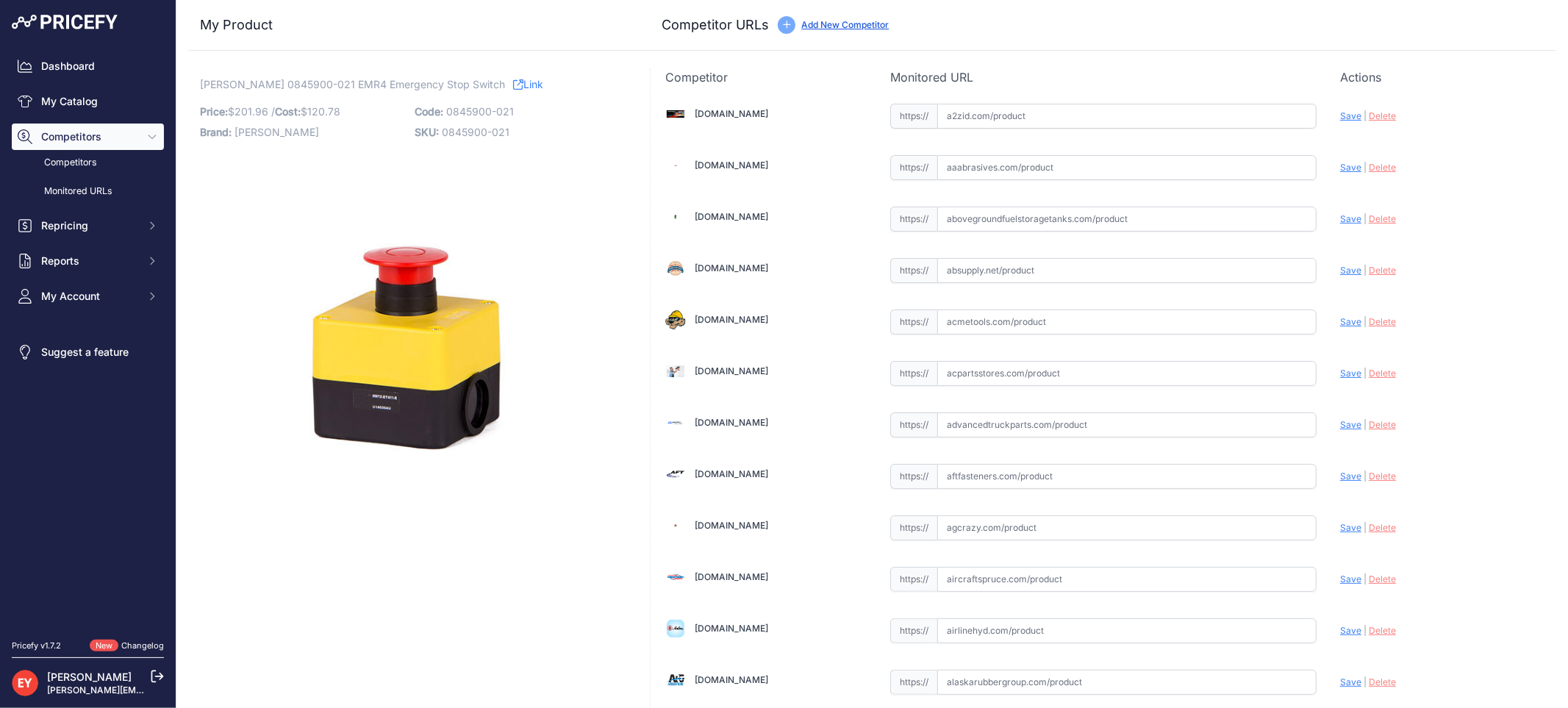
scroll to position [10329, 0]
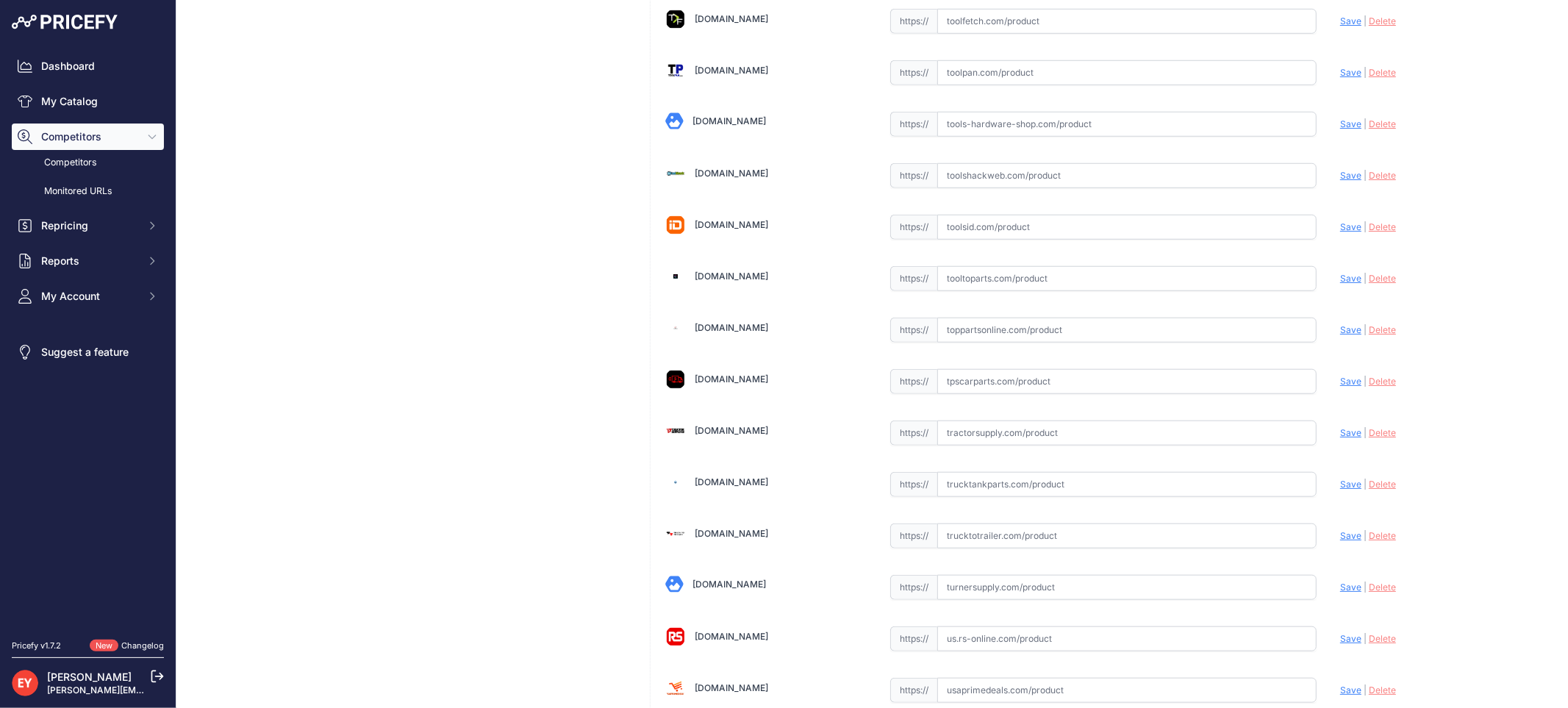
drag, startPoint x: 965, startPoint y: 357, endPoint x: 849, endPoint y: 280, distance: 139.2
click at [961, 343] on input "text" at bounding box center [1126, 330] width 379 height 25
paste input "[URL][DOMAIN_NAME][PERSON_NAME]"
click at [1340, 335] on span "Save" at bounding box center [1350, 330] width 21 height 11
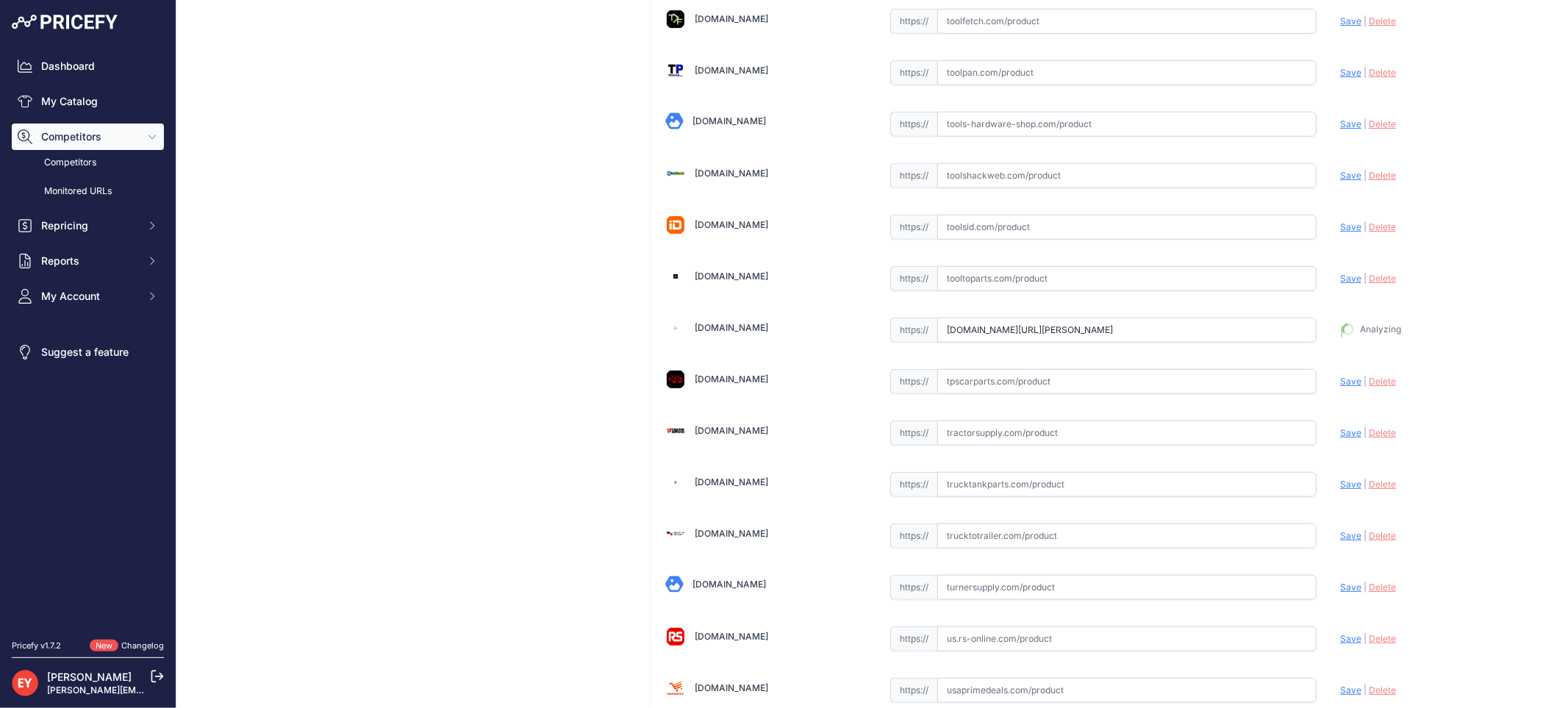
type input "[URL][DOMAIN_NAME][PERSON_NAME]"
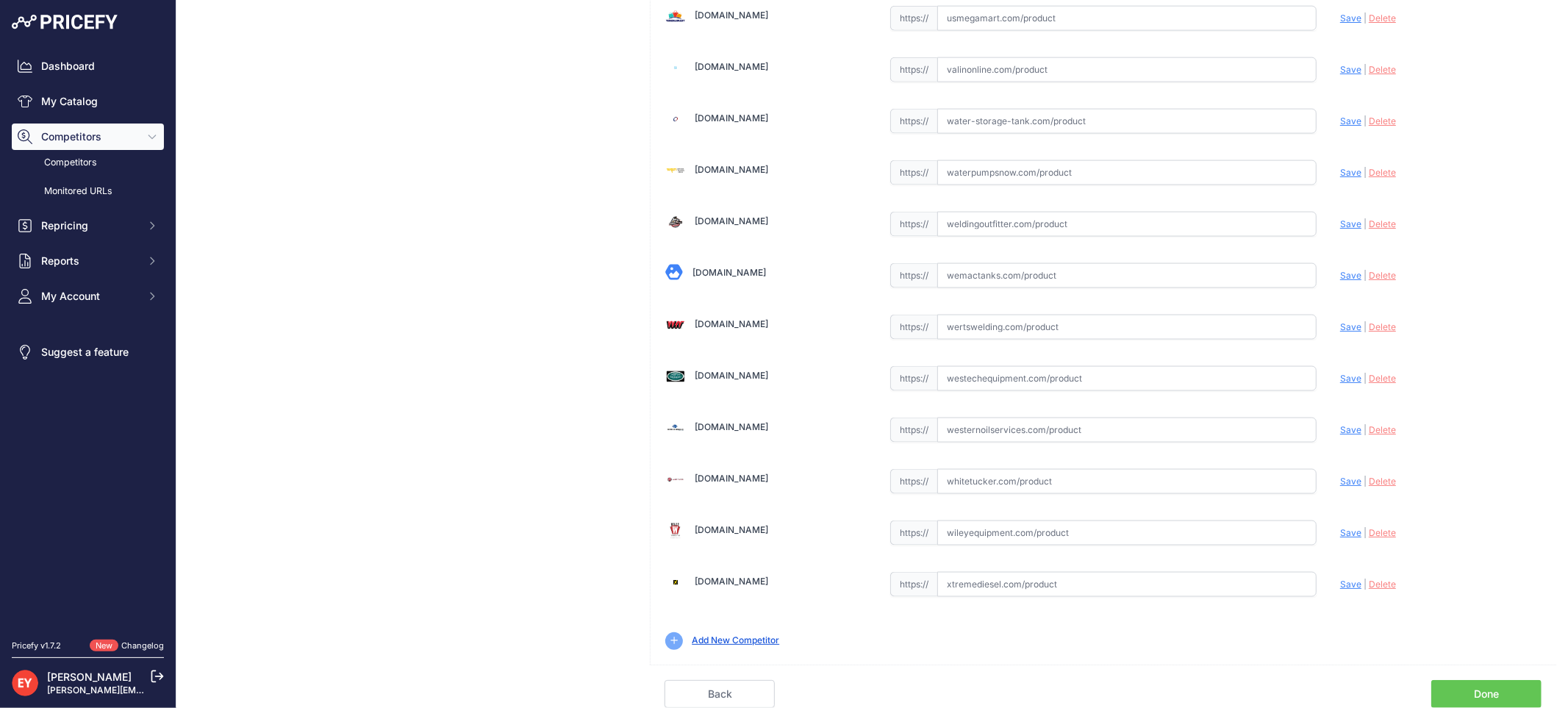
drag, startPoint x: 1493, startPoint y: 693, endPoint x: 1480, endPoint y: 684, distance: 15.8
click at [1492, 693] on link "Done" at bounding box center [1486, 694] width 110 height 28
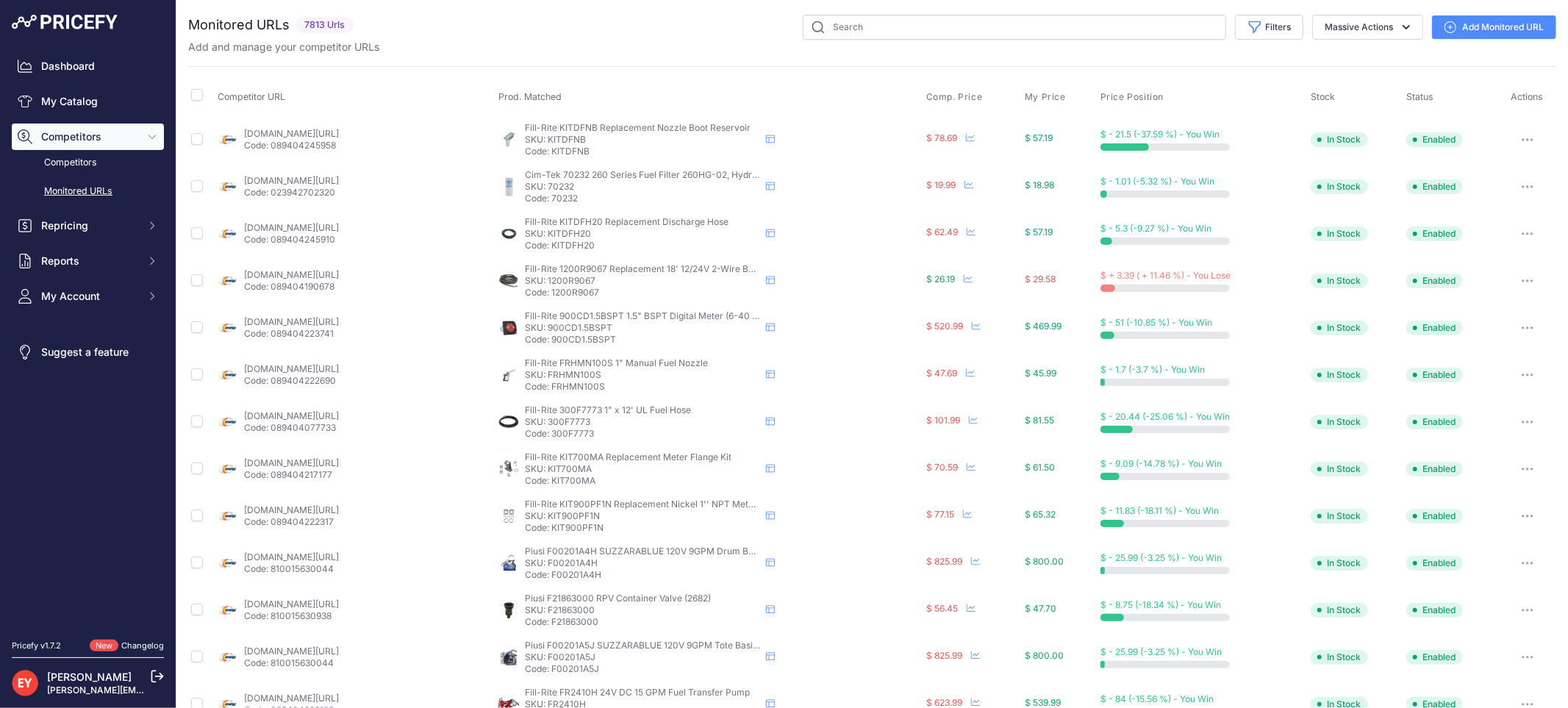
click at [87, 83] on div "Dashboard My Catalog Competitors Competitors Monitored URLs Repricing My Repric…" at bounding box center [88, 181] width 153 height 256
click at [78, 95] on link "My Catalog" at bounding box center [88, 101] width 153 height 26
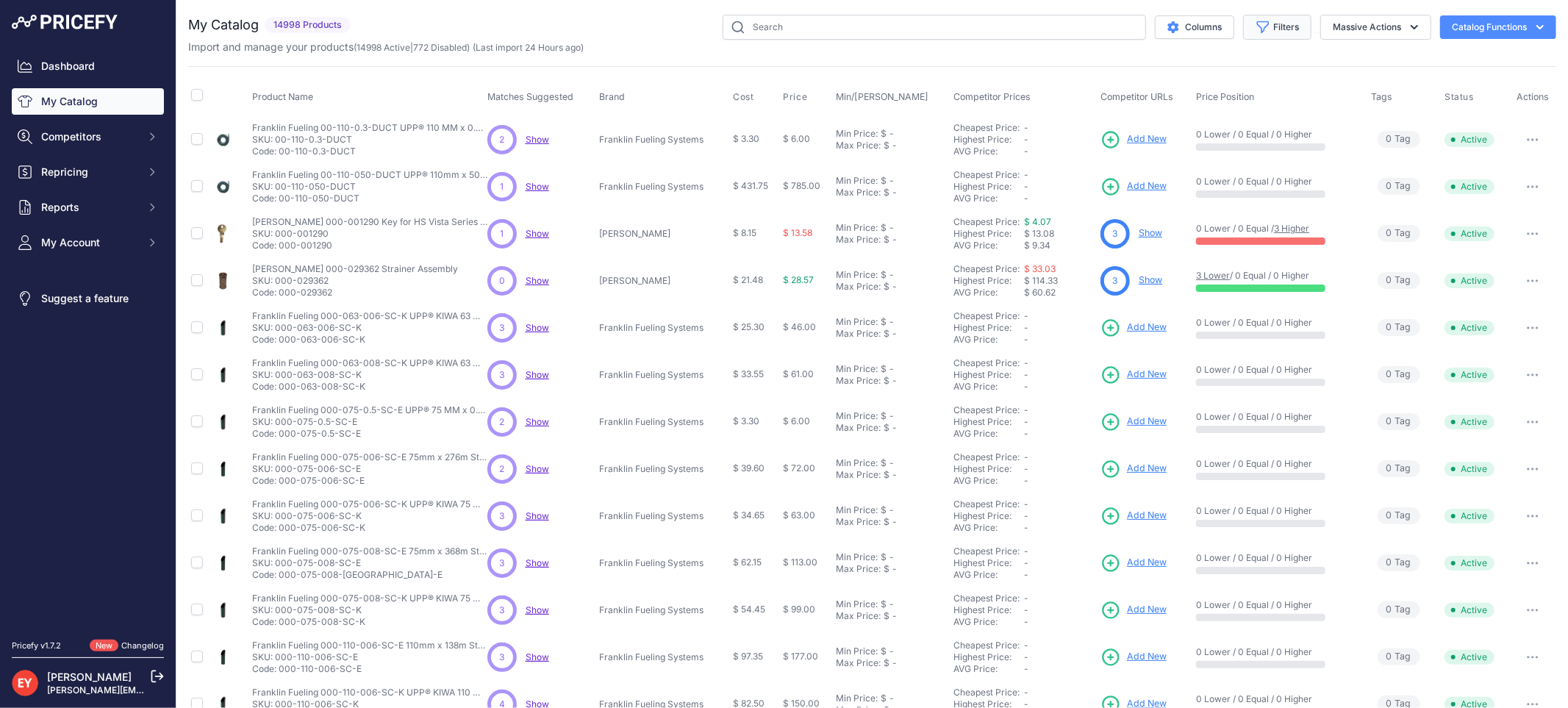
click at [1260, 18] on button "Filters" at bounding box center [1276, 27] width 68 height 25
click at [1232, 89] on select "All Status Only Enabled Only Disabled" at bounding box center [1229, 85] width 142 height 25
select select "1"
click at [1159, 72] on select "All Status Only Enabled Only Disabled" at bounding box center [1229, 85] width 142 height 25
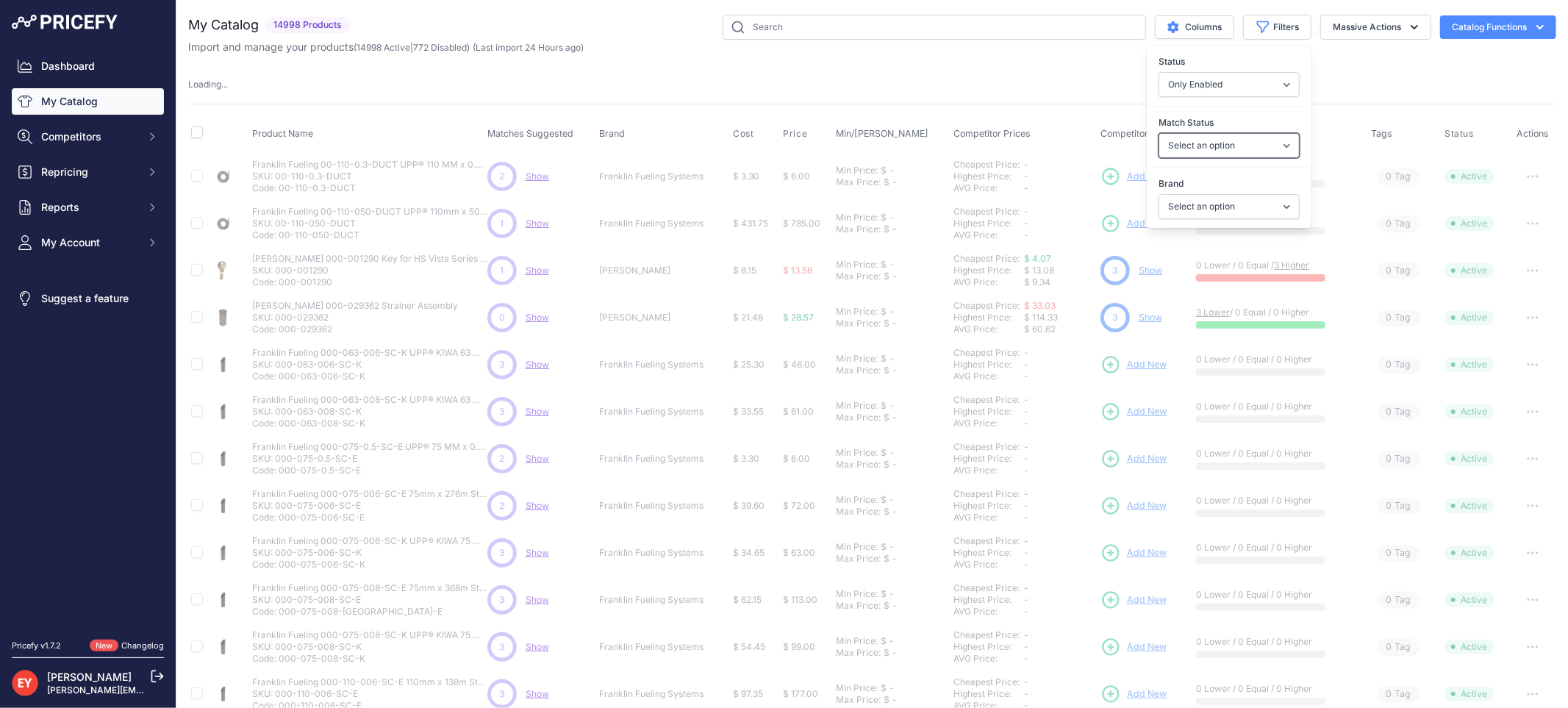
click at [1204, 145] on select "Select an option Matched Unmatched" at bounding box center [1229, 146] width 142 height 25
select select "0"
click at [1159, 133] on select "Select an option Matched Unmatched" at bounding box center [1229, 146] width 142 height 25
select select
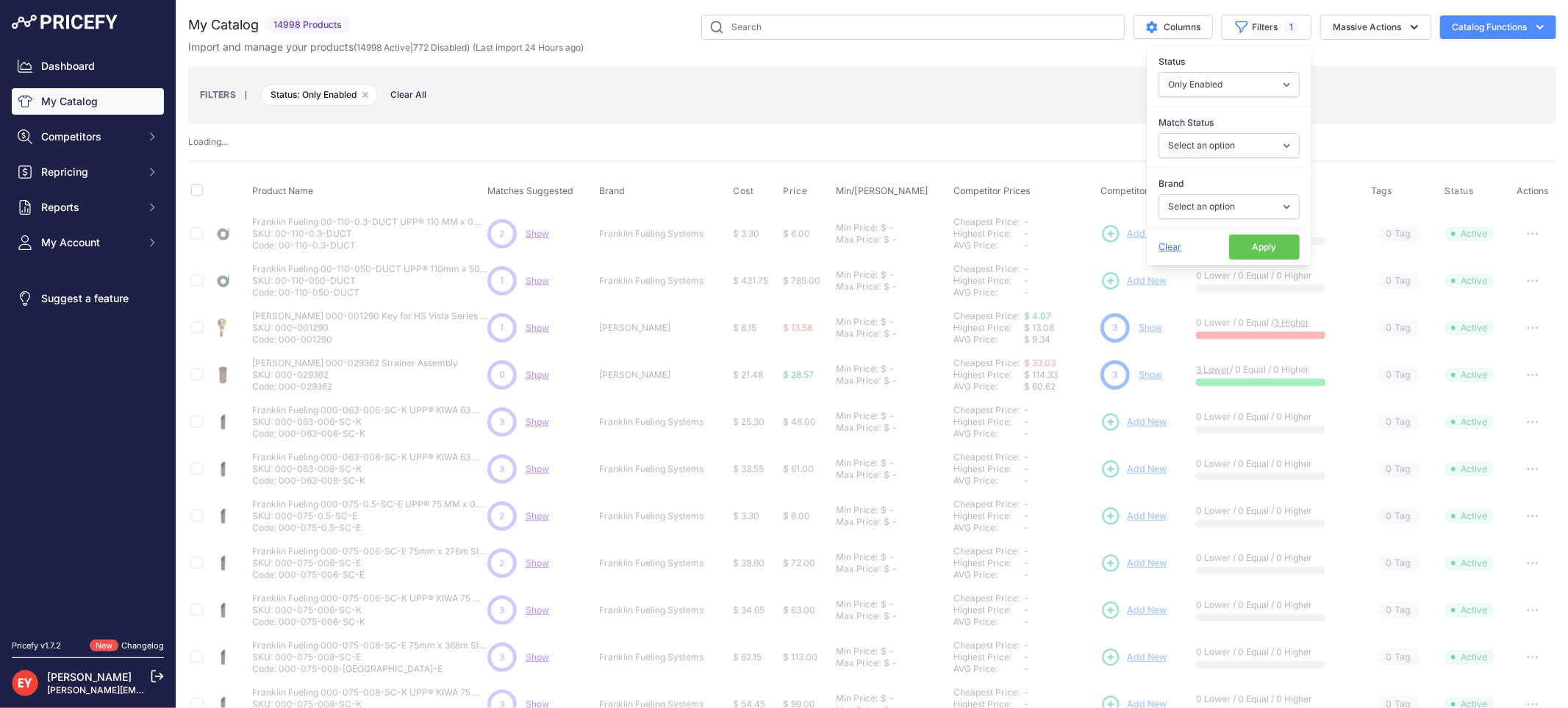
click at [1266, 249] on button "Apply" at bounding box center [1265, 247] width 71 height 25
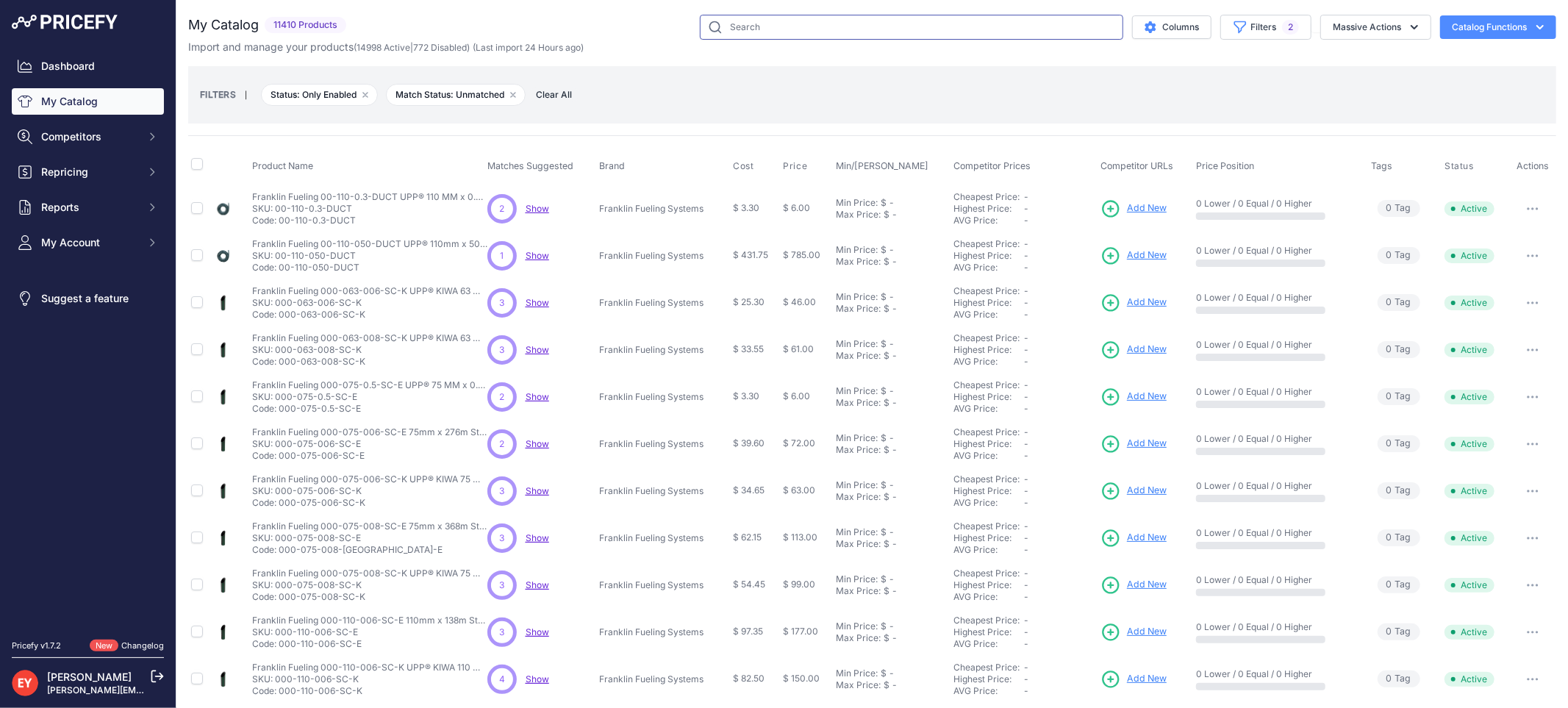
click at [753, 23] on input "text" at bounding box center [912, 27] width 424 height 25
paste input "0845900-024"
type input "0845900-024"
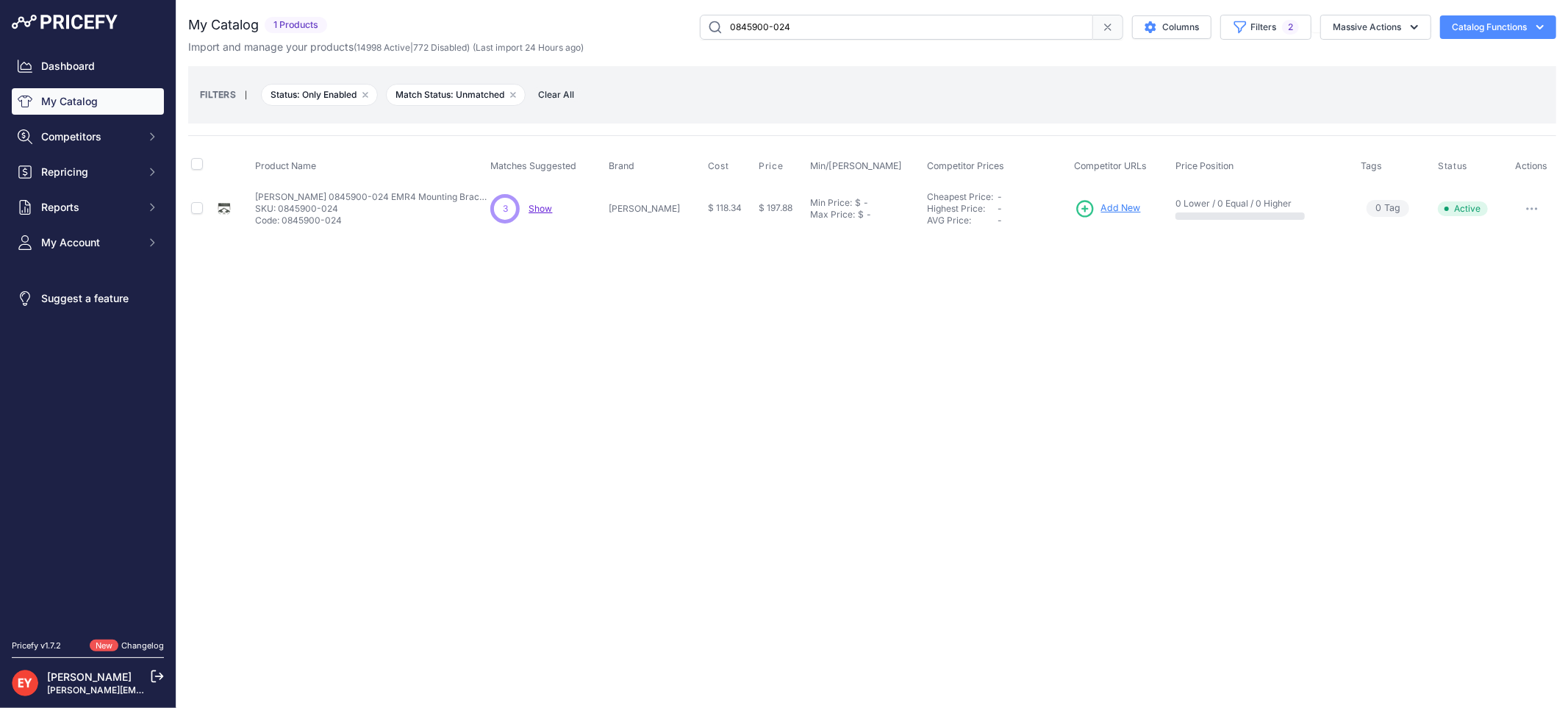
click at [1104, 201] on link "Add New" at bounding box center [1108, 209] width 67 height 20
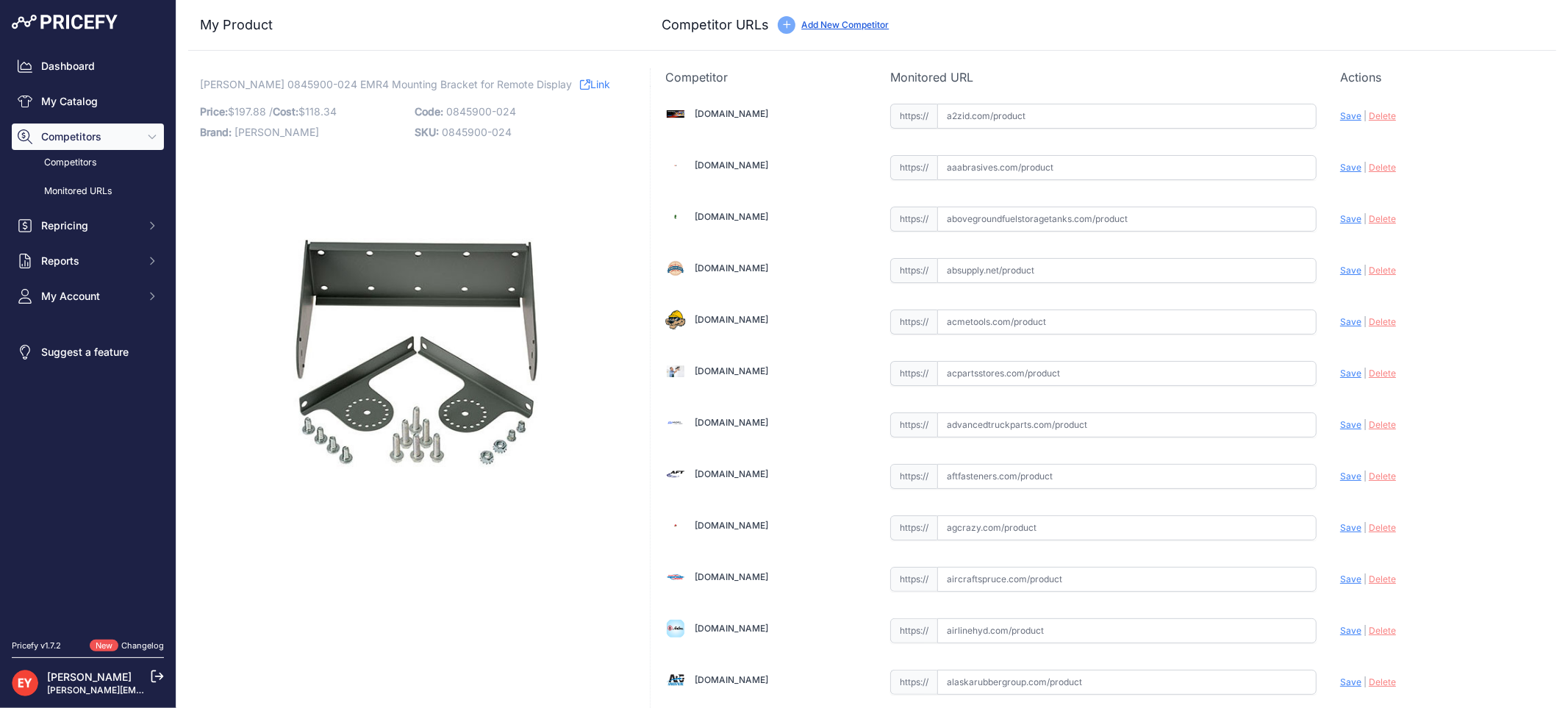
scroll to position [10329, 0]
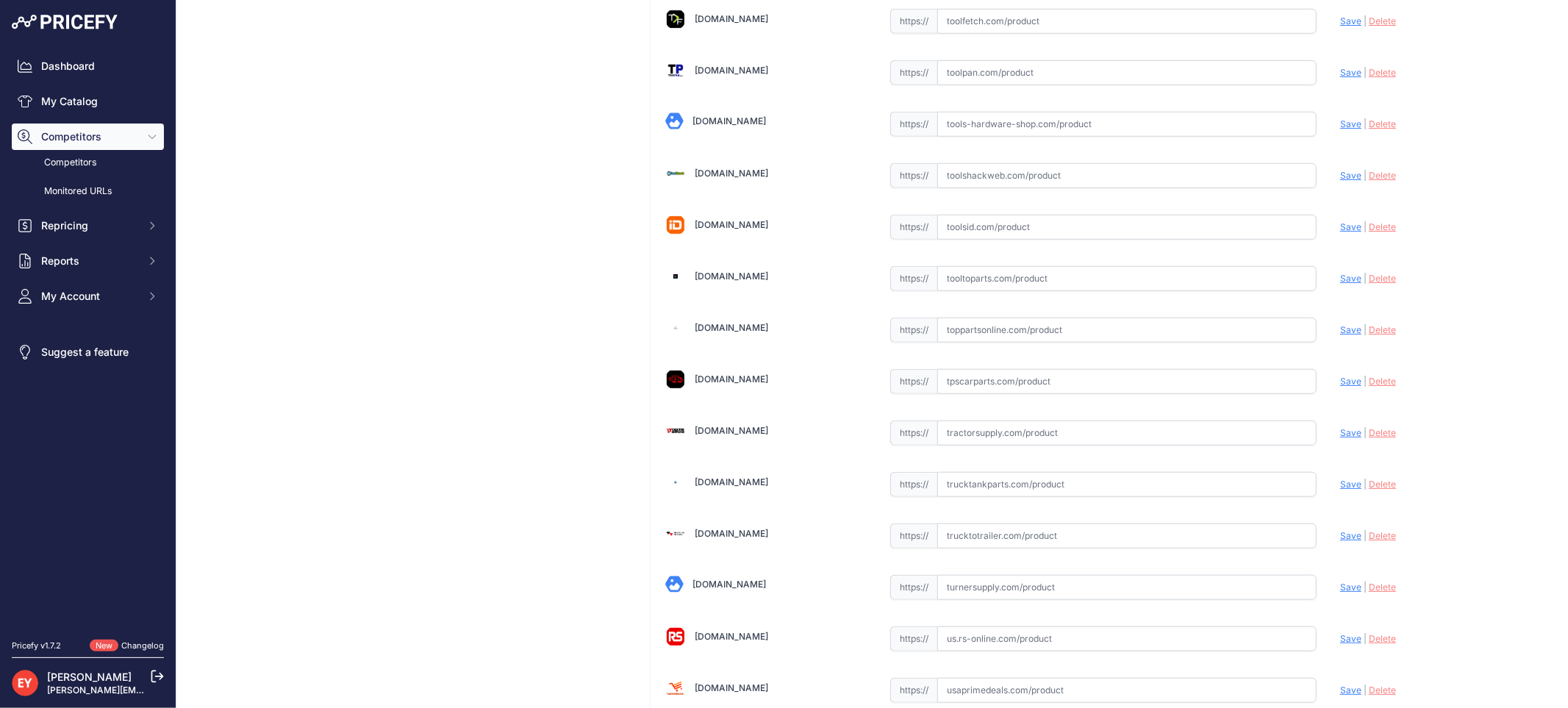
click at [967, 343] on input "text" at bounding box center [1126, 330] width 379 height 25
paste input "[URL][DOMAIN_NAME][PERSON_NAME]"
click at [1341, 335] on span "Save" at bounding box center [1350, 330] width 21 height 11
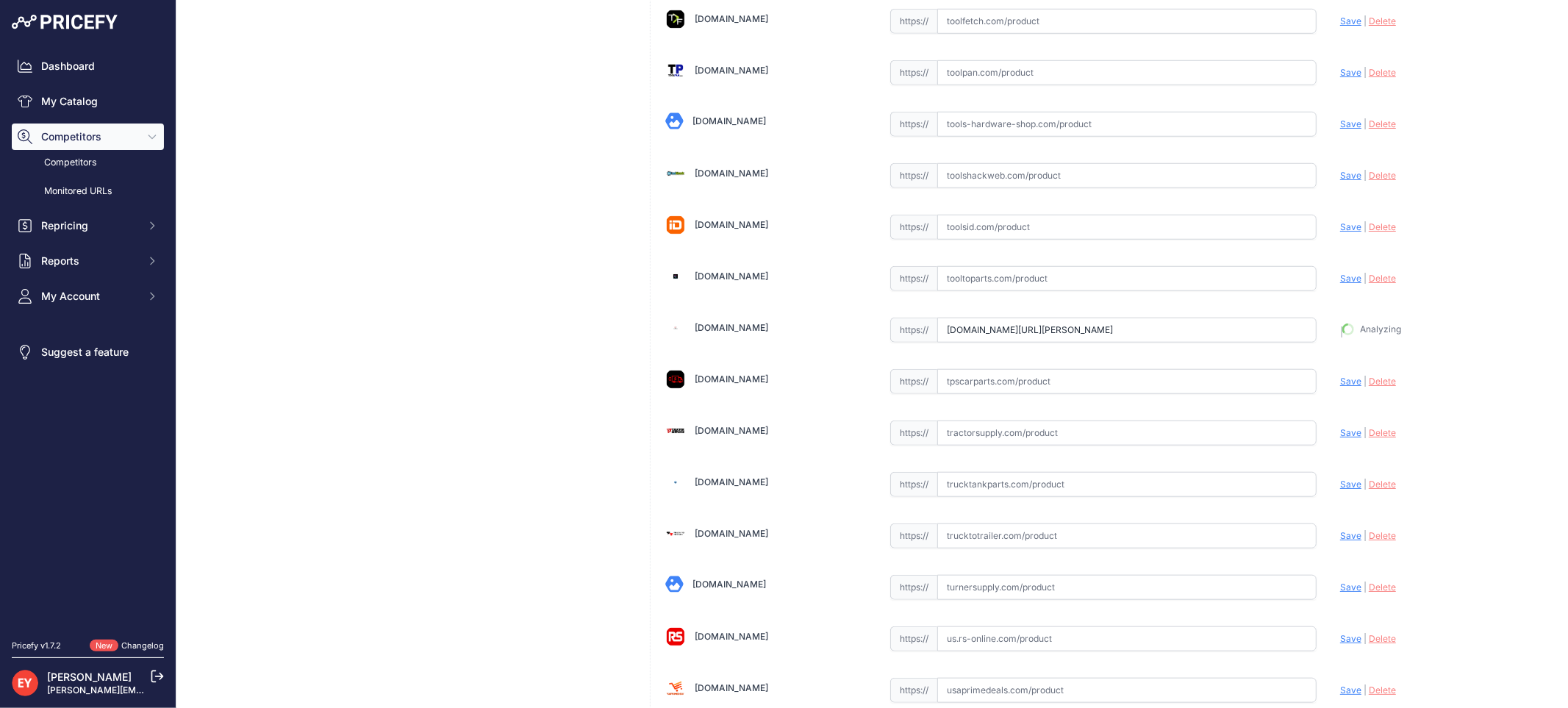
type input "https://www.toppartsonline.com/product/veeder-root-0845900-024-emr4-mounting-br…"
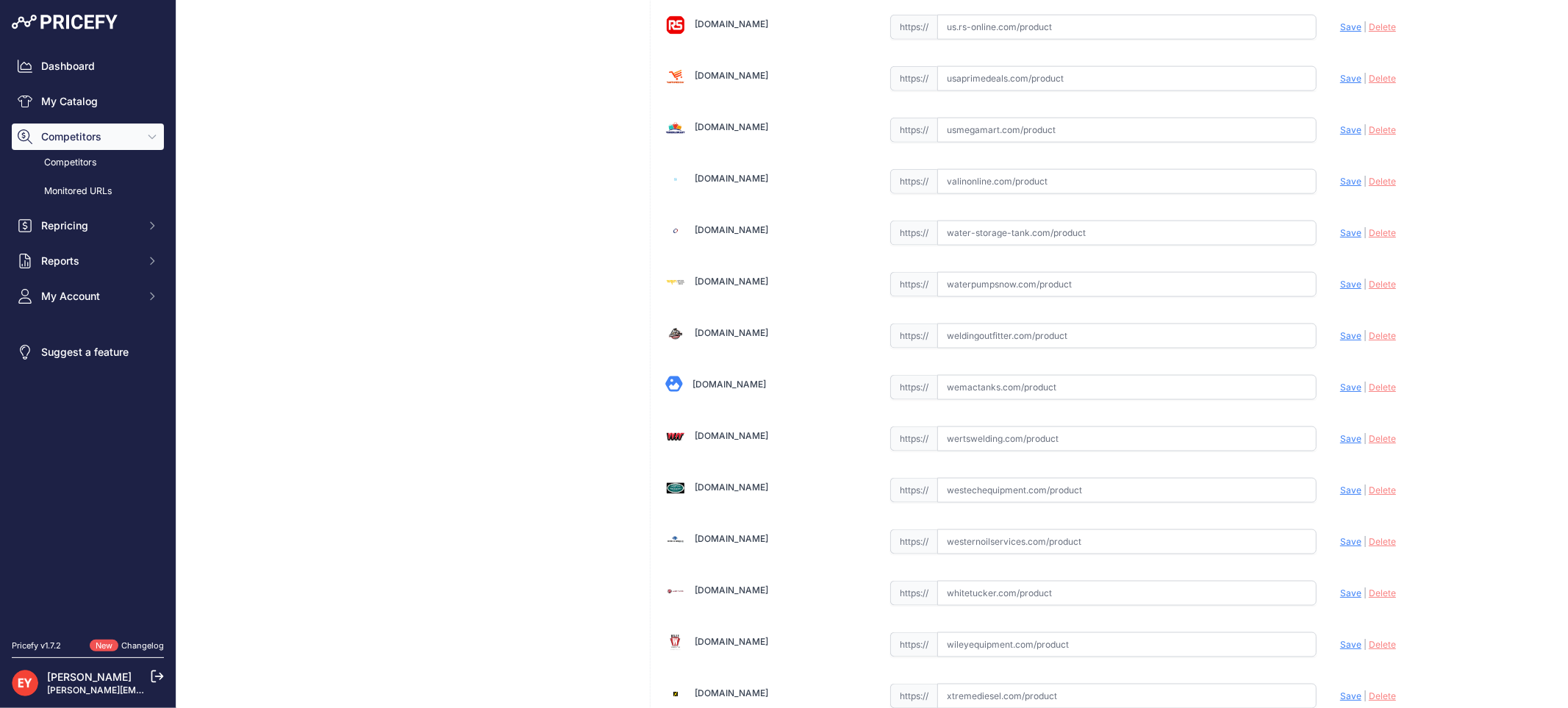
scroll to position [11114, 0]
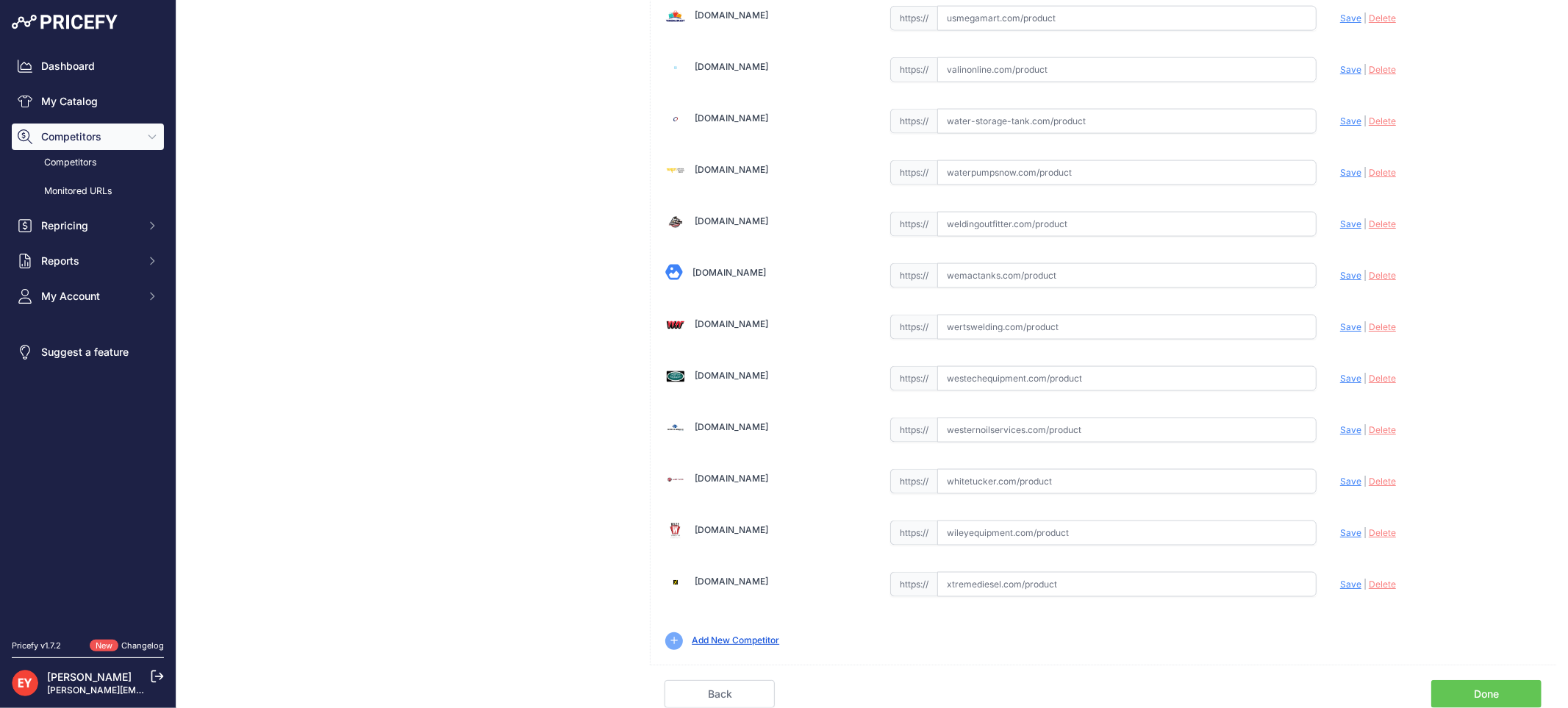
click at [1518, 686] on link "Done" at bounding box center [1486, 694] width 110 height 28
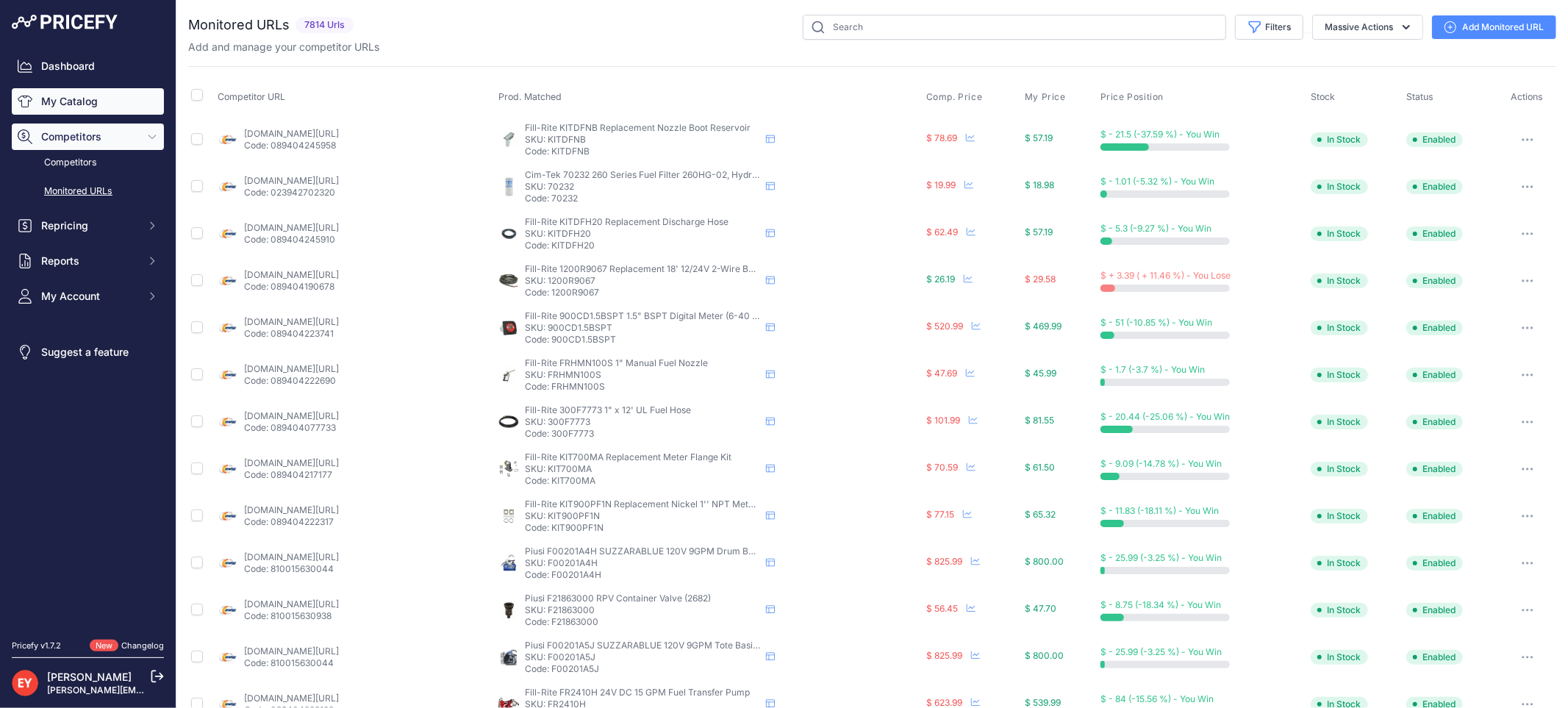
click at [39, 95] on link "My Catalog" at bounding box center [88, 101] width 153 height 26
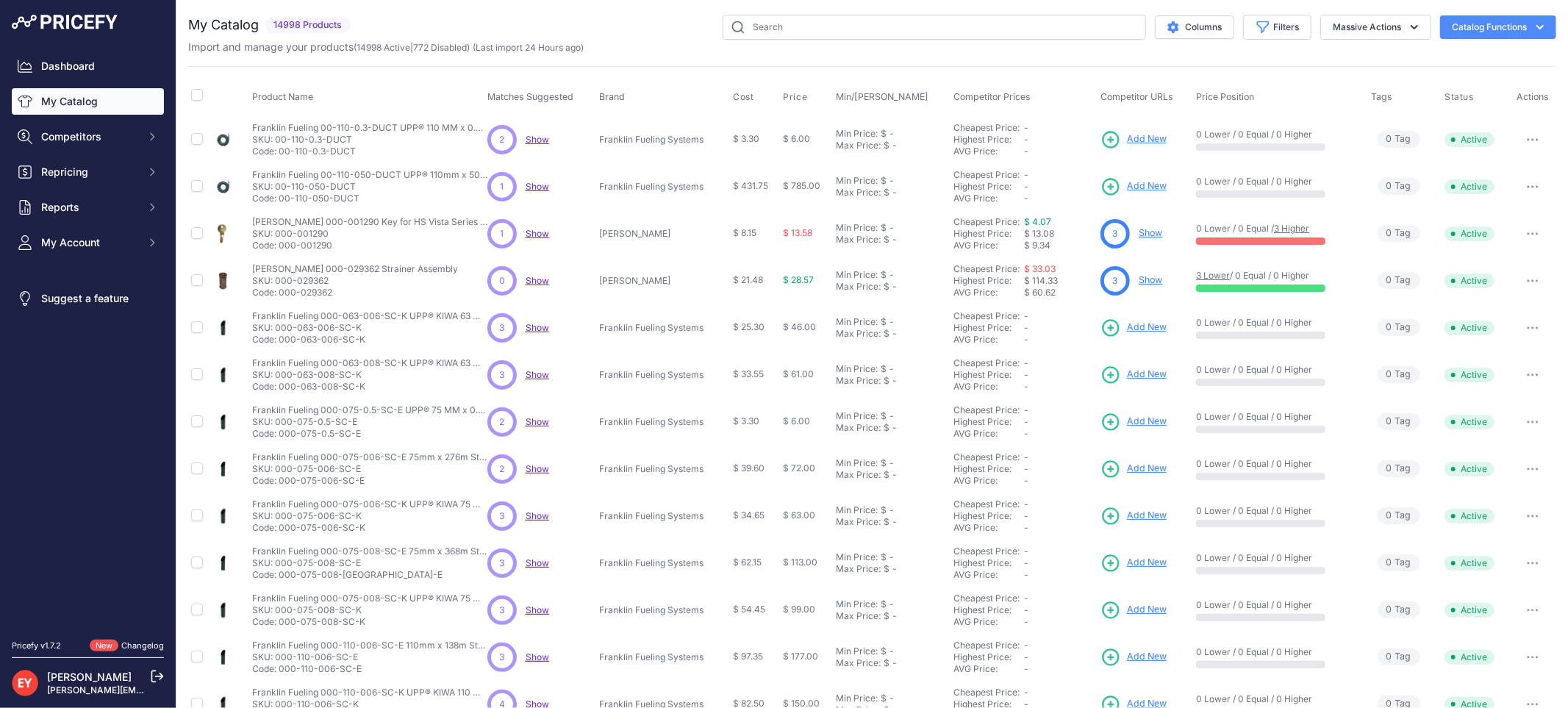
click at [827, 8] on div "You are not connected to the internet. My Catalog" at bounding box center [872, 442] width 1368 height 883
click at [827, 17] on input "text" at bounding box center [934, 27] width 424 height 25
paste input "0845900-030"
type input "0845900-030"
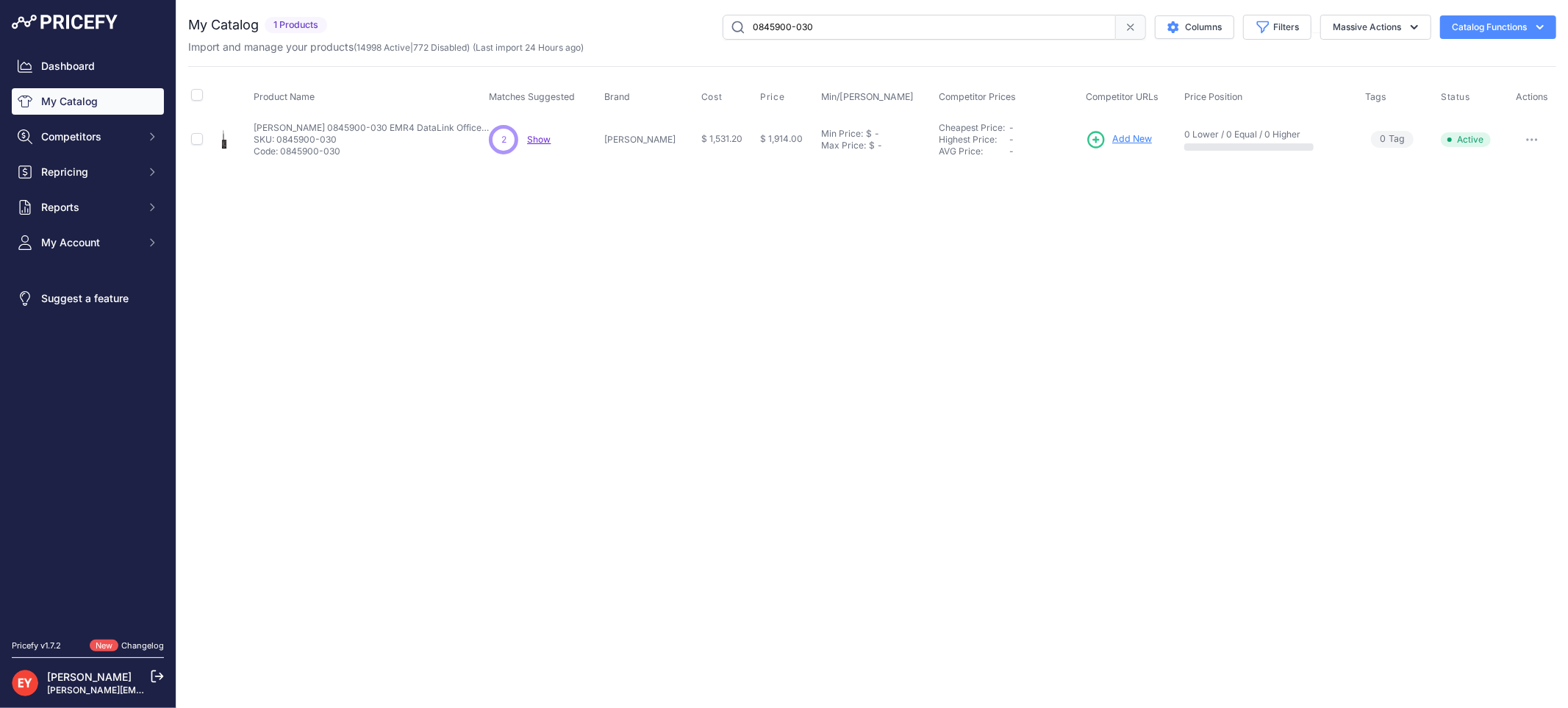
click at [1542, 138] on button "button" at bounding box center [1532, 140] width 29 height 20
click at [1516, 160] on button "Disable" at bounding box center [1506, 170] width 94 height 24
click at [854, 32] on input "0845900-030" at bounding box center [919, 27] width 393 height 25
drag, startPoint x: 934, startPoint y: 31, endPoint x: 713, endPoint y: 37, distance: 221.1
click at [713, 37] on div "0845900-030 Columns Filters Status All Status Only Enabled Only Disabled" at bounding box center [945, 27] width 1223 height 25
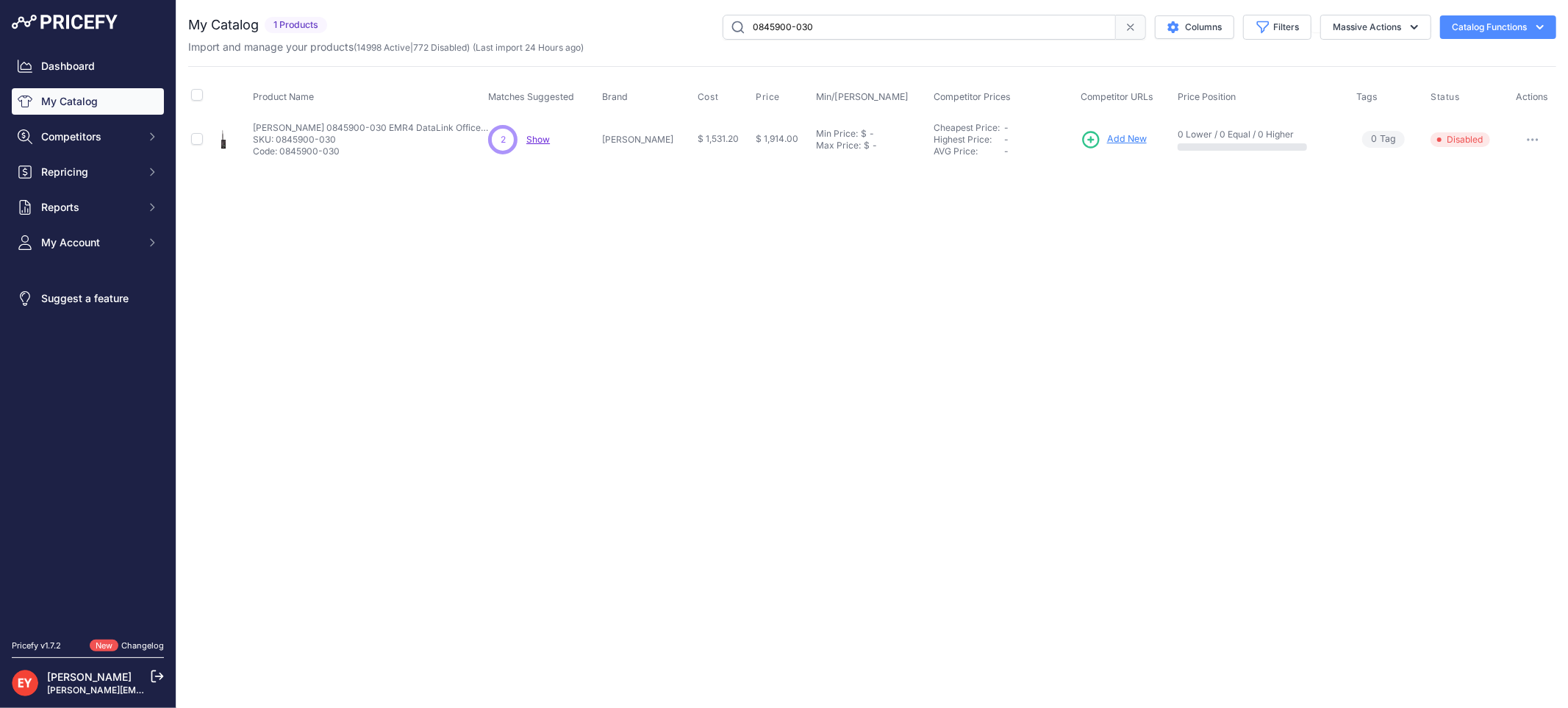
paste input "332738-001"
type input "332738-001"
click at [1097, 136] on span "Add New" at bounding box center [1115, 139] width 40 height 14
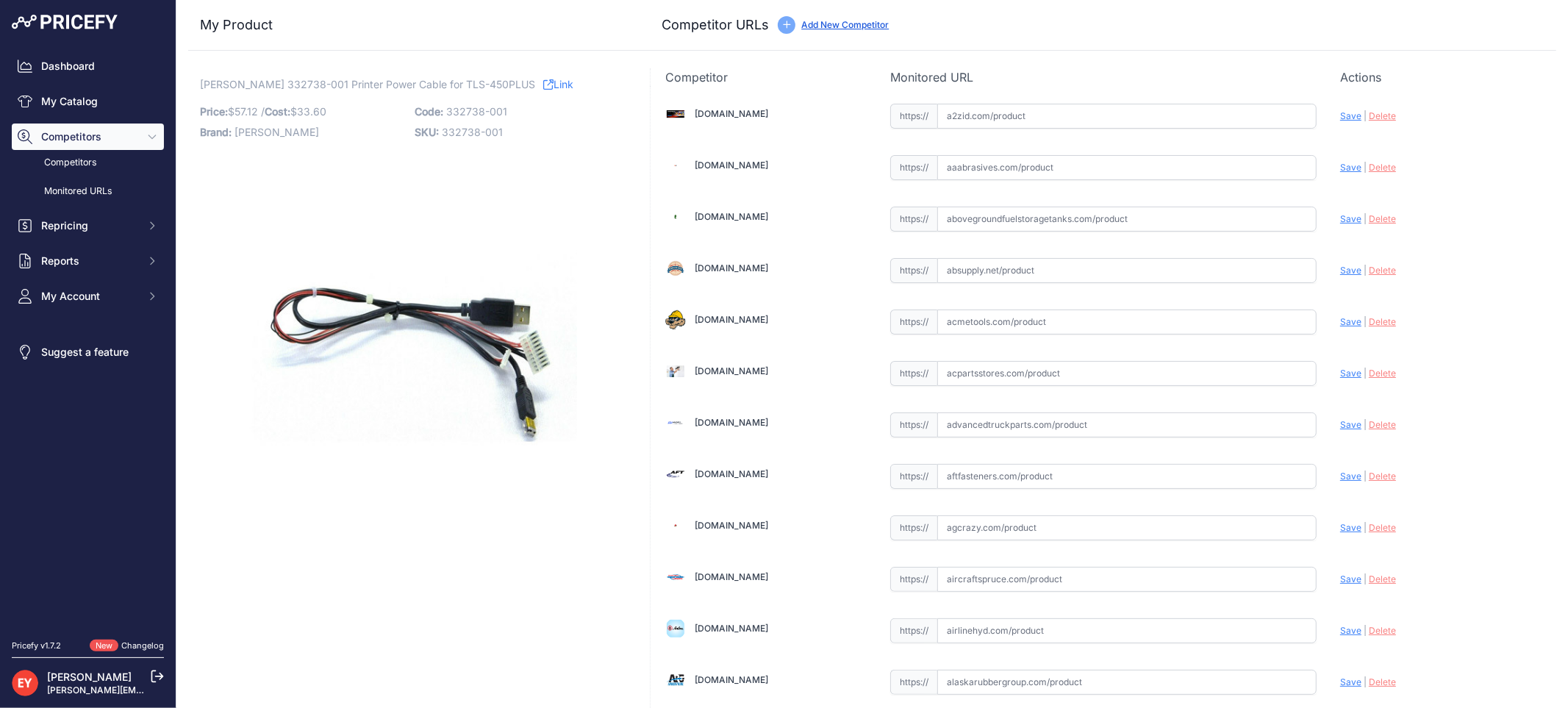
scroll to position [4405, 0]
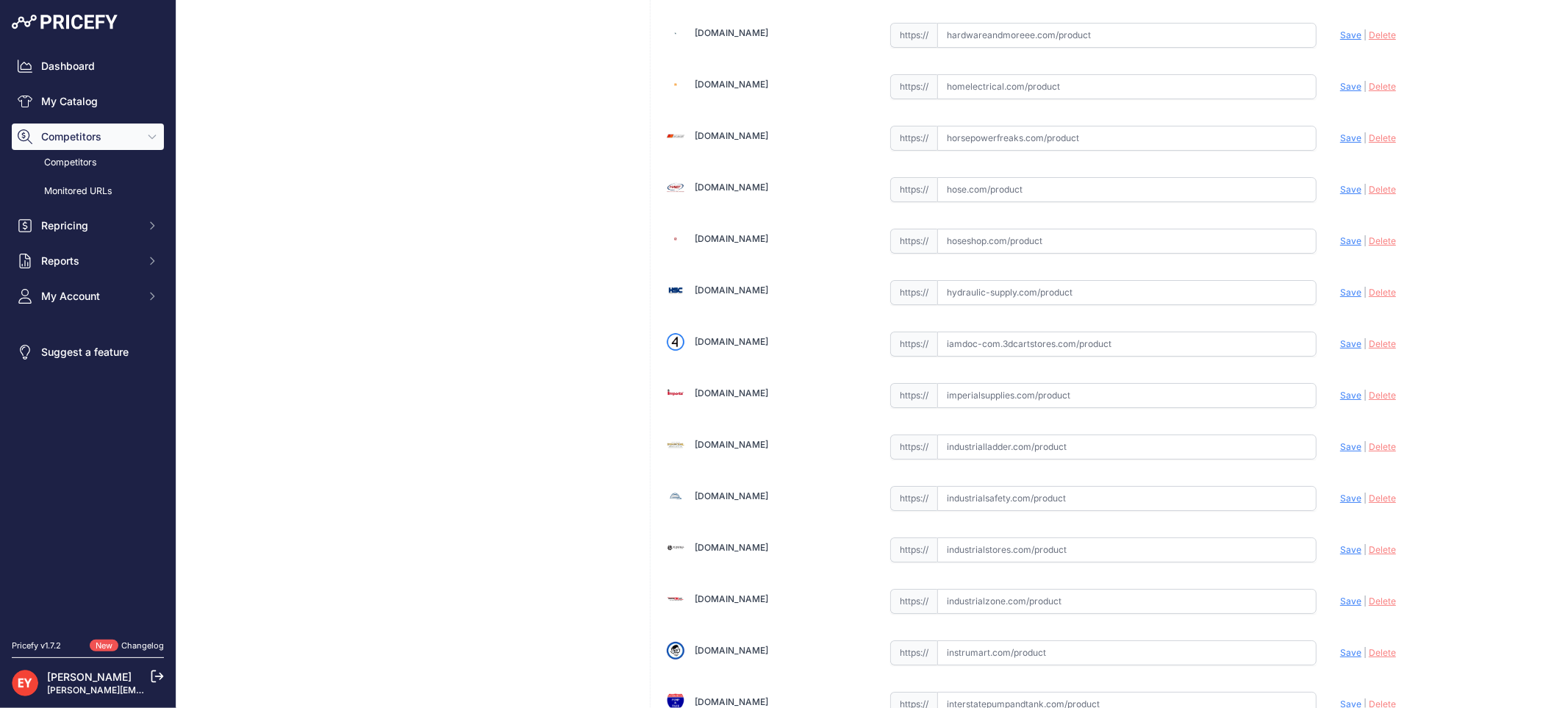
click at [955, 357] on input "text" at bounding box center [1126, 344] width 379 height 25
paste input "https://iamdoc-com.3dcartstores.com/Printer-Power-Cable_p_10576937.html"
click at [1340, 349] on span "Save" at bounding box center [1350, 343] width 21 height 11
type input "https://iamdoc-com.3dcartstores.com/Printer-Power-Cable_p_10576937.html?prirule…"
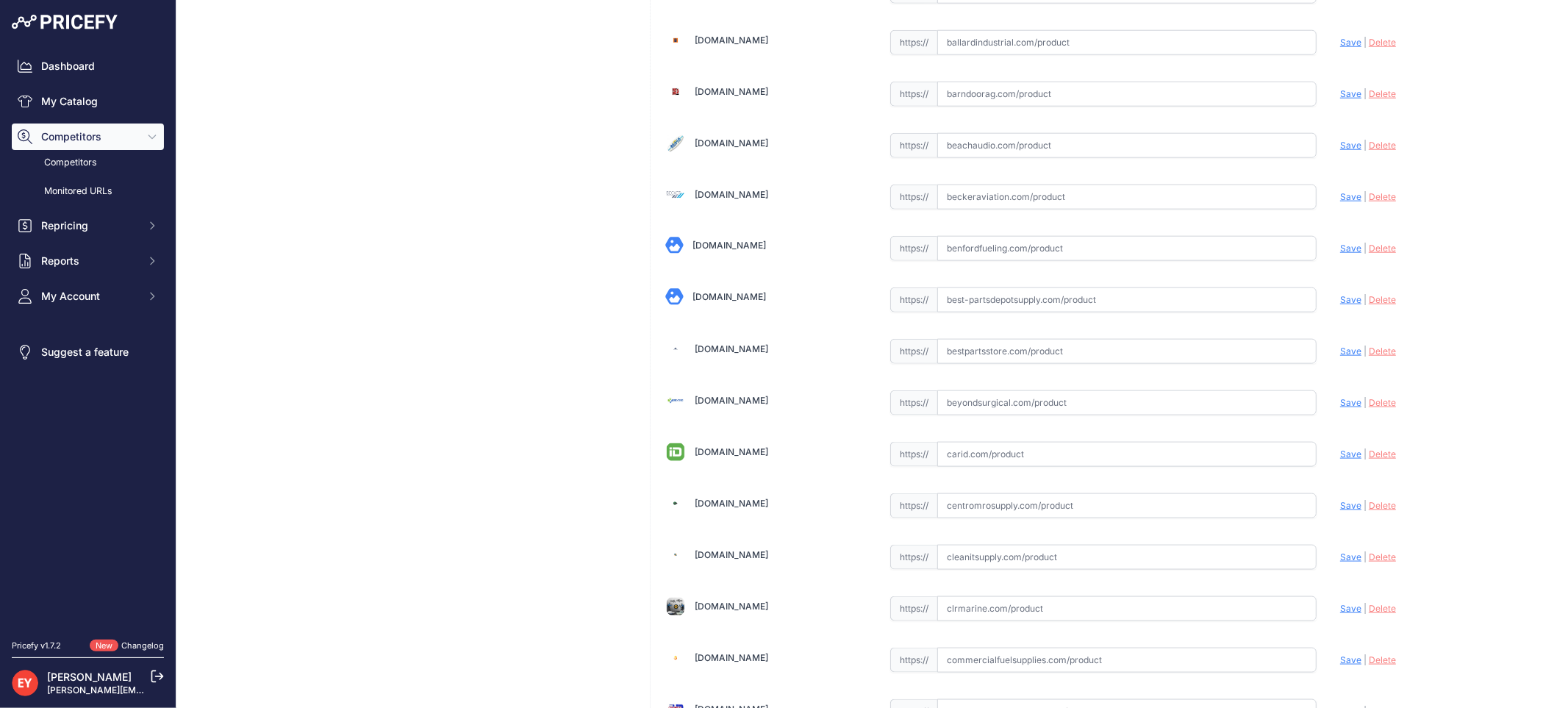
click at [1025, 349] on input "text" at bounding box center [1126, 351] width 379 height 25
paste input "https://www.bestpartsstore.com/product/veeder-root-332738-001-printer-power-cab…"
click at [1344, 354] on span "Save" at bounding box center [1350, 351] width 21 height 11
type input "https://www.bestpartsstore.com/product/veeder-root-332738-001-printer-power-cab…"
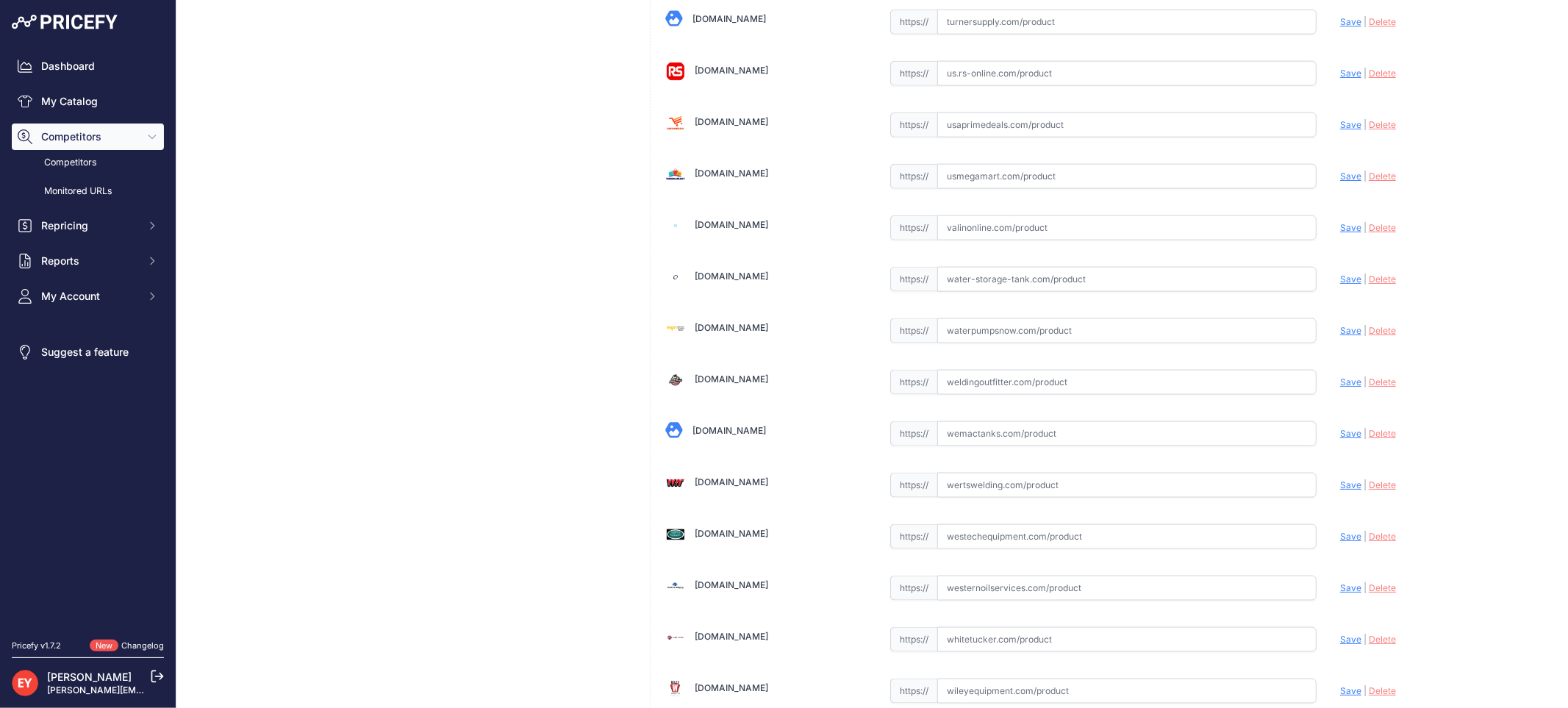
scroll to position [11114, 0]
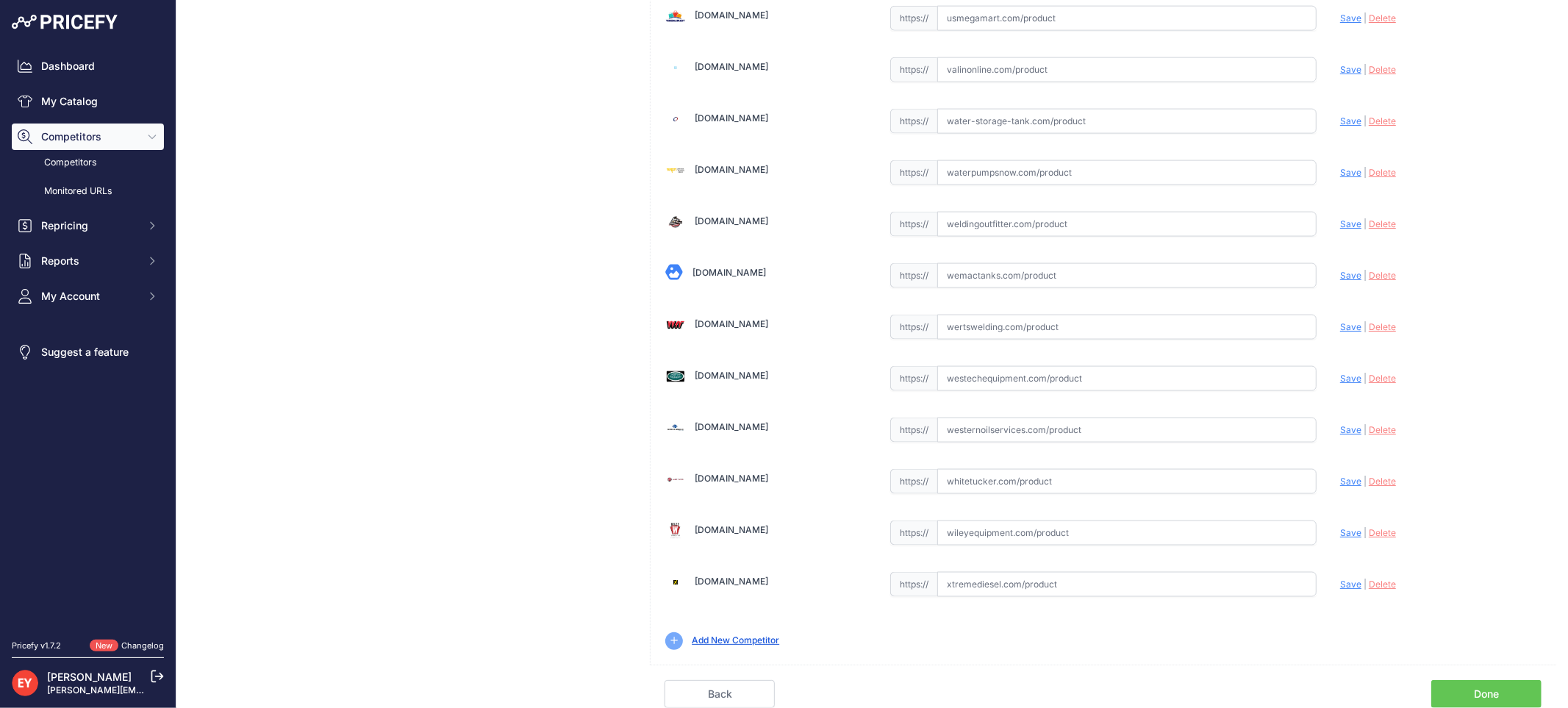
click at [1480, 688] on link "Done" at bounding box center [1486, 694] width 110 height 28
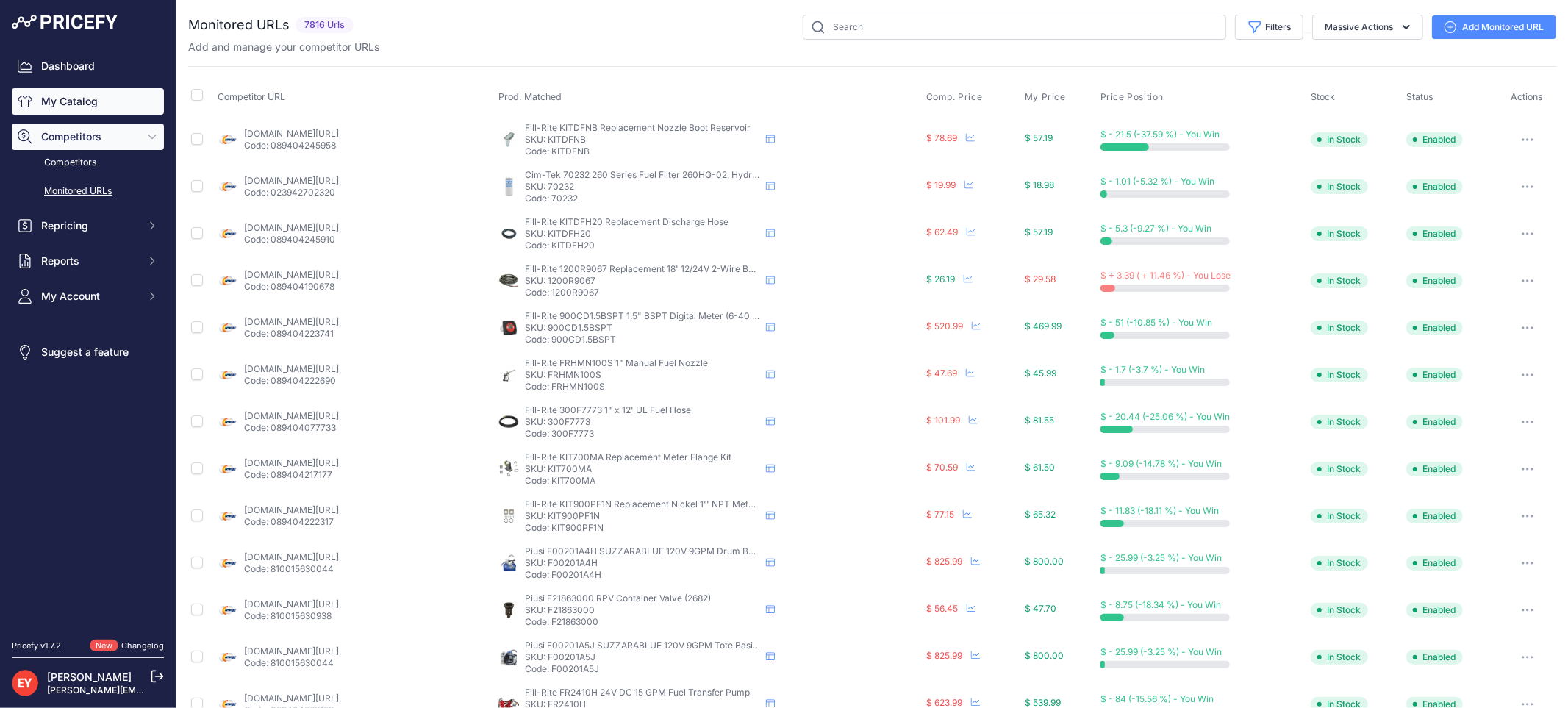
click at [61, 103] on link "My Catalog" at bounding box center [88, 101] width 153 height 26
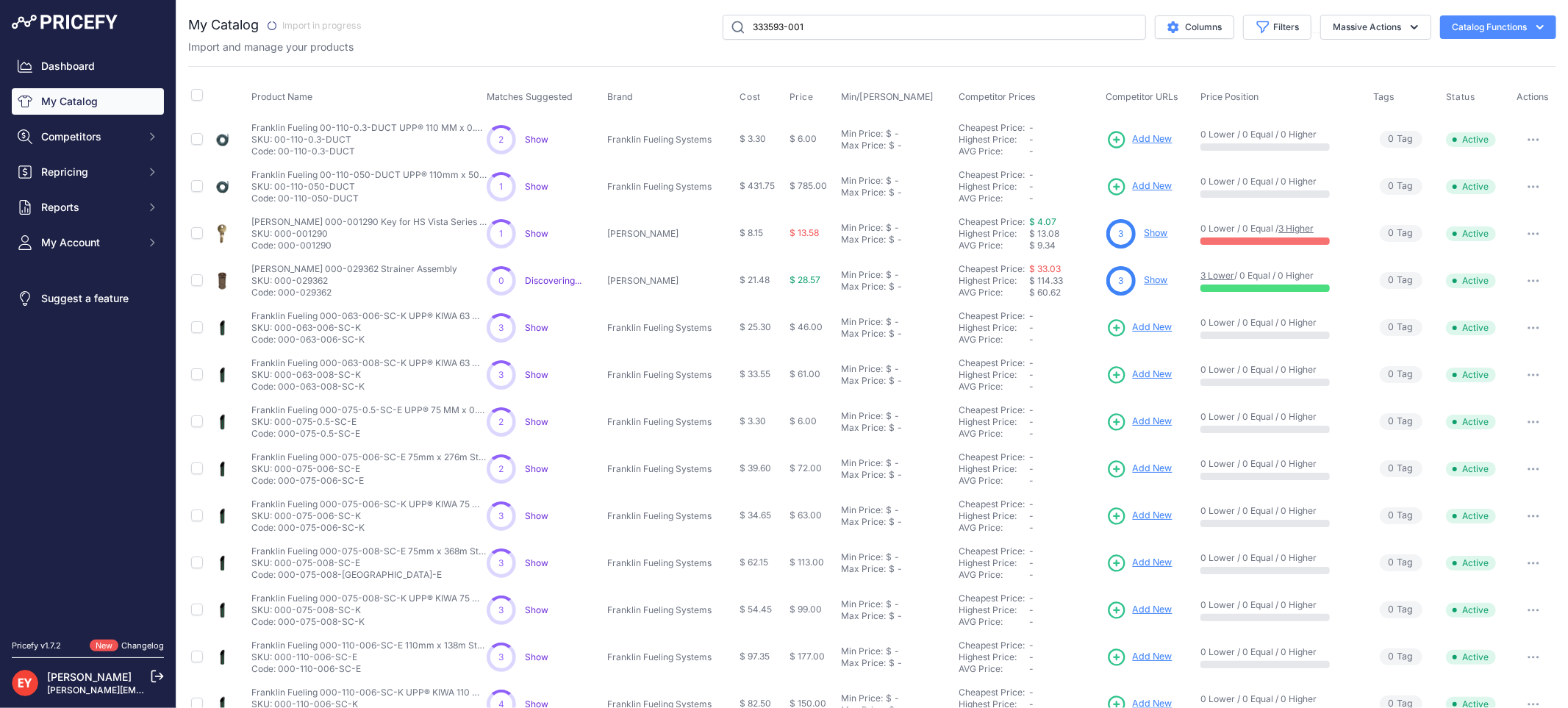
type input "333593-001"
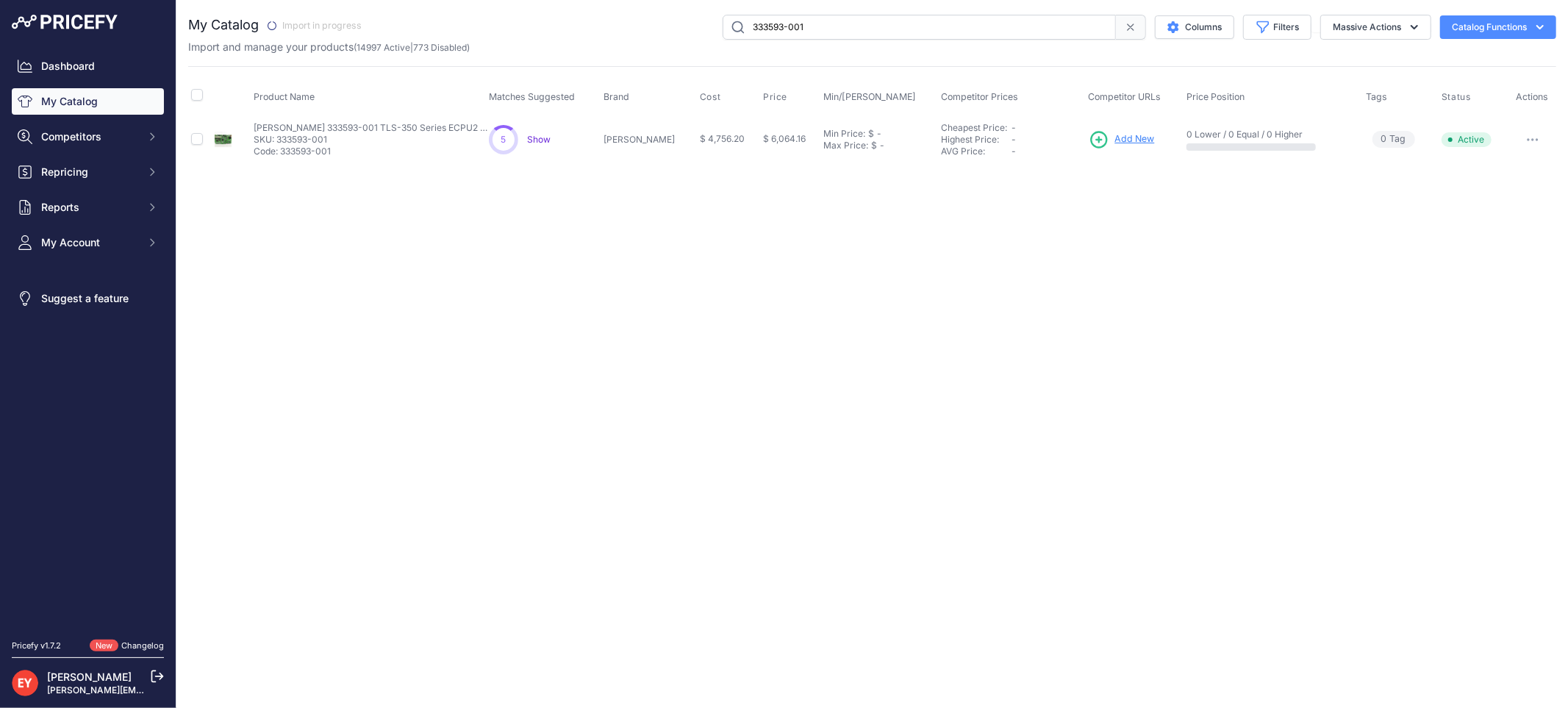
click at [1116, 143] on span "Add New" at bounding box center [1135, 139] width 40 height 14
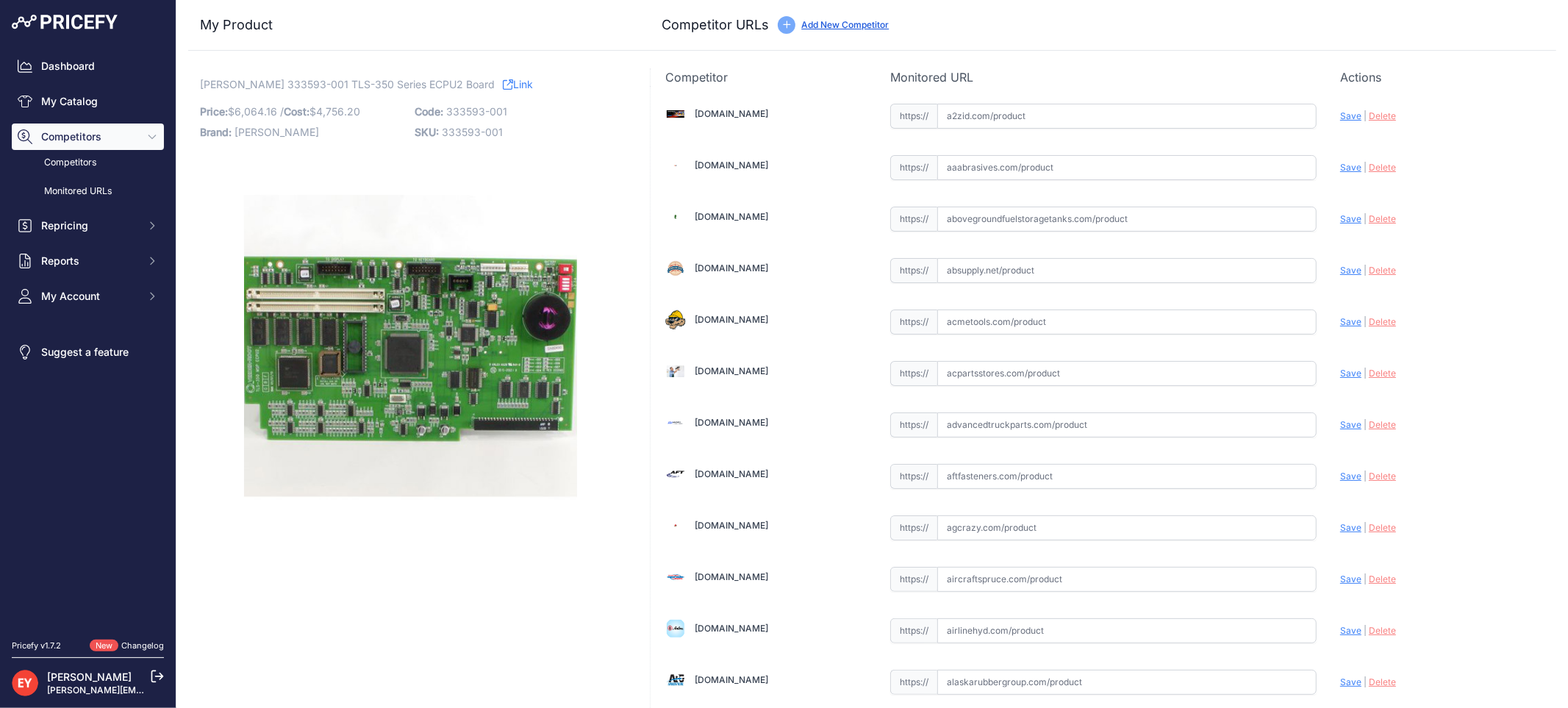
scroll to position [10277, 0]
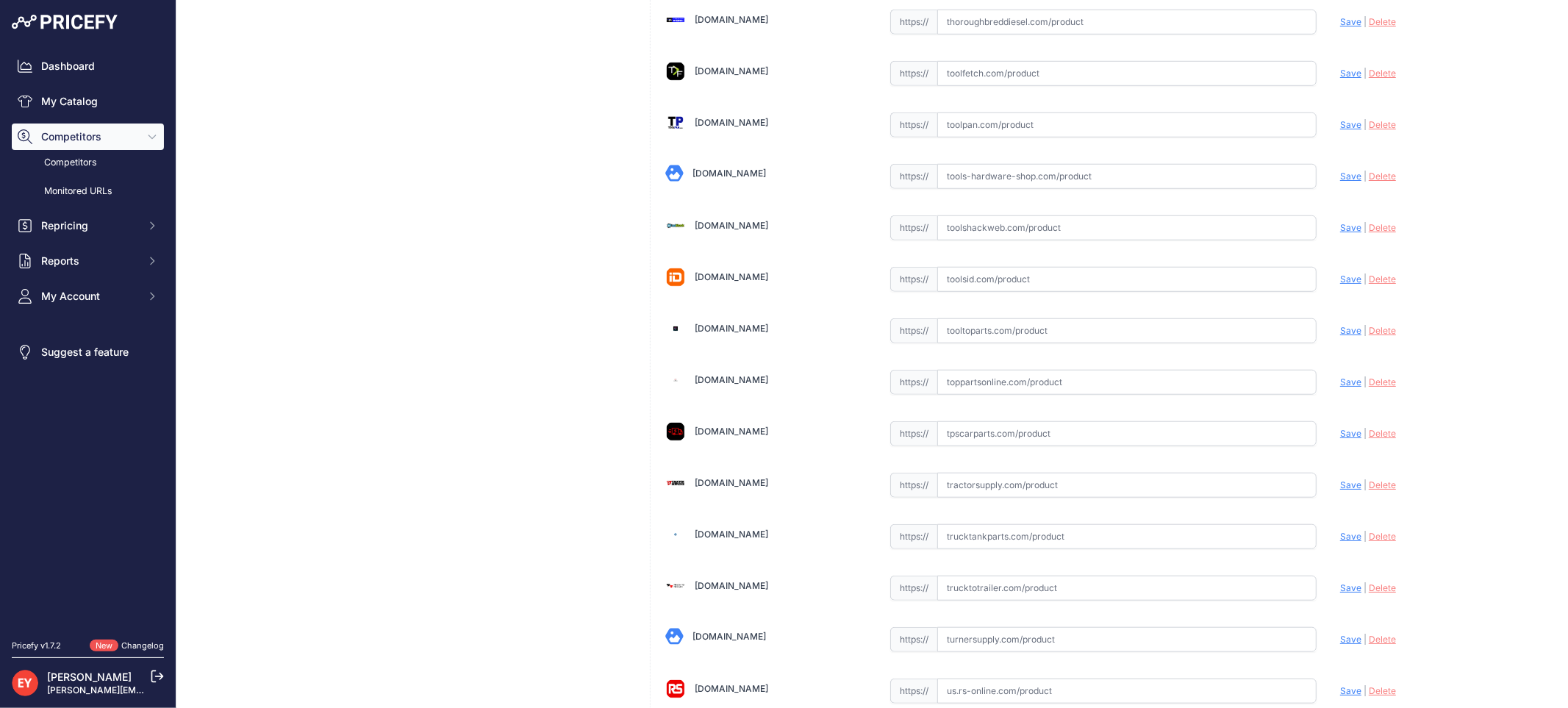
click at [1007, 343] on input "text" at bounding box center [1126, 331] width 379 height 25
paste input "https://www.tooltoparts.com/product/veeder-root-333593-001-tls-350-series-ecpu2…"
click at [1340, 336] on span "Save" at bounding box center [1350, 330] width 21 height 11
type input "https://www.tooltoparts.com/product/veeder-root-333593-001-tls-350-series-ecpu2…"
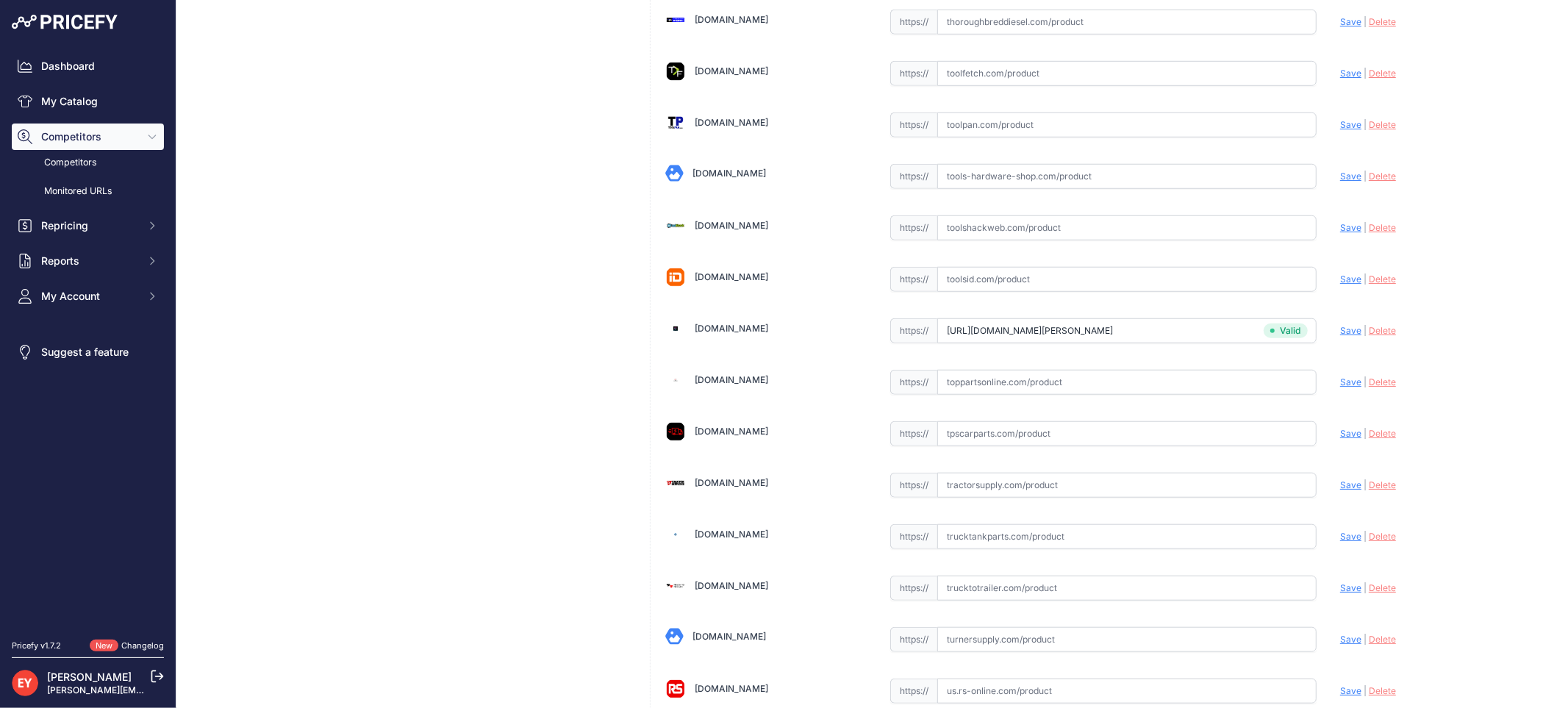
scroll to position [3269, 0]
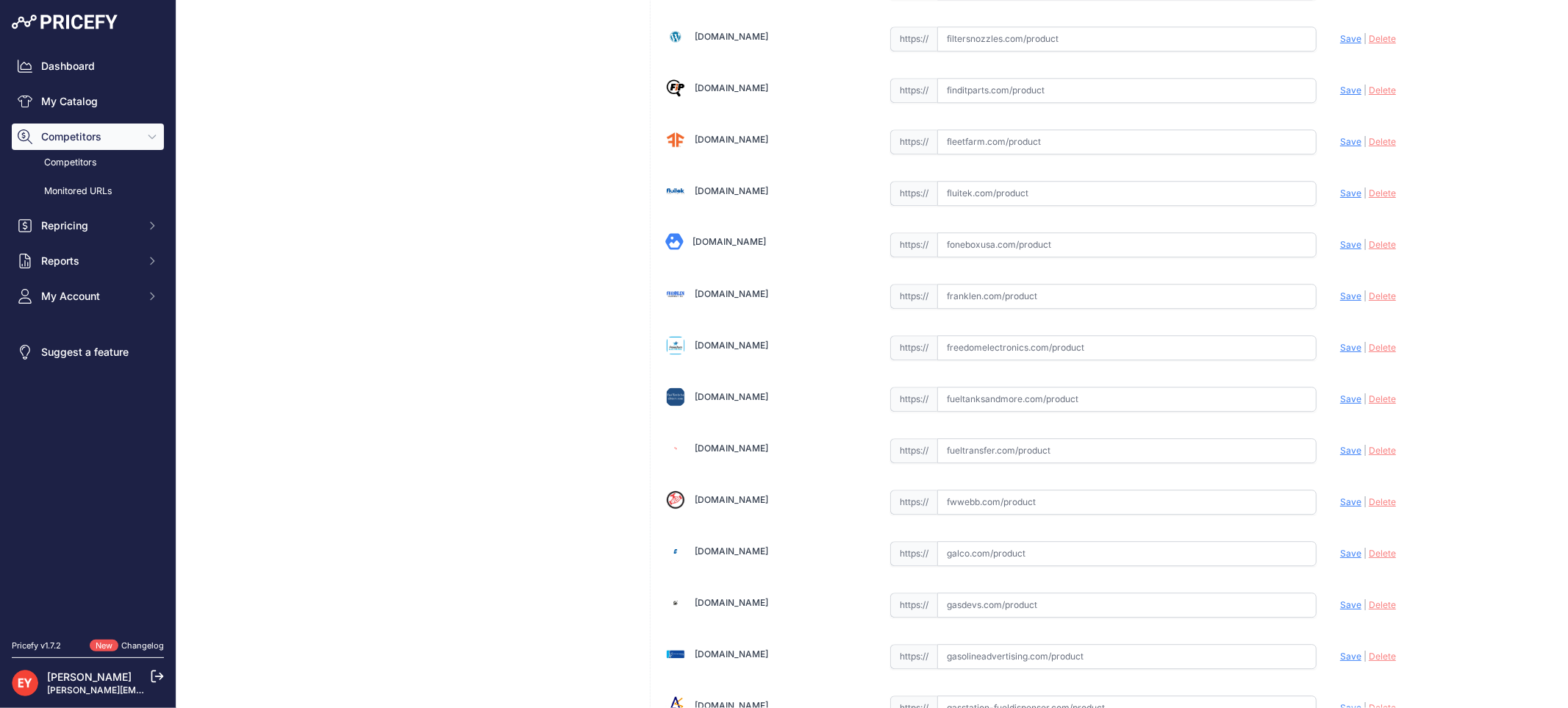
click at [1009, 361] on input "text" at bounding box center [1126, 348] width 379 height 25
paste input "https://freedomelectronics.com/product/333593-001-enhanced-msp-ecpu2-board-for-…"
click at [1344, 351] on span "Save" at bounding box center [1350, 347] width 21 height 11
type input "https://freedomelectronics.com/product/333593-001-enhanced-msp-ecpu2-board-for-…"
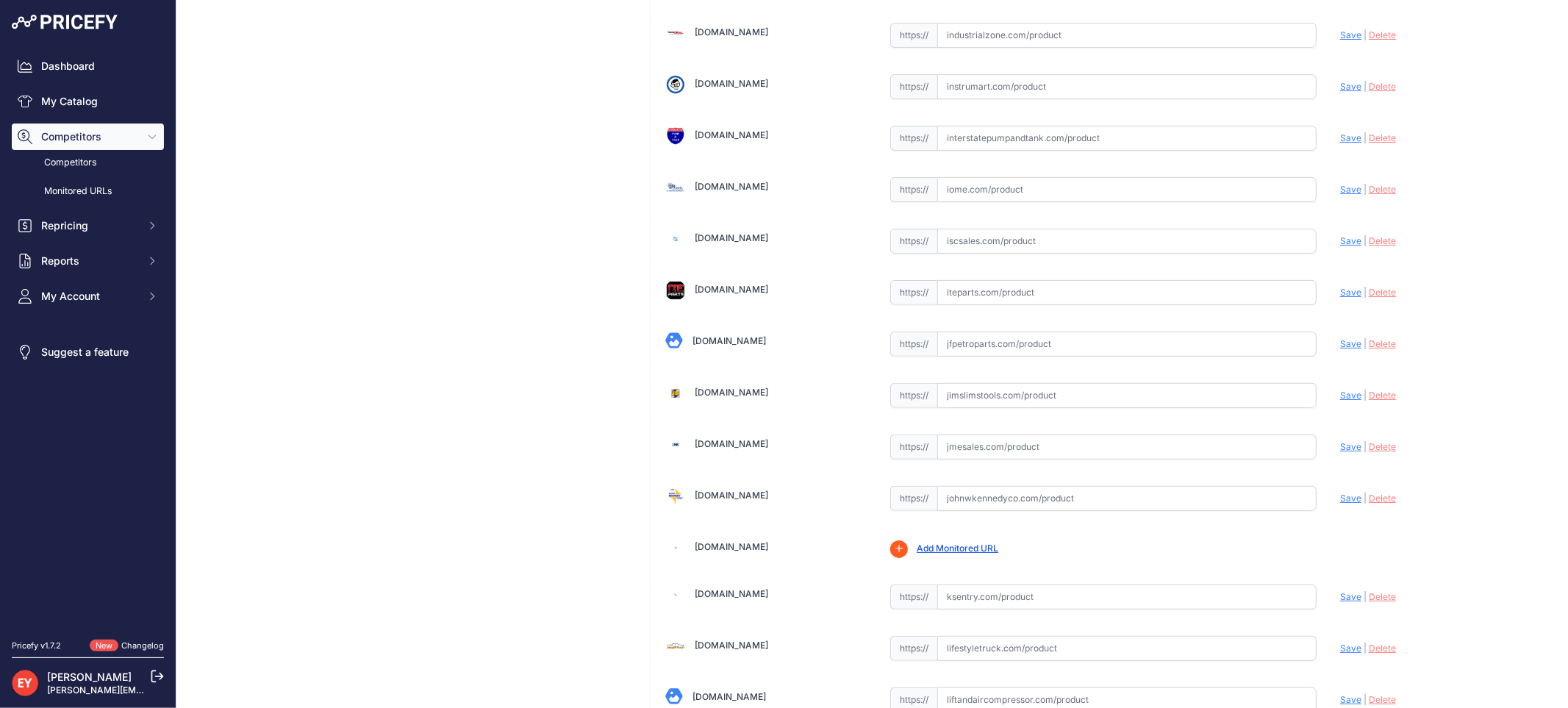
scroll to position [4973, 0]
click at [966, 355] on input "text" at bounding box center [1126, 343] width 379 height 25
paste input "https://www.jfpetroparts.com/products/monitoring-systems/replacement-parts/ecpu…"
click at [1340, 348] on span "Save" at bounding box center [1350, 342] width 21 height 11
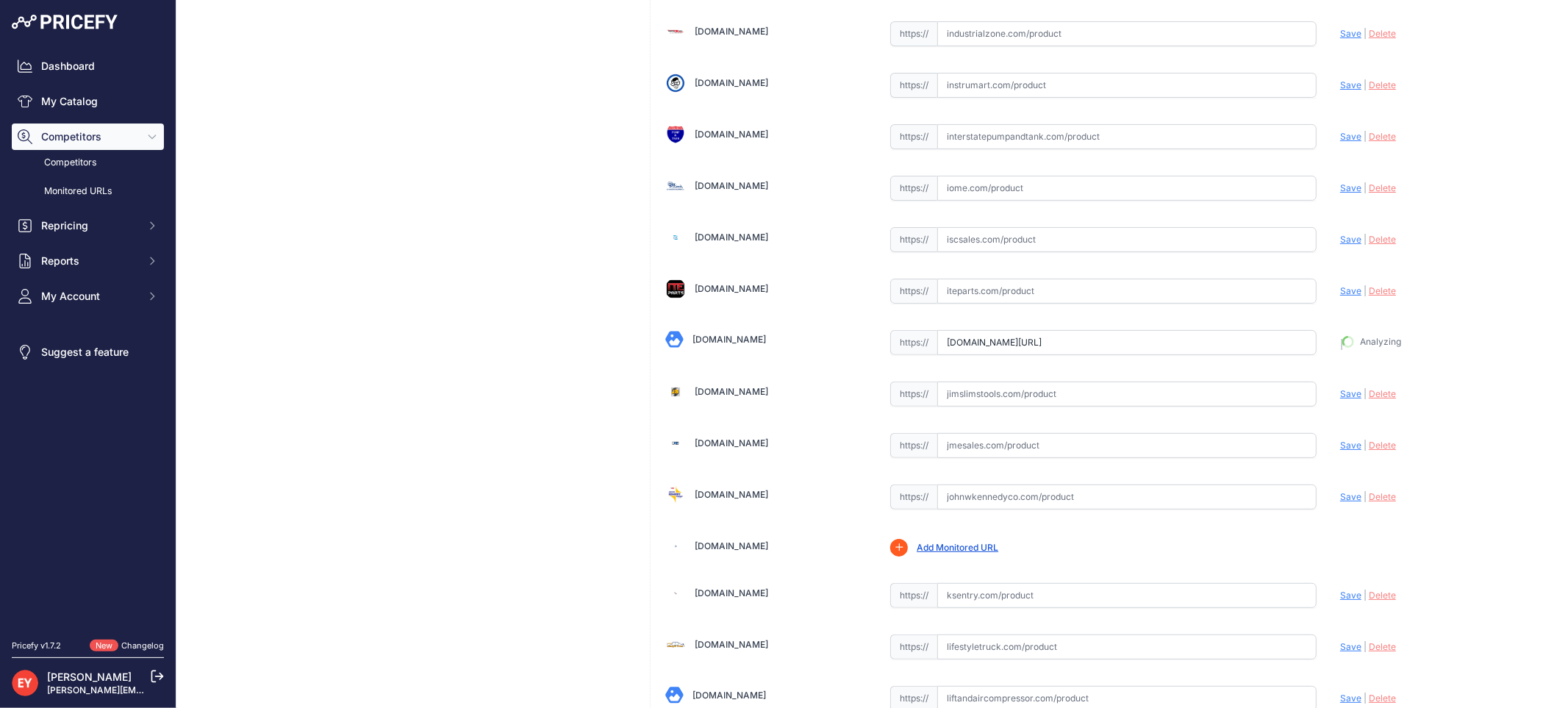
type input "https://www.jfpetroparts.com/products/monitoring-systems/replacement-parts/ecpu…"
click at [994, 505] on input "text" at bounding box center [1126, 498] width 379 height 25
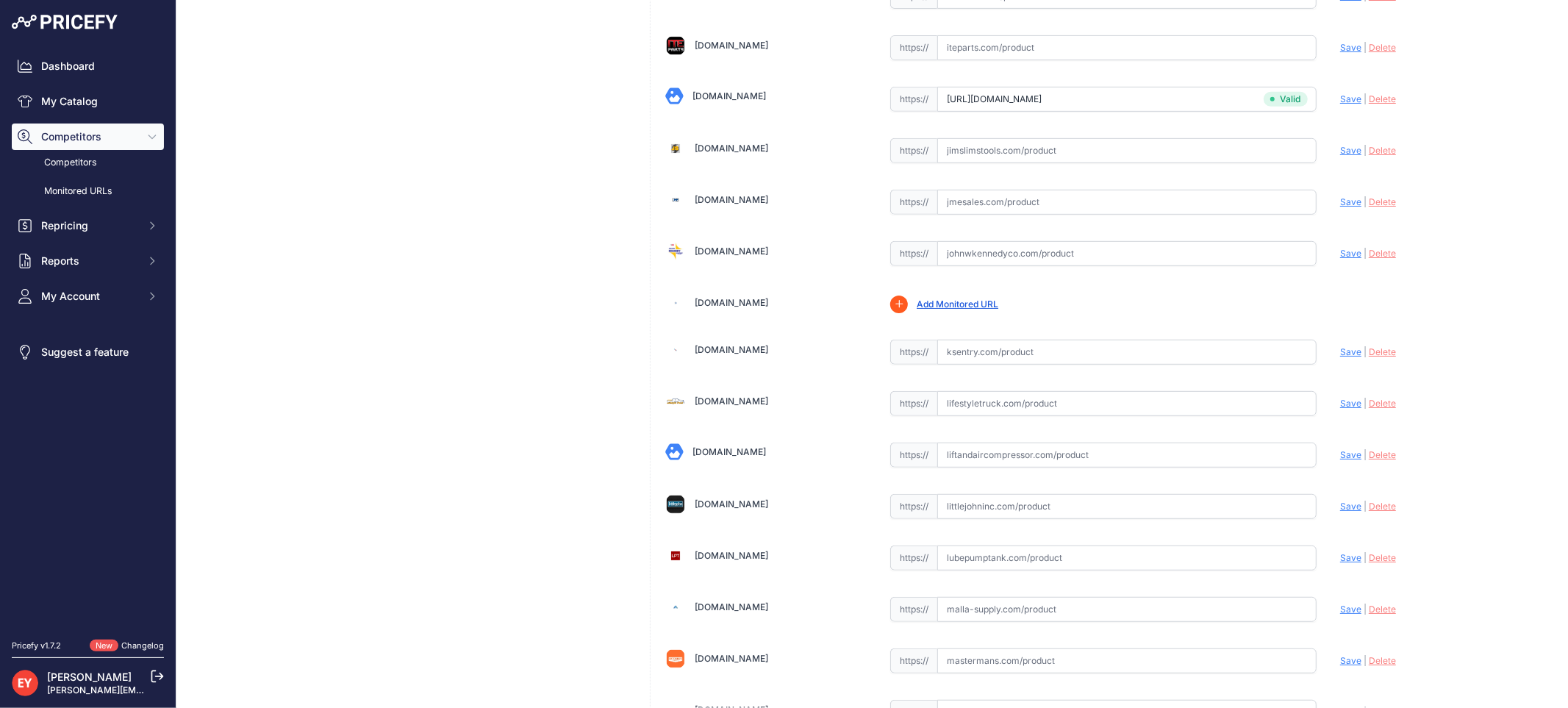
scroll to position [5216, 0]
paste input "https://www.johnwkennedyco.com/buy/product/333593-001-veeder/83978"
click at [1340, 258] on span "Save" at bounding box center [1350, 252] width 21 height 11
type input "https://www.johnwkennedyco.com/buy/product/333593-001-veeder/83978?prirule_jdsn…"
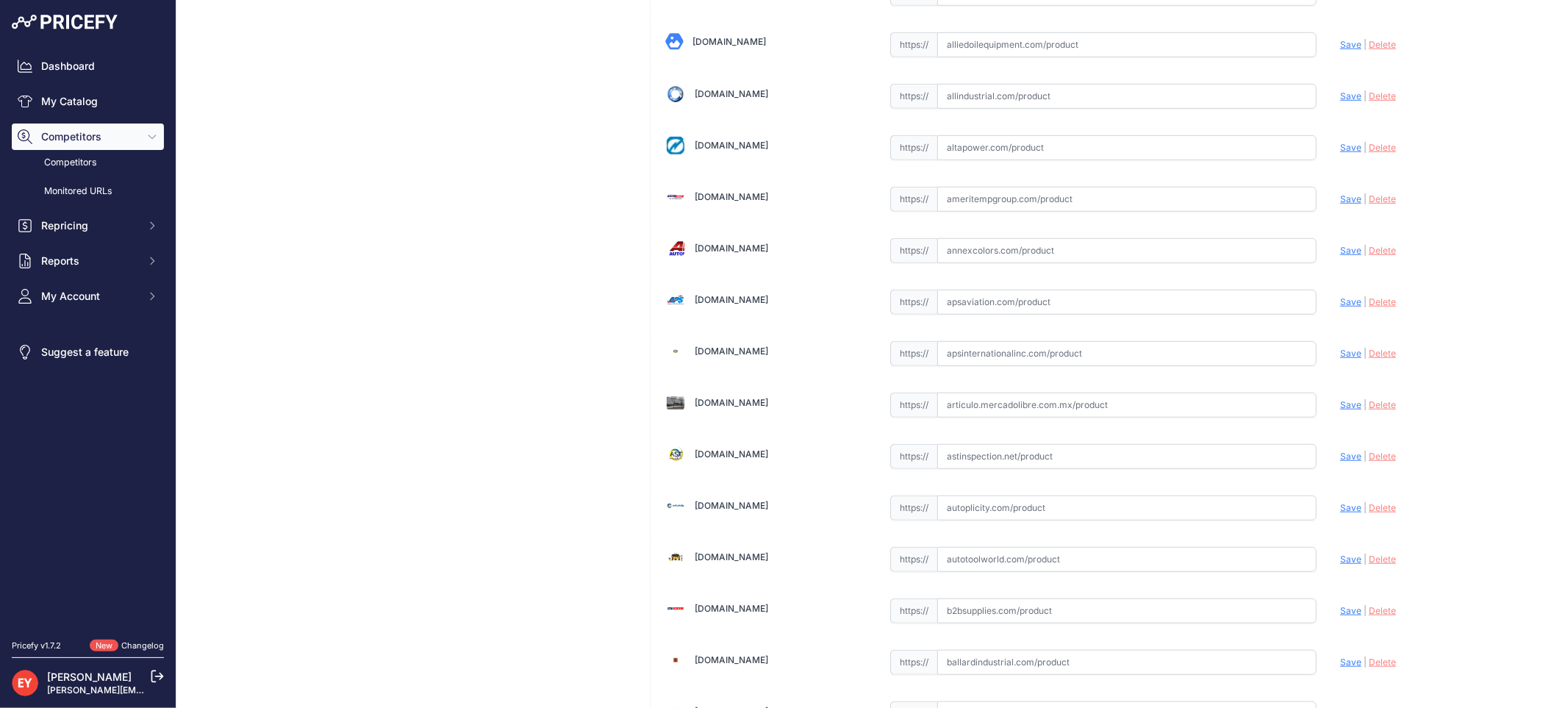
click at [987, 342] on input "text" at bounding box center [1126, 354] width 379 height 25
paste input "https://apsinternationalinc.com/tls-350-enhanced-msp-ecpu2.html?srsltid=AfmBOor…"
click at [1342, 358] on span "Save" at bounding box center [1350, 353] width 21 height 11
type input "https://apsinternationalinc.com/tls-350-enhanced-msp-ecpu2.html?prirule_jdsnikf…"
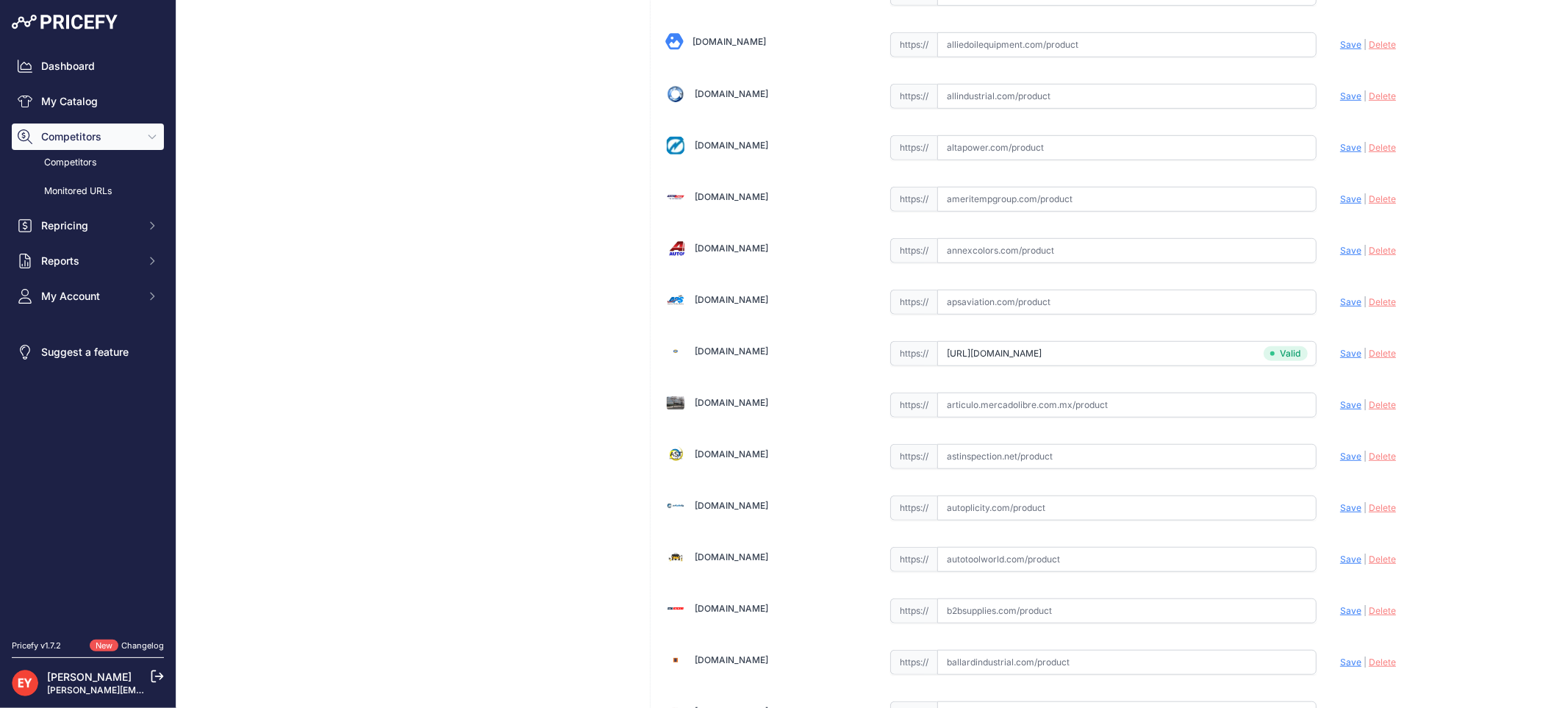
scroll to position [4405, 0]
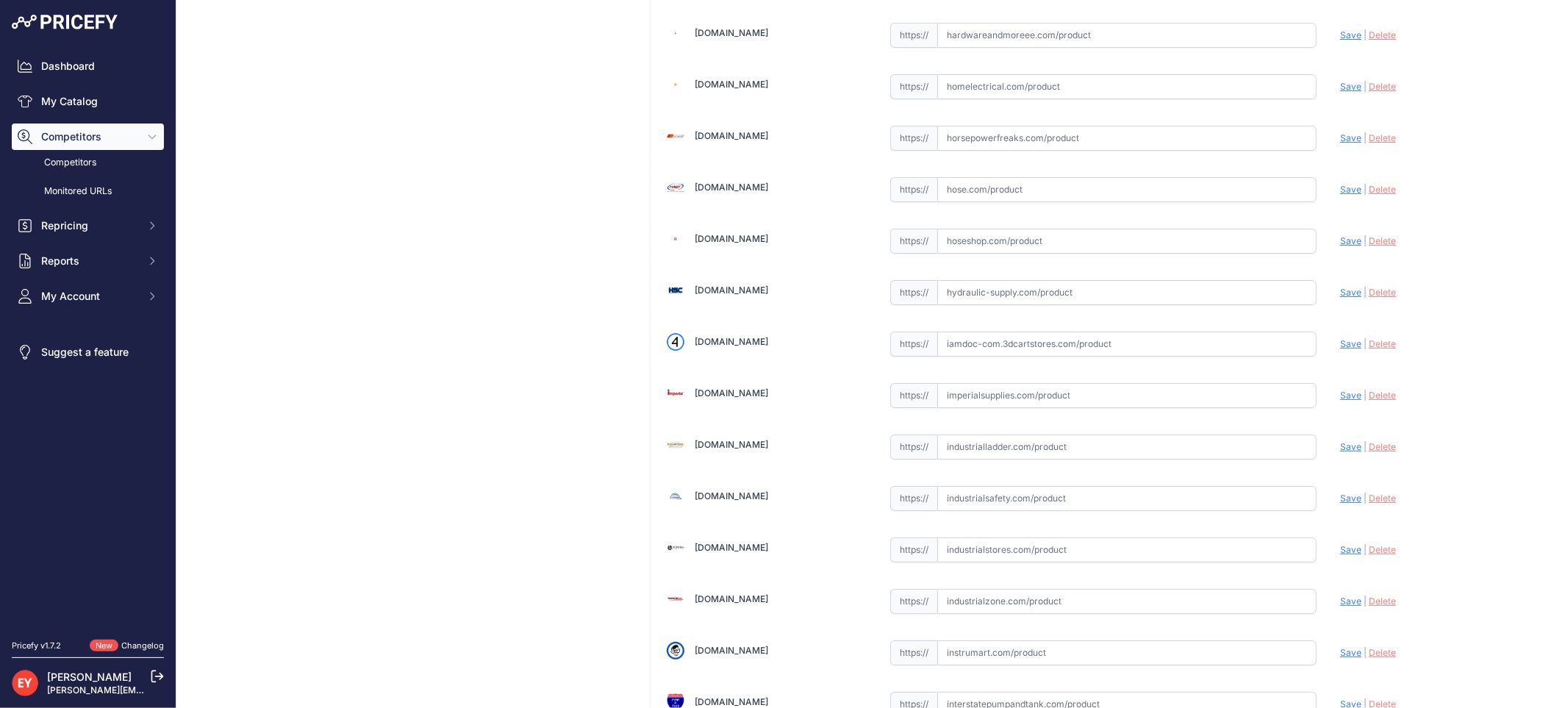
click at [1034, 351] on input "text" at bounding box center [1126, 344] width 379 height 25
paste input "https://iamdoc-com.3dcartstores.com/TLS-350-Enhanced-Msp-ECPU2_p_10577067.html"
click at [1341, 349] on span "Save" at bounding box center [1350, 343] width 21 height 11
type input "https://iamdoc-com.3dcartstores.com/TLS-350-Enhanced-Msp-ECPU2_p_10577067.html?…"
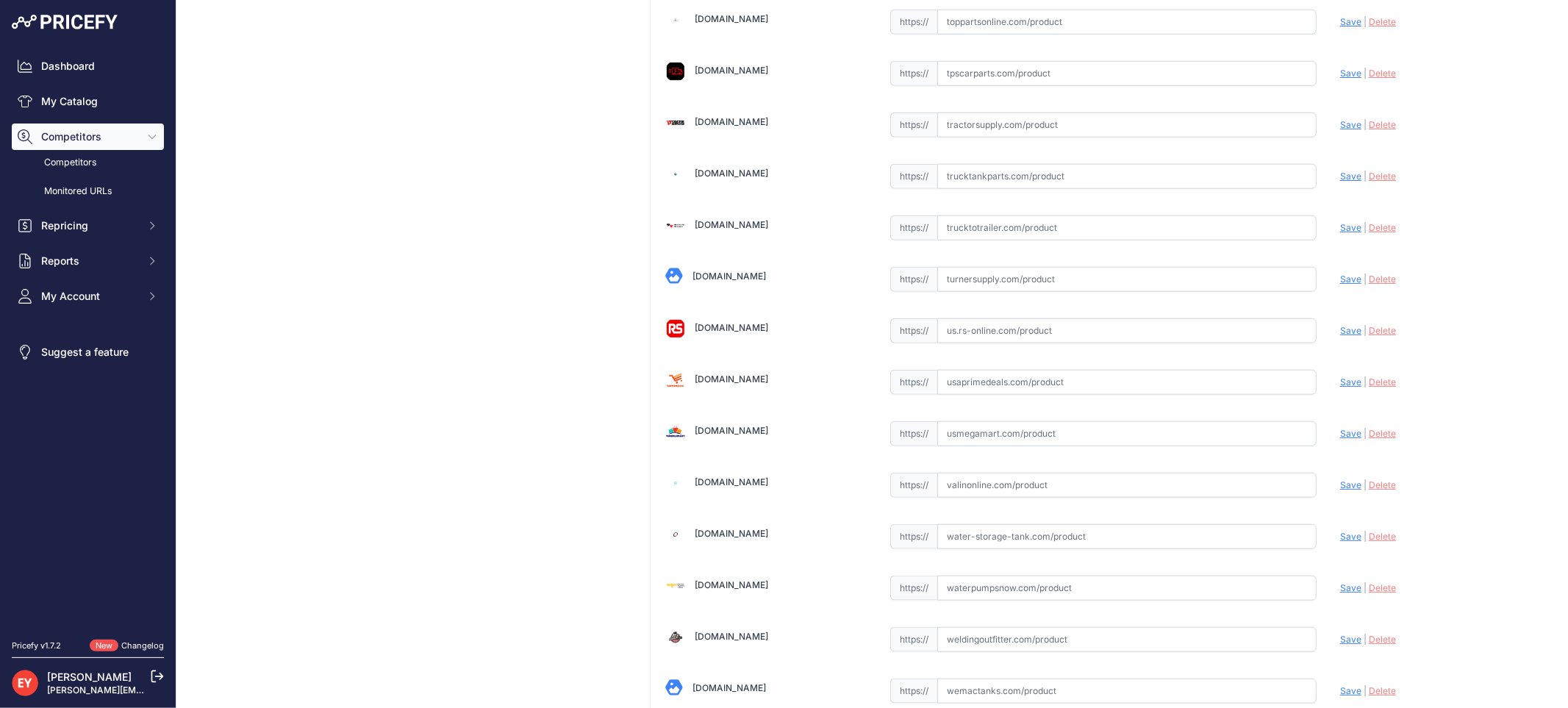
scroll to position [11114, 0]
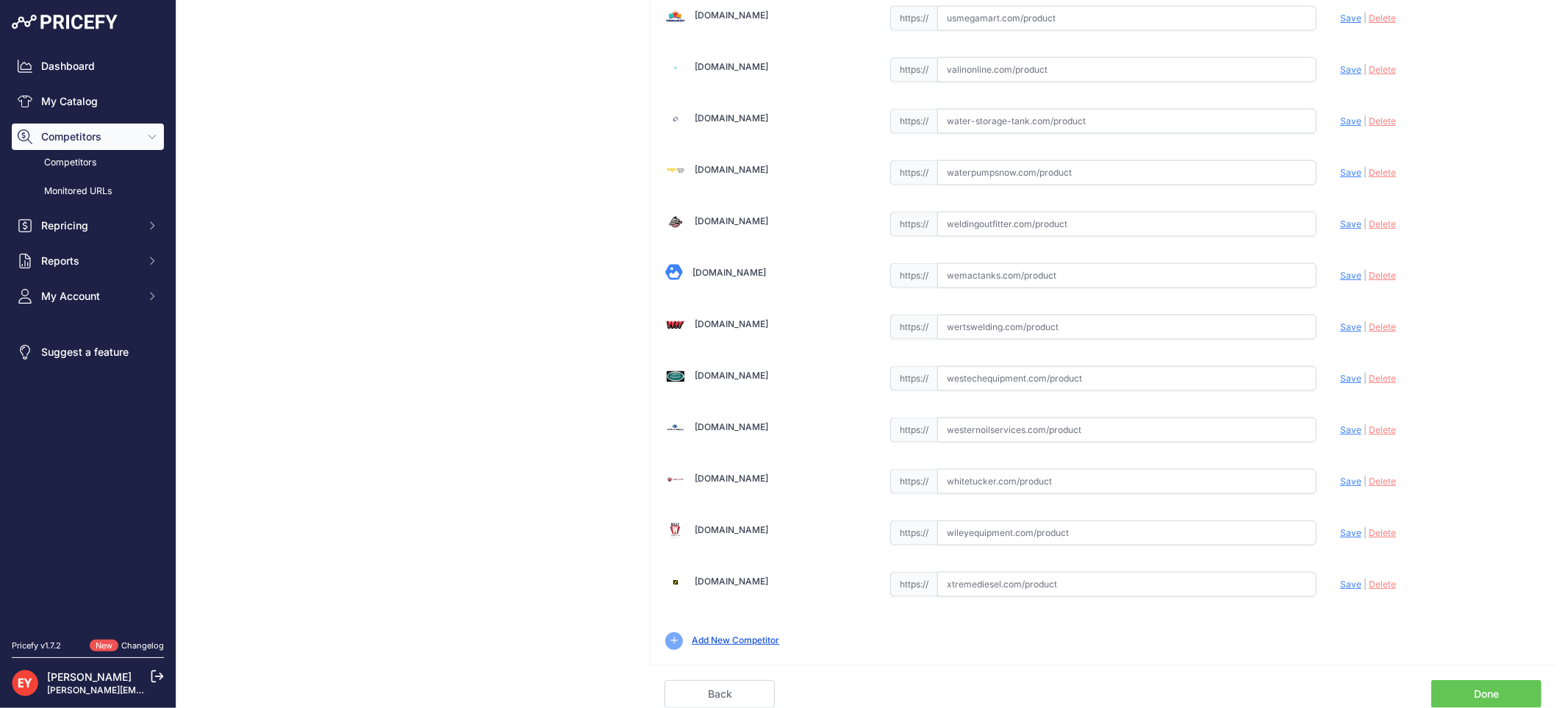
click at [1493, 694] on link "Done" at bounding box center [1486, 694] width 110 height 28
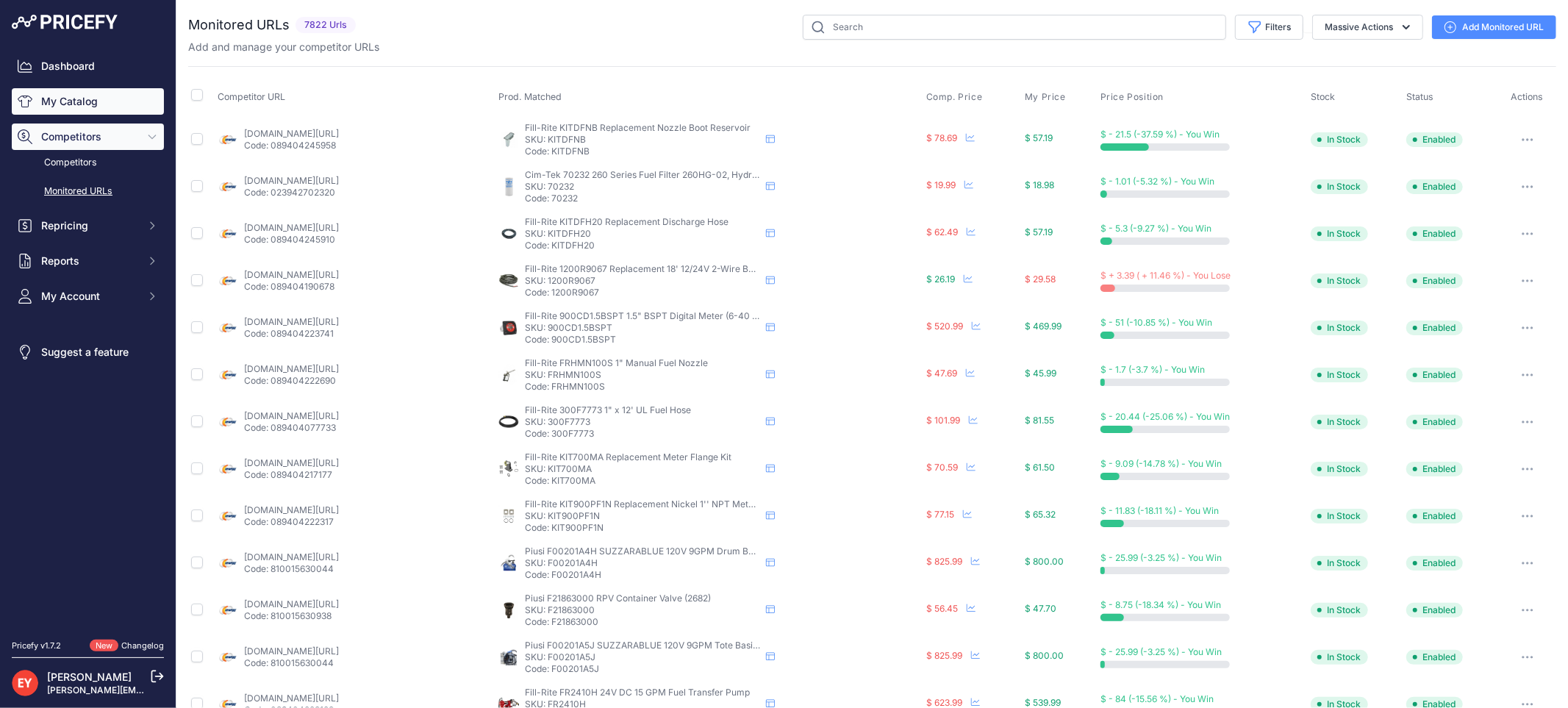
click at [71, 103] on link "My Catalog" at bounding box center [88, 101] width 153 height 26
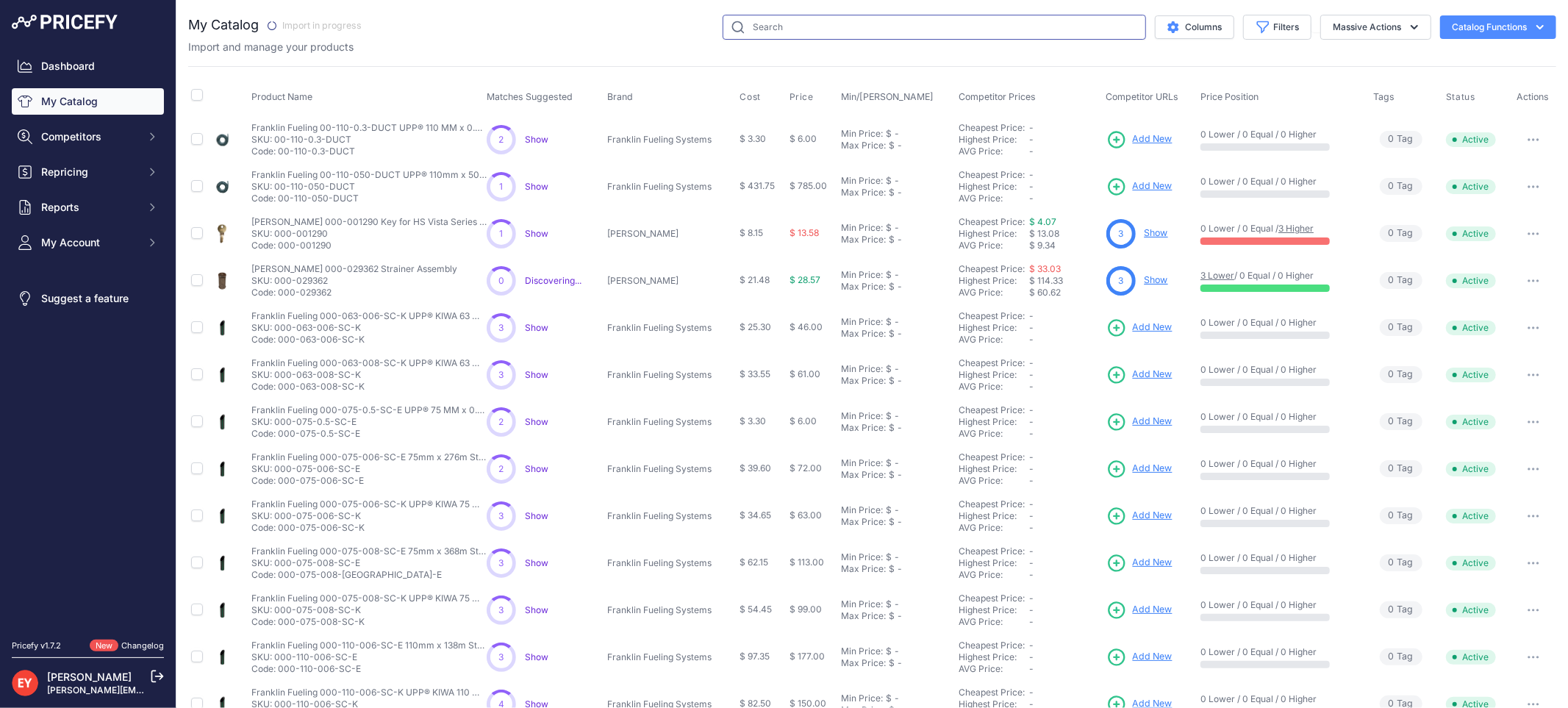
click at [812, 27] on input "text" at bounding box center [934, 27] width 424 height 25
paste input "330027-001"
type input "330027-001"
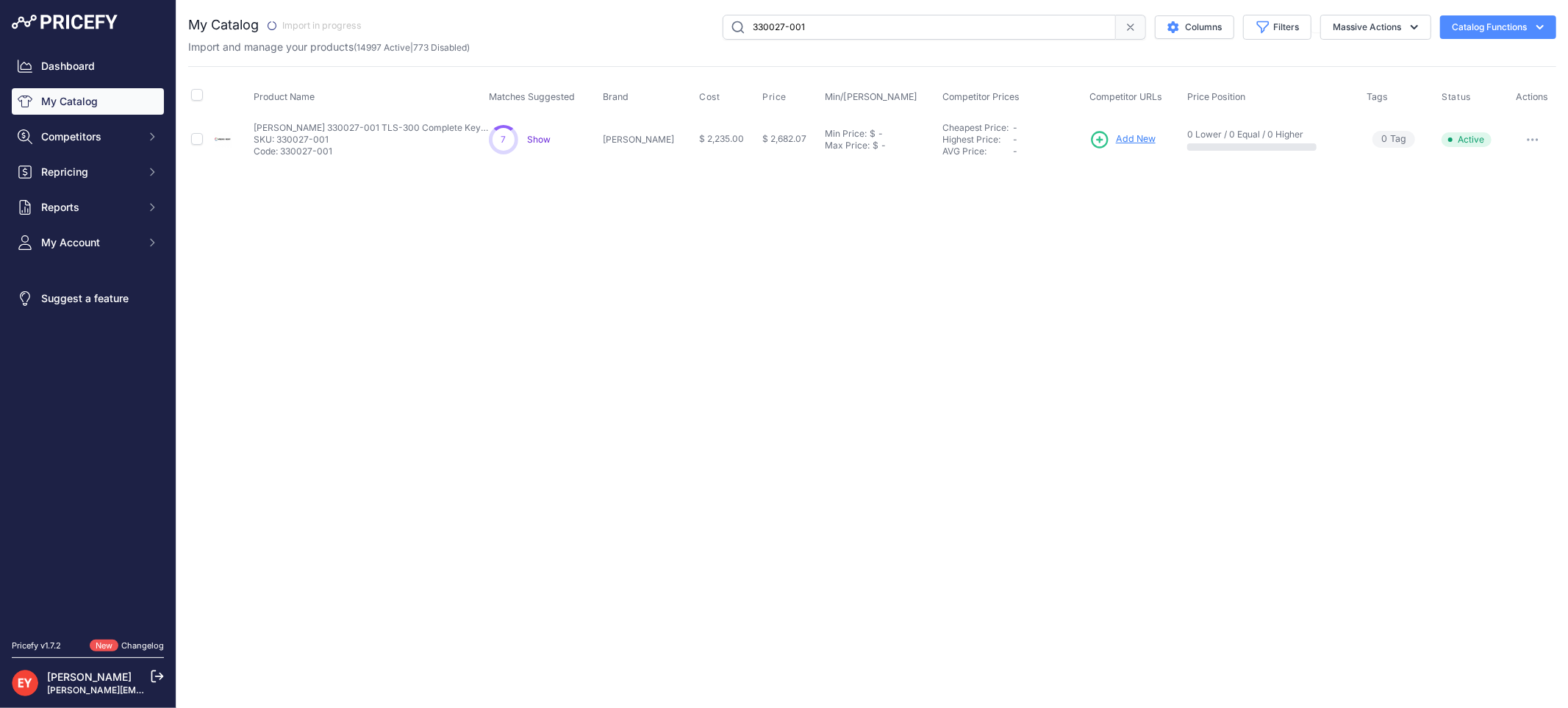
click at [1125, 133] on span "Add New" at bounding box center [1135, 139] width 40 height 14
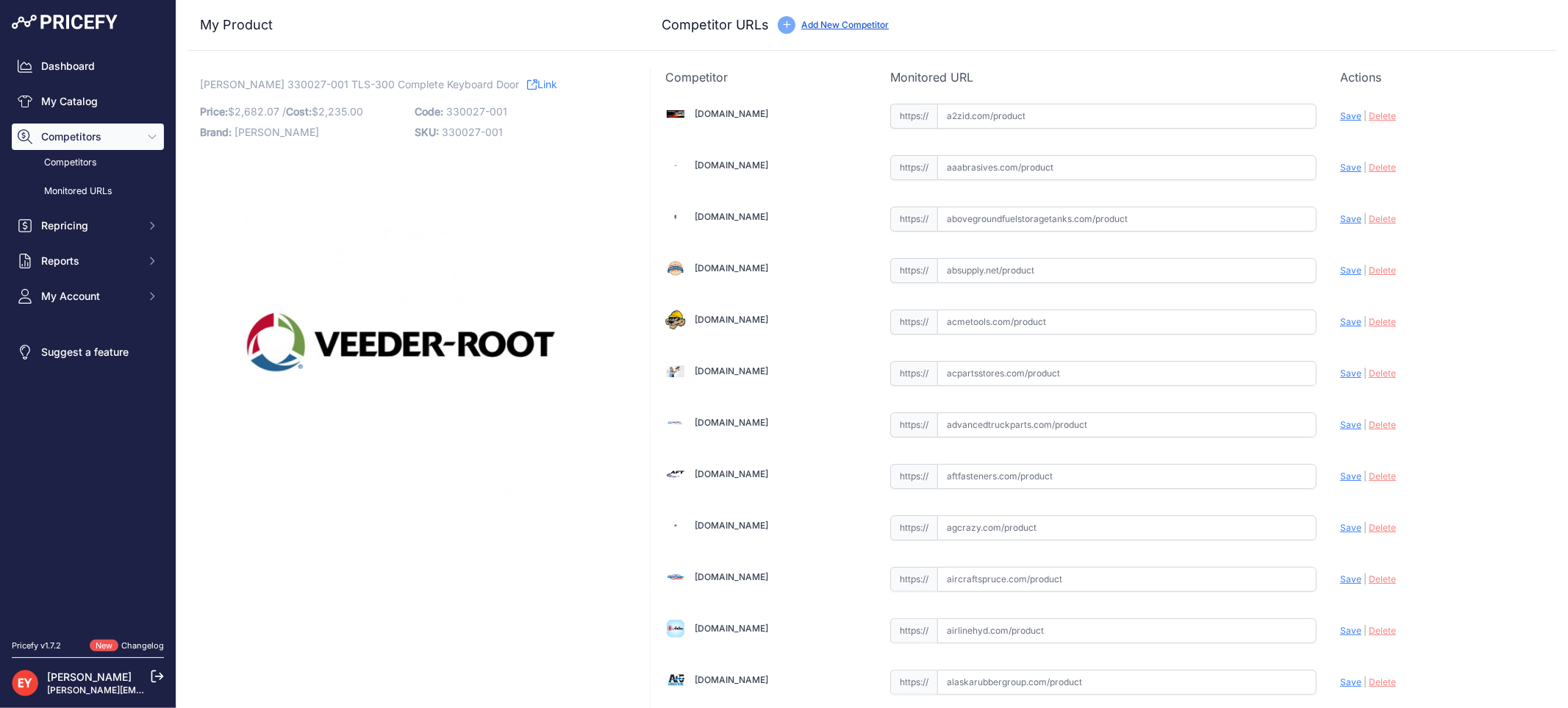
scroll to position [5127, 0]
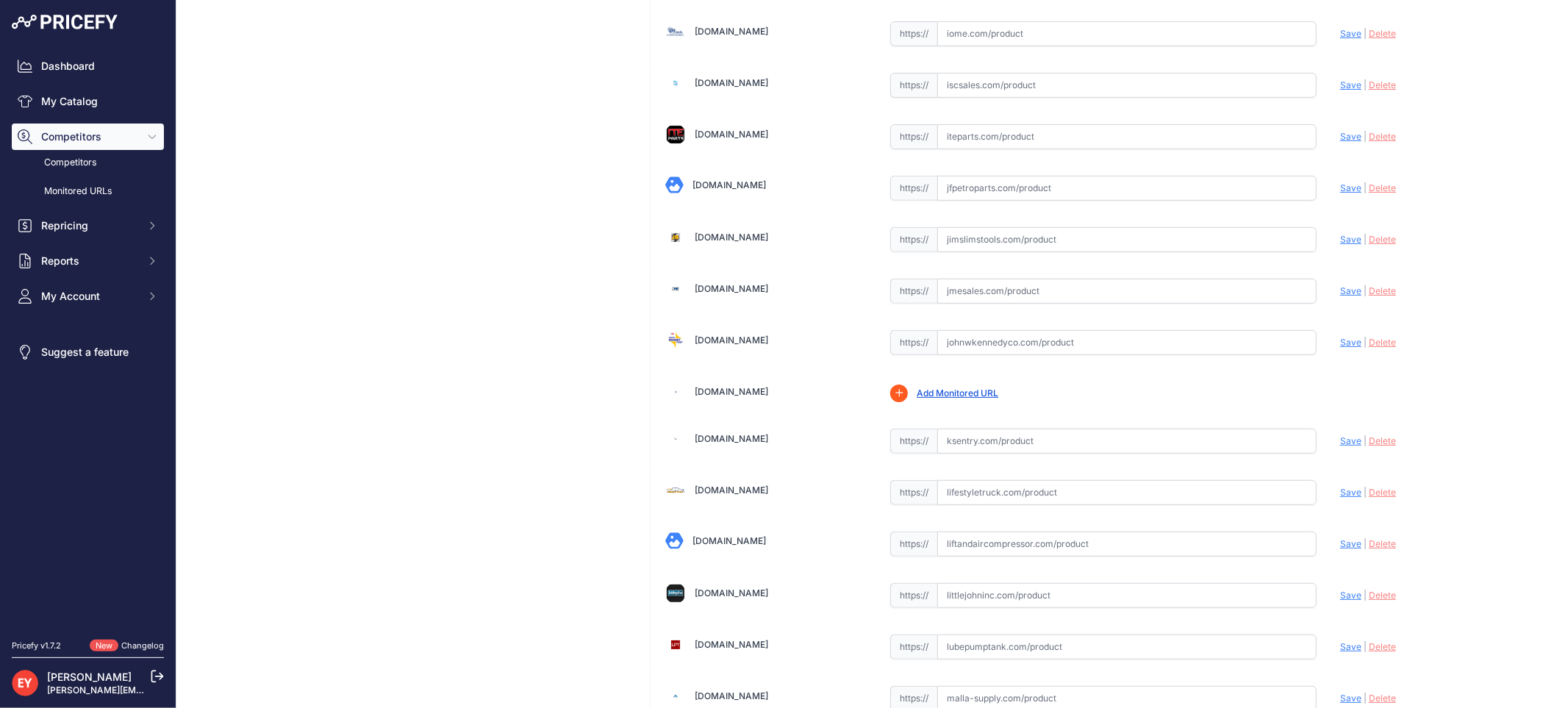
click at [1091, 343] on input "text" at bounding box center [1126, 343] width 379 height 25
paste input "https://www.johnwkennedyco.com/buy/product/330027-001-veeder-root/91451"
click at [1341, 348] on span "Save" at bounding box center [1350, 342] width 21 height 11
type input "https://www.johnwkennedyco.com/buy/product/330027-001-veeder-root/91451?prirule…"
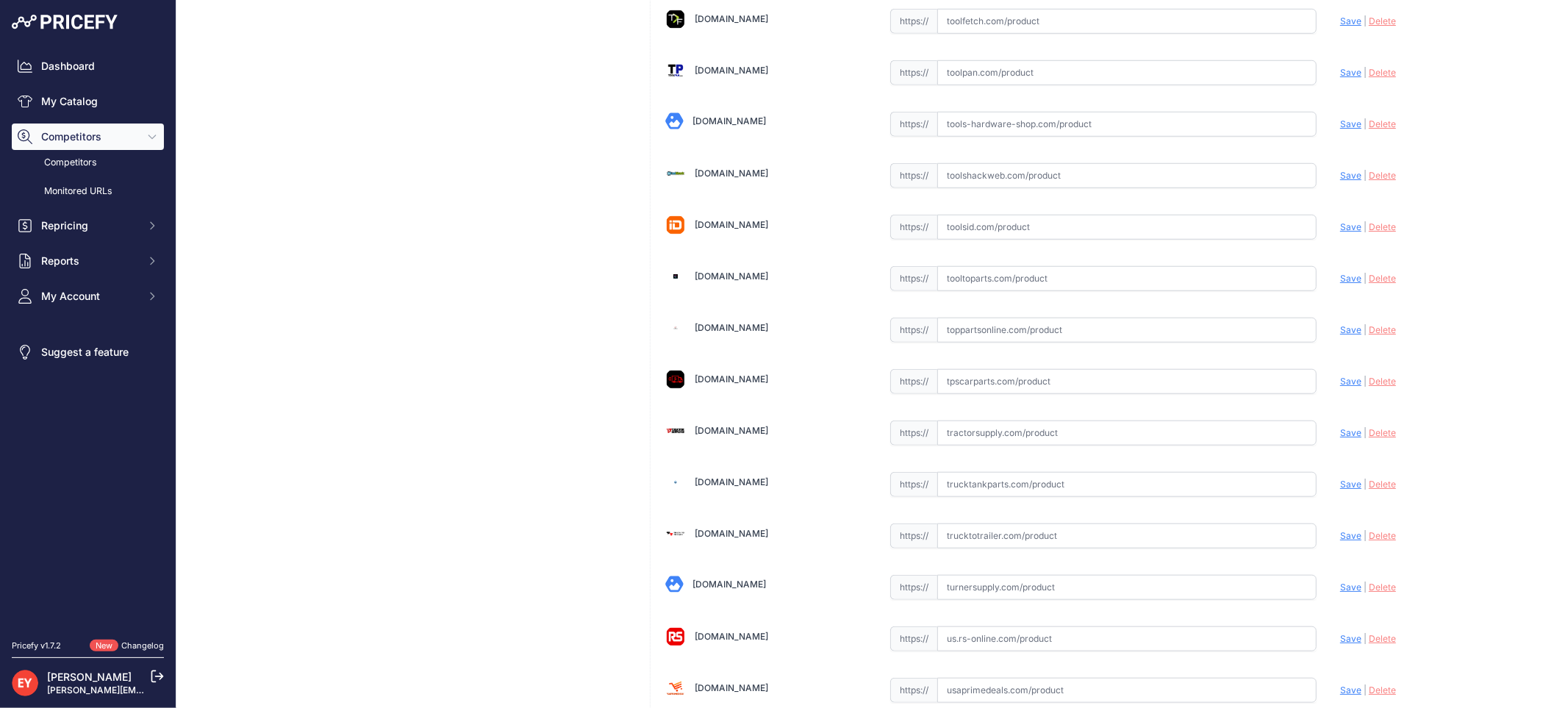
click at [982, 341] on div "https:// Valid" at bounding box center [1104, 328] width 426 height 28
click at [973, 343] on input "text" at bounding box center [1126, 330] width 379 height 25
click at [1000, 343] on input "text" at bounding box center [1126, 330] width 379 height 25
paste input "https://www.toppartsonline.com/product/veeder-root-330027-001-tls-300-complete-…"
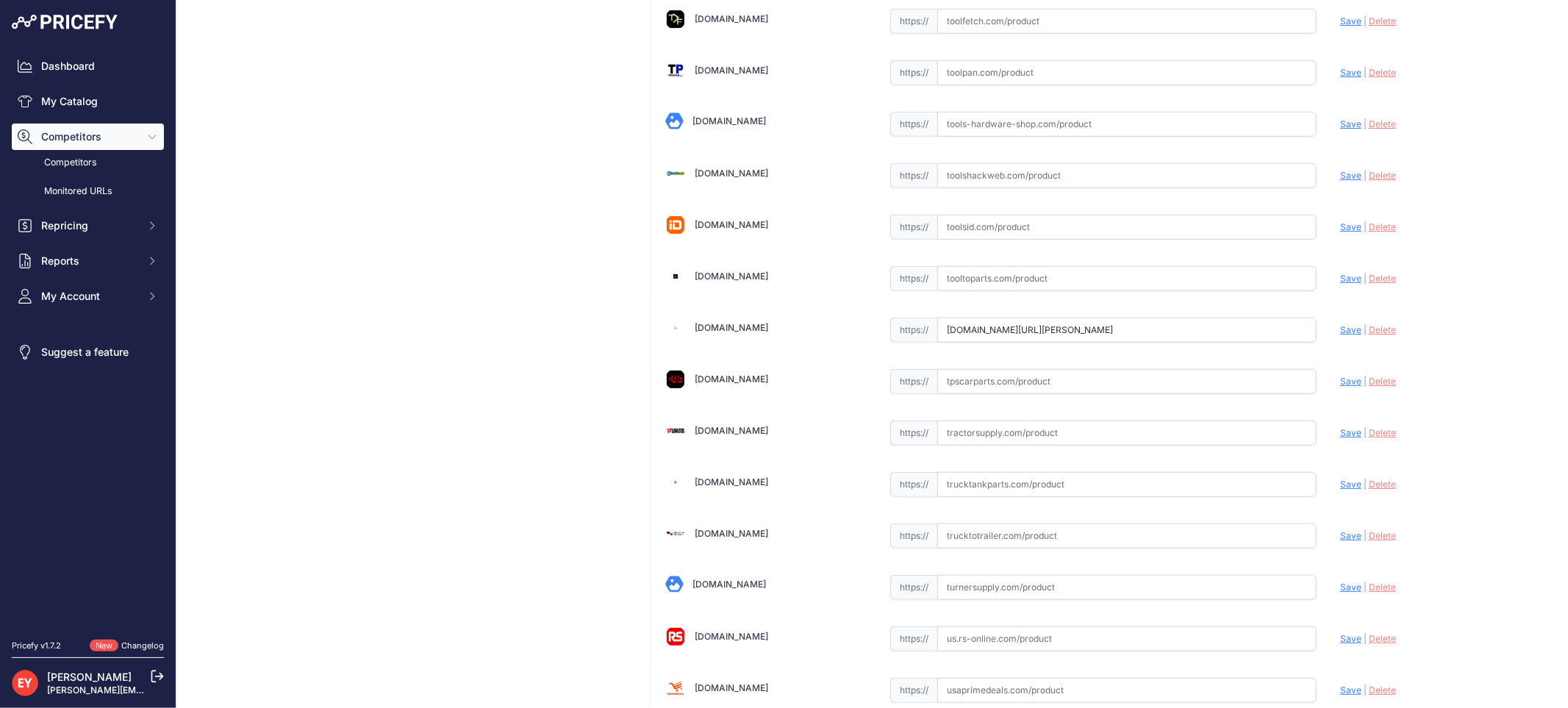
click at [1342, 335] on span "Save" at bounding box center [1350, 330] width 21 height 11
type input "https://www.toppartsonline.com/product/veeder-root-330027-001-tls-300-complete-…"
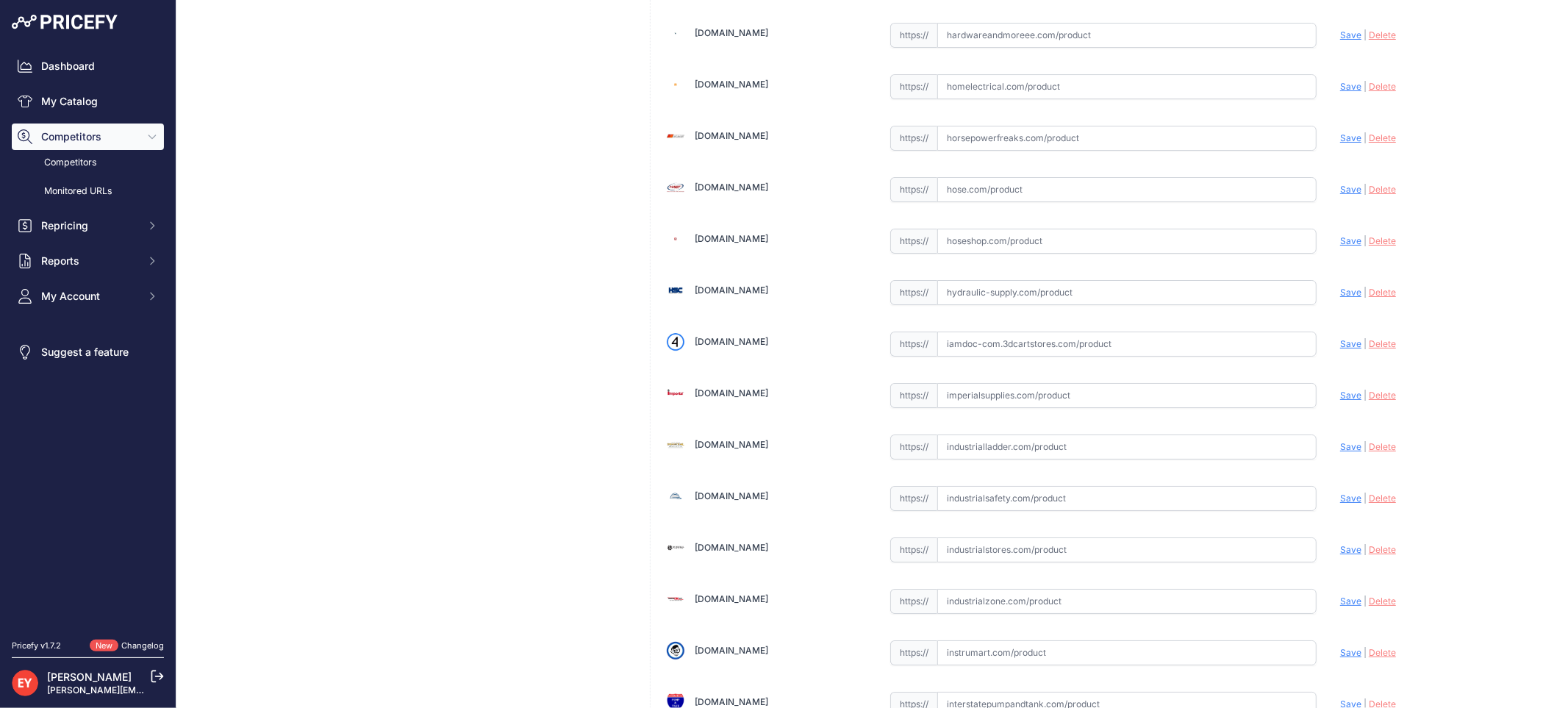
click at [1096, 351] on input "text" at bounding box center [1126, 344] width 379 height 25
paste input "https://iamdoc-com.3dcartstores.com/TLS-300-Complete-Keyboard-Door_p_10576712.h…"
click at [1340, 349] on span "Save" at bounding box center [1350, 343] width 21 height 11
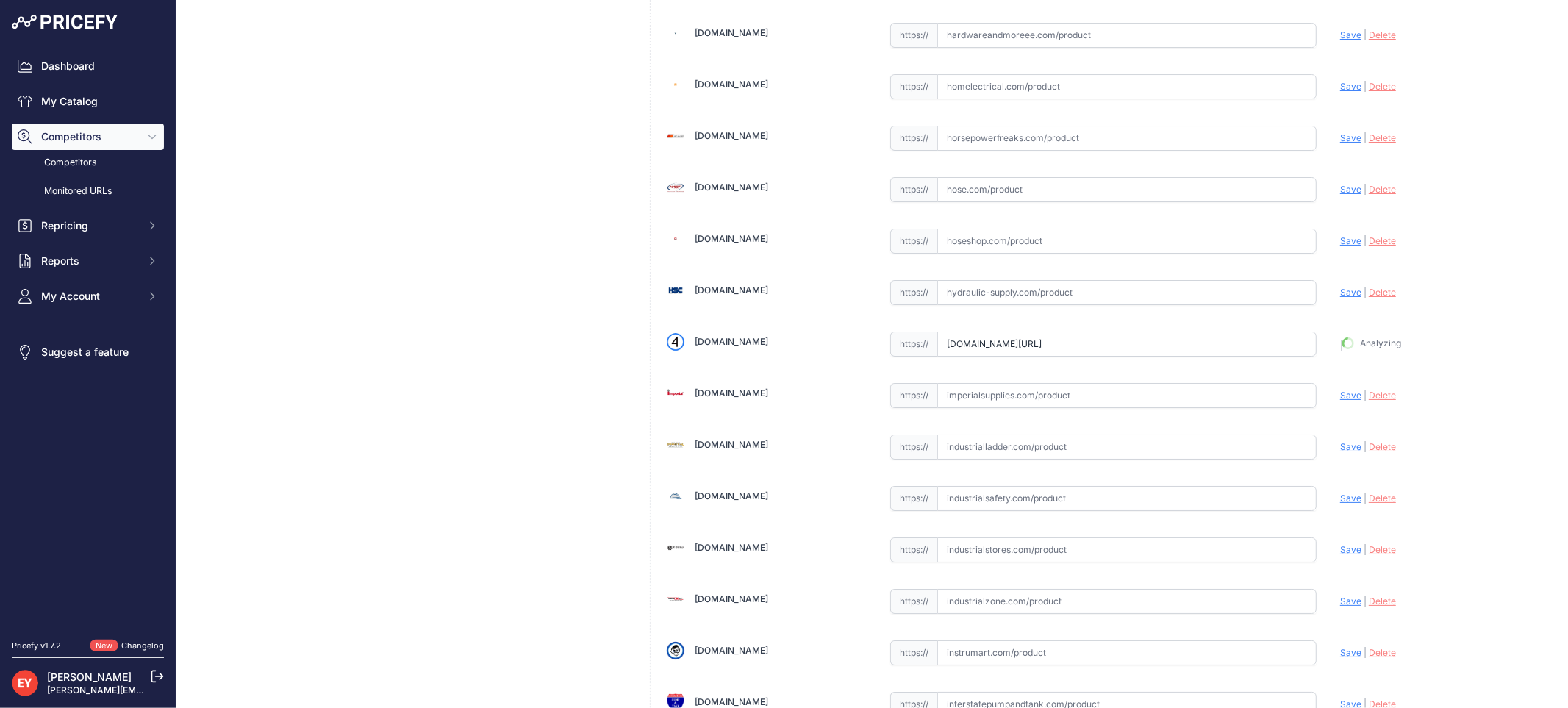
type input "https://iamdoc-com.3dcartstores.com/TLS-300-Complete-Keyboard-Door_p_10576712.h…"
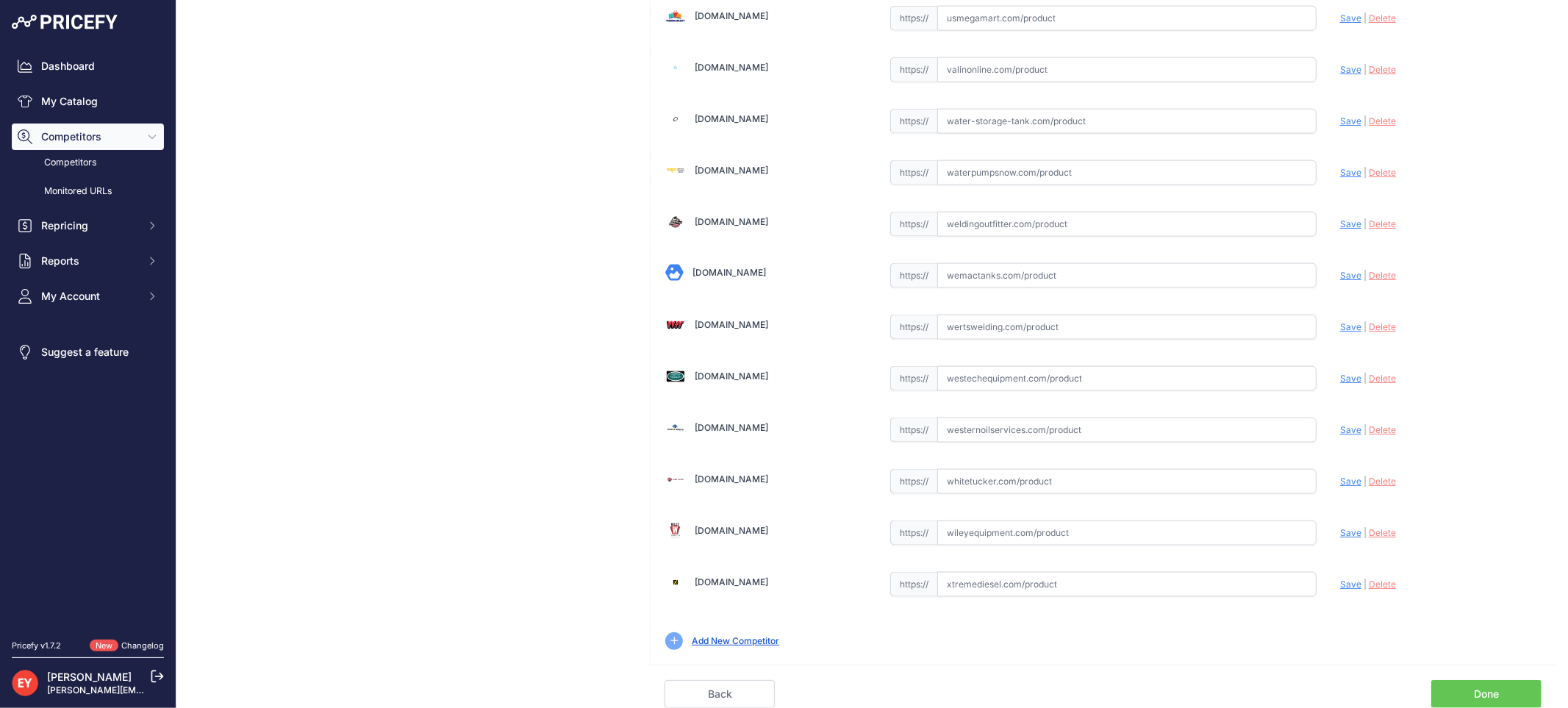
scroll to position [11082, 0]
click at [1483, 694] on link "Done" at bounding box center [1486, 694] width 110 height 28
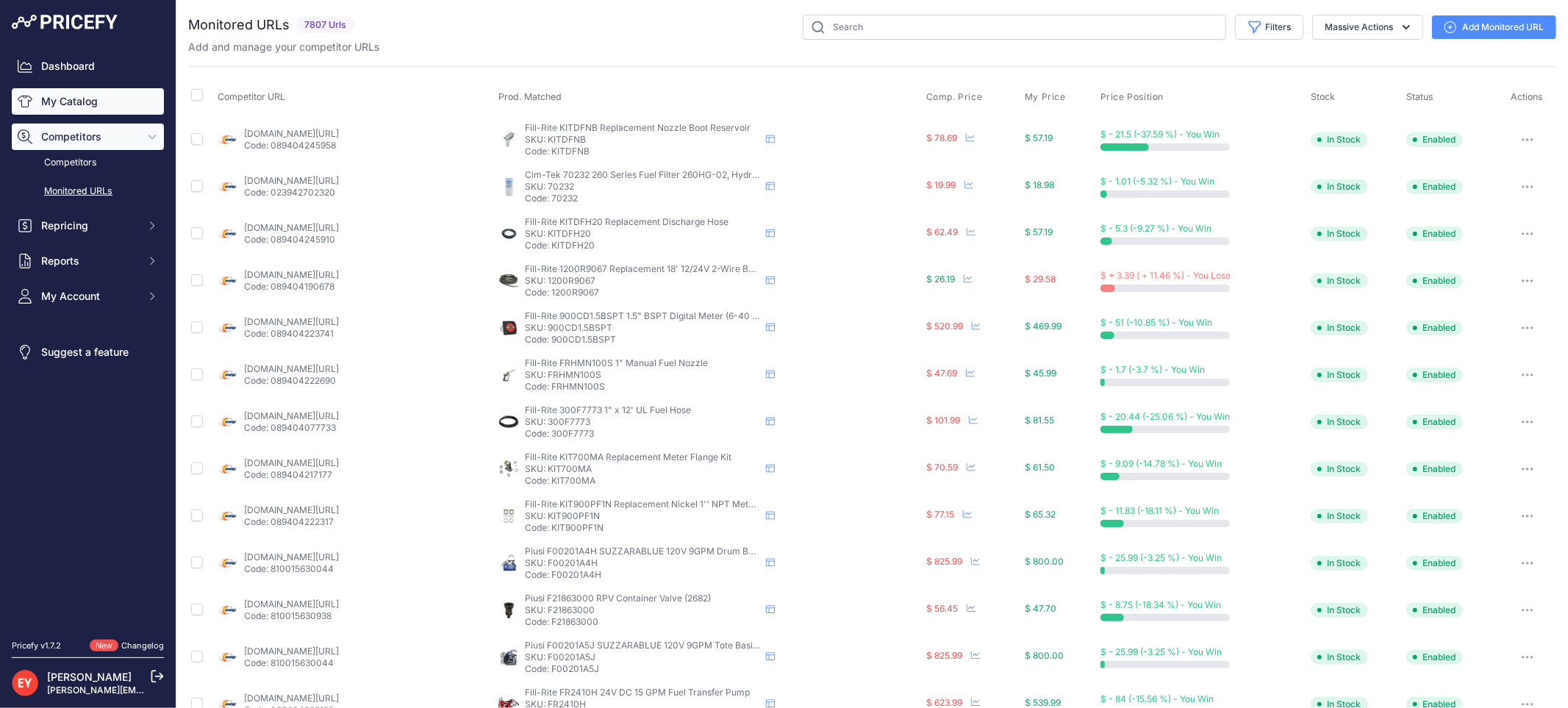
click at [78, 101] on link "My Catalog" at bounding box center [88, 101] width 153 height 26
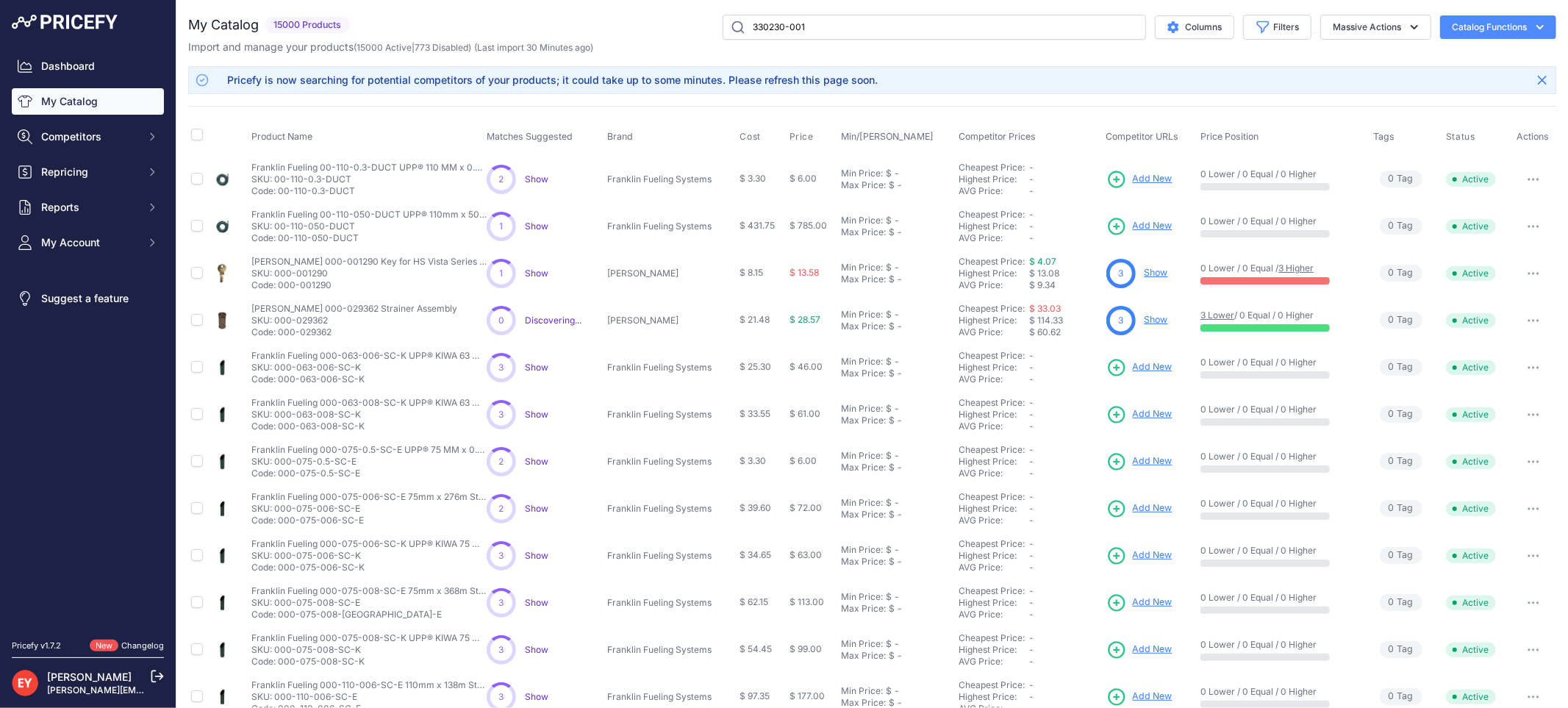
type input "330230-001"
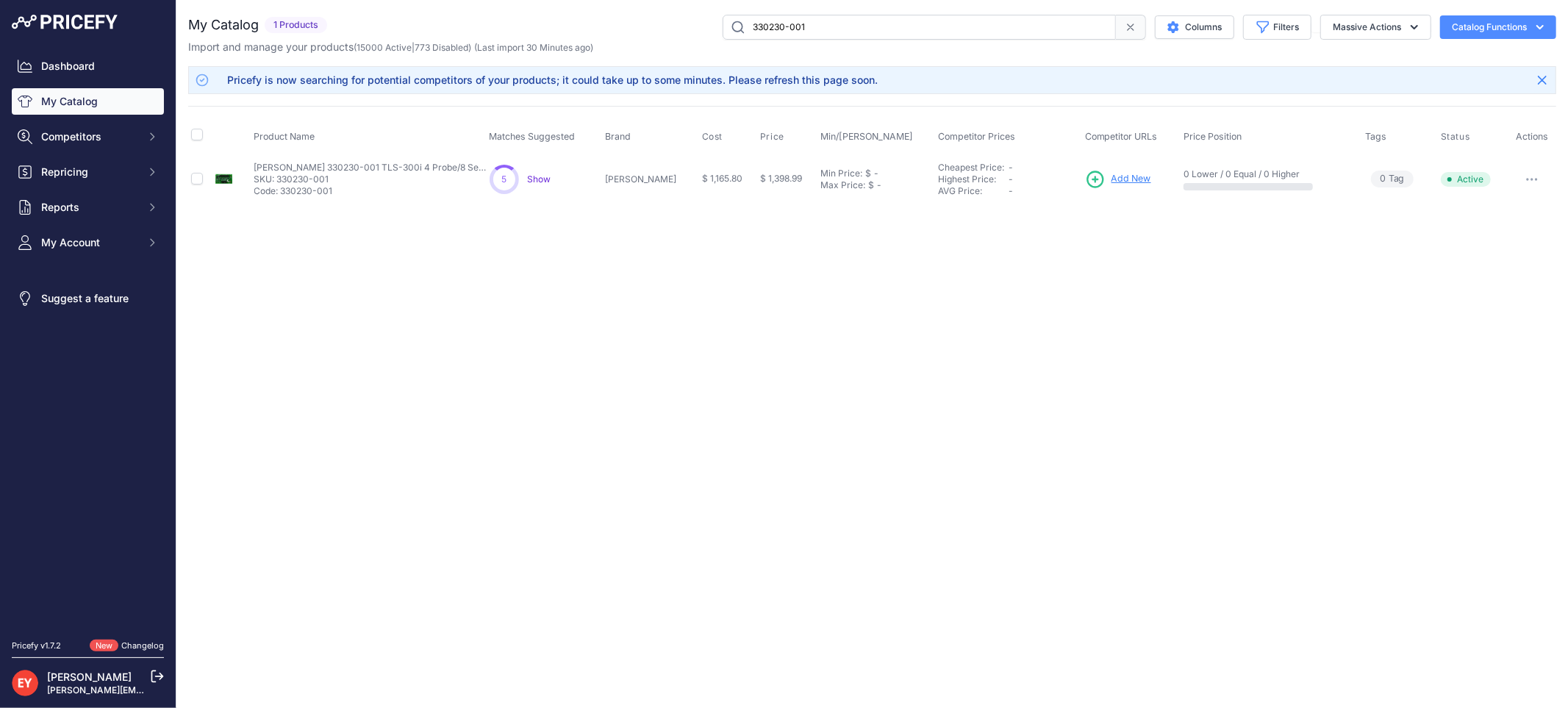
click at [1116, 180] on span "Add New" at bounding box center [1131, 179] width 40 height 14
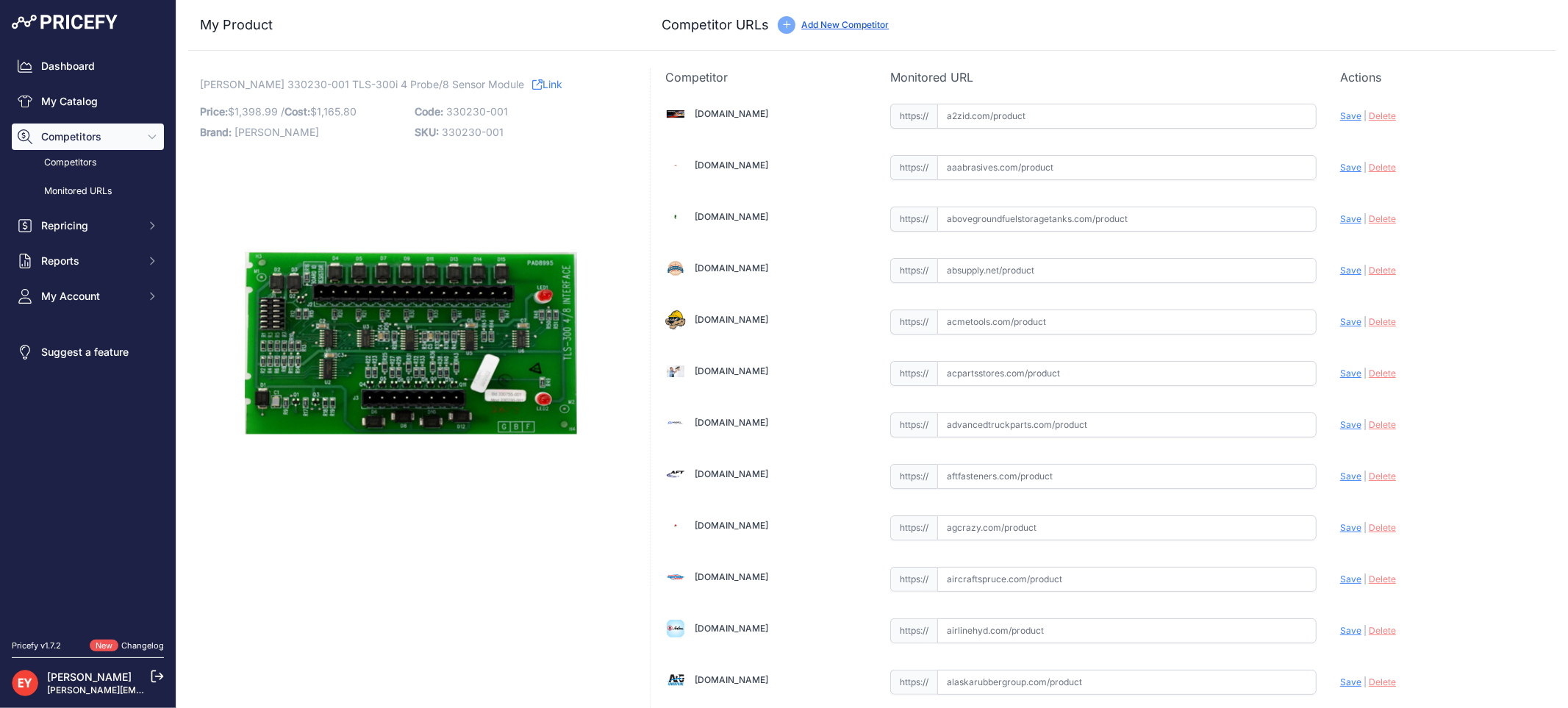
scroll to position [5127, 0]
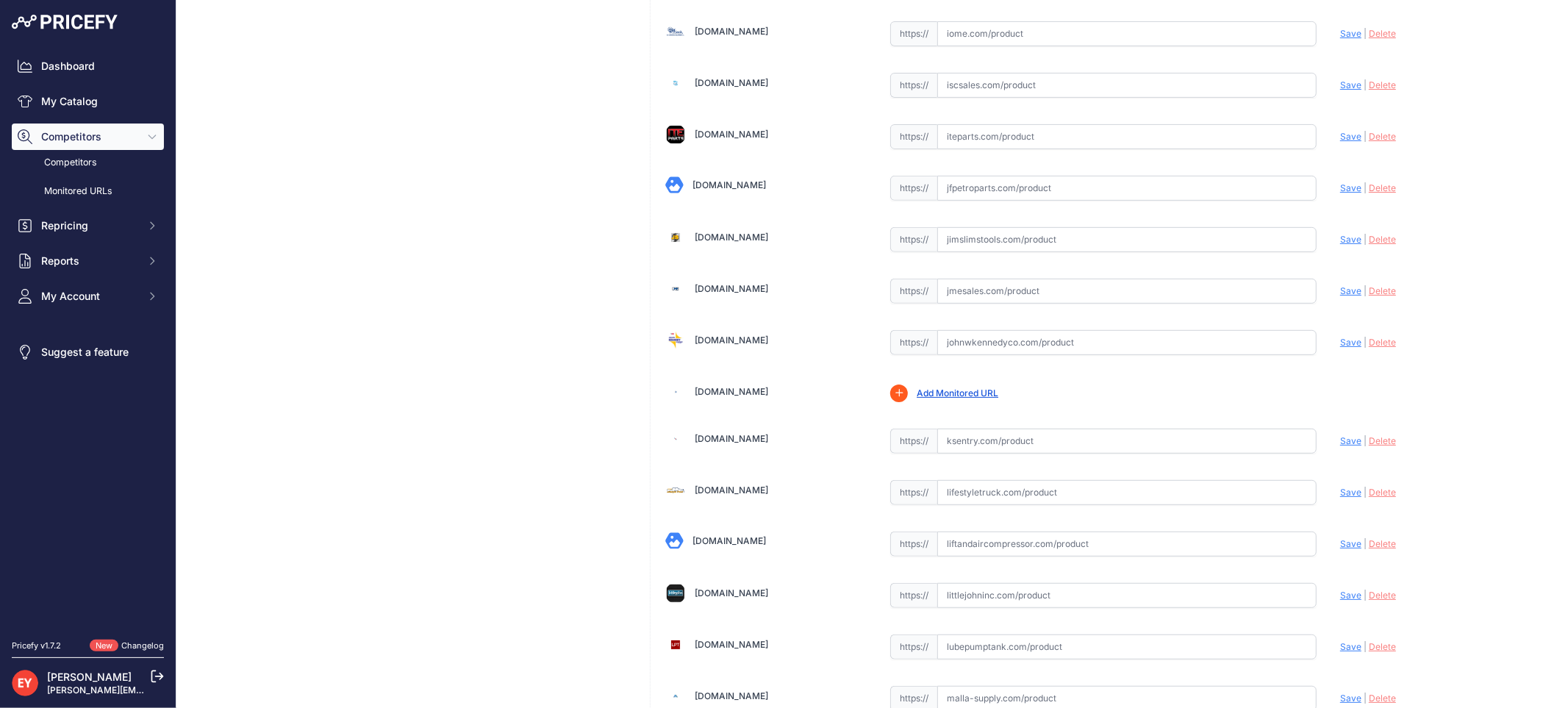
click at [980, 355] on input "text" at bounding box center [1126, 343] width 379 height 25
paste input "[URL][DOMAIN_NAME][PERSON_NAME][PERSON_NAME]"
click at [1340, 348] on span "Save" at bounding box center [1350, 342] width 21 height 11
type input "[URL][DOMAIN_NAME][PERSON_NAME][PERSON_NAME]"
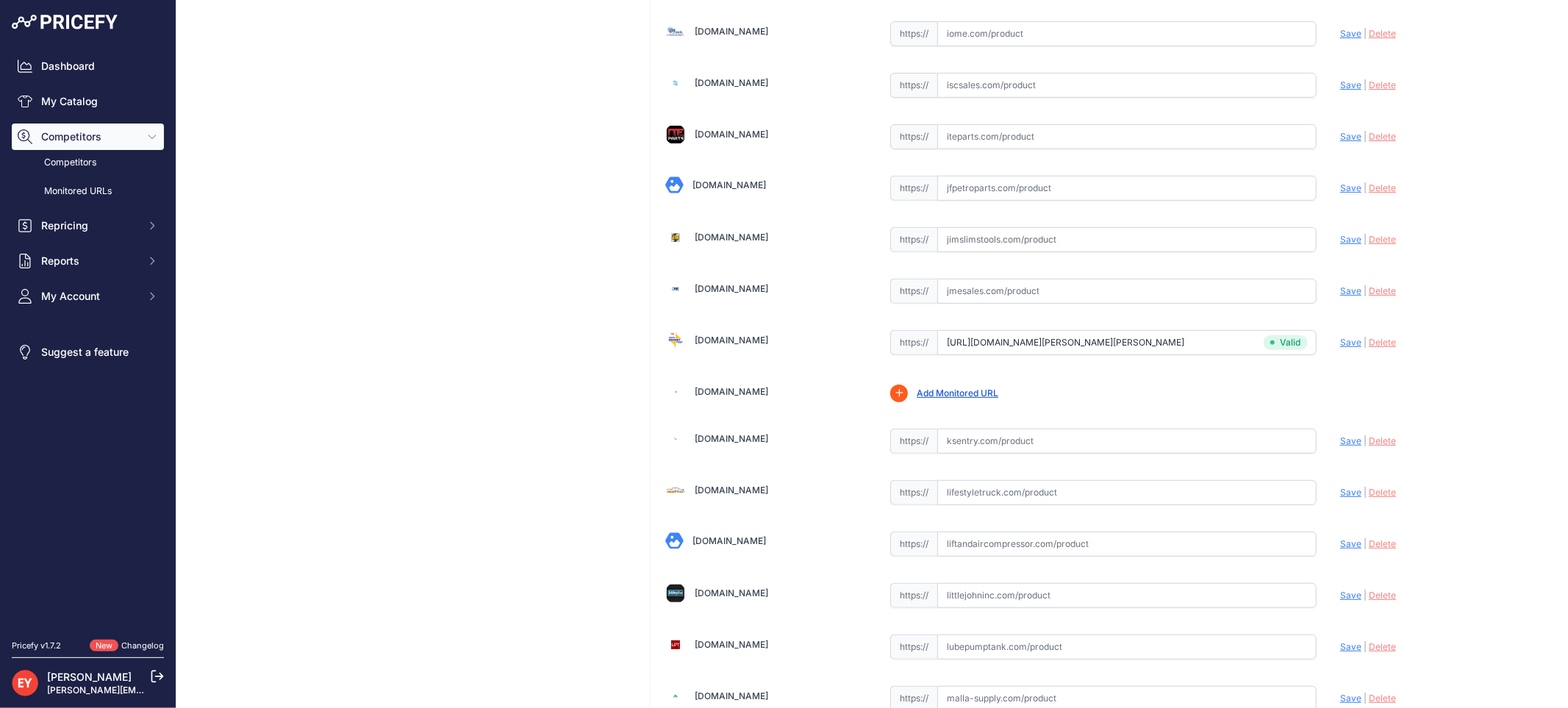
scroll to position [1256, 0]
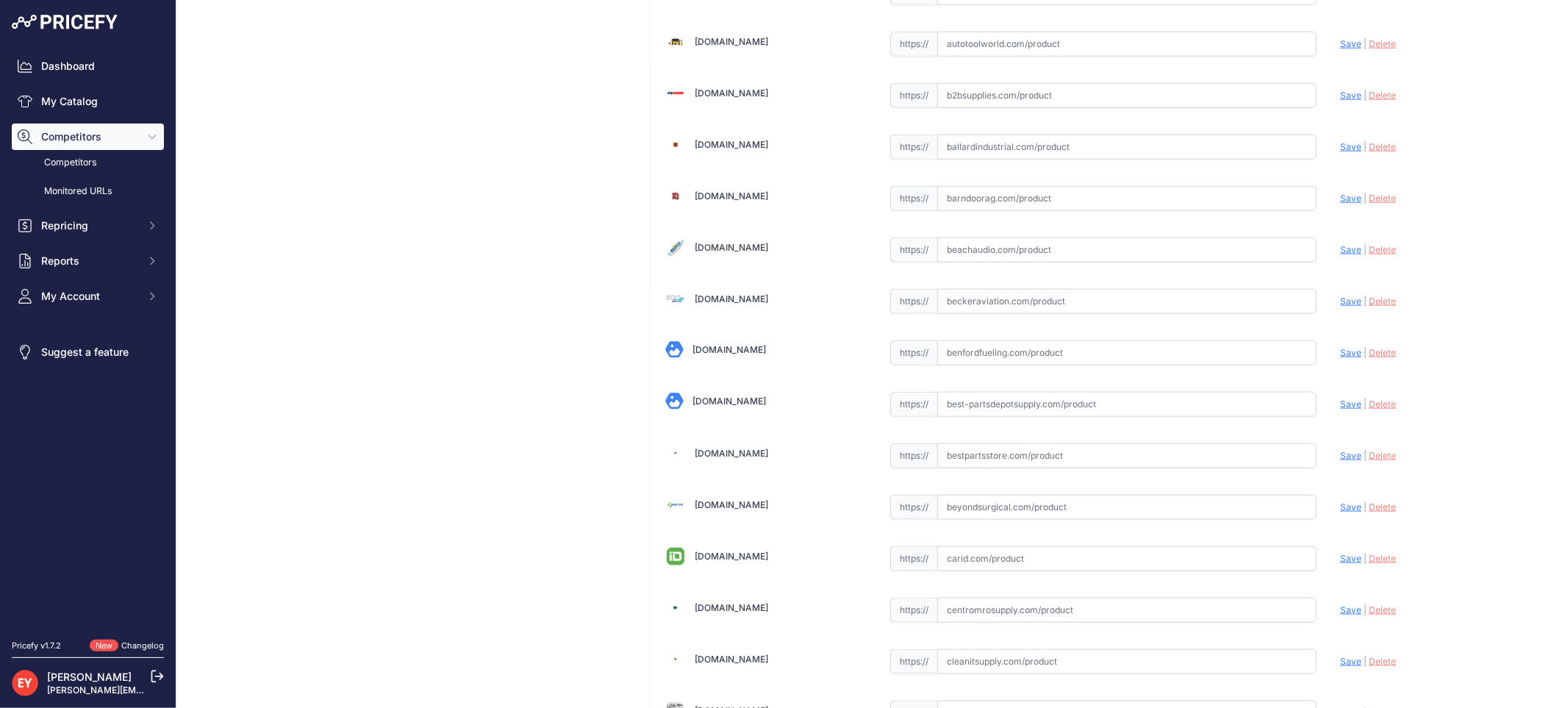
click at [1022, 362] on input "text" at bounding box center [1126, 353] width 379 height 25
paste input "[URL][DOMAIN_NAME]"
click at [1341, 363] on div "Update Profile Save | [GEOGRAPHIC_DATA] Analyzing" at bounding box center [1440, 351] width 201 height 28
click at [1340, 357] on span "Save" at bounding box center [1350, 352] width 21 height 11
type input "[URL][DOMAIN_NAME]"
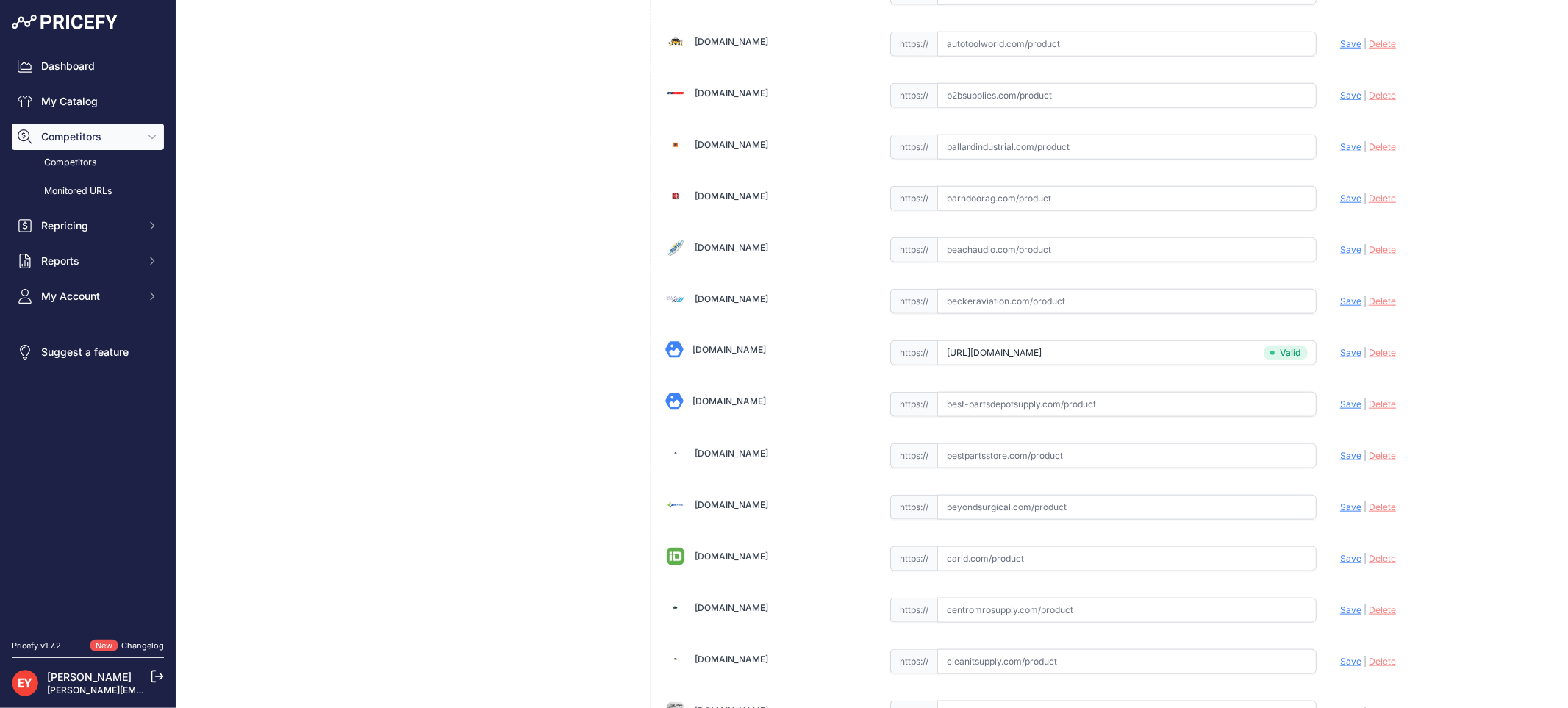
scroll to position [10329, 0]
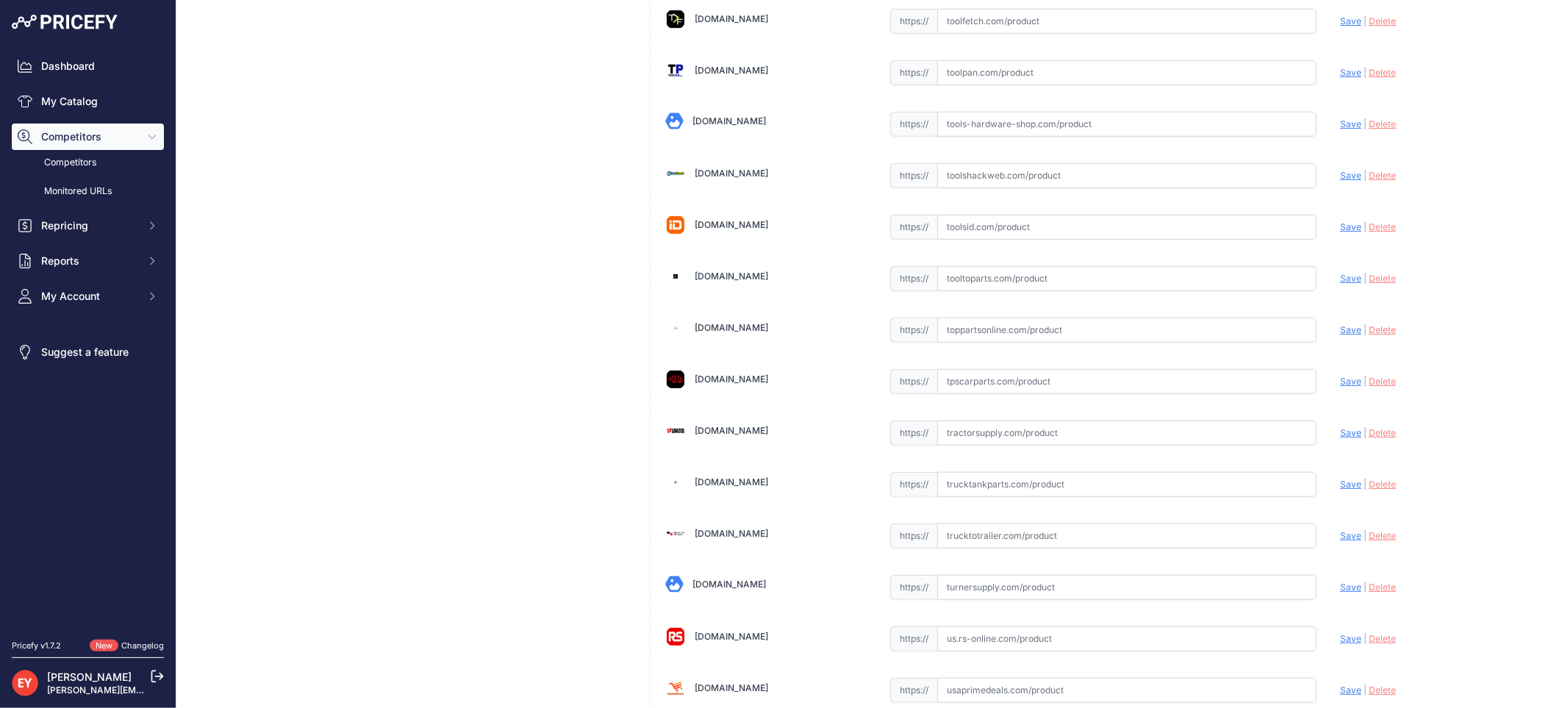
click at [1010, 343] on input "text" at bounding box center [1126, 330] width 379 height 25
paste input "[URL][DOMAIN_NAME][PERSON_NAME]"
click at [1340, 335] on span "Save" at bounding box center [1350, 330] width 21 height 11
type input "[URL][DOMAIN_NAME][PERSON_NAME]"
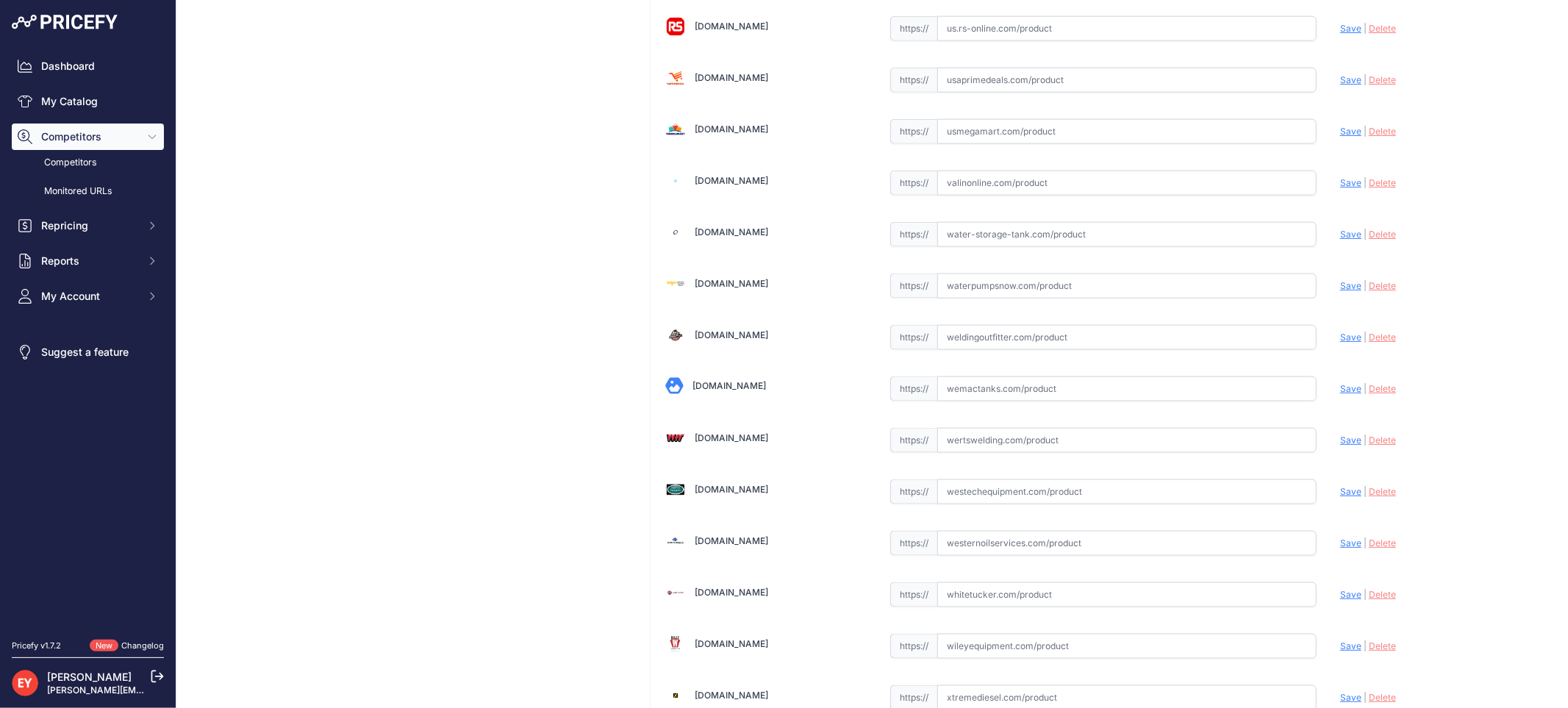
scroll to position [11082, 0]
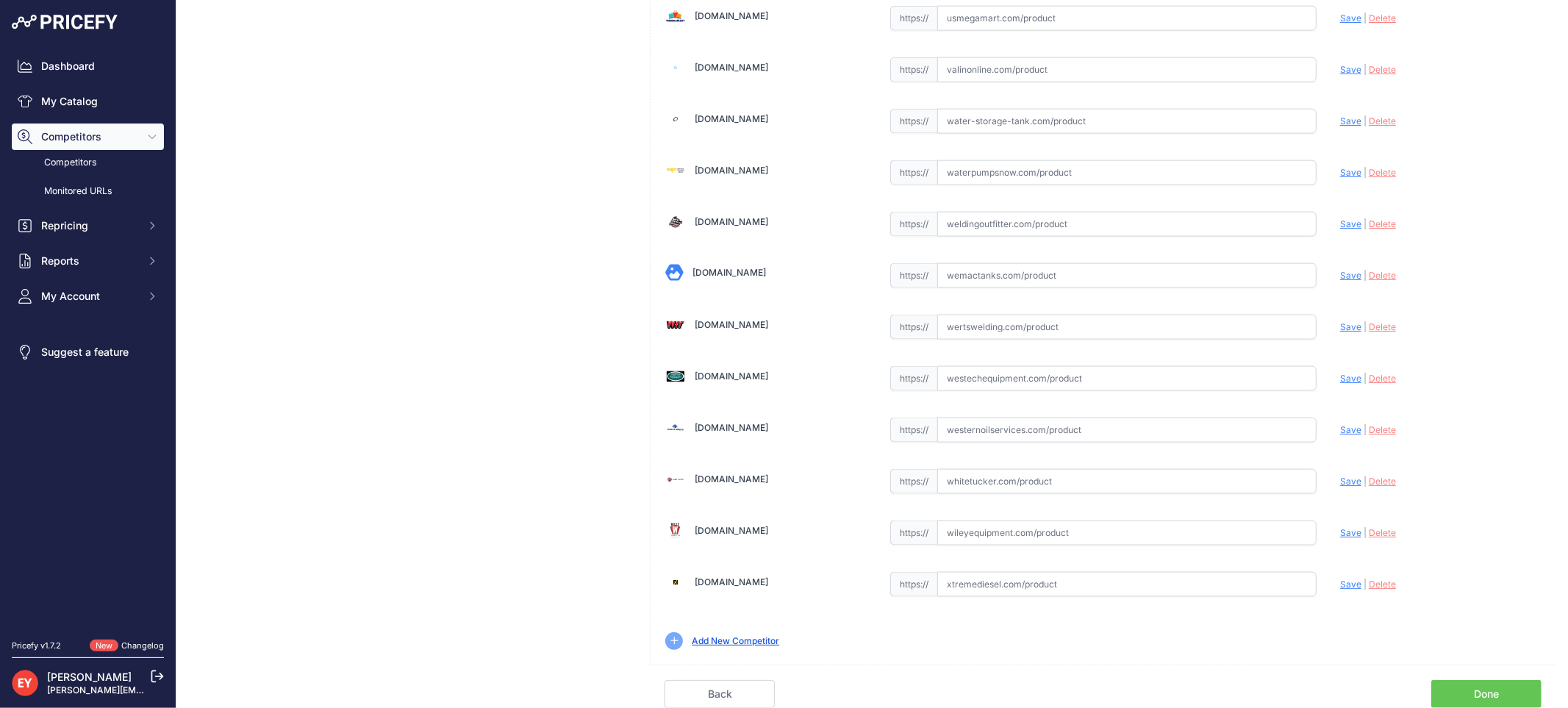
click at [1461, 695] on link "Done" at bounding box center [1486, 694] width 110 height 28
